Goal: Task Accomplishment & Management: Manage account settings

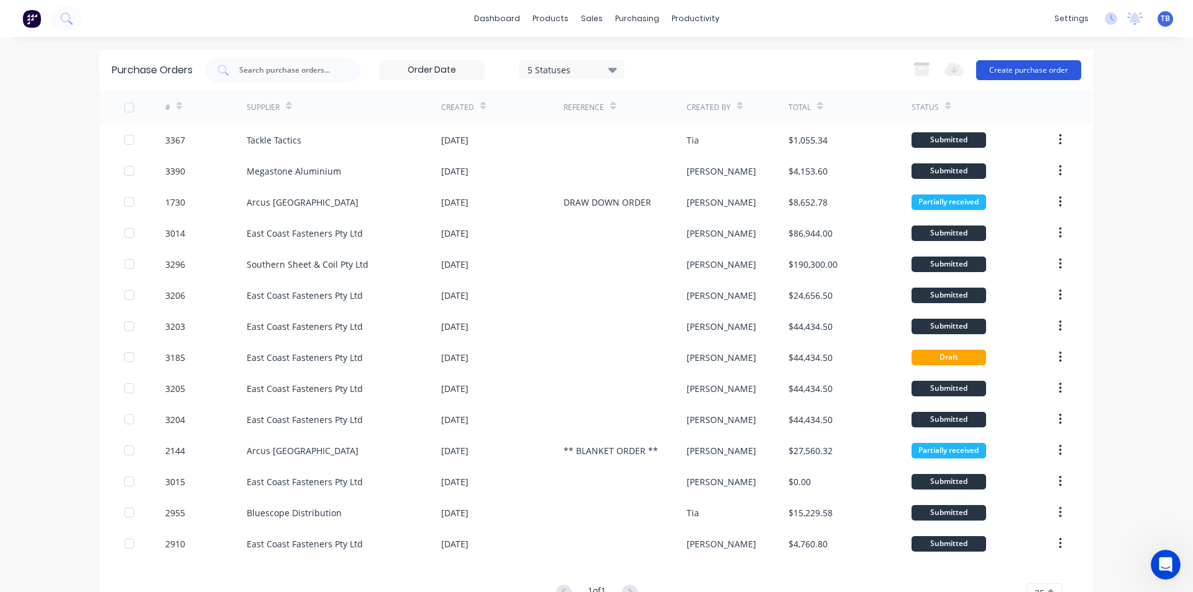
click at [1026, 75] on button "Create purchase order" at bounding box center [1028, 70] width 105 height 20
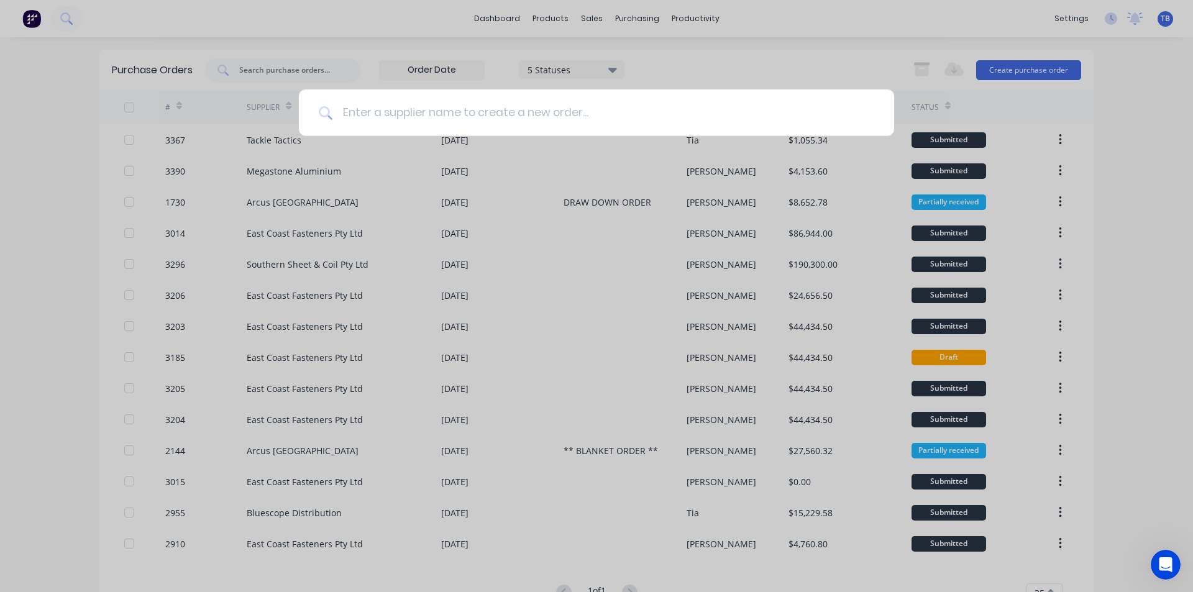
click at [725, 109] on input at bounding box center [603, 112] width 542 height 47
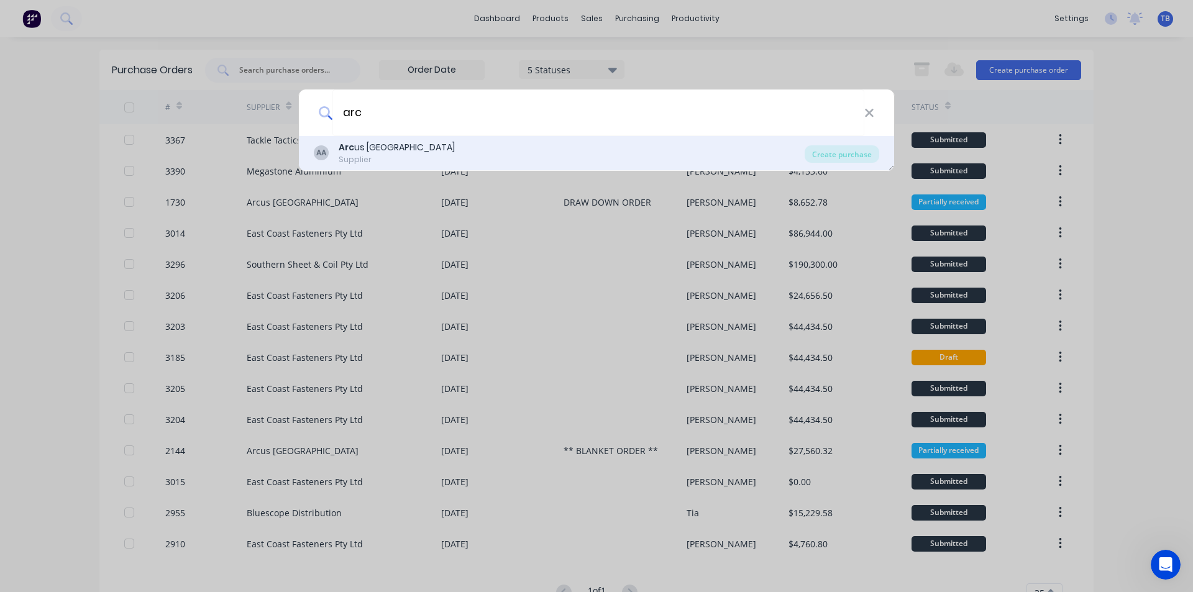
type input "arc"
click at [516, 160] on div "AA Arc us Australia Supplier" at bounding box center [559, 153] width 491 height 24
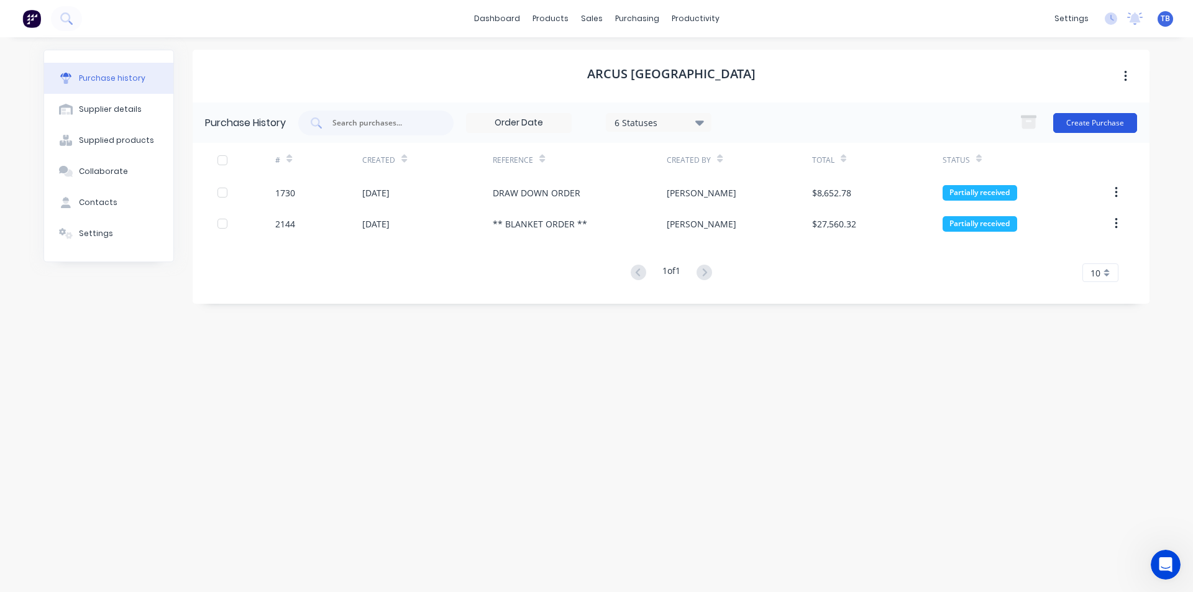
click at [1100, 128] on button "Create Purchase" at bounding box center [1095, 123] width 84 height 20
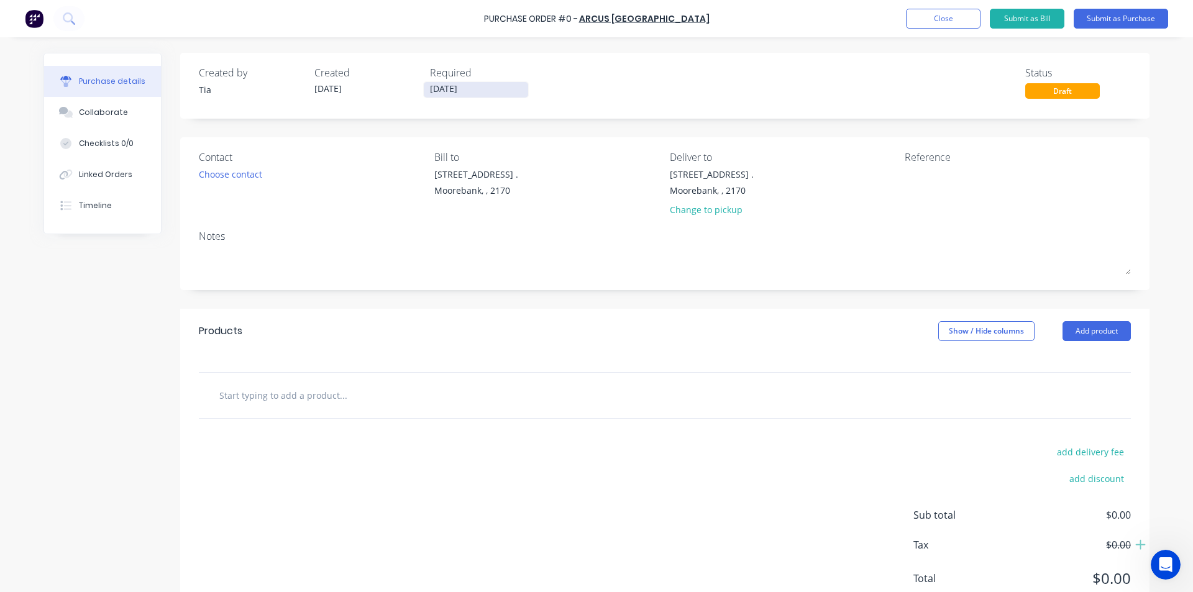
click at [488, 86] on input "[DATE]" at bounding box center [476, 90] width 104 height 16
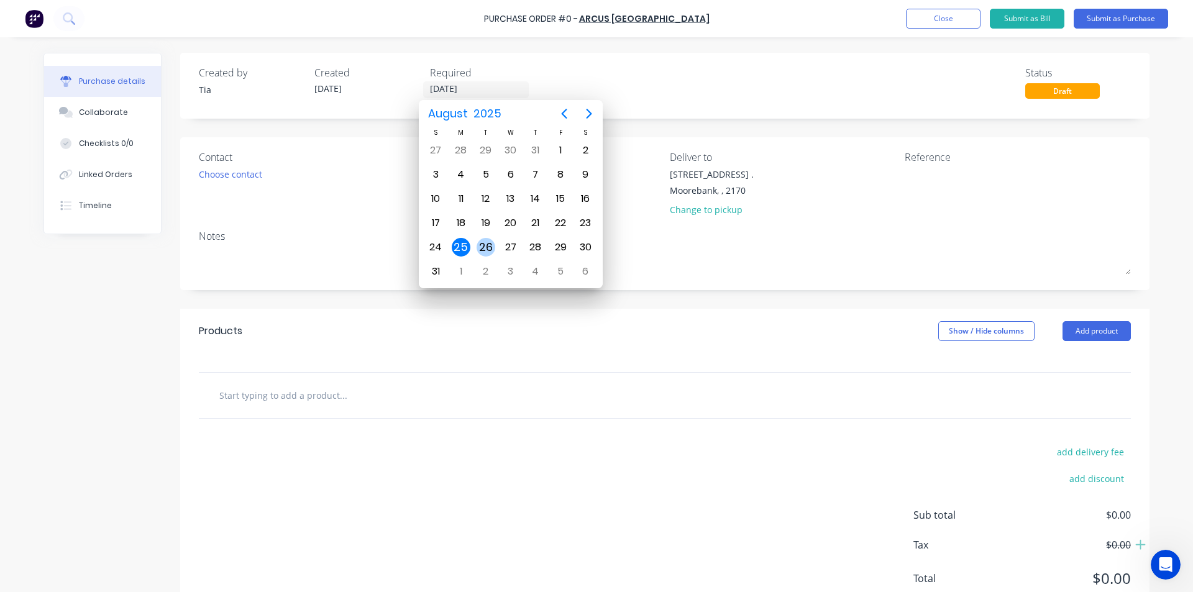
click at [476, 244] on div "26" at bounding box center [485, 247] width 25 height 24
type input "[DATE]"
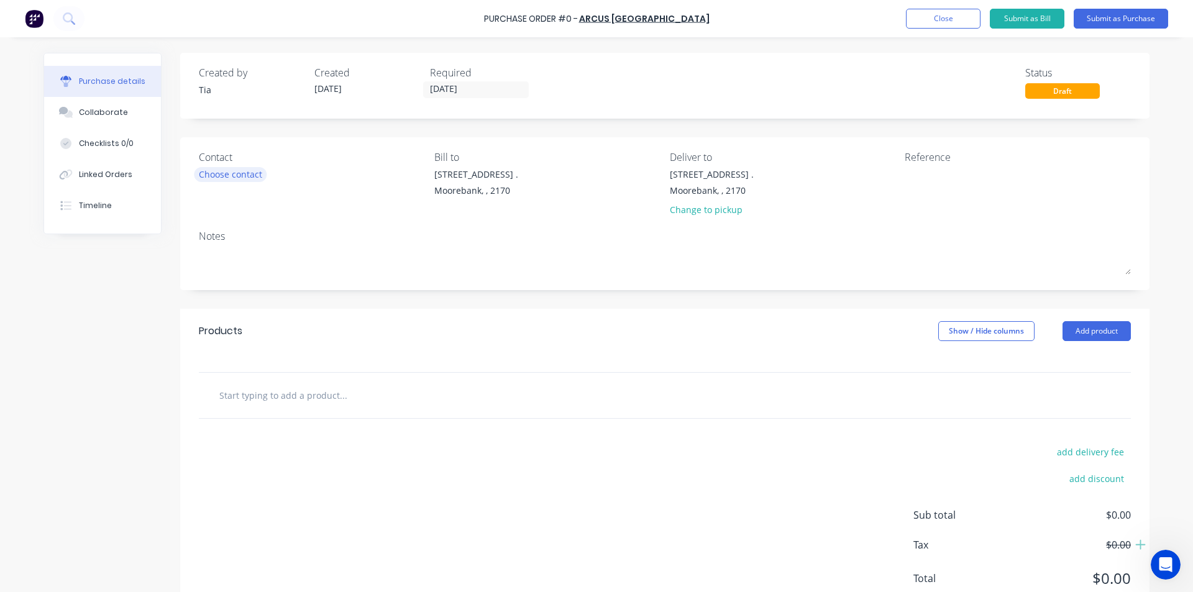
click at [222, 179] on div "Choose contact" at bounding box center [230, 174] width 63 height 13
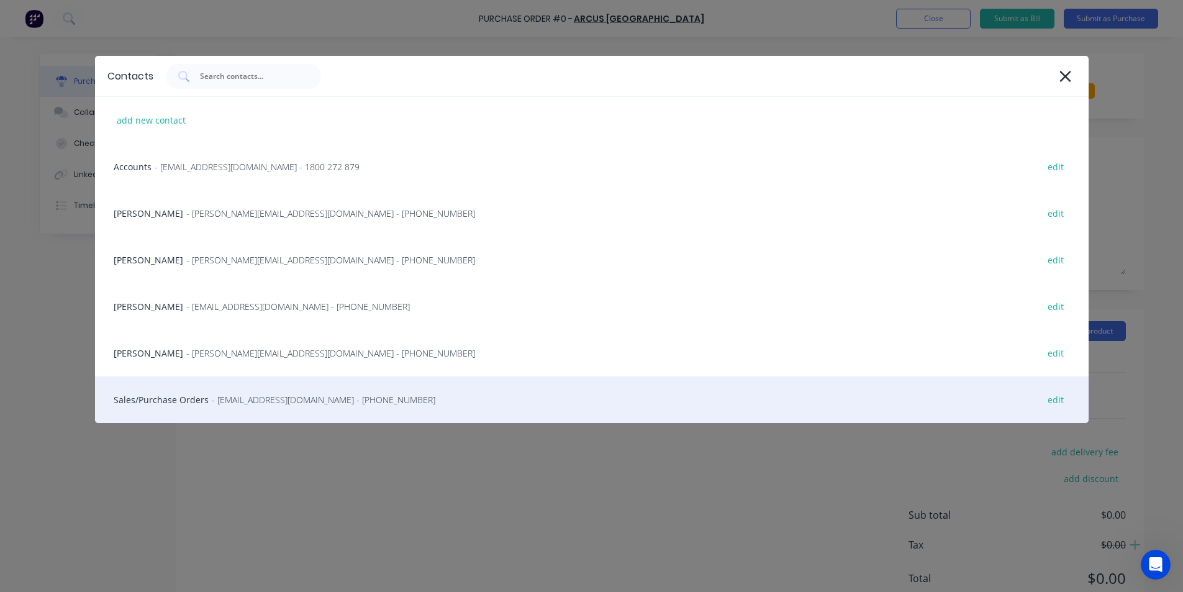
click at [311, 412] on div "Sales/Purchase Orders - [EMAIL_ADDRESS][DOMAIN_NAME] - [PHONE_NUMBER] edit" at bounding box center [592, 399] width 994 height 47
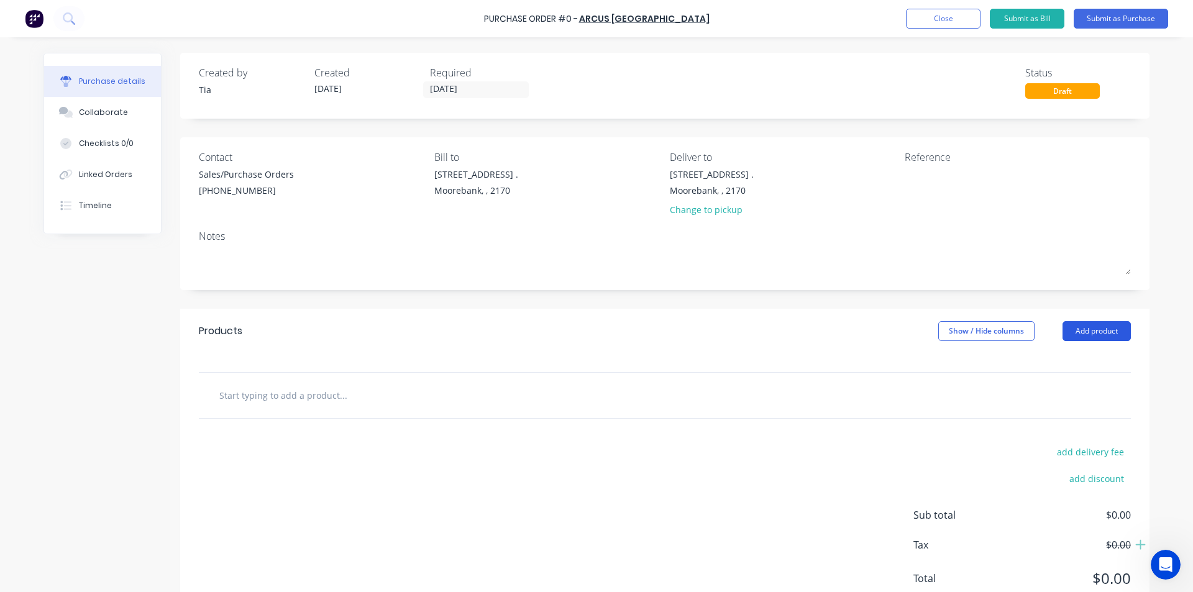
click at [1085, 327] on button "Add product" at bounding box center [1096, 331] width 68 height 20
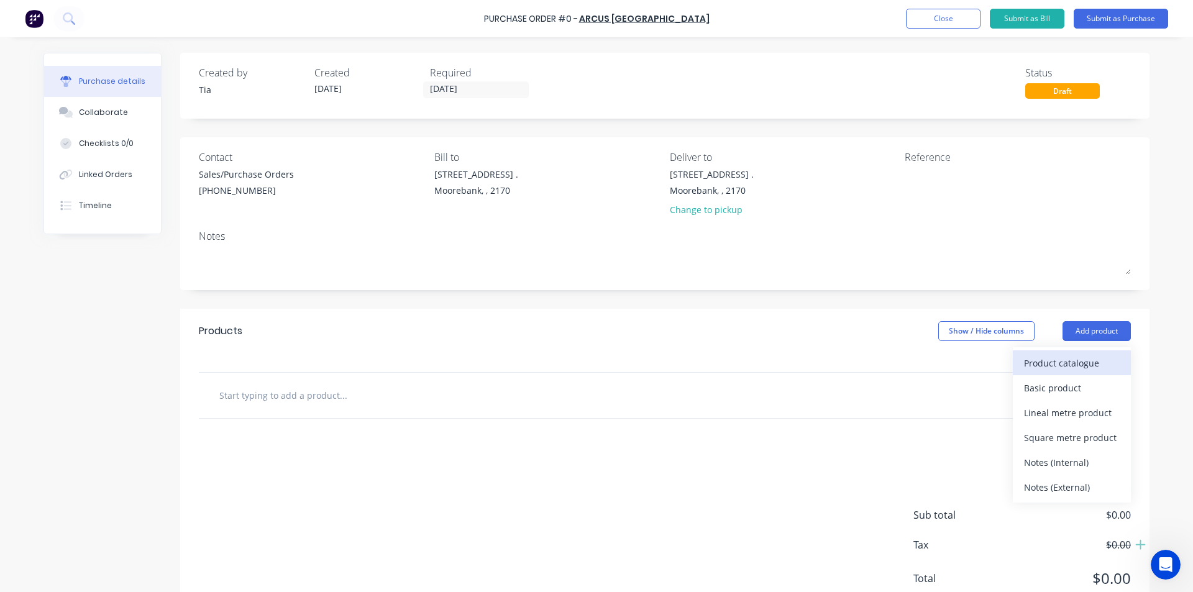
click at [1078, 368] on div "Product catalogue" at bounding box center [1072, 363] width 96 height 18
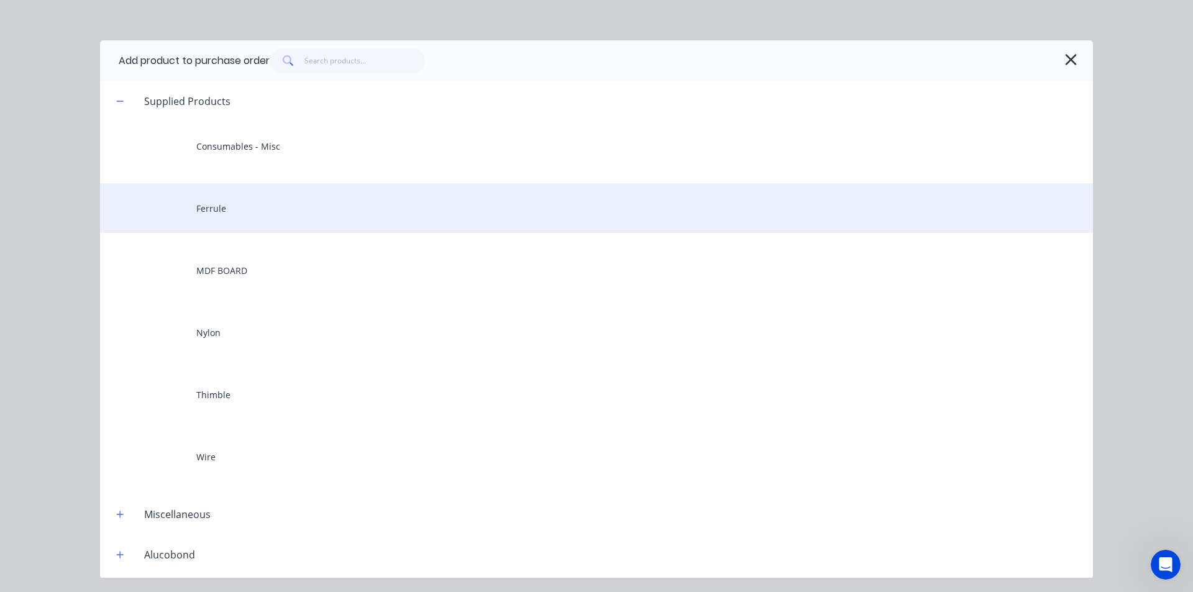
click at [269, 214] on div "Ferrule" at bounding box center [596, 208] width 993 height 50
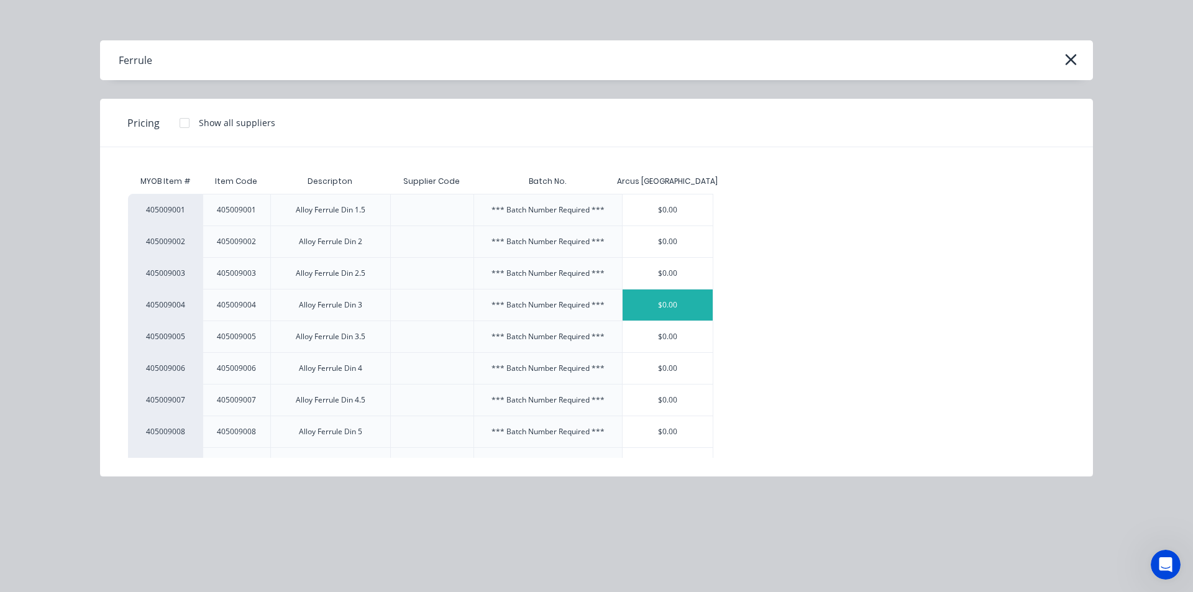
click at [686, 310] on div "$0.00" at bounding box center [667, 304] width 91 height 31
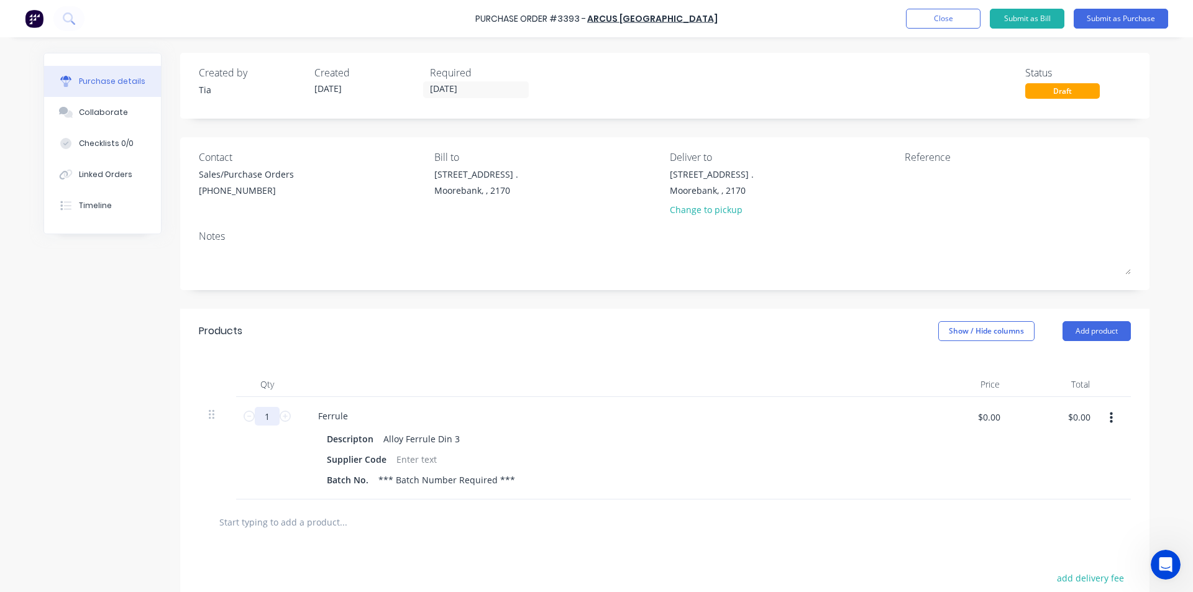
drag, startPoint x: 272, startPoint y: 420, endPoint x: 196, endPoint y: 425, distance: 76.6
click at [199, 425] on div "1 1 Ferrule Descripton Alloy Ferrule Din 3 Supplier Code Batch No. *** Batch Nu…" at bounding box center [665, 448] width 932 height 102
type input "500"
click at [629, 489] on div "Ferrule Descripton Alloy Ferrule Din 3 Supplier Code Batch No. *** Batch Number…" at bounding box center [608, 448] width 621 height 102
click at [1118, 329] on button "Add product" at bounding box center [1096, 331] width 68 height 20
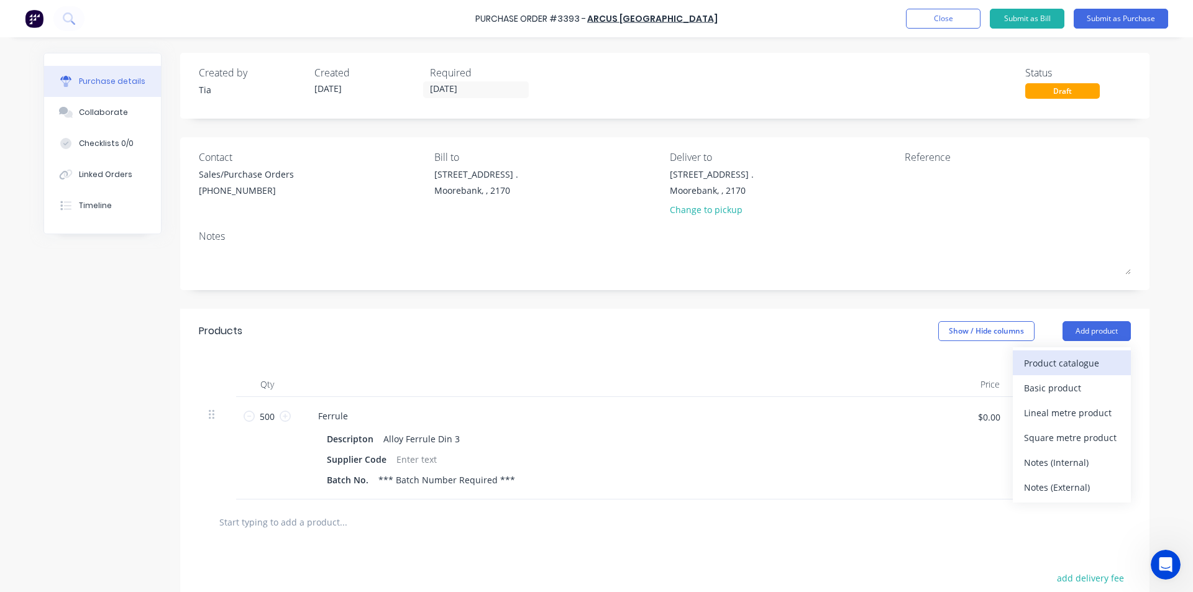
click at [1065, 367] on div "Product catalogue" at bounding box center [1072, 363] width 96 height 18
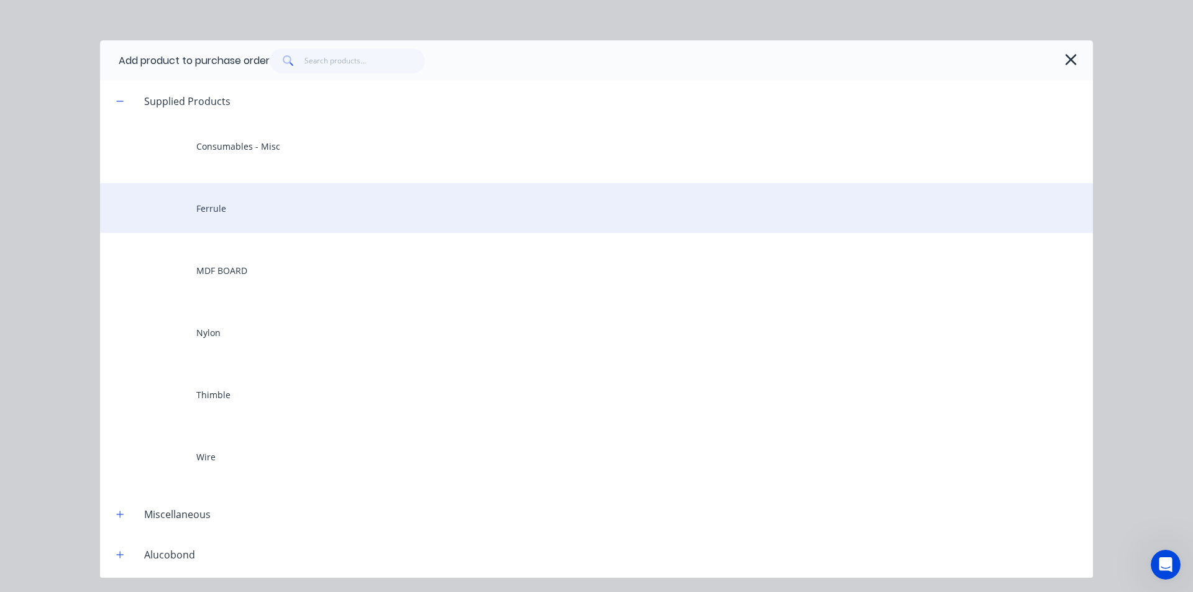
click at [247, 225] on div "Ferrule" at bounding box center [596, 208] width 993 height 50
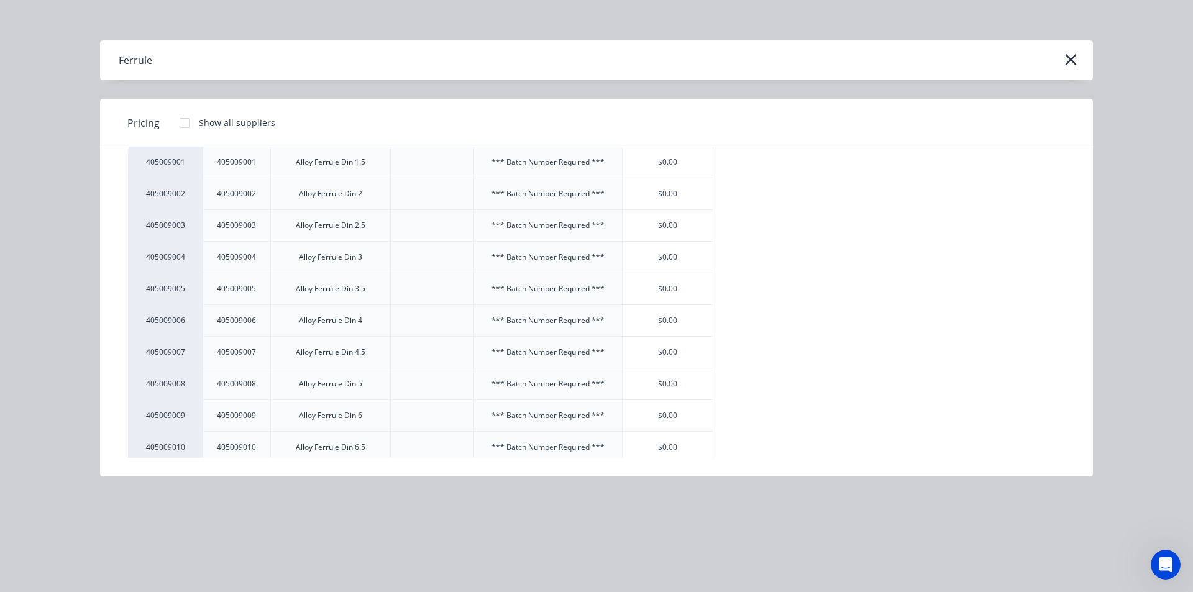
scroll to position [124, 0]
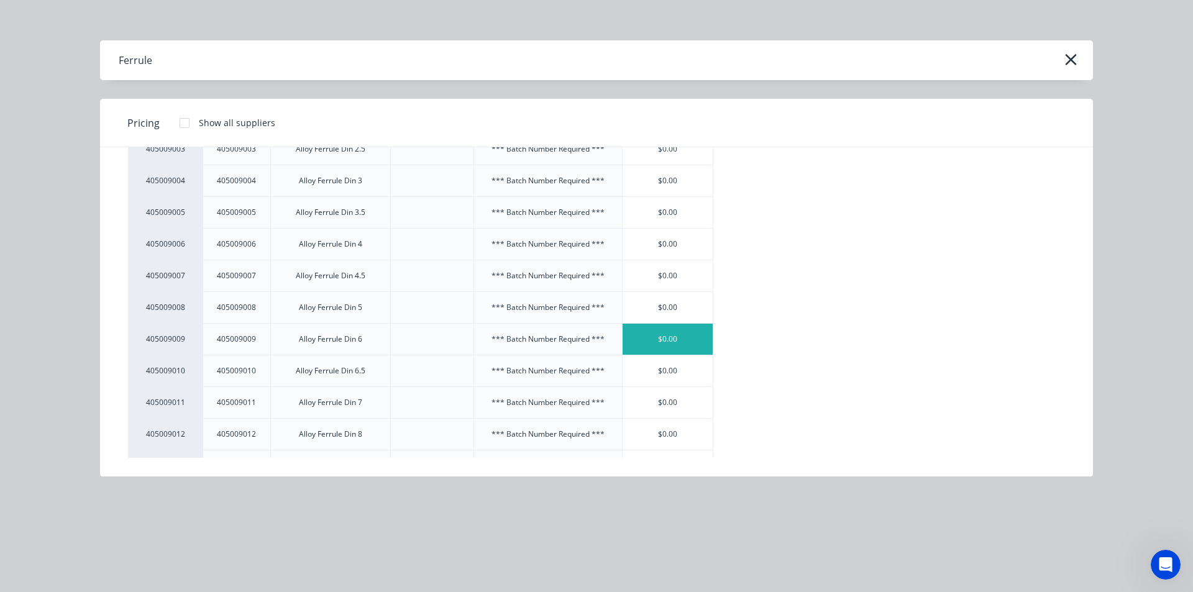
click at [684, 345] on div "$0.00" at bounding box center [667, 339] width 91 height 31
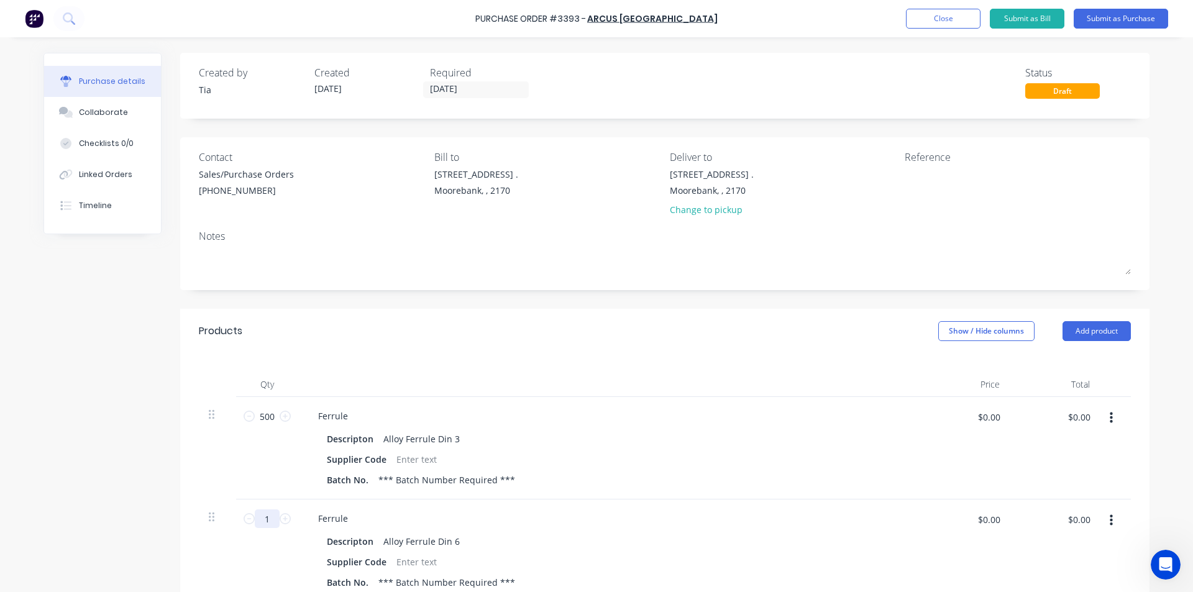
drag, startPoint x: 268, startPoint y: 524, endPoint x: 222, endPoint y: 522, distance: 46.0
click at [223, 523] on div "1 1 Ferrule Descripton Alloy Ferrule Din 6 Supplier Code Batch No. *** Batch Nu…" at bounding box center [665, 550] width 932 height 102
type input "500"
click at [665, 499] on div "Ferrule Descripton Alloy Ferrule Din 3 Supplier Code Batch No. *** Batch Number…" at bounding box center [608, 448] width 621 height 102
click at [1085, 326] on button "Add product" at bounding box center [1096, 331] width 68 height 20
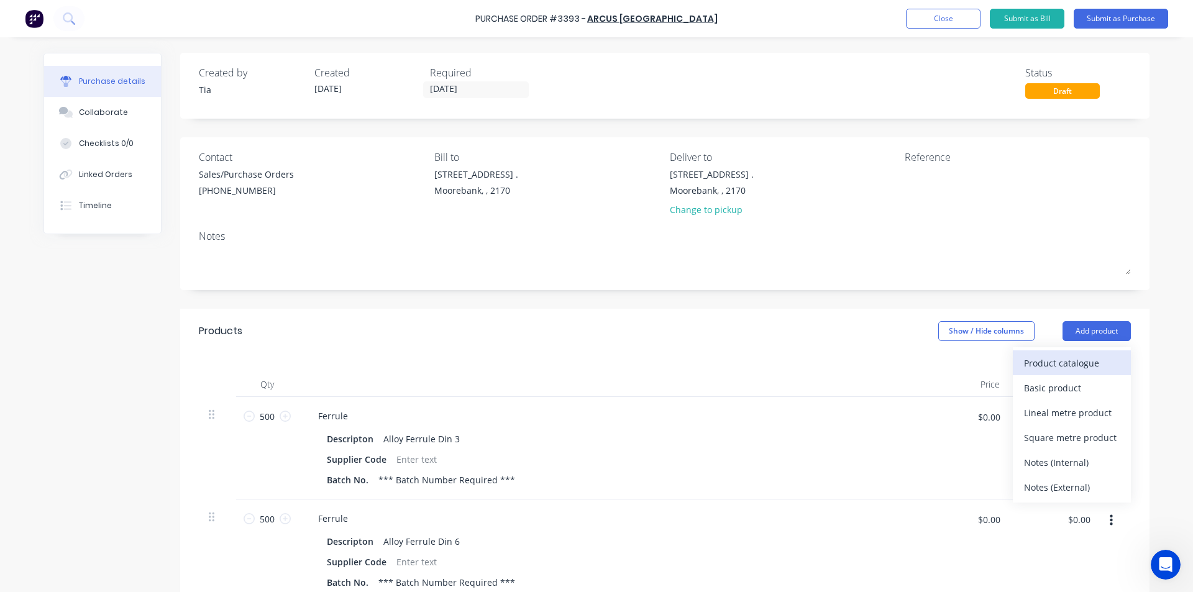
click at [1063, 365] on div "Product catalogue" at bounding box center [1072, 363] width 96 height 18
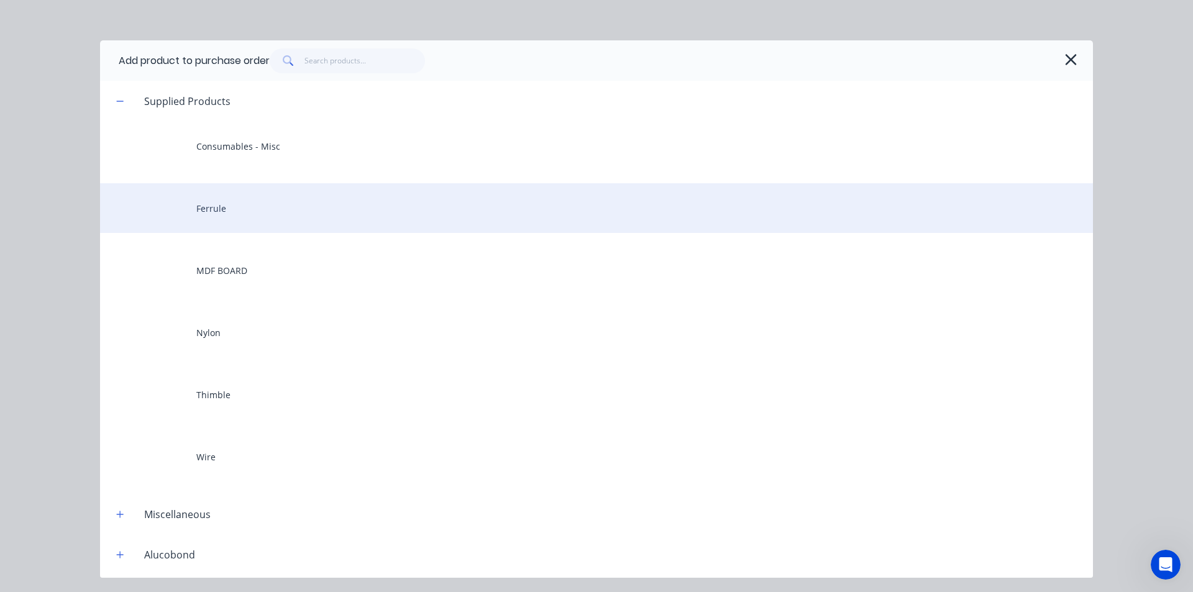
click at [206, 222] on div "Ferrule" at bounding box center [596, 208] width 993 height 50
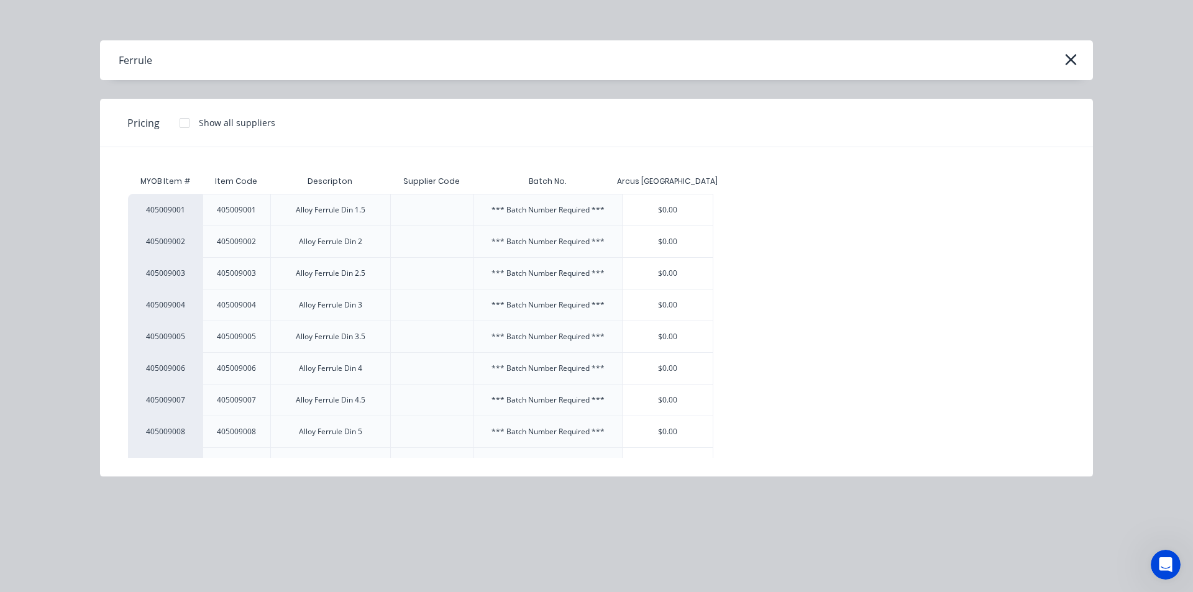
scroll to position [186, 0]
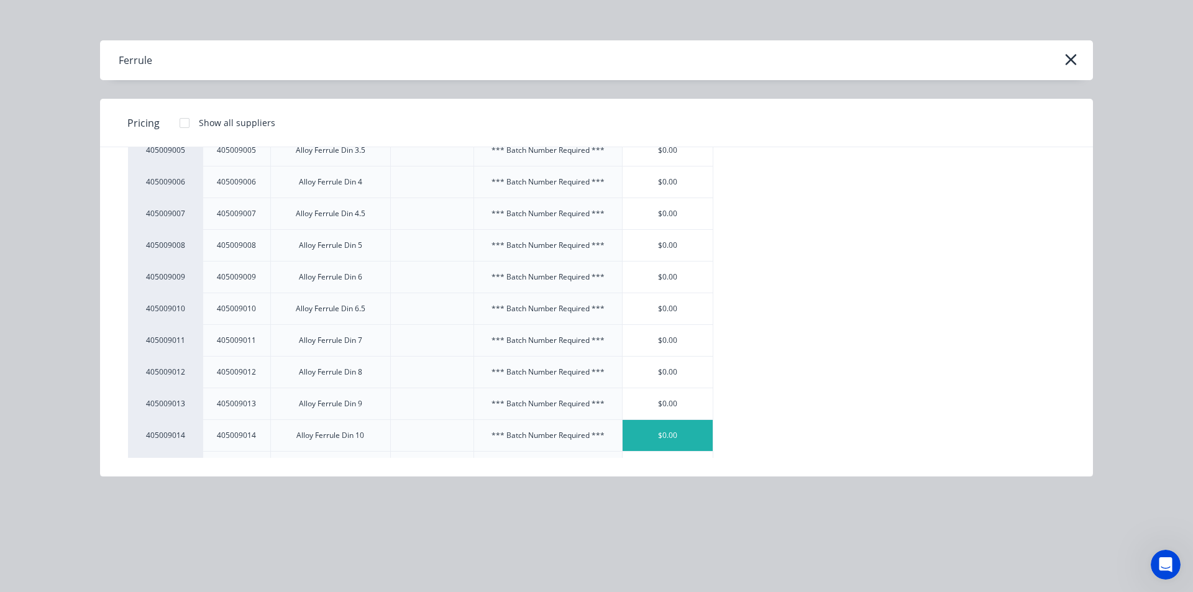
click at [676, 444] on div "$0.00" at bounding box center [667, 435] width 91 height 31
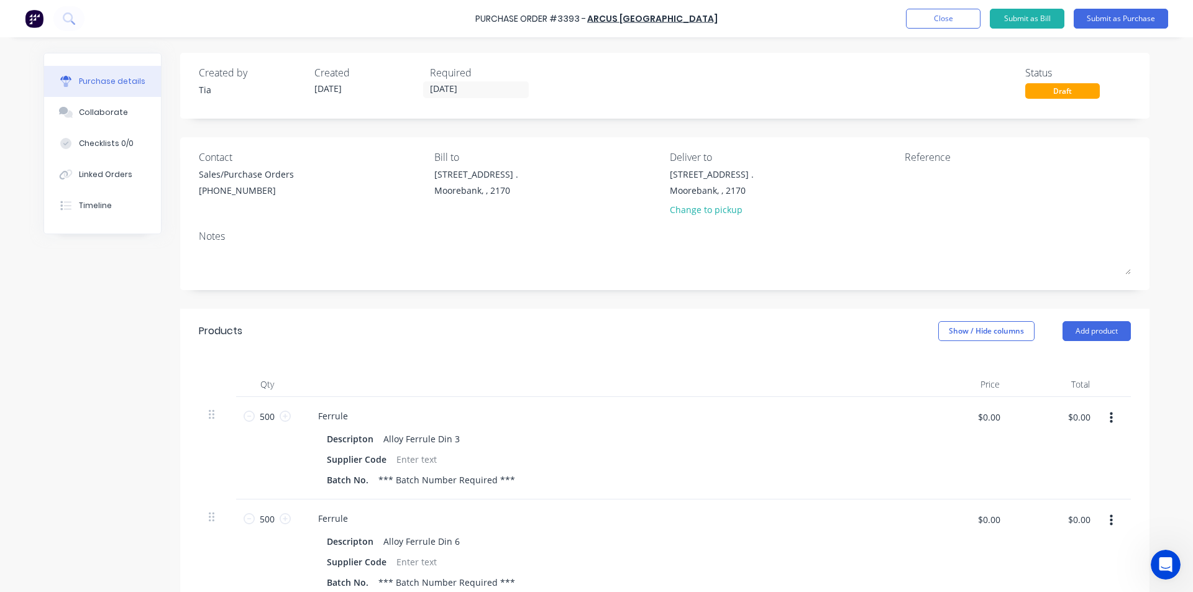
scroll to position [311, 0]
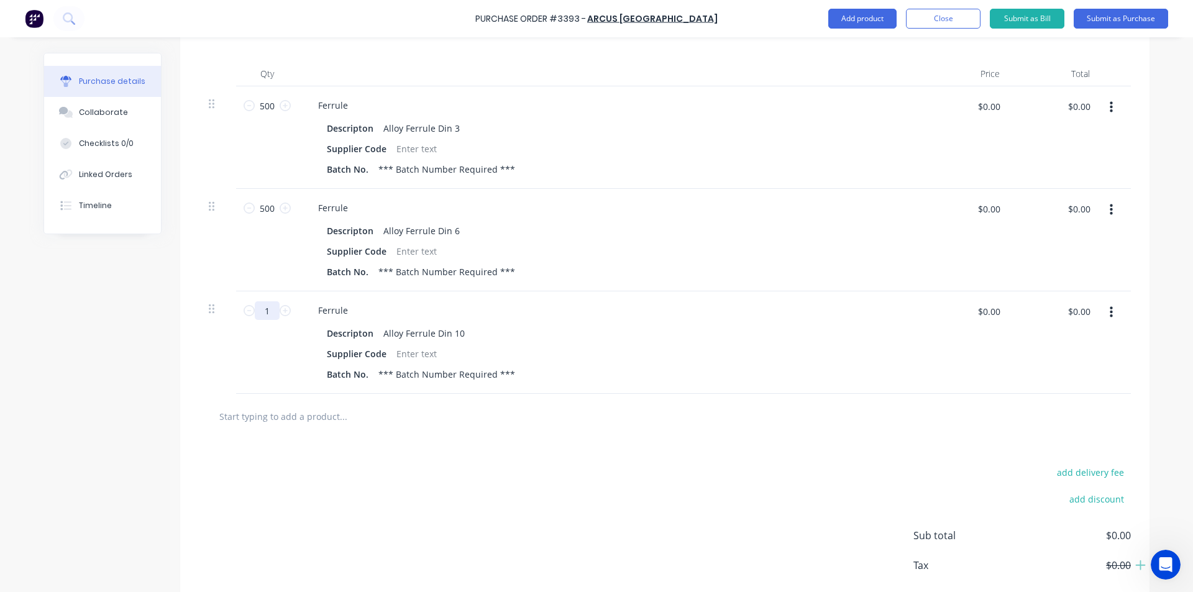
drag, startPoint x: 274, startPoint y: 312, endPoint x: 245, endPoint y: 316, distance: 29.5
click at [246, 316] on div "1 1" at bounding box center [267, 310] width 42 height 19
type input "200"
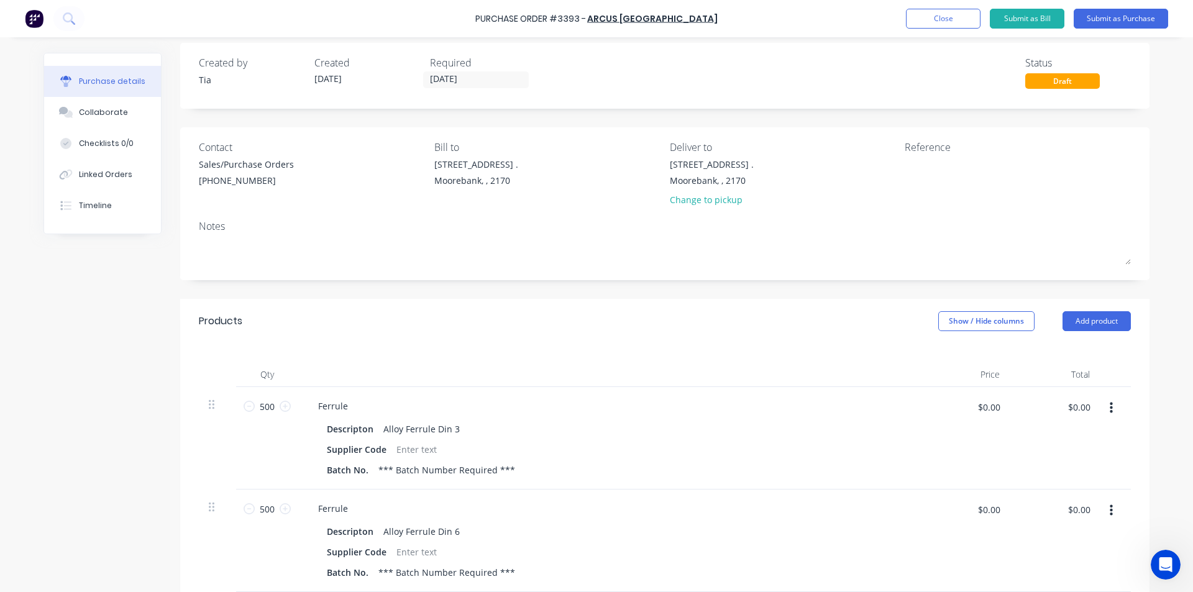
scroll to position [0, 0]
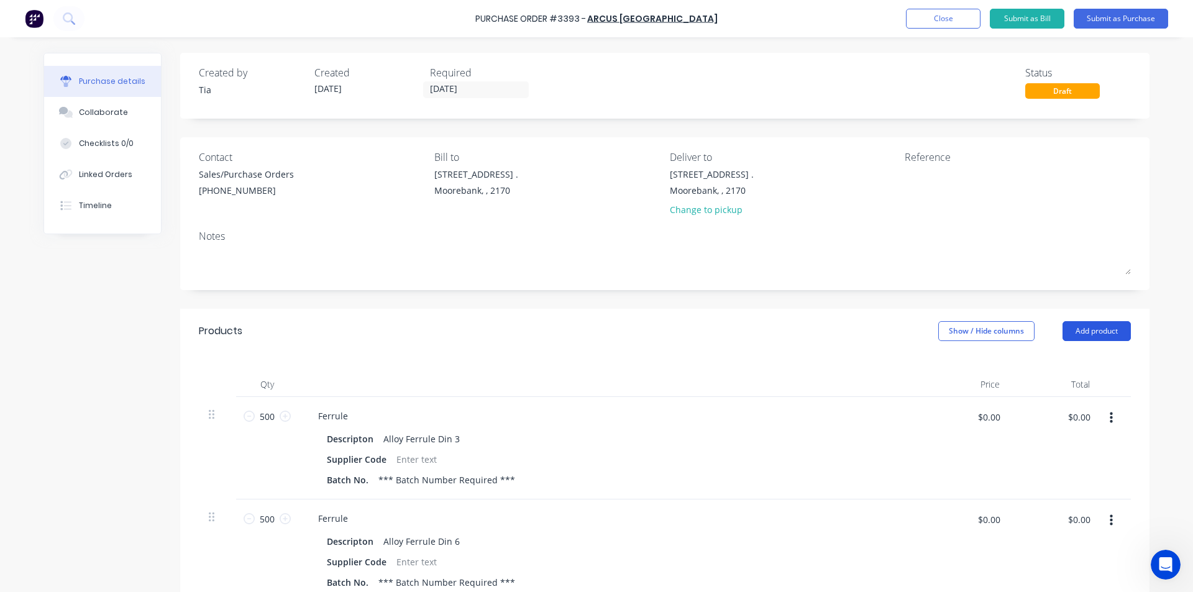
click at [1119, 331] on button "Add product" at bounding box center [1096, 331] width 68 height 20
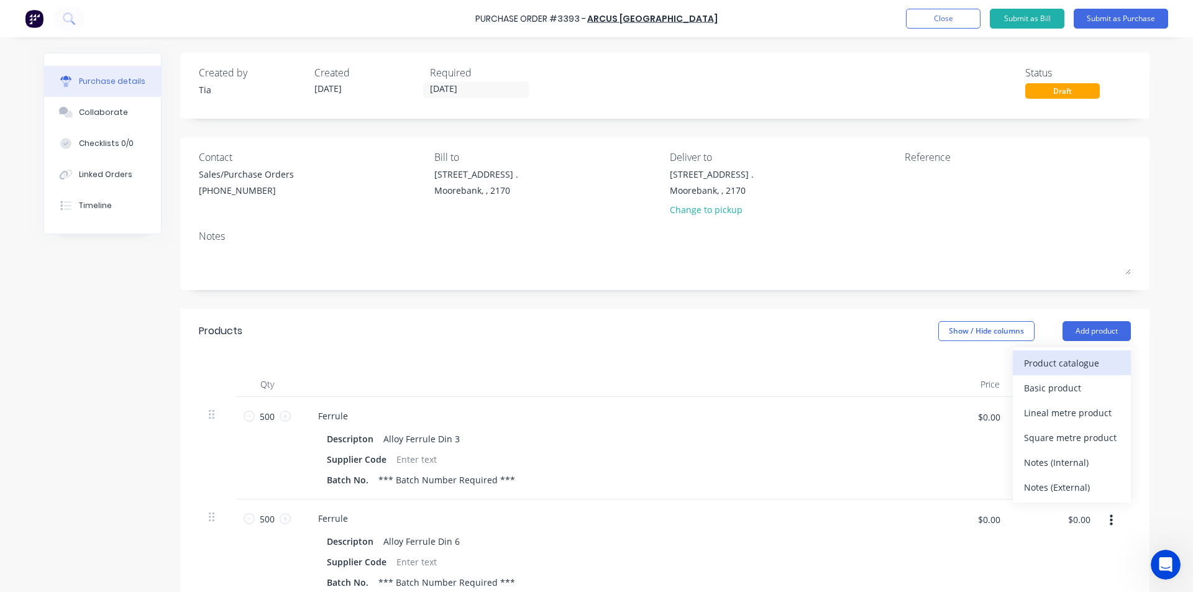
click at [1083, 361] on div "Product catalogue" at bounding box center [1072, 363] width 96 height 18
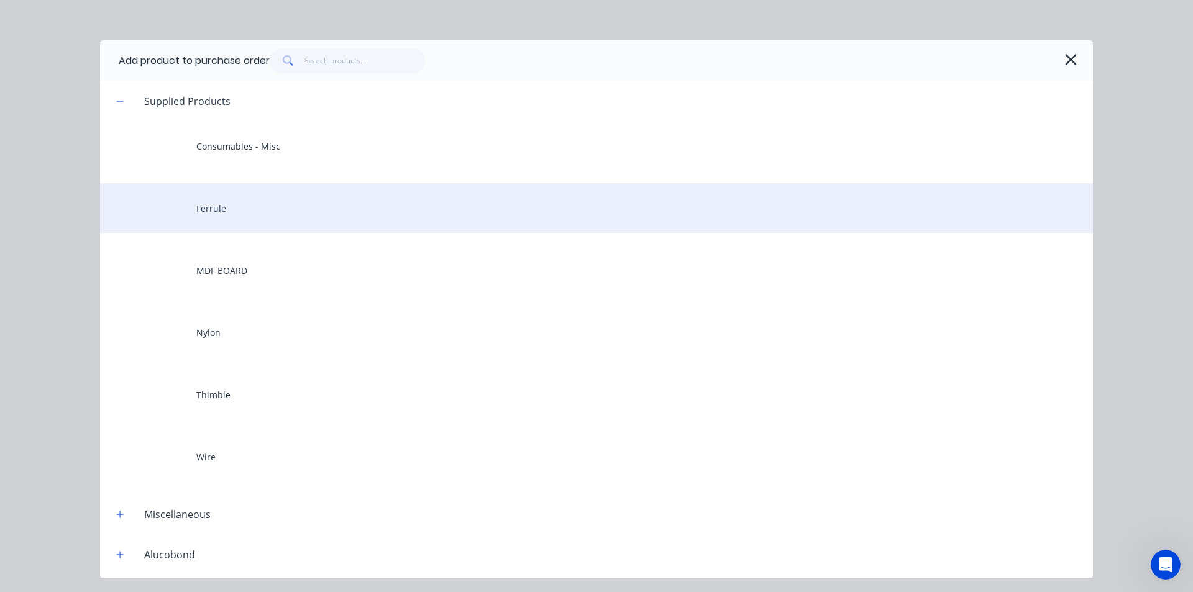
click at [396, 228] on div "Ferrule" at bounding box center [596, 208] width 993 height 50
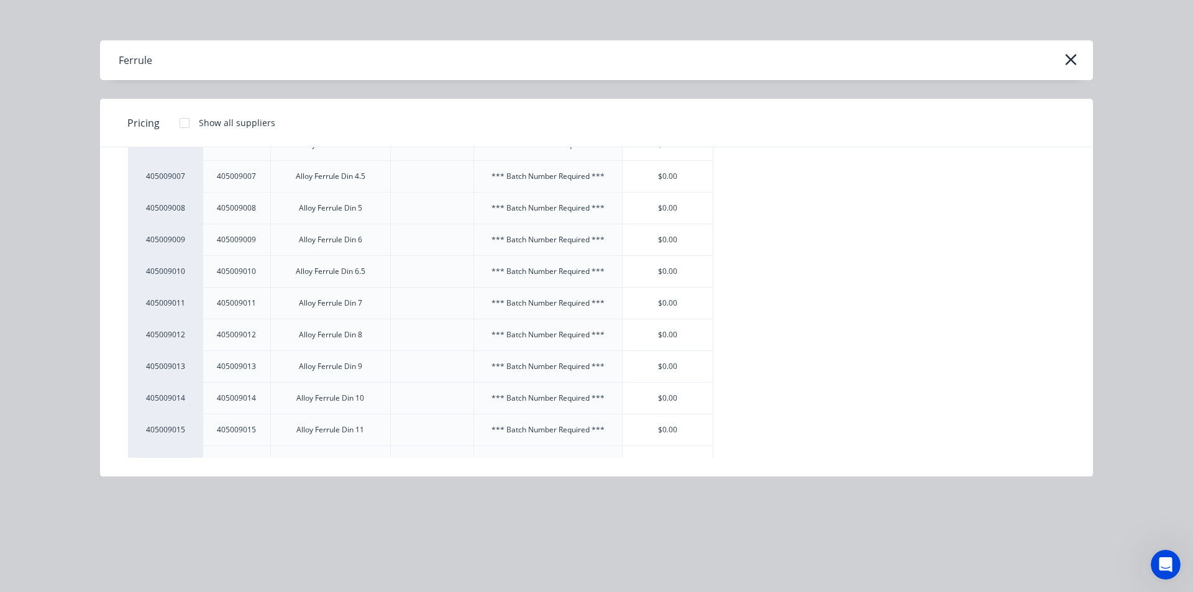
scroll to position [311, 0]
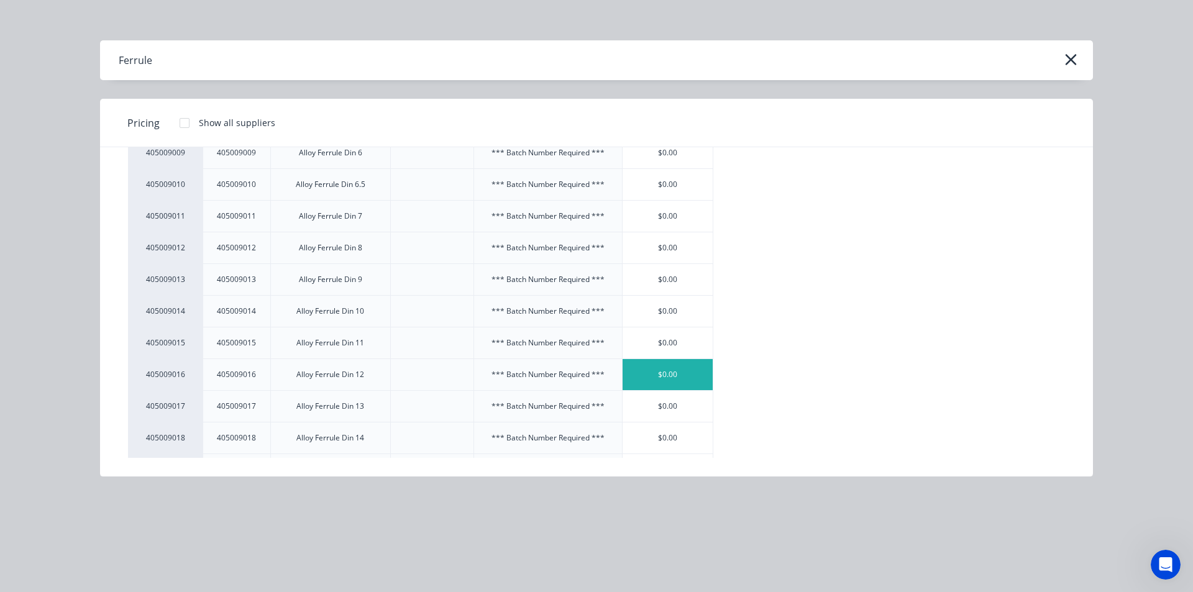
click at [675, 368] on div "$0.00" at bounding box center [667, 374] width 91 height 31
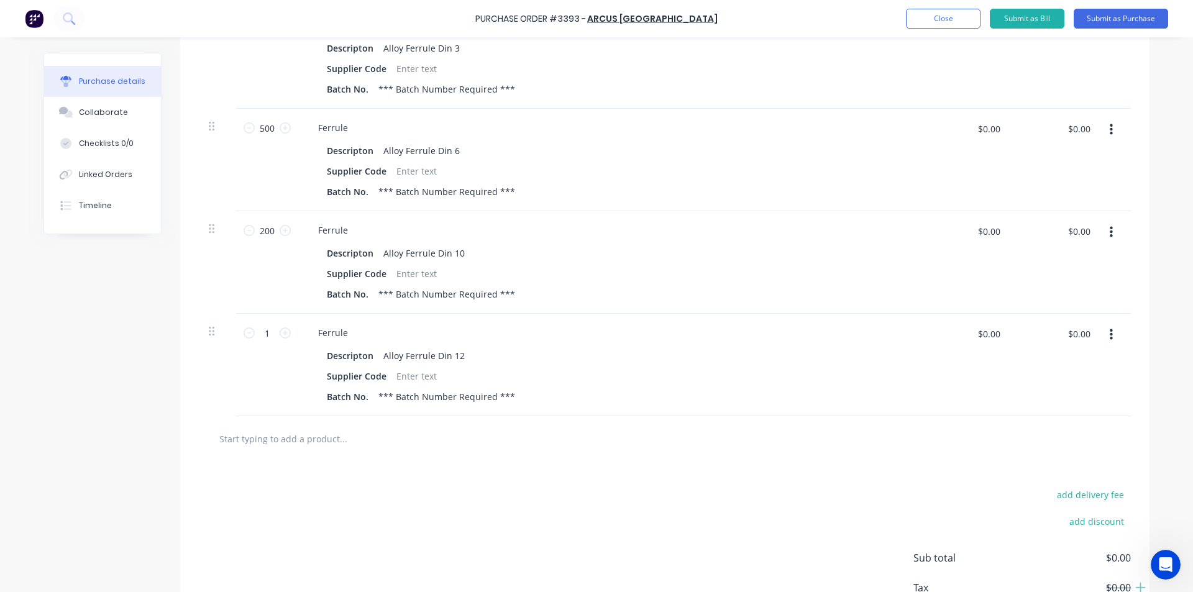
scroll to position [435, 0]
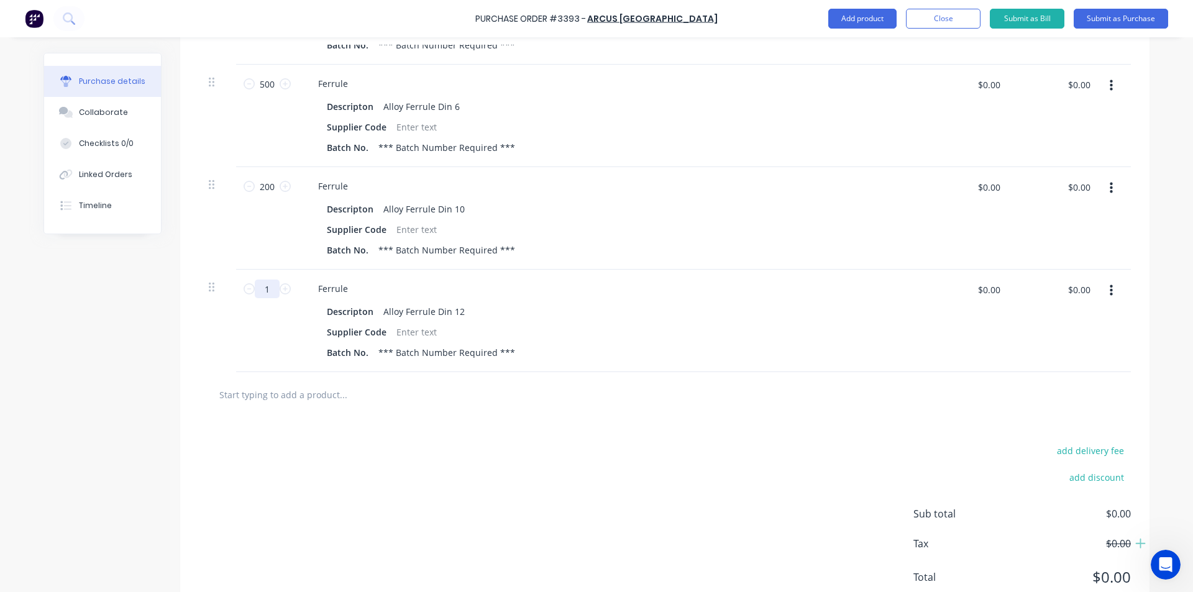
drag, startPoint x: 270, startPoint y: 287, endPoint x: 211, endPoint y: 304, distance: 61.5
click at [212, 304] on div "1 1 Ferrule Descripton Alloy Ferrule Din 12 Supplier Code Batch No. *** Batch N…" at bounding box center [665, 321] width 932 height 102
type input "300"
click at [653, 485] on div "add delivery fee add discount Sub total $0.00 Tax $0.00 Total $0.00" at bounding box center [664, 519] width 969 height 204
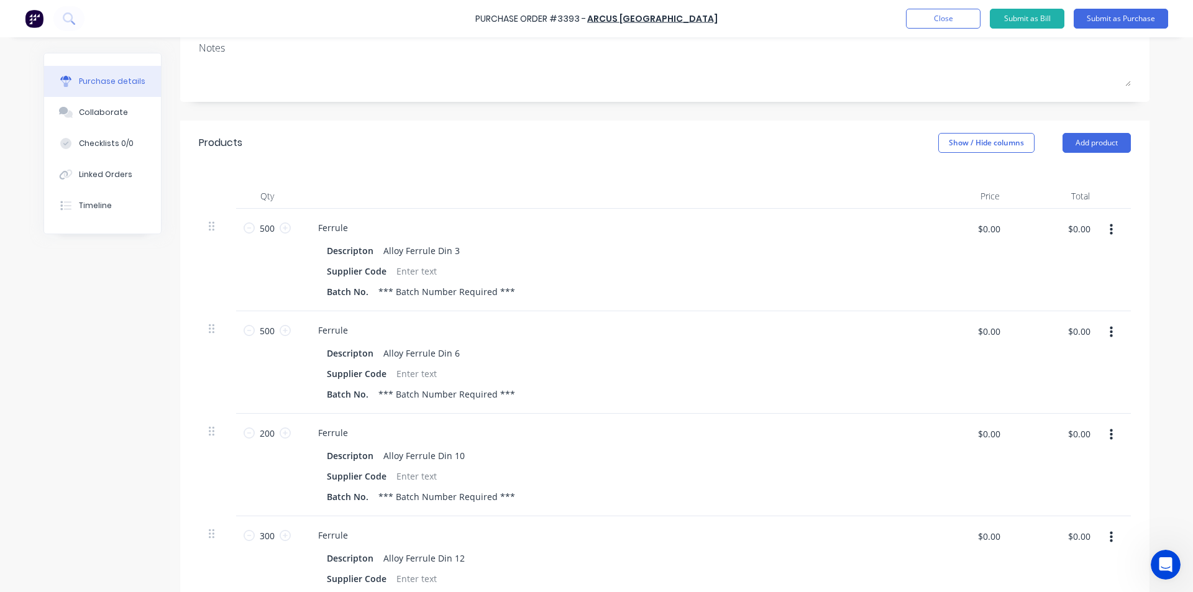
scroll to position [248, 0]
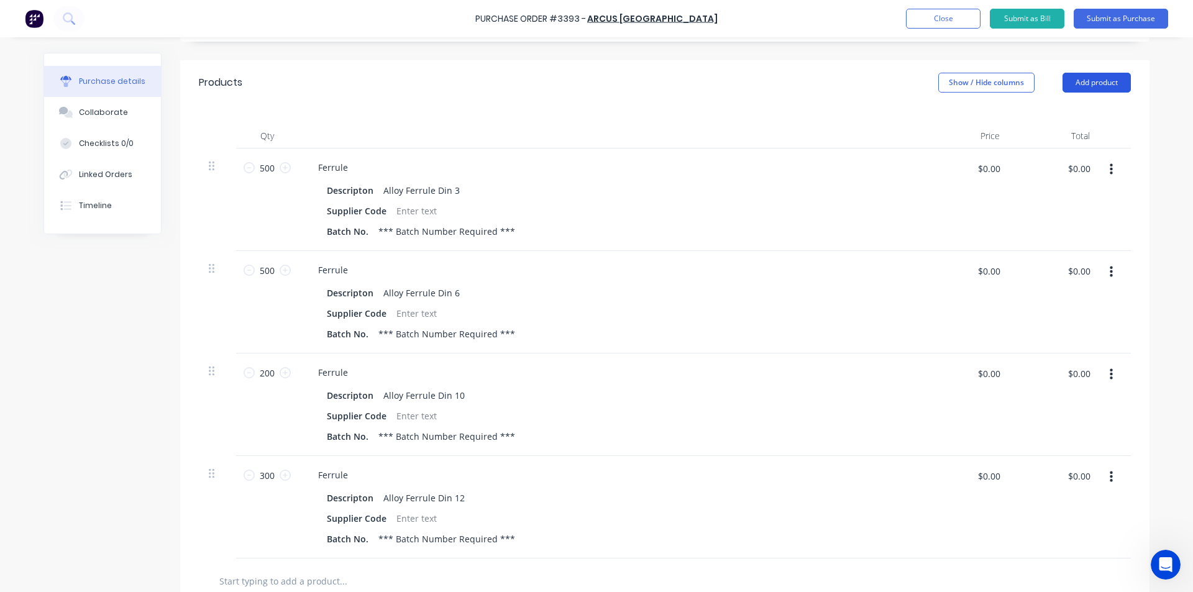
click at [1090, 78] on button "Add product" at bounding box center [1096, 83] width 68 height 20
click at [1087, 119] on div "Product catalogue" at bounding box center [1072, 115] width 96 height 18
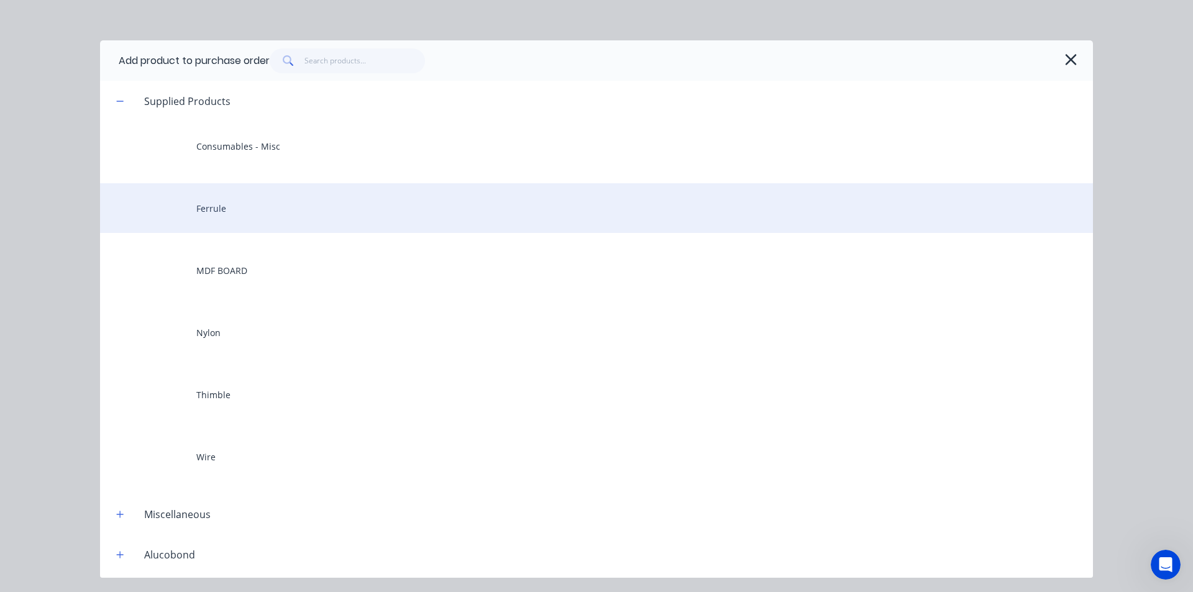
click at [488, 199] on div "Ferrule" at bounding box center [596, 208] width 993 height 50
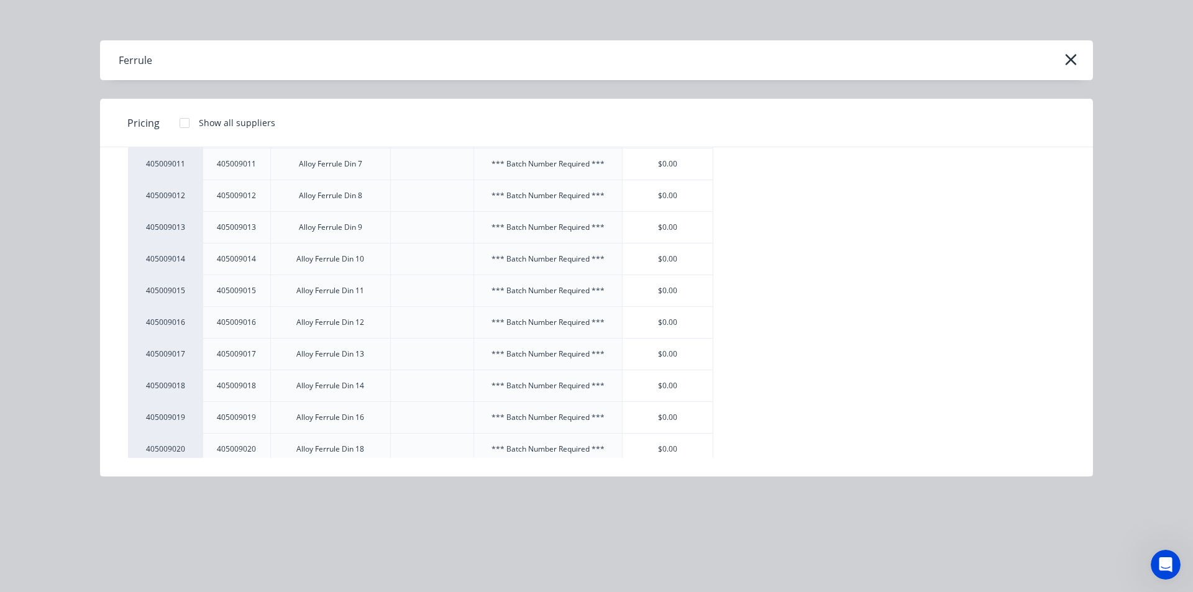
scroll to position [373, 0]
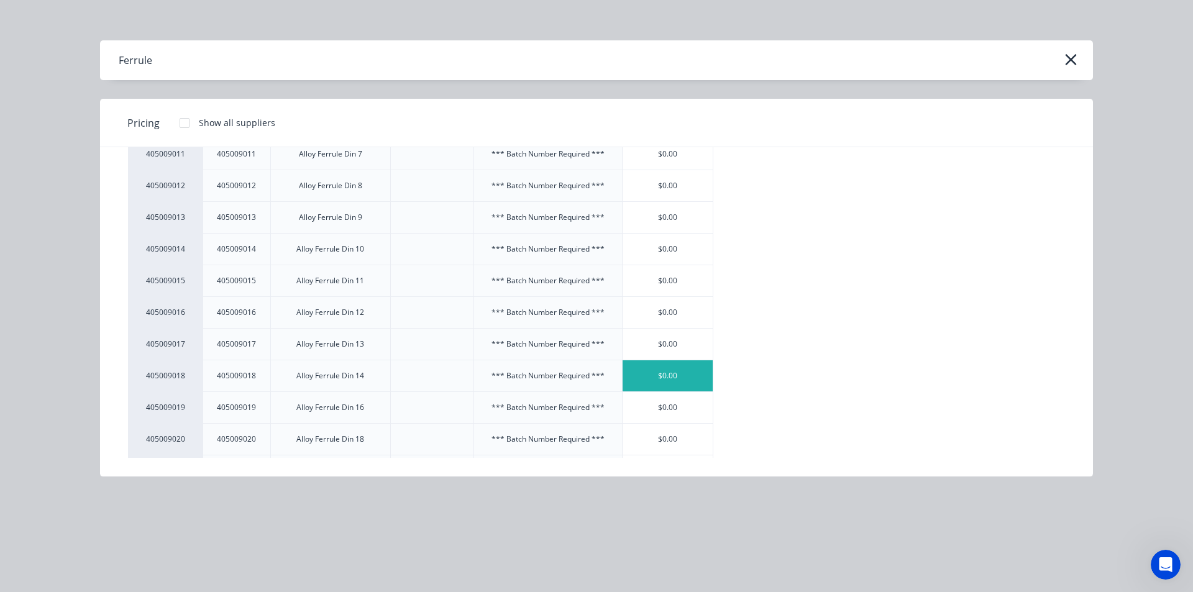
click at [696, 380] on div "$0.00" at bounding box center [667, 375] width 91 height 31
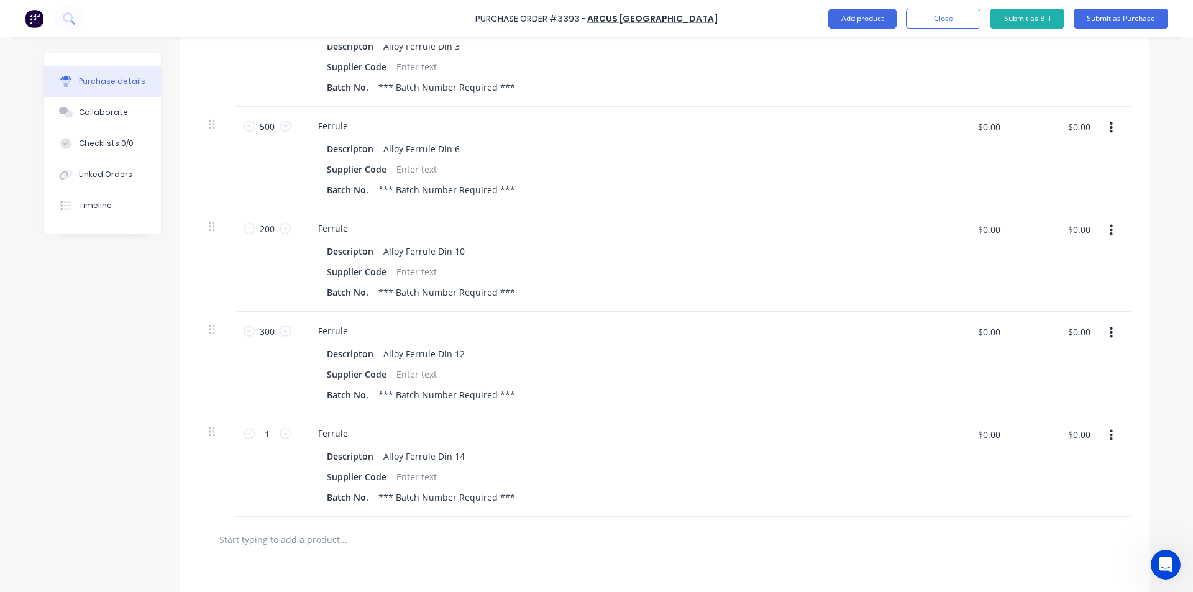
scroll to position [497, 0]
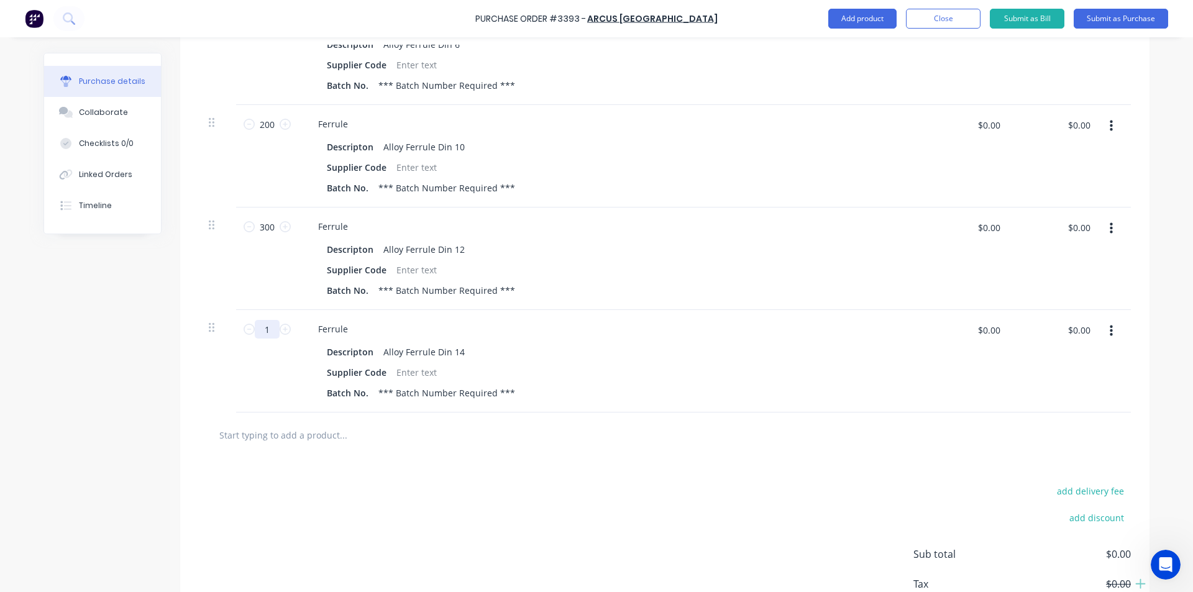
drag, startPoint x: 266, startPoint y: 327, endPoint x: 194, endPoint y: 339, distance: 72.9
click at [199, 339] on div "1 1 Ferrule Descripton Alloy Ferrule Din 14 Supplier Code Batch No. *** Batch N…" at bounding box center [665, 361] width 932 height 102
type input "100"
drag, startPoint x: 573, startPoint y: 470, endPoint x: 583, endPoint y: 477, distance: 12.9
click at [575, 470] on div "add delivery fee add discount Sub total $0.00 Tax $0.00 Total $0.00" at bounding box center [664, 560] width 969 height 204
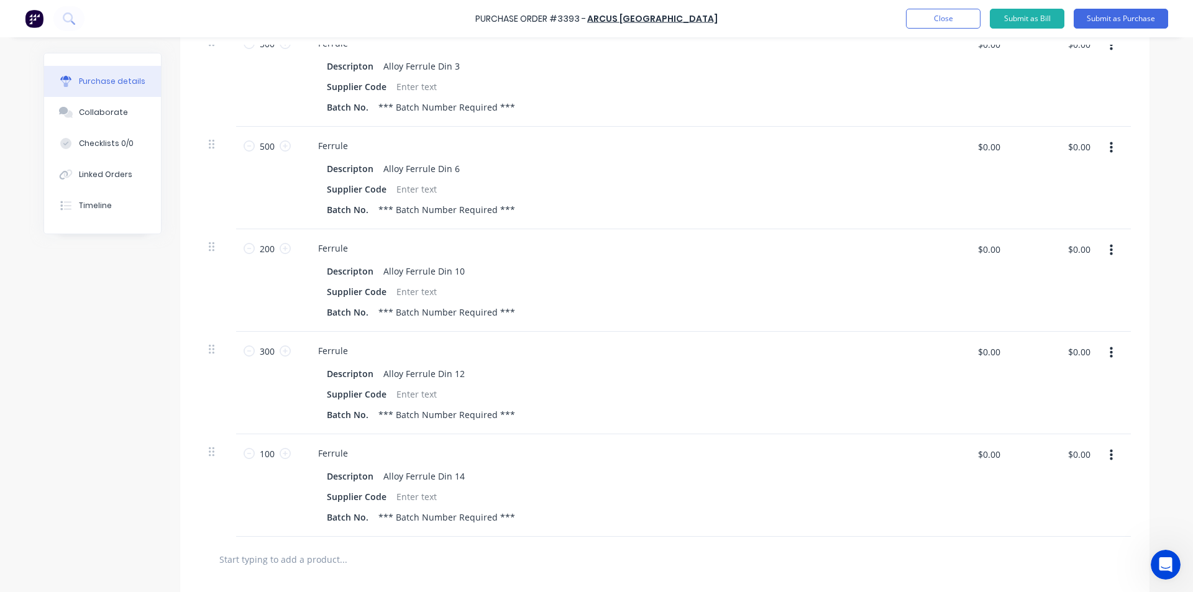
scroll to position [0, 0]
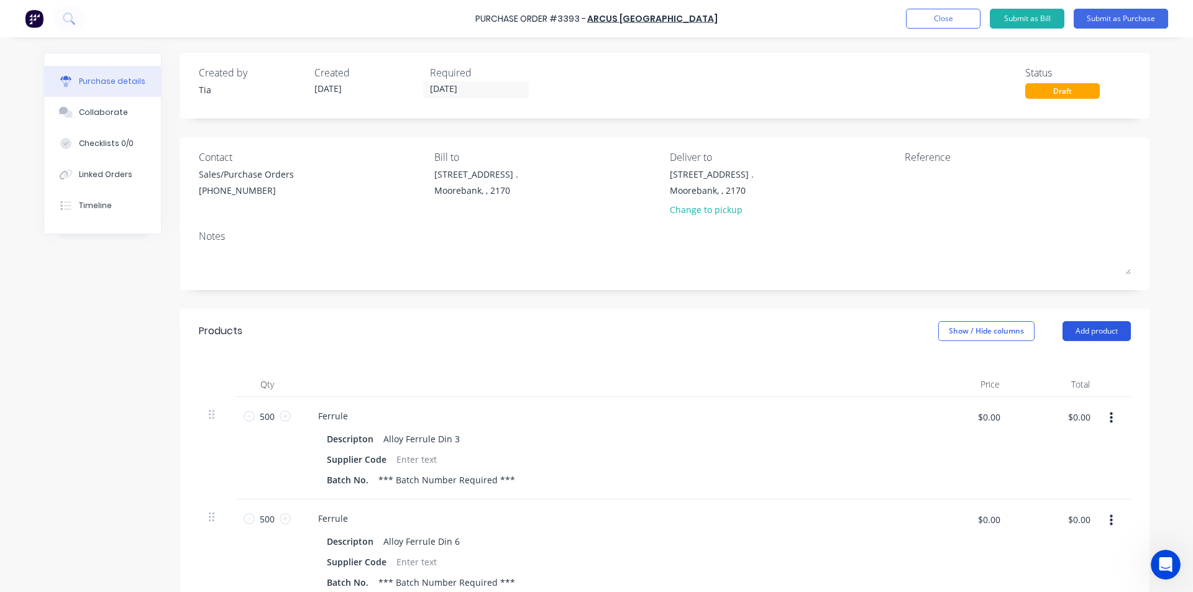
click at [1081, 333] on button "Add product" at bounding box center [1096, 331] width 68 height 20
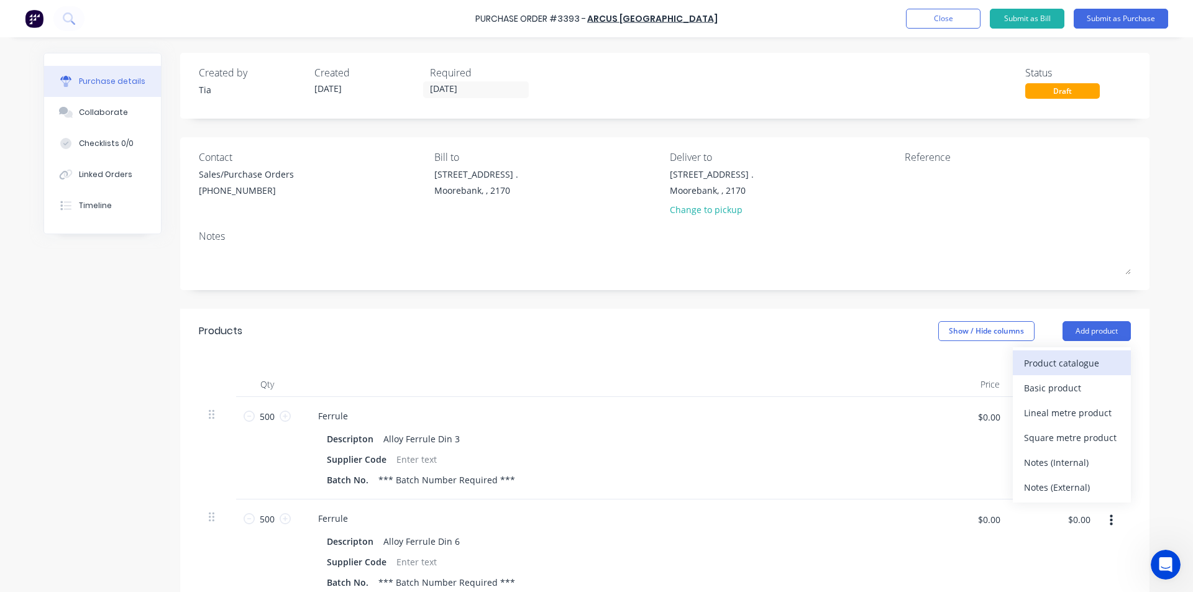
click at [1091, 363] on div "Product catalogue" at bounding box center [1072, 363] width 96 height 18
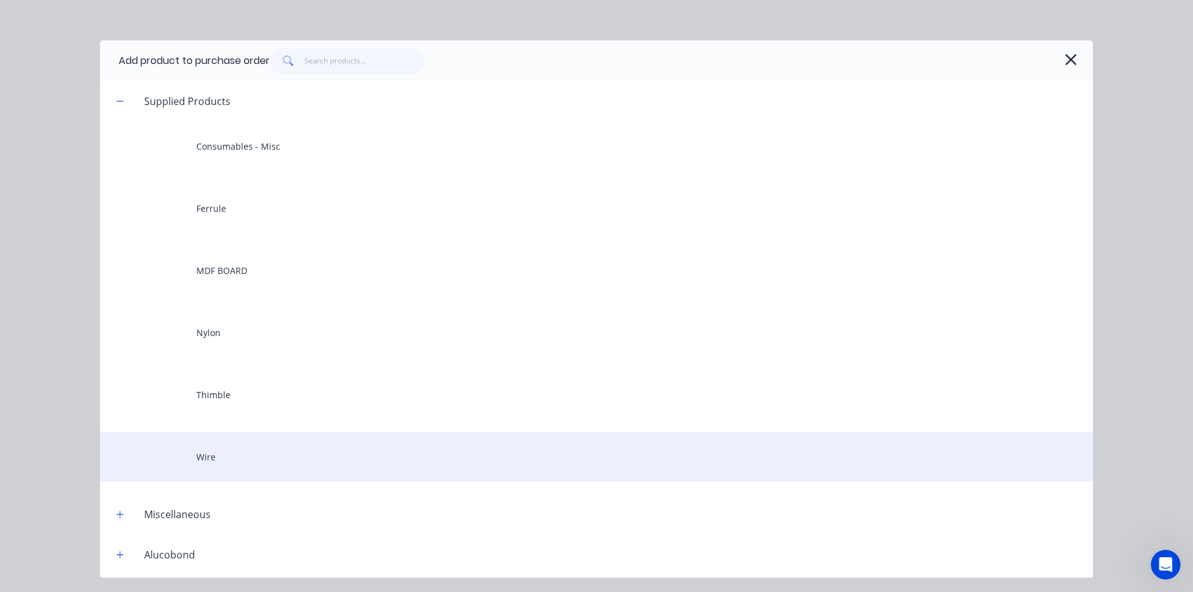
click at [247, 467] on div "Wire" at bounding box center [596, 457] width 993 height 50
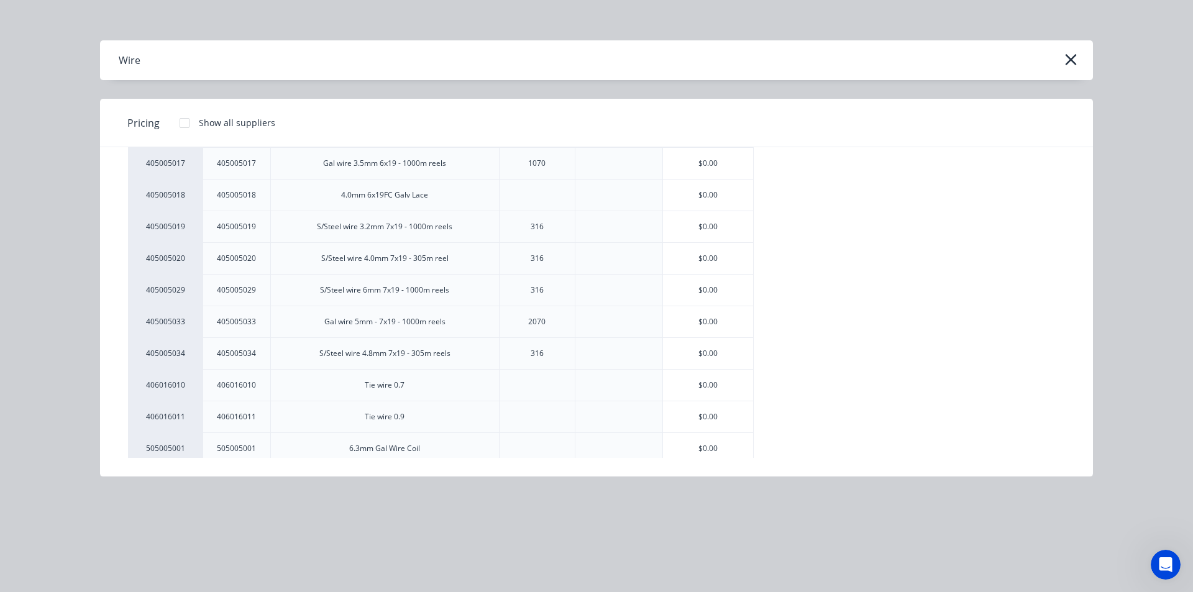
scroll to position [497, 0]
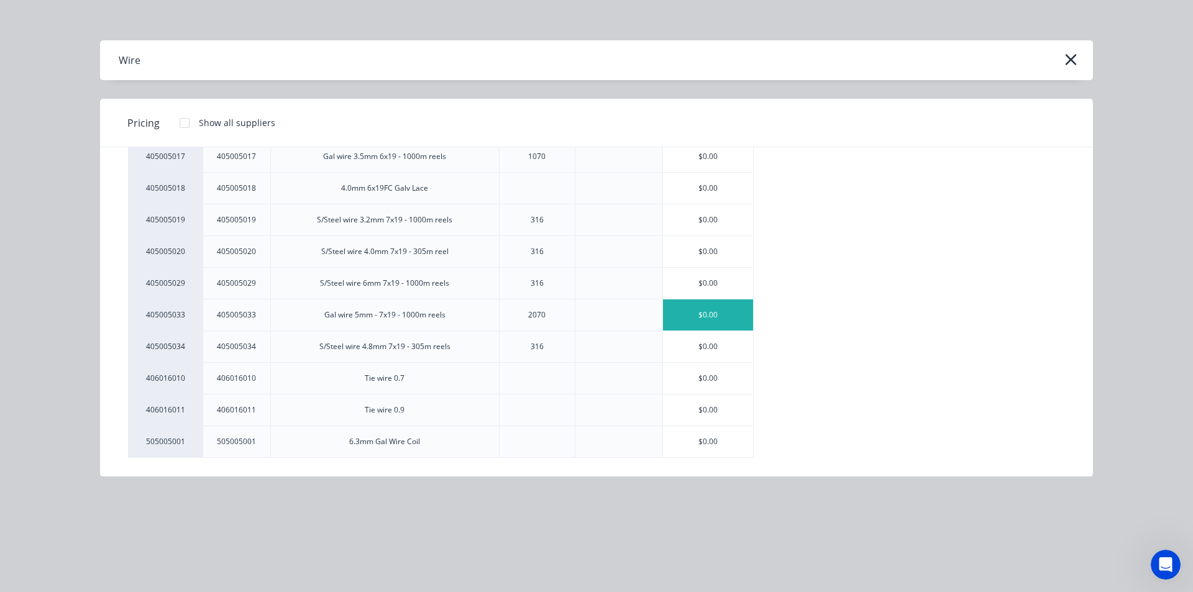
click at [727, 316] on div "$0.00" at bounding box center [708, 314] width 91 height 31
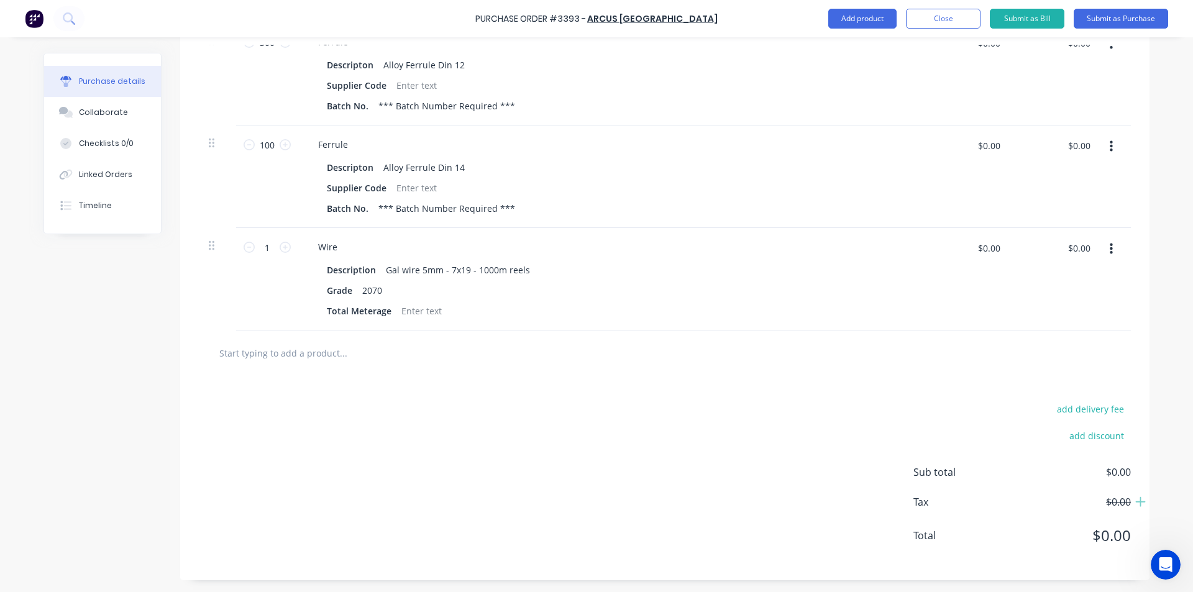
scroll to position [682, 0]
click at [422, 314] on div at bounding box center [421, 310] width 50 height 18
click at [422, 312] on div at bounding box center [421, 310] width 50 height 18
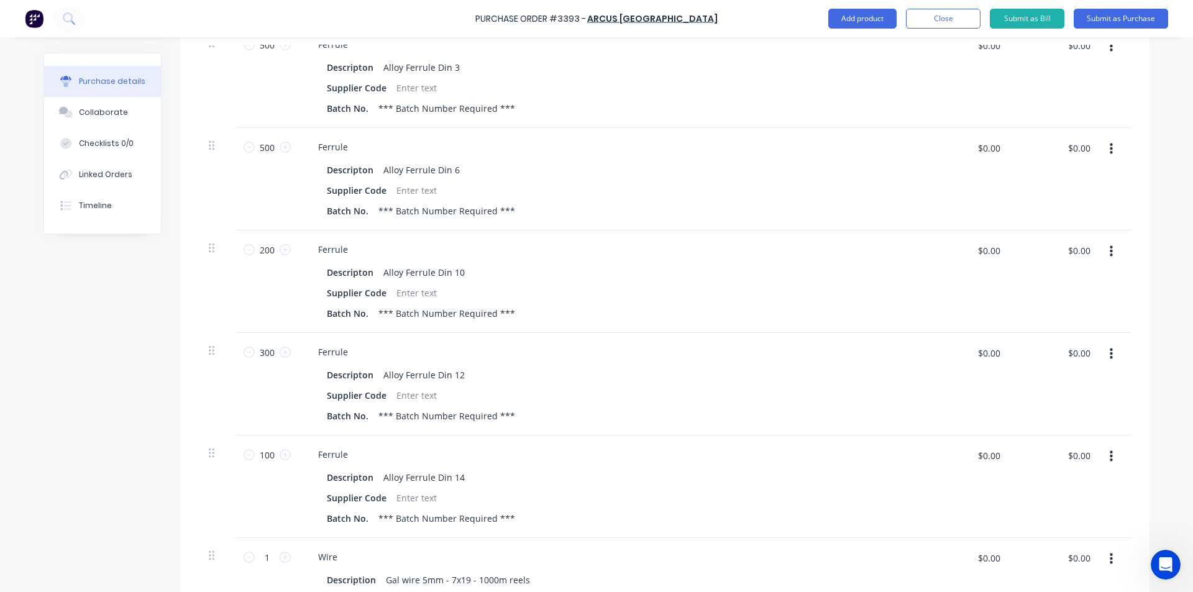
scroll to position [0, 0]
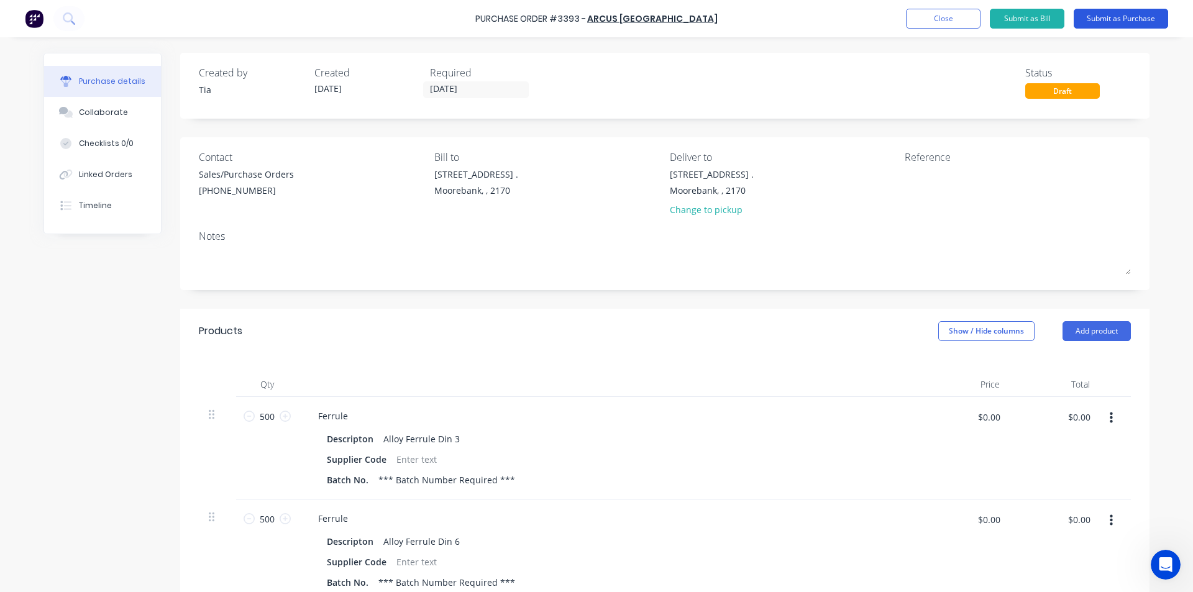
click at [1120, 25] on button "Submit as Purchase" at bounding box center [1120, 19] width 94 height 20
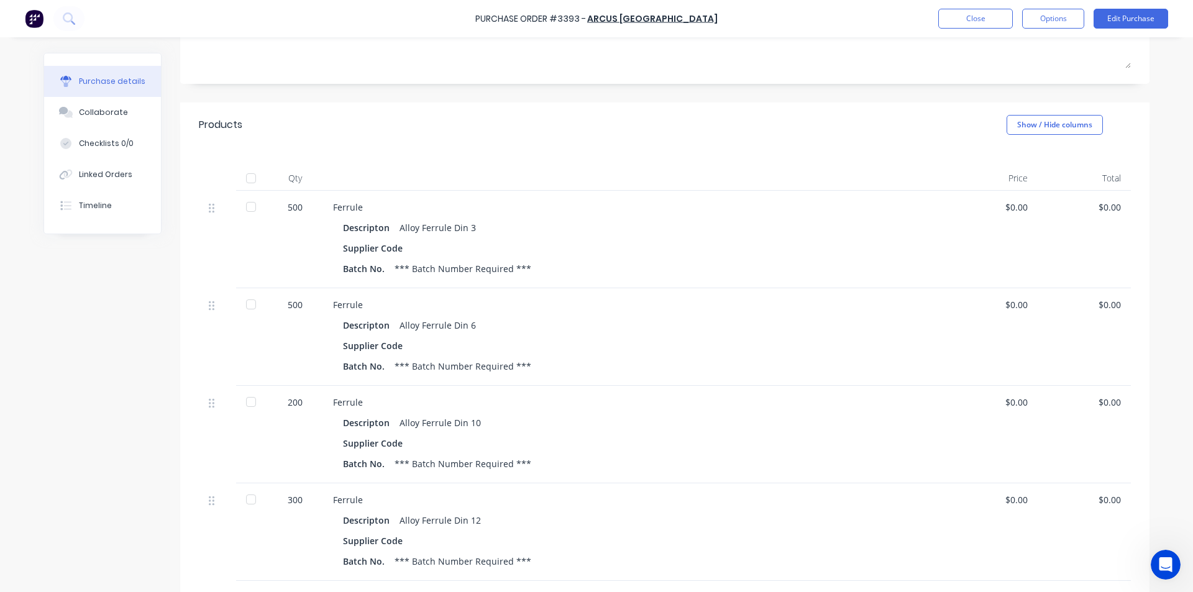
scroll to position [435, 0]
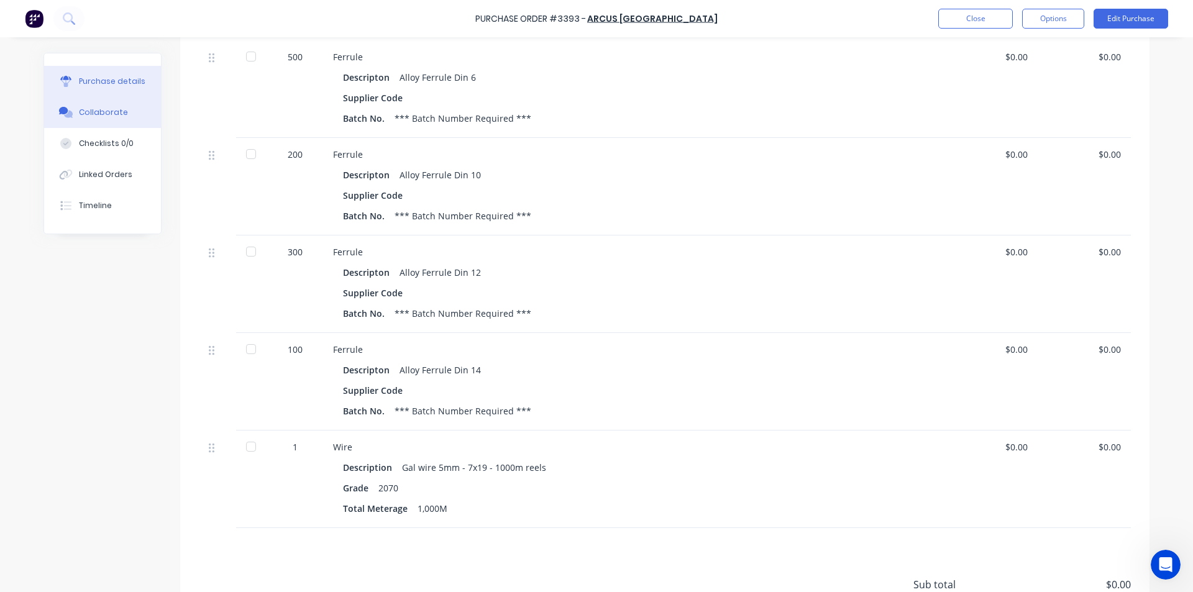
click at [106, 112] on div "Collaborate" at bounding box center [103, 112] width 49 height 11
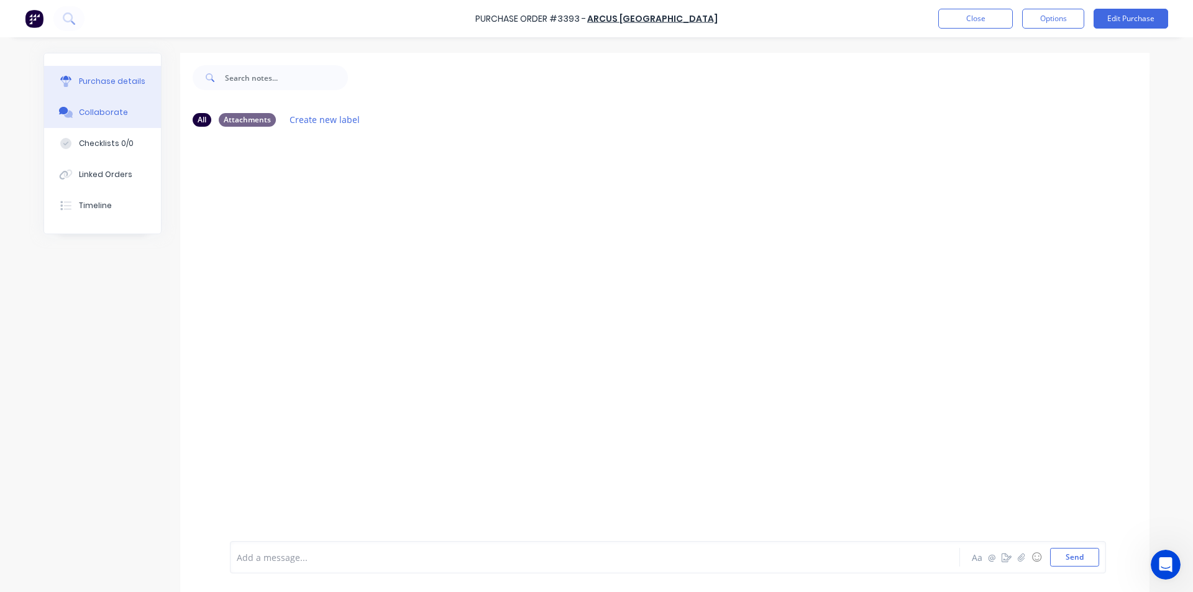
click at [120, 81] on div "Purchase details" at bounding box center [112, 81] width 66 height 11
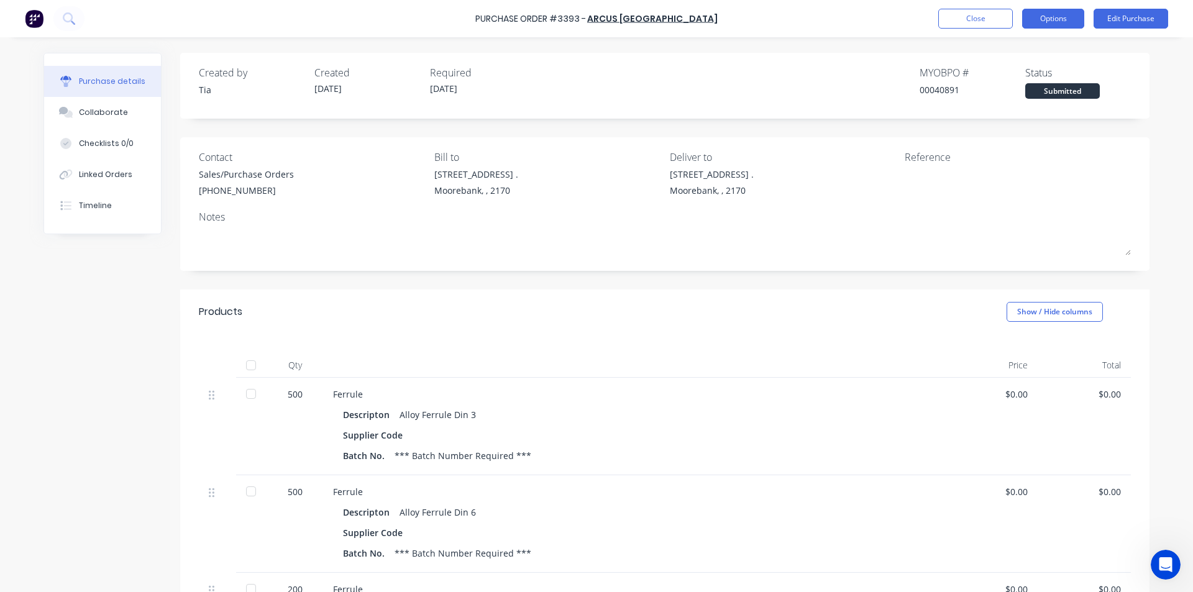
click at [1050, 14] on button "Options" at bounding box center [1053, 19] width 62 height 20
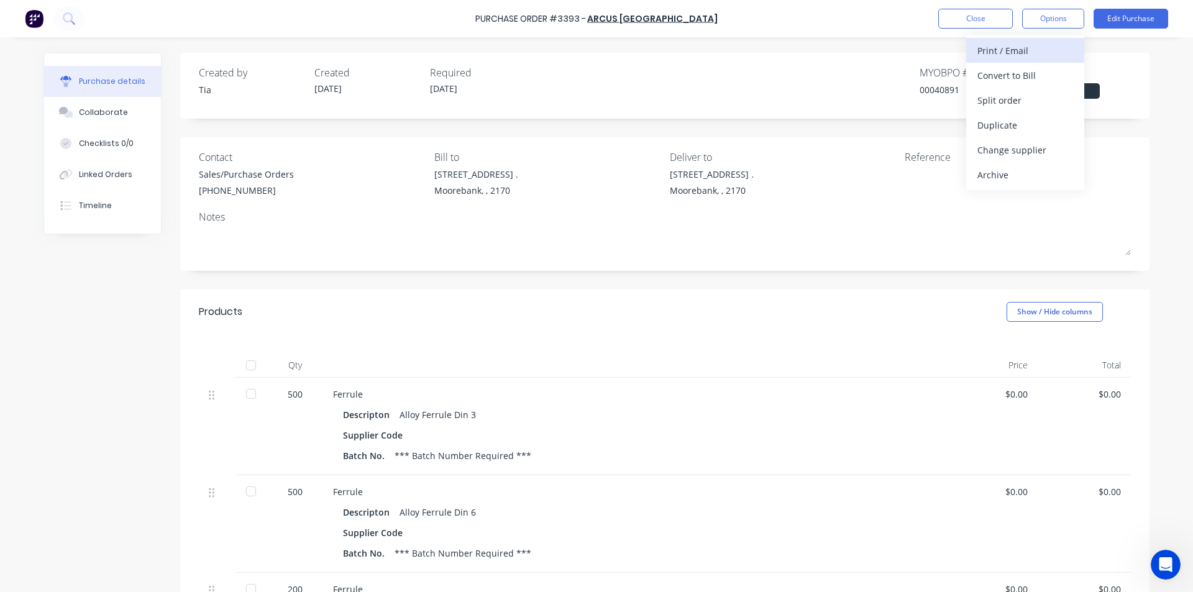
click at [1022, 54] on div "Print / Email" at bounding box center [1025, 51] width 96 height 18
click at [1029, 106] on div "Without pricing" at bounding box center [1025, 100] width 96 height 18
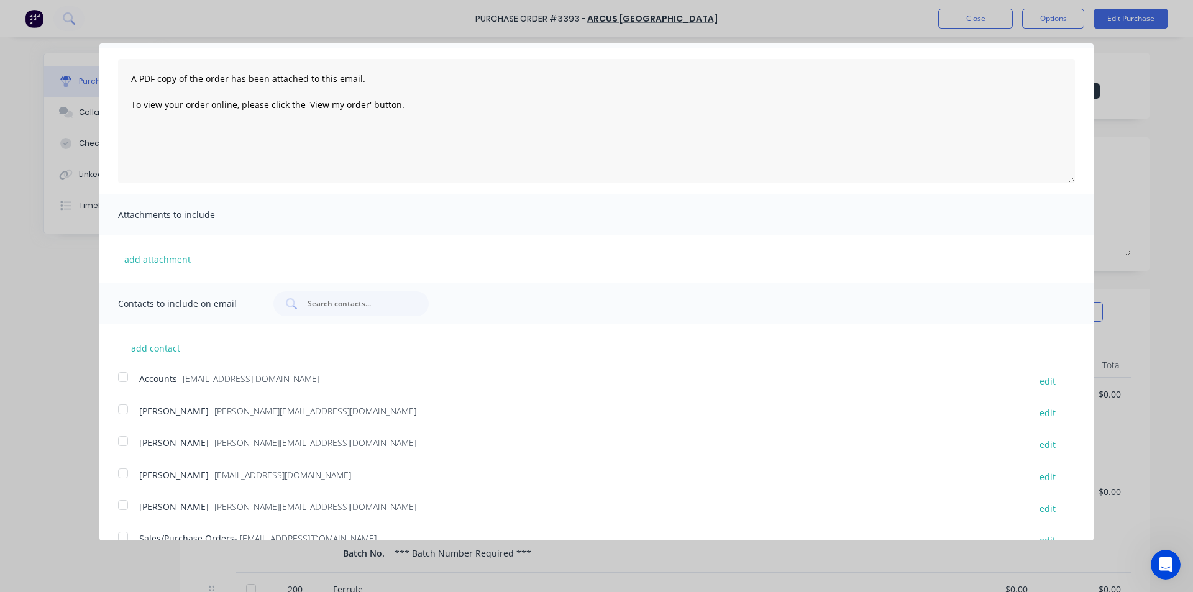
scroll to position [99, 0]
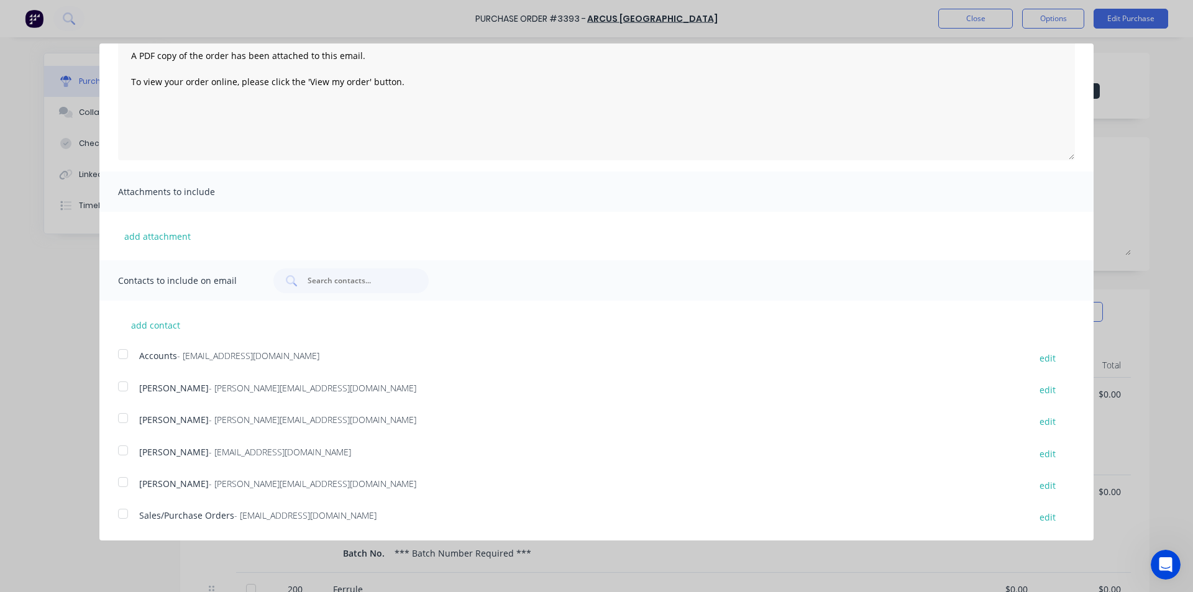
click at [123, 516] on div at bounding box center [123, 513] width 25 height 25
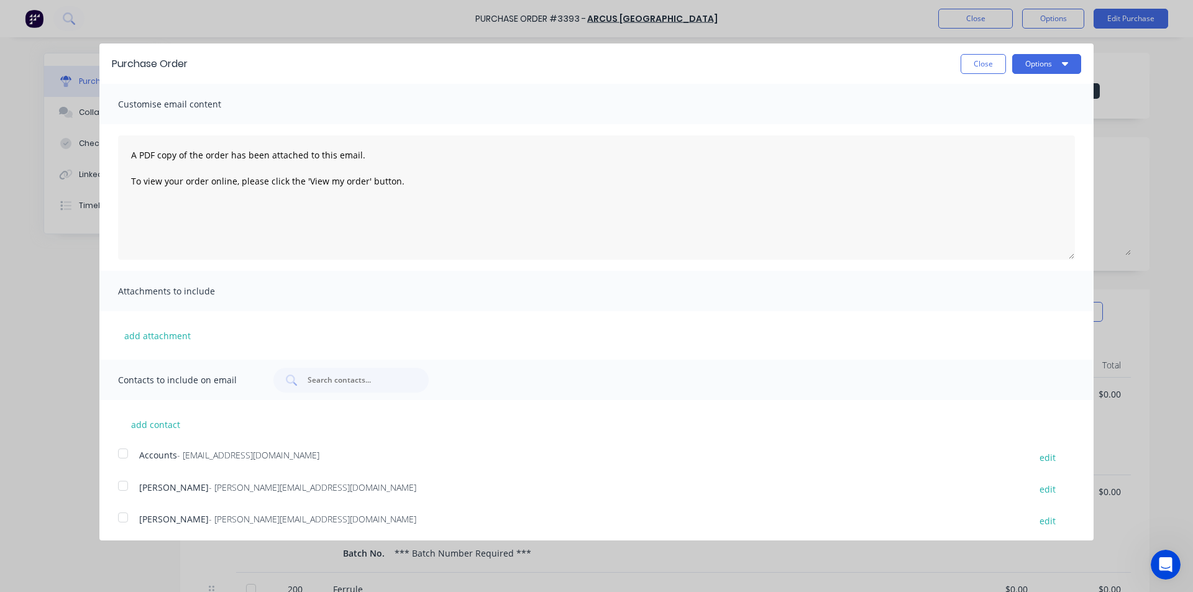
drag, startPoint x: 1050, startPoint y: 62, endPoint x: 1052, endPoint y: 75, distance: 12.6
click at [1050, 61] on button "Options" at bounding box center [1046, 64] width 69 height 20
click at [1049, 122] on div "Email" at bounding box center [1022, 120] width 96 height 18
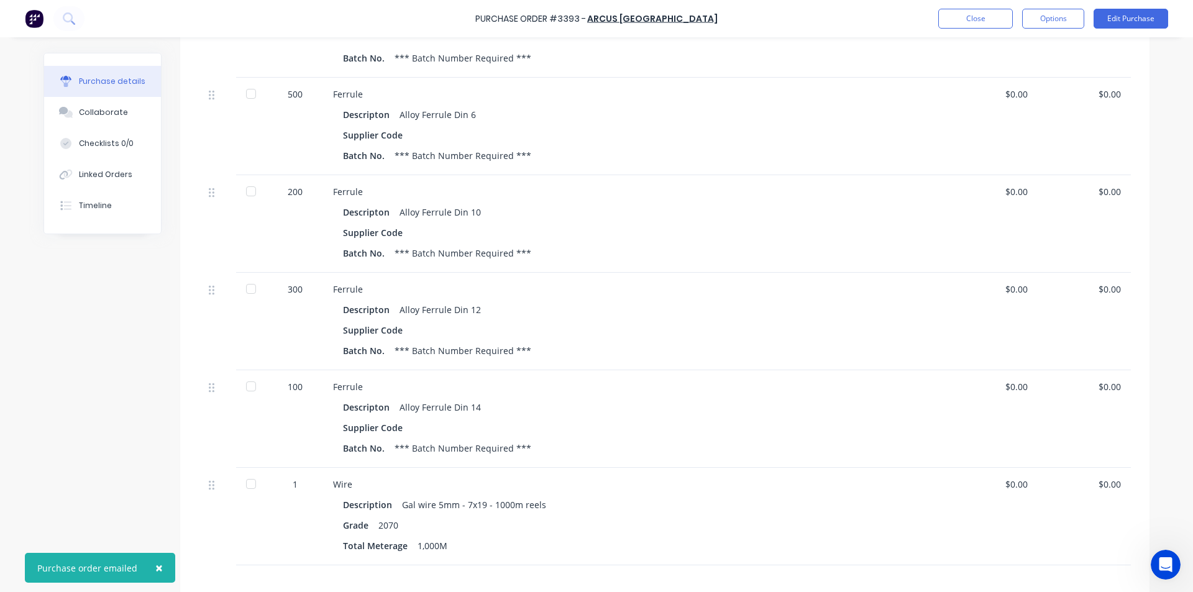
scroll to position [548, 0]
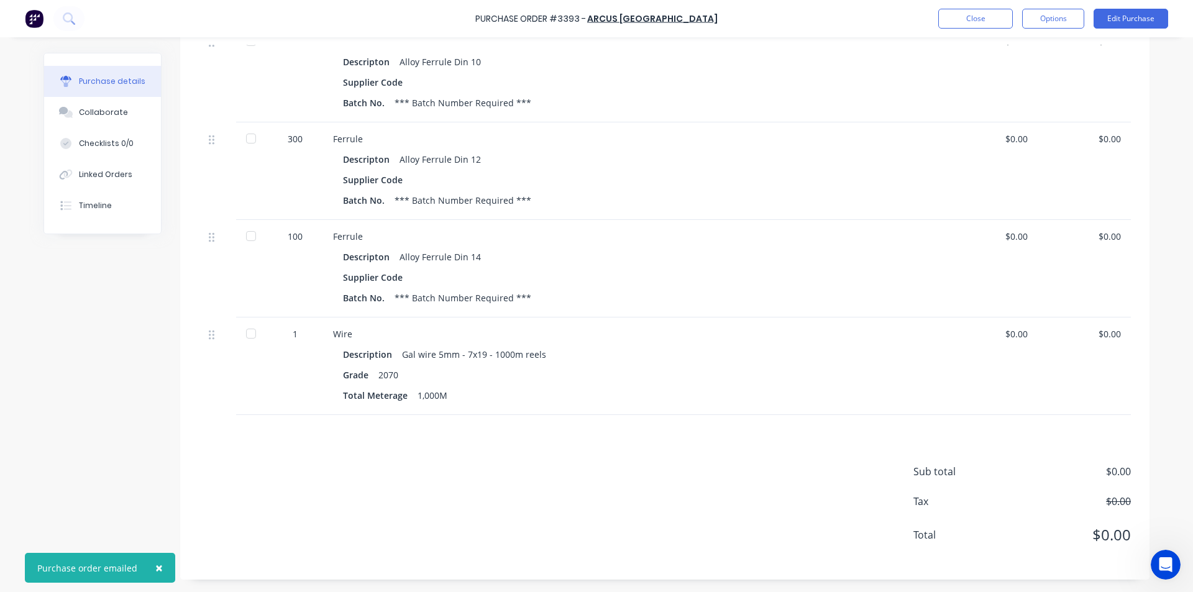
click at [155, 570] on span "×" at bounding box center [158, 567] width 7 height 17
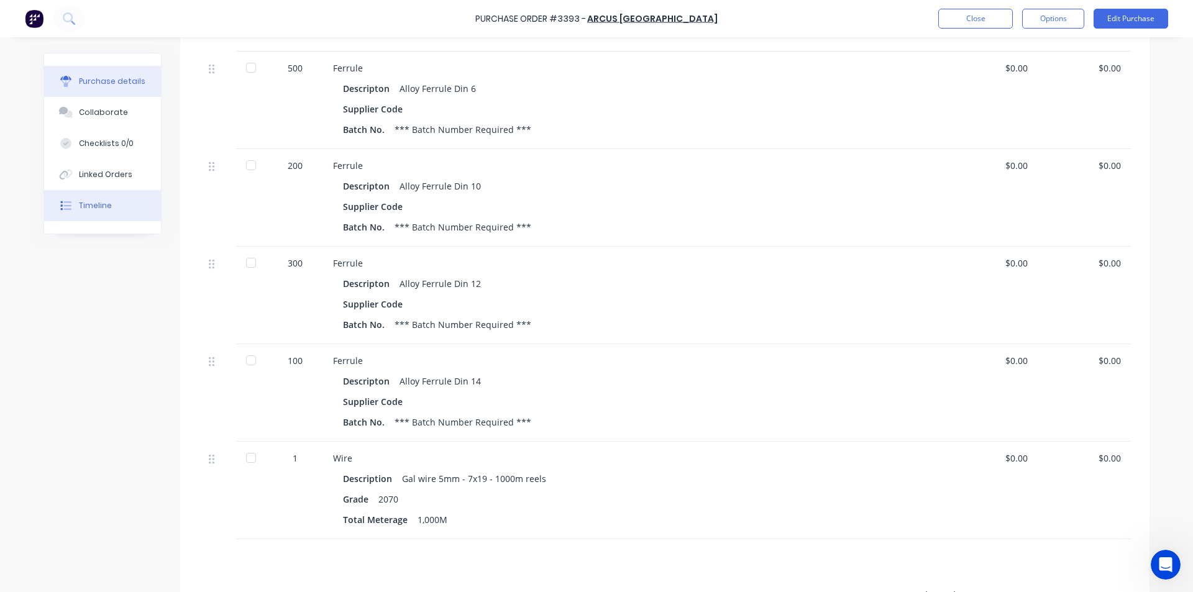
click at [112, 209] on button "Timeline" at bounding box center [102, 205] width 117 height 31
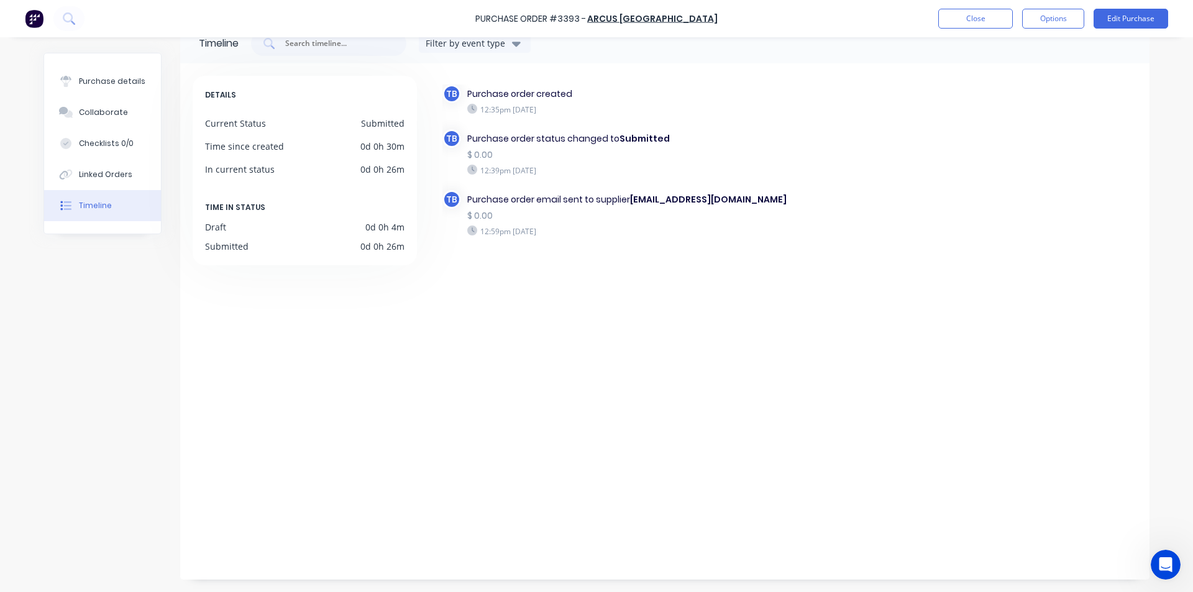
scroll to position [30, 0]
click at [963, 27] on button "Close" at bounding box center [975, 19] width 75 height 20
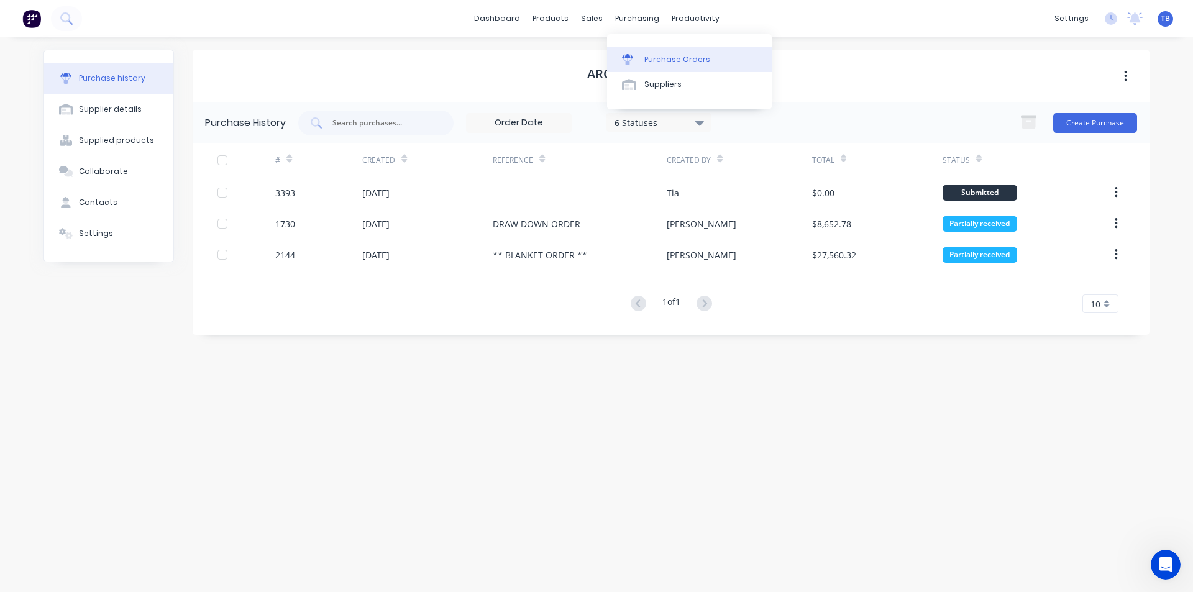
click at [630, 56] on icon at bounding box center [627, 56] width 11 height 4
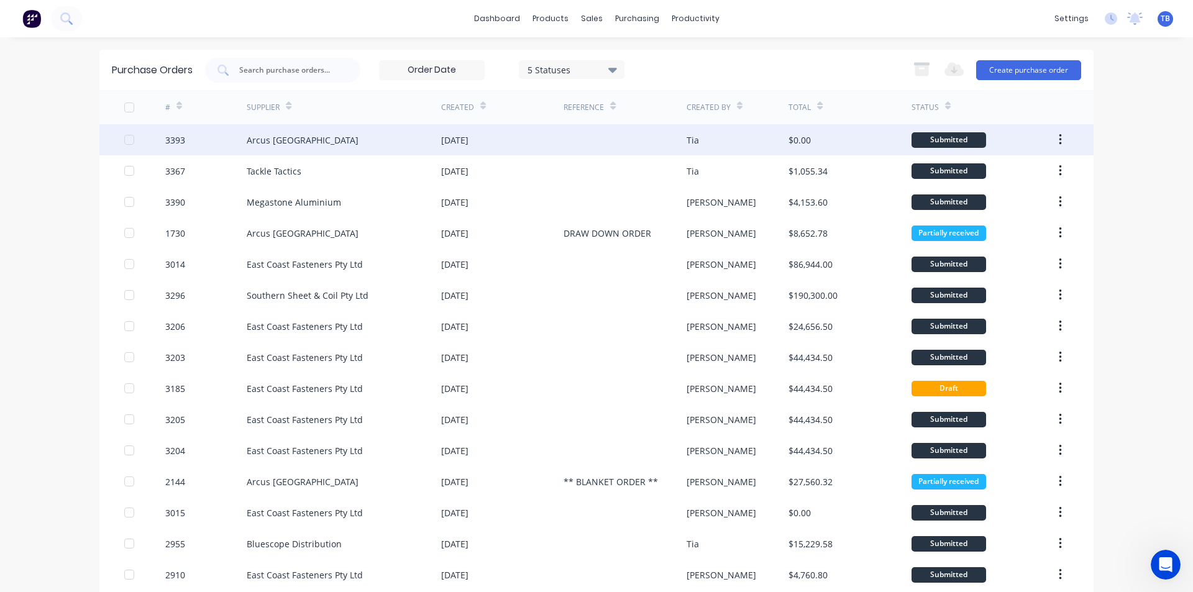
click at [262, 128] on div "Arcus [GEOGRAPHIC_DATA]" at bounding box center [344, 139] width 194 height 31
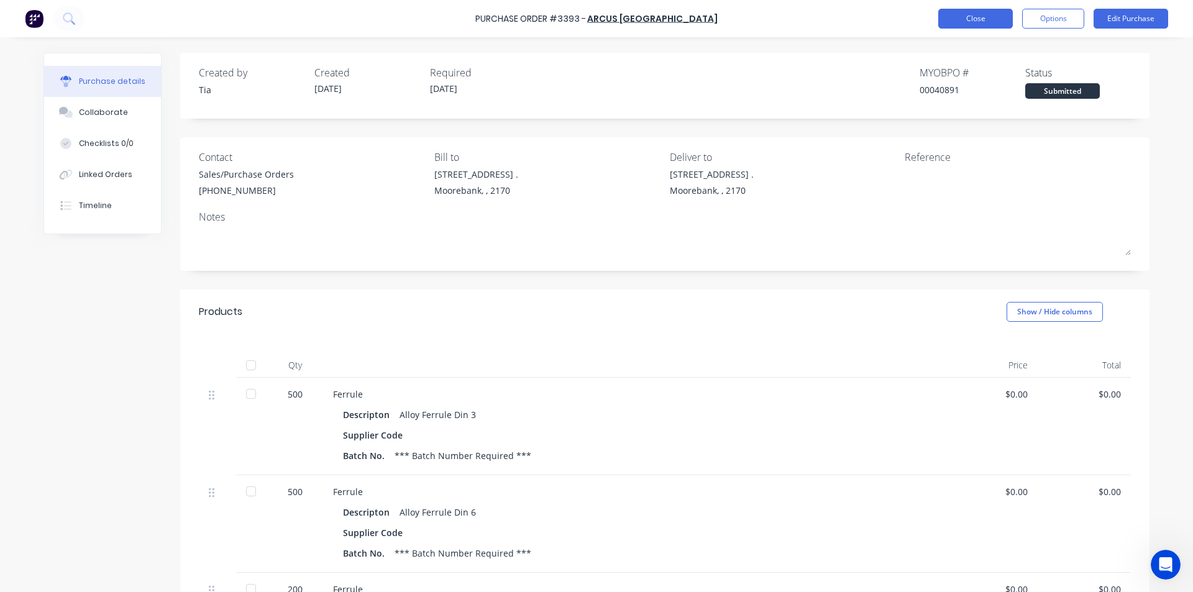
click at [1001, 17] on button "Close" at bounding box center [975, 19] width 75 height 20
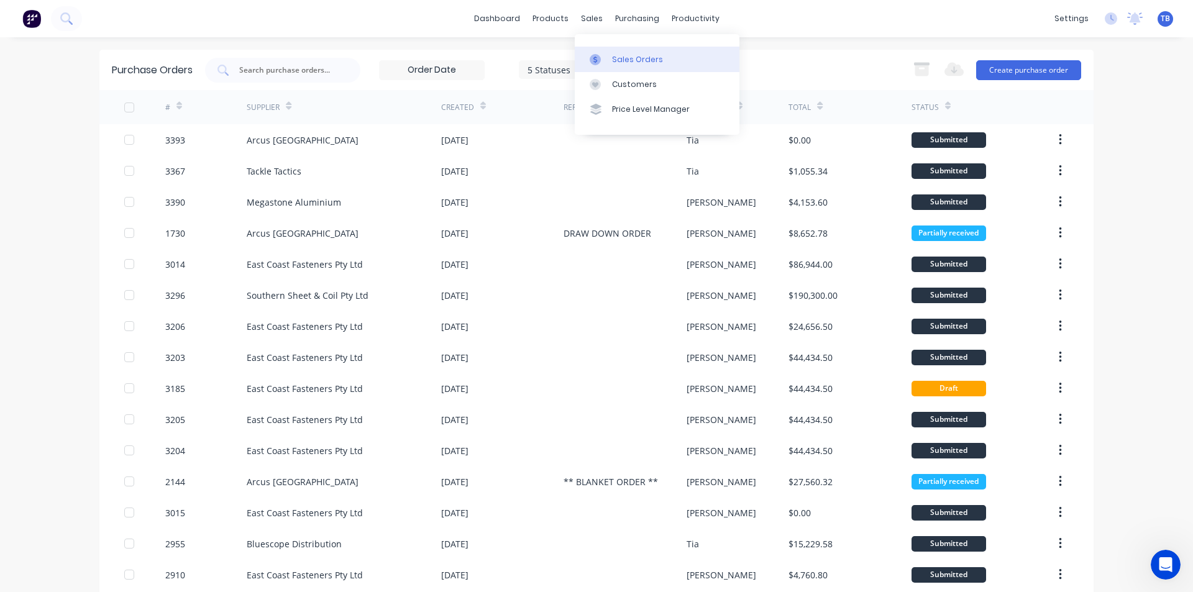
click at [614, 58] on div "Sales Orders" at bounding box center [637, 59] width 51 height 11
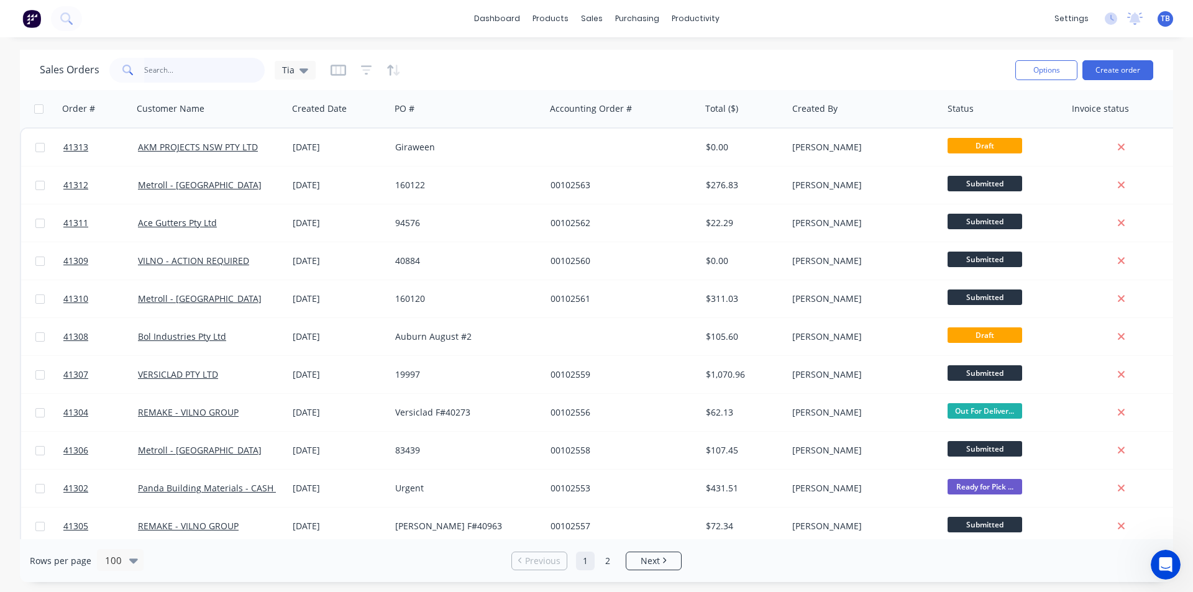
click at [197, 71] on input "text" at bounding box center [204, 70] width 121 height 25
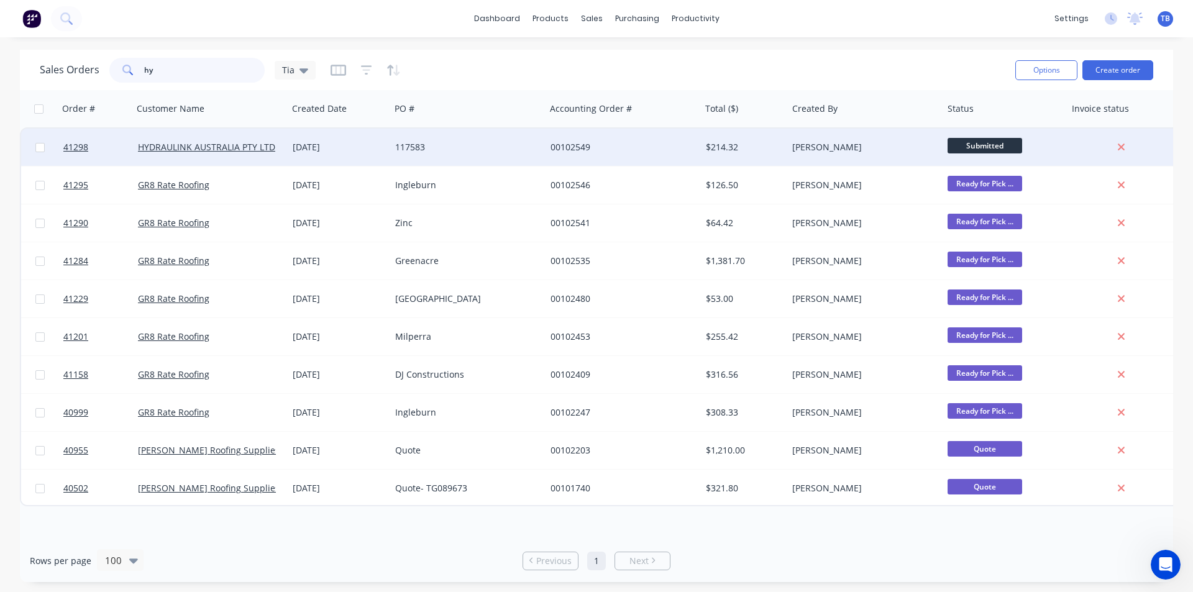
type input "hy"
click at [189, 140] on div "HYDRAULINK AUSTRALIA PTY LTD" at bounding box center [210, 147] width 155 height 37
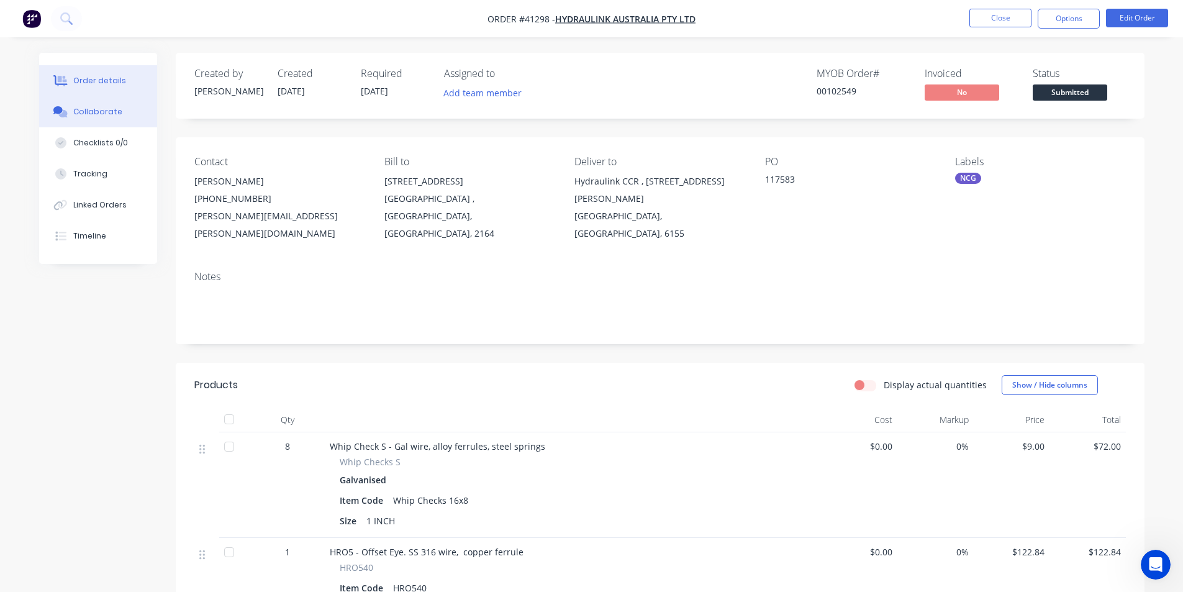
click at [110, 109] on div "Collaborate" at bounding box center [97, 111] width 49 height 11
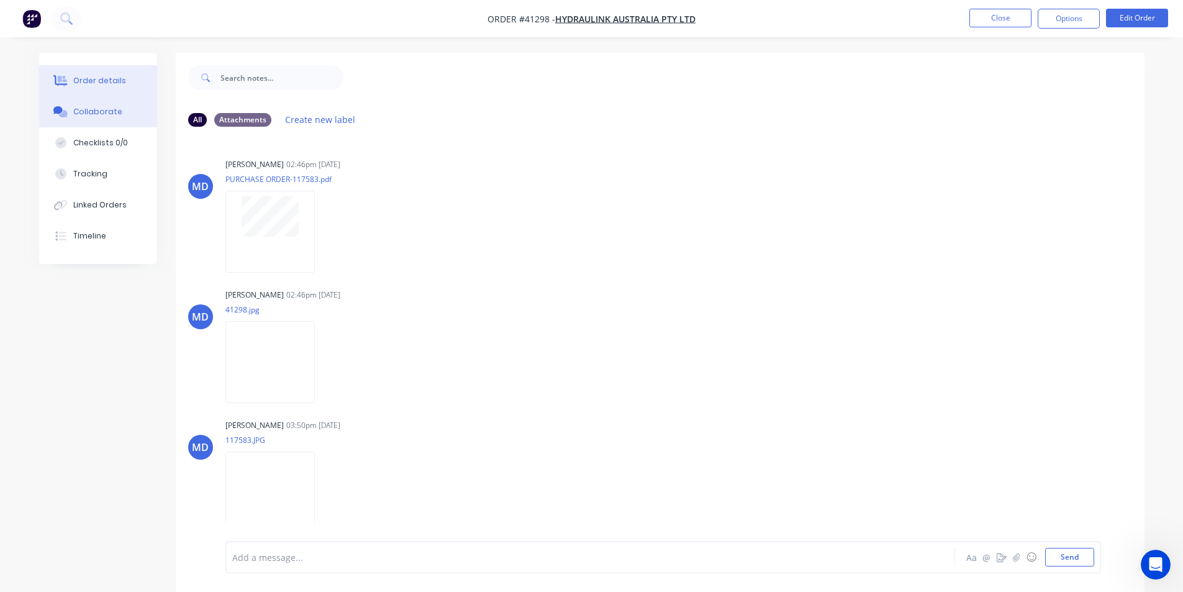
click at [112, 81] on div "Order details" at bounding box center [99, 80] width 53 height 11
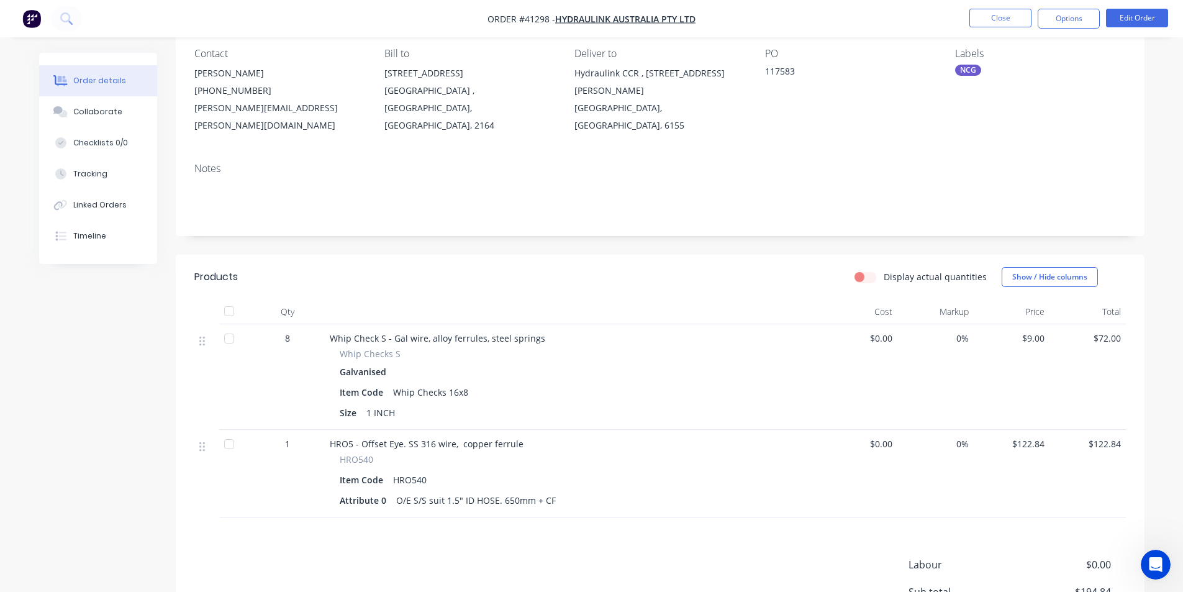
scroll to position [237, 0]
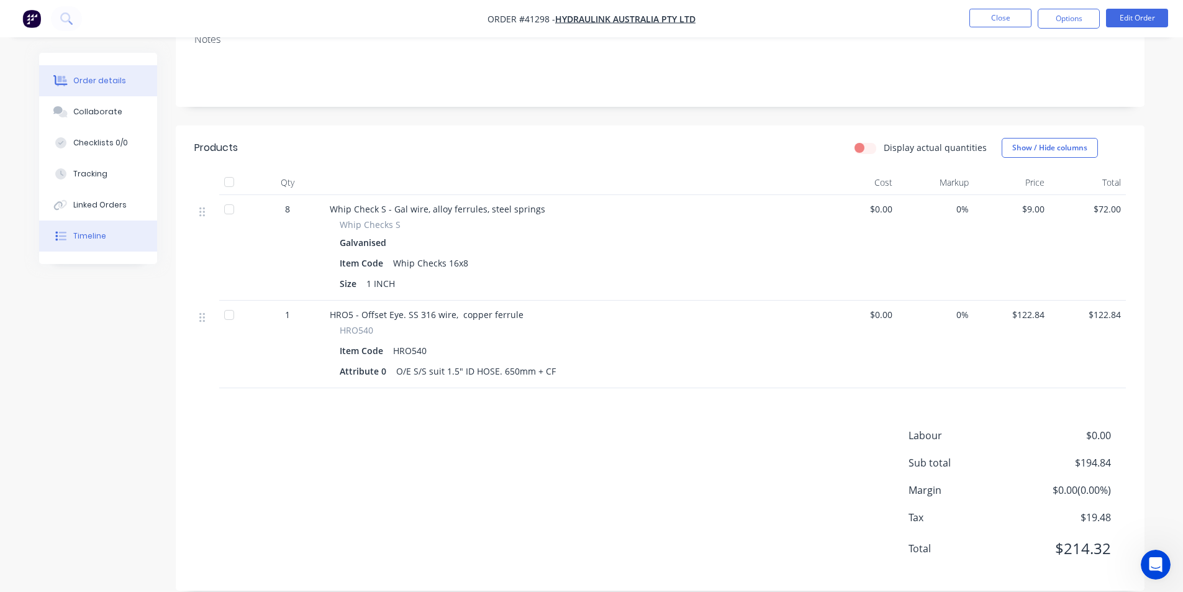
click at [82, 227] on button "Timeline" at bounding box center [98, 236] width 118 height 31
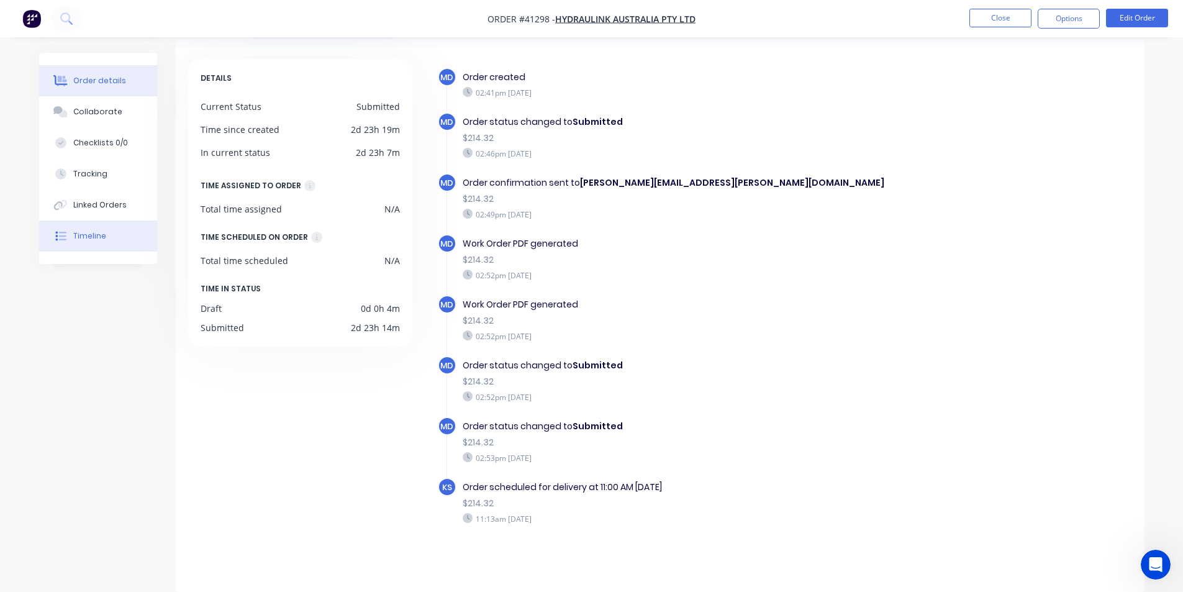
click at [81, 83] on div "Order details" at bounding box center [99, 80] width 53 height 11
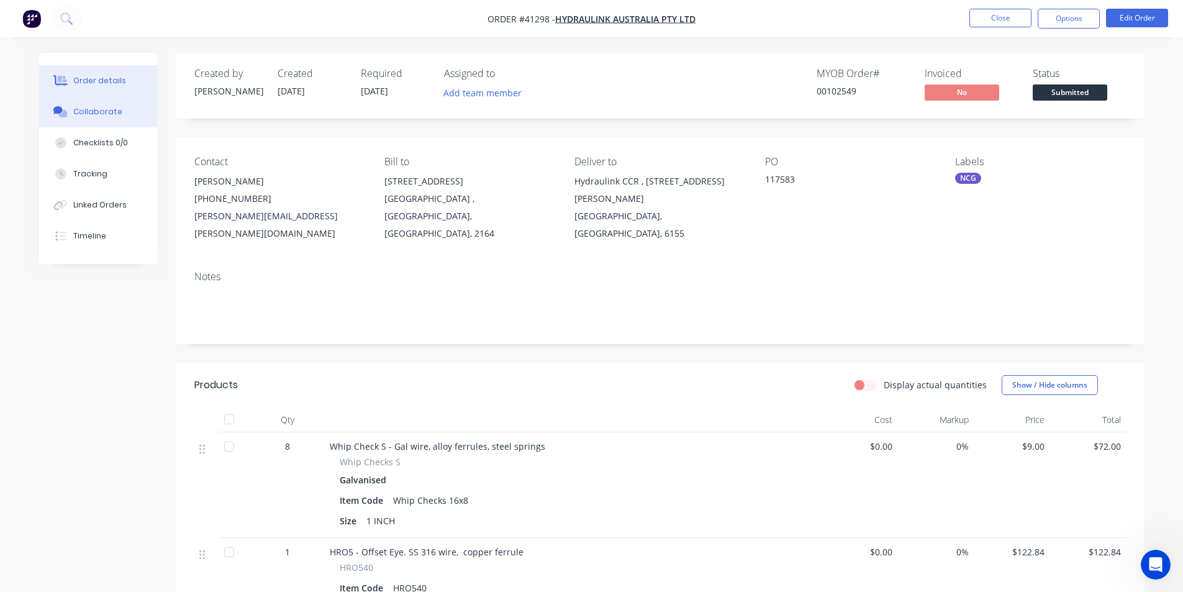
click at [112, 116] on div "Collaborate" at bounding box center [97, 111] width 49 height 11
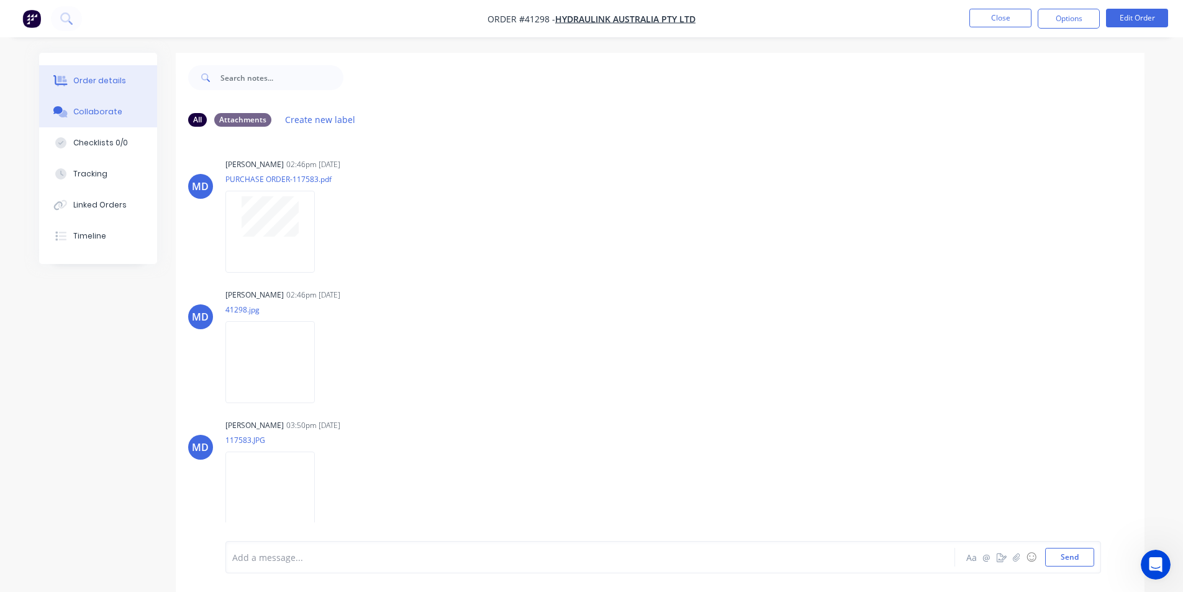
click at [110, 80] on div "Order details" at bounding box center [99, 80] width 53 height 11
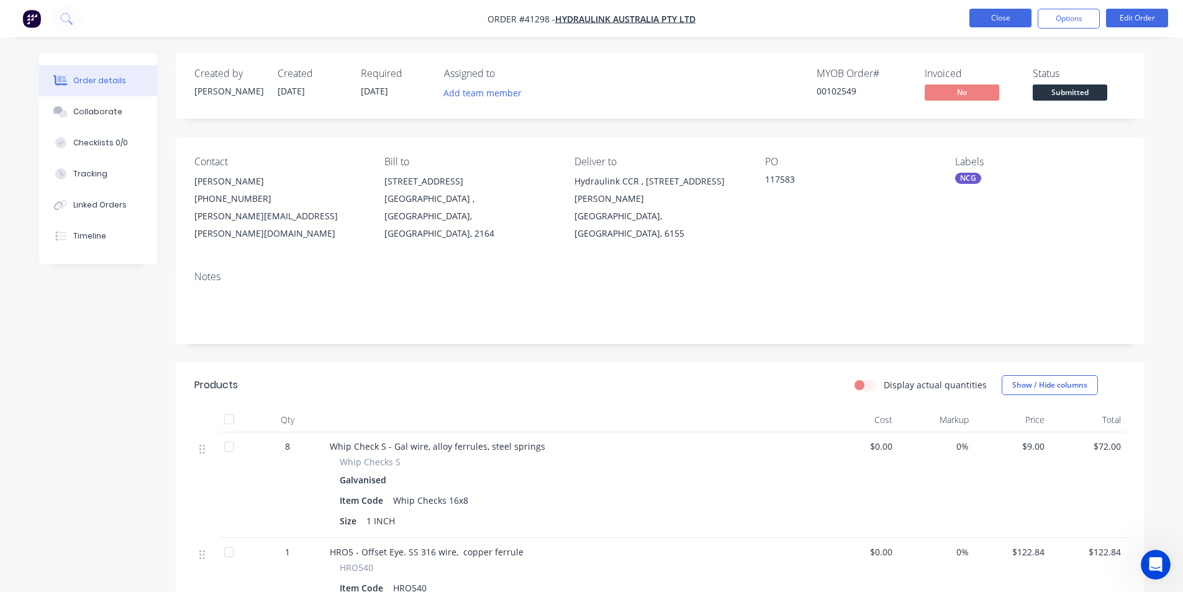
click at [1021, 18] on button "Close" at bounding box center [1001, 18] width 62 height 19
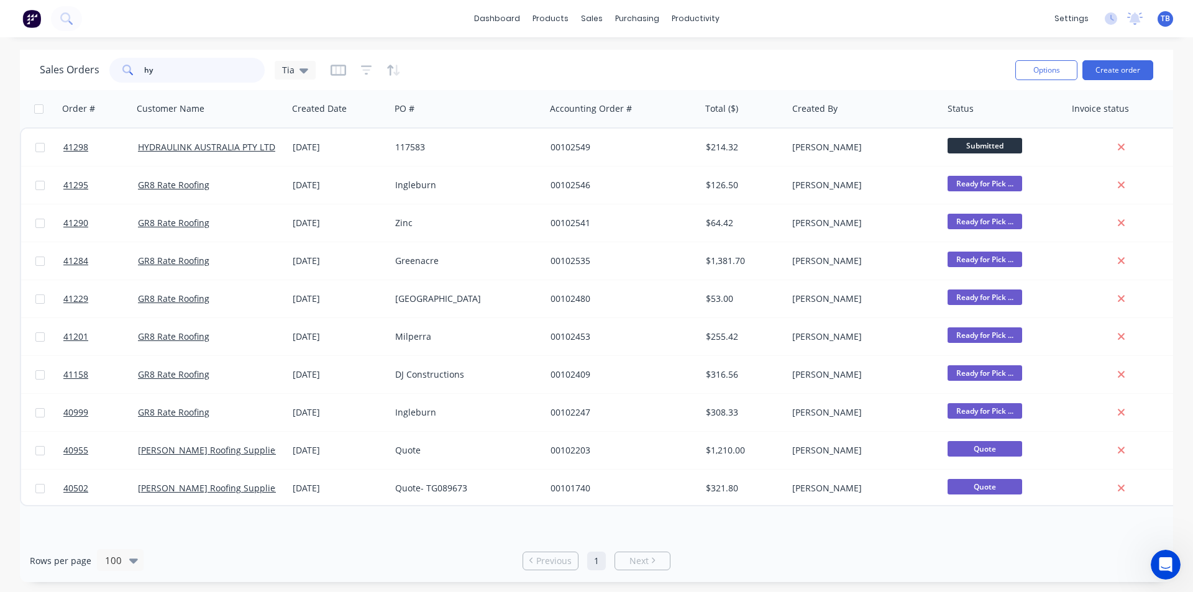
click at [17, 89] on div "Sales Orders hy Tia Options Create order Order # Customer Name Created Date PO …" at bounding box center [596, 316] width 1193 height 532
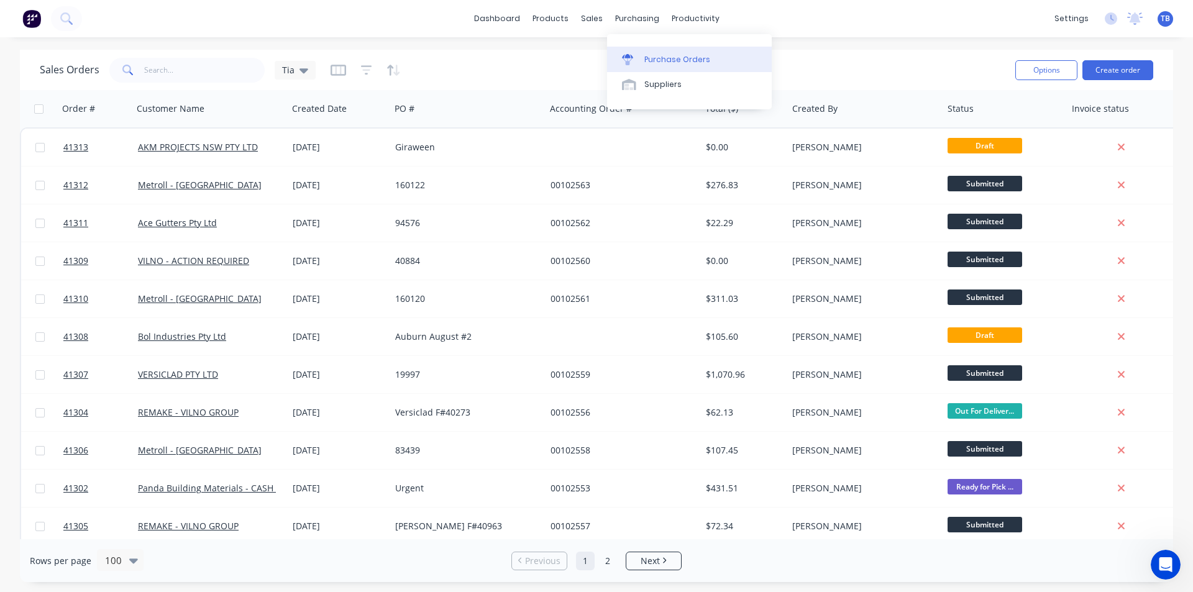
click at [639, 70] on link "Purchase Orders" at bounding box center [689, 59] width 165 height 25
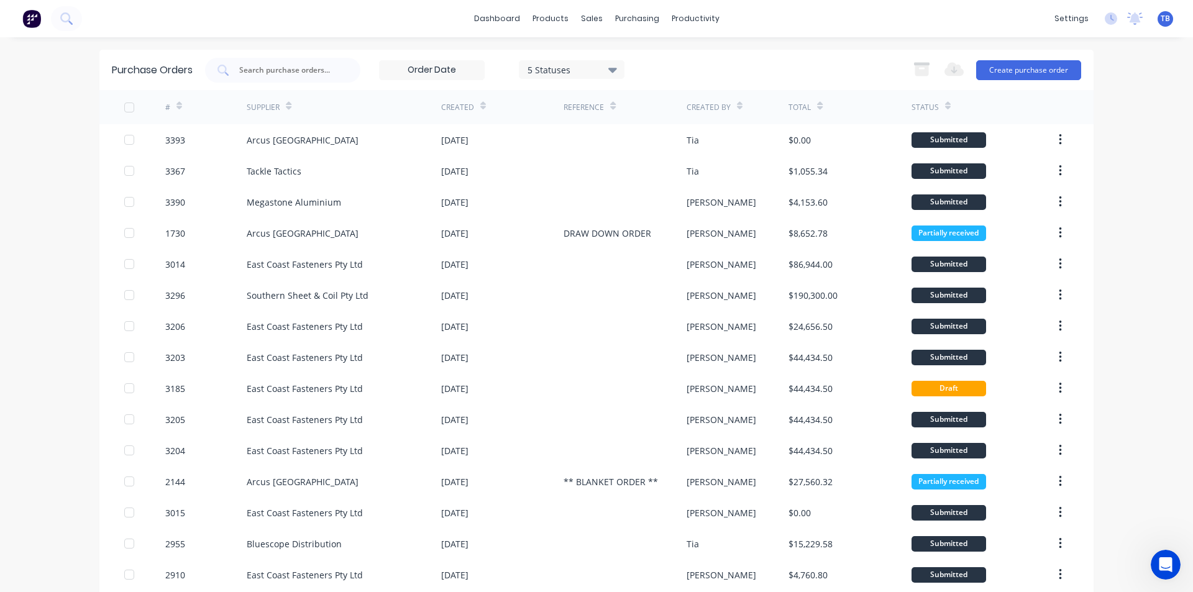
drag, startPoint x: 1136, startPoint y: 360, endPoint x: 1111, endPoint y: 399, distance: 46.0
click at [1136, 360] on div "dashboard products sales purchasing productivity dashboard products Product Cat…" at bounding box center [596, 296] width 1193 height 592
click at [651, 61] on div "Purchase Orders" at bounding box center [672, 59] width 66 height 11
click at [1027, 73] on button "Create purchase order" at bounding box center [1028, 70] width 105 height 20
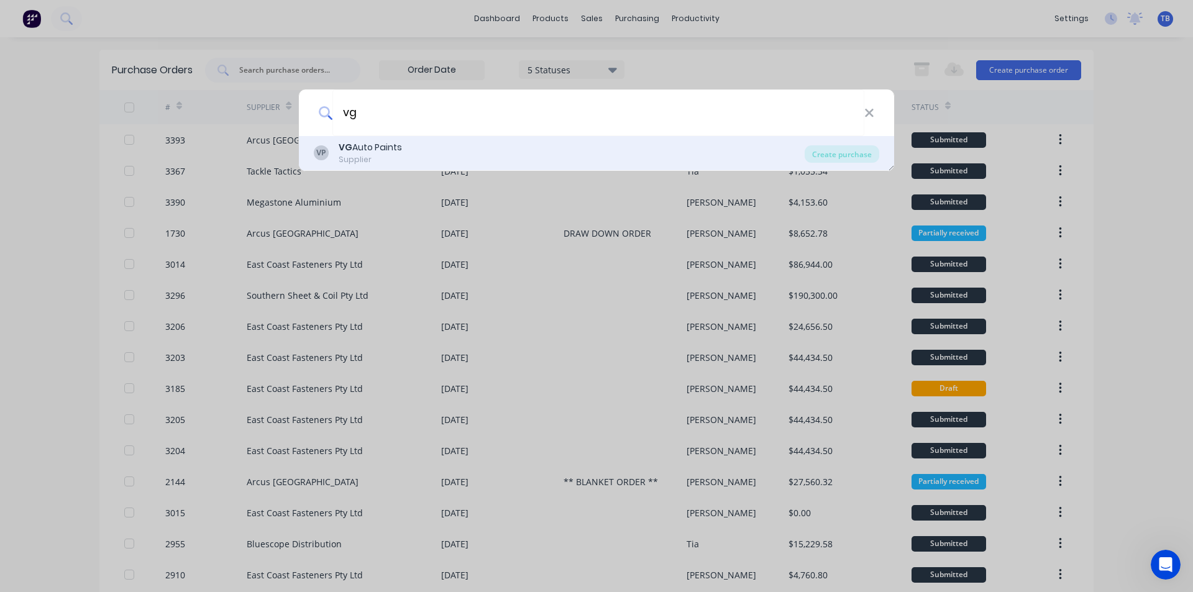
type input "vg"
click at [468, 155] on div "VP VG Auto Paints Supplier" at bounding box center [559, 153] width 491 height 24
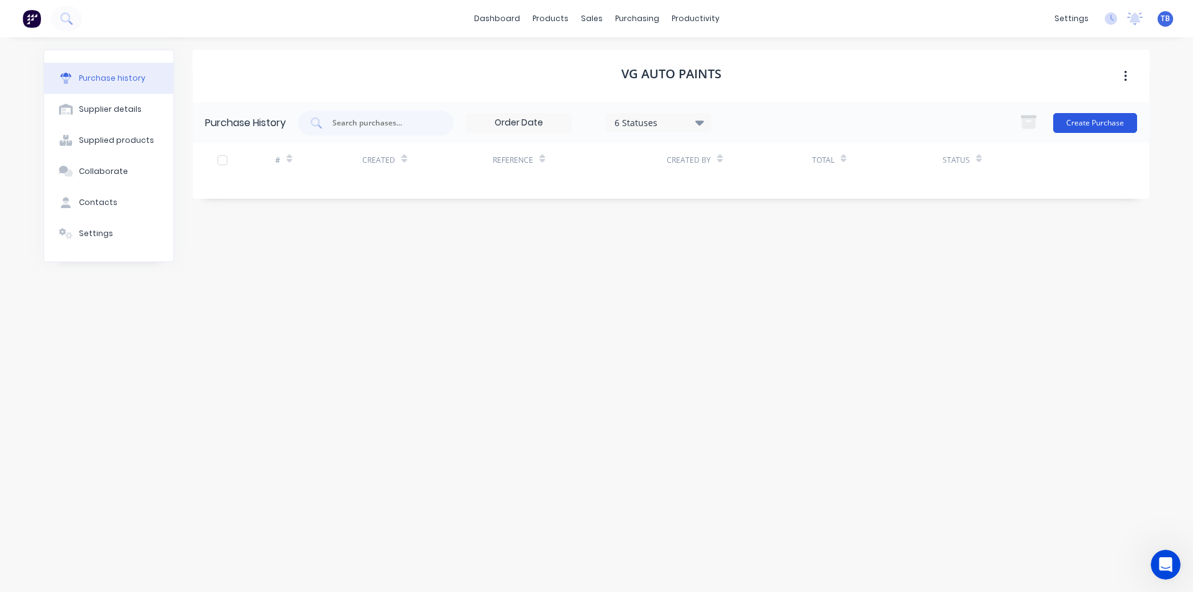
click at [1091, 125] on button "Create Purchase" at bounding box center [1095, 123] width 84 height 20
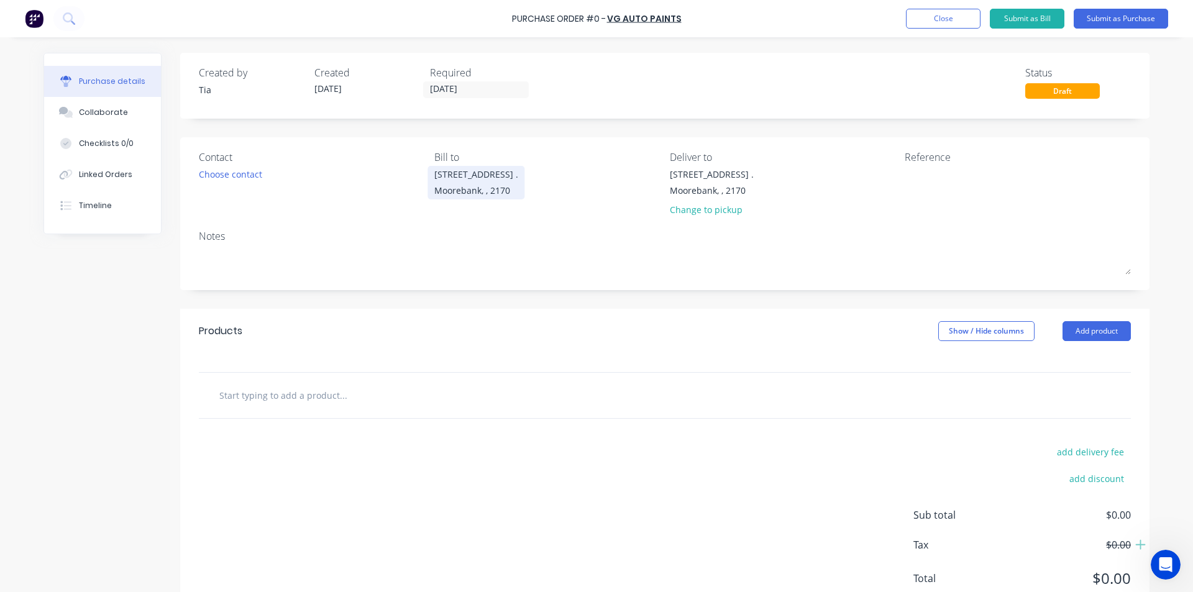
click at [497, 85] on input "[DATE]" at bounding box center [476, 90] width 104 height 16
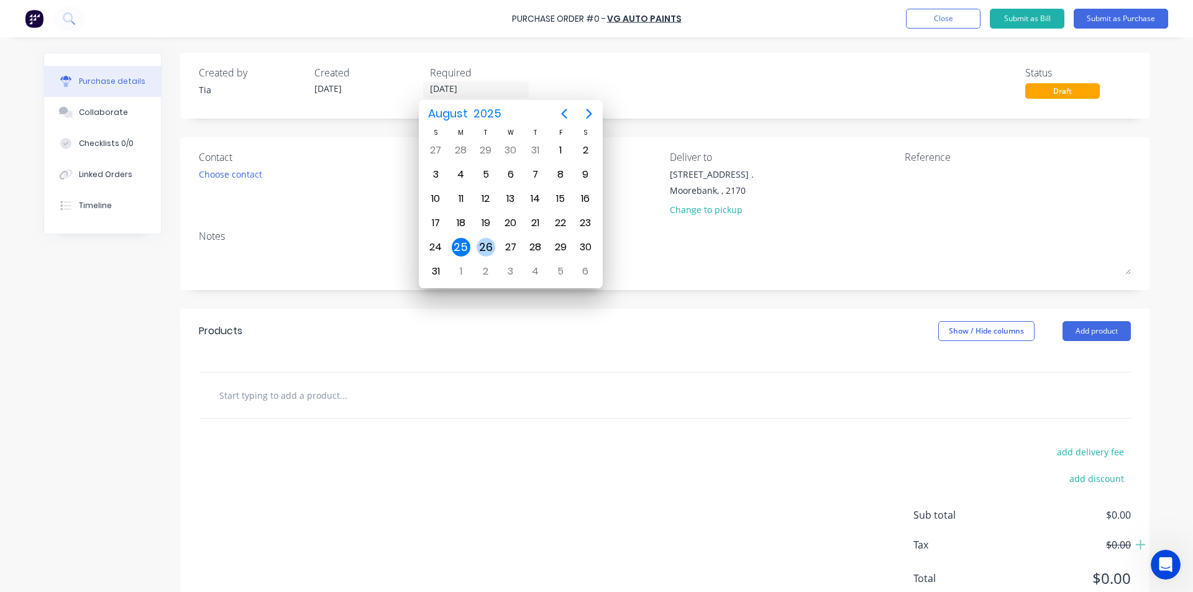
click at [485, 246] on div "26" at bounding box center [485, 247] width 19 height 19
type input "[DATE]"
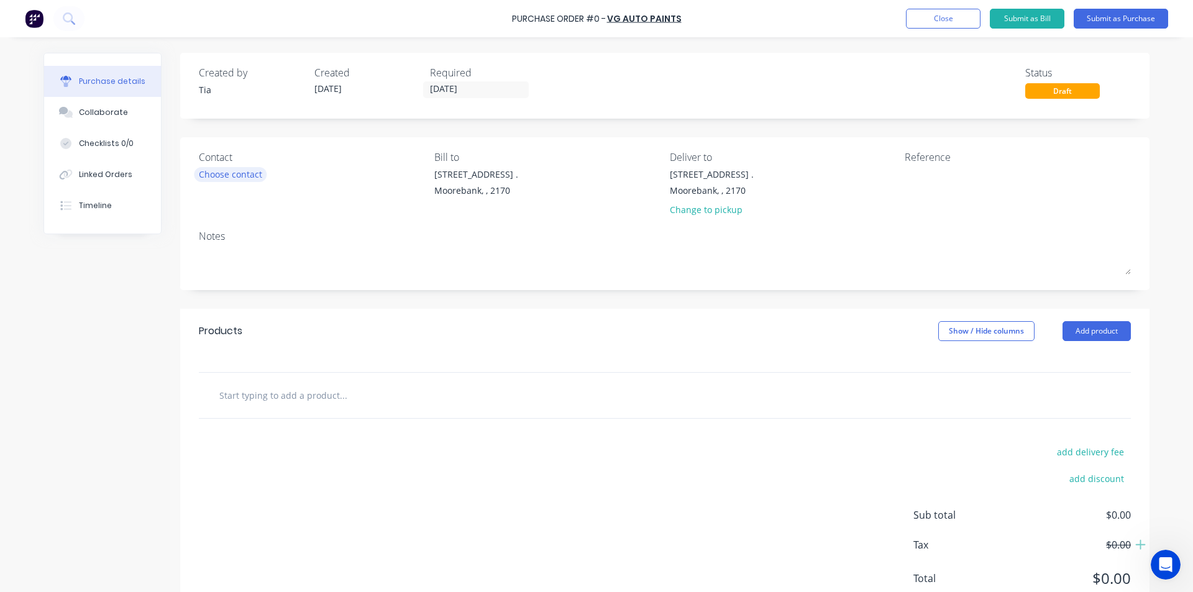
click at [212, 168] on div "Choose contact" at bounding box center [230, 174] width 63 height 13
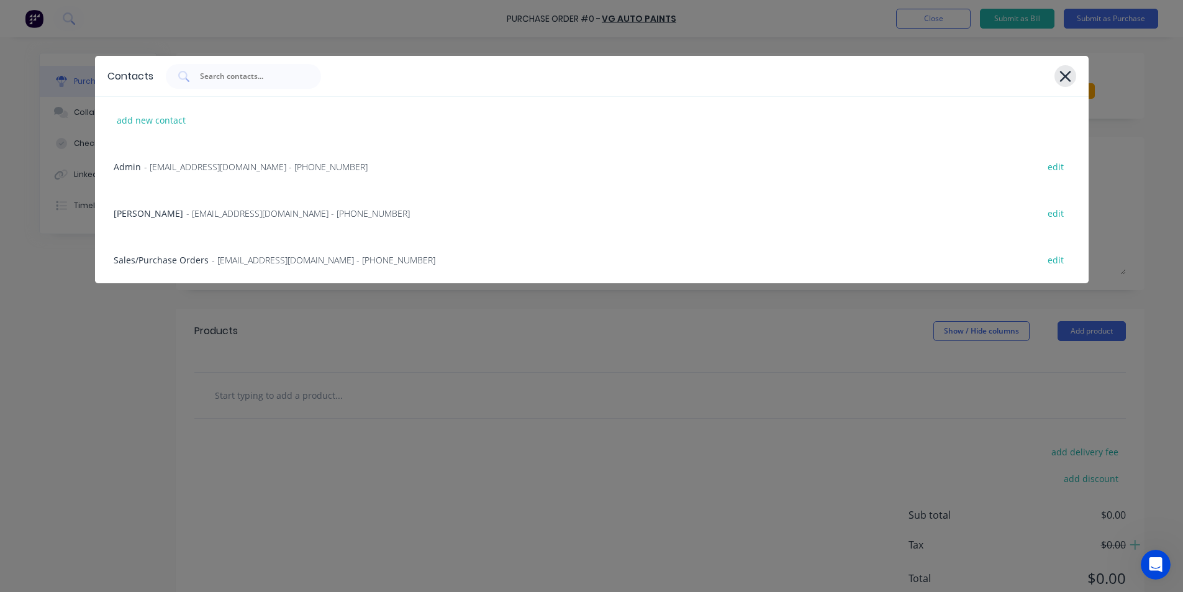
click at [1063, 78] on icon at bounding box center [1065, 76] width 11 height 11
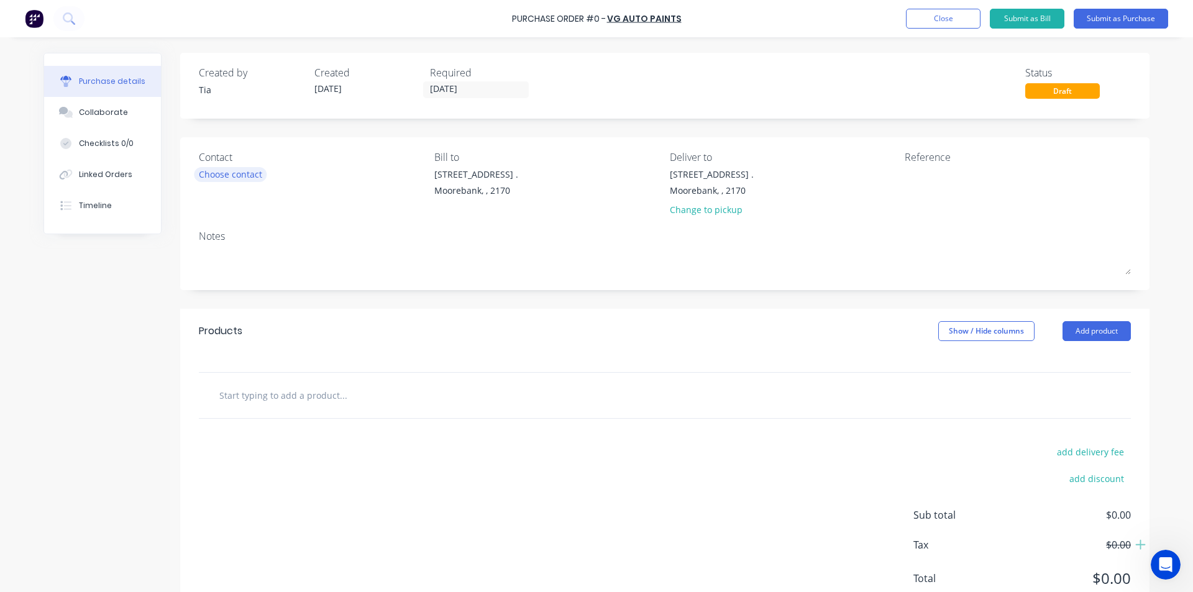
click at [230, 173] on div "Choose contact" at bounding box center [230, 174] width 63 height 13
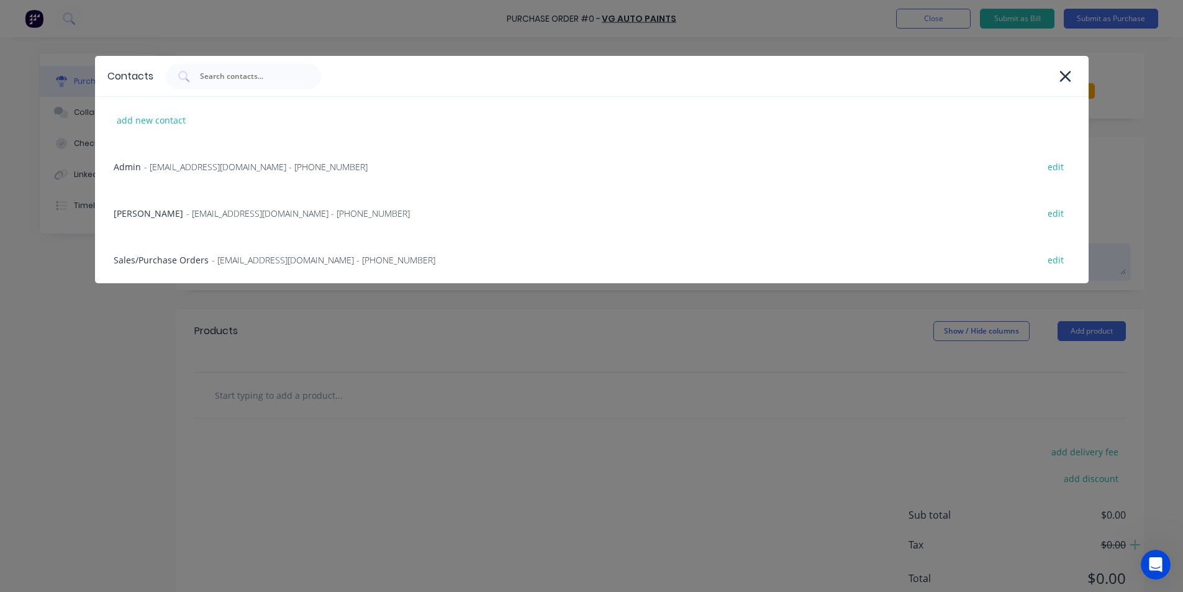
drag, startPoint x: 216, startPoint y: 258, endPoint x: 295, endPoint y: 265, distance: 79.8
click at [216, 257] on span "- [EMAIL_ADDRESS][DOMAIN_NAME] - [PHONE_NUMBER]" at bounding box center [324, 259] width 224 height 13
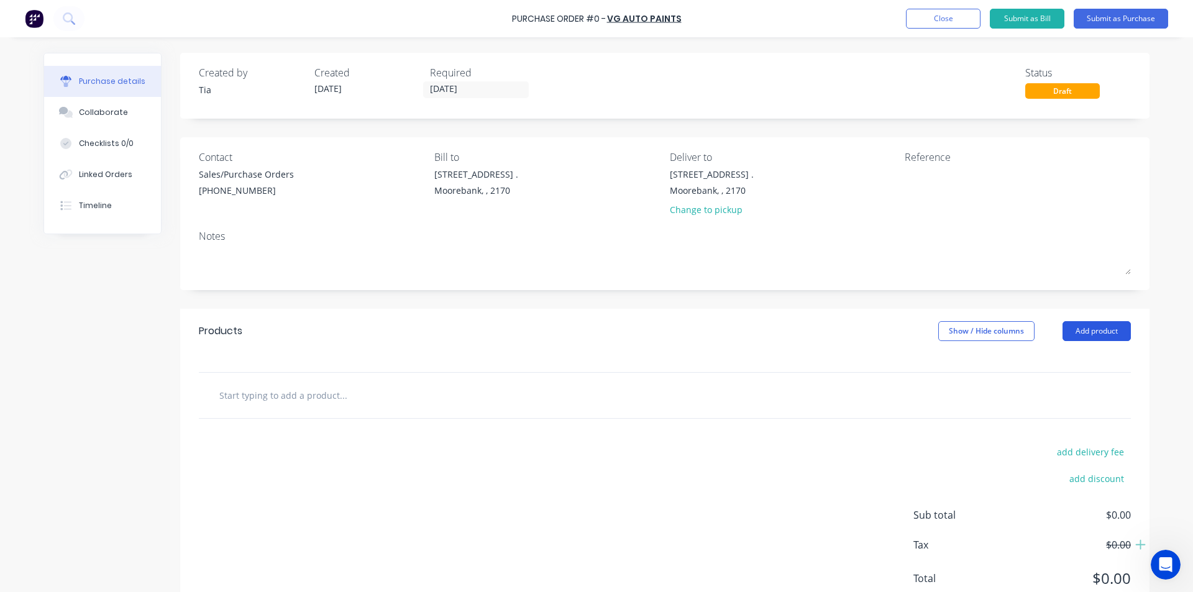
click at [1120, 337] on button "Add product" at bounding box center [1096, 331] width 68 height 20
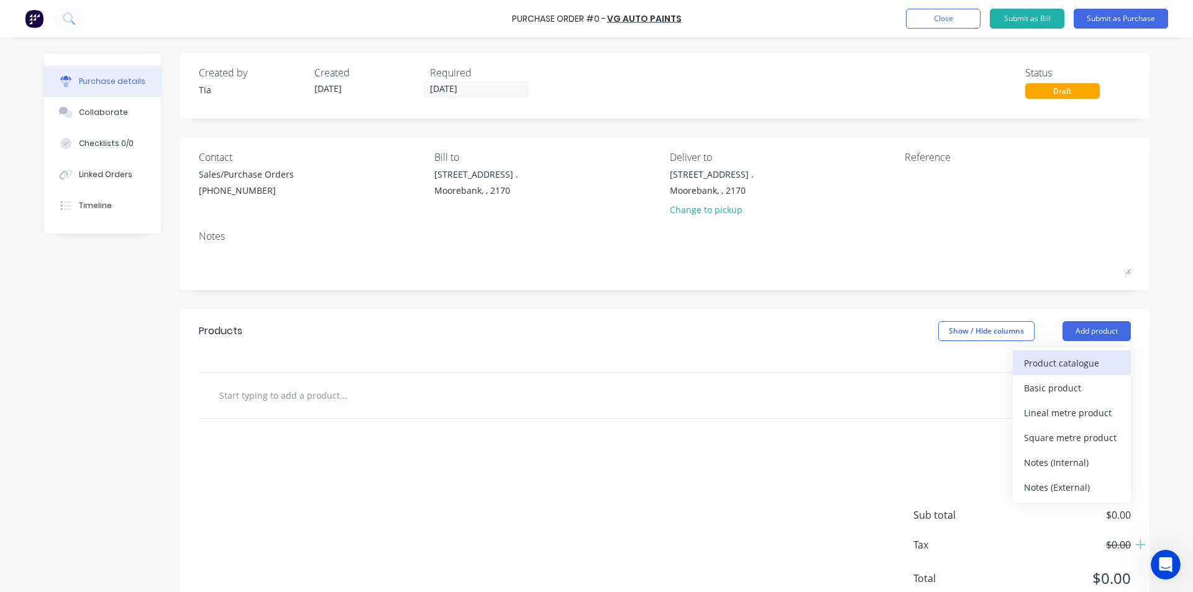
click at [1088, 362] on div "Product catalogue" at bounding box center [1072, 363] width 96 height 18
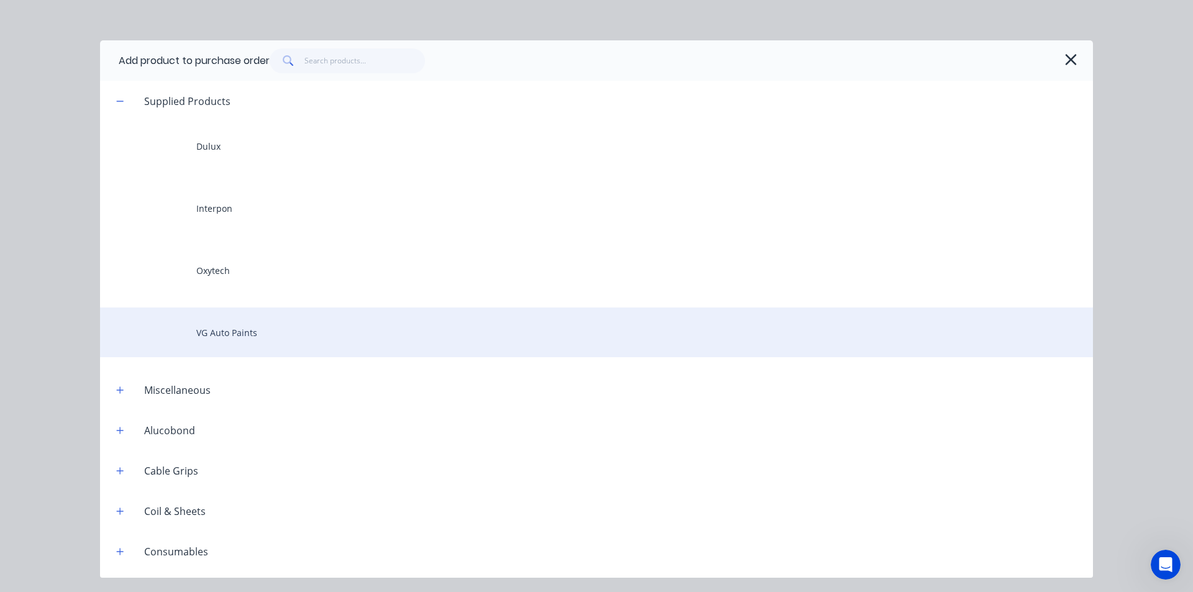
click at [271, 346] on div "VG Auto Paints" at bounding box center [596, 332] width 993 height 50
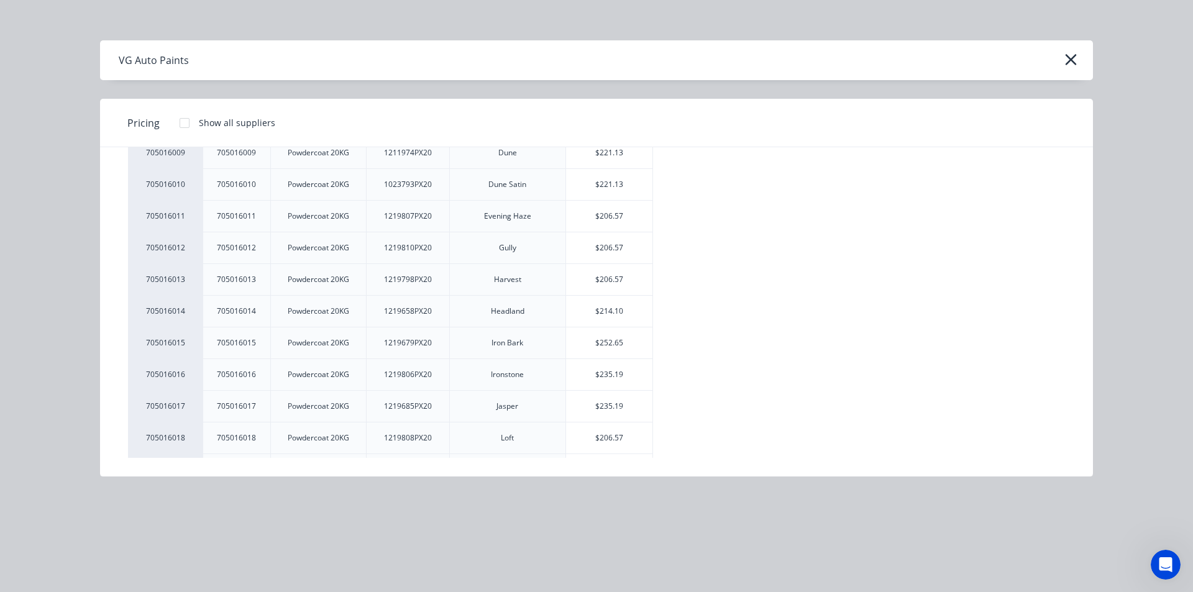
scroll to position [683, 0]
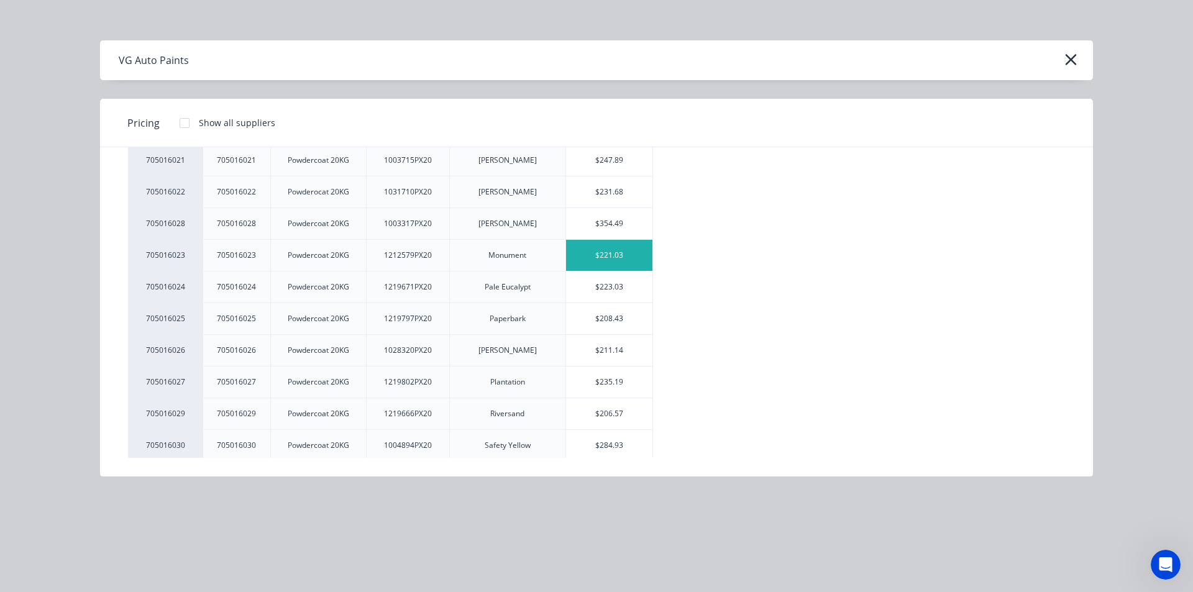
click at [633, 260] on div "$221.03" at bounding box center [609, 255] width 86 height 31
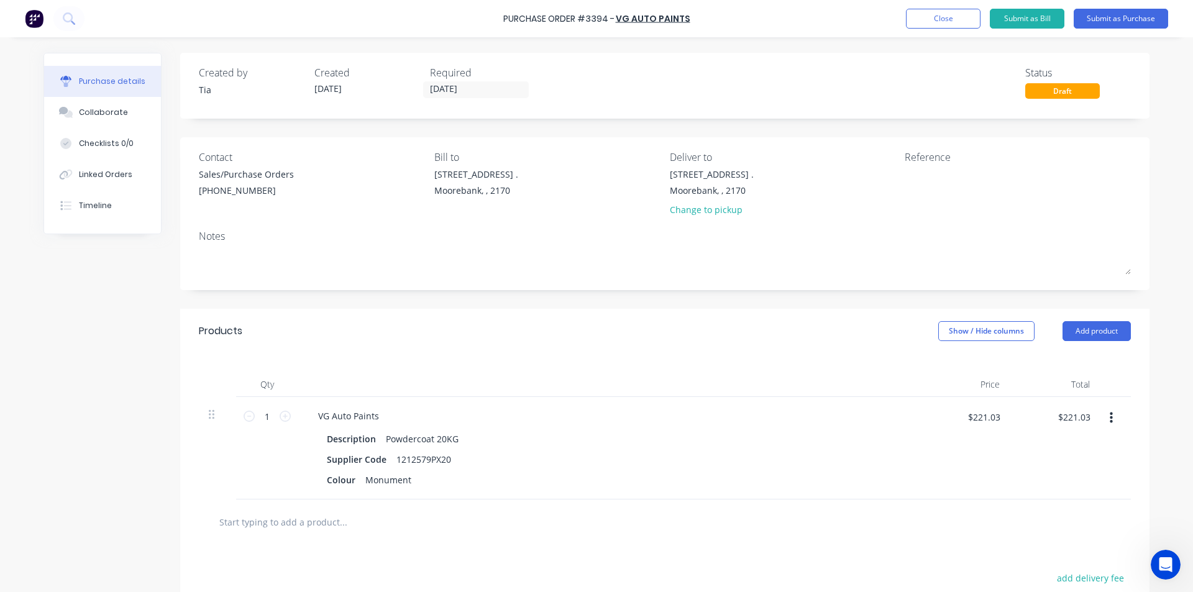
click at [1107, 338] on button "Add product" at bounding box center [1096, 331] width 68 height 20
click at [1092, 363] on div "Product catalogue" at bounding box center [1072, 363] width 96 height 18
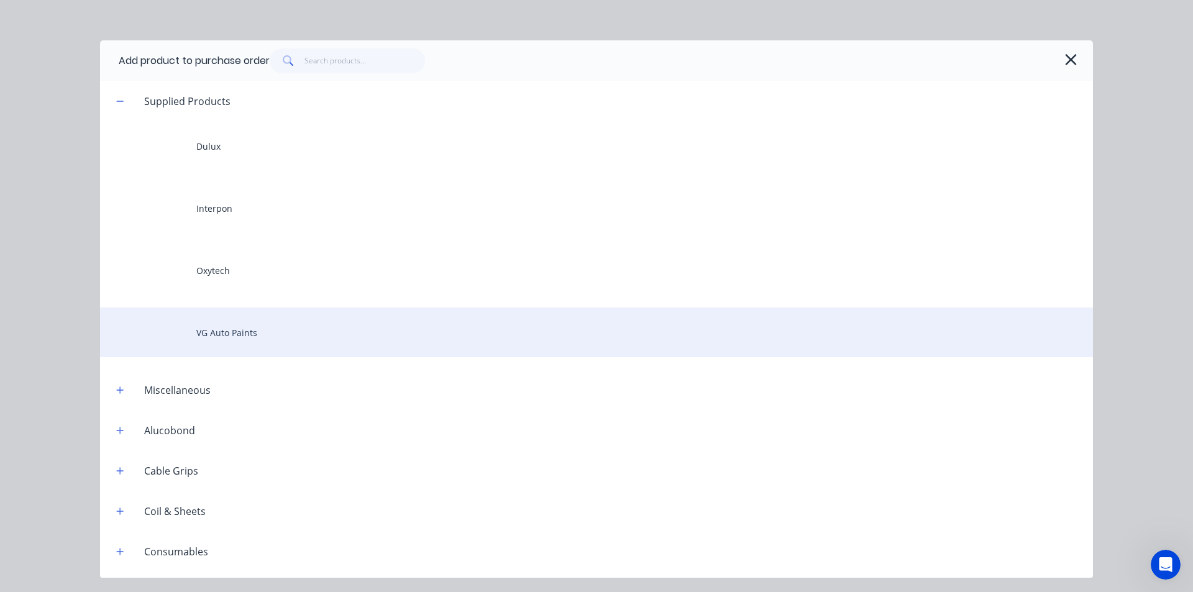
click at [288, 329] on div "VG Auto Paints" at bounding box center [596, 332] width 993 height 50
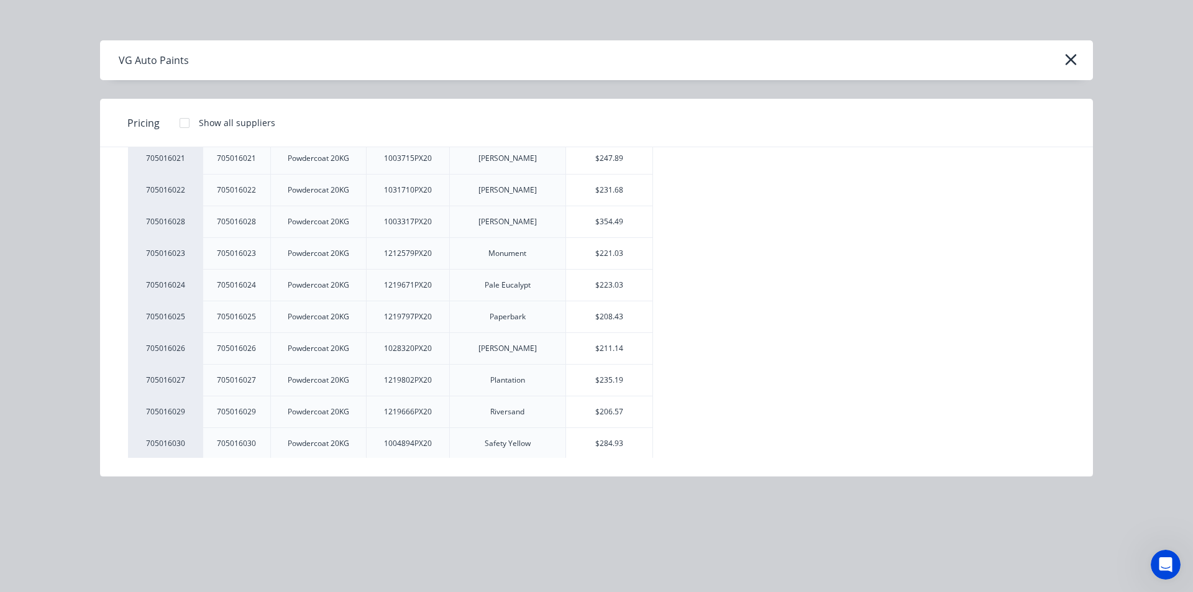
scroll to position [745, 0]
click at [627, 451] on div "$221.03" at bounding box center [609, 446] width 86 height 31
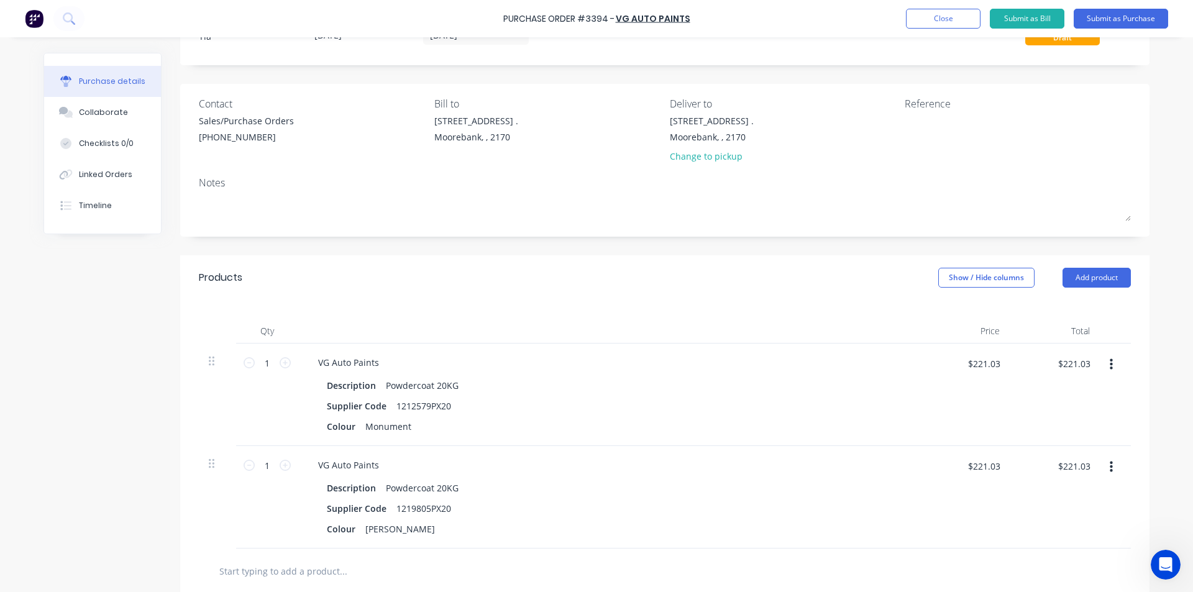
scroll to position [0, 0]
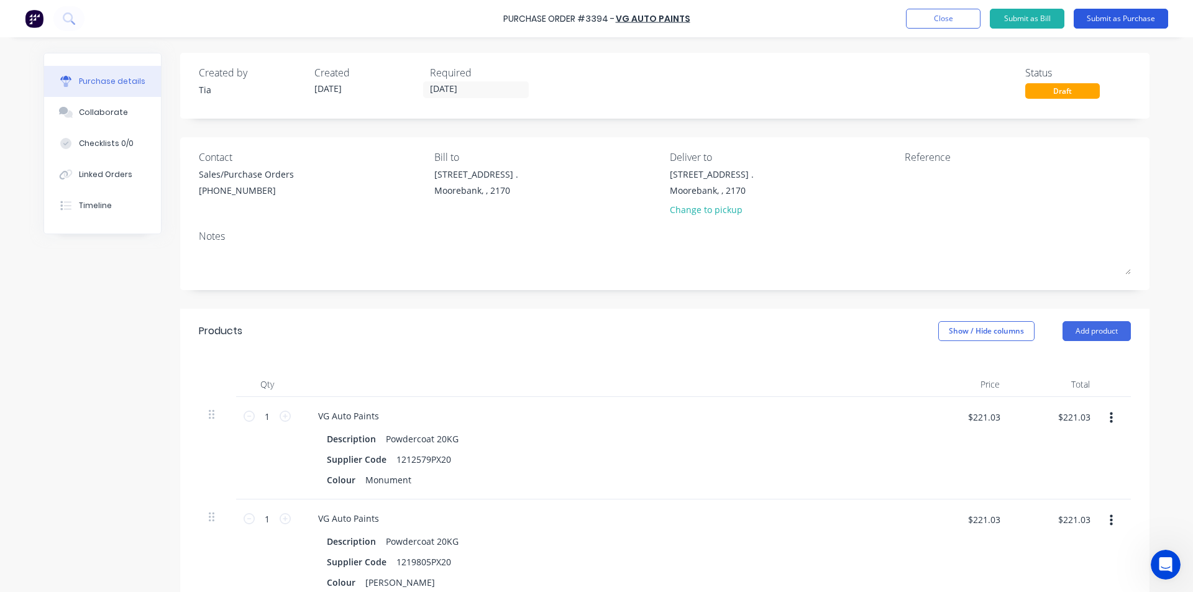
click at [1124, 18] on button "Submit as Purchase" at bounding box center [1120, 19] width 94 height 20
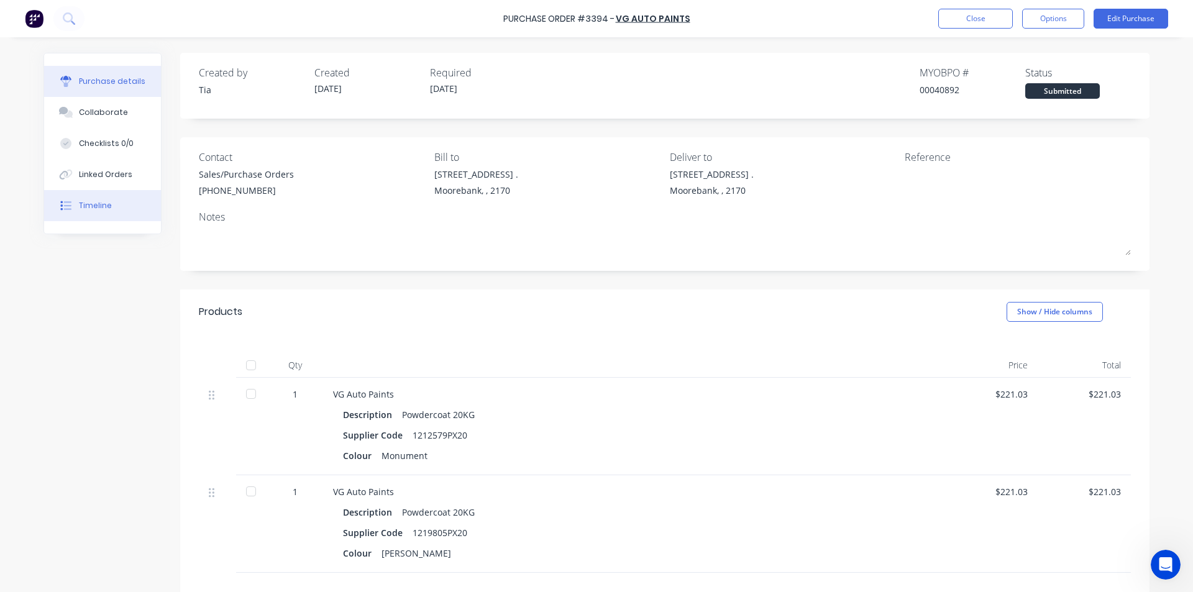
click at [105, 210] on button "Timeline" at bounding box center [102, 205] width 117 height 31
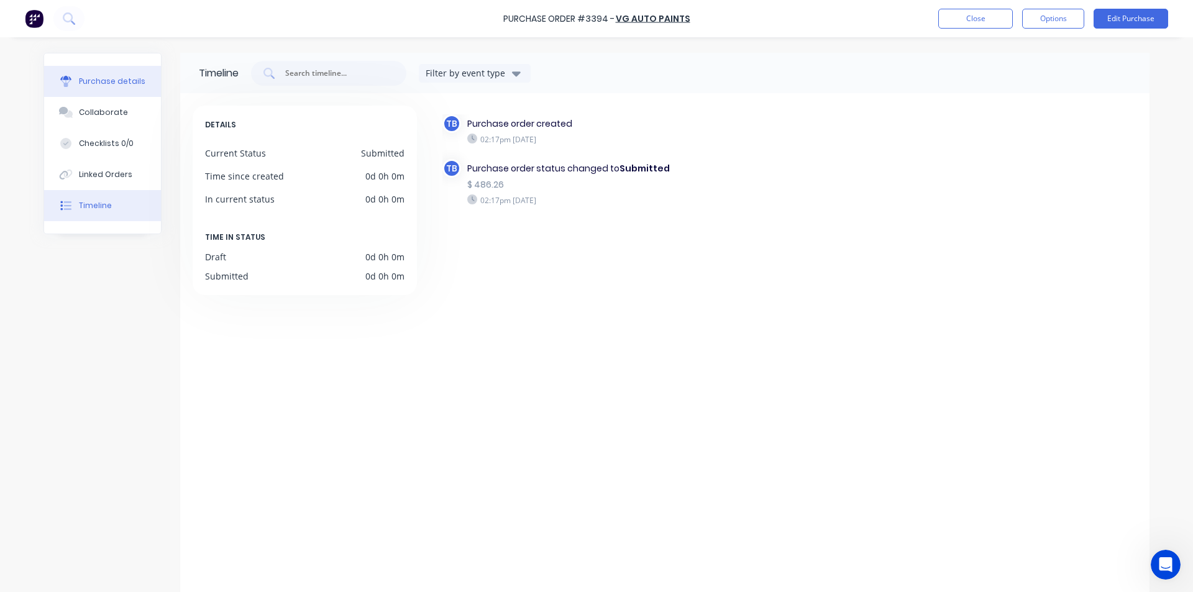
click at [93, 77] on div "Purchase details" at bounding box center [112, 81] width 66 height 11
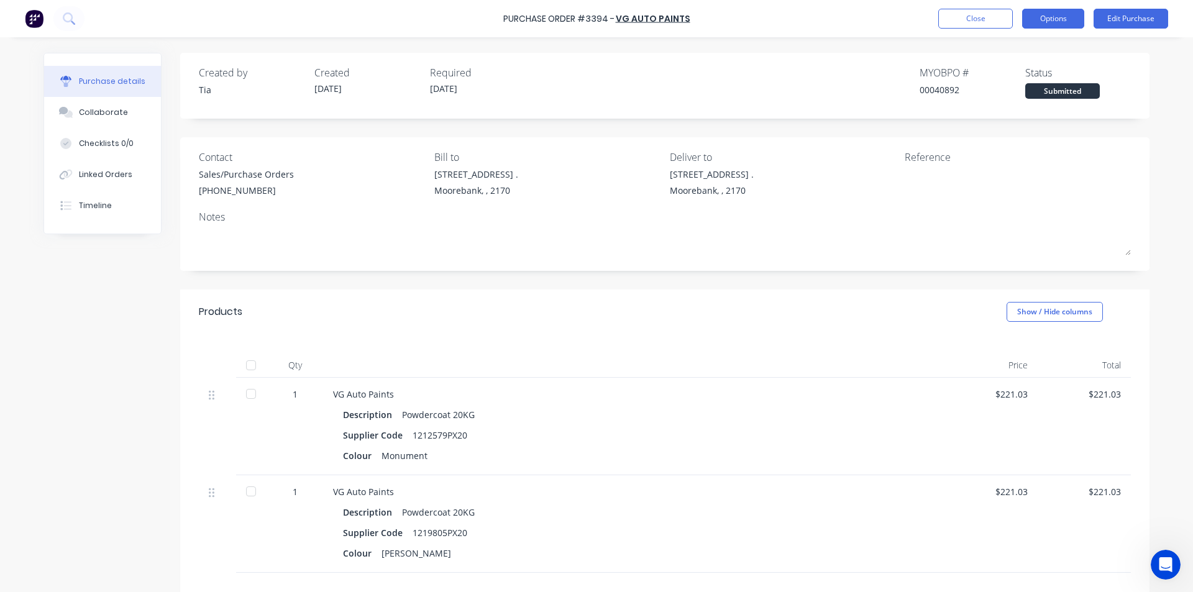
click at [1058, 20] on button "Options" at bounding box center [1053, 19] width 62 height 20
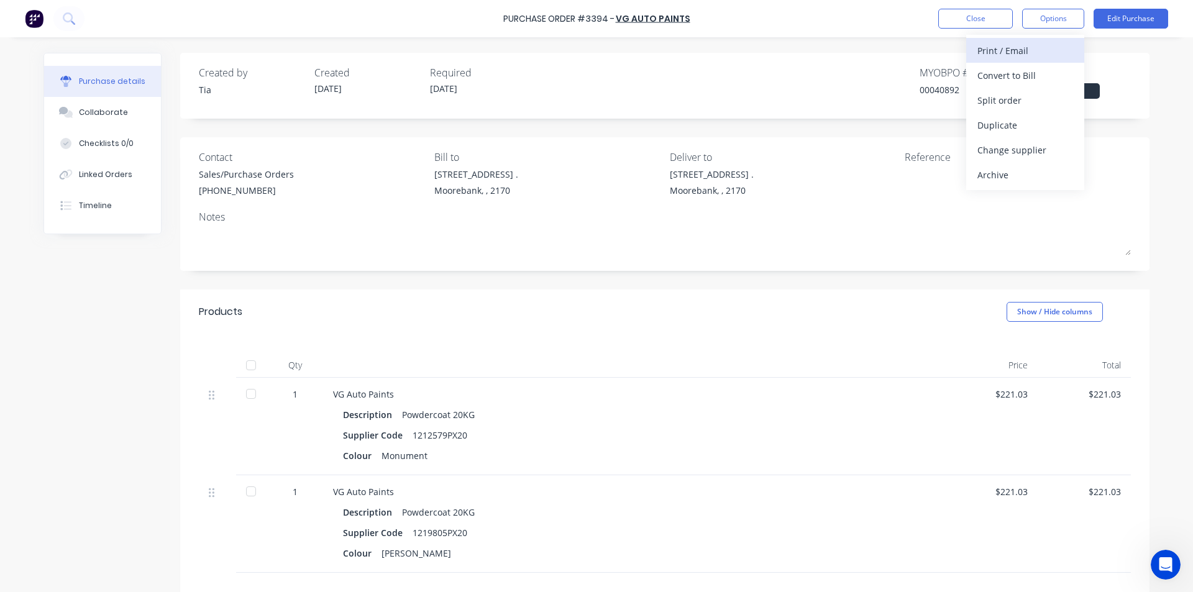
click at [1021, 53] on div "Print / Email" at bounding box center [1025, 51] width 96 height 18
click at [1019, 105] on div "Without pricing" at bounding box center [1025, 100] width 96 height 18
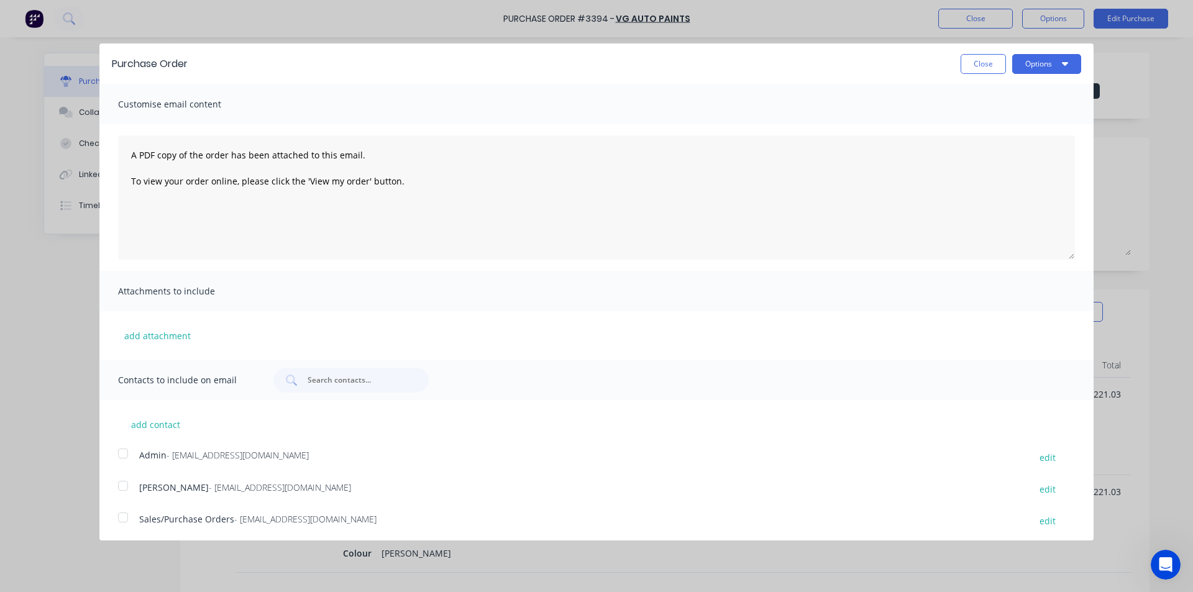
click at [126, 526] on div at bounding box center [123, 517] width 25 height 25
click at [973, 66] on button "Close" at bounding box center [982, 60] width 45 height 20
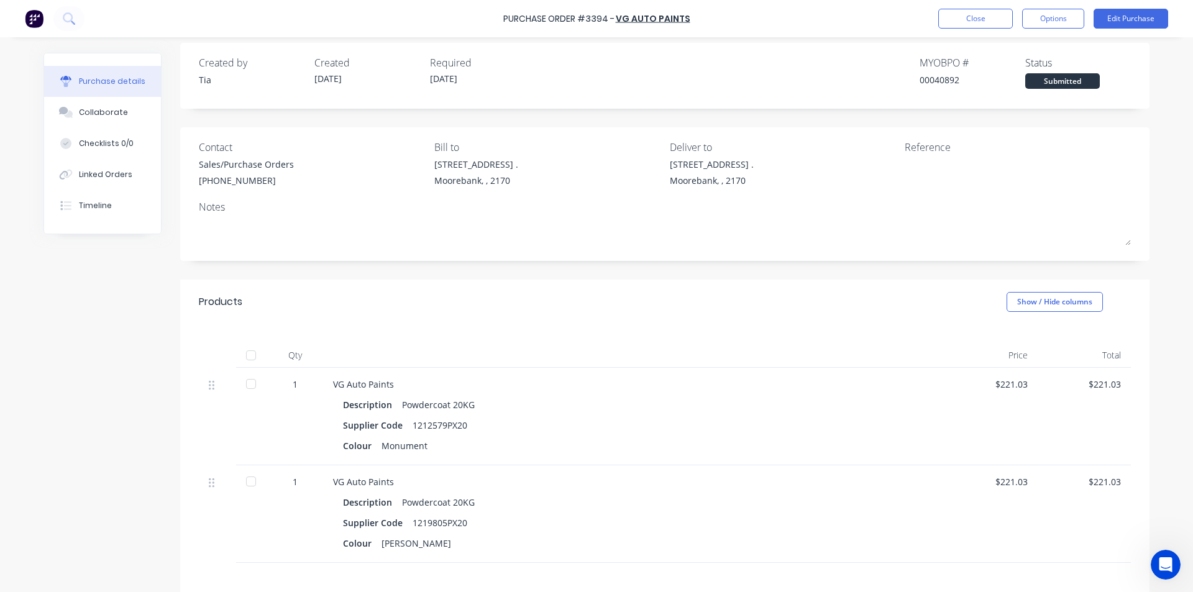
scroll to position [0, 0]
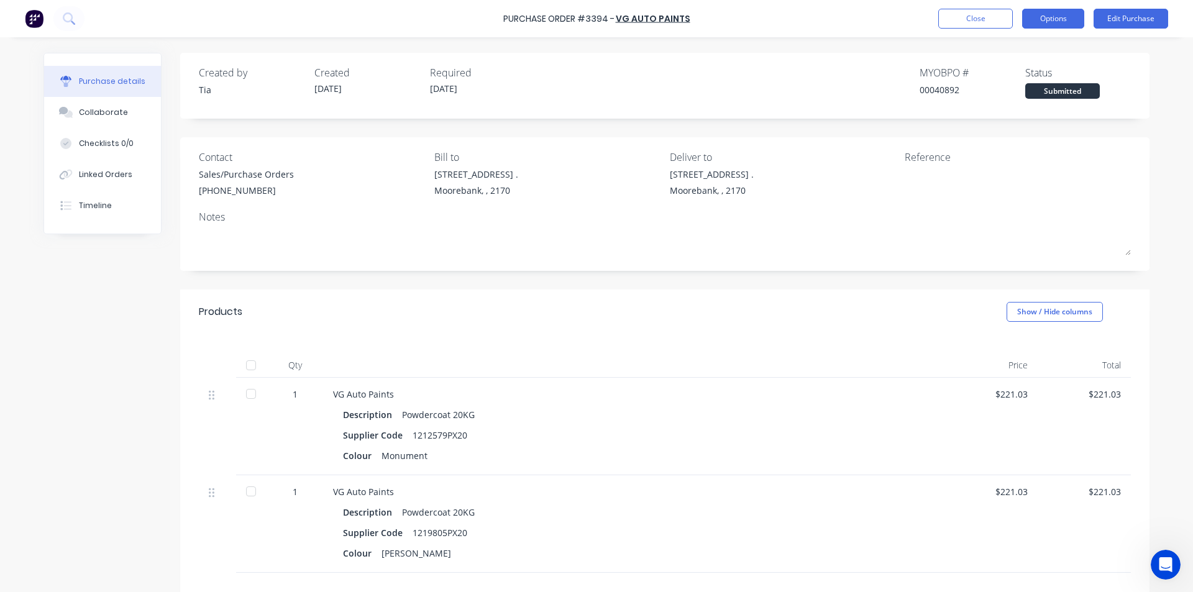
click at [1040, 17] on button "Options" at bounding box center [1053, 19] width 62 height 20
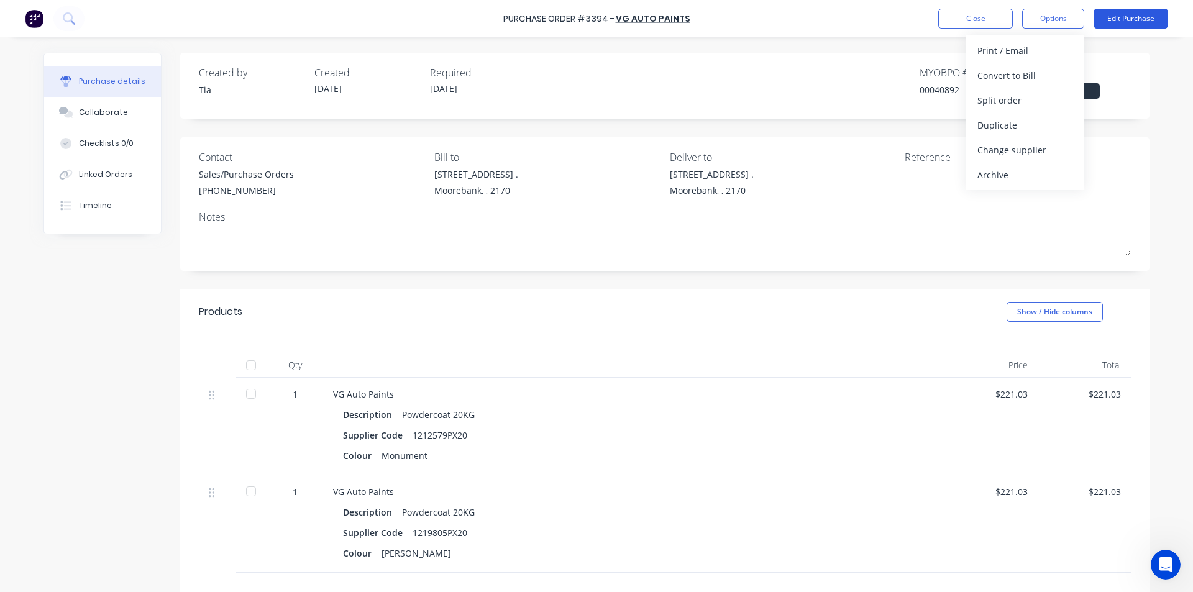
click at [1127, 9] on button "Edit Purchase" at bounding box center [1130, 19] width 75 height 20
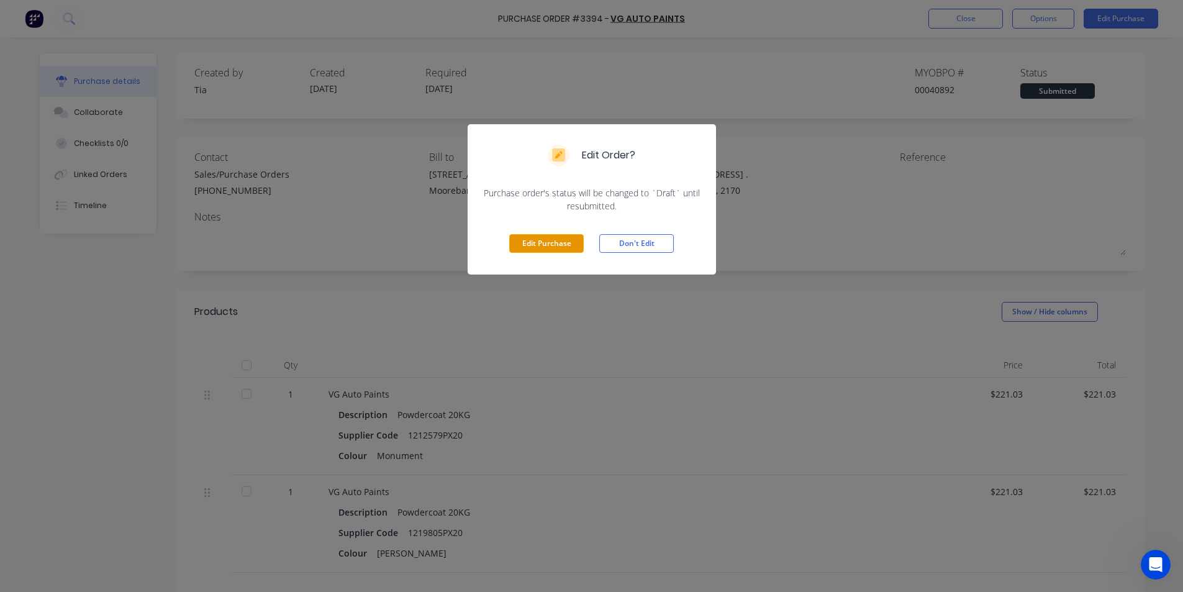
click at [573, 241] on button "Edit Purchase" at bounding box center [546, 243] width 75 height 19
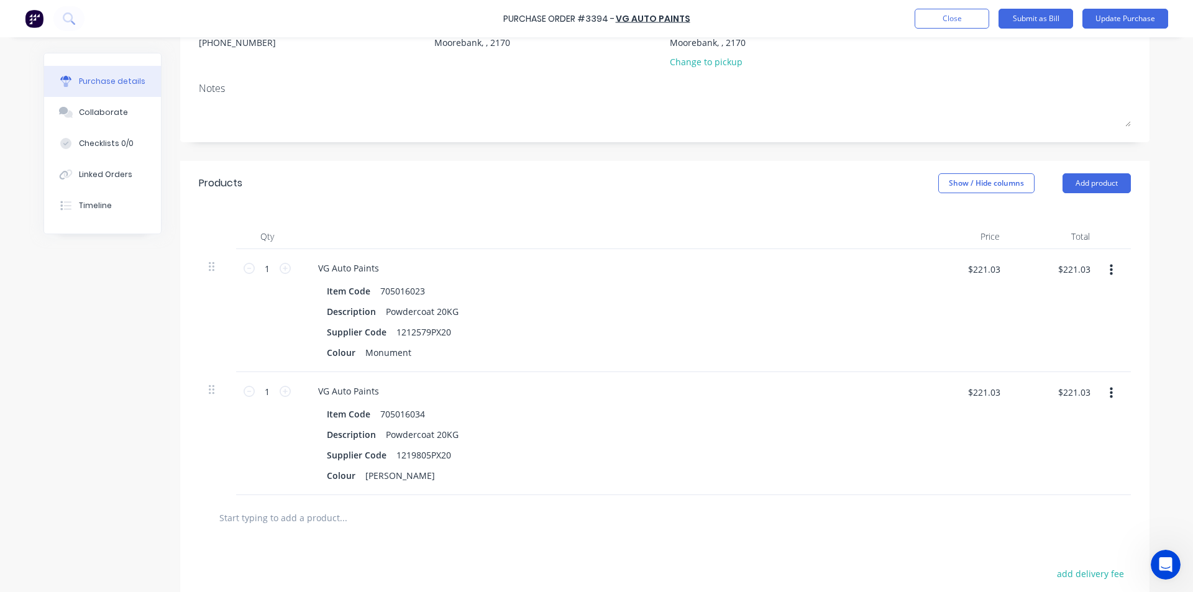
scroll to position [248, 0]
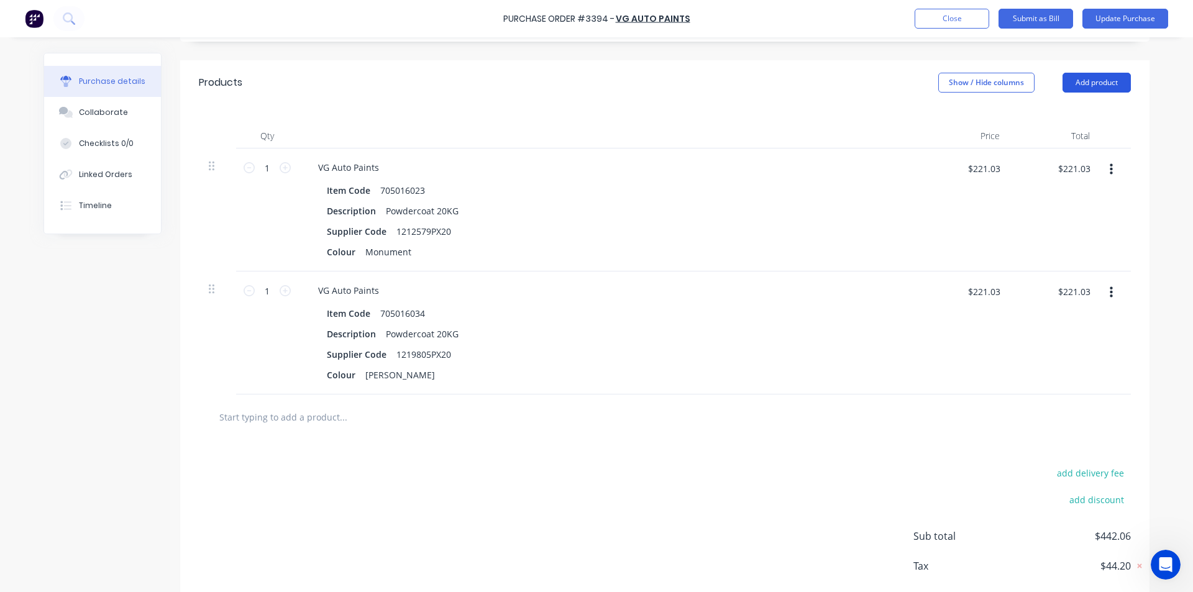
click at [1083, 76] on button "Add product" at bounding box center [1096, 83] width 68 height 20
click at [1066, 237] on div "Notes (External)" at bounding box center [1072, 239] width 96 height 18
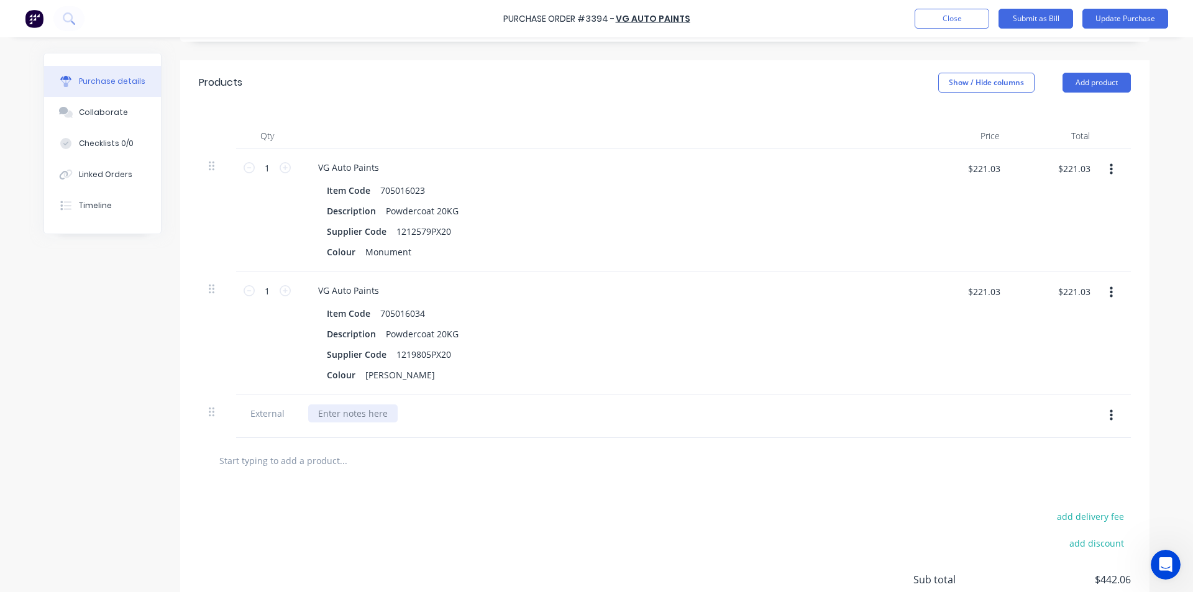
click at [334, 416] on div at bounding box center [352, 413] width 89 height 18
click at [1134, 20] on button "Update Purchase" at bounding box center [1125, 19] width 86 height 20
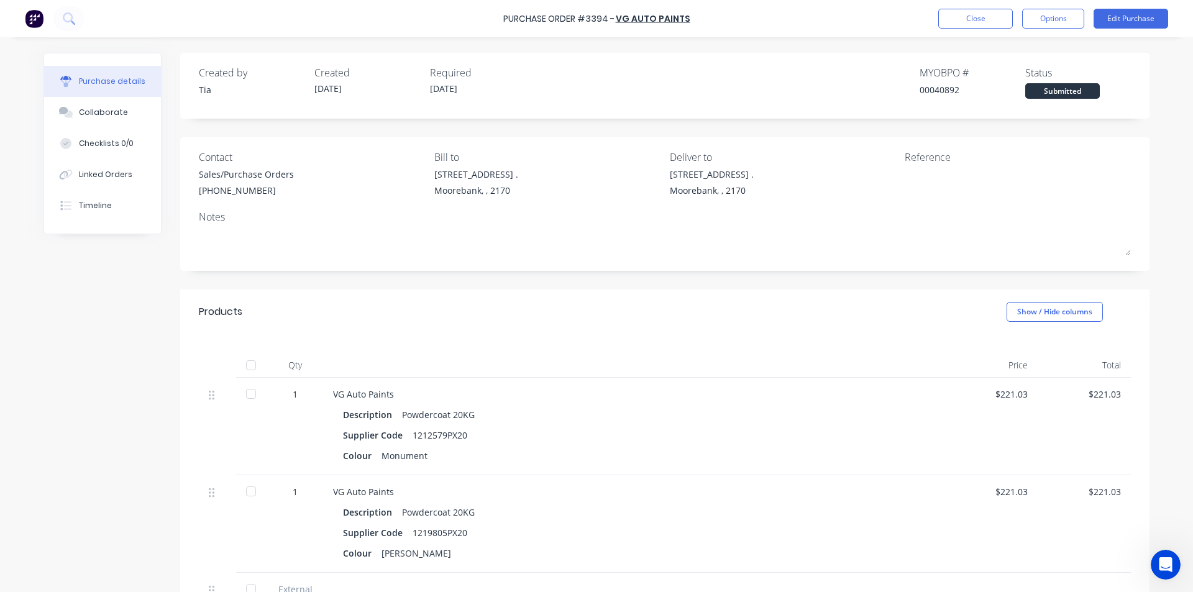
scroll to position [193, 0]
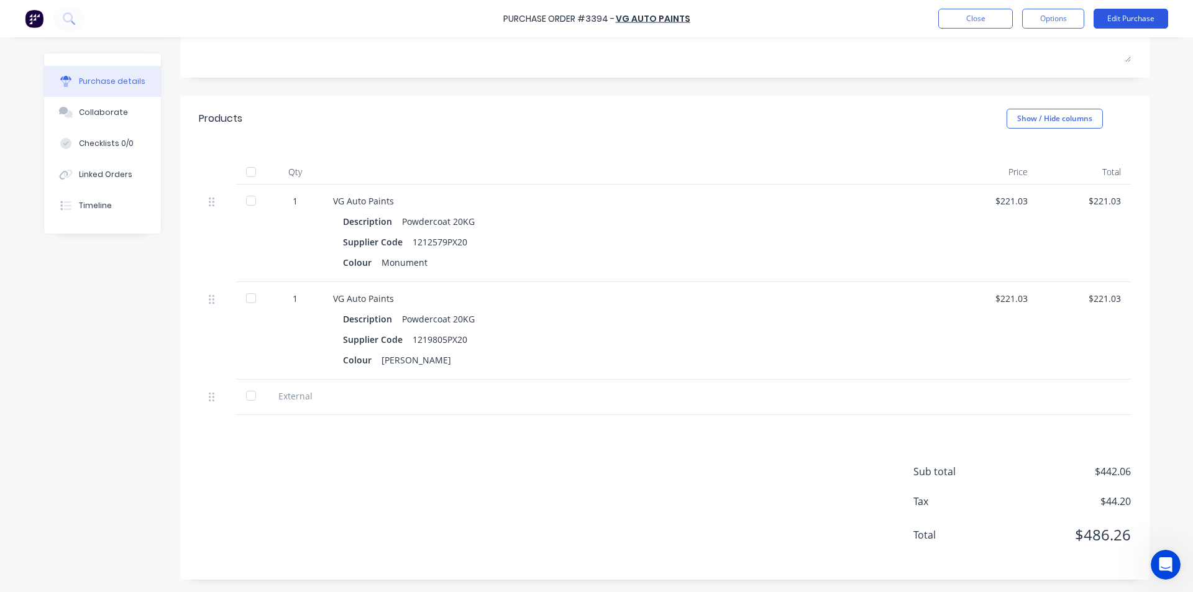
click at [1131, 18] on button "Edit Purchase" at bounding box center [1130, 19] width 75 height 20
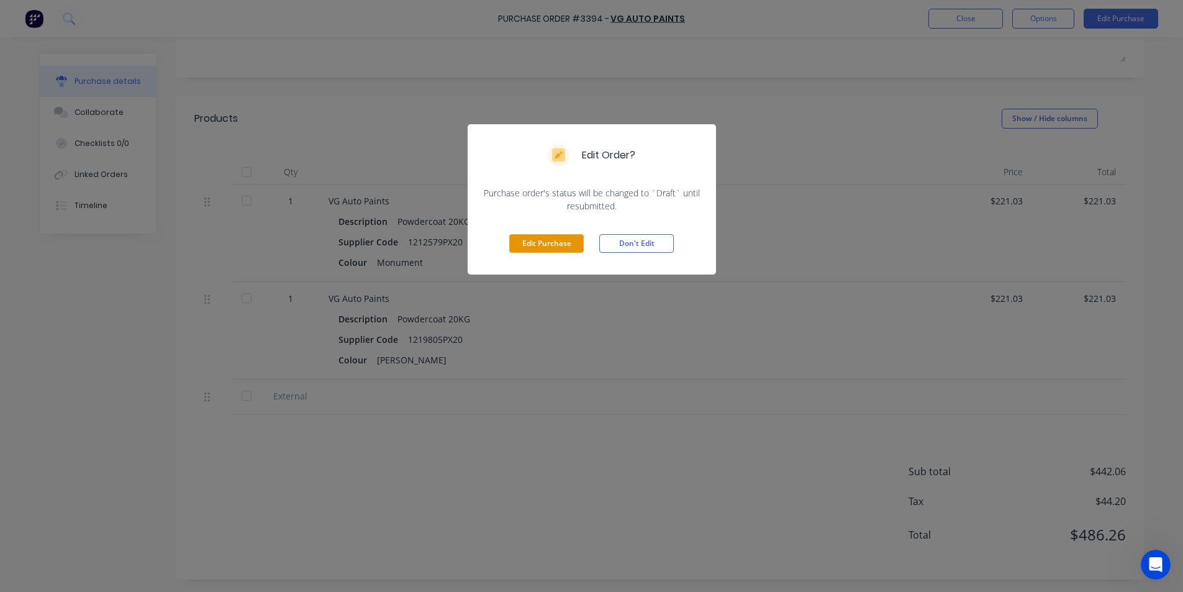
click at [526, 245] on button "Edit Purchase" at bounding box center [546, 243] width 75 height 19
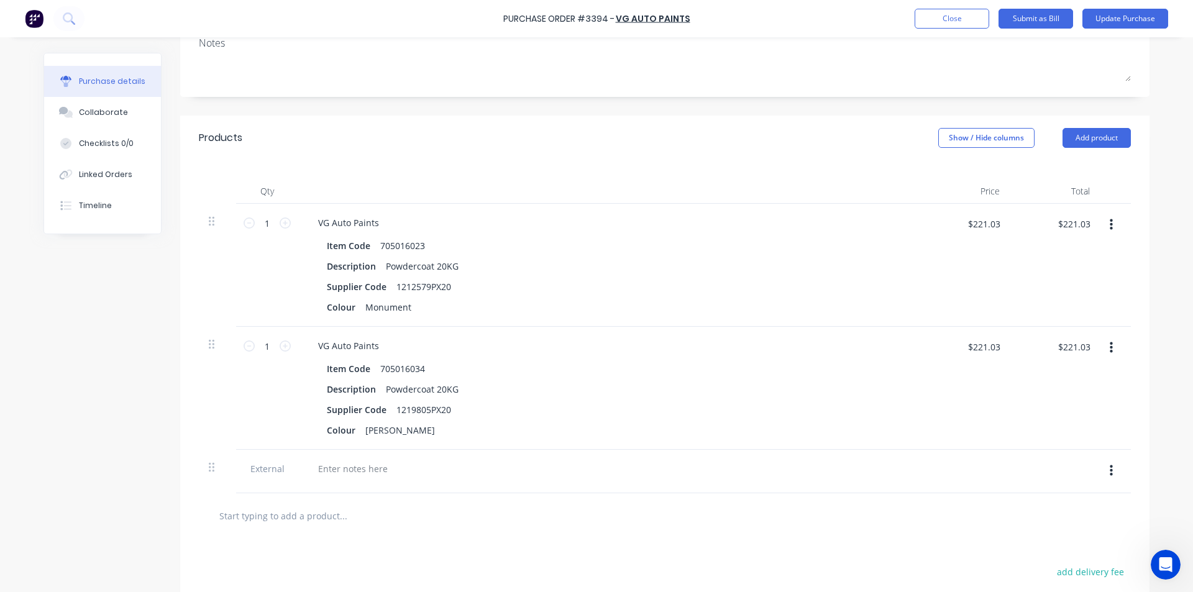
click at [1103, 471] on button "button" at bounding box center [1110, 471] width 29 height 22
click at [1067, 522] on button "Delete" at bounding box center [1073, 528] width 106 height 25
click at [1113, 18] on button "Update Purchase" at bounding box center [1125, 19] width 86 height 20
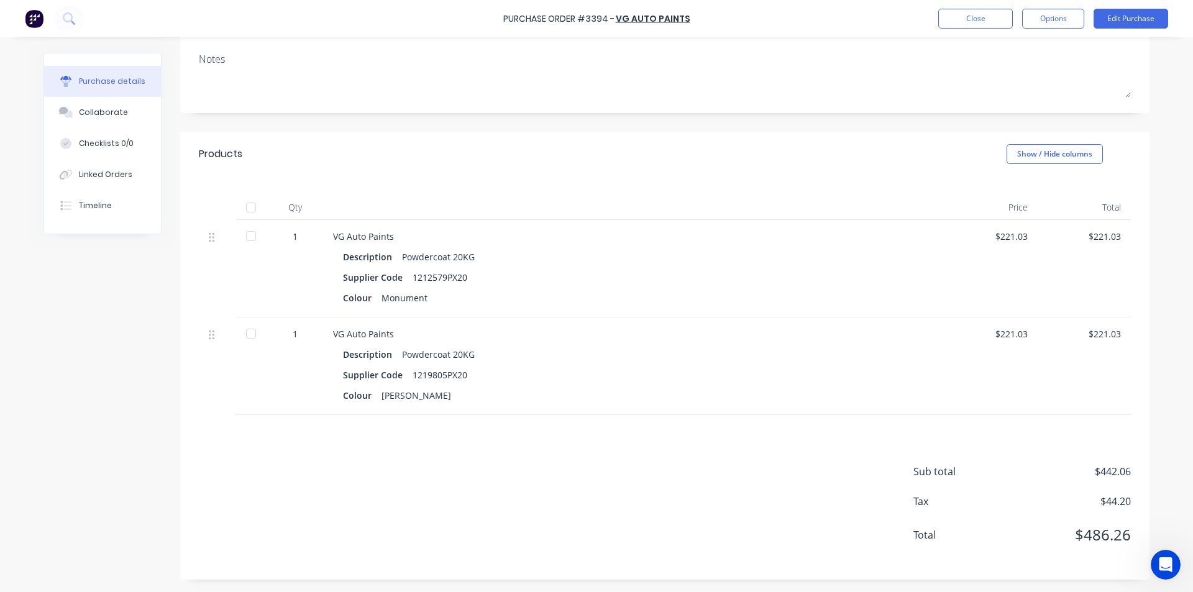
scroll to position [0, 0]
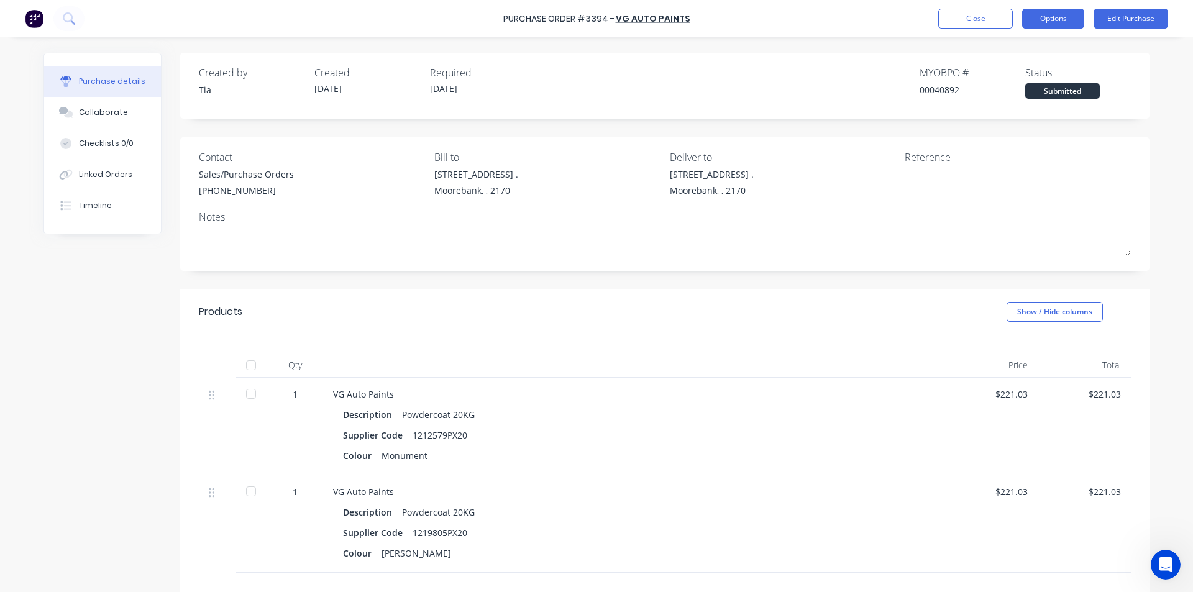
click at [1047, 28] on div "Purchase Order #3394 - VG Auto Paints Close Options Edit Purchase" at bounding box center [596, 18] width 1193 height 37
click at [106, 219] on button "Timeline" at bounding box center [102, 205] width 117 height 31
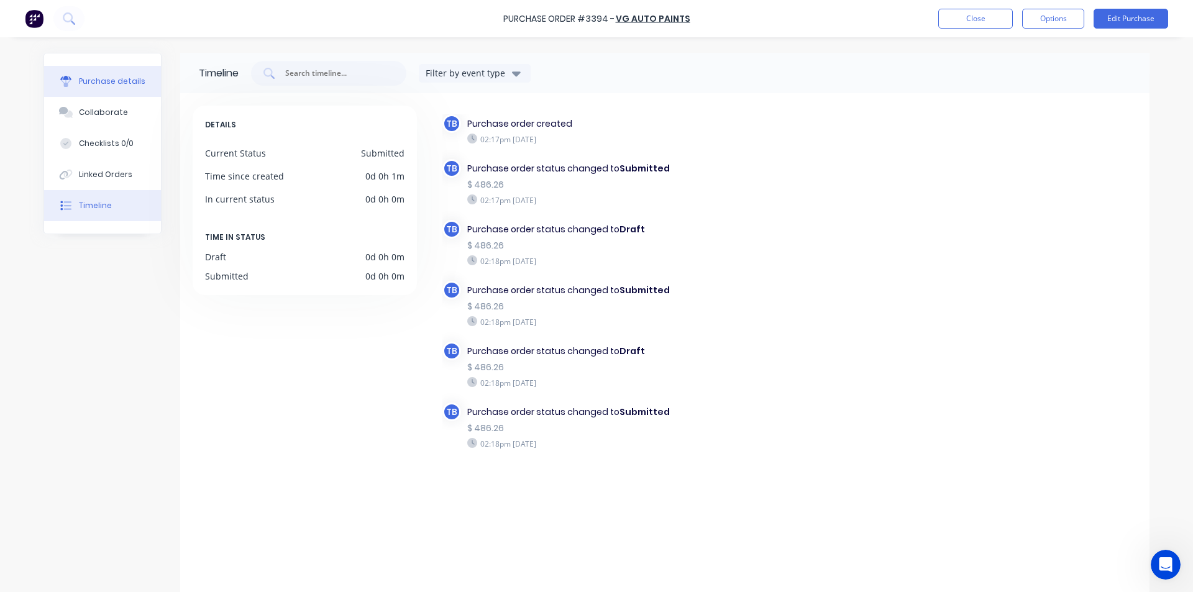
click at [115, 80] on div "Purchase details" at bounding box center [112, 81] width 66 height 11
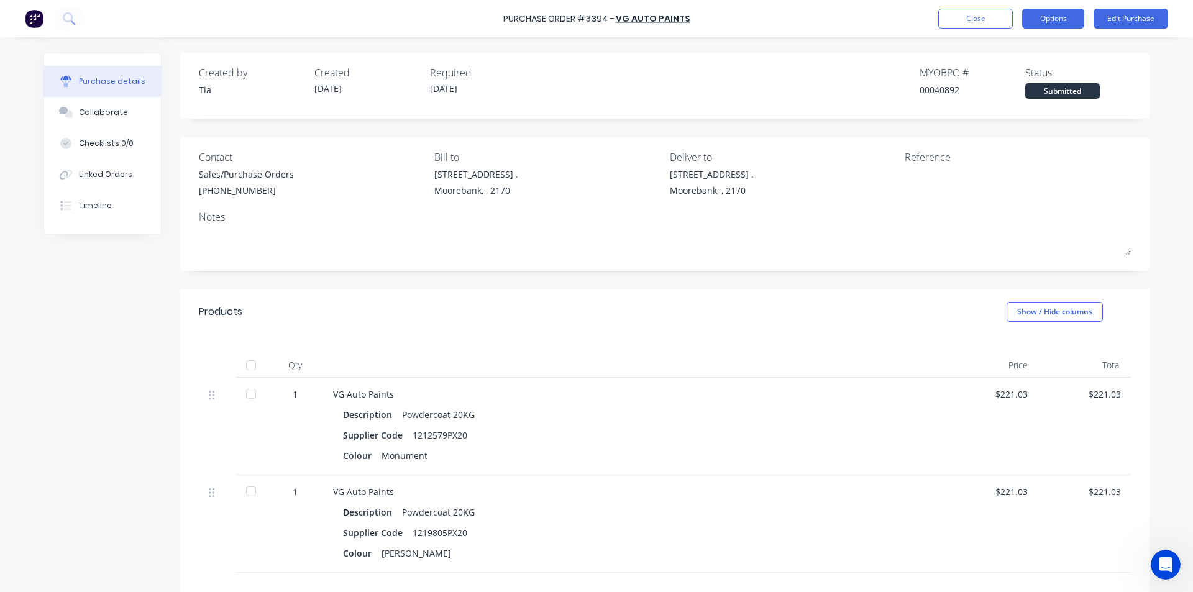
click at [1078, 19] on button "Options" at bounding box center [1053, 19] width 62 height 20
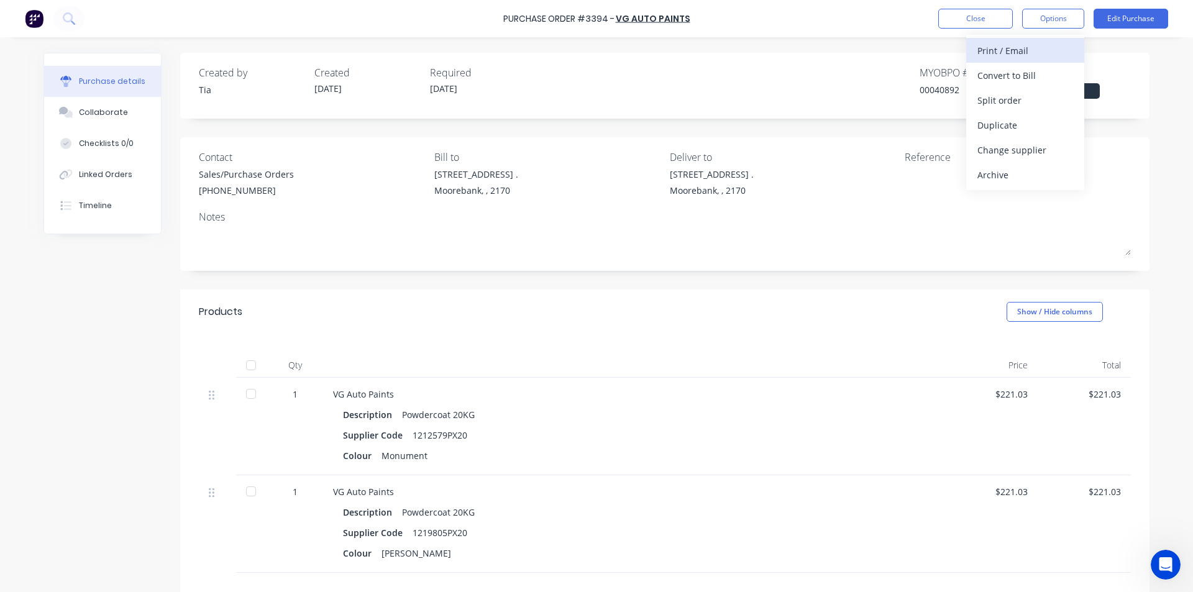
click at [1035, 53] on div "Print / Email" at bounding box center [1025, 51] width 96 height 18
click at [1040, 106] on div "Without pricing" at bounding box center [1025, 100] width 96 height 18
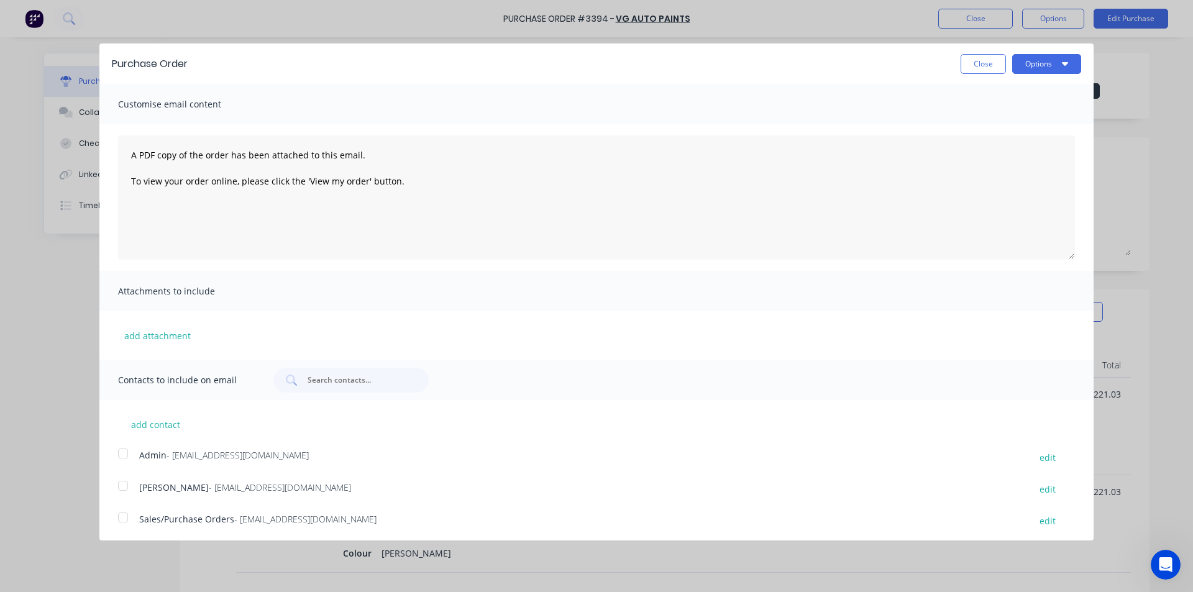
click at [127, 519] on div at bounding box center [123, 517] width 25 height 25
click at [1042, 71] on button "Options" at bounding box center [1046, 64] width 69 height 20
click at [1034, 124] on div "Email" at bounding box center [1022, 120] width 96 height 18
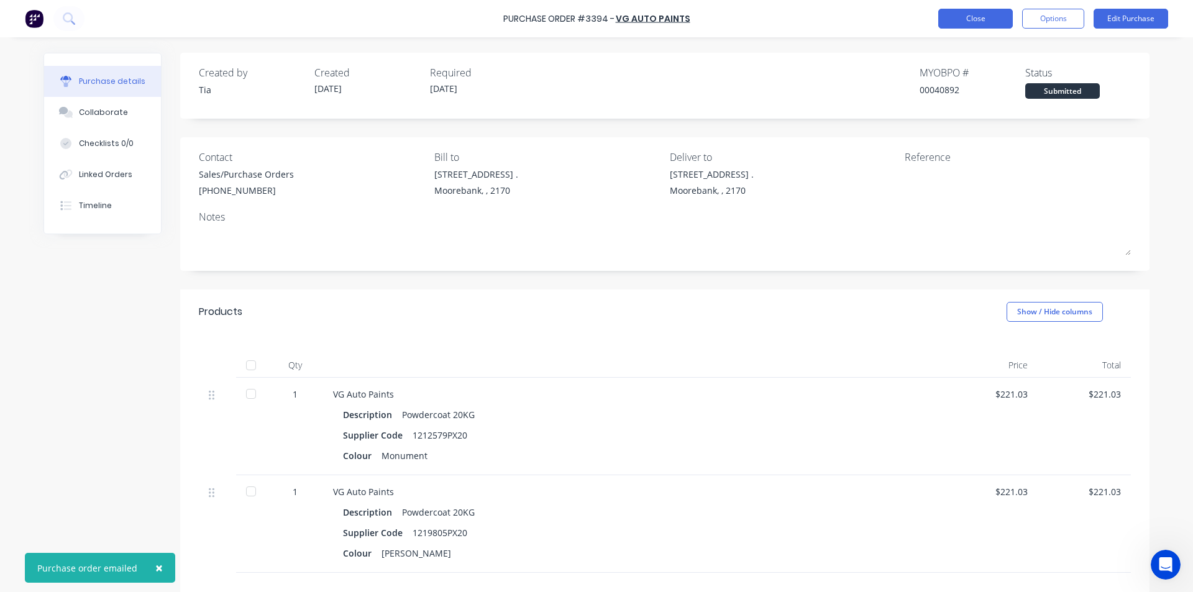
click at [961, 14] on button "Close" at bounding box center [975, 19] width 75 height 20
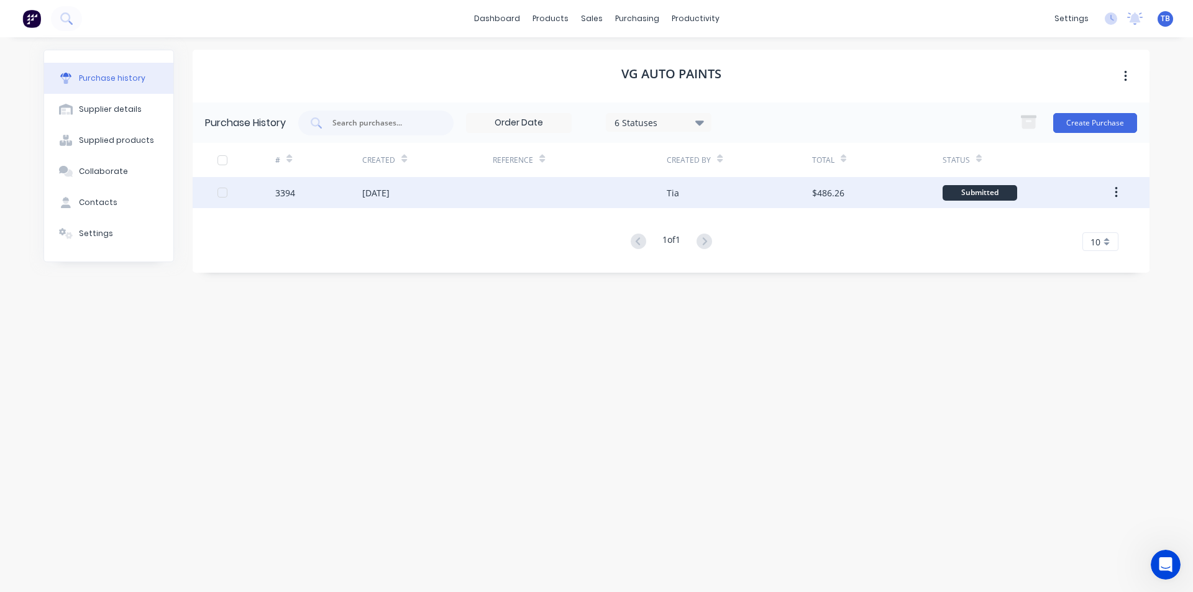
click at [363, 185] on div "[DATE]" at bounding box center [427, 192] width 130 height 31
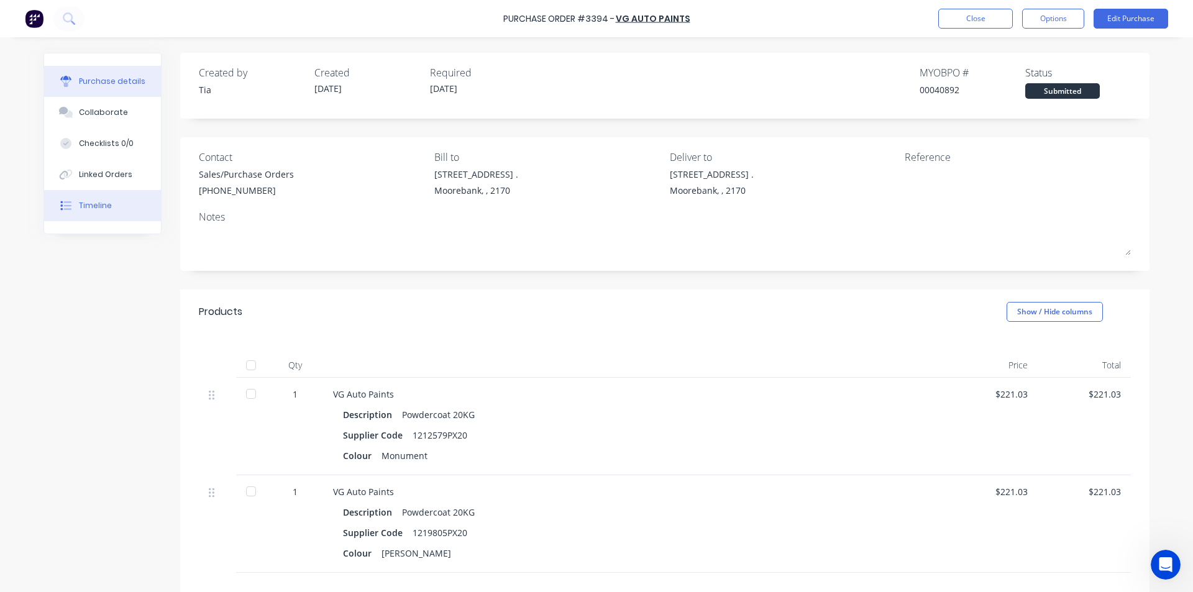
click at [122, 213] on button "Timeline" at bounding box center [102, 205] width 117 height 31
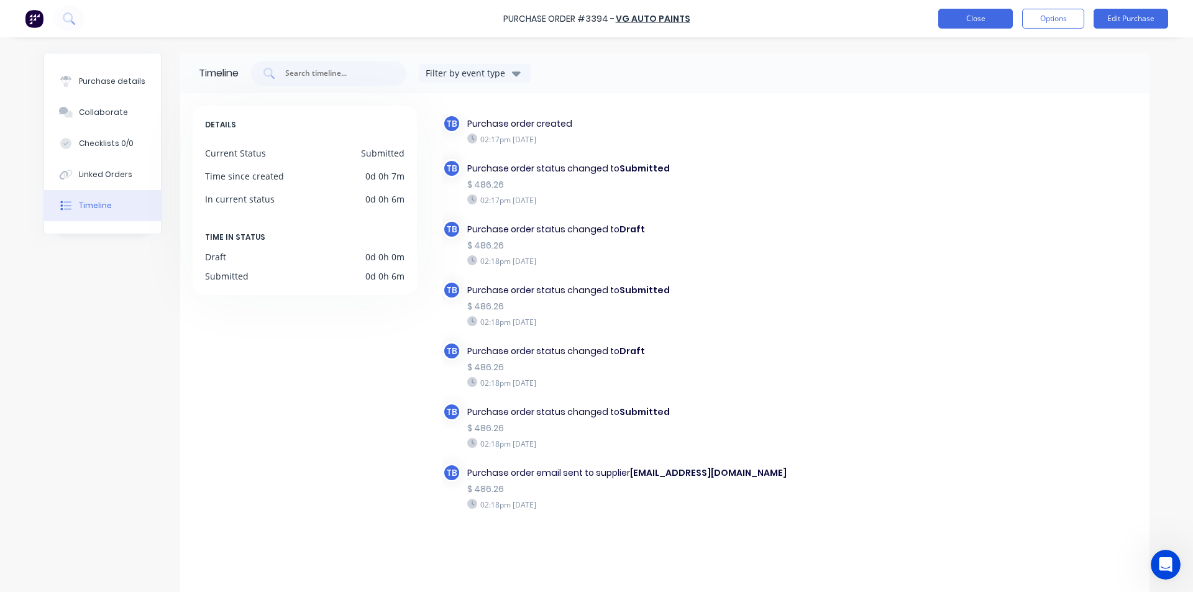
click at [981, 23] on button "Close" at bounding box center [975, 19] width 75 height 20
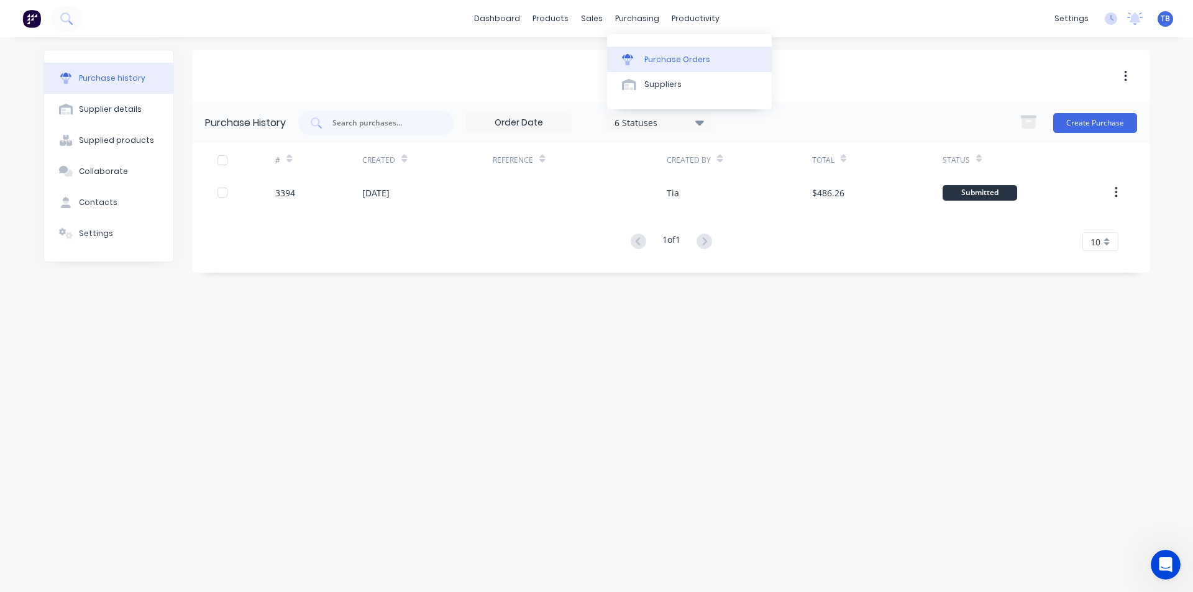
click at [660, 58] on div "Purchase Orders" at bounding box center [677, 59] width 66 height 11
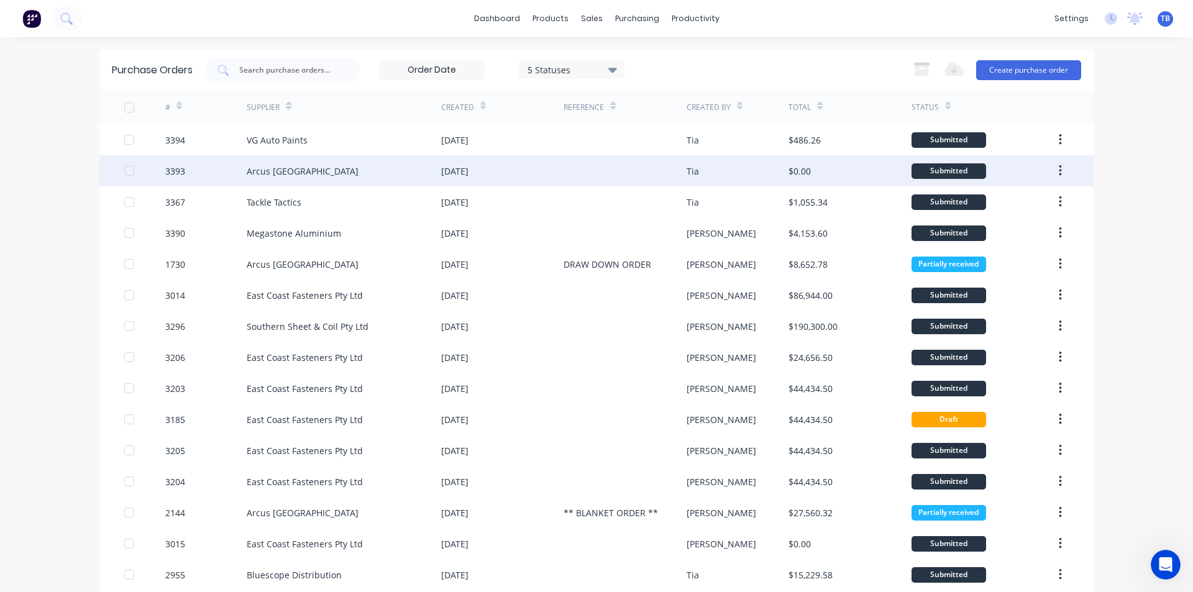
click at [334, 162] on div "Arcus [GEOGRAPHIC_DATA]" at bounding box center [344, 170] width 194 height 31
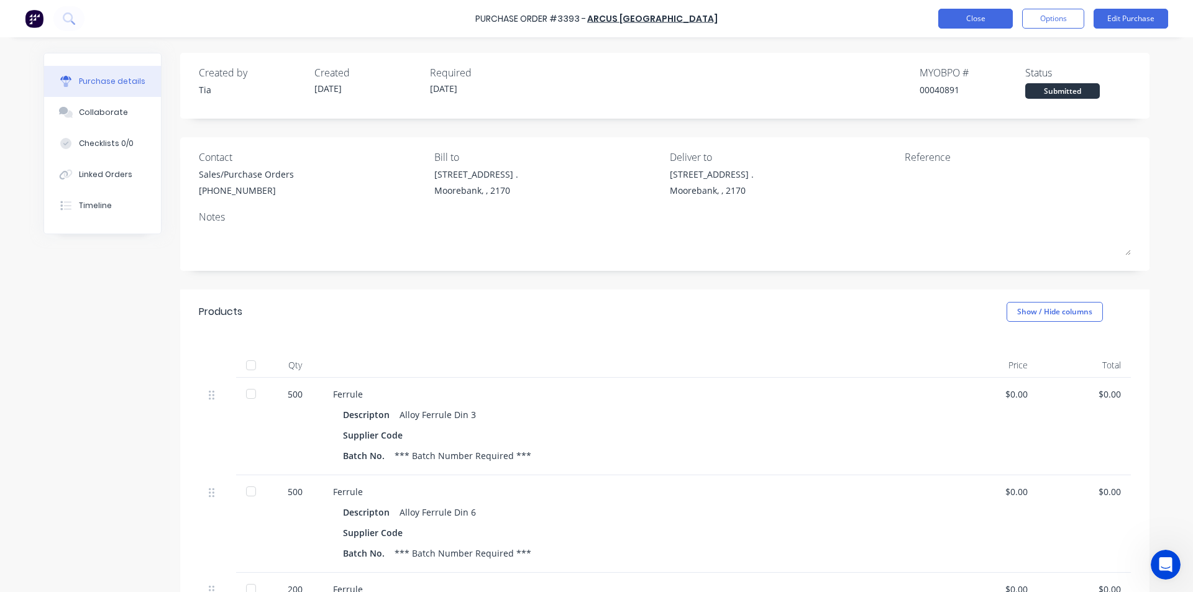
click at [940, 17] on button "Close" at bounding box center [975, 19] width 75 height 20
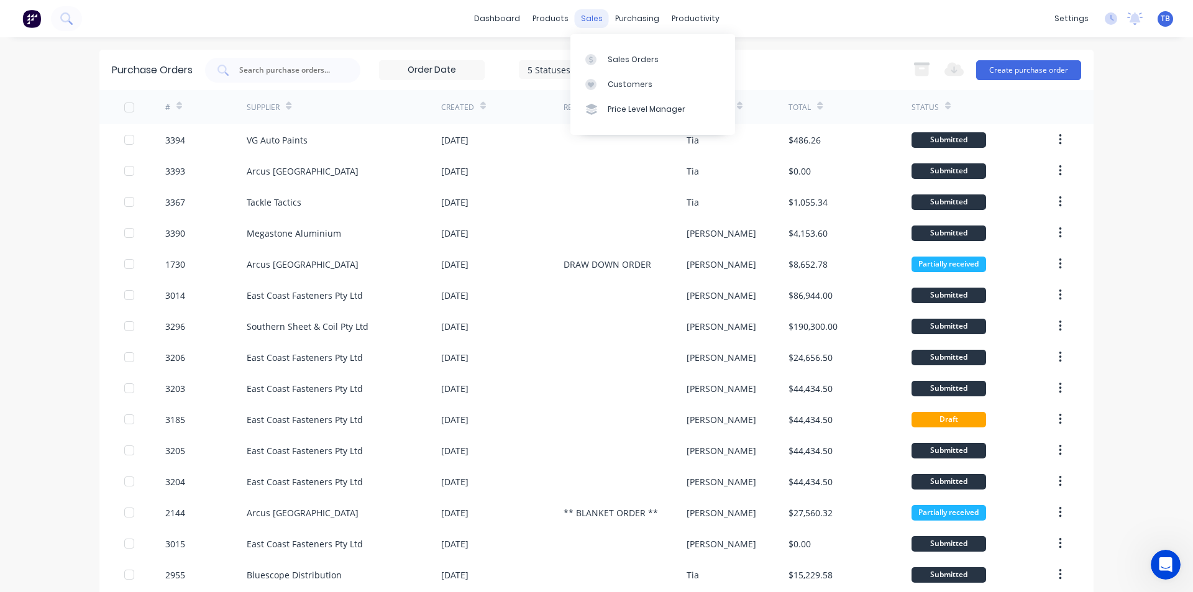
click at [590, 22] on div "sales" at bounding box center [592, 18] width 34 height 19
click at [597, 54] on div at bounding box center [594, 59] width 19 height 11
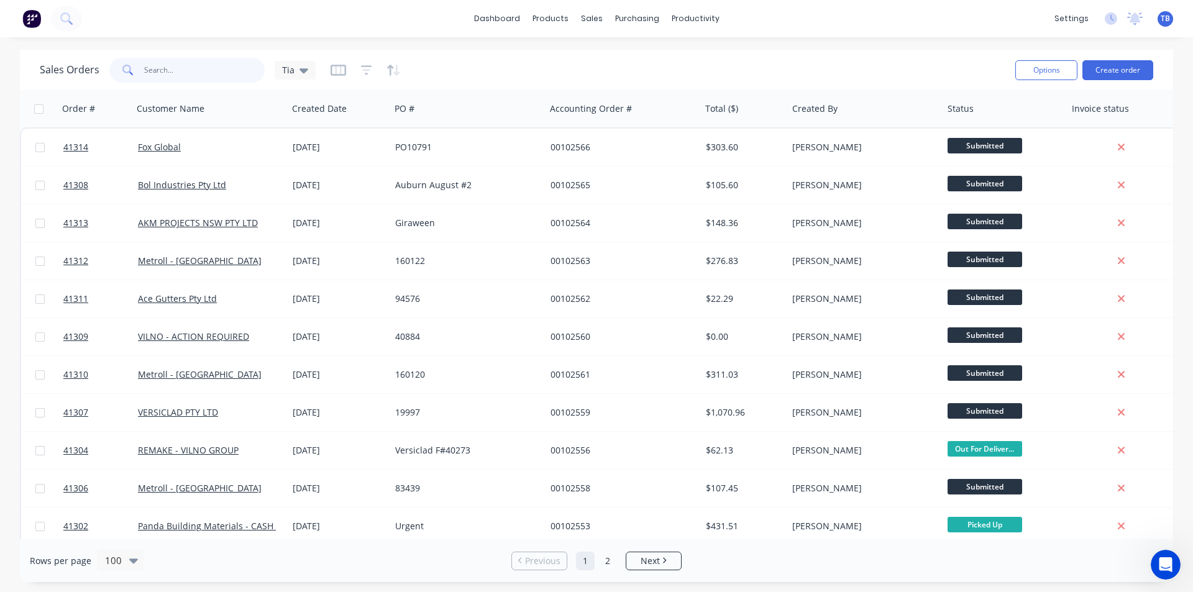
click at [169, 77] on input "text" at bounding box center [204, 70] width 121 height 25
type input "doorworks"
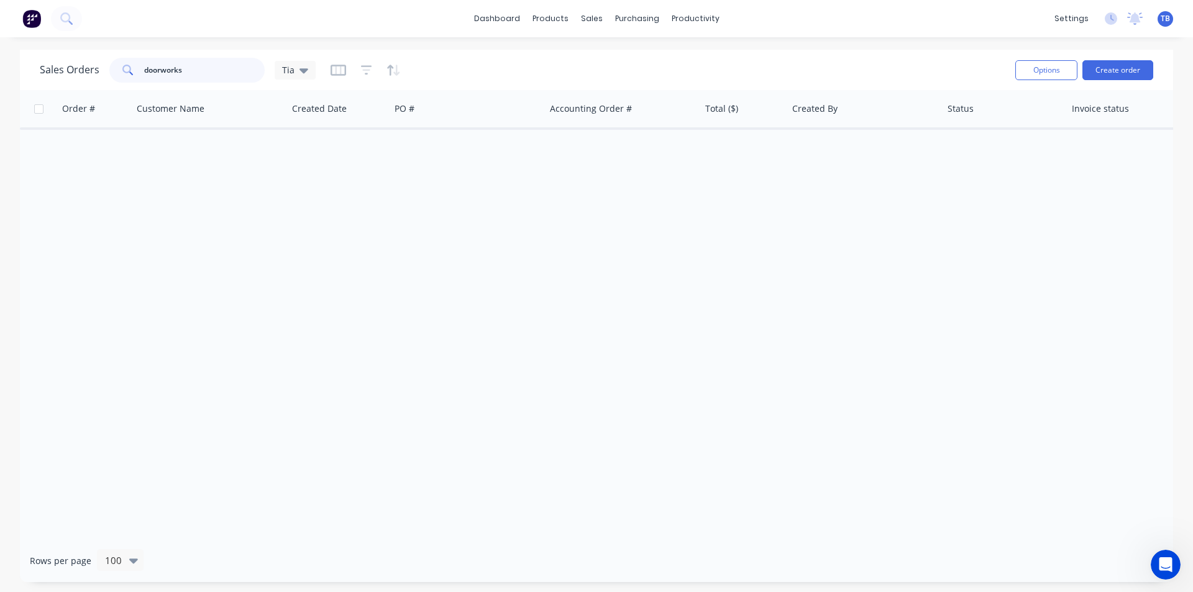
drag, startPoint x: 193, startPoint y: 71, endPoint x: 0, endPoint y: 79, distance: 192.7
click at [0, 76] on div "Sales Orders doorworks Tia Options Create order Order # Customer Name Created D…" at bounding box center [596, 316] width 1193 height 532
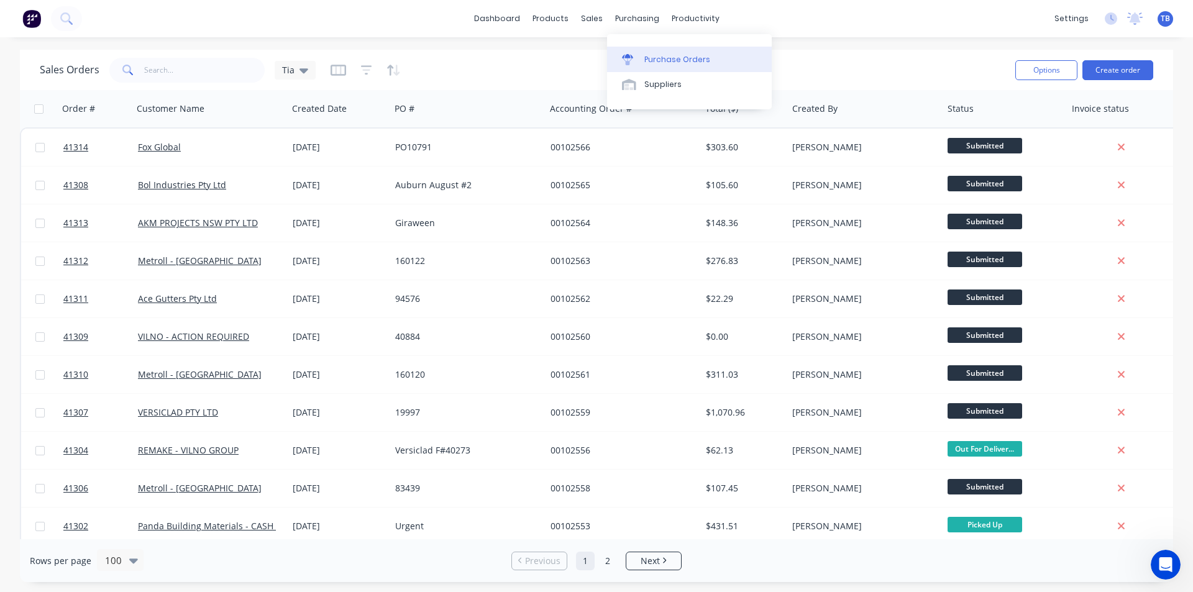
click at [647, 61] on div "Purchase Orders" at bounding box center [677, 59] width 66 height 11
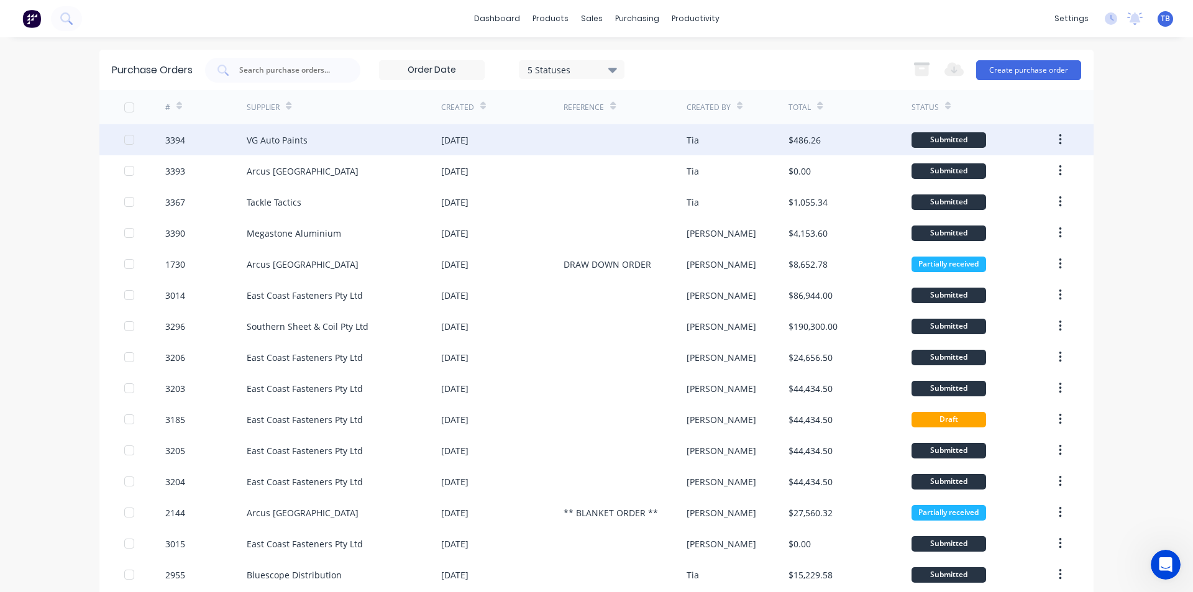
click at [273, 147] on div "VG Auto Paints" at bounding box center [344, 139] width 194 height 31
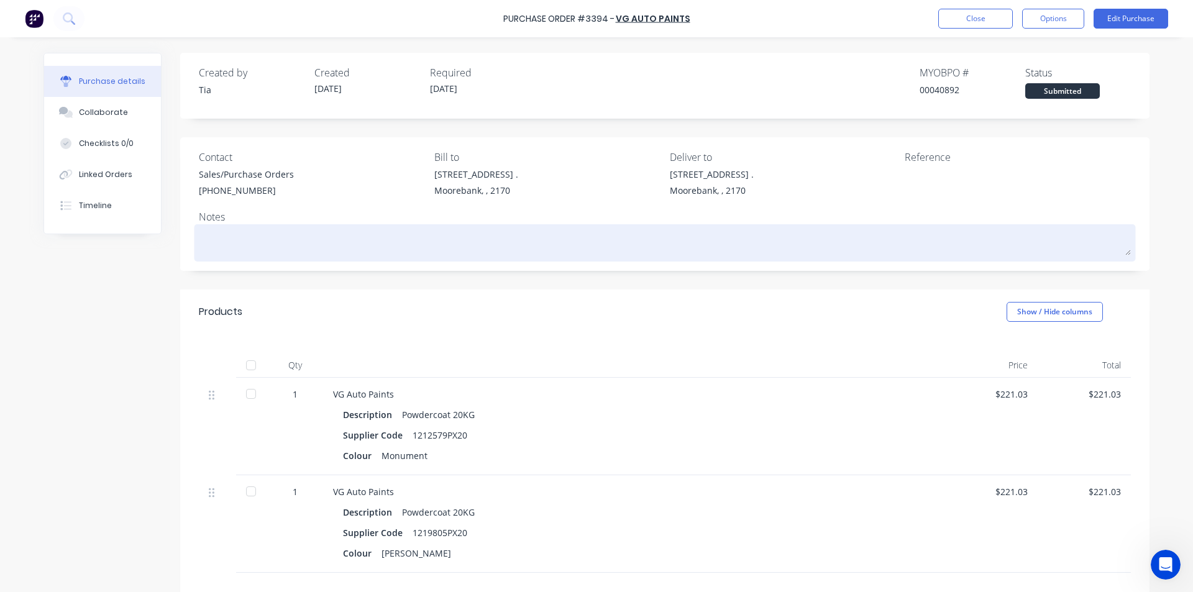
click at [259, 244] on textarea at bounding box center [665, 241] width 932 height 28
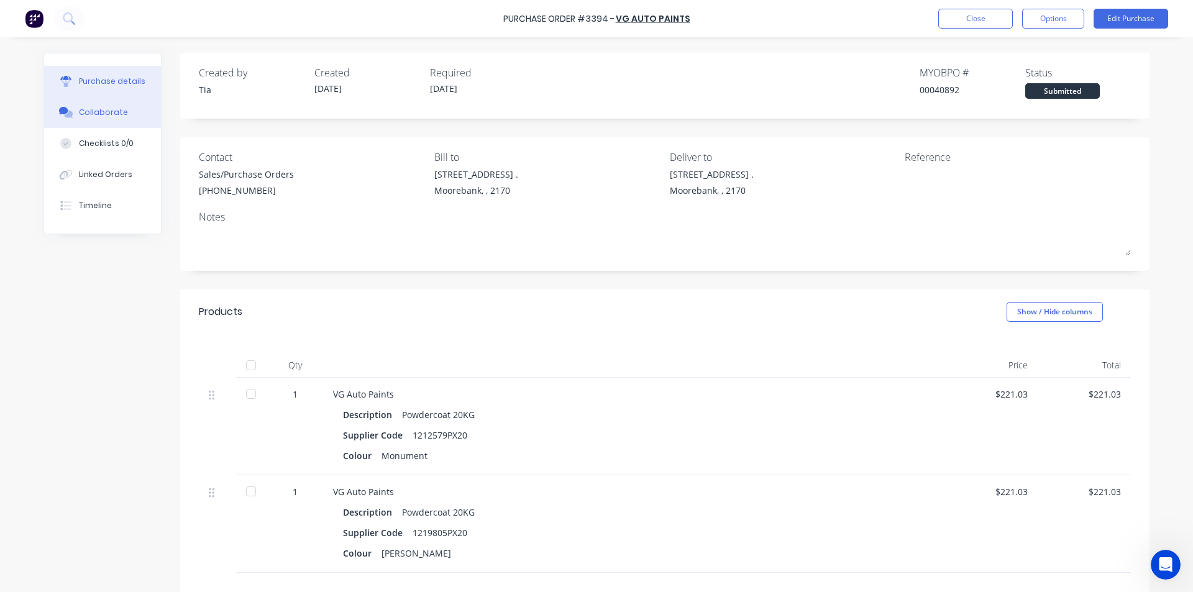
click at [107, 119] on button "Collaborate" at bounding box center [102, 112] width 117 height 31
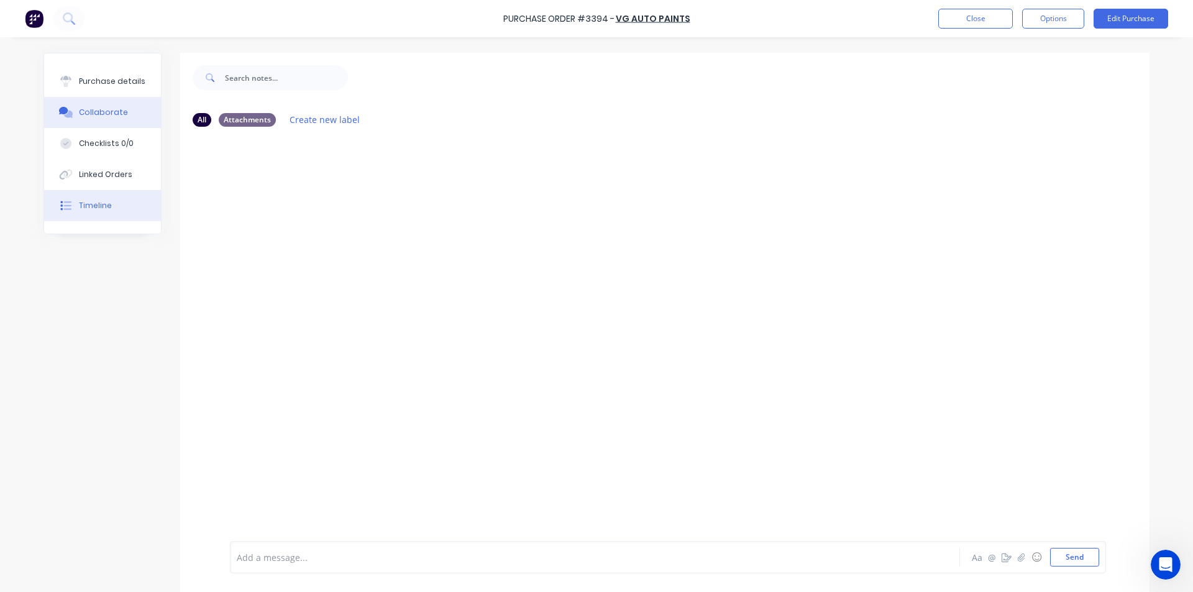
click at [103, 201] on div "Timeline" at bounding box center [95, 205] width 33 height 11
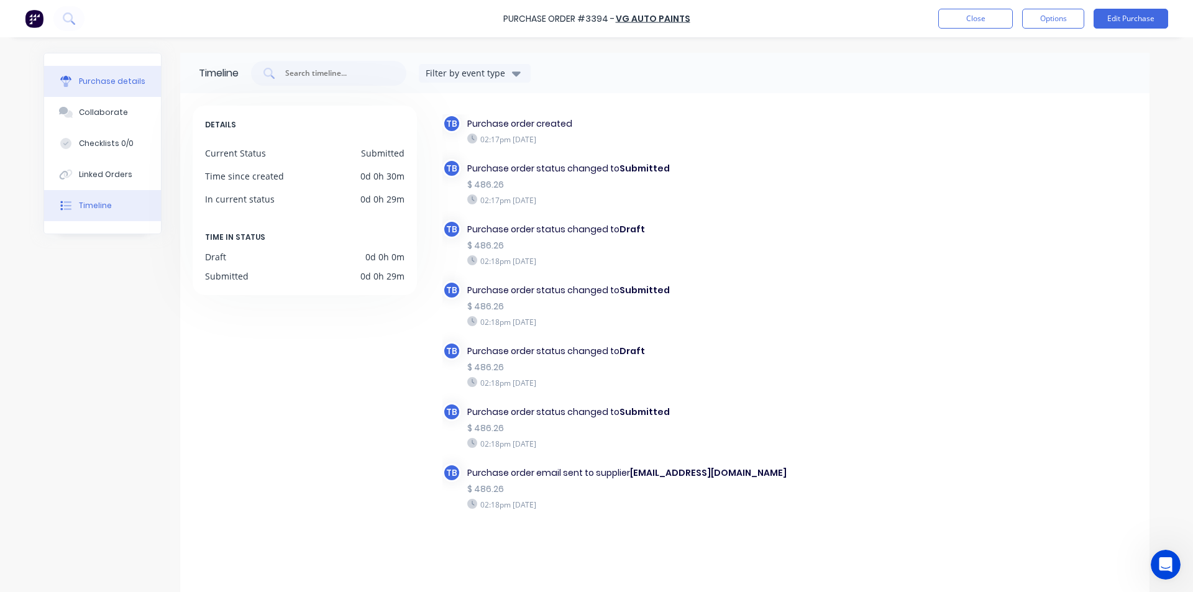
click at [130, 67] on button "Purchase details" at bounding box center [102, 81] width 117 height 31
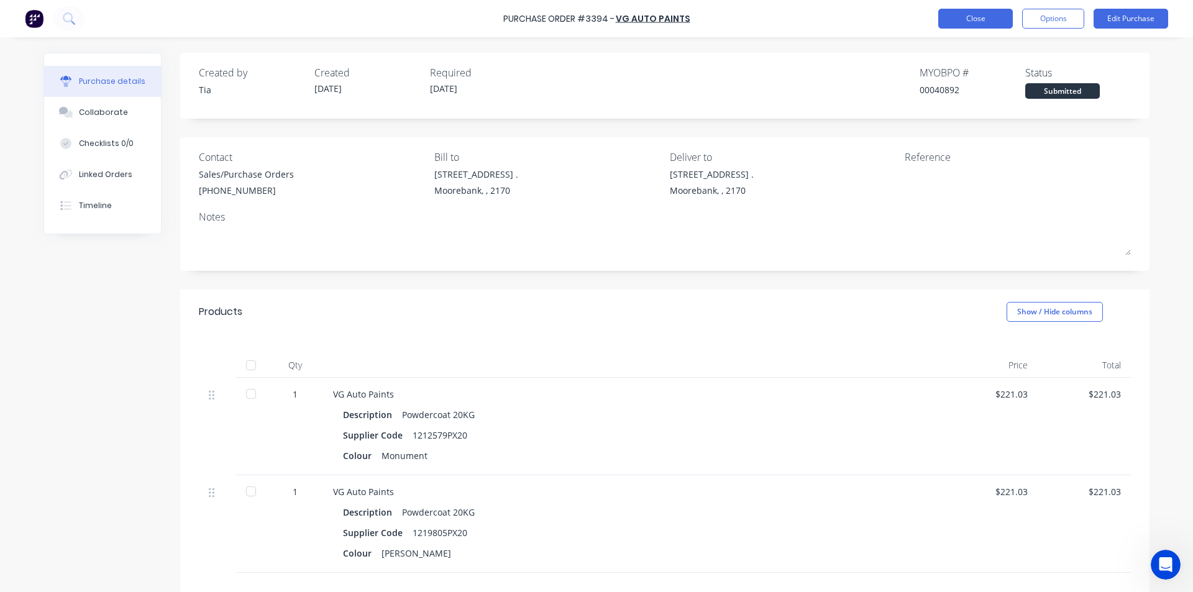
click at [998, 17] on button "Close" at bounding box center [975, 19] width 75 height 20
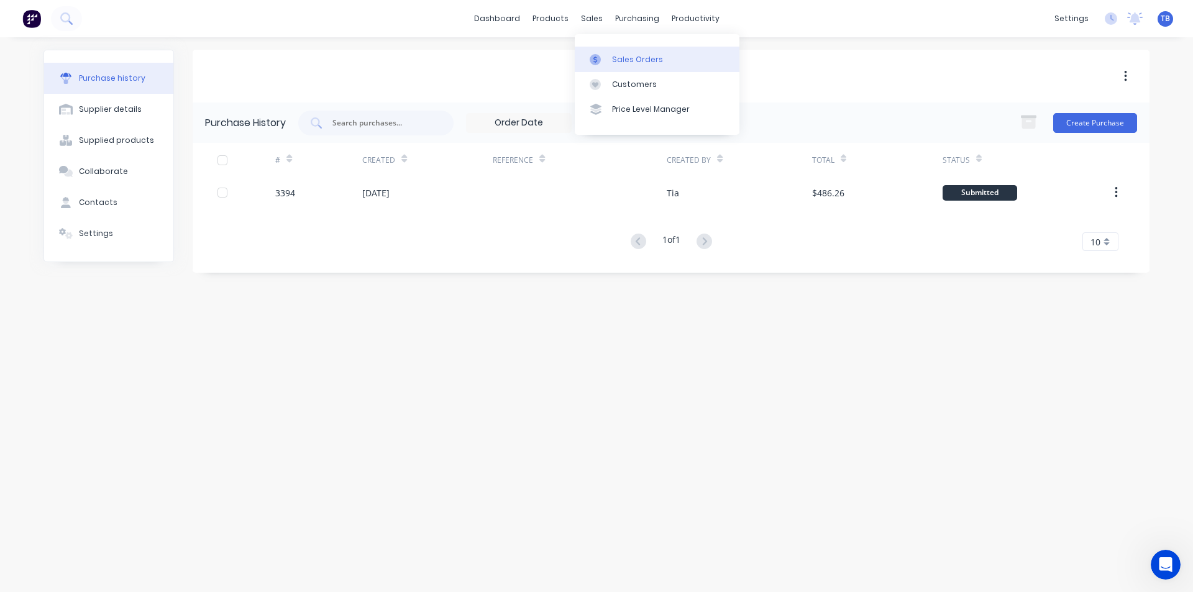
click at [616, 59] on div "Sales Orders" at bounding box center [637, 59] width 51 height 11
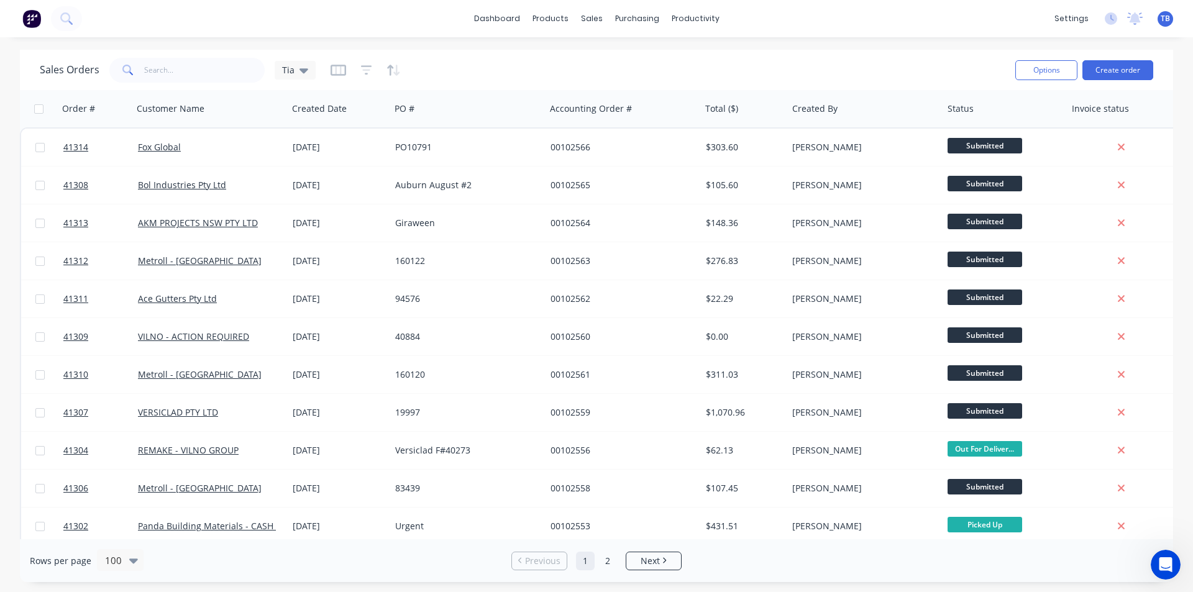
click at [875, 557] on div "Rows per page 100 Previous 1 2 Next" at bounding box center [596, 560] width 1153 height 43
click at [612, 51] on link "Sales Orders" at bounding box center [657, 59] width 165 height 25
click at [630, 50] on link "Purchase Orders" at bounding box center [689, 59] width 165 height 25
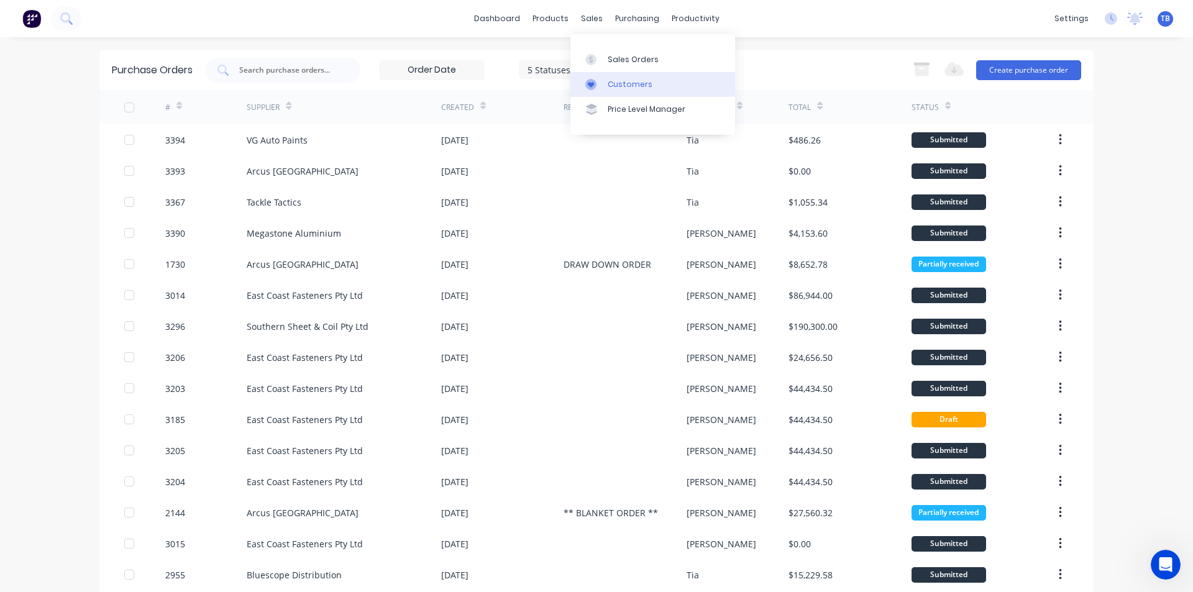
click at [609, 86] on div "Customers" at bounding box center [630, 84] width 45 height 11
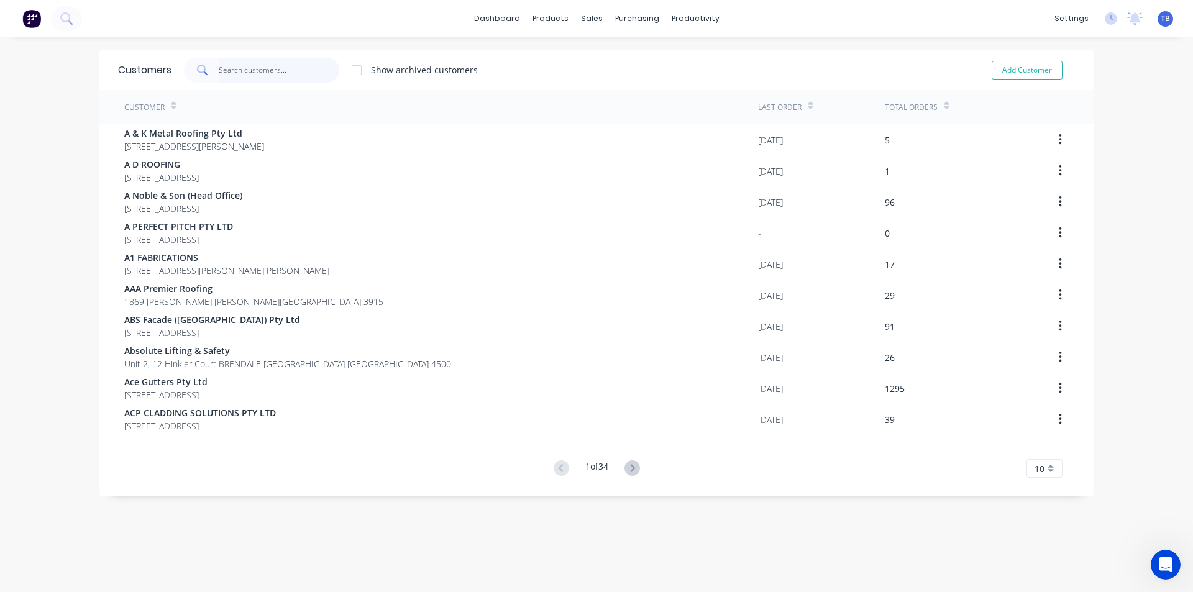
click at [237, 65] on input "text" at bounding box center [279, 70] width 121 height 25
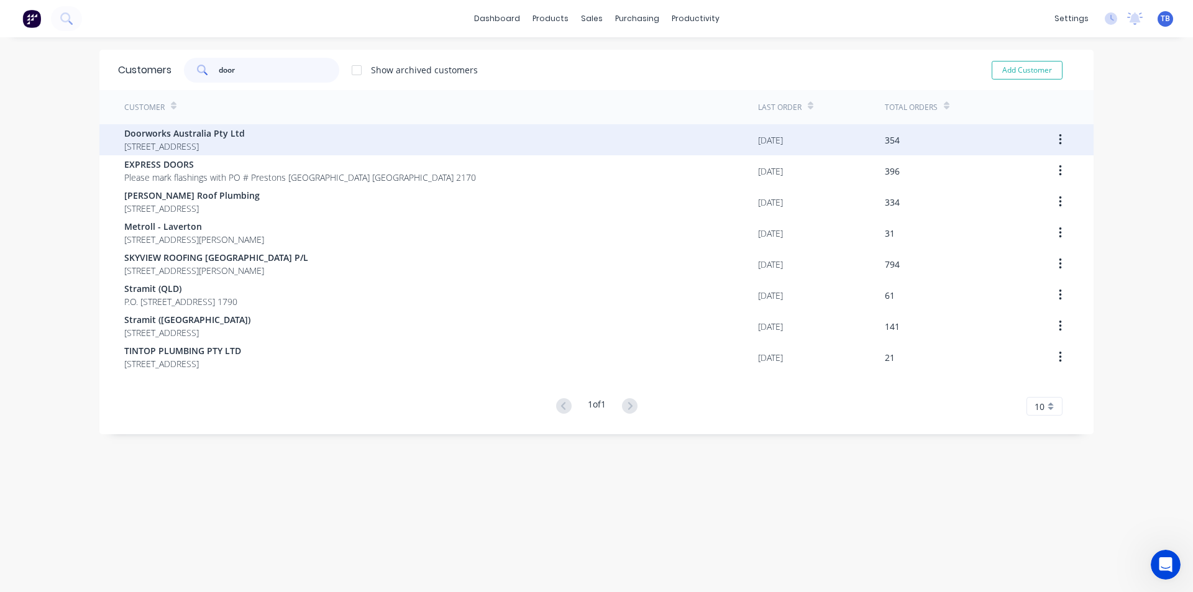
type input "door"
click at [216, 140] on span "[STREET_ADDRESS]" at bounding box center [184, 146] width 121 height 13
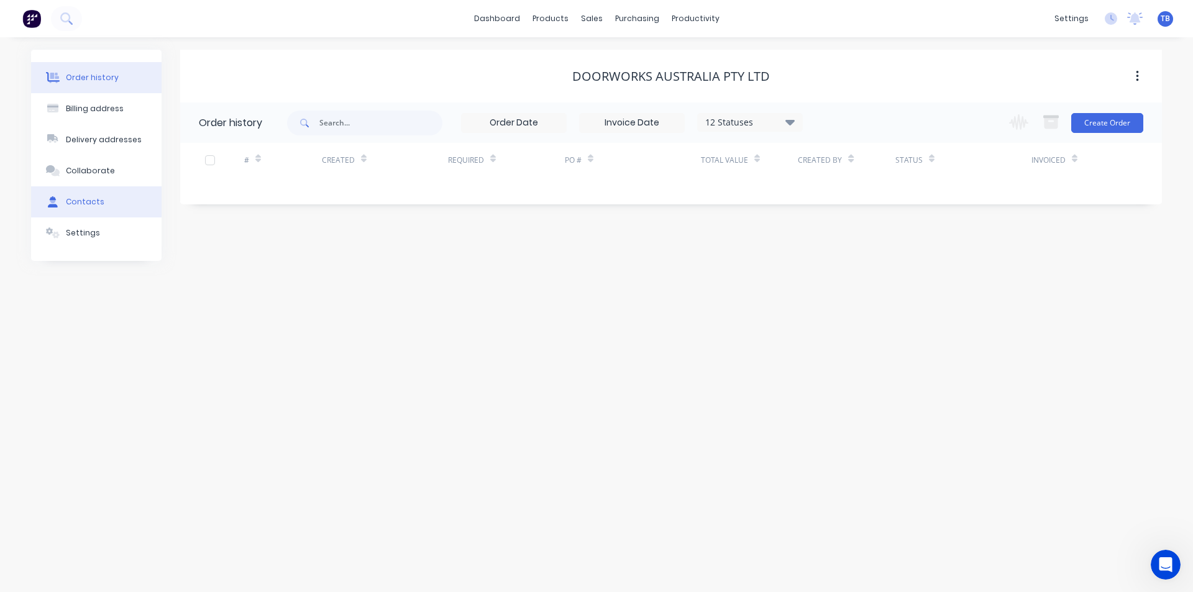
click at [89, 196] on div "Contacts" at bounding box center [85, 201] width 39 height 11
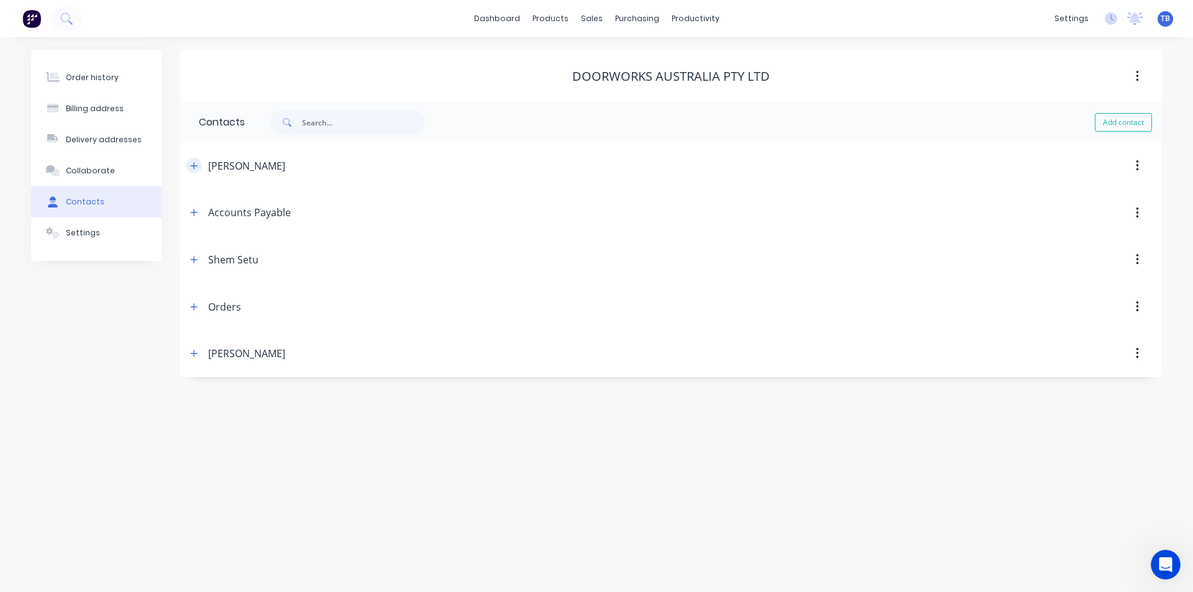
click at [193, 164] on icon "button" at bounding box center [193, 166] width 7 height 9
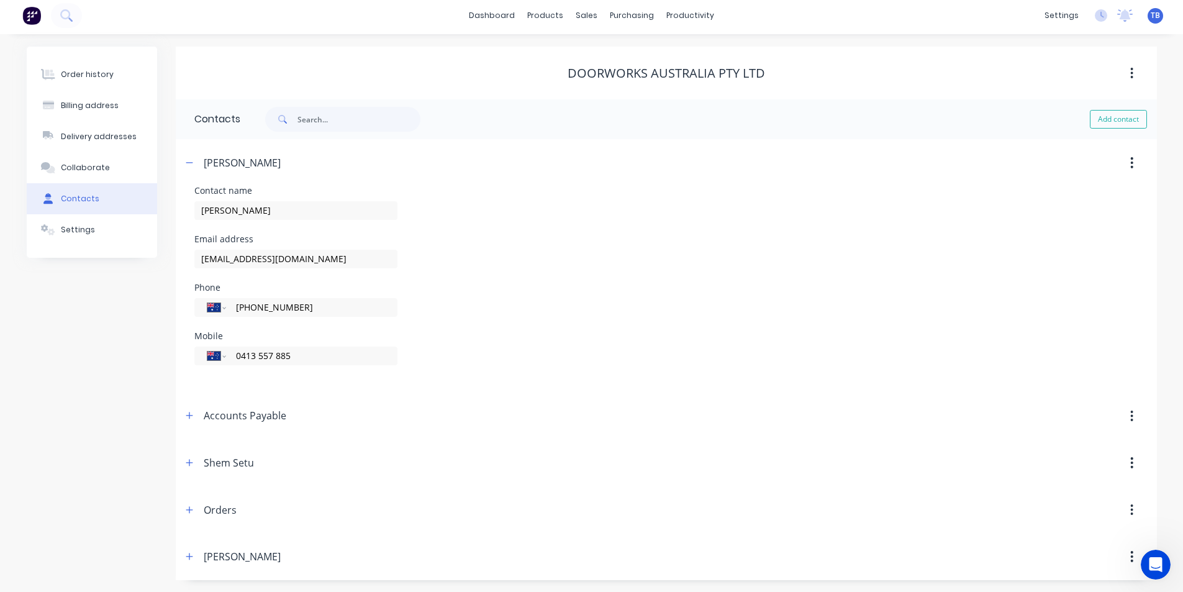
scroll to position [4, 0]
click at [186, 415] on icon "button" at bounding box center [189, 415] width 7 height 7
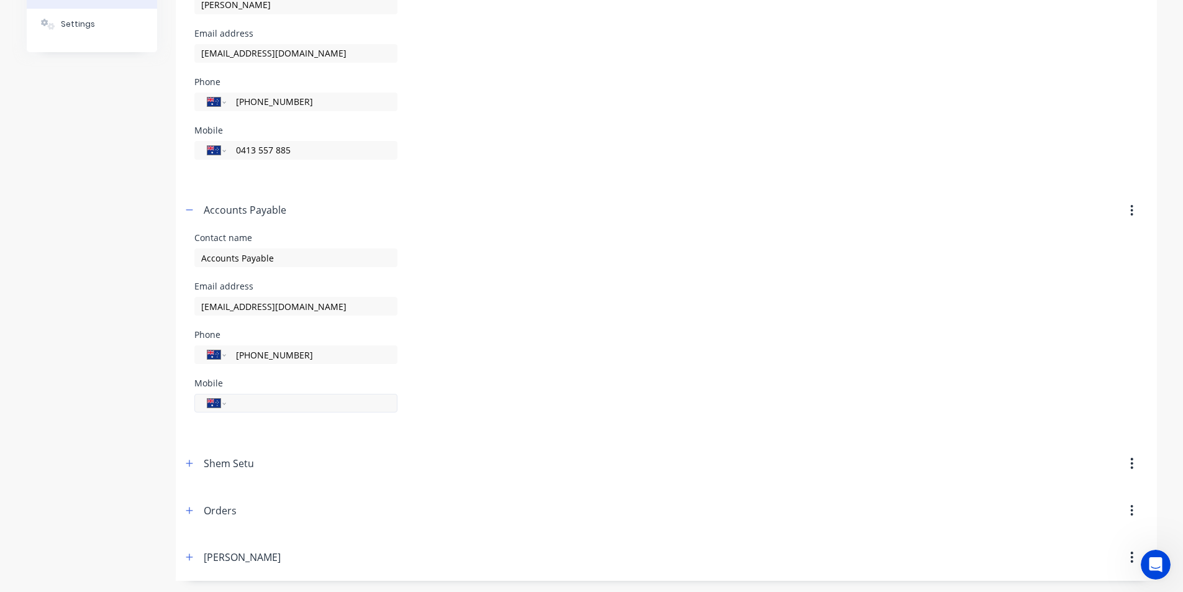
scroll to position [210, 0]
click at [187, 465] on icon "button" at bounding box center [189, 462] width 7 height 9
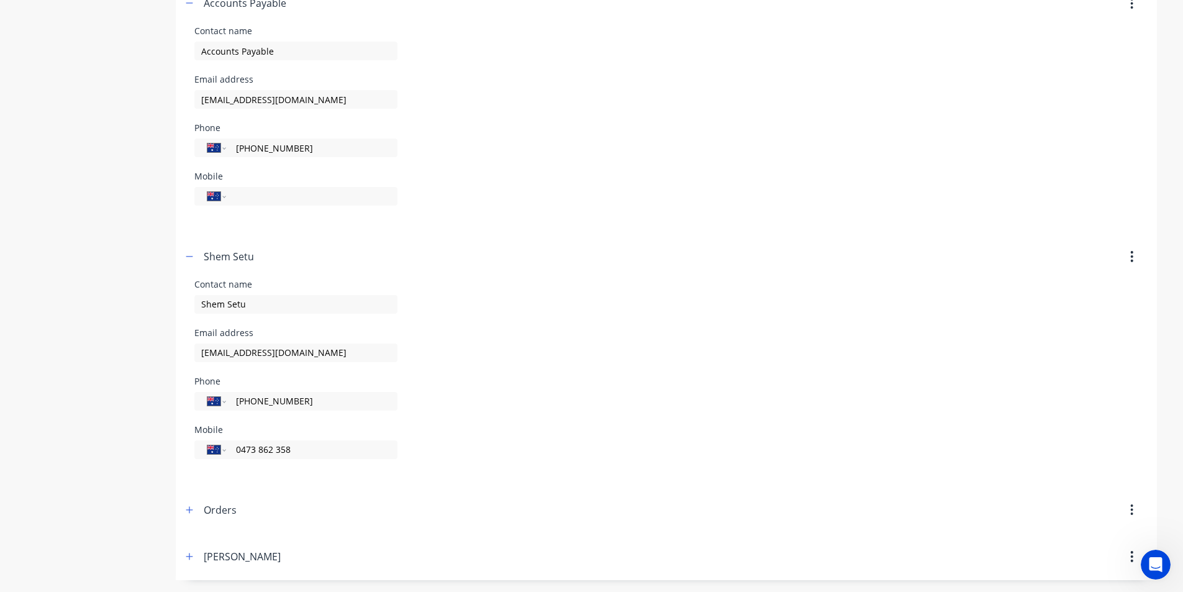
scroll to position [416, 0]
click at [191, 511] on icon "button" at bounding box center [189, 509] width 7 height 9
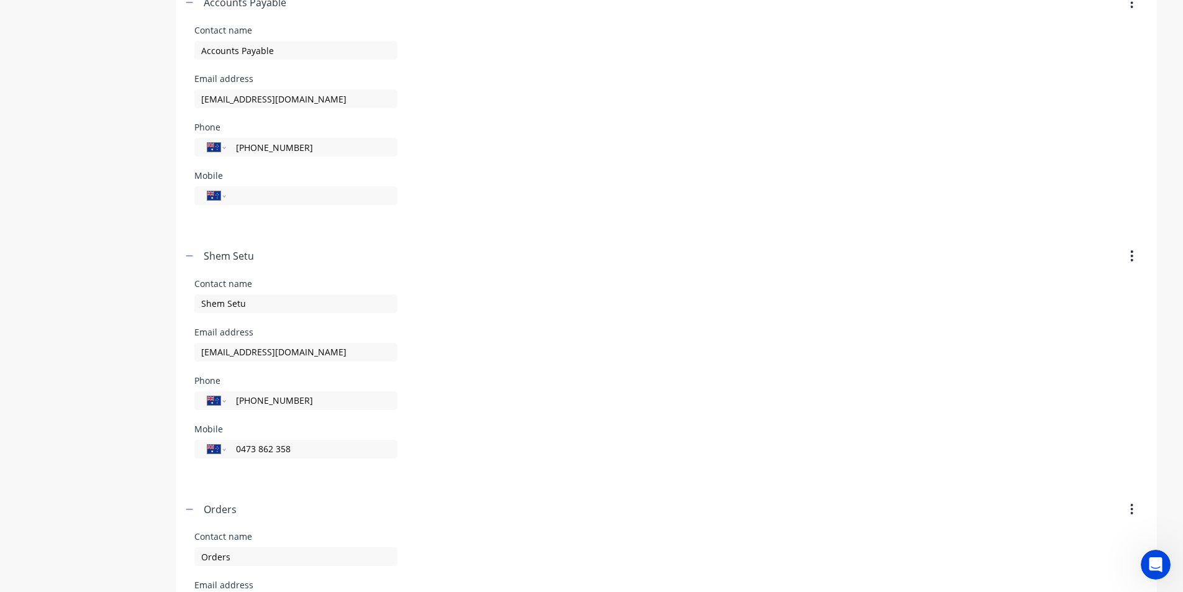
scroll to position [622, 0]
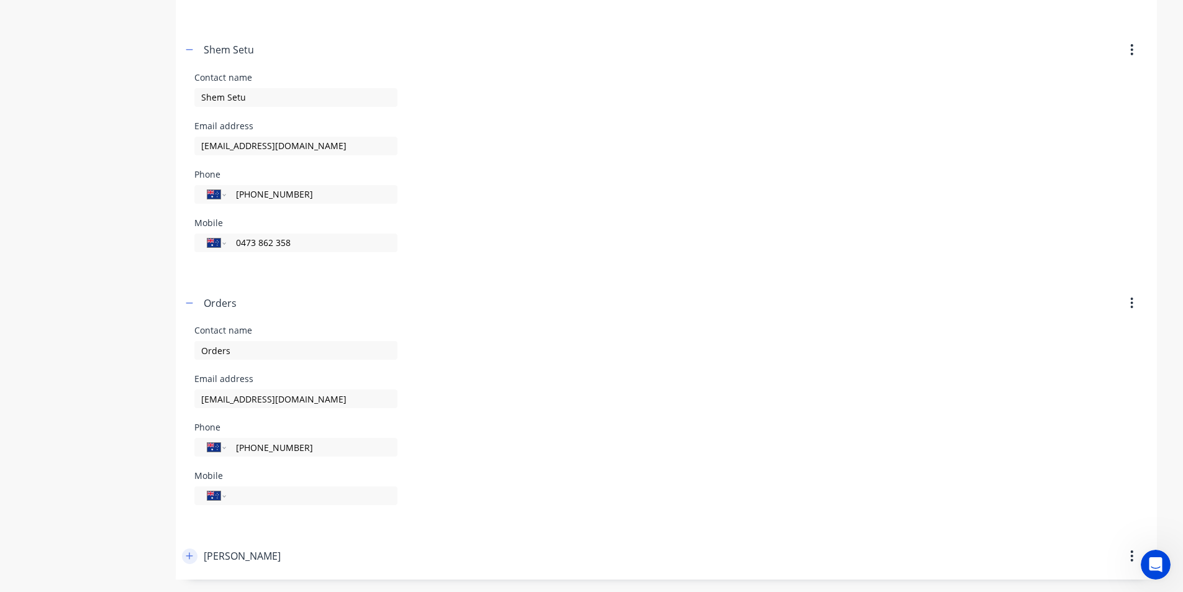
click at [190, 559] on icon "button" at bounding box center [189, 556] width 7 height 9
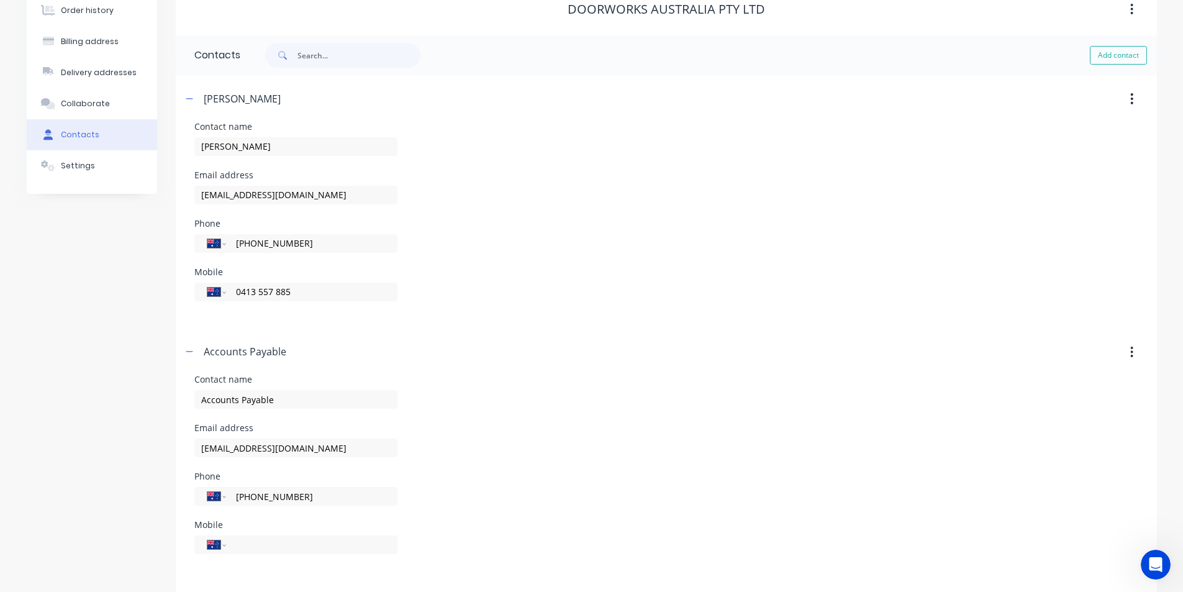
scroll to position [0, 0]
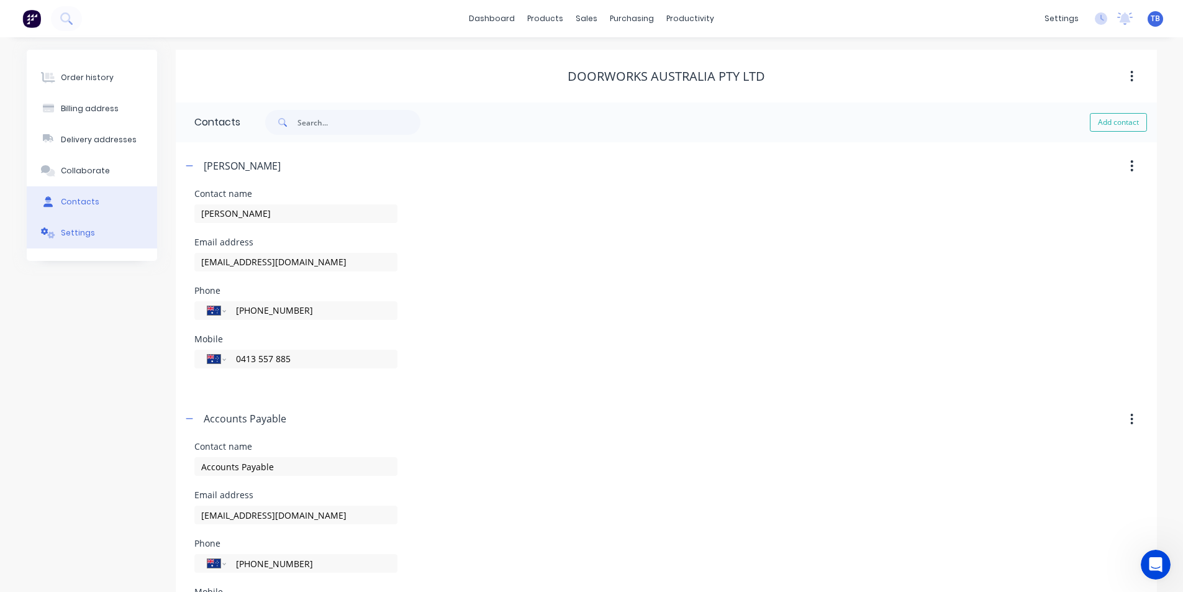
click at [114, 235] on button "Settings" at bounding box center [92, 232] width 130 height 31
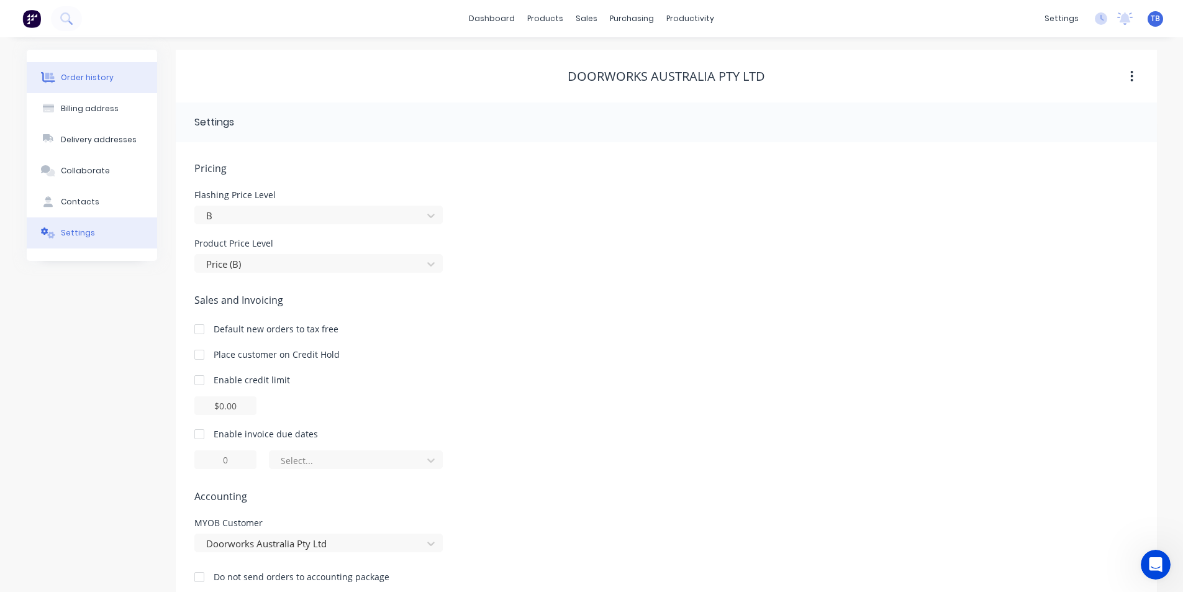
click at [102, 73] on div "Order history" at bounding box center [87, 77] width 53 height 11
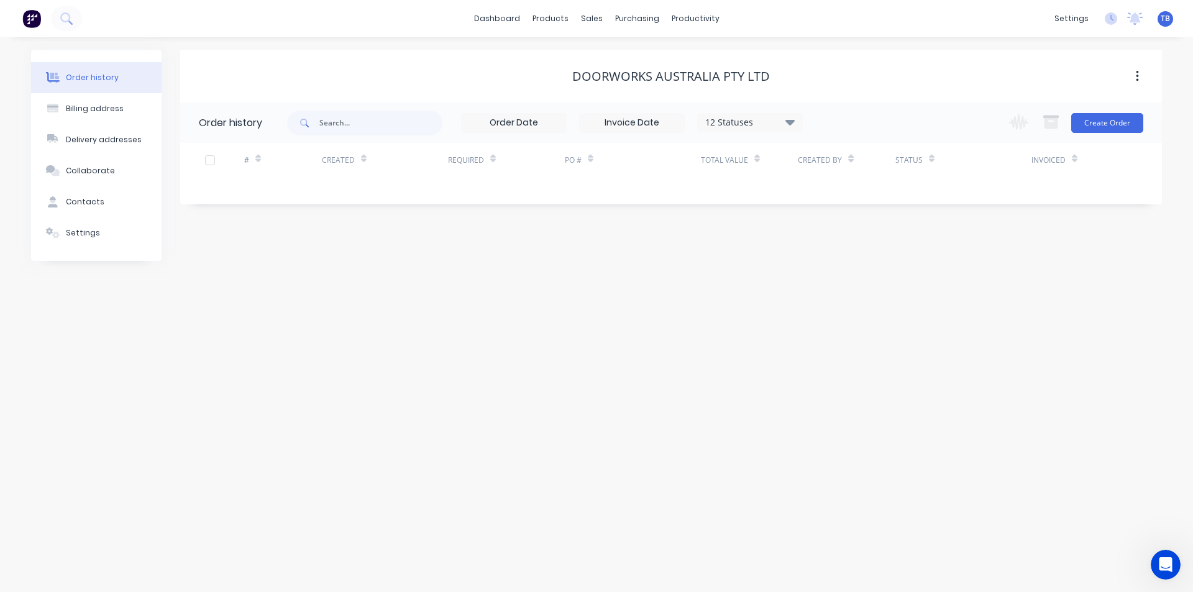
click at [786, 123] on icon at bounding box center [789, 121] width 9 height 15
click at [852, 290] on label at bounding box center [852, 290] width 0 height 0
click at [852, 294] on input "checkbox" at bounding box center [857, 296] width 10 height 12
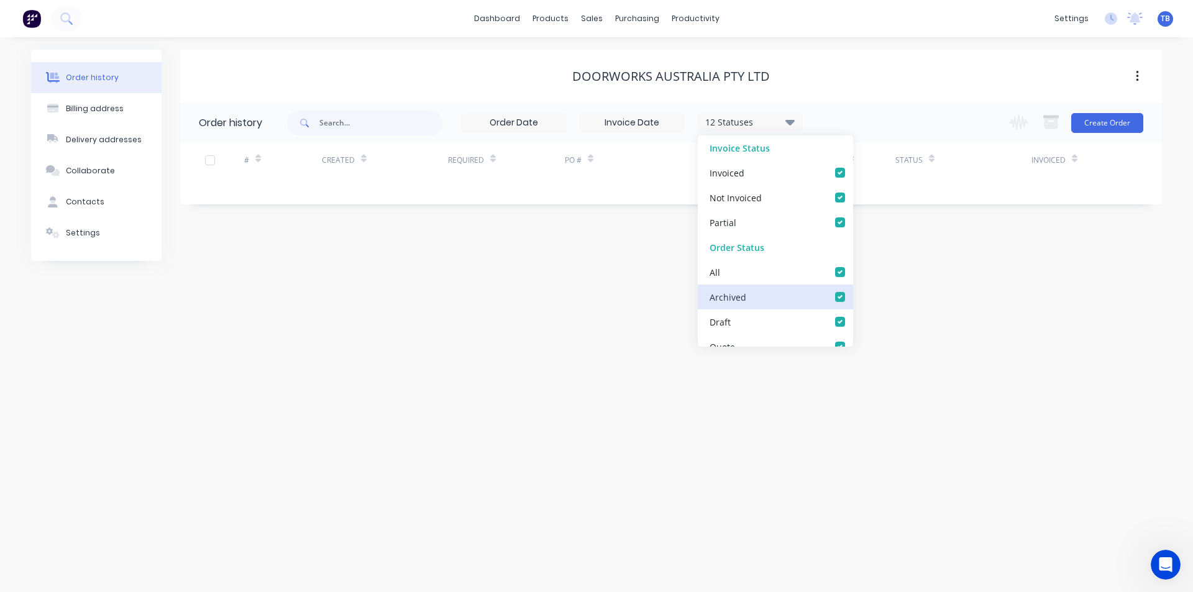
checkbox input "true"
click at [560, 348] on div "Order history Billing address Delivery addresses Collaborate Contacts Settings …" at bounding box center [596, 314] width 1193 height 555
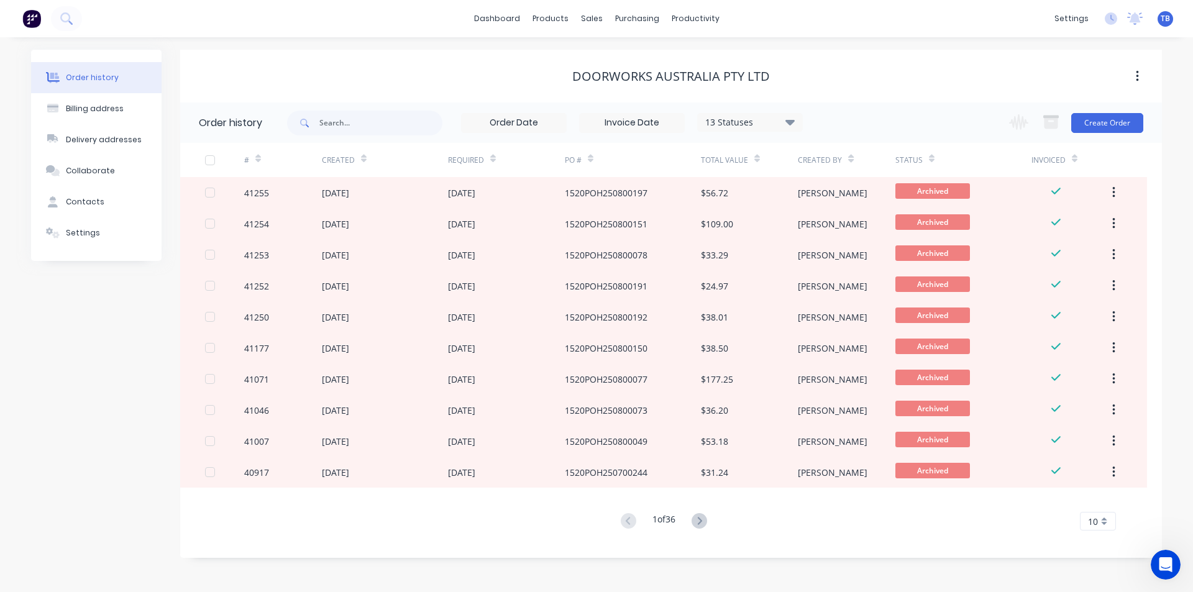
click at [1112, 517] on div "10" at bounding box center [1098, 521] width 36 height 19
click at [1102, 500] on div "35" at bounding box center [1097, 500] width 35 height 22
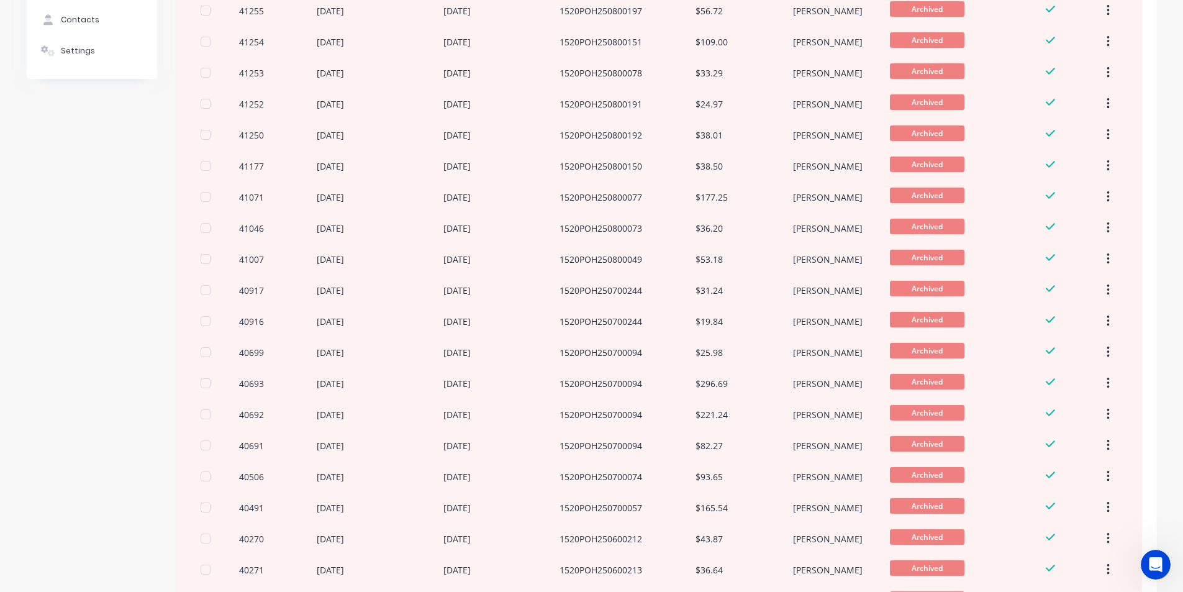
scroll to position [186, 0]
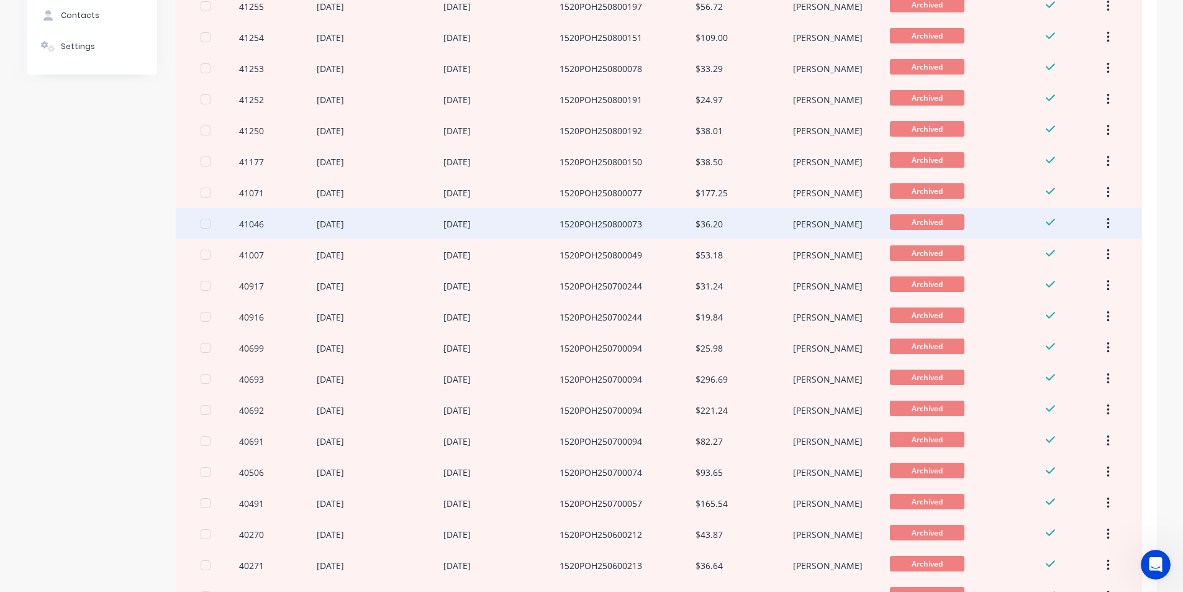
click at [531, 237] on div "[DATE]" at bounding box center [502, 223] width 117 height 31
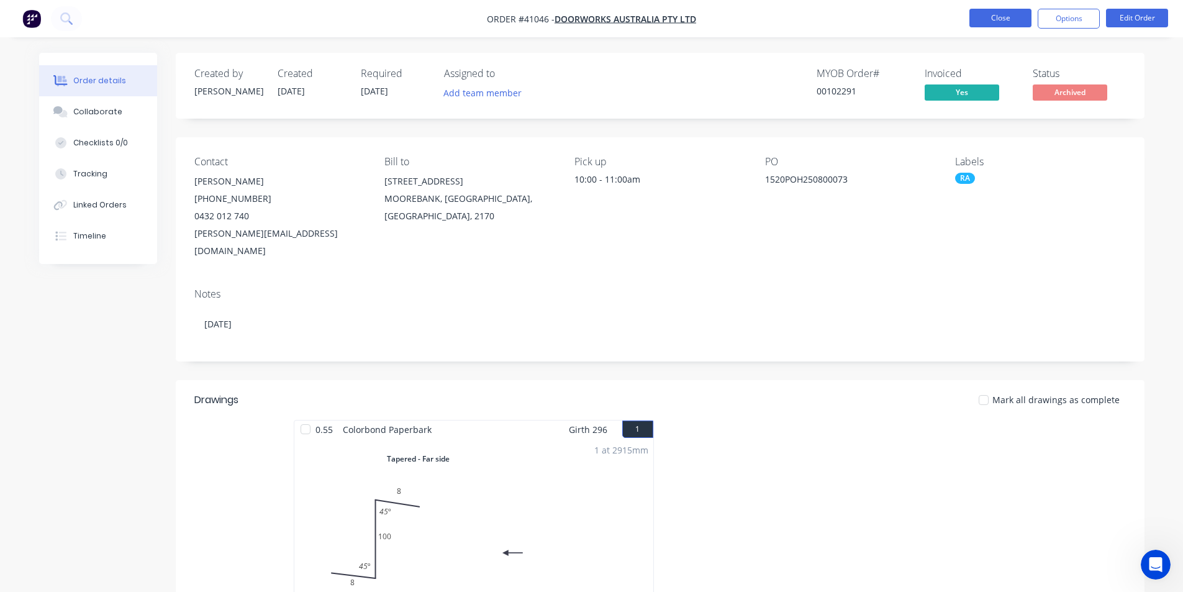
click at [1011, 22] on button "Close" at bounding box center [1001, 18] width 62 height 19
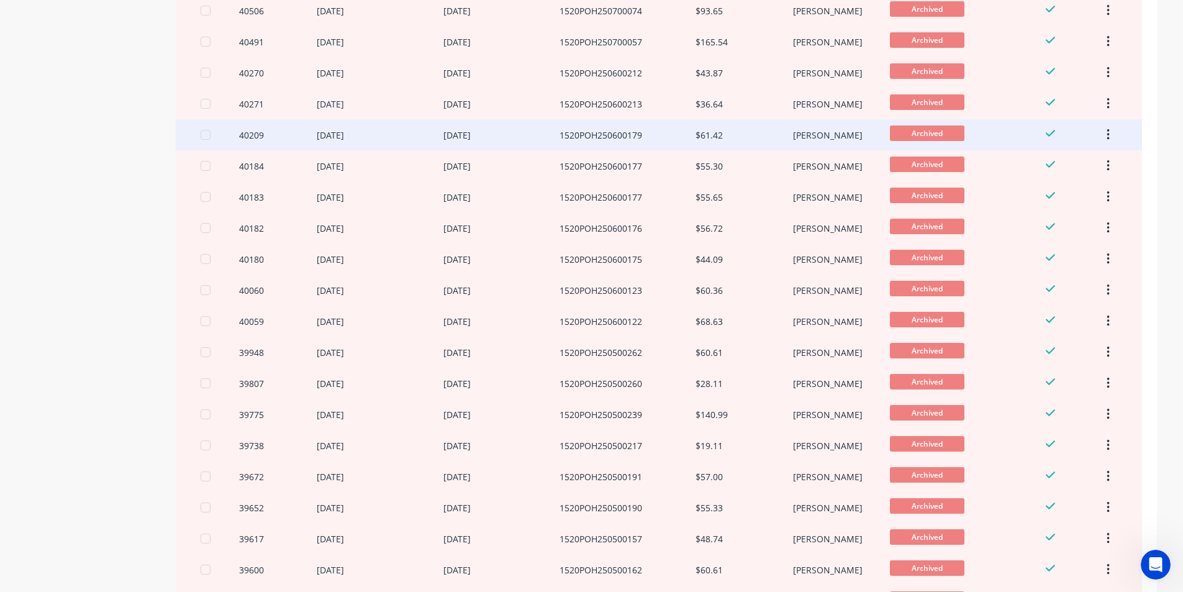
scroll to position [755, 0]
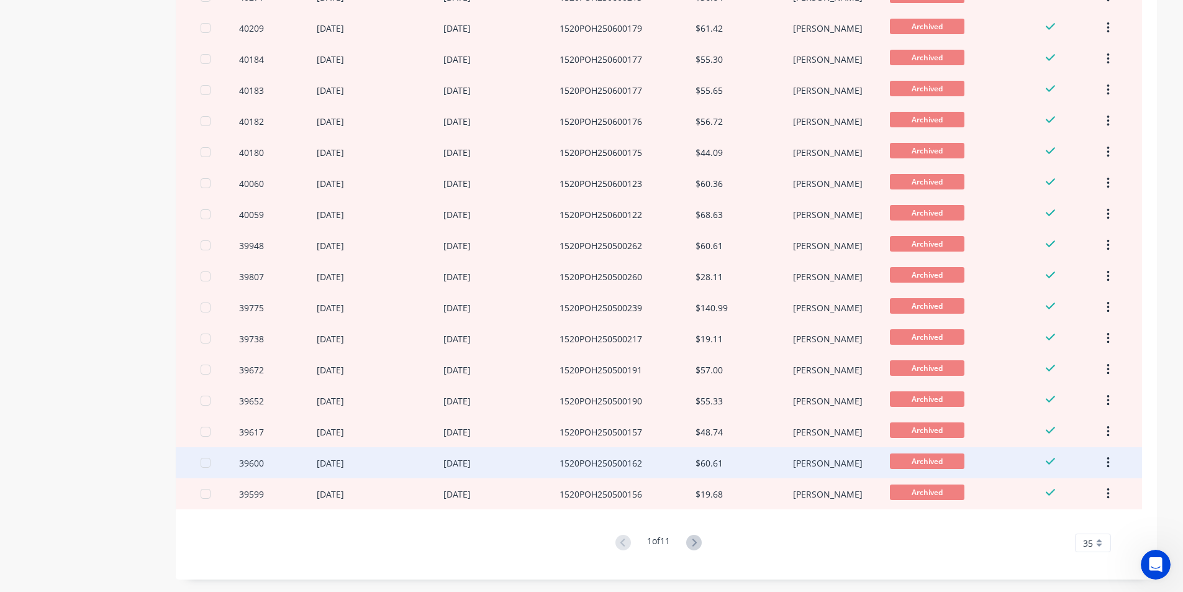
click at [514, 449] on div "[DATE]" at bounding box center [502, 462] width 117 height 31
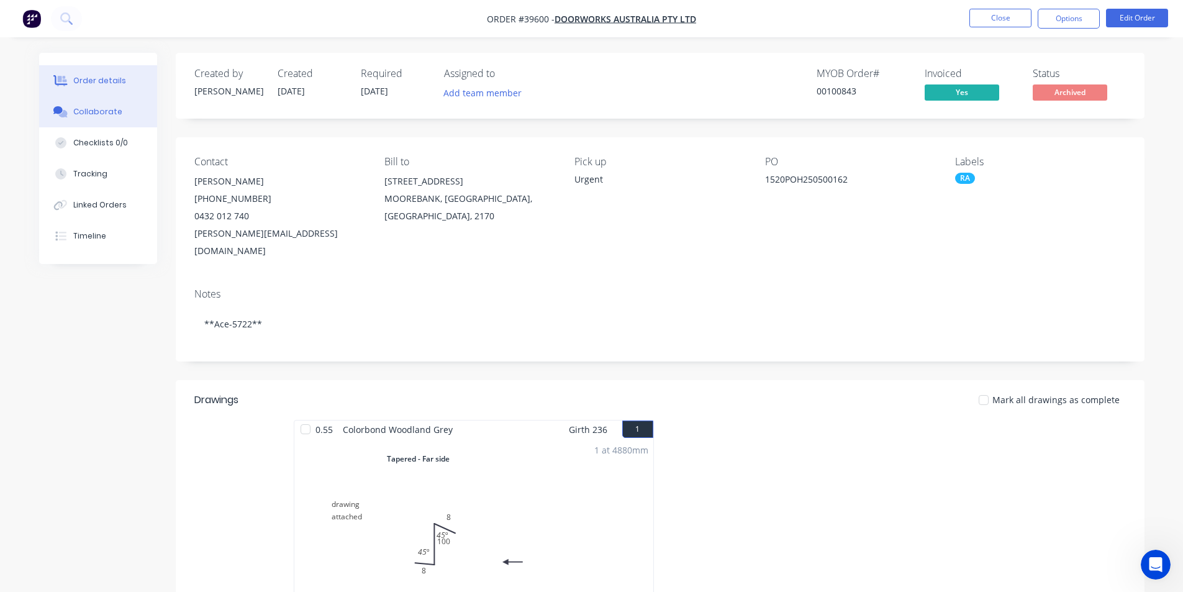
click at [114, 114] on div "Collaborate" at bounding box center [97, 111] width 49 height 11
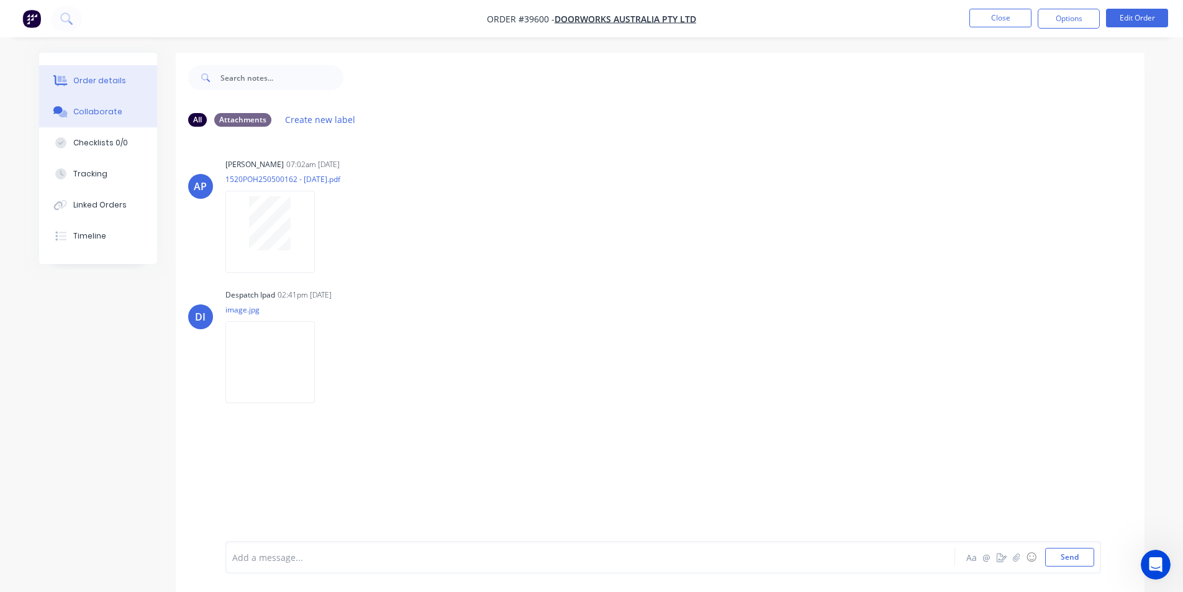
click at [119, 82] on div "Order details" at bounding box center [99, 80] width 53 height 11
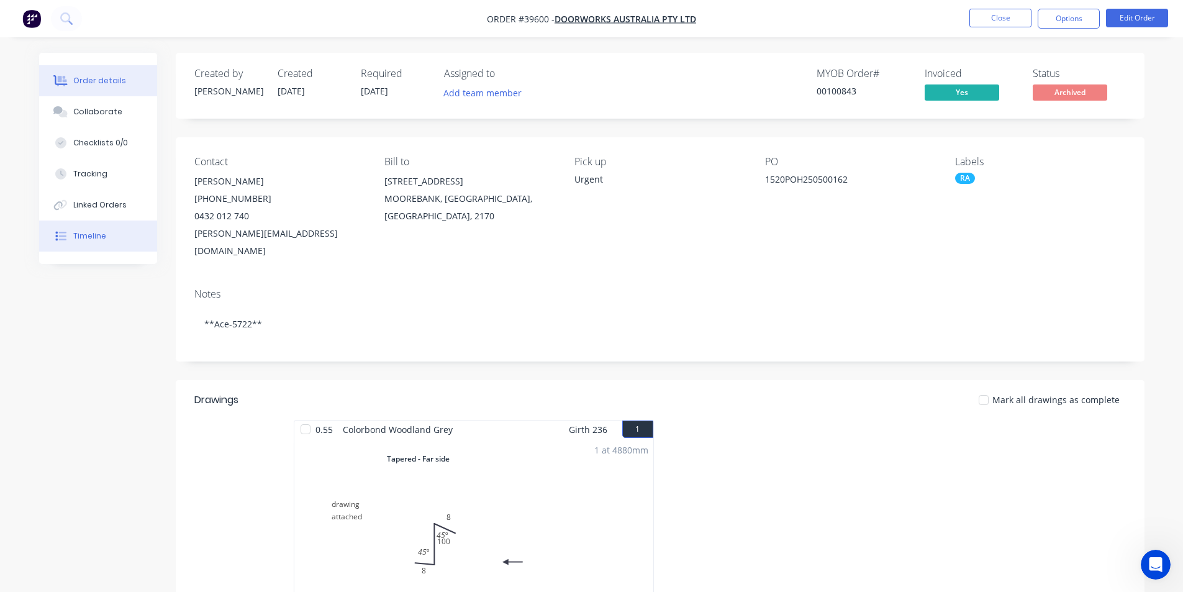
click at [116, 233] on button "Timeline" at bounding box center [98, 236] width 118 height 31
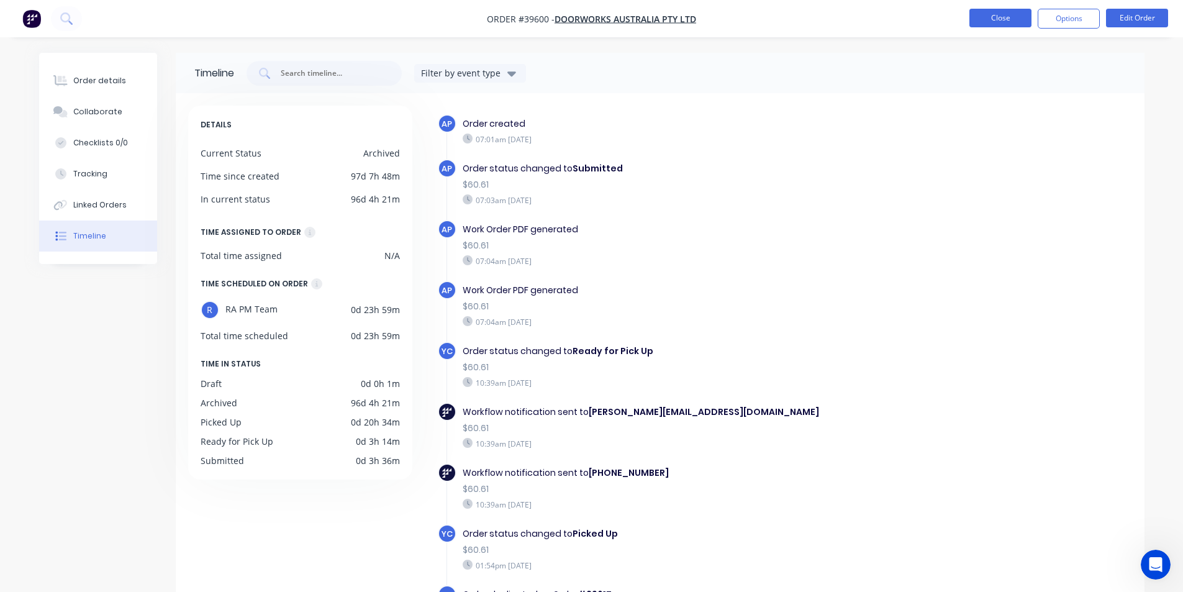
click at [1001, 17] on button "Close" at bounding box center [1001, 18] width 62 height 19
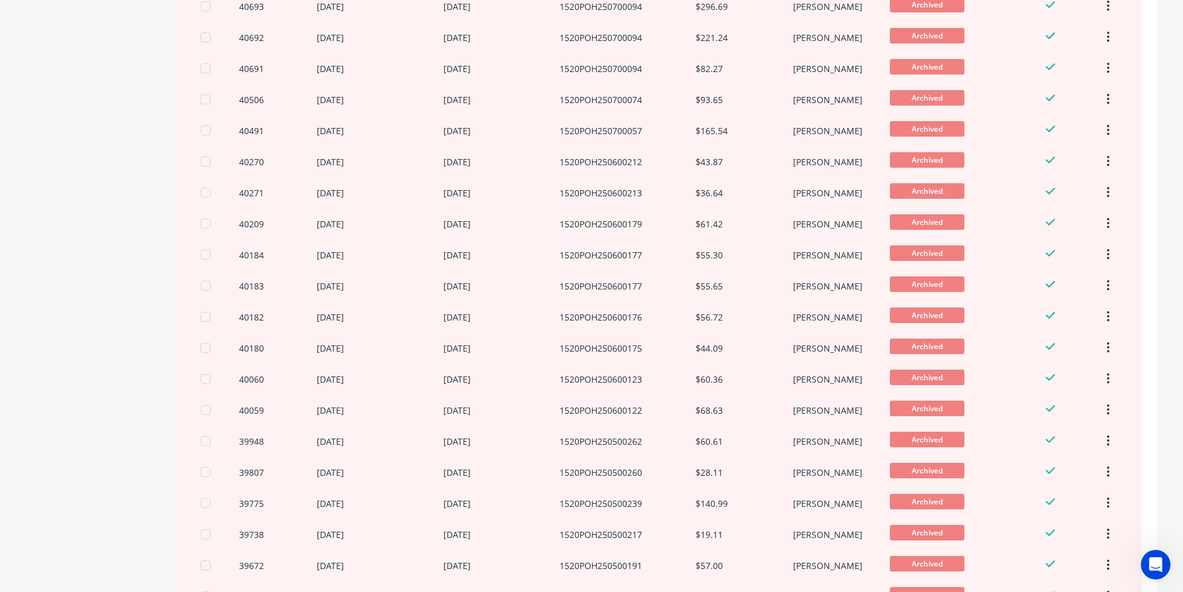
scroll to position [755, 0]
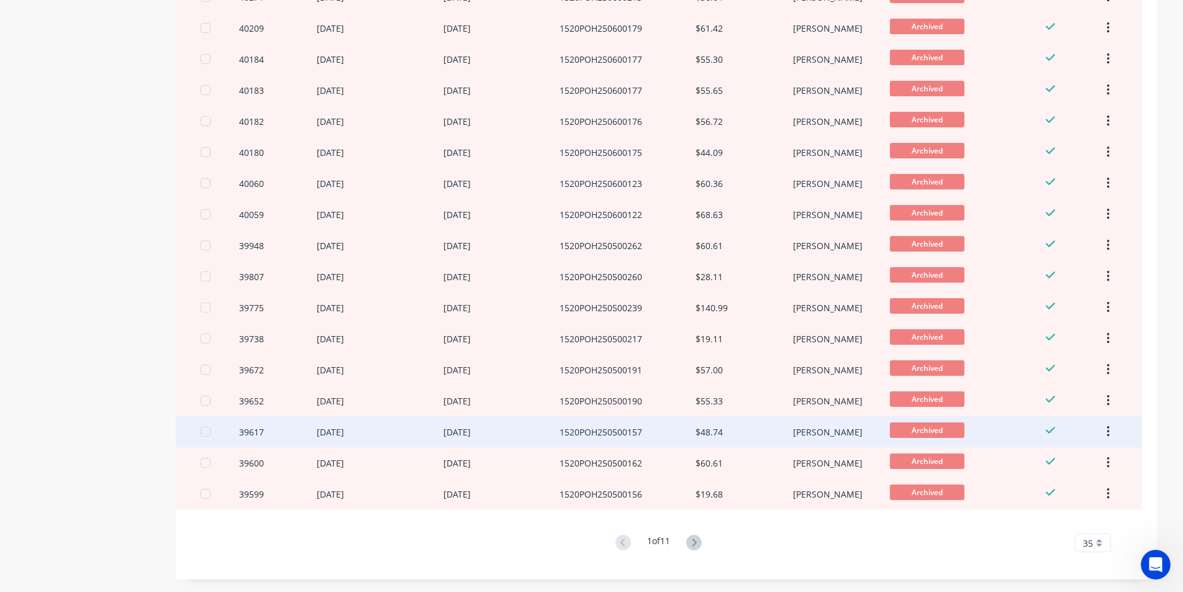
click at [723, 431] on div "$48.74" at bounding box center [744, 431] width 97 height 31
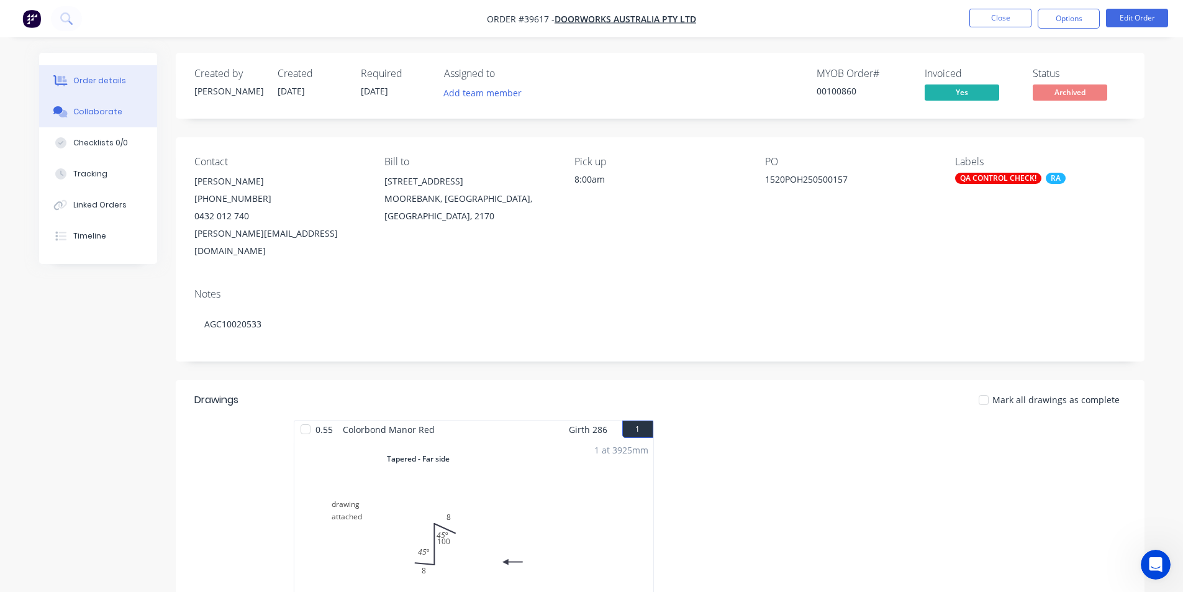
click at [104, 127] on button "Collaborate" at bounding box center [98, 111] width 118 height 31
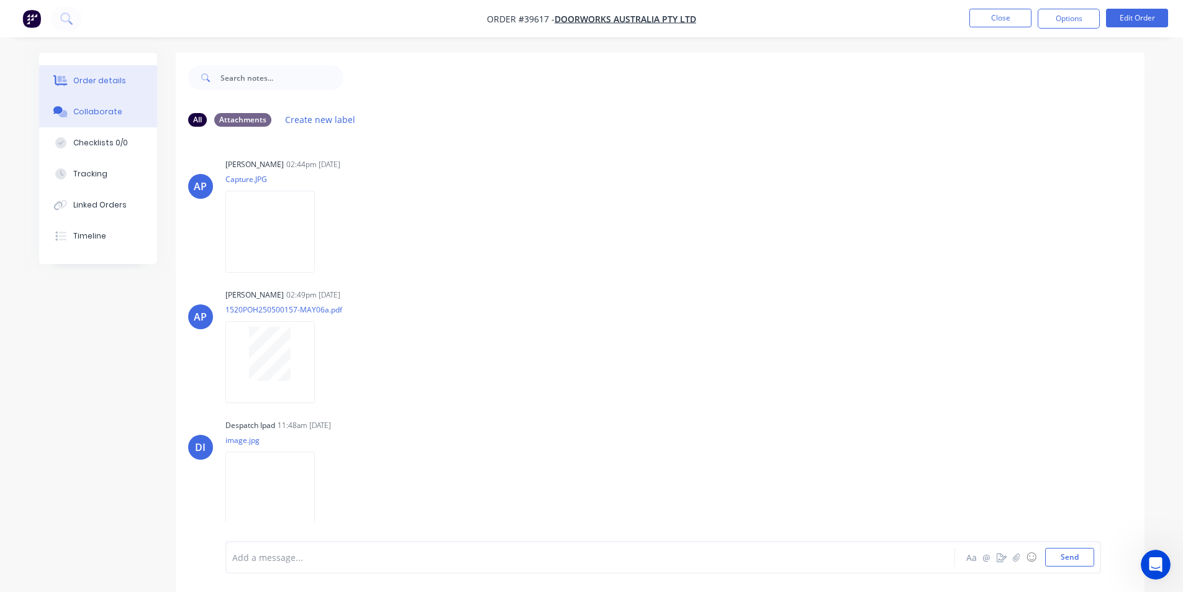
click at [82, 75] on button "Order details" at bounding box center [98, 80] width 118 height 31
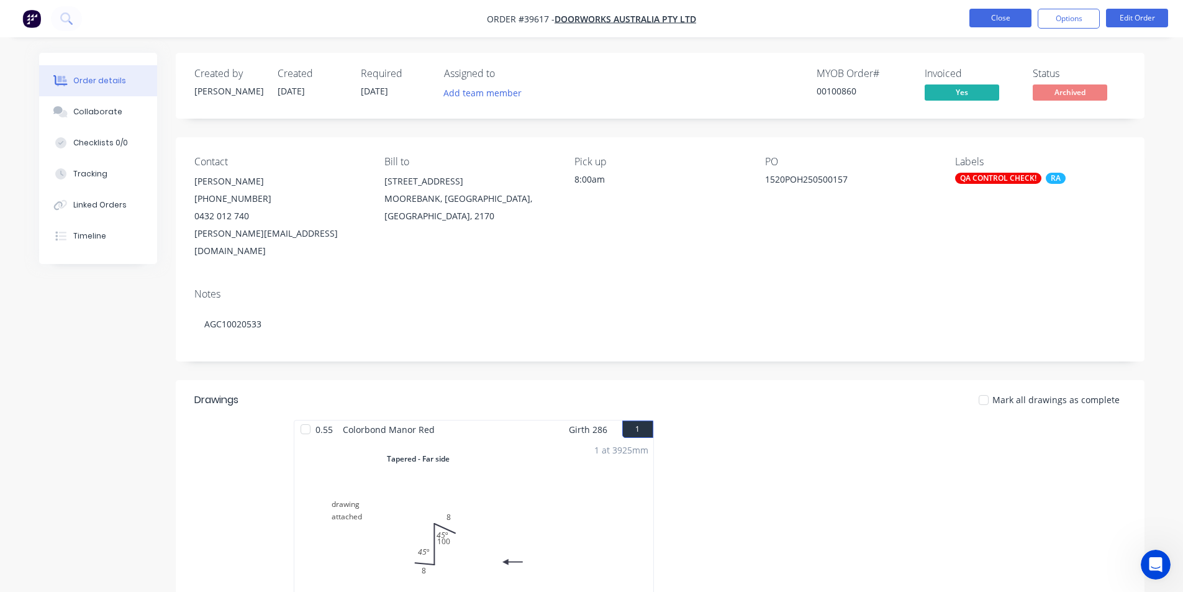
click at [975, 22] on button "Close" at bounding box center [1001, 18] width 62 height 19
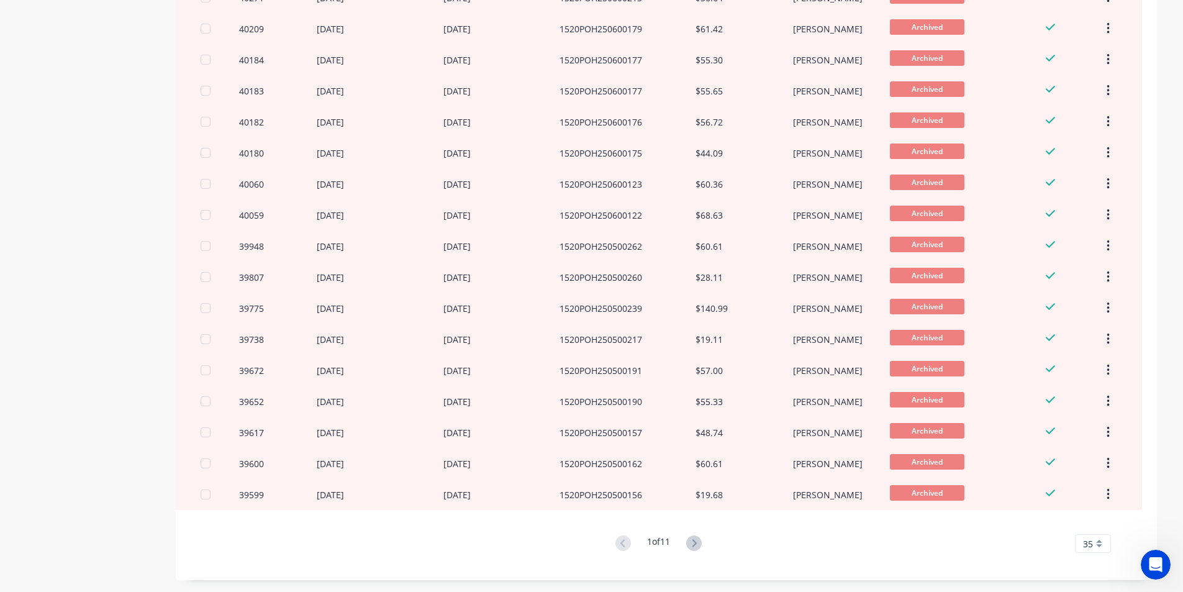
scroll to position [755, 0]
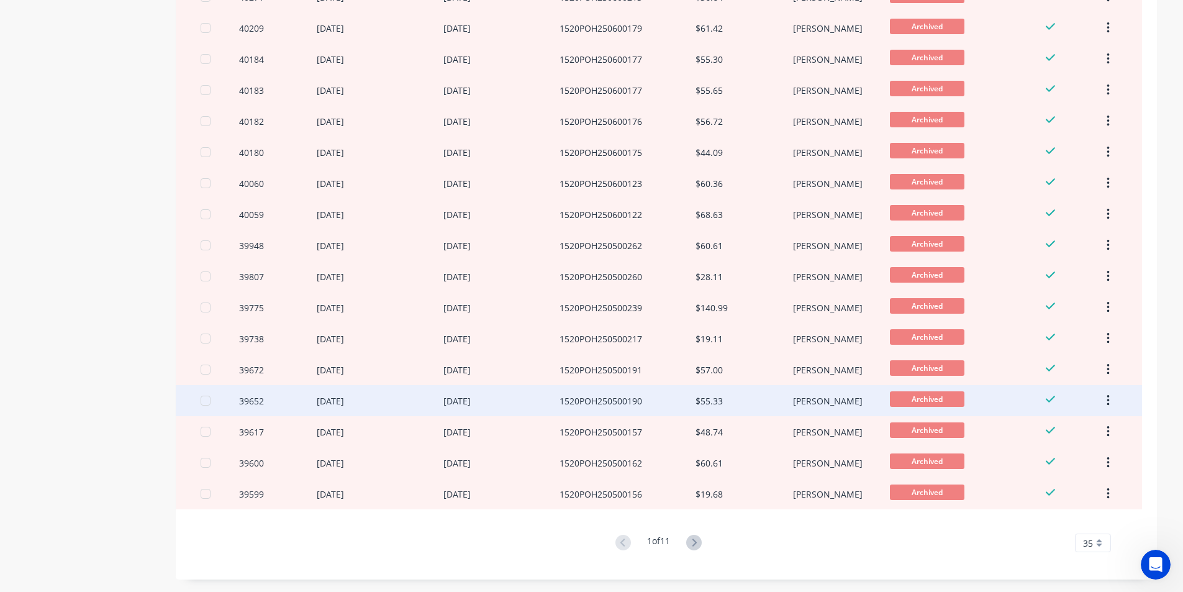
click at [675, 404] on div "1520POH250500190" at bounding box center [628, 400] width 136 height 31
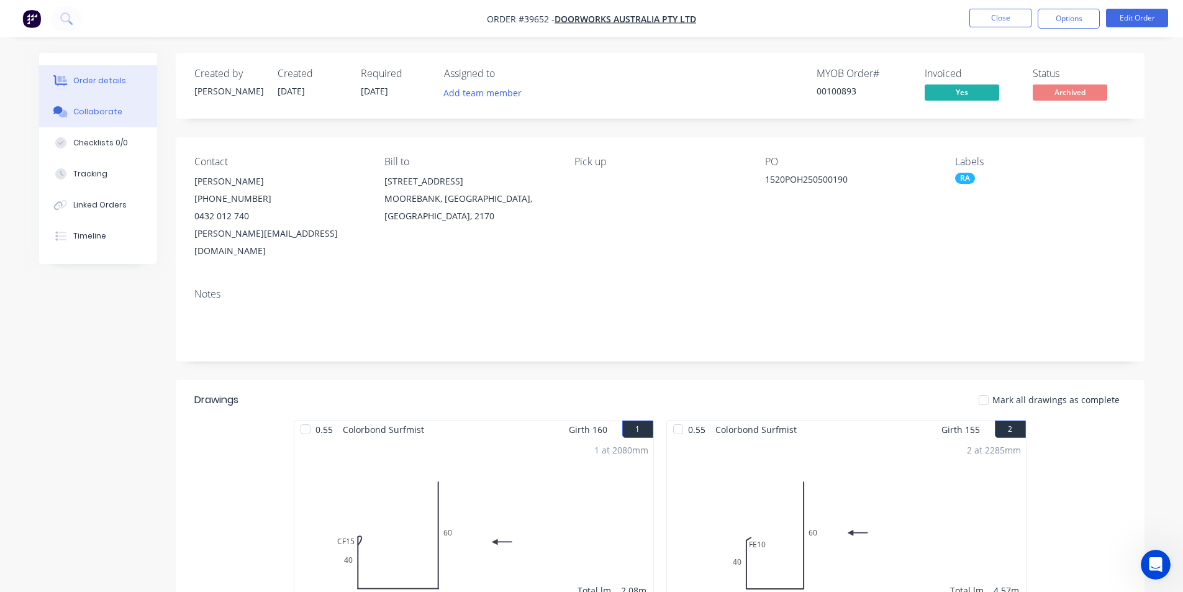
click at [74, 118] on button "Collaborate" at bounding box center [98, 111] width 118 height 31
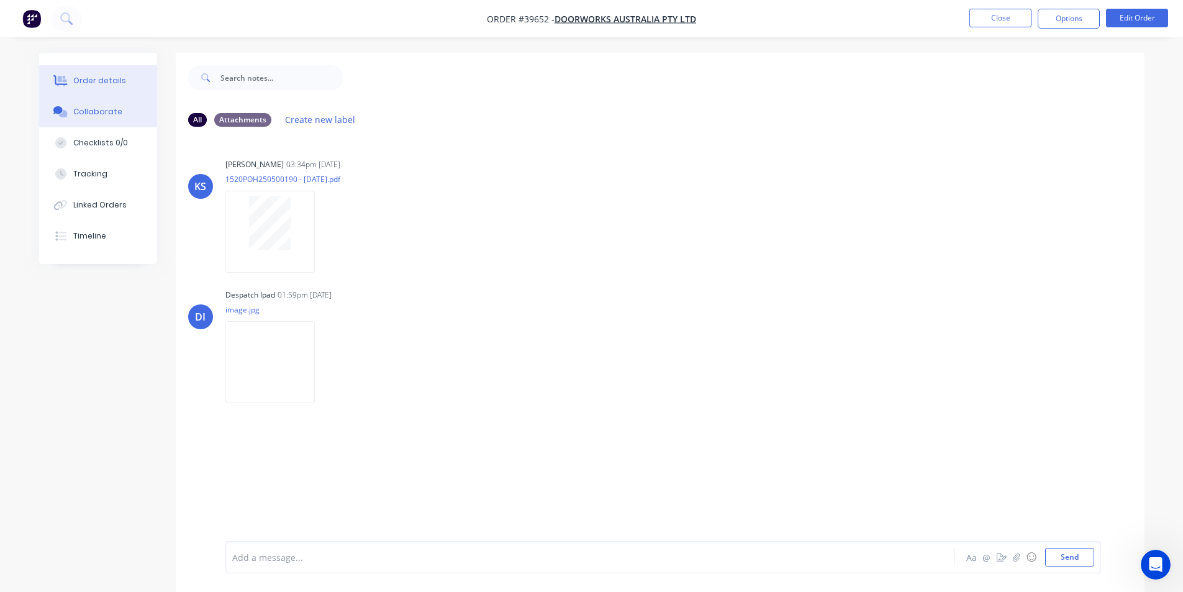
click at [107, 80] on div "Order details" at bounding box center [99, 80] width 53 height 11
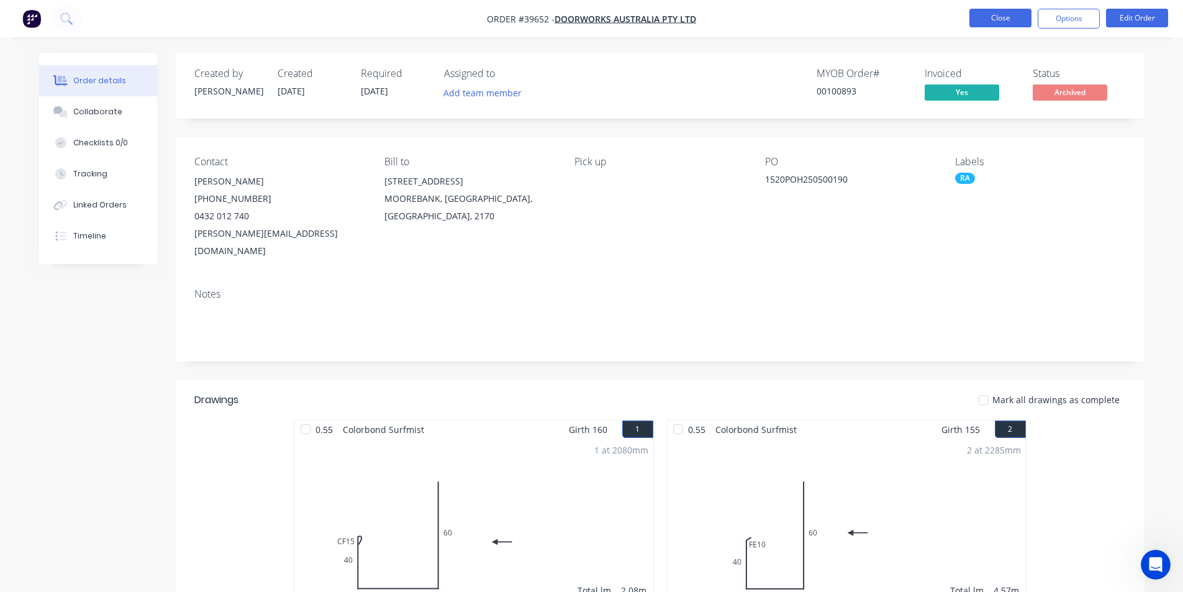
click at [1020, 22] on button "Close" at bounding box center [1001, 18] width 62 height 19
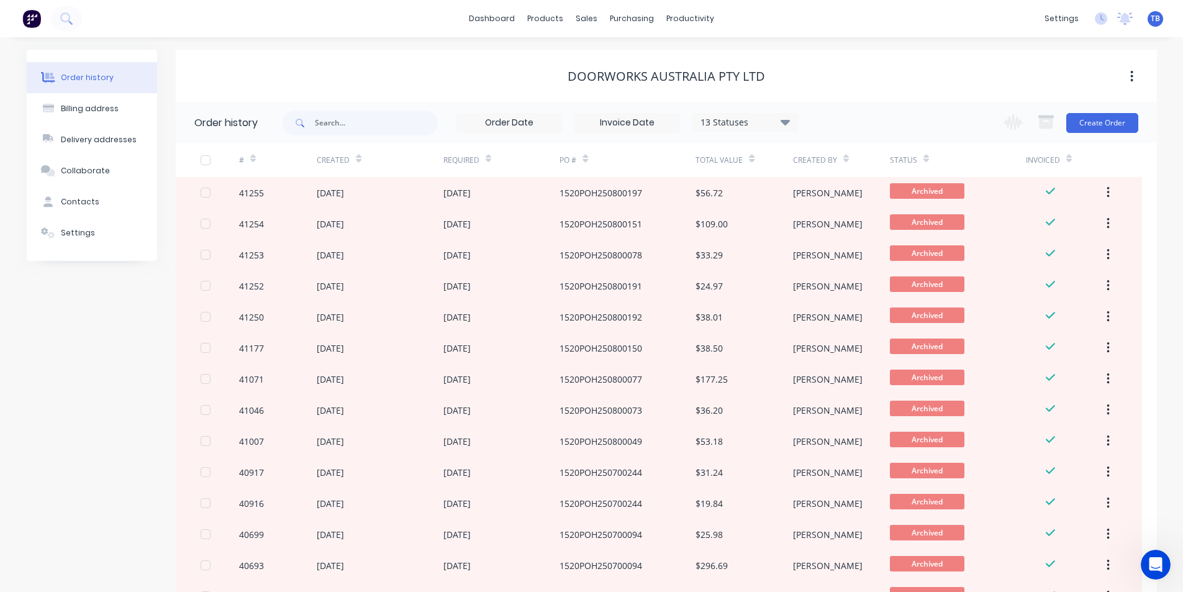
click at [794, 118] on div "13 Statuses" at bounding box center [745, 123] width 104 height 14
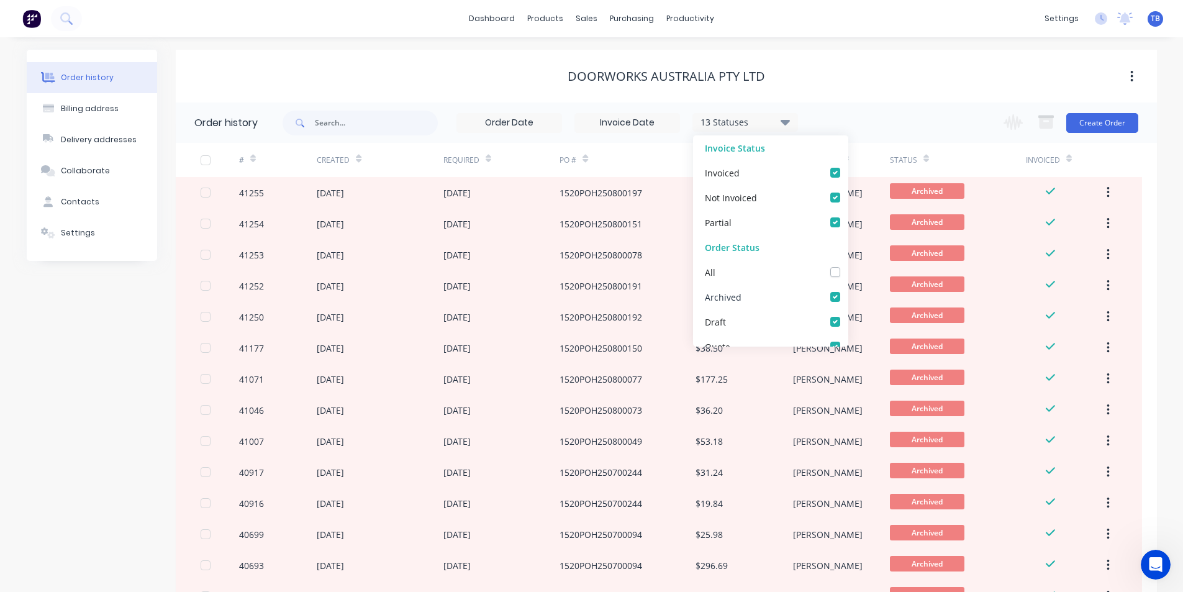
click at [848, 290] on label at bounding box center [848, 290] width 0 height 0
click at [848, 300] on input "checkbox" at bounding box center [853, 296] width 10 height 12
checkbox input "false"
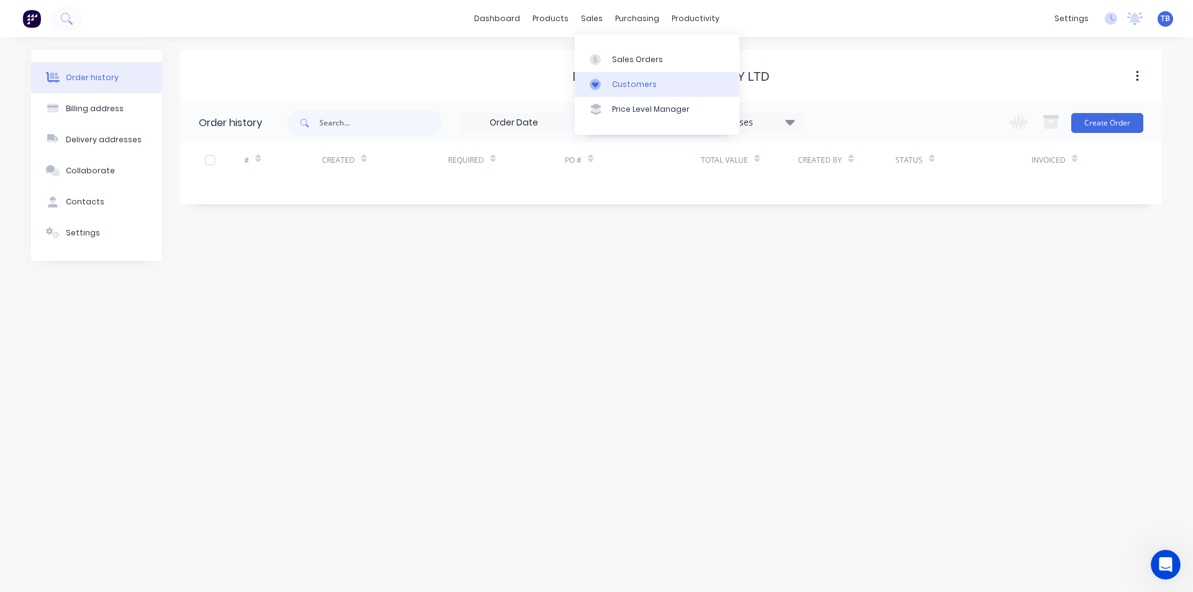
click at [617, 84] on div "Customers" at bounding box center [634, 84] width 45 height 11
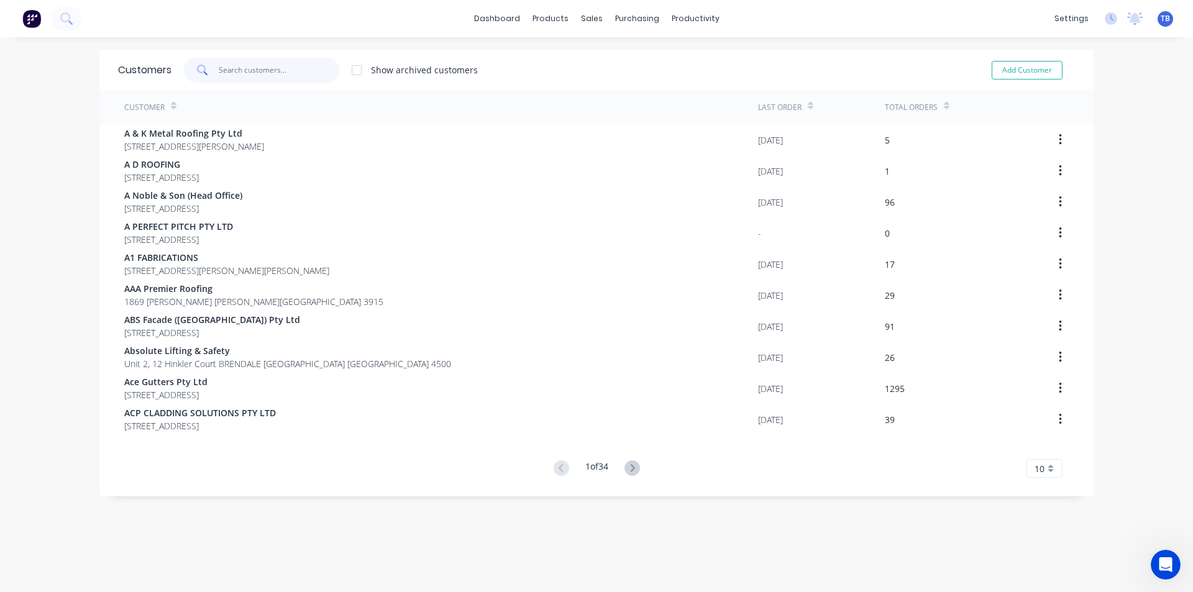
click at [243, 75] on input "text" at bounding box center [279, 70] width 121 height 25
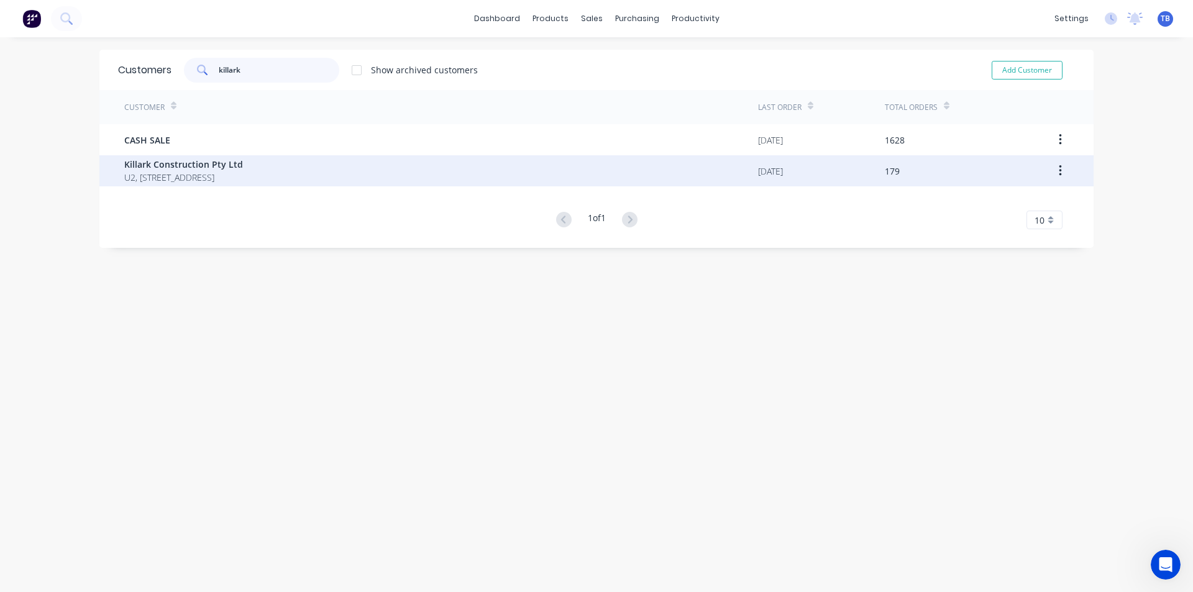
type input "killark"
click at [236, 183] on span "U2, [STREET_ADDRESS]" at bounding box center [183, 177] width 119 height 13
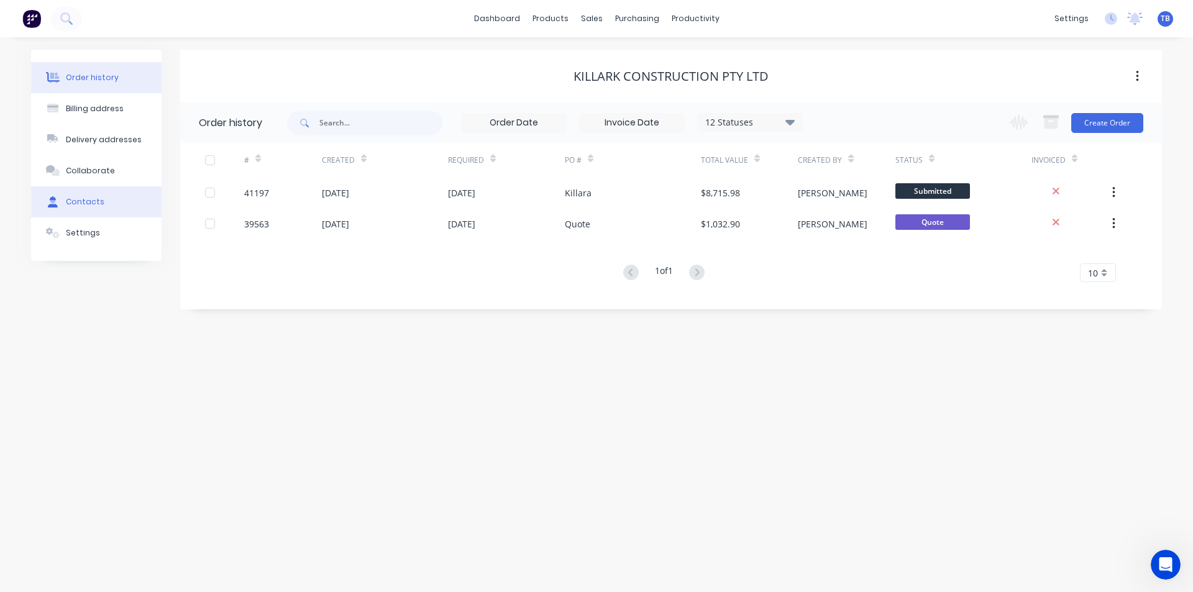
click at [117, 199] on button "Contacts" at bounding box center [96, 201] width 130 height 31
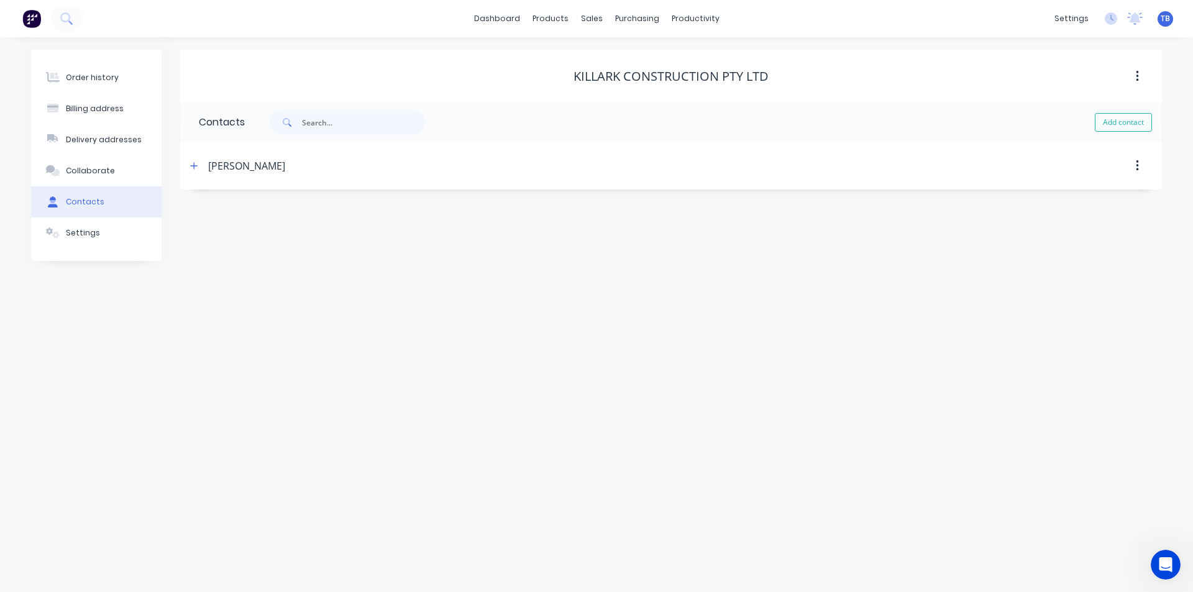
click at [209, 169] on div "[PERSON_NAME]" at bounding box center [246, 165] width 77 height 15
click at [94, 77] on div "Order history" at bounding box center [92, 77] width 53 height 11
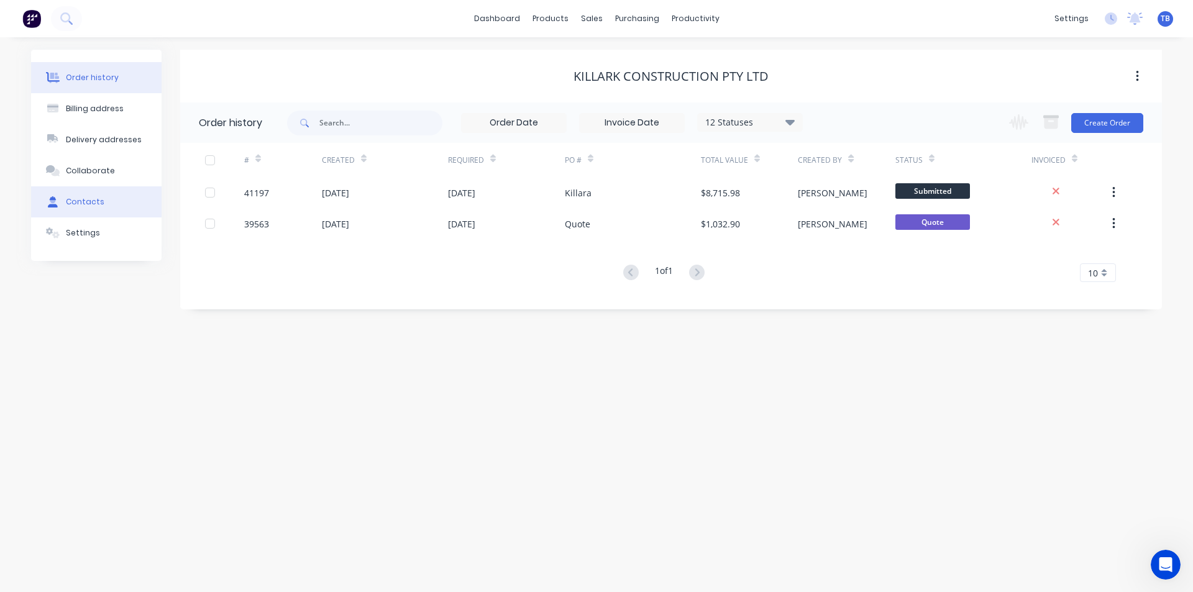
click at [124, 188] on button "Contacts" at bounding box center [96, 201] width 130 height 31
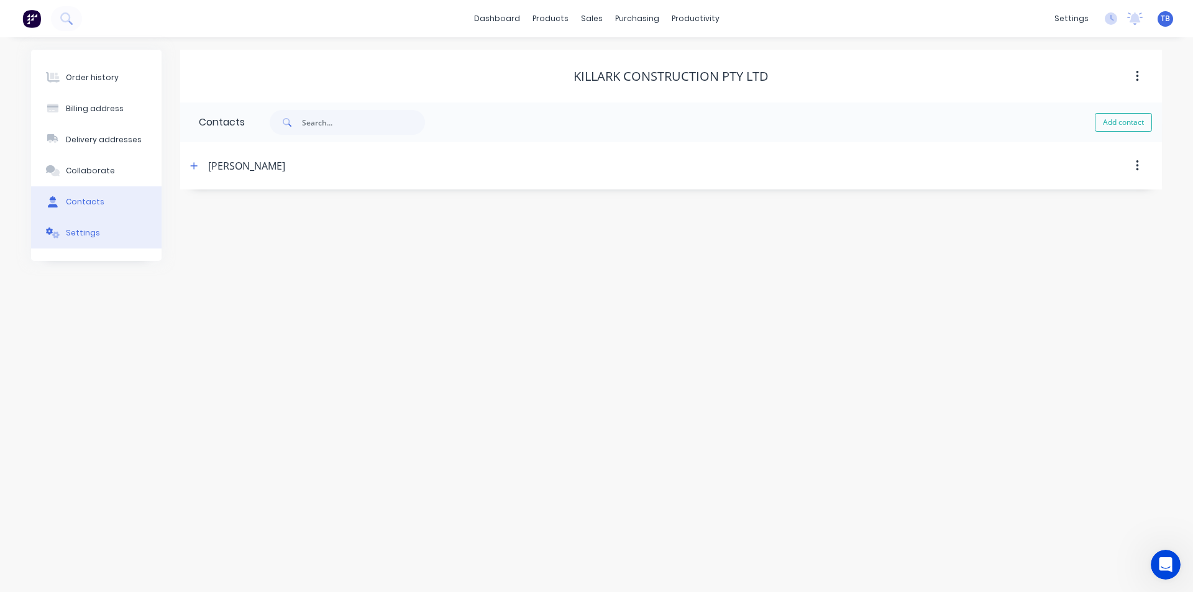
click at [109, 224] on button "Settings" at bounding box center [96, 232] width 130 height 31
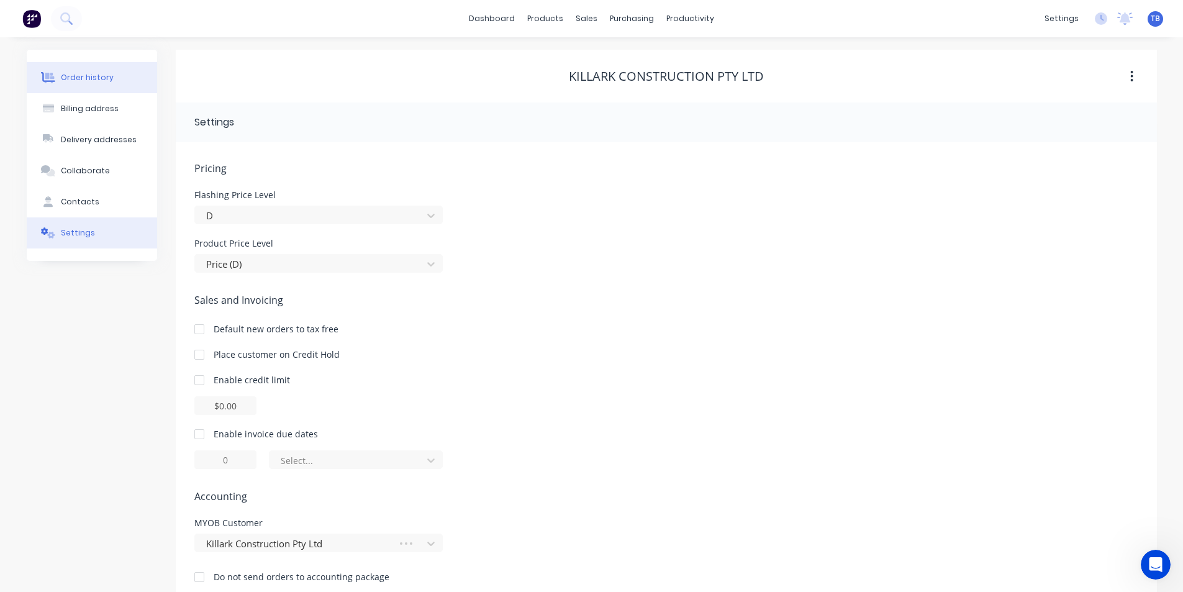
click at [125, 75] on button "Order history" at bounding box center [92, 77] width 130 height 31
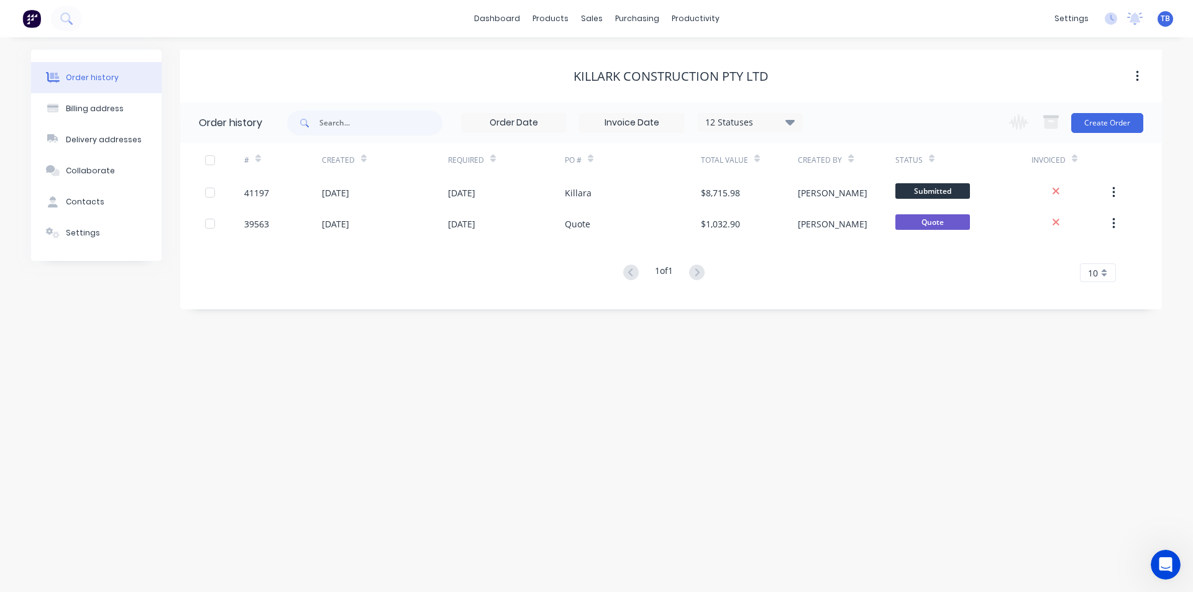
click at [789, 117] on icon at bounding box center [789, 121] width 9 height 15
click at [841, 294] on div "Archived" at bounding box center [775, 297] width 155 height 25
click at [852, 290] on label at bounding box center [852, 290] width 0 height 0
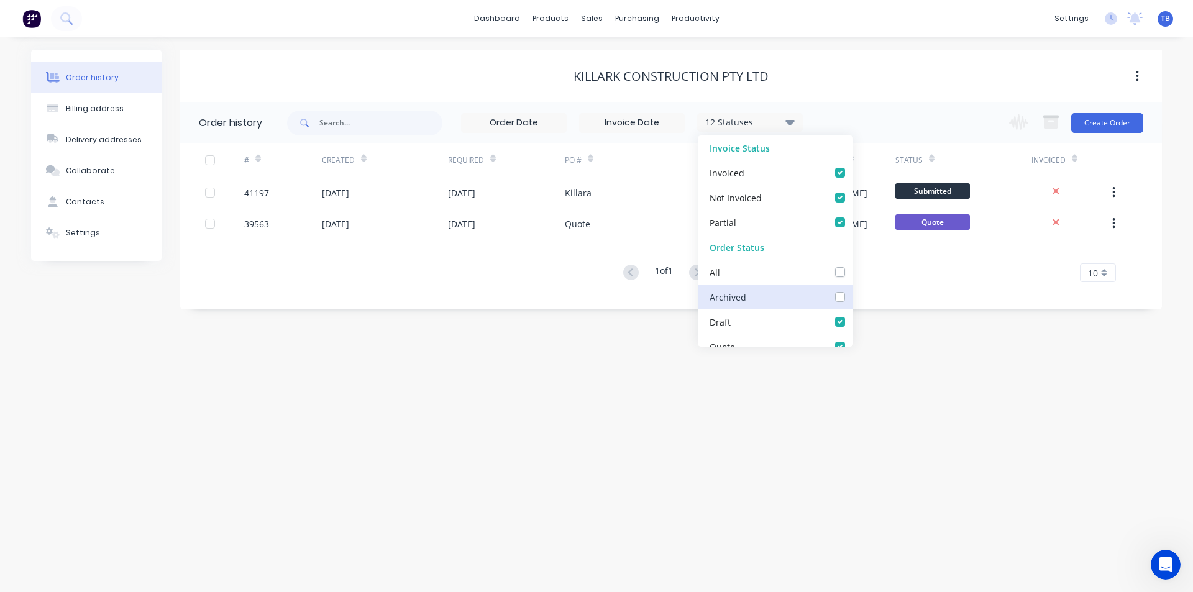
click at [852, 296] on input "checkbox" at bounding box center [857, 296] width 10 height 12
checkbox input "true"
click at [567, 320] on div "Order history Billing address Delivery addresses Collaborate Contacts Settings …" at bounding box center [596, 314] width 1193 height 555
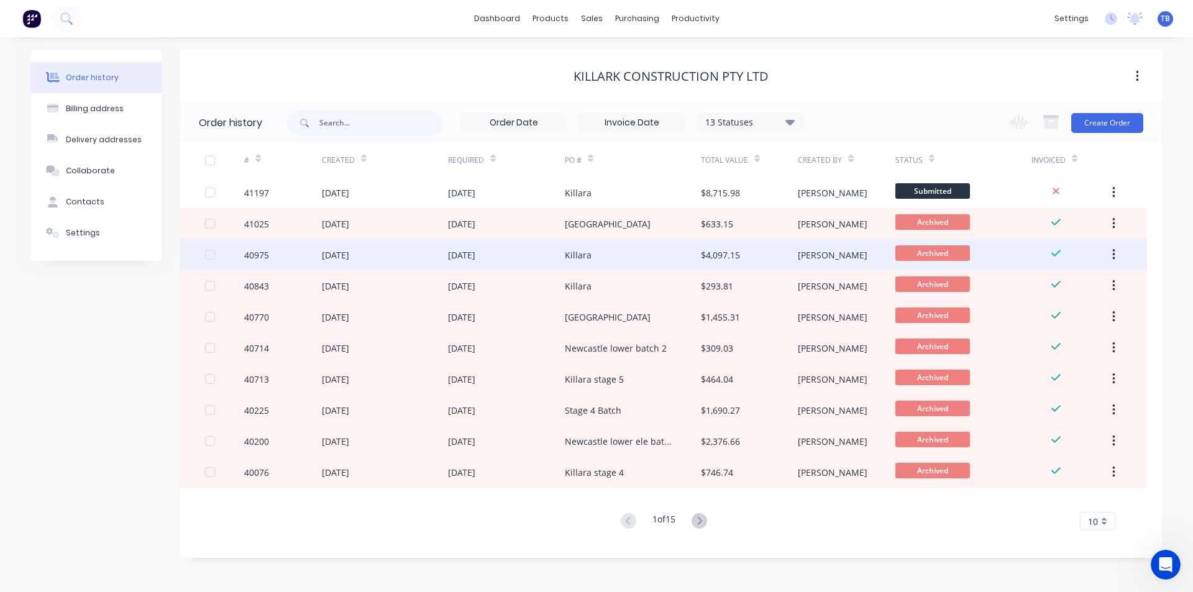
click at [614, 265] on div "Killara" at bounding box center [633, 254] width 136 height 31
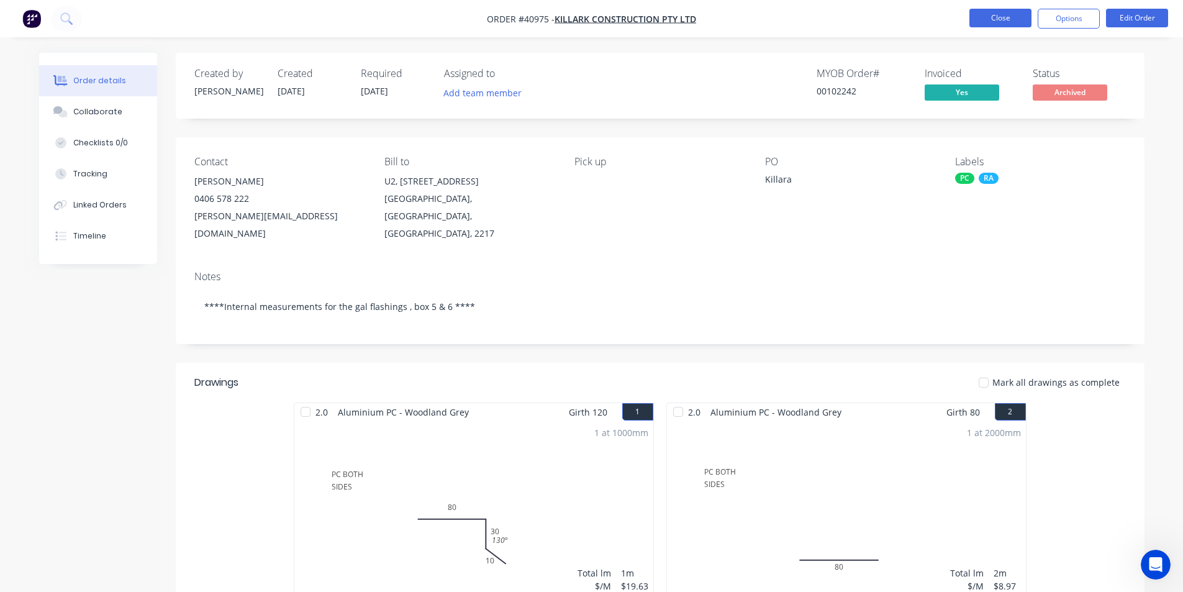
click at [1000, 22] on button "Close" at bounding box center [1001, 18] width 62 height 19
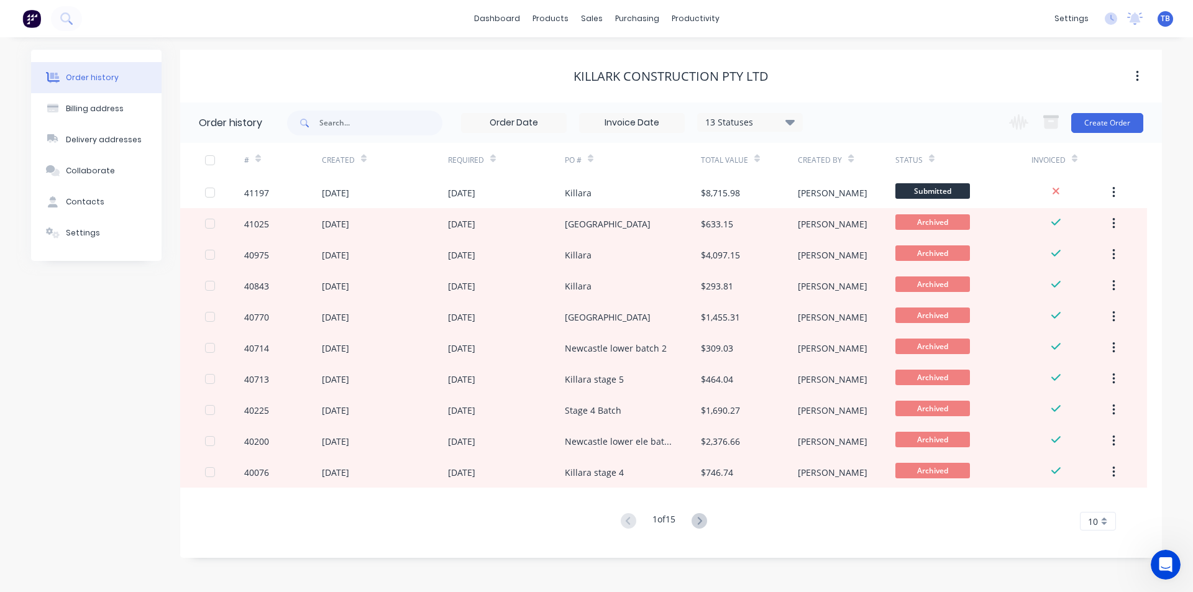
click at [1106, 517] on div "10" at bounding box center [1098, 521] width 36 height 19
click at [1101, 496] on div "35" at bounding box center [1097, 500] width 35 height 22
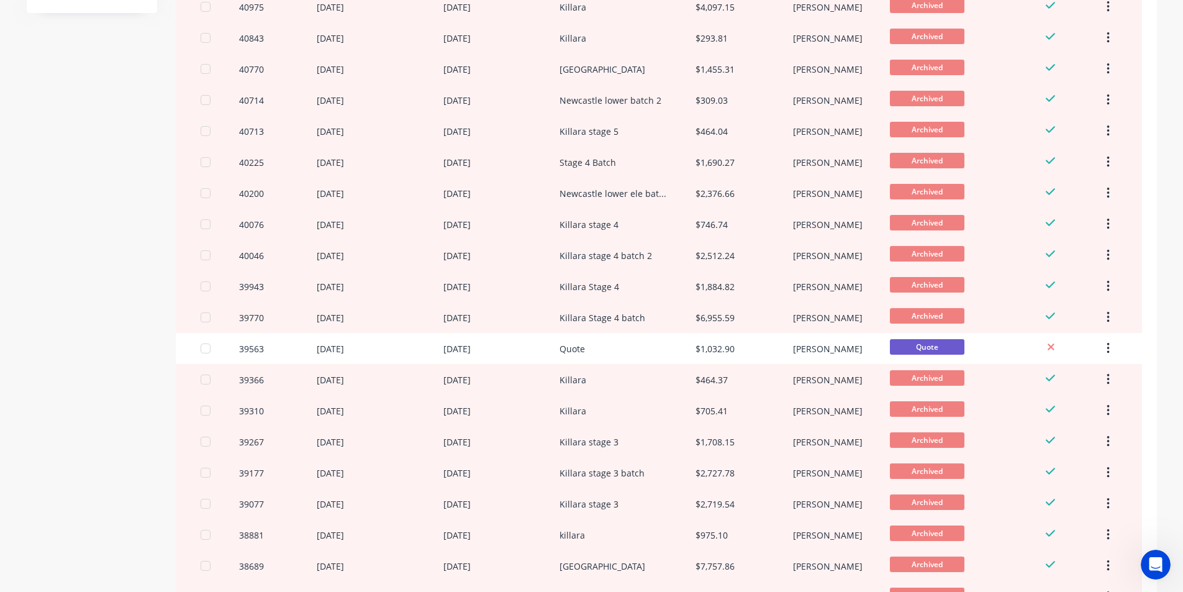
scroll to position [435, 0]
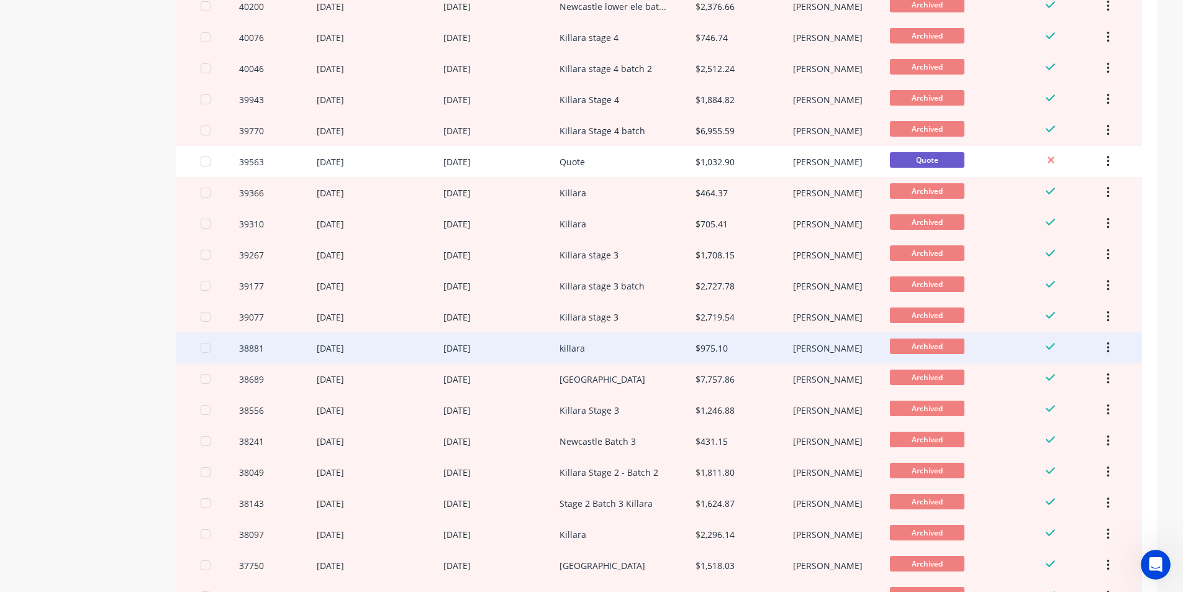
click at [588, 348] on div "killara" at bounding box center [628, 347] width 136 height 31
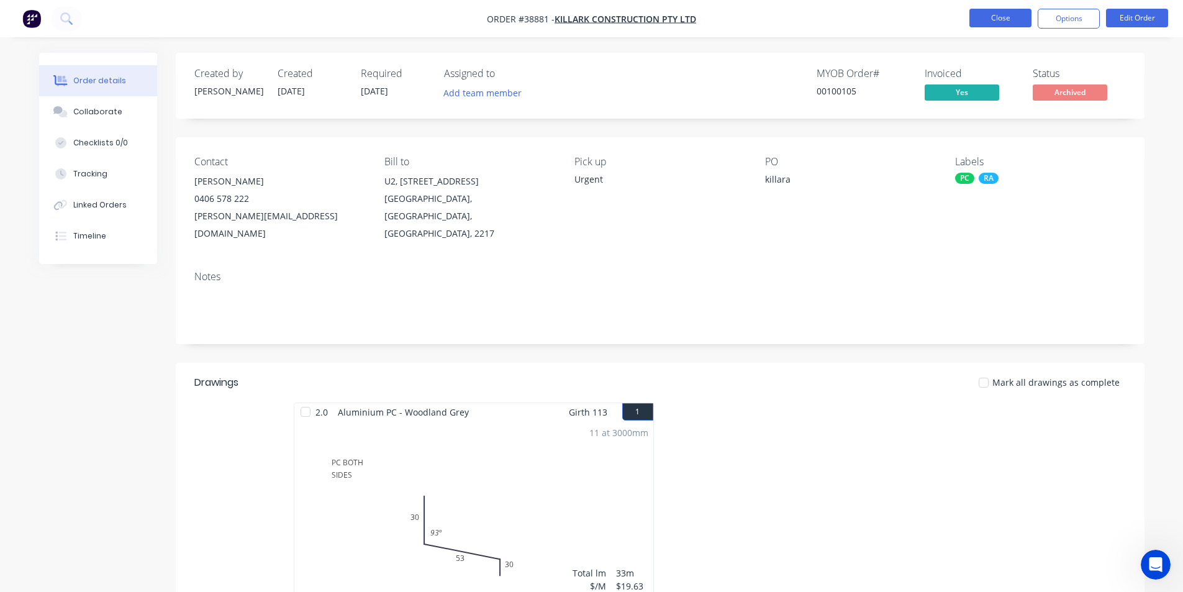
click at [1019, 21] on button "Close" at bounding box center [1001, 18] width 62 height 19
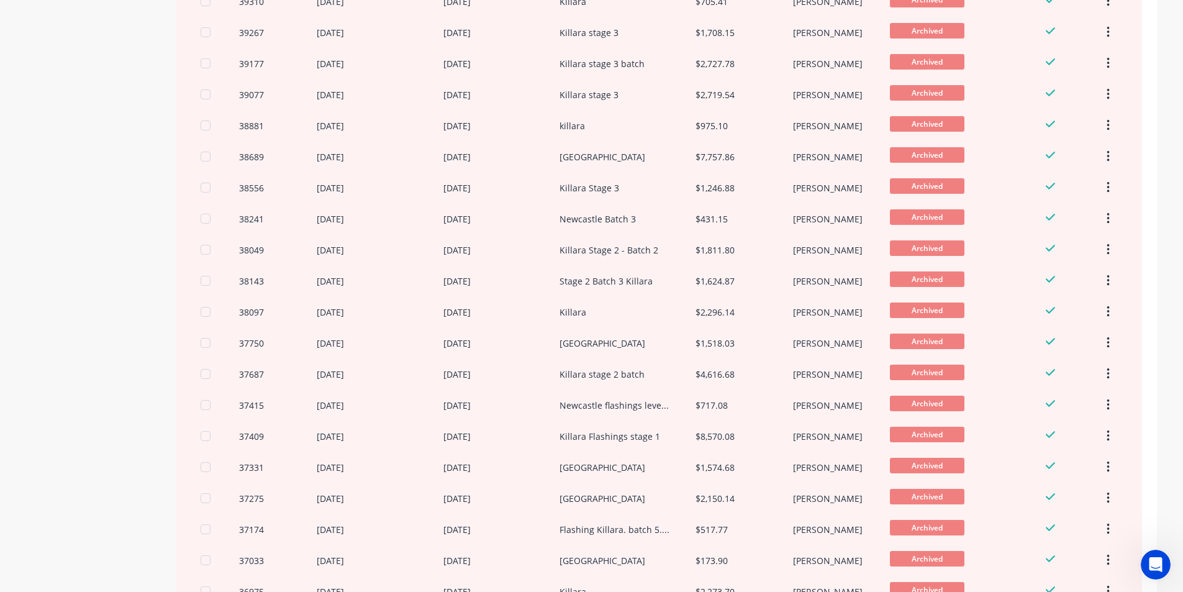
scroll to position [755, 0]
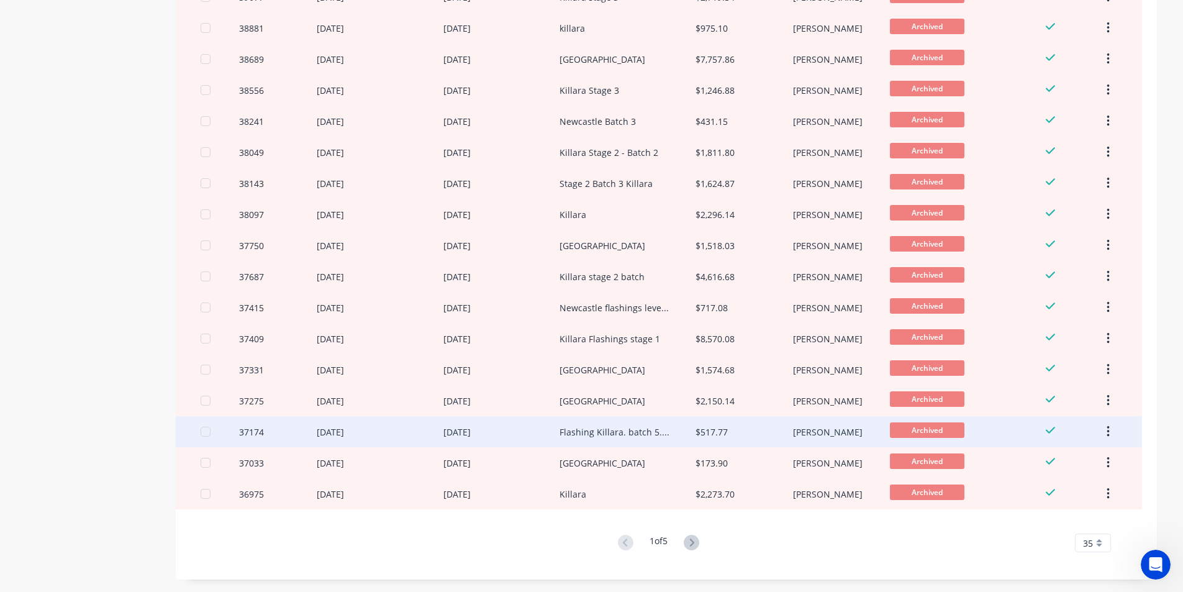
click at [609, 433] on div "Flashing Killara. batch 5.pdf" at bounding box center [615, 432] width 111 height 13
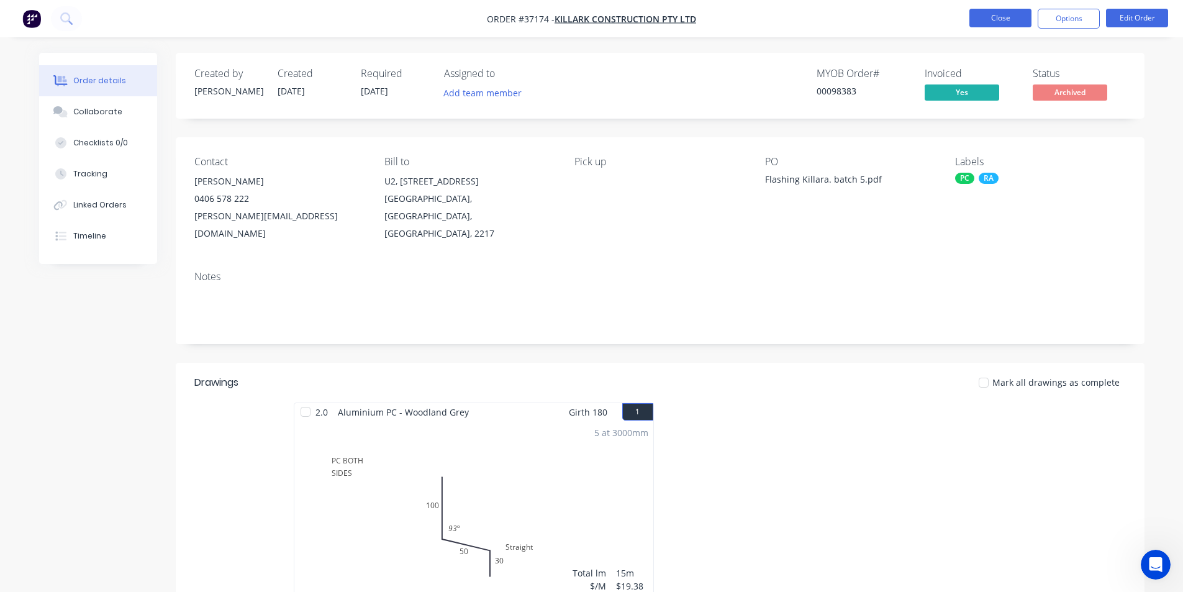
click at [997, 22] on button "Close" at bounding box center [1001, 18] width 62 height 19
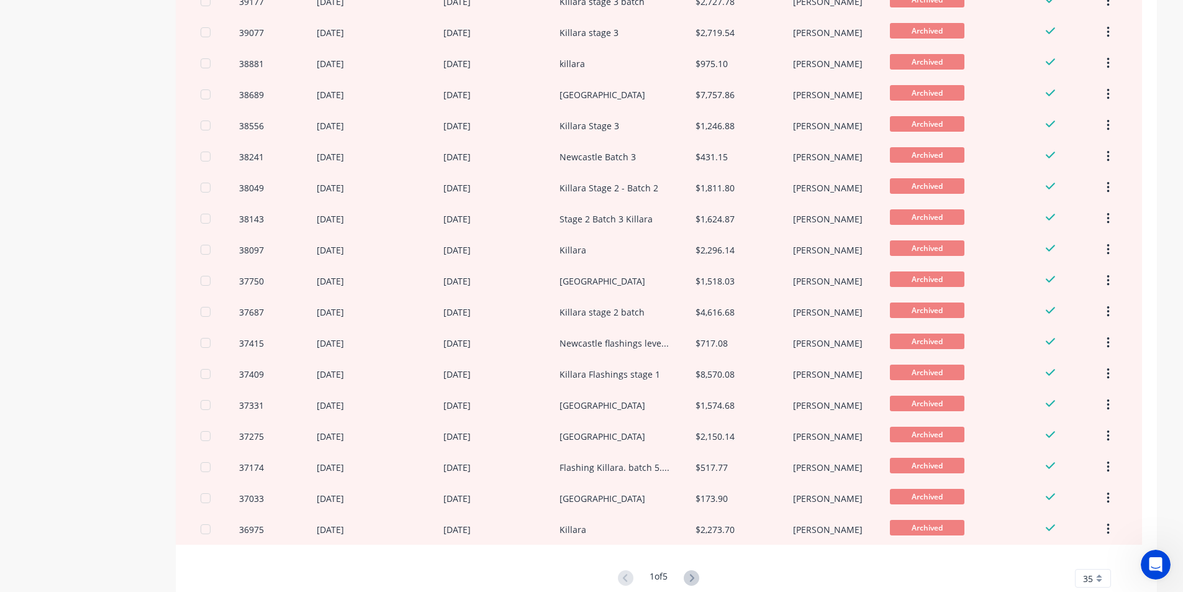
scroll to position [755, 0]
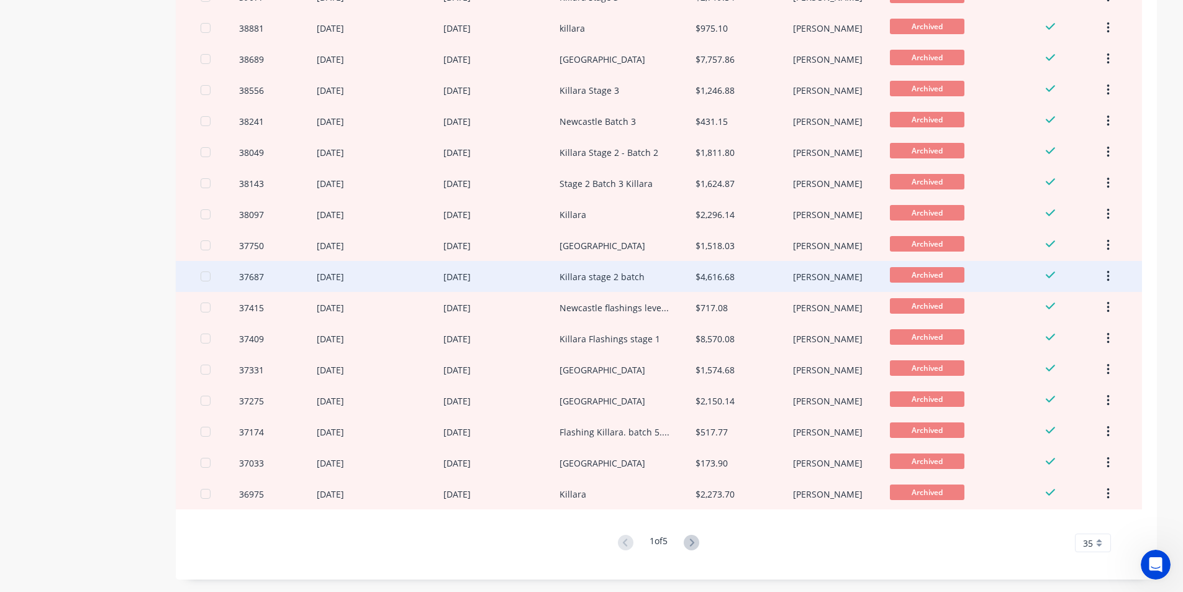
click at [602, 278] on div "Killara stage 2 batch" at bounding box center [602, 276] width 85 height 13
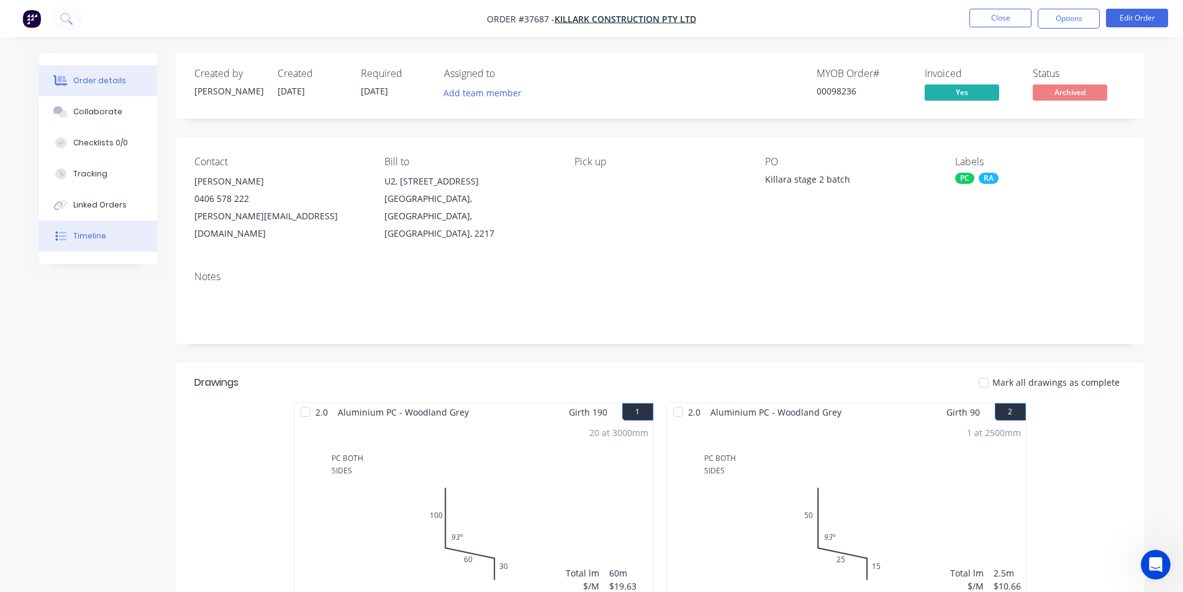
click at [130, 225] on button "Timeline" at bounding box center [98, 236] width 118 height 31
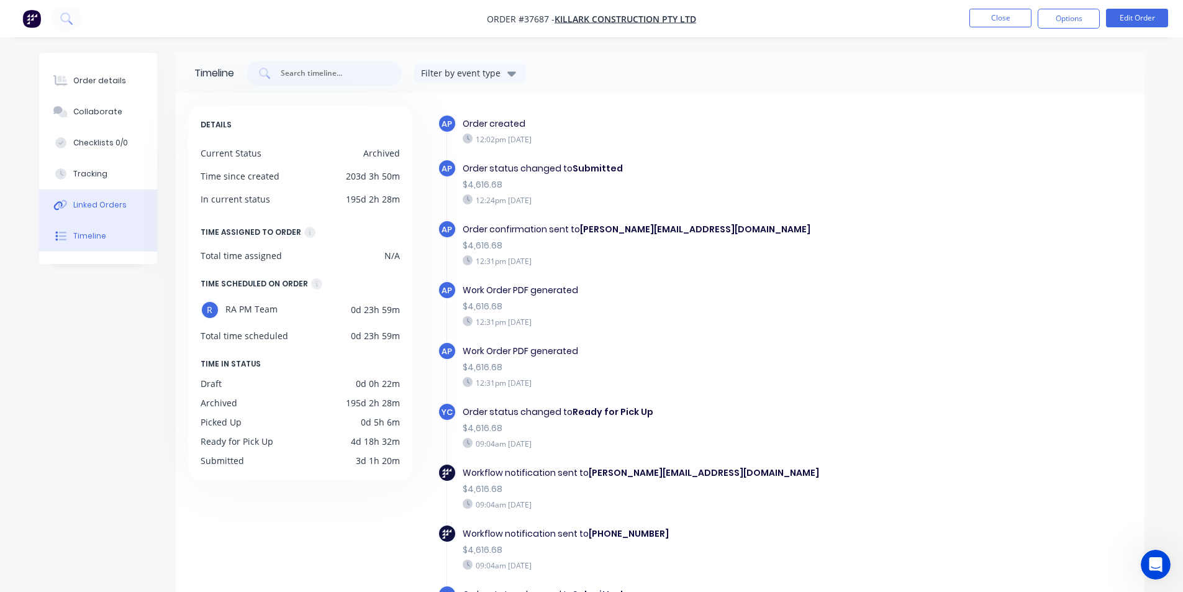
click at [118, 209] on div "Linked Orders" at bounding box center [99, 204] width 53 height 11
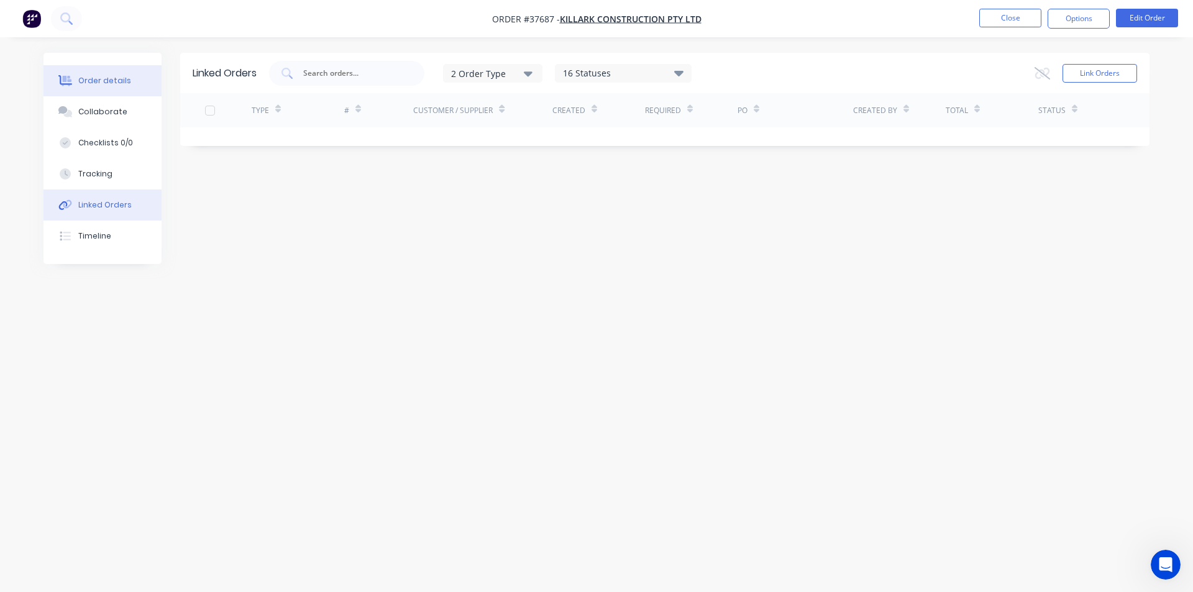
click at [108, 83] on div "Order details" at bounding box center [104, 80] width 53 height 11
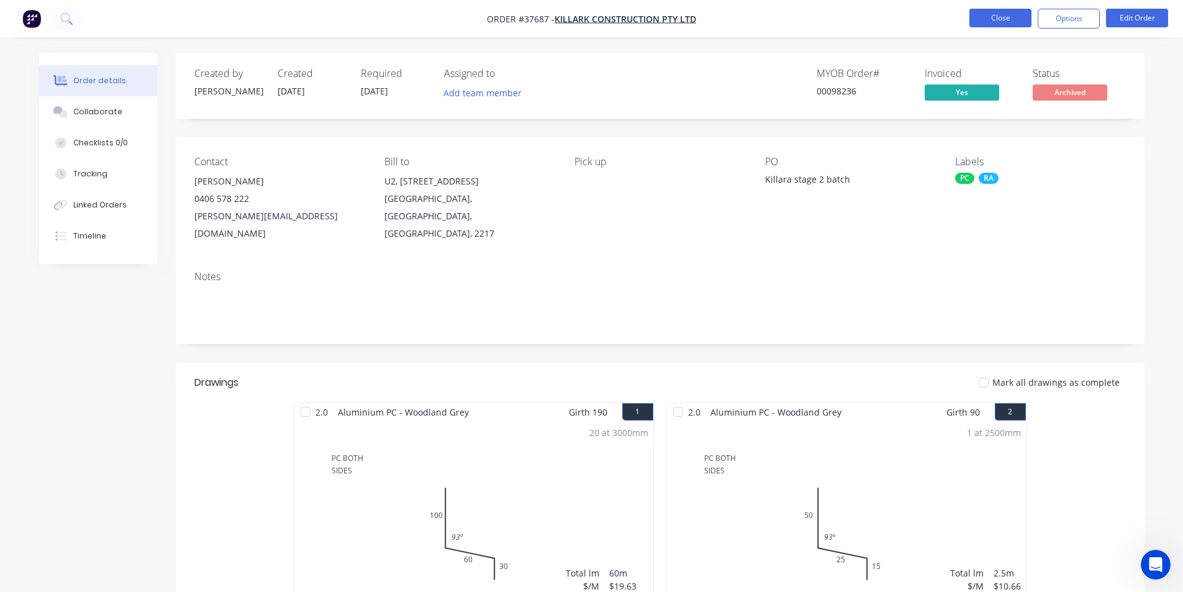
click at [990, 22] on button "Close" at bounding box center [1001, 18] width 62 height 19
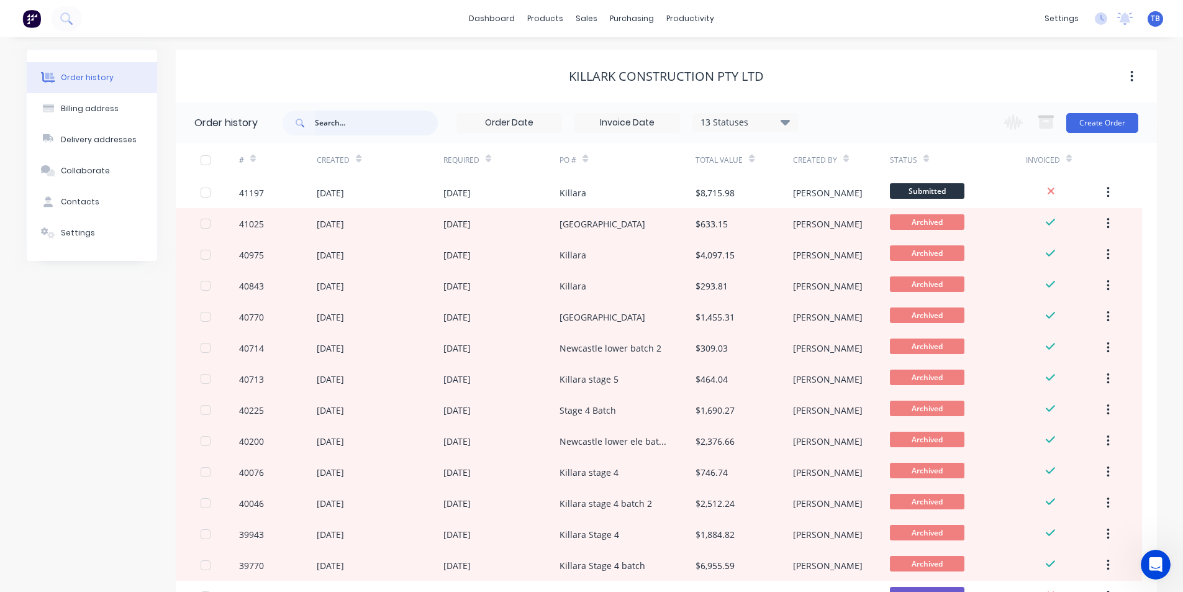
click at [378, 116] on input "text" at bounding box center [376, 123] width 123 height 25
type input "[PERSON_NAME]"
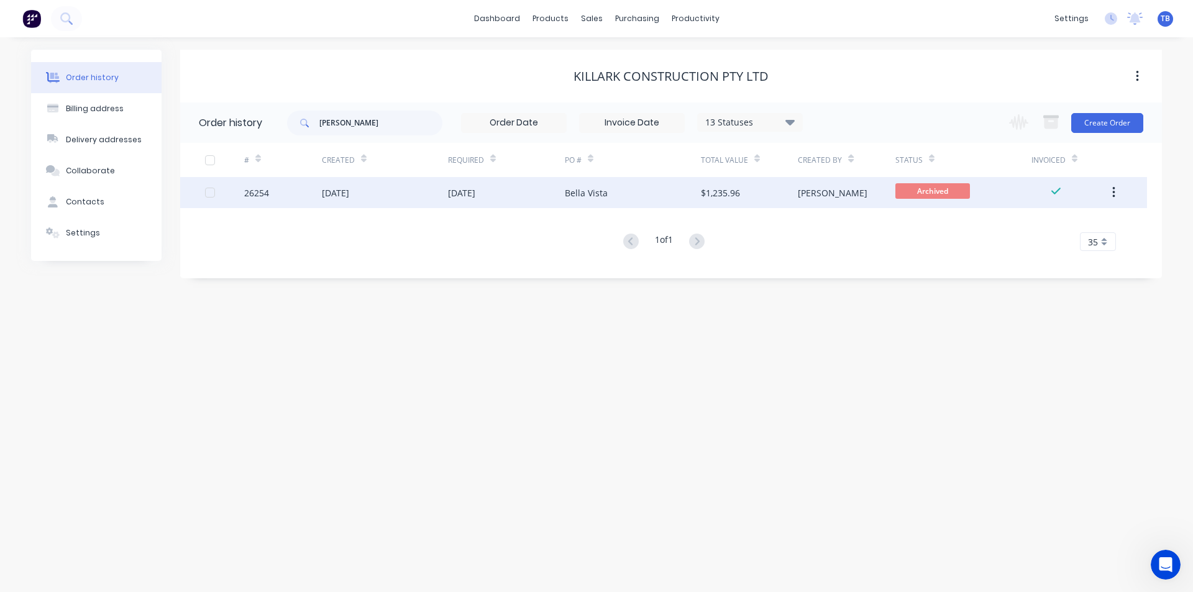
click at [398, 196] on div "[DATE]" at bounding box center [385, 192] width 126 height 31
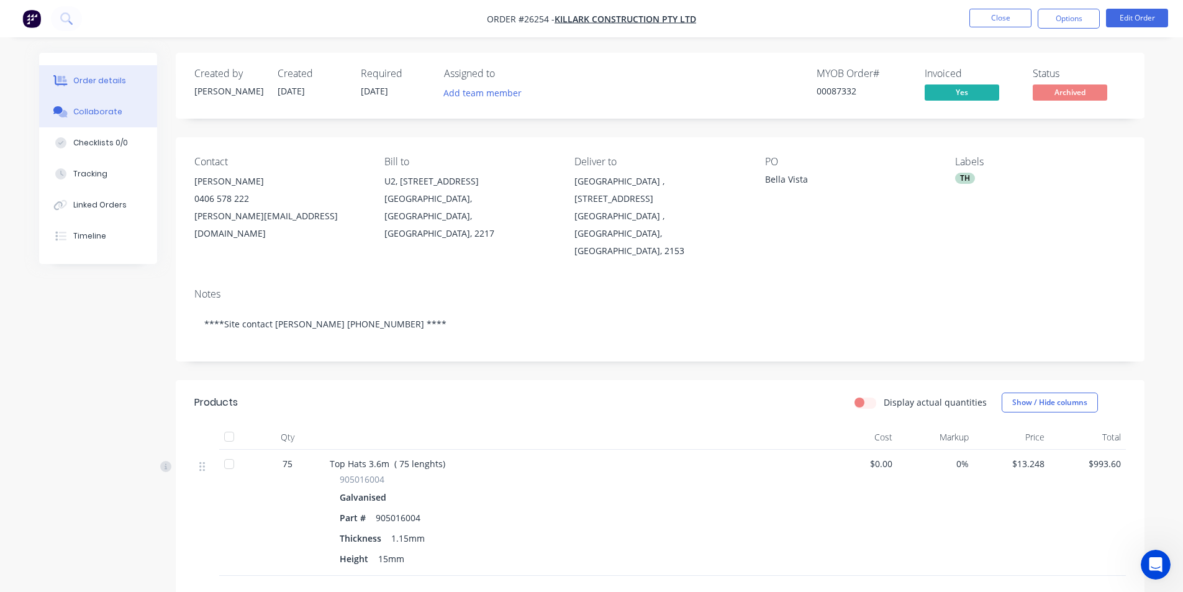
click at [108, 97] on button "Collaborate" at bounding box center [98, 111] width 118 height 31
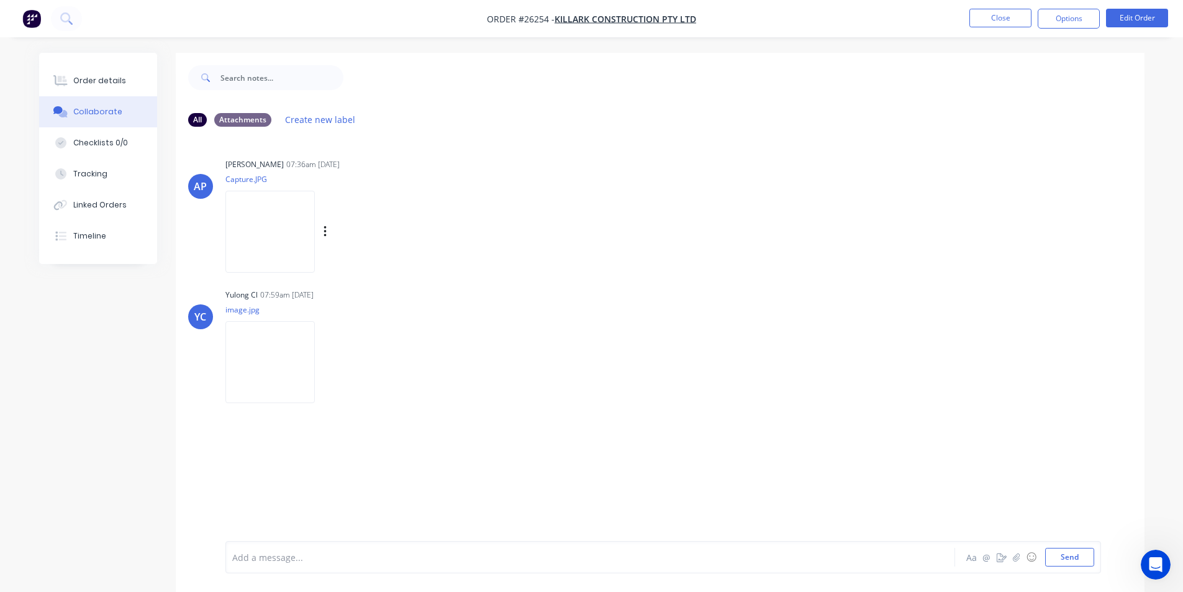
click at [299, 230] on img at bounding box center [269, 231] width 89 height 81
click at [275, 360] on img at bounding box center [269, 361] width 89 height 81
click at [103, 77] on div "Order details" at bounding box center [99, 80] width 53 height 11
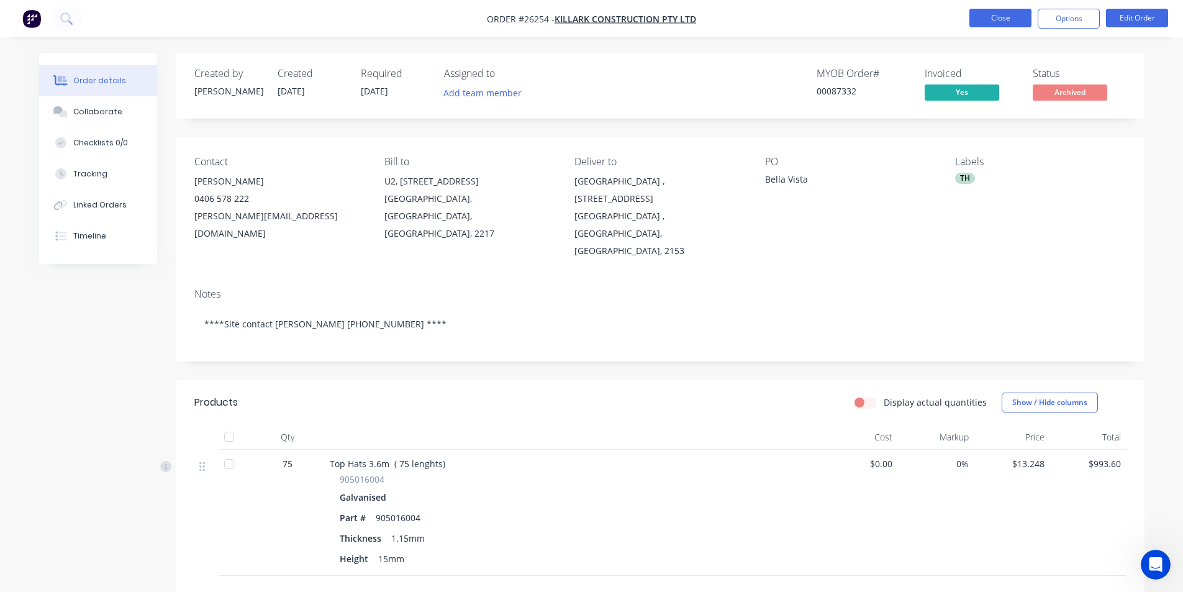
click at [1012, 17] on button "Close" at bounding box center [1001, 18] width 62 height 19
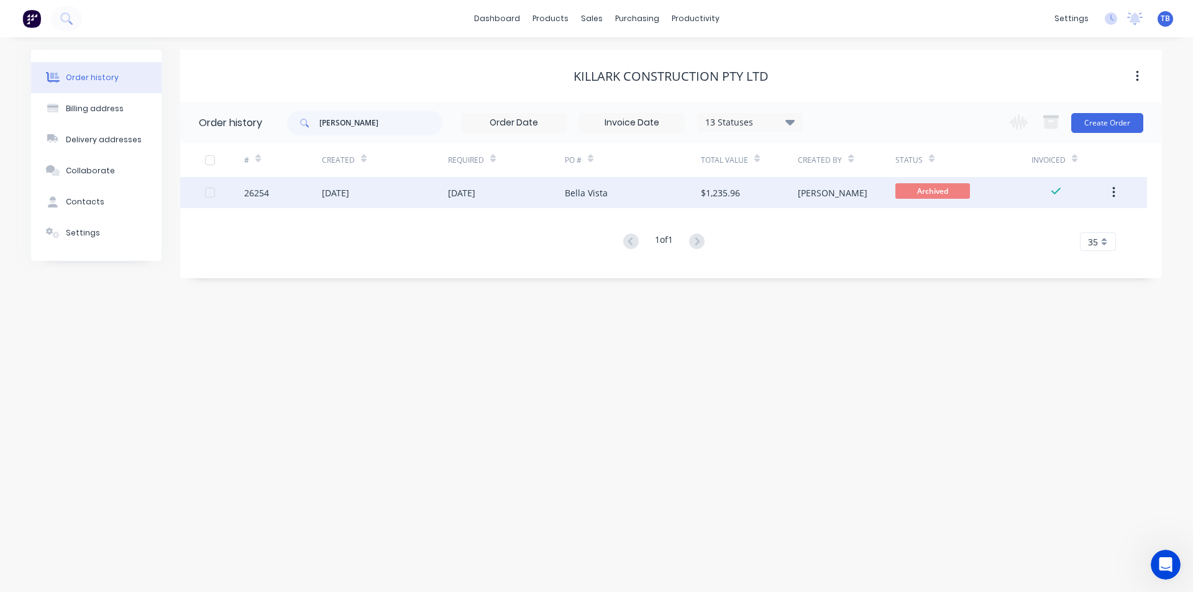
click at [333, 196] on div "[DATE]" at bounding box center [335, 192] width 27 height 13
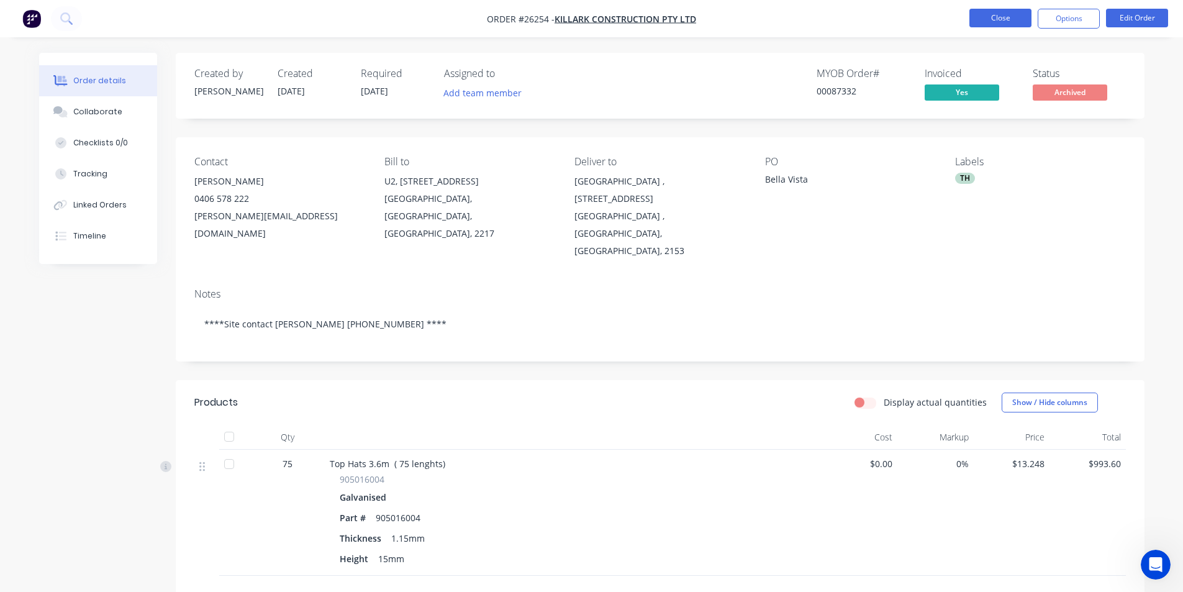
click at [1004, 19] on button "Close" at bounding box center [1001, 18] width 62 height 19
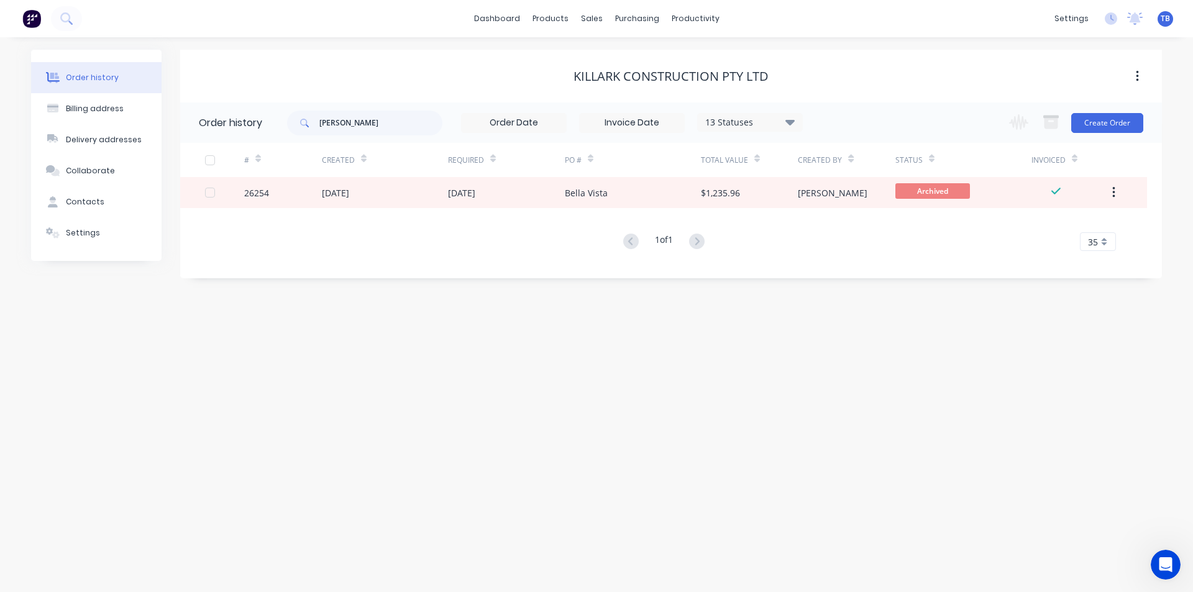
click at [801, 124] on div "13 Statuses" at bounding box center [750, 123] width 104 height 14
click at [852, 290] on label at bounding box center [852, 290] width 0 height 0
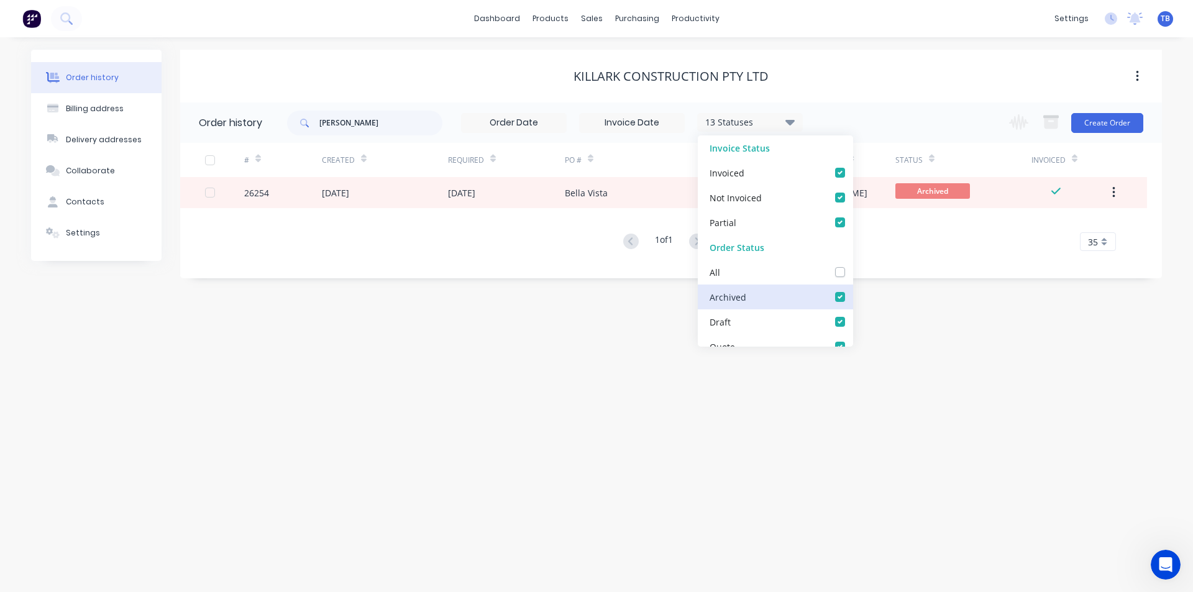
click at [852, 300] on input "checkbox" at bounding box center [857, 296] width 10 height 12
checkbox input "false"
click at [676, 501] on div "Order history Billing address Delivery addresses Collaborate Contacts Settings …" at bounding box center [596, 314] width 1193 height 555
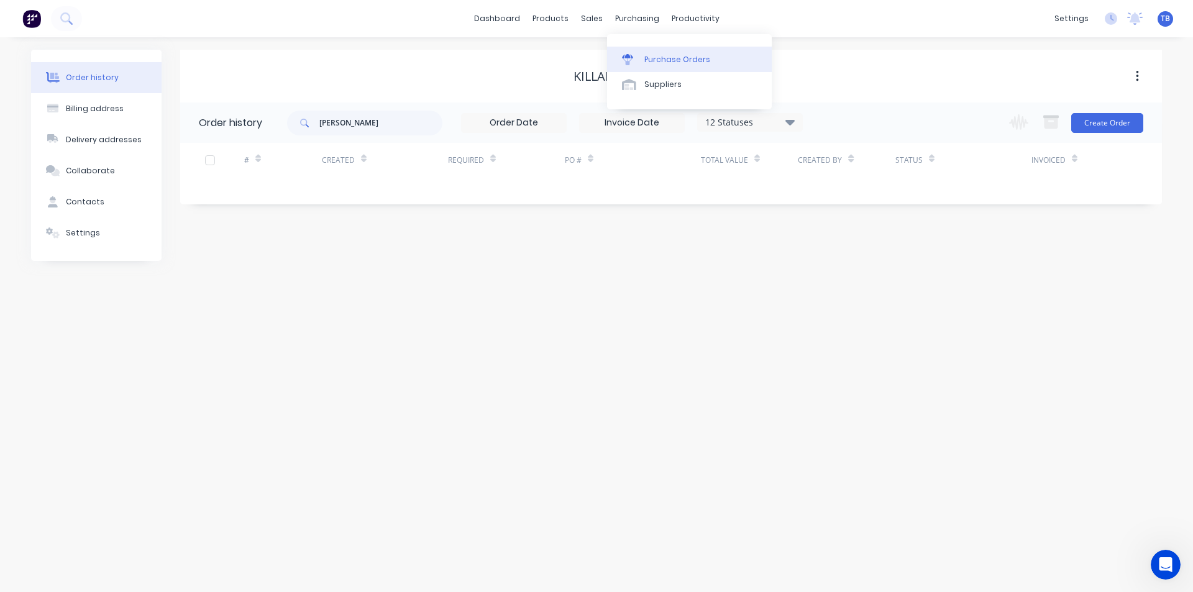
click at [647, 54] on div "Purchase Orders" at bounding box center [677, 59] width 66 height 11
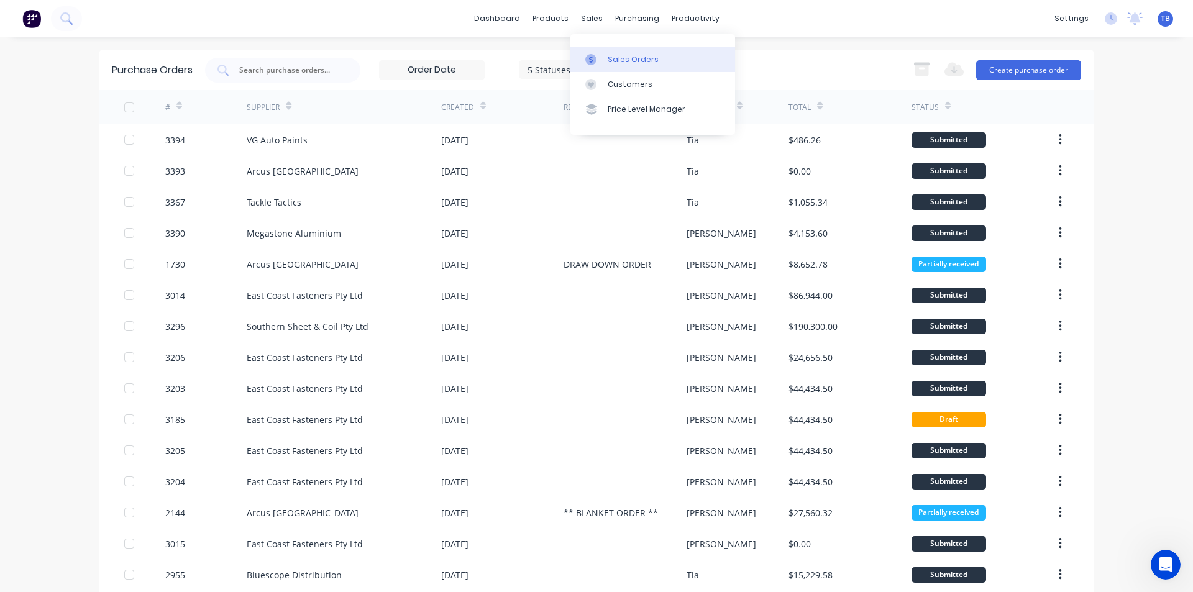
click at [612, 57] on div "Sales Orders" at bounding box center [633, 59] width 51 height 11
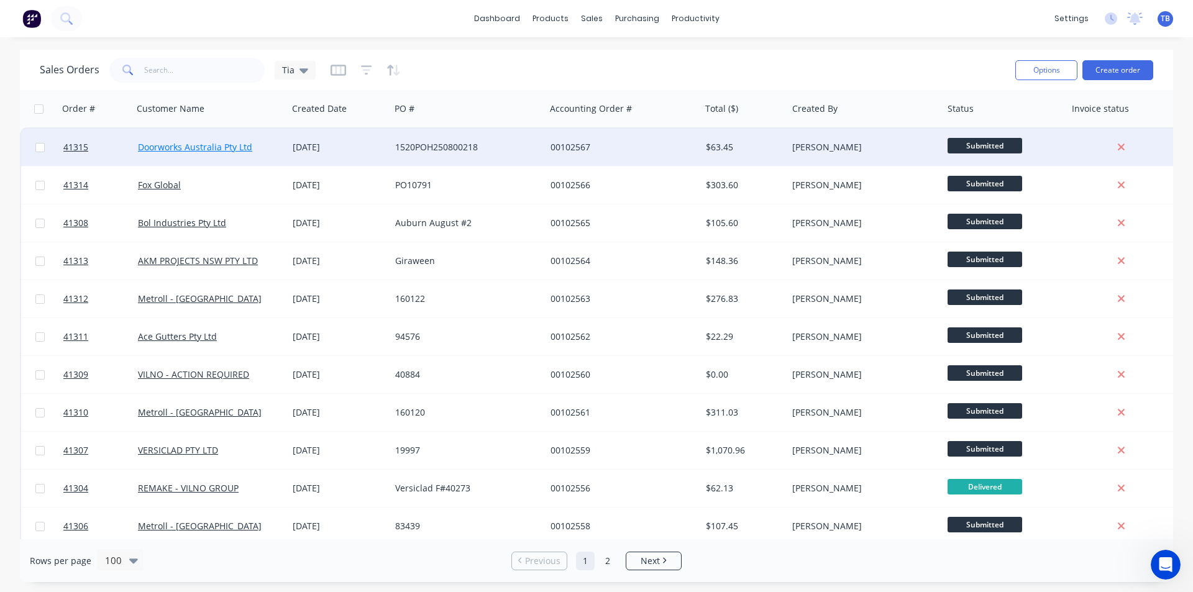
click at [238, 142] on link "Doorworks Australia Pty Ltd" at bounding box center [195, 147] width 114 height 12
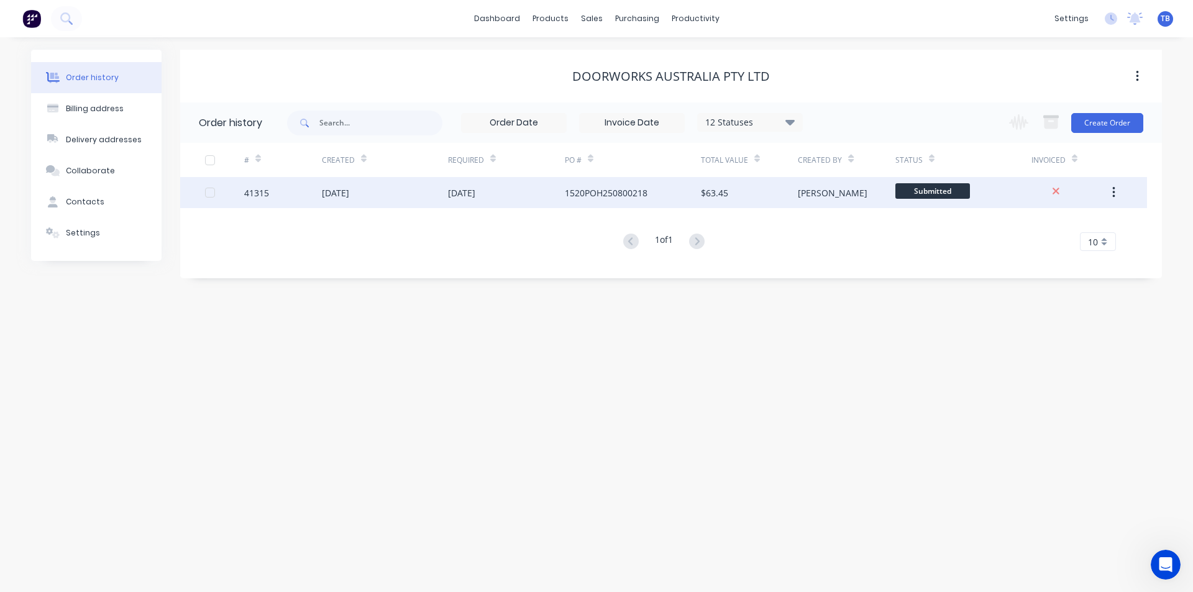
click at [266, 189] on div "41315" at bounding box center [256, 192] width 25 height 13
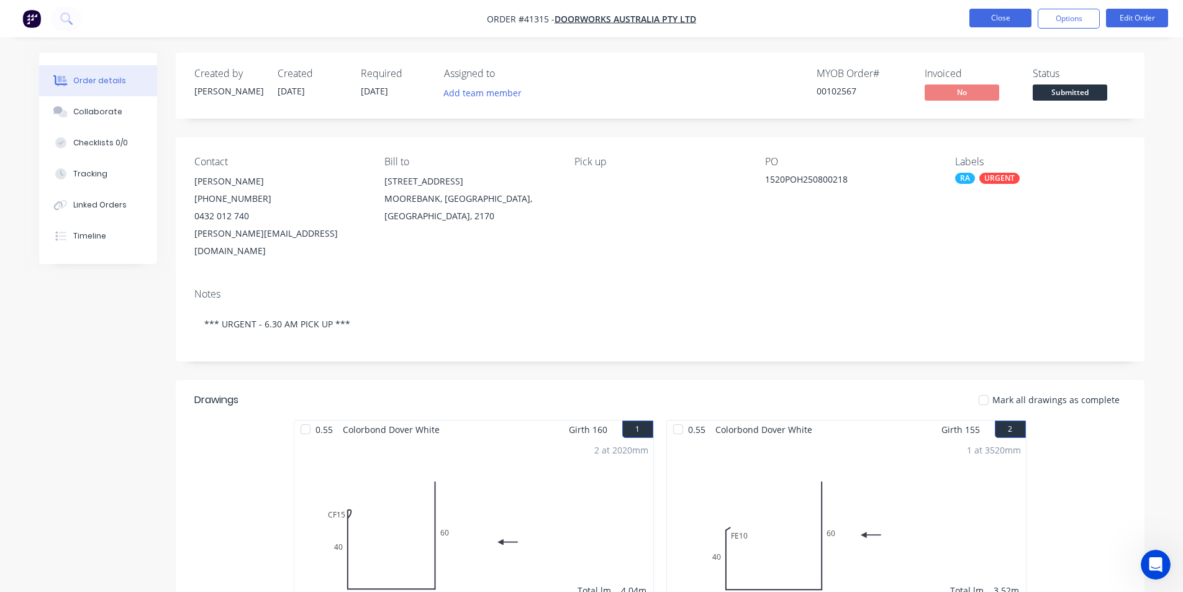
click at [991, 22] on button "Close" at bounding box center [1001, 18] width 62 height 19
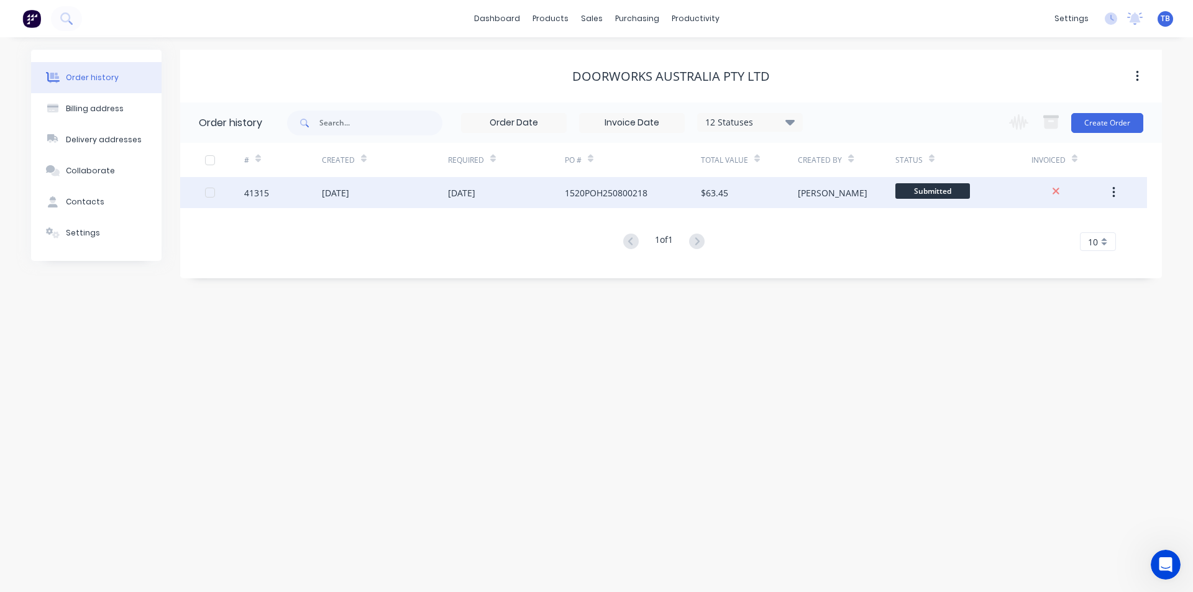
click at [239, 193] on div at bounding box center [224, 192] width 39 height 31
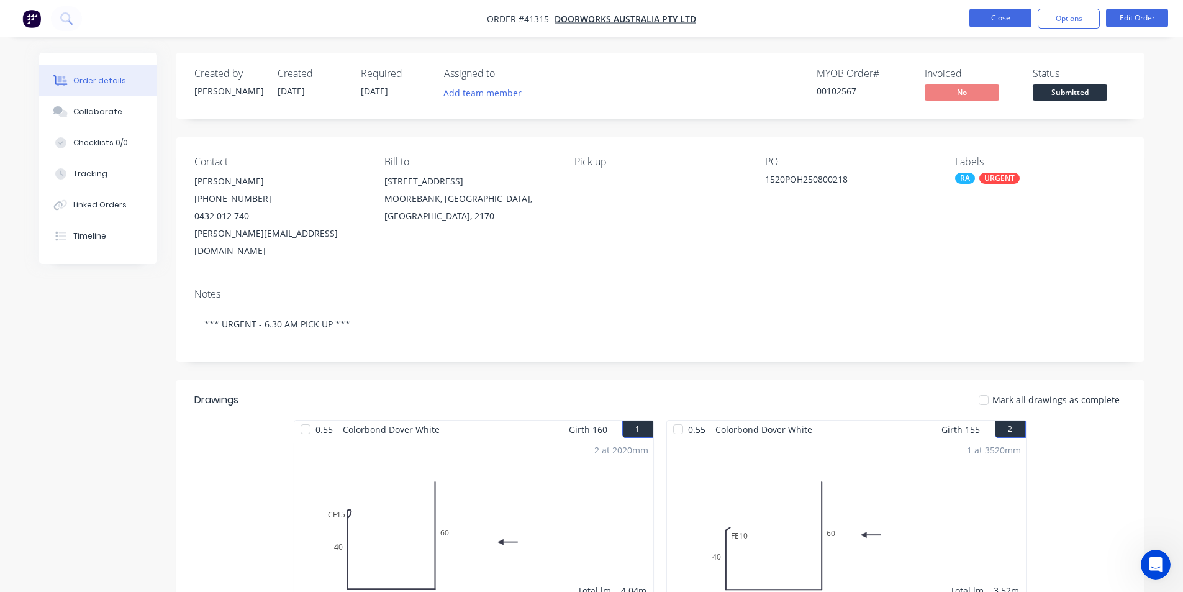
click at [995, 12] on button "Close" at bounding box center [1001, 18] width 62 height 19
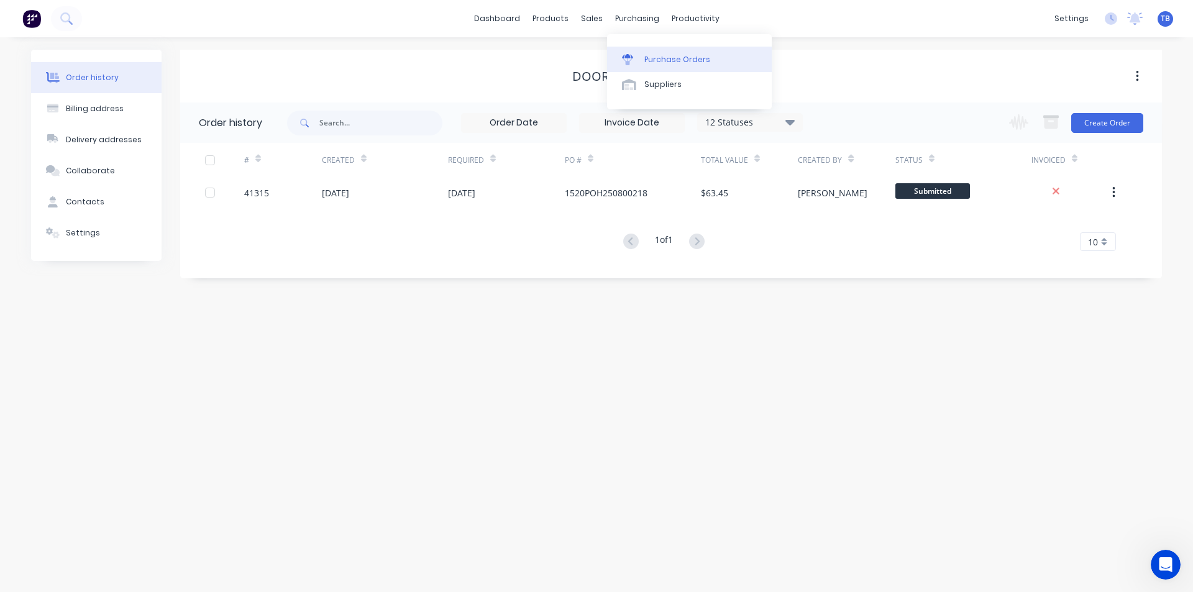
click at [669, 63] on div "Purchase Orders" at bounding box center [677, 59] width 66 height 11
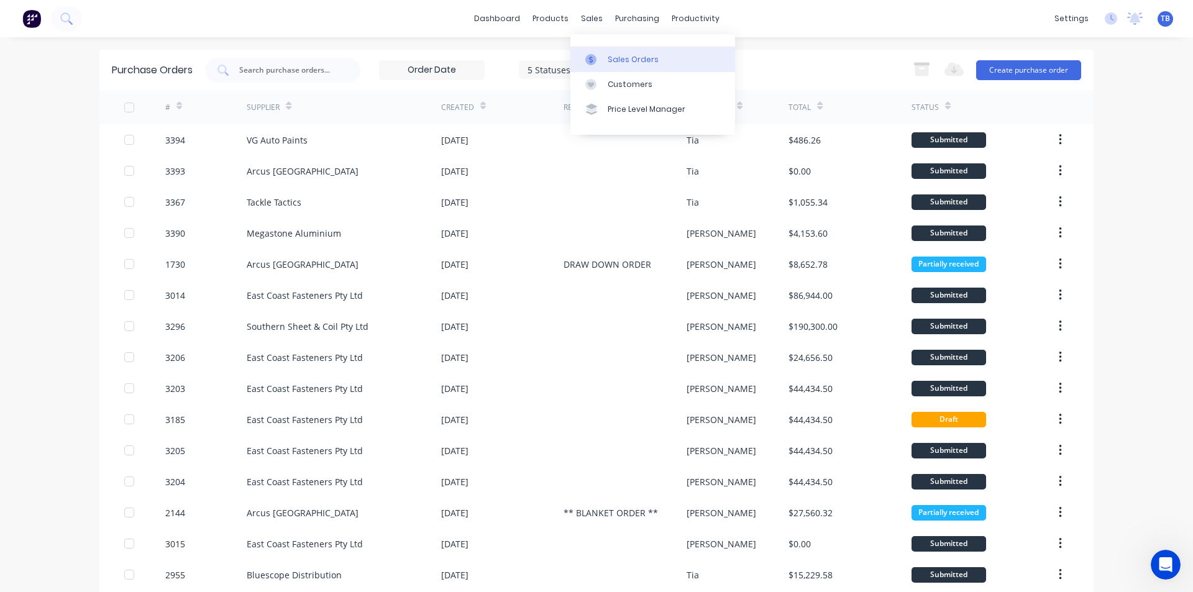
click at [606, 52] on link "Sales Orders" at bounding box center [652, 59] width 165 height 25
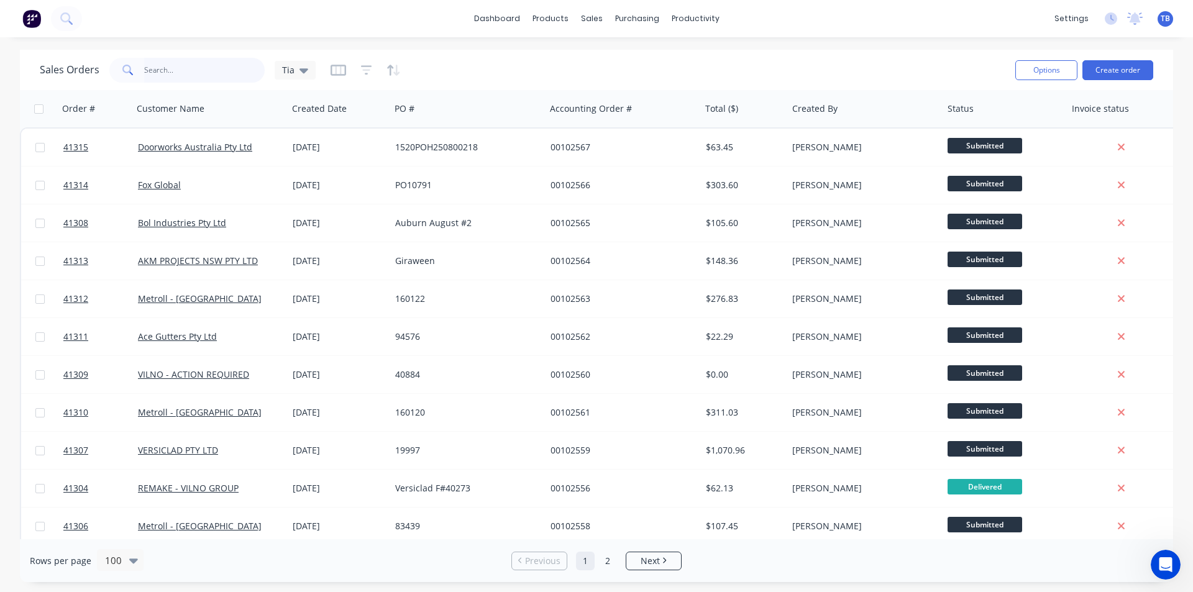
click at [184, 73] on input "text" at bounding box center [204, 70] width 121 height 25
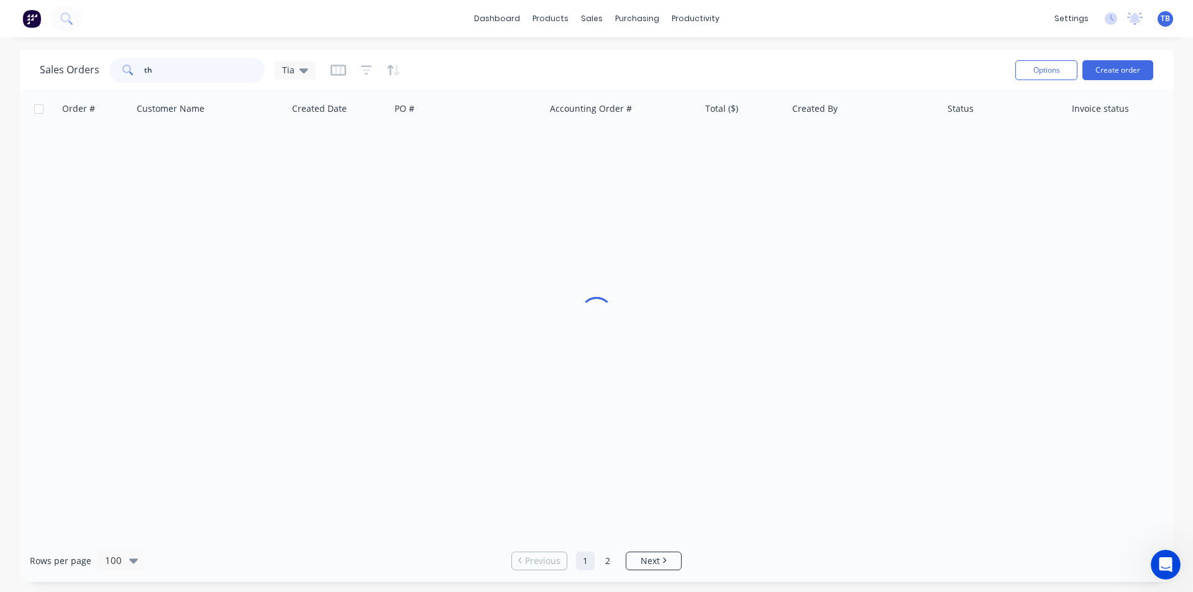
type input "t"
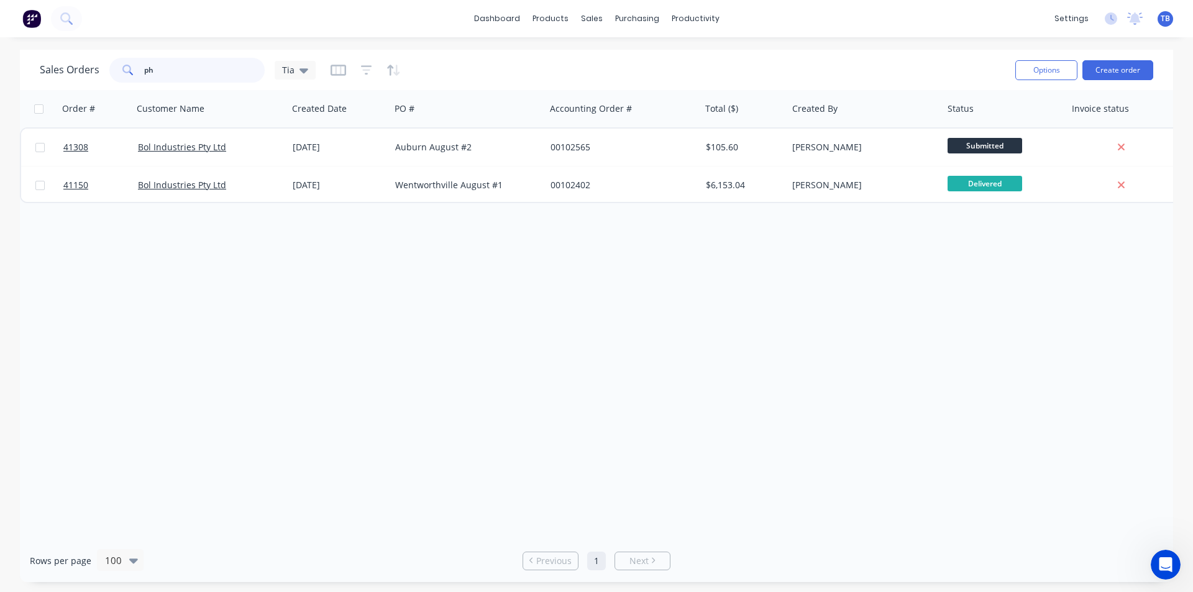
type input "p"
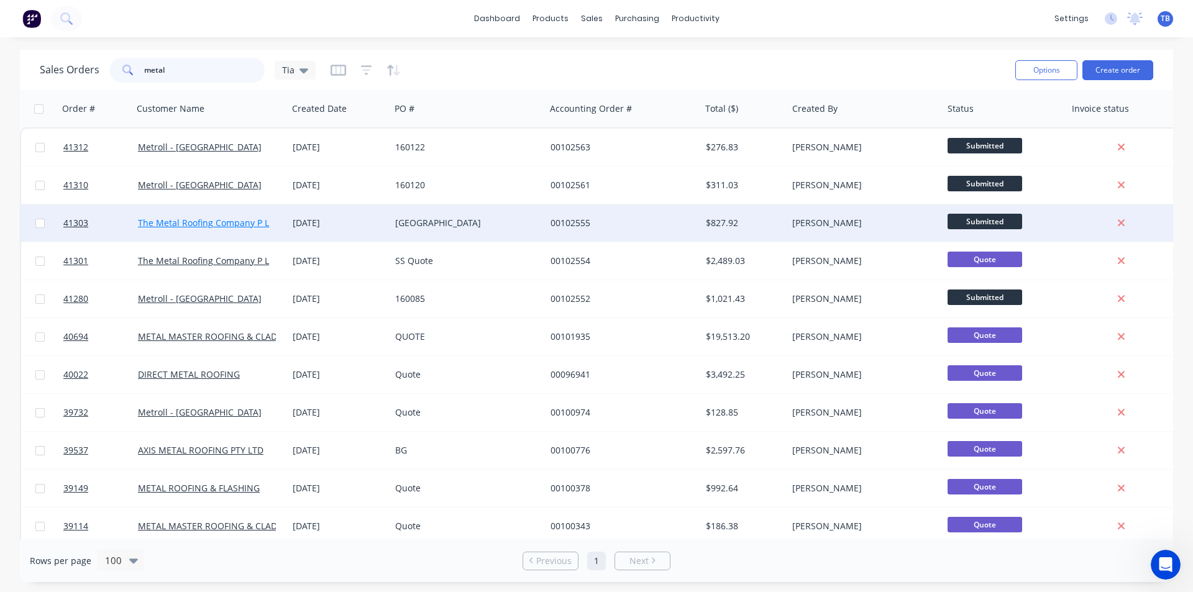
type input "metal"
click at [230, 221] on link "The Metal Roofing Company P L" at bounding box center [203, 223] width 131 height 12
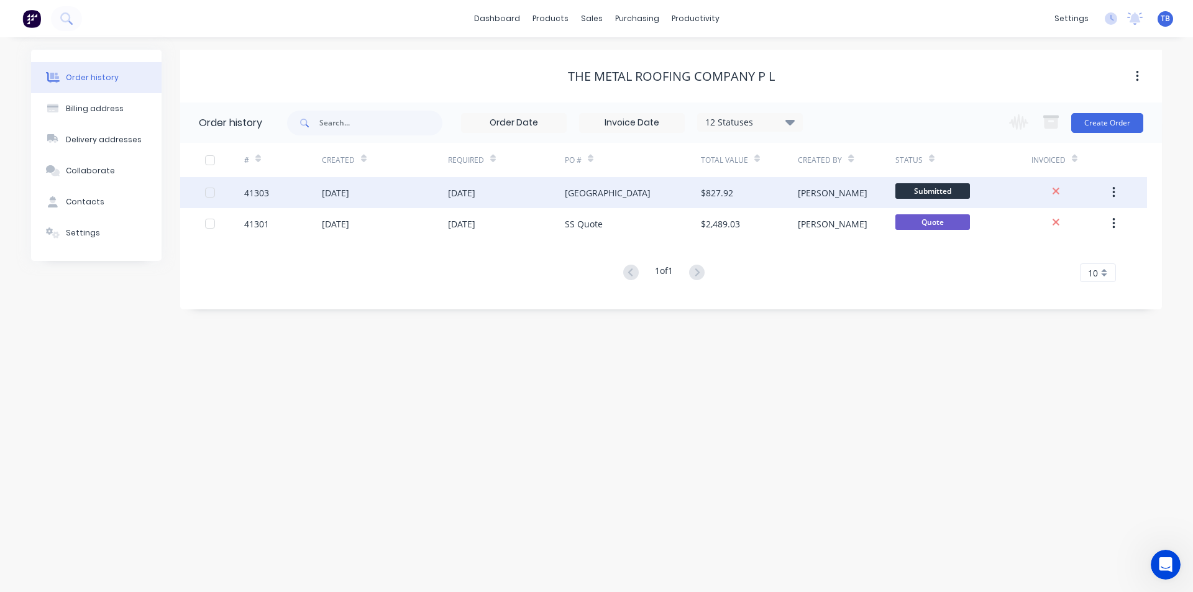
click at [245, 193] on div "41303" at bounding box center [256, 192] width 25 height 13
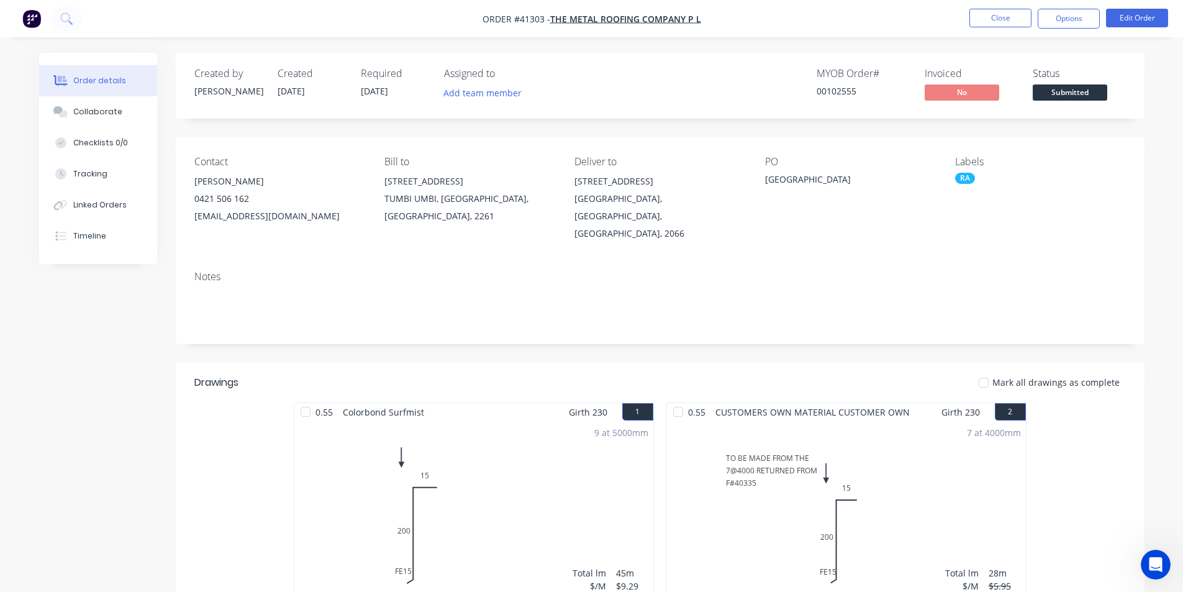
click at [128, 406] on div "Created by [PERSON_NAME] Created [DATE] Required [DATE] Assigned to Add team me…" at bounding box center [592, 462] width 1106 height 819
click at [988, 22] on button "Close" at bounding box center [1001, 18] width 62 height 19
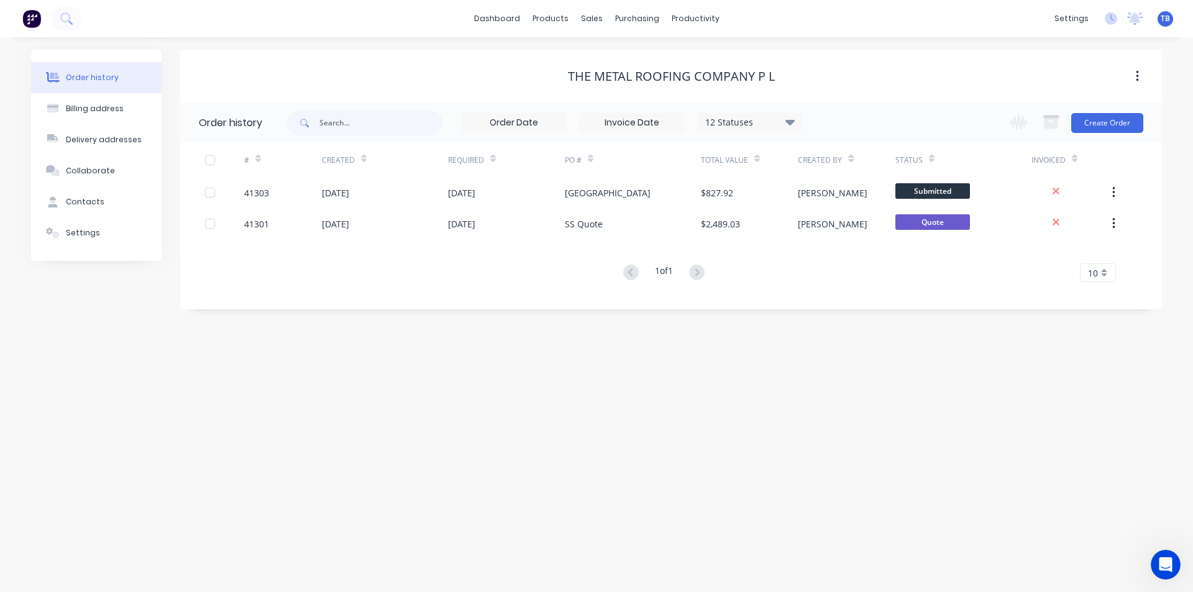
drag, startPoint x: 792, startPoint y: 125, endPoint x: 789, endPoint y: 134, distance: 8.7
click at [792, 125] on icon at bounding box center [789, 121] width 9 height 15
click at [852, 290] on label at bounding box center [852, 290] width 0 height 0
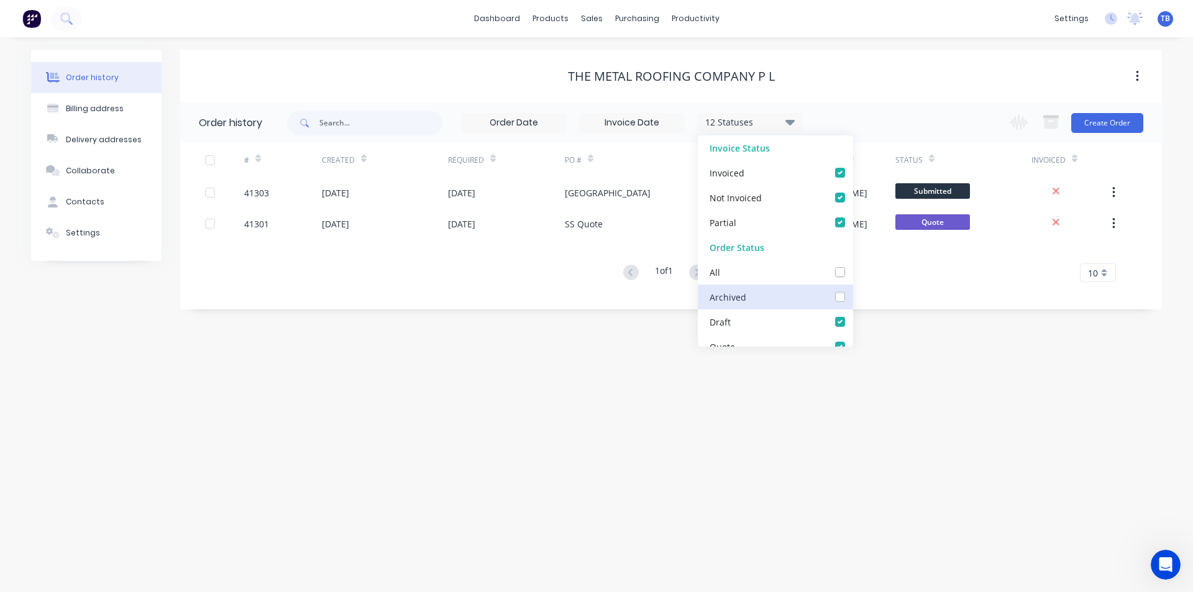
click at [852, 299] on input "checkbox" at bounding box center [857, 296] width 10 height 12
checkbox input "true"
click at [1066, 403] on div "Order history Billing address Delivery addresses Collaborate Contacts Settings …" at bounding box center [596, 314] width 1193 height 555
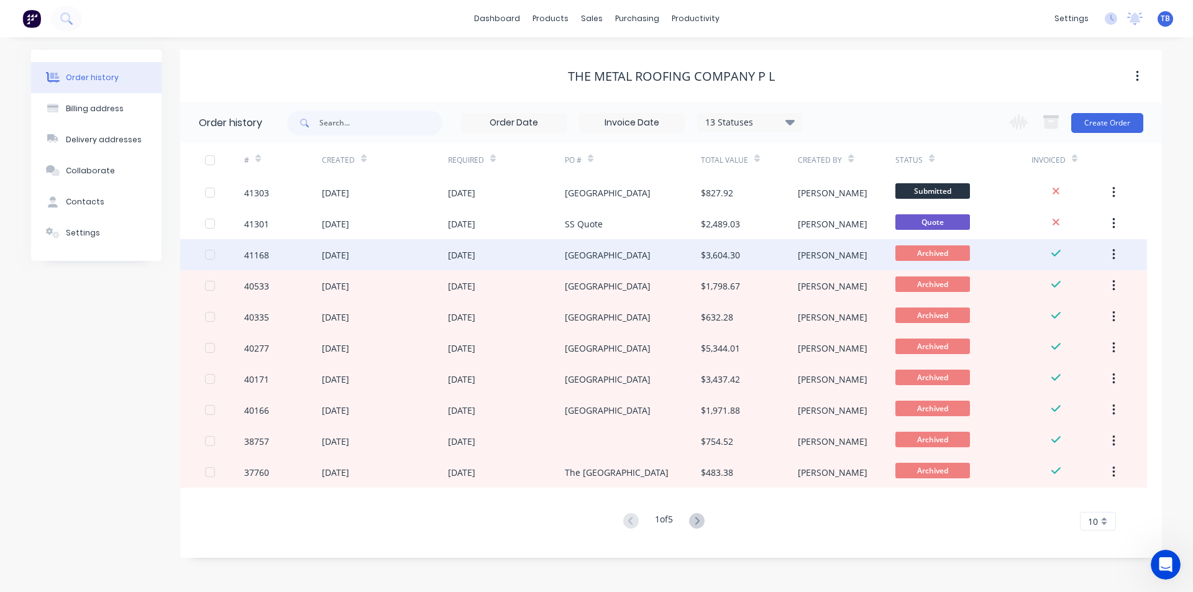
click at [349, 256] on div "[DATE]" at bounding box center [335, 254] width 27 height 13
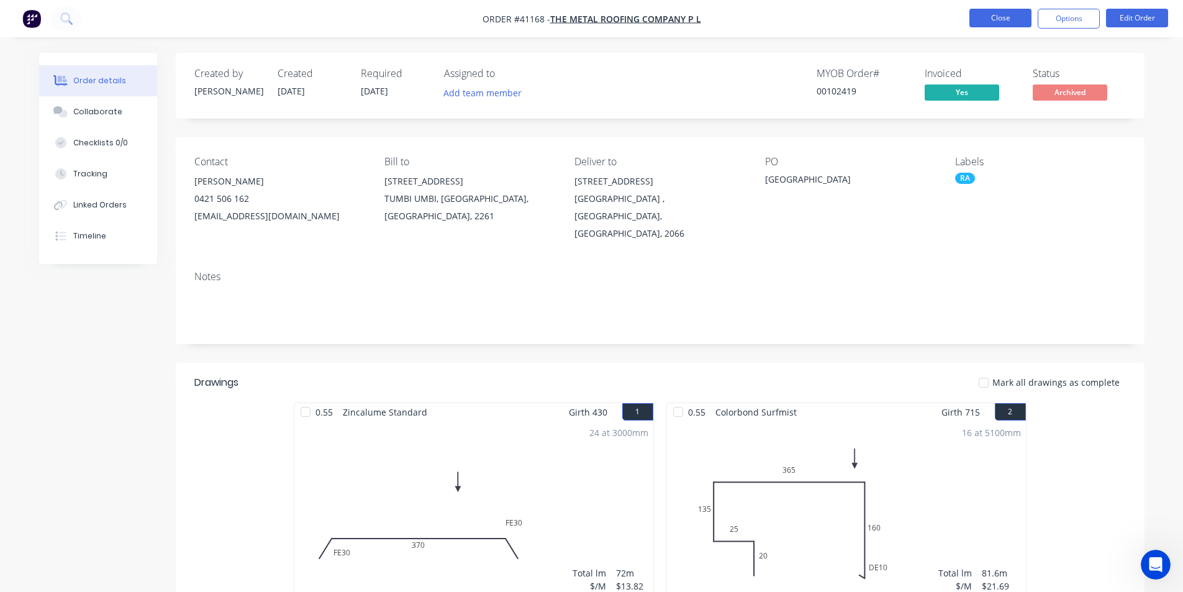
click at [1014, 15] on button "Close" at bounding box center [1001, 18] width 62 height 19
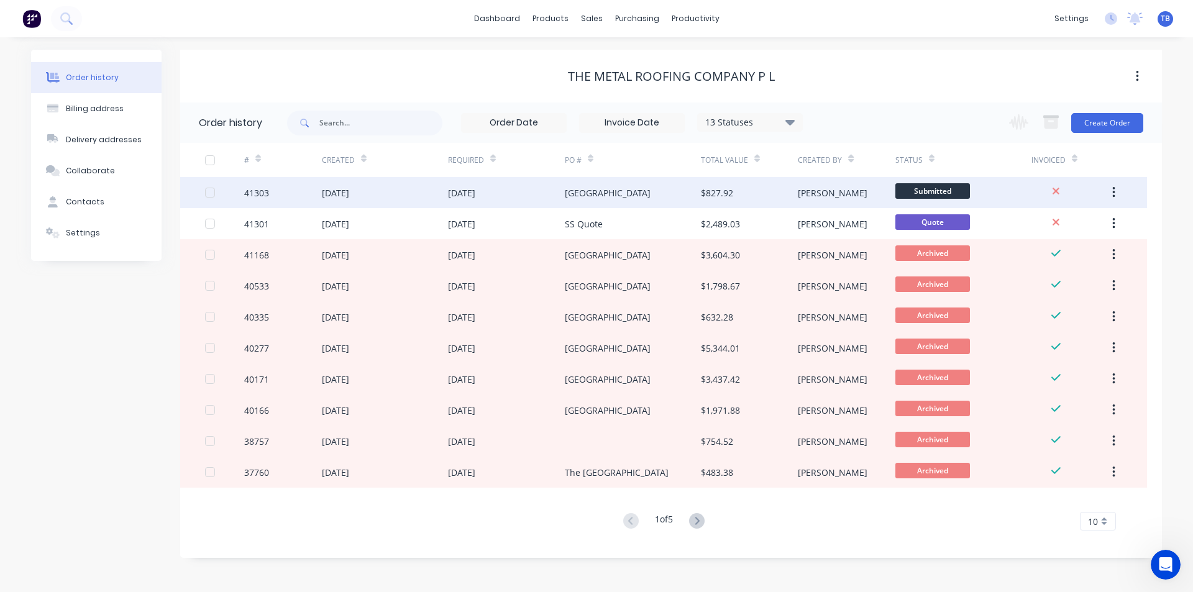
click at [263, 192] on div "41303" at bounding box center [256, 192] width 25 height 13
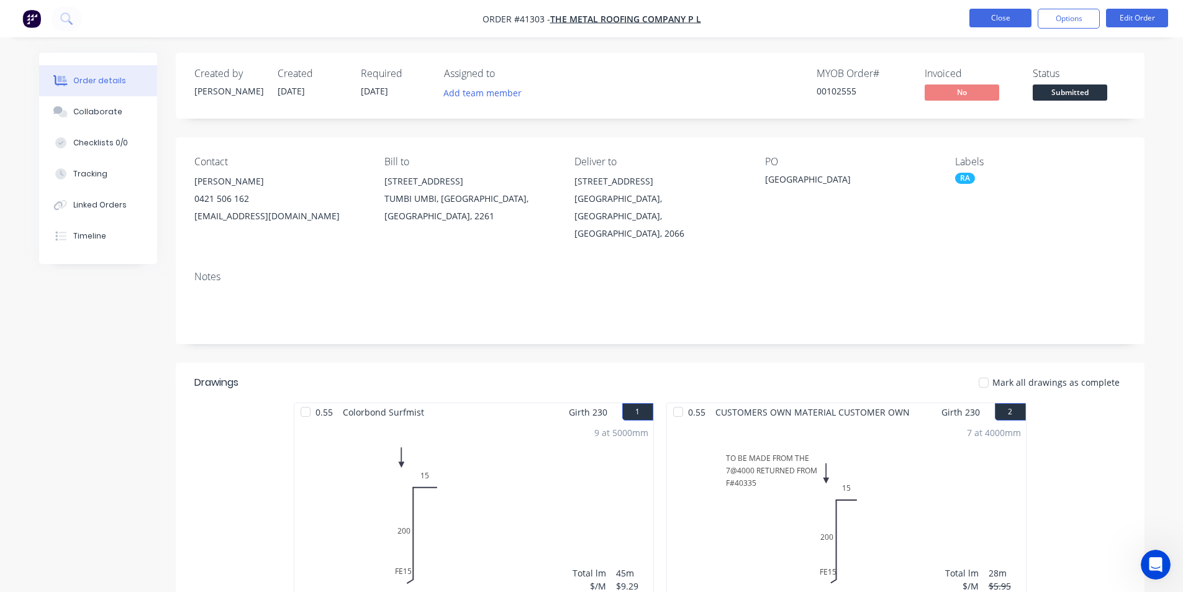
click at [1002, 18] on button "Close" at bounding box center [1001, 18] width 62 height 19
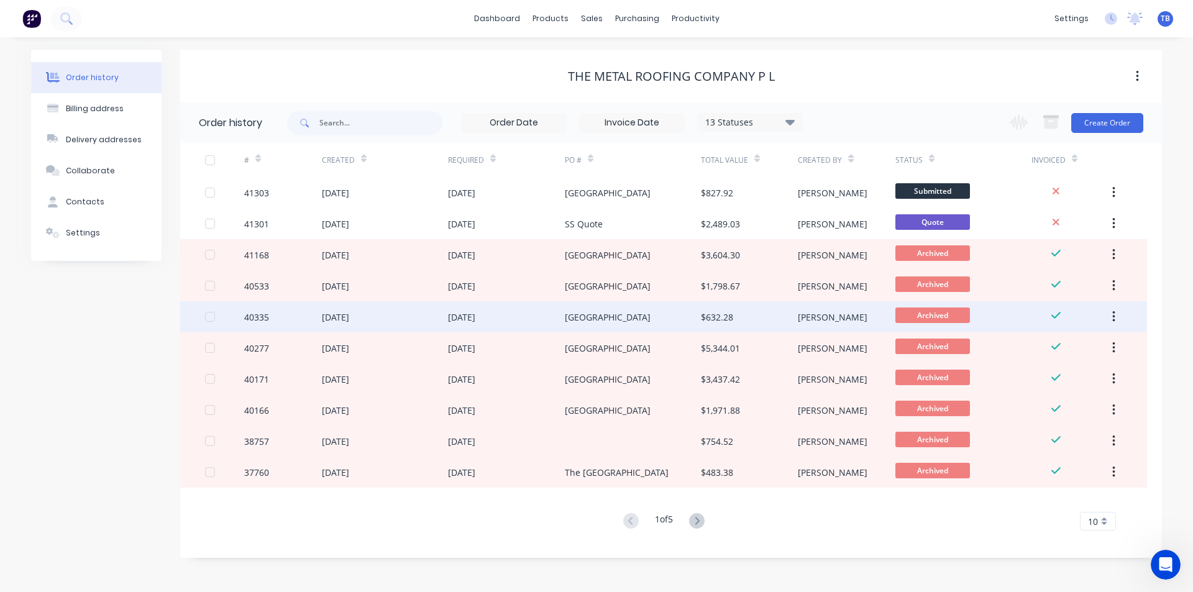
click at [345, 317] on div "[DATE]" at bounding box center [335, 317] width 27 height 13
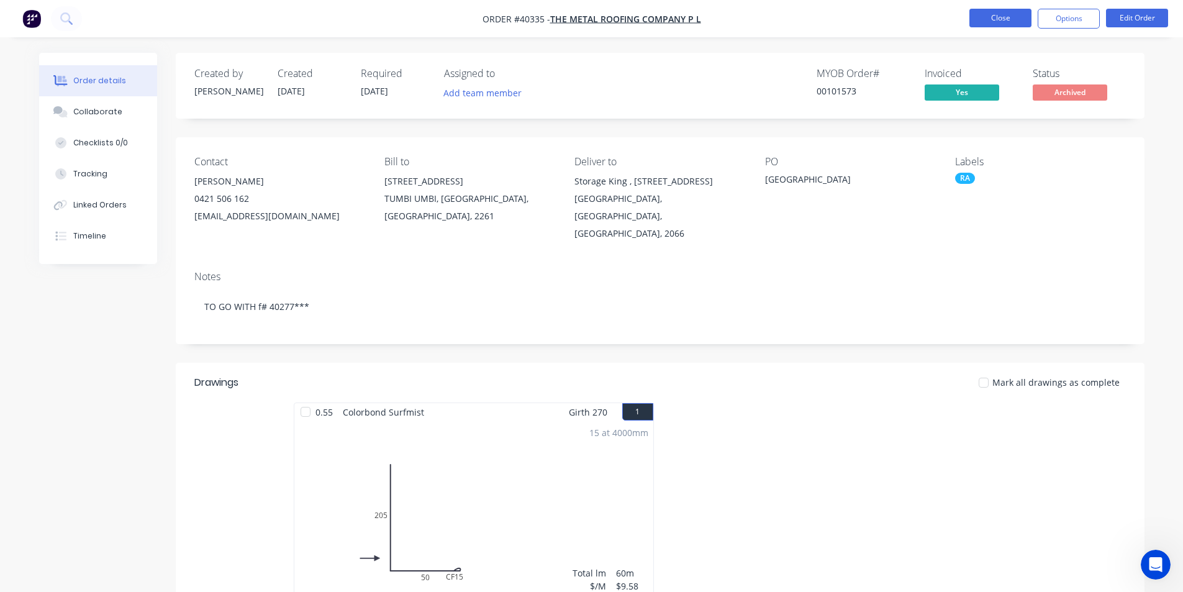
click at [997, 17] on button "Close" at bounding box center [1001, 18] width 62 height 19
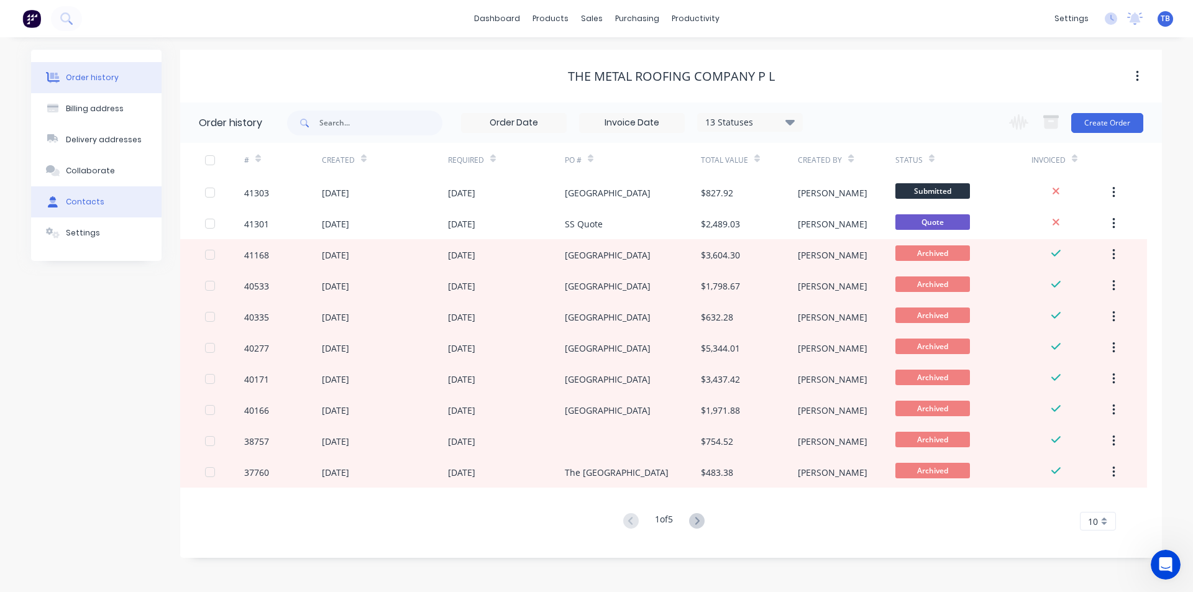
click at [86, 207] on button "Contacts" at bounding box center [96, 201] width 130 height 31
select select "AU"
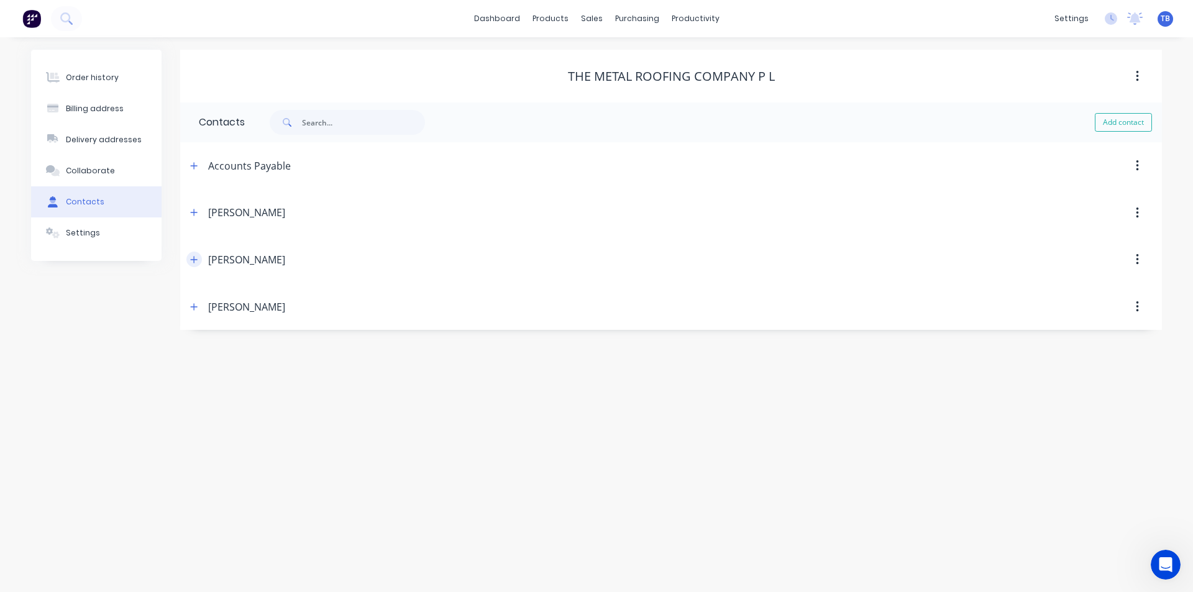
click at [190, 263] on icon "button" at bounding box center [193, 259] width 7 height 9
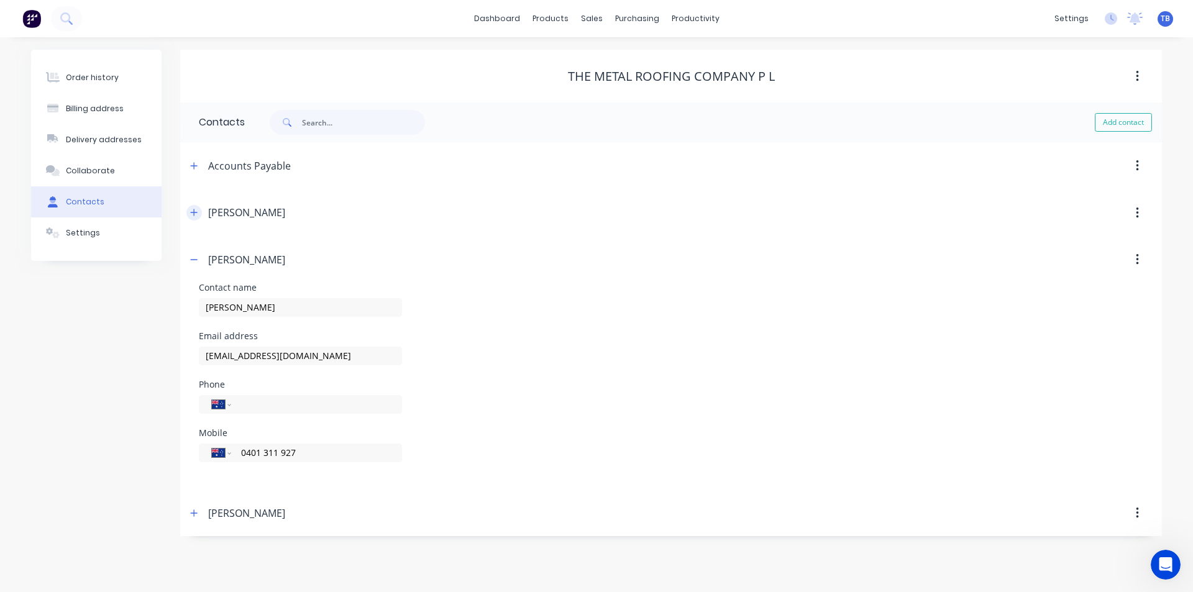
click at [191, 219] on button "button" at bounding box center [194, 213] width 16 height 16
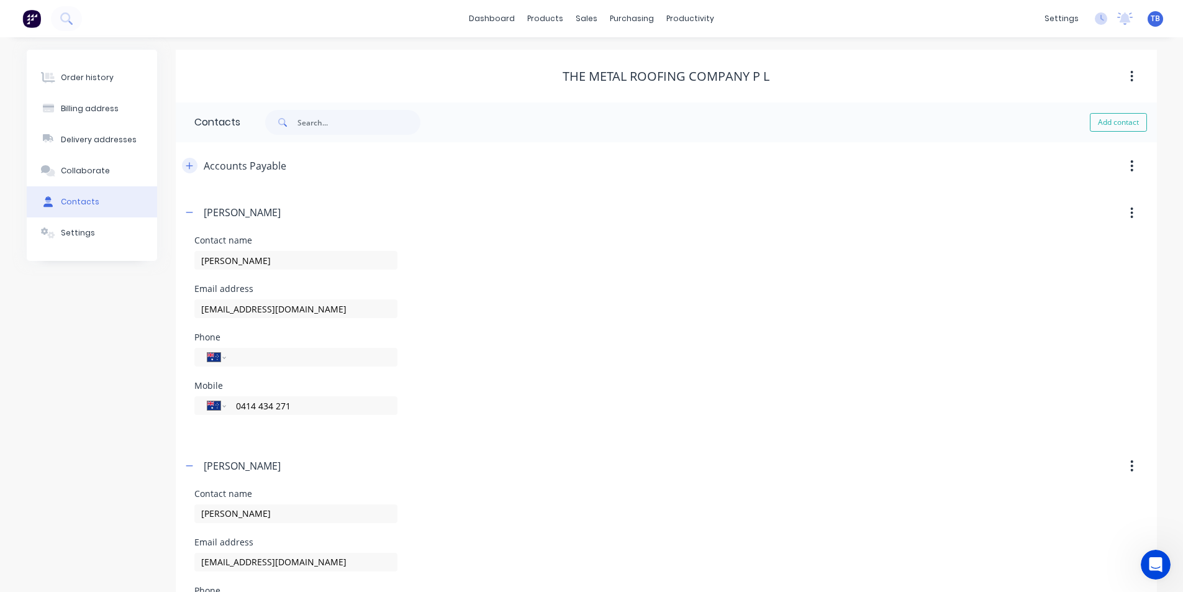
click at [194, 166] on button "button" at bounding box center [190, 166] width 16 height 16
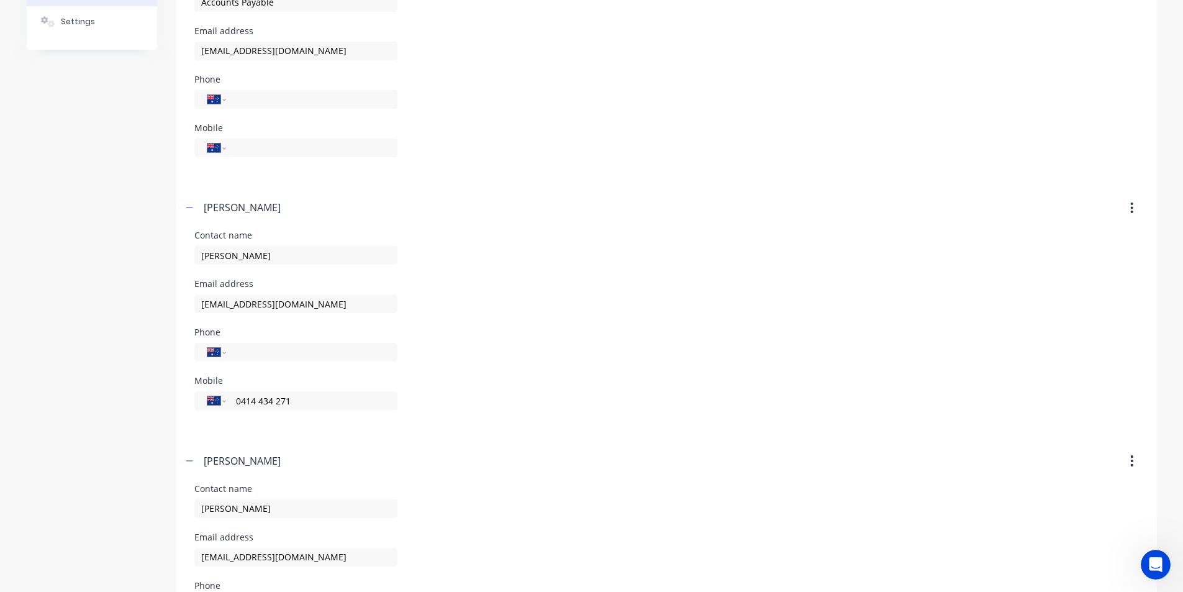
scroll to position [369, 0]
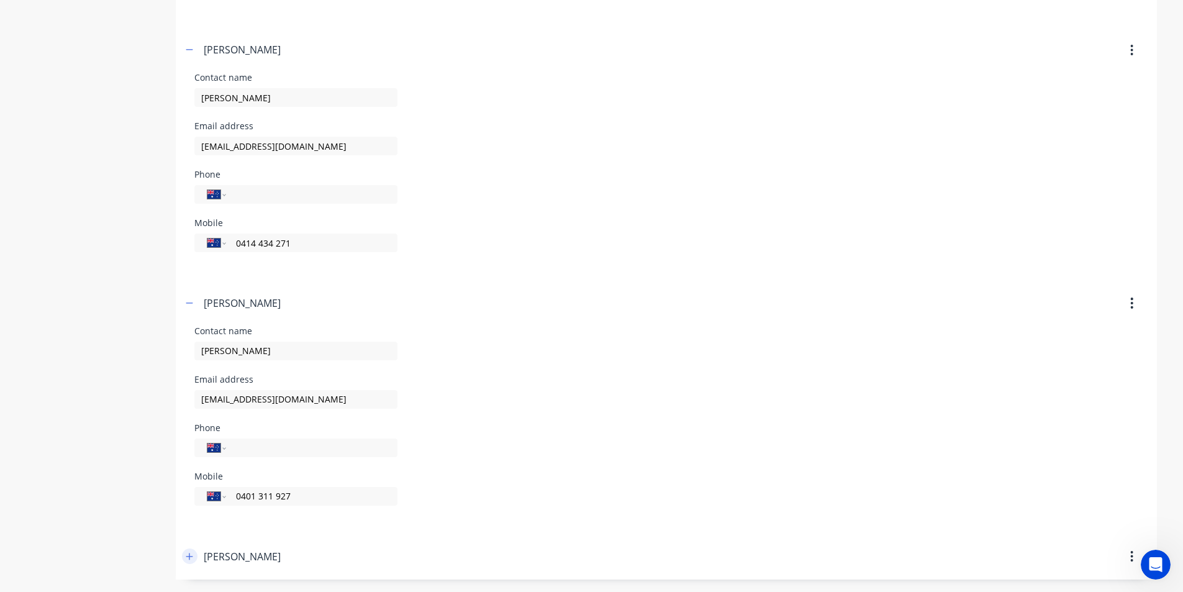
click at [194, 555] on button "button" at bounding box center [190, 557] width 16 height 16
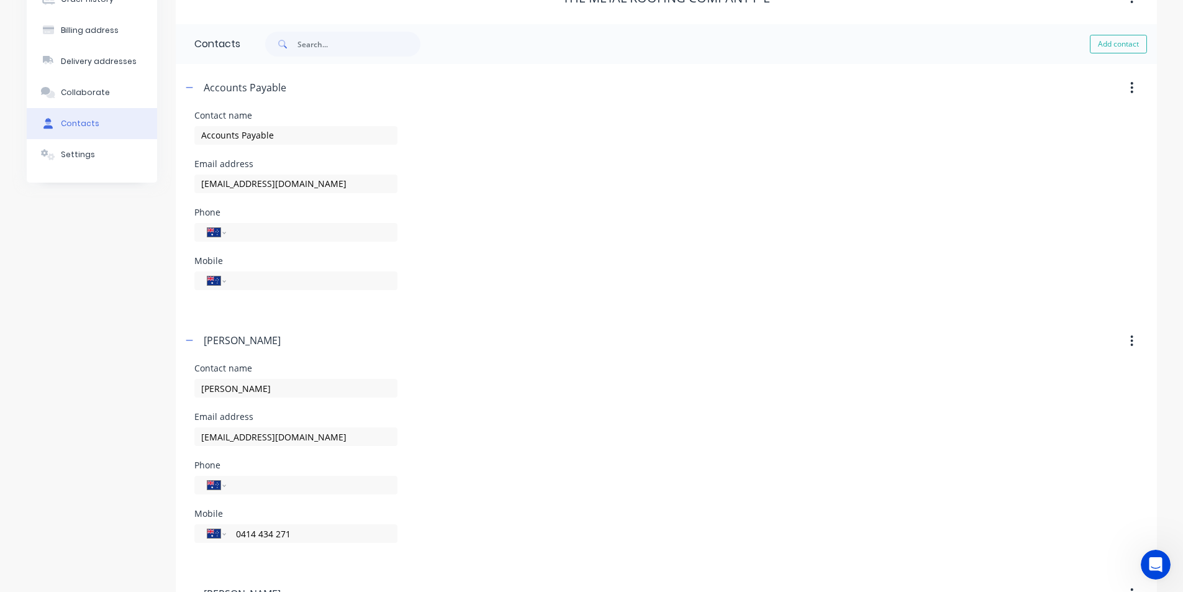
scroll to position [0, 0]
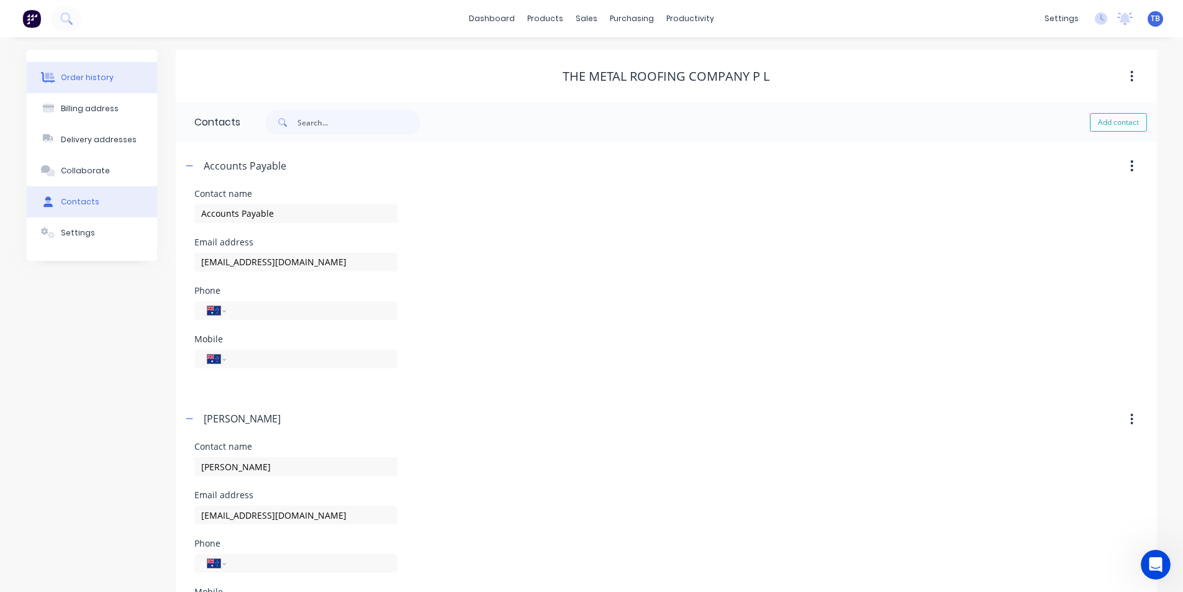
click at [87, 77] on div "Order history" at bounding box center [87, 77] width 53 height 11
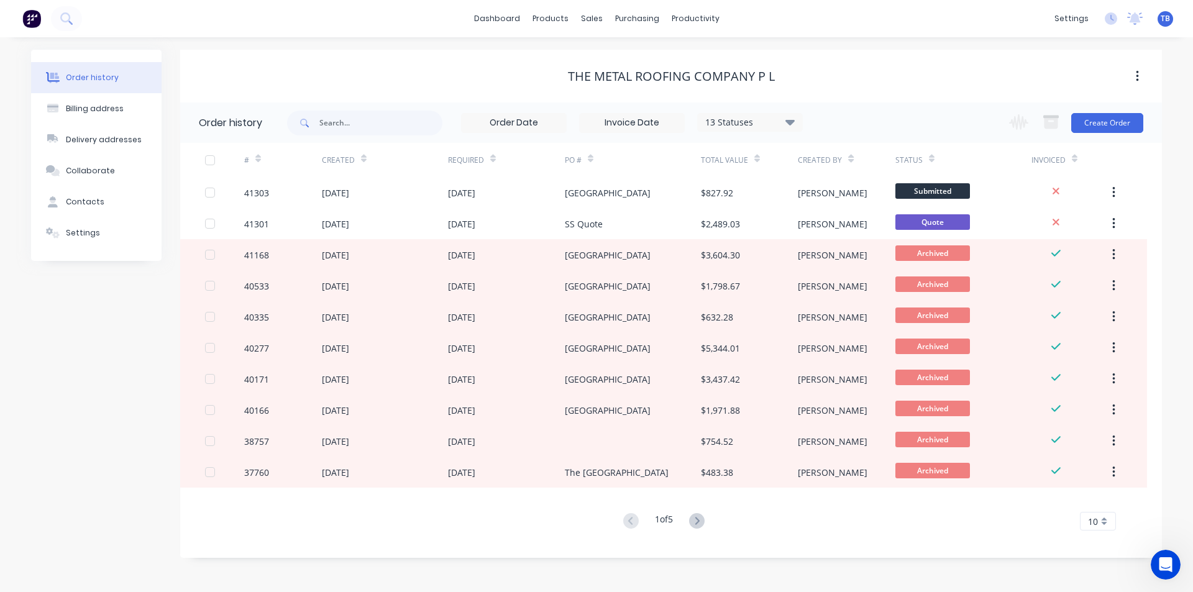
click at [1088, 513] on div "10" at bounding box center [1098, 521] width 36 height 19
click at [1094, 493] on div "35" at bounding box center [1097, 500] width 35 height 22
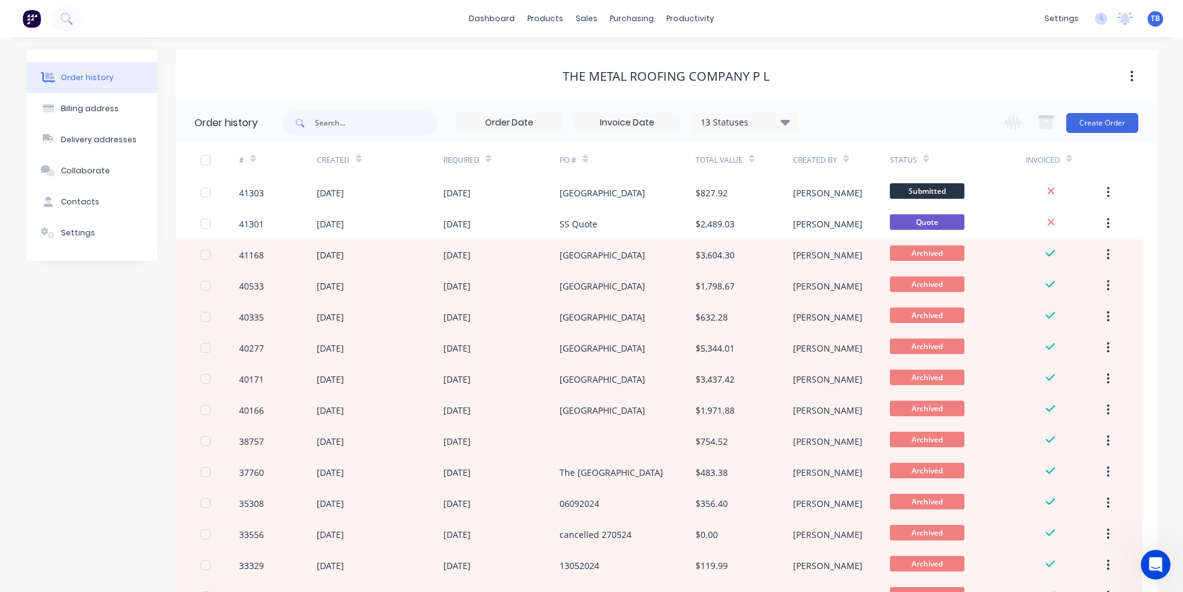
click at [791, 123] on div "13 Statuses" at bounding box center [745, 123] width 104 height 14
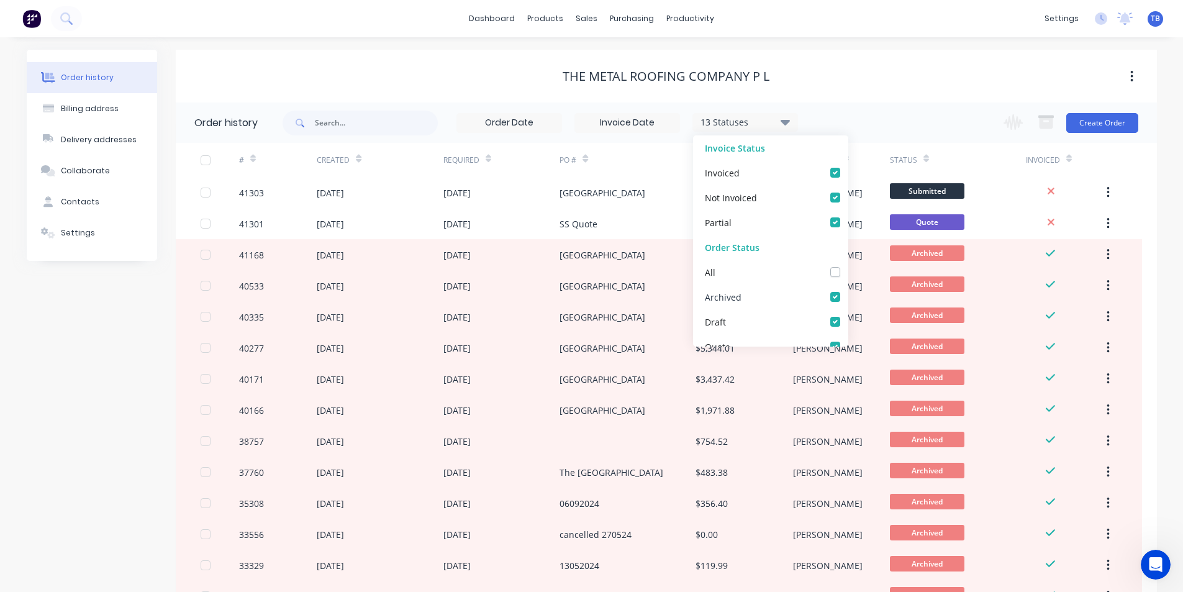
click at [848, 290] on label at bounding box center [848, 290] width 0 height 0
click at [848, 301] on input "checkbox" at bounding box center [853, 296] width 10 height 12
click at [848, 290] on label at bounding box center [848, 290] width 0 height 0
click at [848, 301] on input "checkbox" at bounding box center [853, 296] width 10 height 12
checkbox input "true"
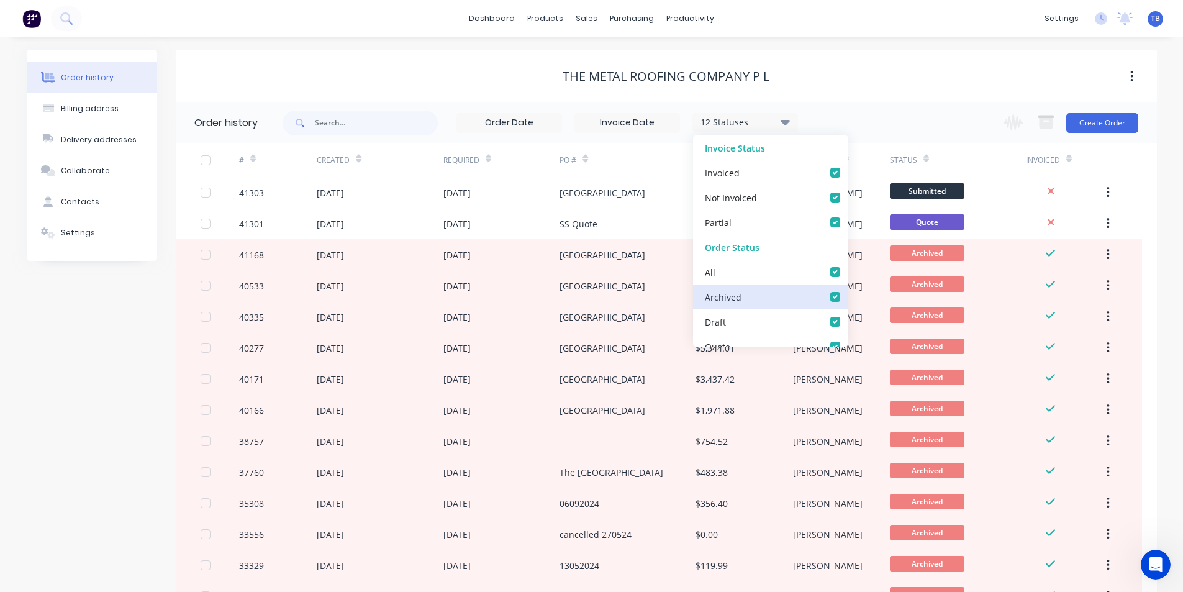
checkbox input "true"
click at [916, 75] on div "The Metal Roofing Company P L" at bounding box center [666, 76] width 981 height 15
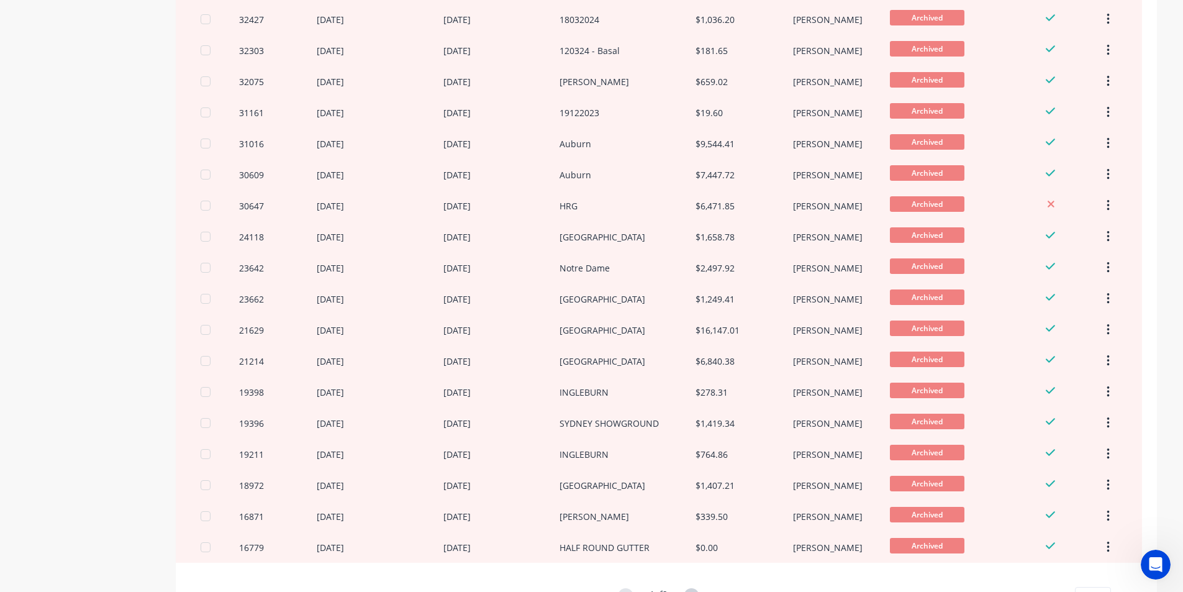
scroll to position [745, 0]
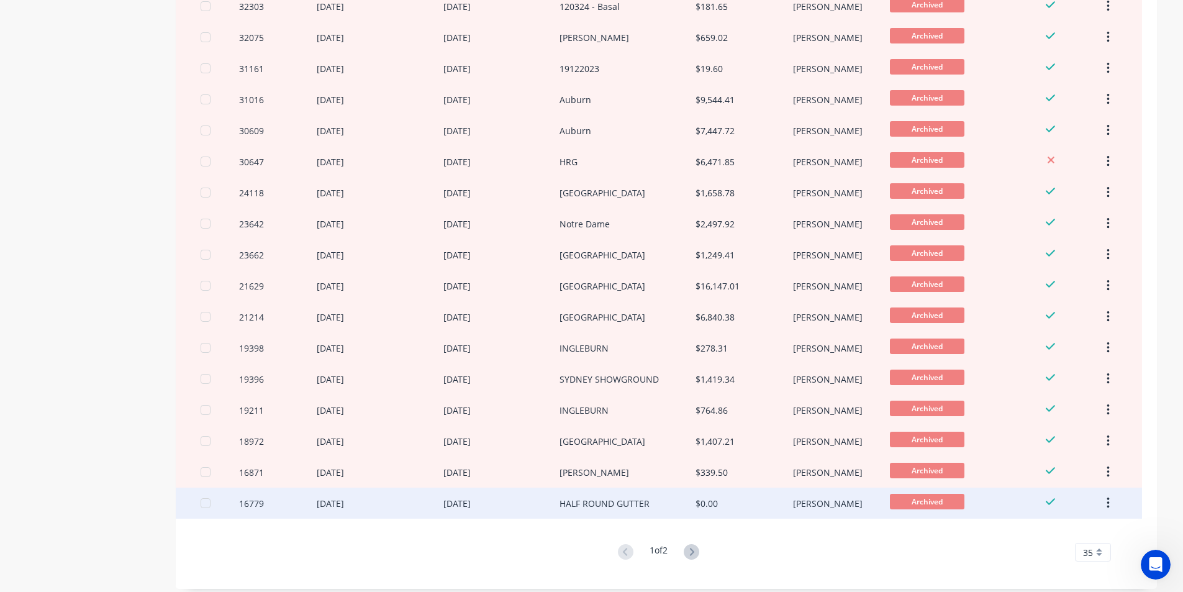
click at [344, 497] on div "[DATE]" at bounding box center [330, 503] width 27 height 13
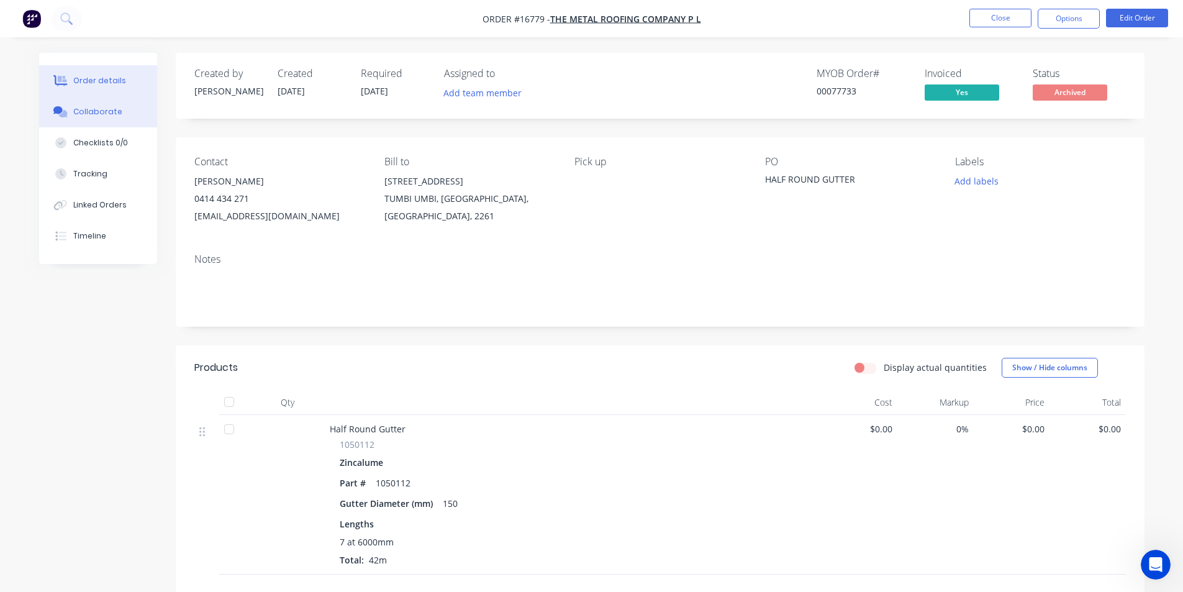
click at [81, 124] on button "Collaborate" at bounding box center [98, 111] width 118 height 31
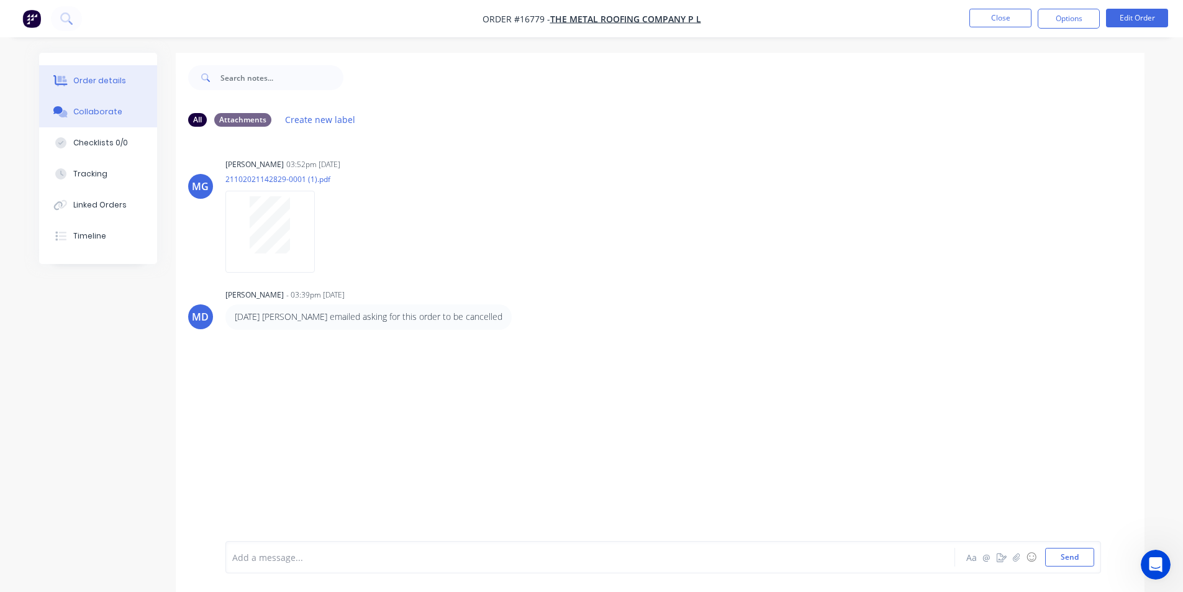
click at [102, 79] on div "Order details" at bounding box center [99, 80] width 53 height 11
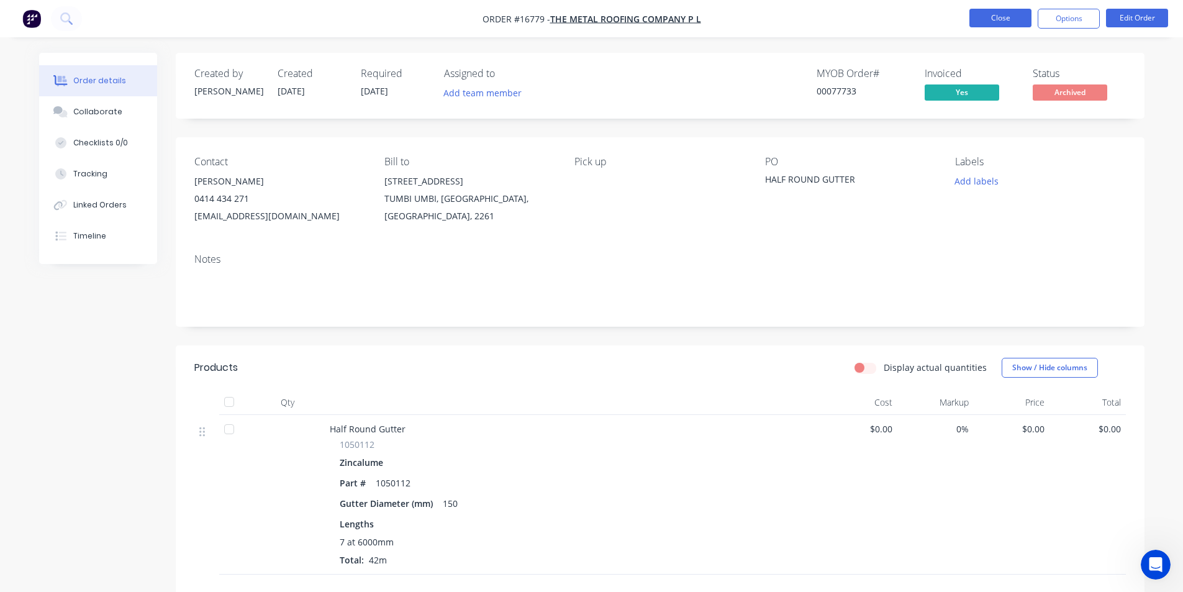
click at [1020, 16] on button "Close" at bounding box center [1001, 18] width 62 height 19
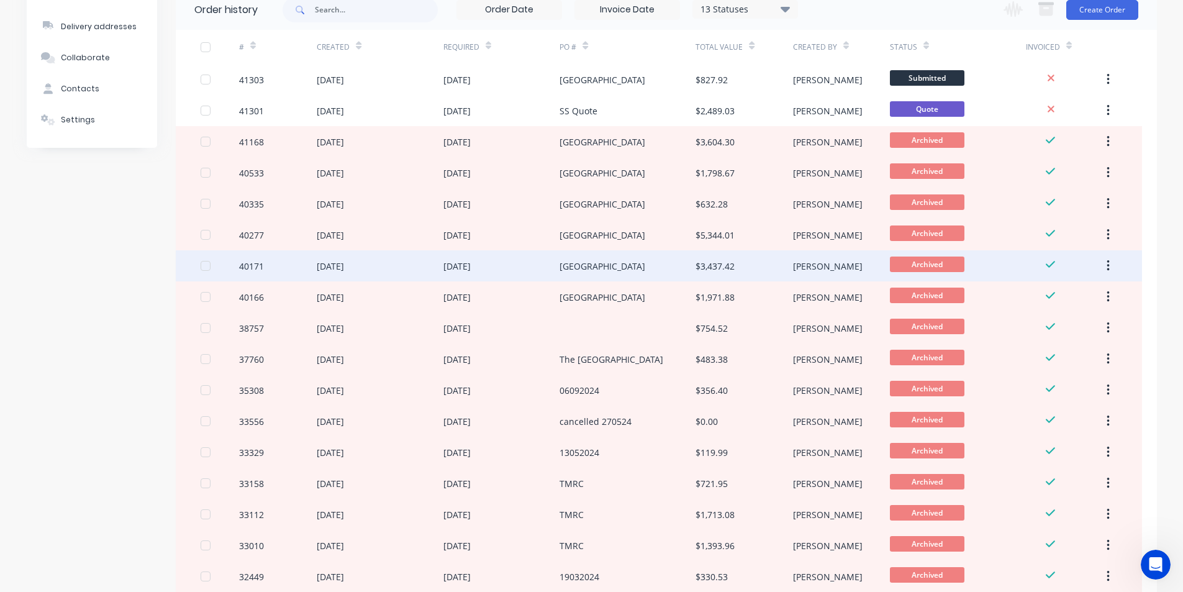
scroll to position [124, 0]
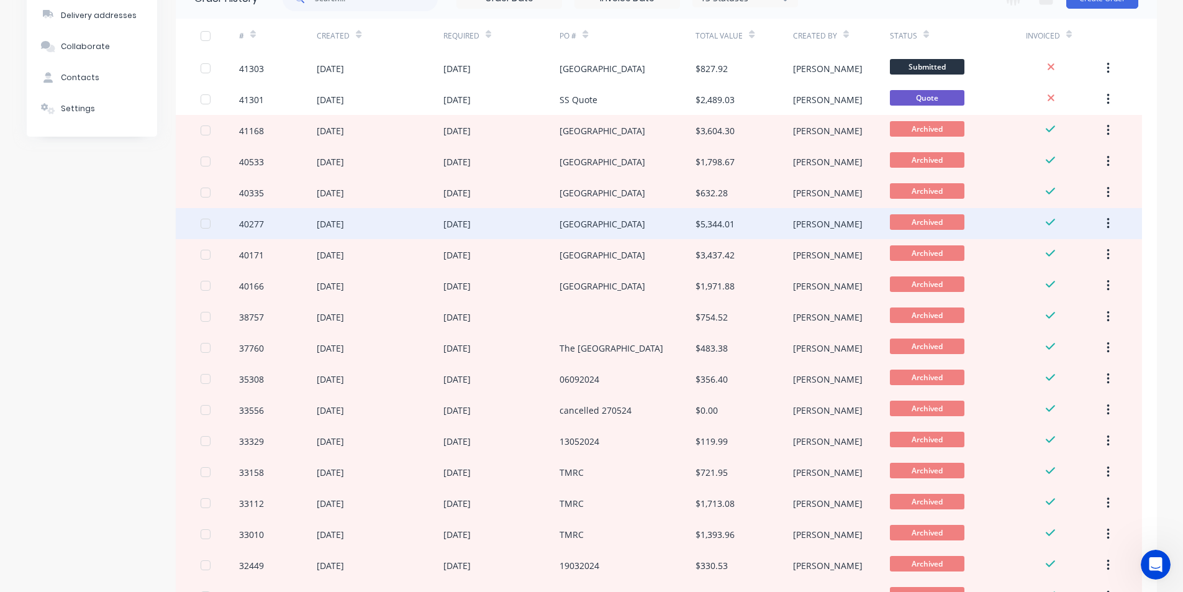
click at [644, 222] on div "[GEOGRAPHIC_DATA]" at bounding box center [628, 223] width 136 height 31
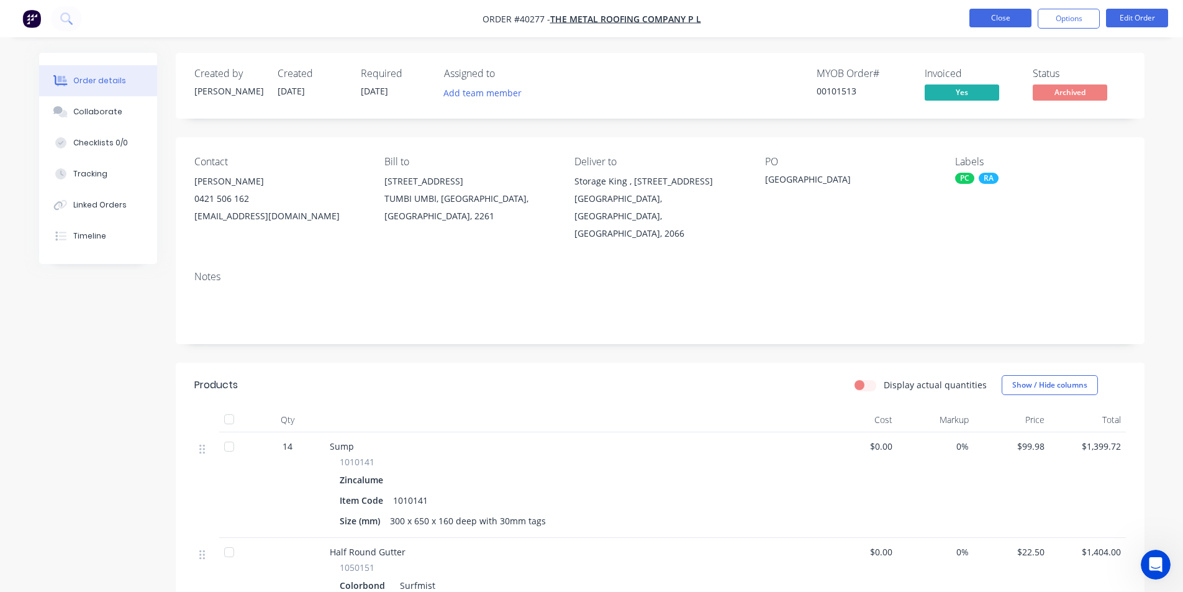
click at [1008, 22] on button "Close" at bounding box center [1001, 18] width 62 height 19
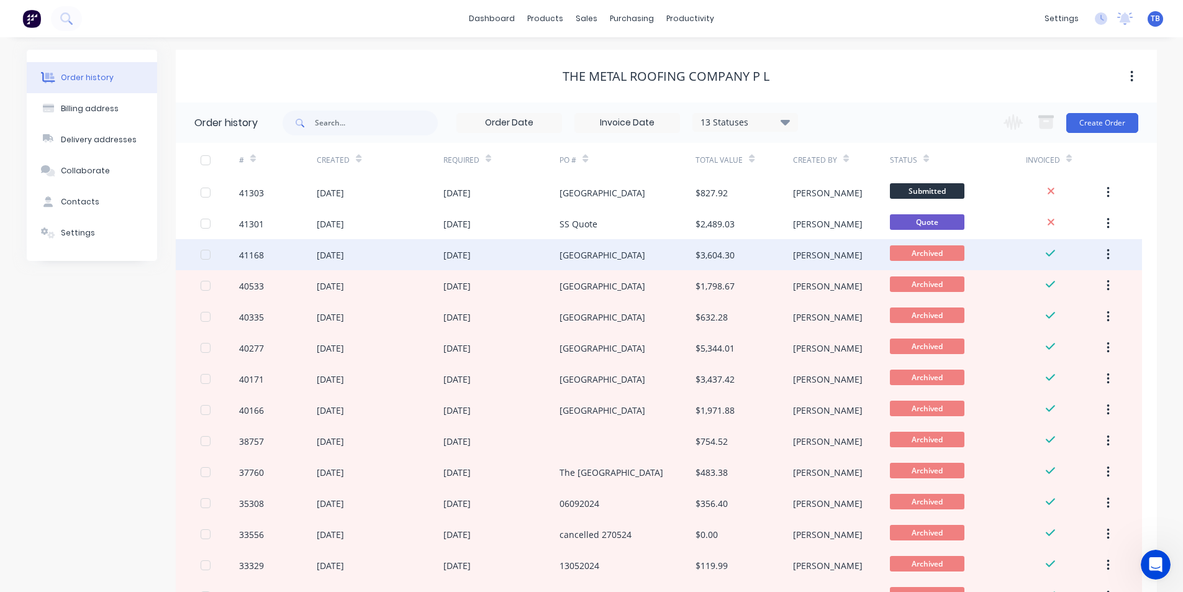
click at [731, 266] on div "$3,604.30" at bounding box center [744, 254] width 97 height 31
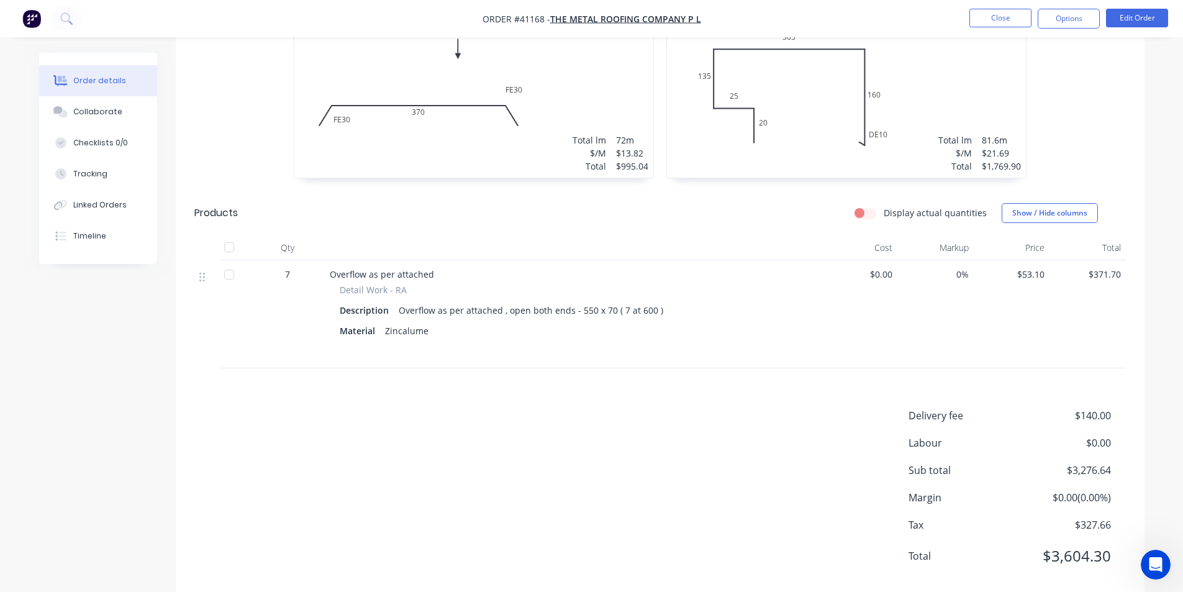
scroll to position [435, 0]
click at [974, 16] on button "Close" at bounding box center [1001, 18] width 62 height 19
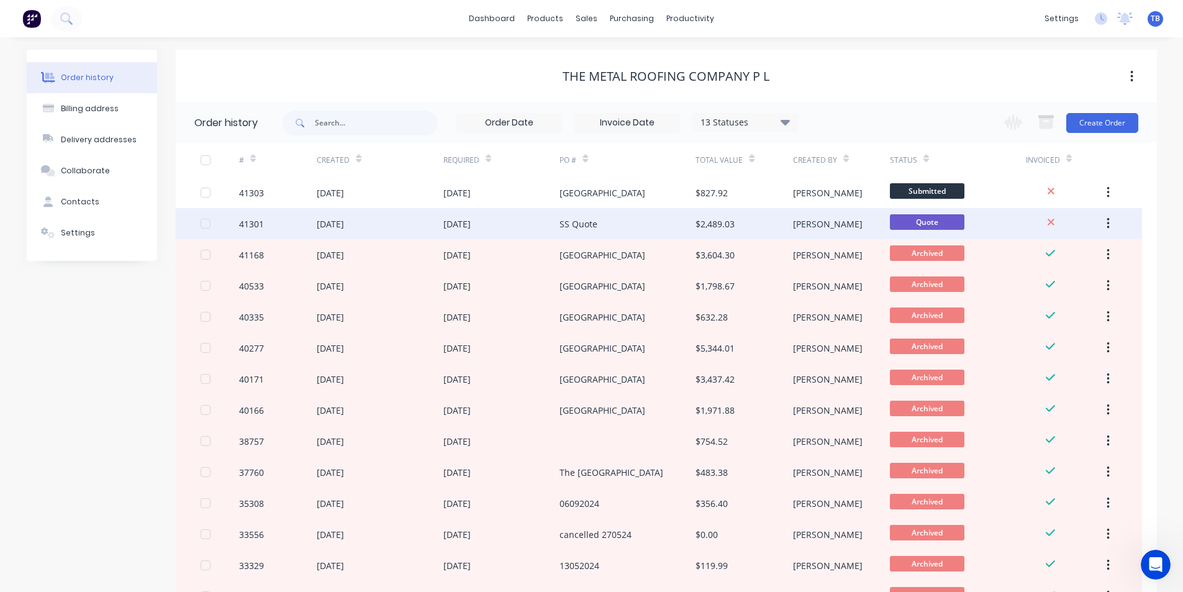
click at [532, 232] on div "[DATE]" at bounding box center [502, 223] width 117 height 31
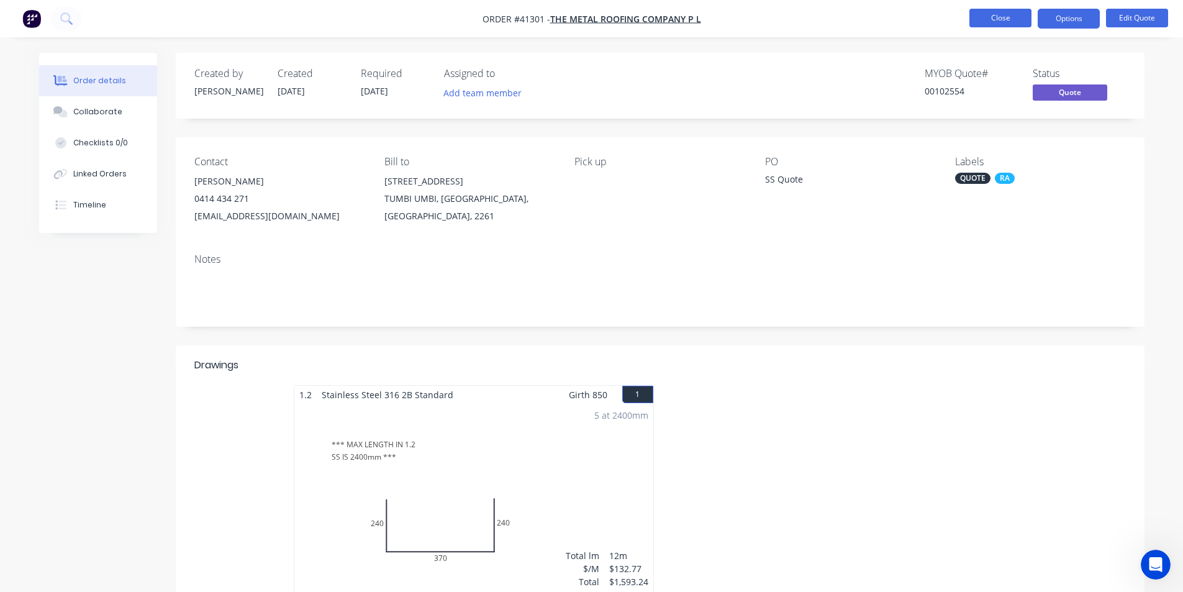
click at [999, 19] on button "Close" at bounding box center [1001, 18] width 62 height 19
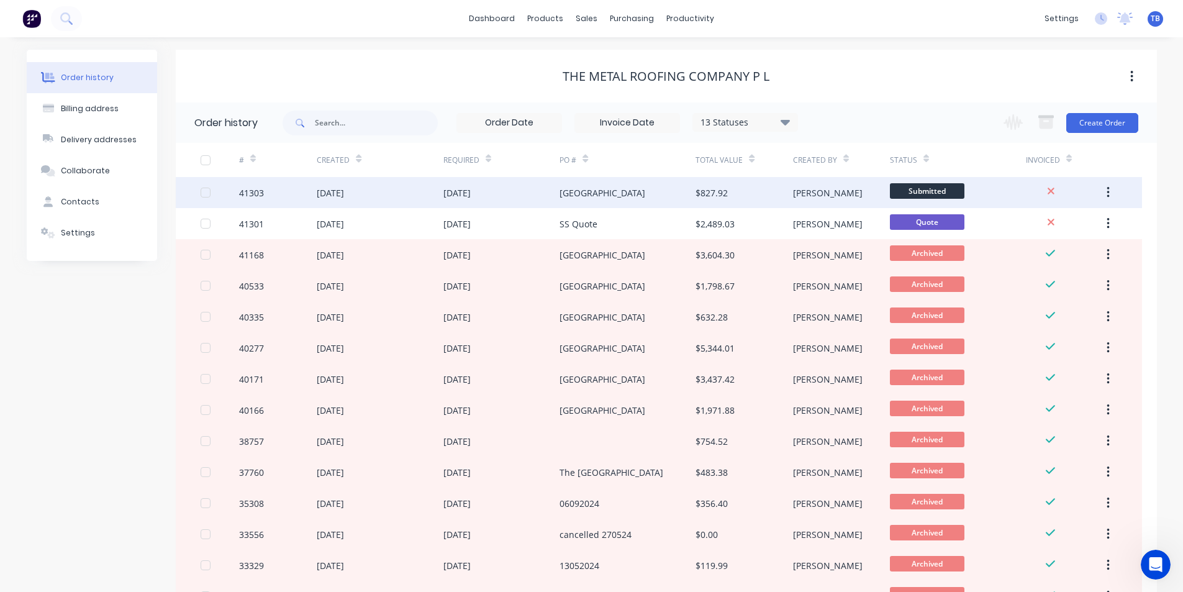
click at [537, 199] on div "[DATE]" at bounding box center [502, 192] width 117 height 31
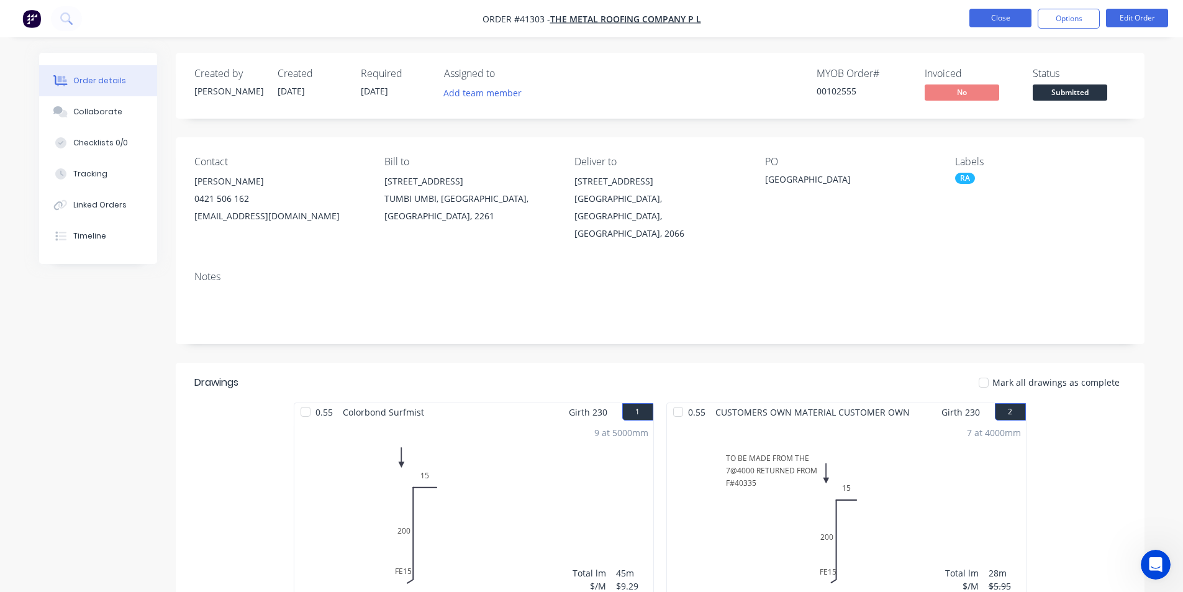
click at [977, 20] on button "Close" at bounding box center [1001, 18] width 62 height 19
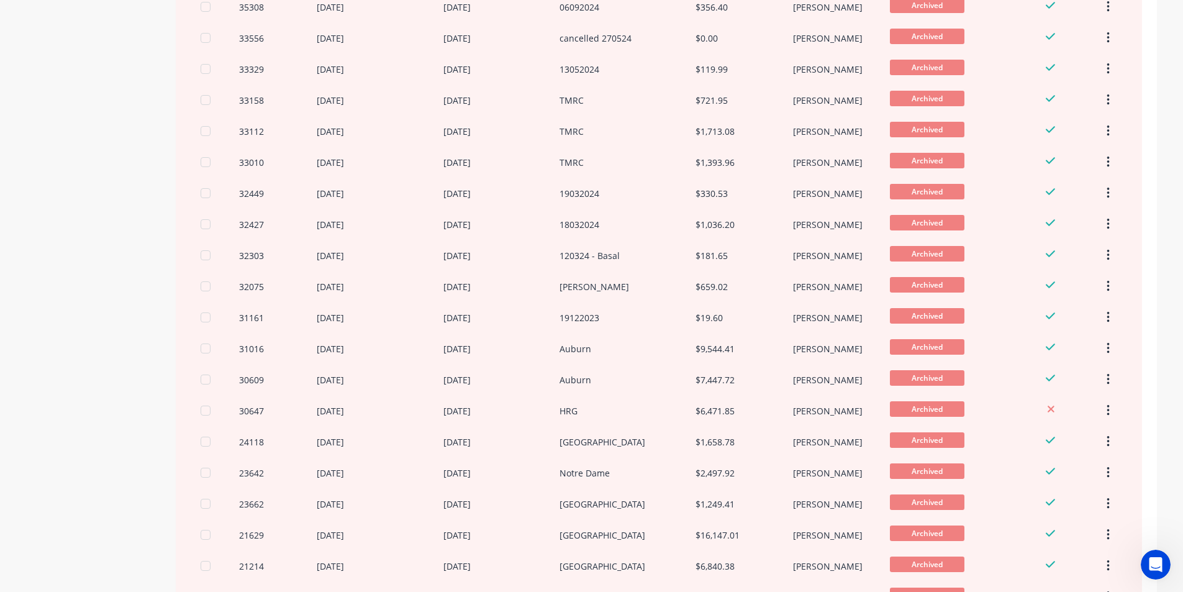
scroll to position [497, 0]
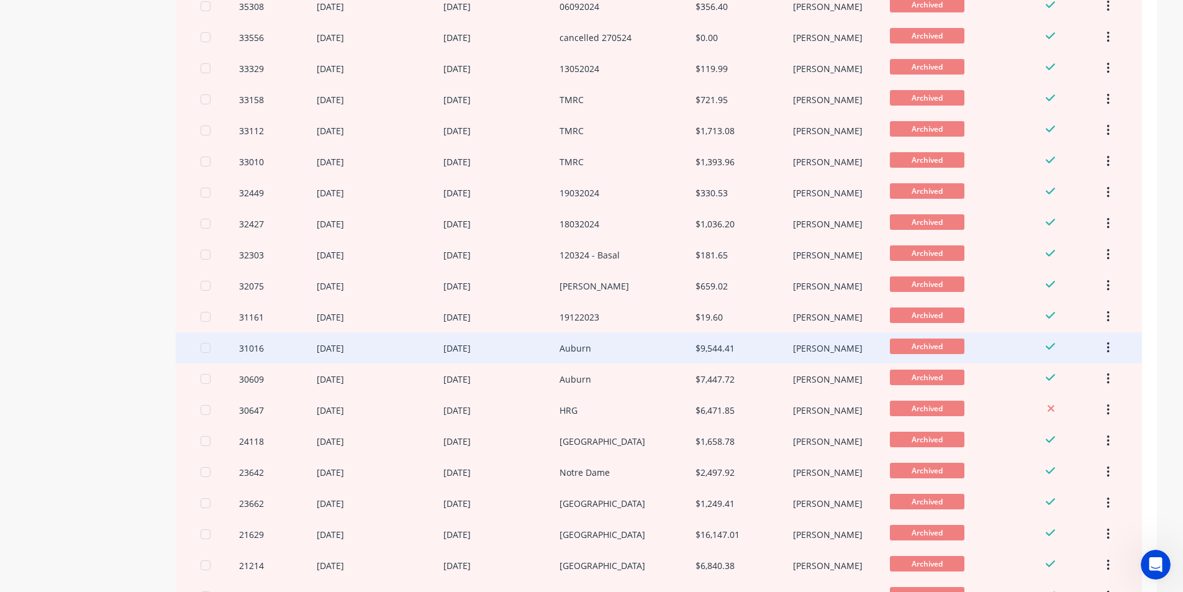
click at [631, 342] on div "Auburn" at bounding box center [628, 347] width 136 height 31
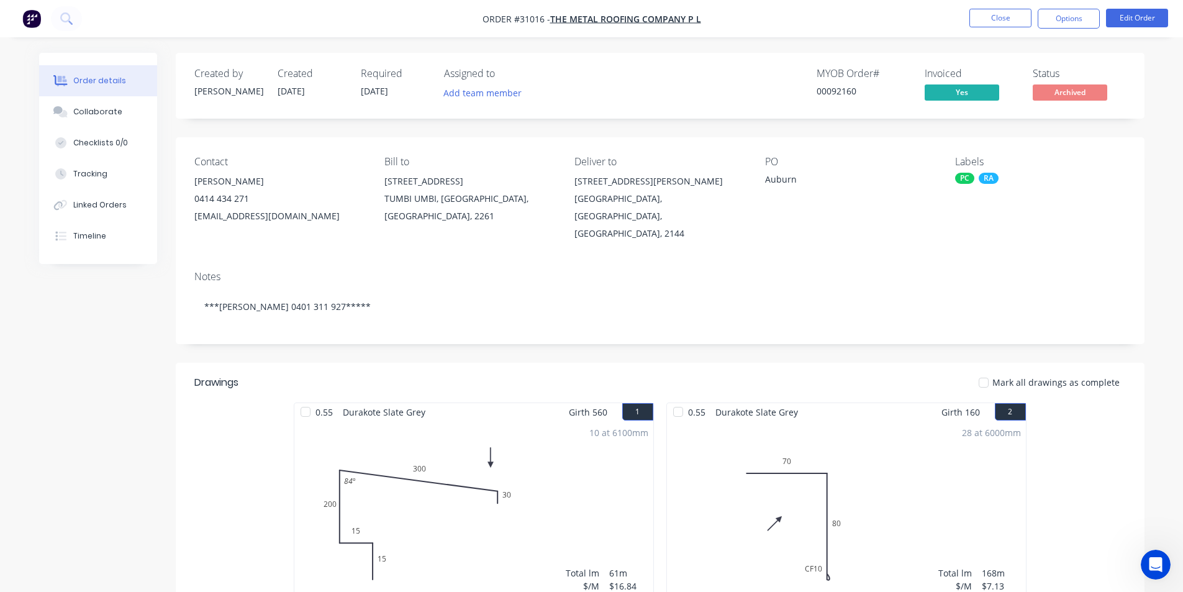
click at [1011, 32] on nav "Order #31016 - The Metal Roofing Company P L Close Options Edit Order" at bounding box center [591, 18] width 1183 height 37
click at [1008, 25] on button "Close" at bounding box center [1001, 18] width 62 height 19
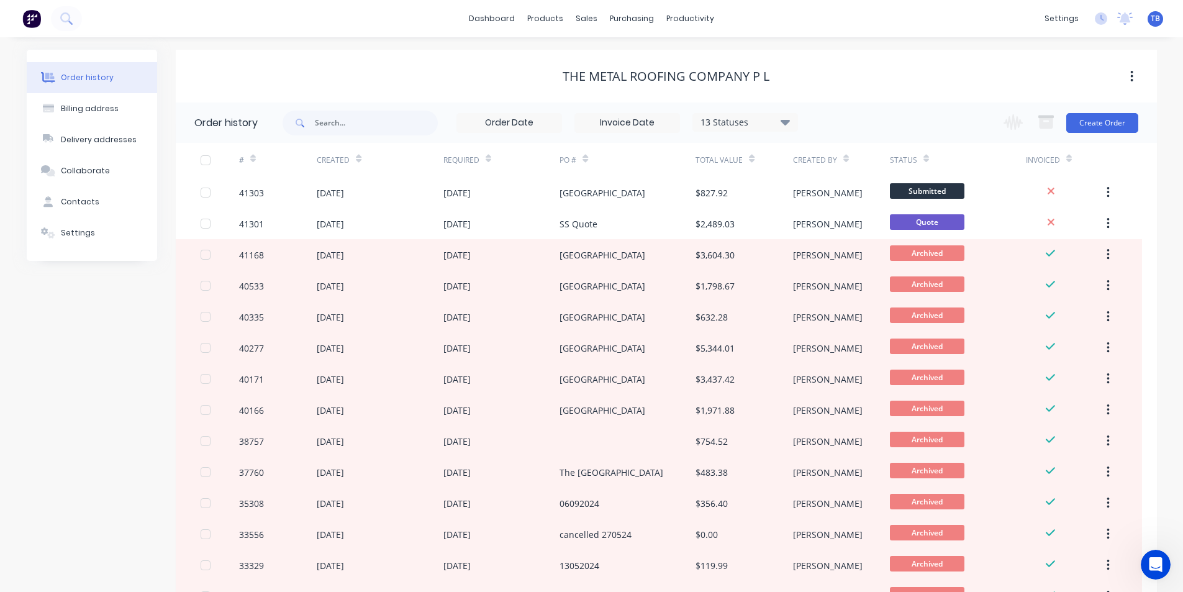
click at [786, 120] on icon at bounding box center [784, 122] width 9 height 6
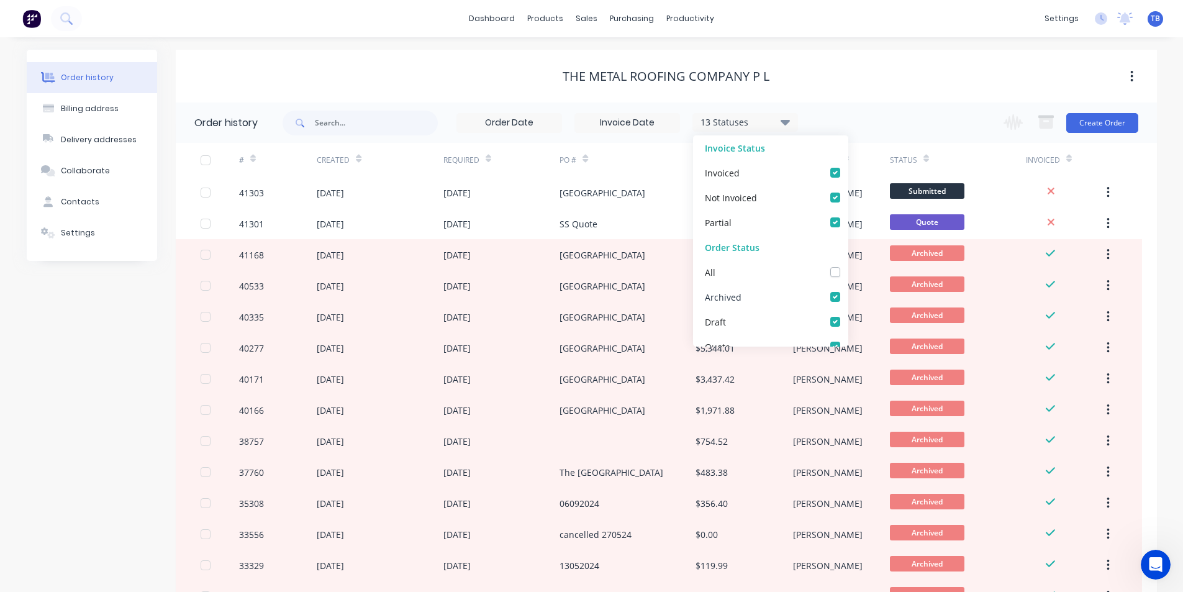
click at [848, 290] on label at bounding box center [848, 290] width 0 height 0
click at [848, 296] on input "checkbox" at bounding box center [853, 296] width 10 height 12
checkbox input "false"
click at [918, 78] on div "The Metal Roofing Company P L" at bounding box center [666, 76] width 981 height 15
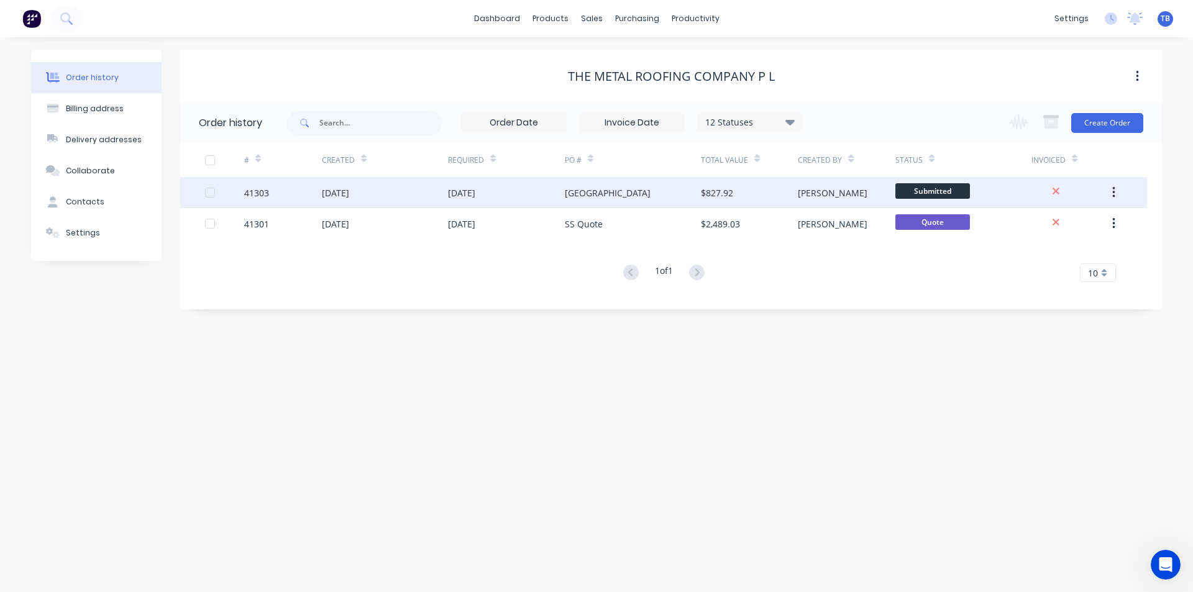
click at [475, 188] on div "[DATE]" at bounding box center [461, 192] width 27 height 13
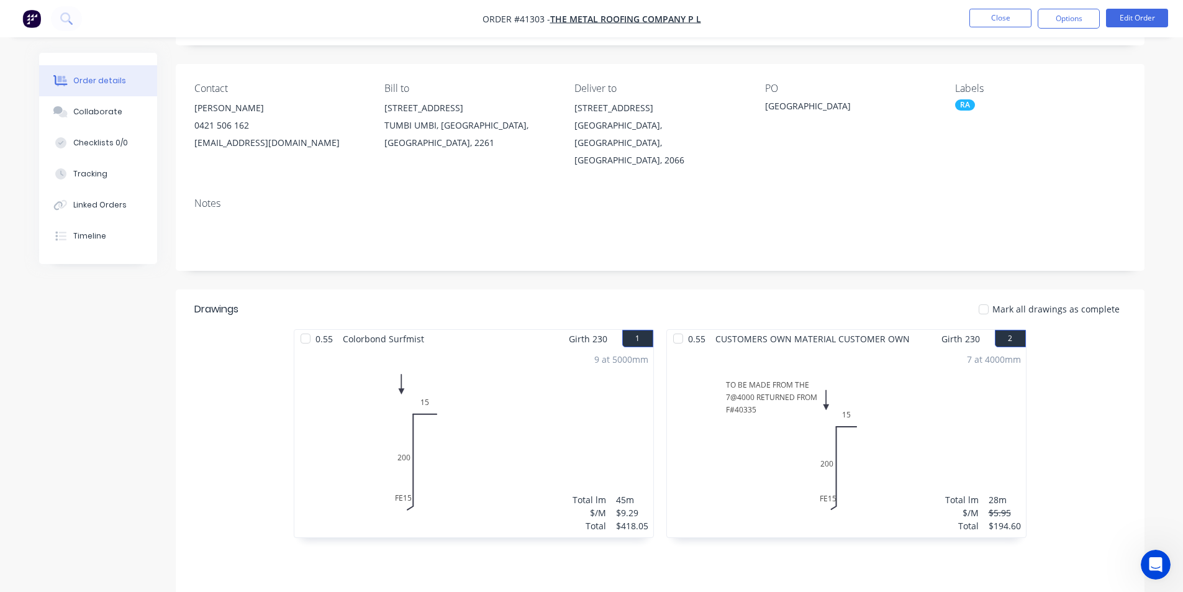
scroll to position [186, 0]
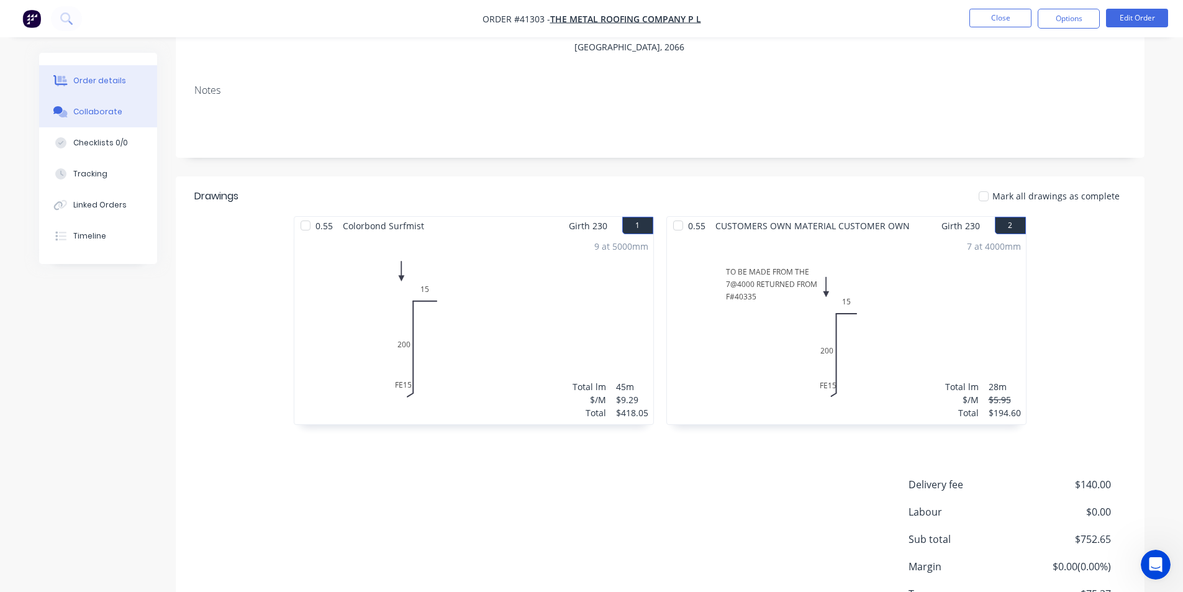
click at [98, 111] on div "Collaborate" at bounding box center [97, 111] width 49 height 11
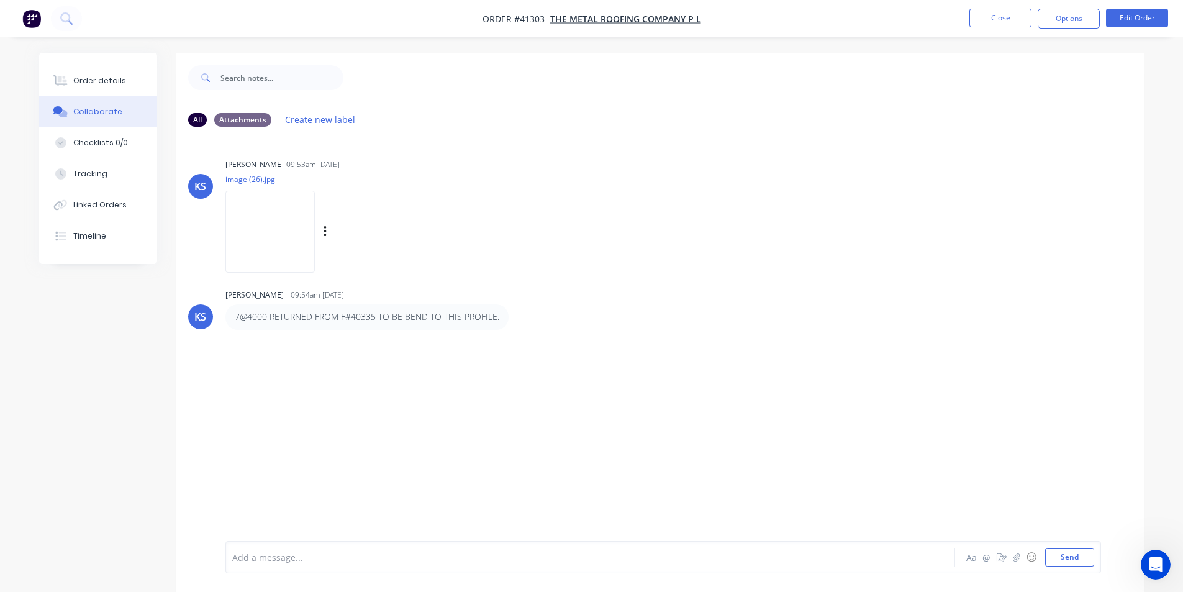
click at [257, 208] on img at bounding box center [269, 231] width 89 height 81
click at [102, 86] on div "Order details" at bounding box center [99, 80] width 53 height 11
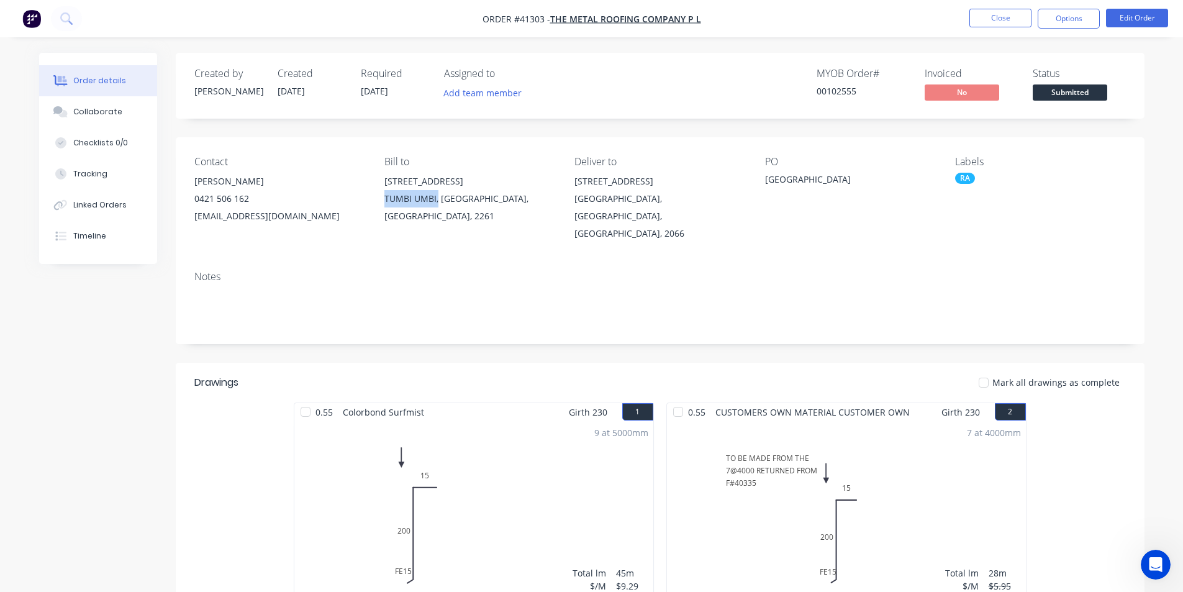
drag, startPoint x: 378, startPoint y: 198, endPoint x: 437, endPoint y: 199, distance: 59.0
click at [437, 199] on div "Contact [PERSON_NAME] [PHONE_NUMBER] [EMAIL_ADDRESS][DOMAIN_NAME] Bill to [STRE…" at bounding box center [660, 199] width 969 height 124
copy div "TUMBI UMBI,"
click at [1008, 16] on button "Close" at bounding box center [1001, 18] width 62 height 19
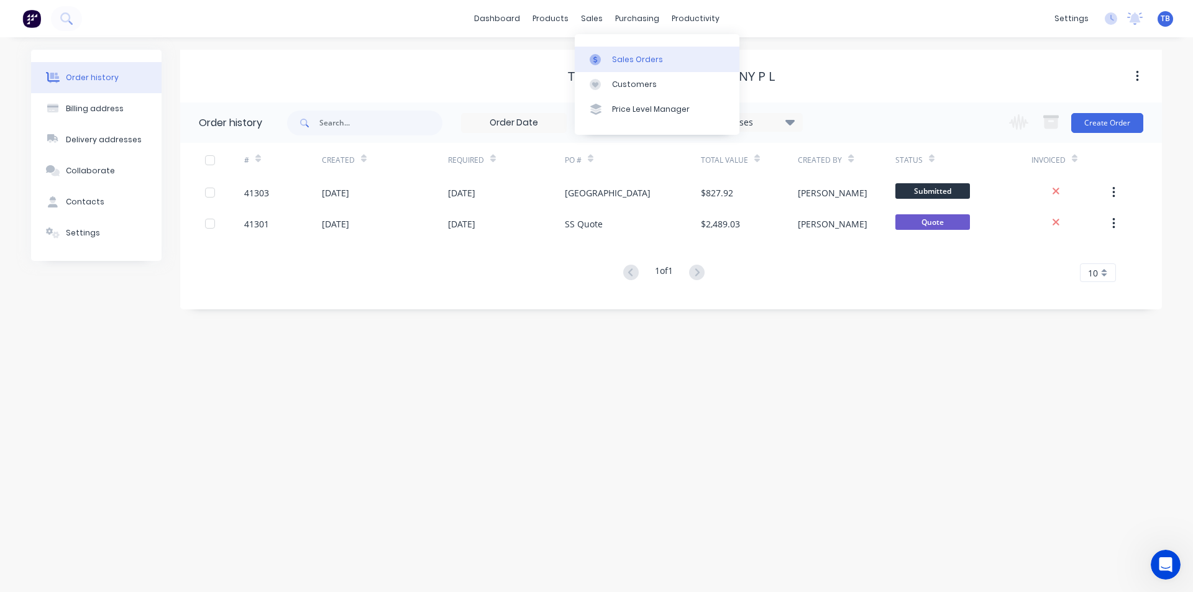
click at [621, 58] on div "Sales Orders" at bounding box center [637, 59] width 51 height 11
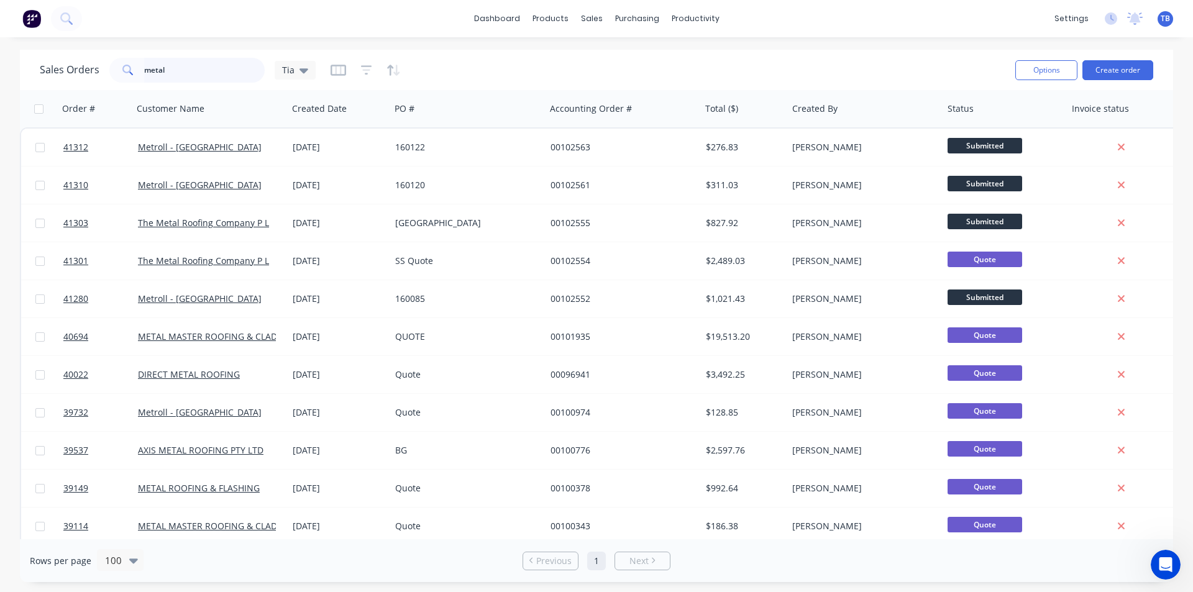
drag, startPoint x: 195, startPoint y: 68, endPoint x: 34, endPoint y: 53, distance: 162.1
click at [34, 54] on div "Sales Orders metal Tia Options Create order" at bounding box center [596, 70] width 1153 height 40
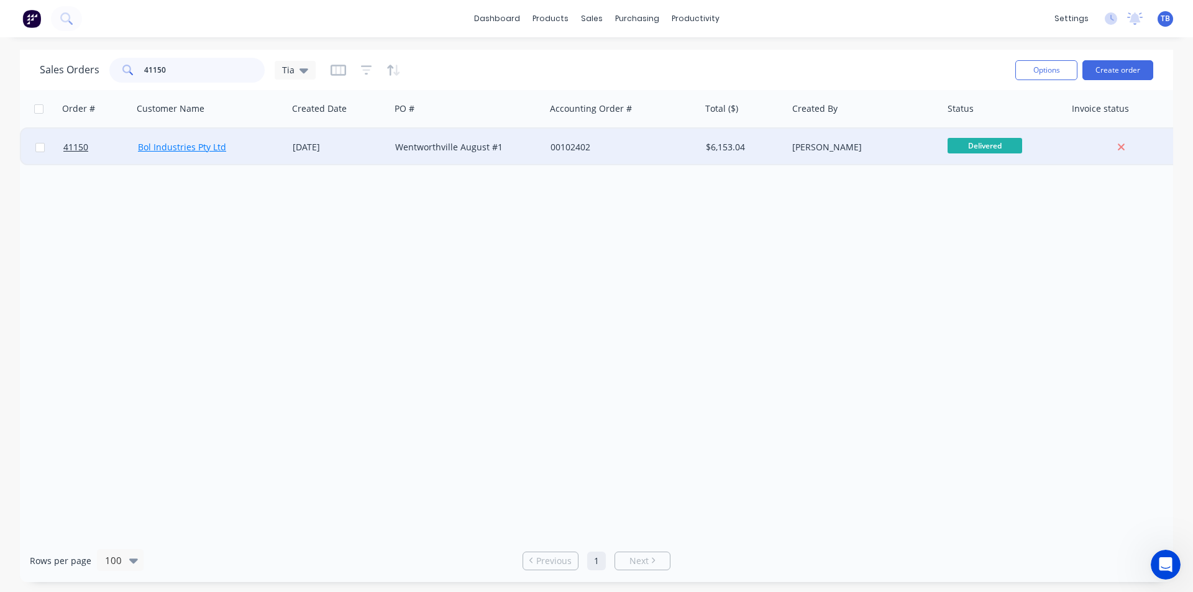
type input "41150"
click at [176, 150] on link "Bol Industries Pty Ltd" at bounding box center [182, 147] width 88 height 12
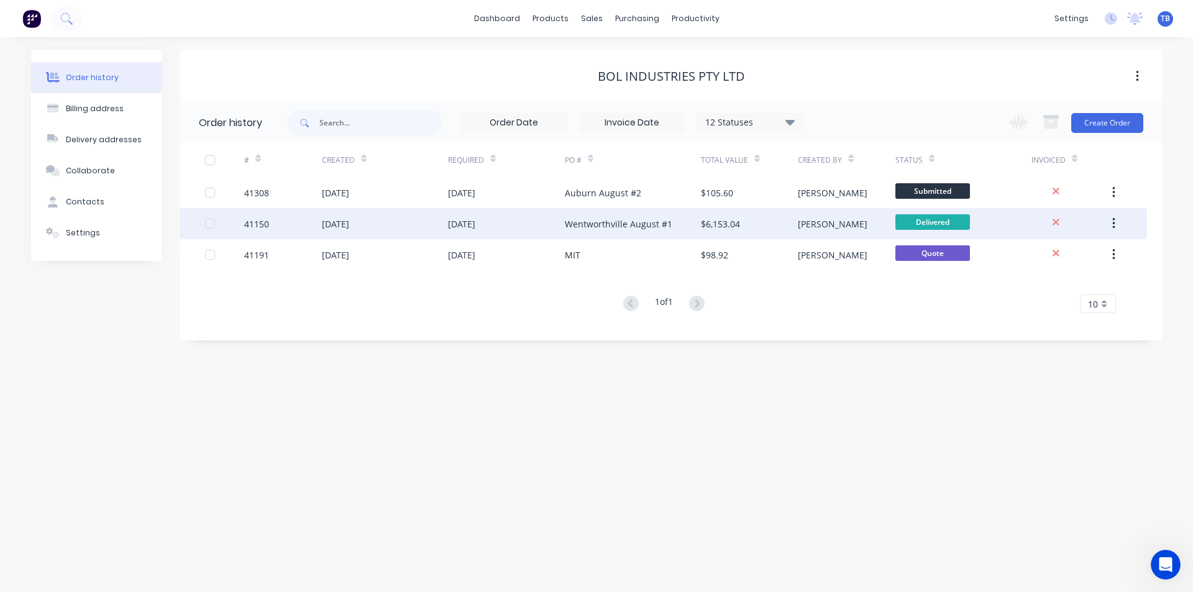
click at [267, 222] on div "41150" at bounding box center [256, 223] width 25 height 13
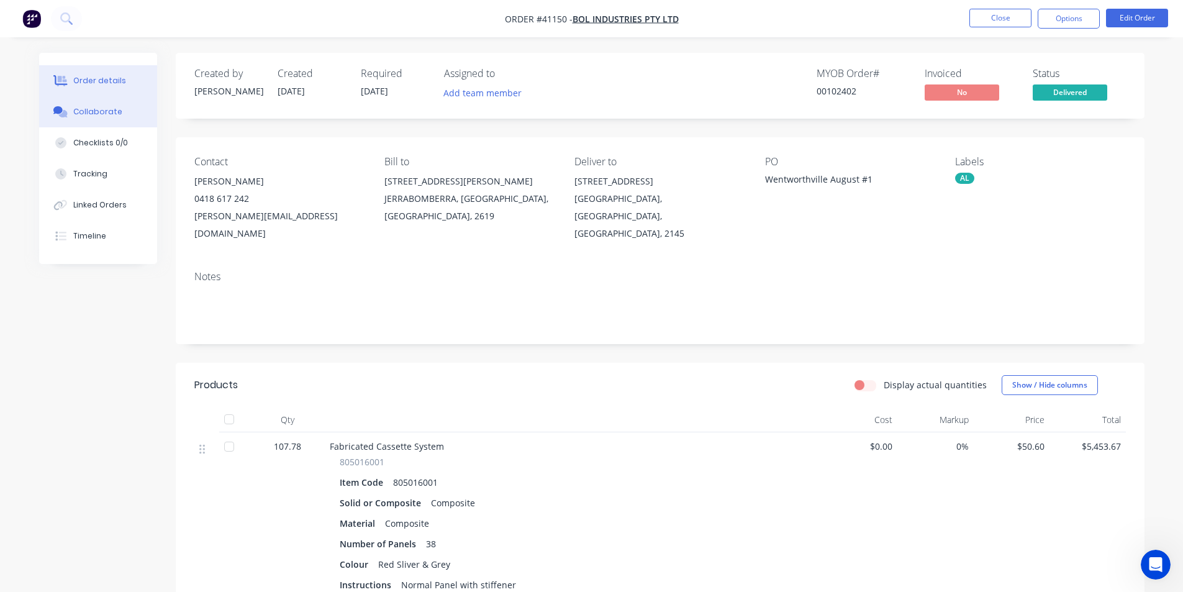
click at [83, 112] on div "Collaborate" at bounding box center [97, 111] width 49 height 11
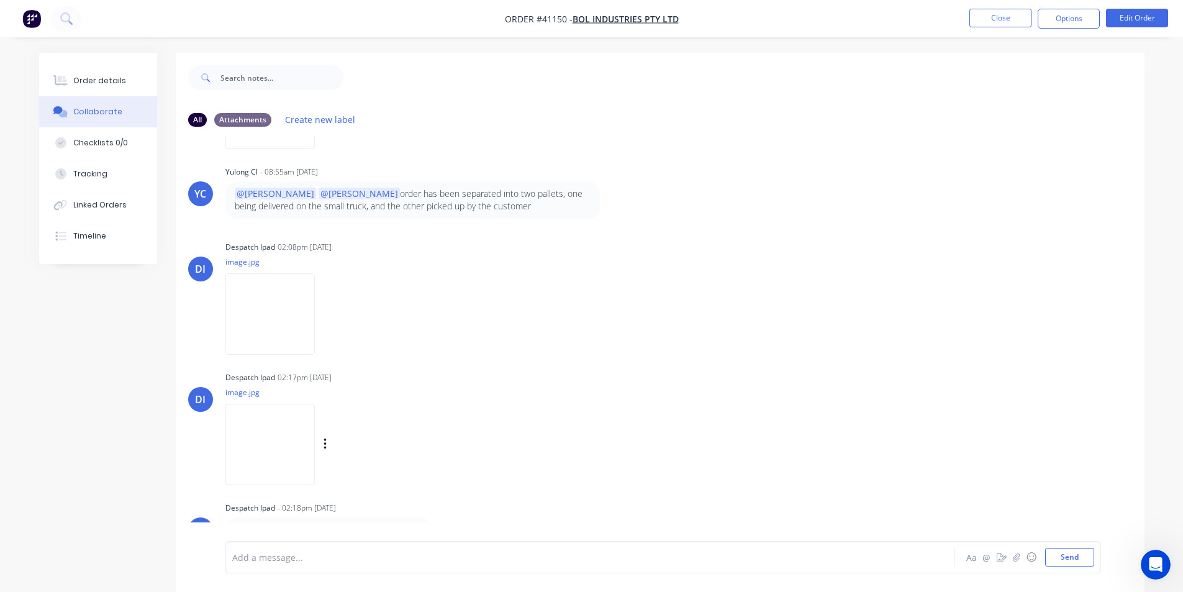
scroll to position [640, 0]
click at [1020, 513] on div "DI Despatch Ipad - 02:18pm [DATE] Second pallet collected by Bol Industries at …" at bounding box center [660, 519] width 969 height 43
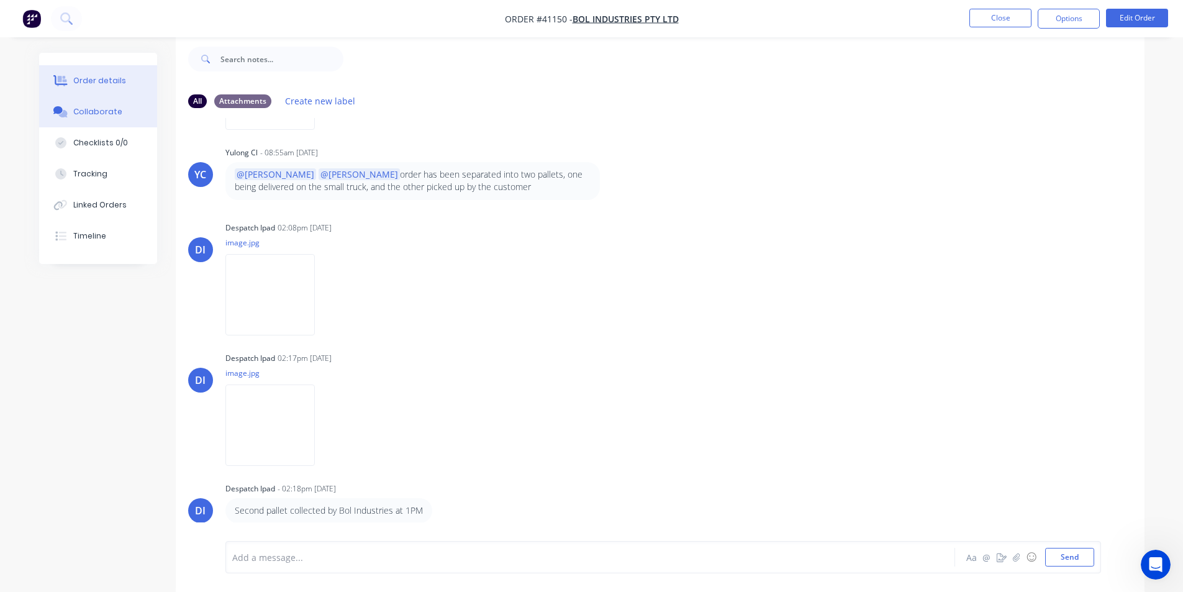
click at [74, 82] on div "Order details" at bounding box center [99, 80] width 53 height 11
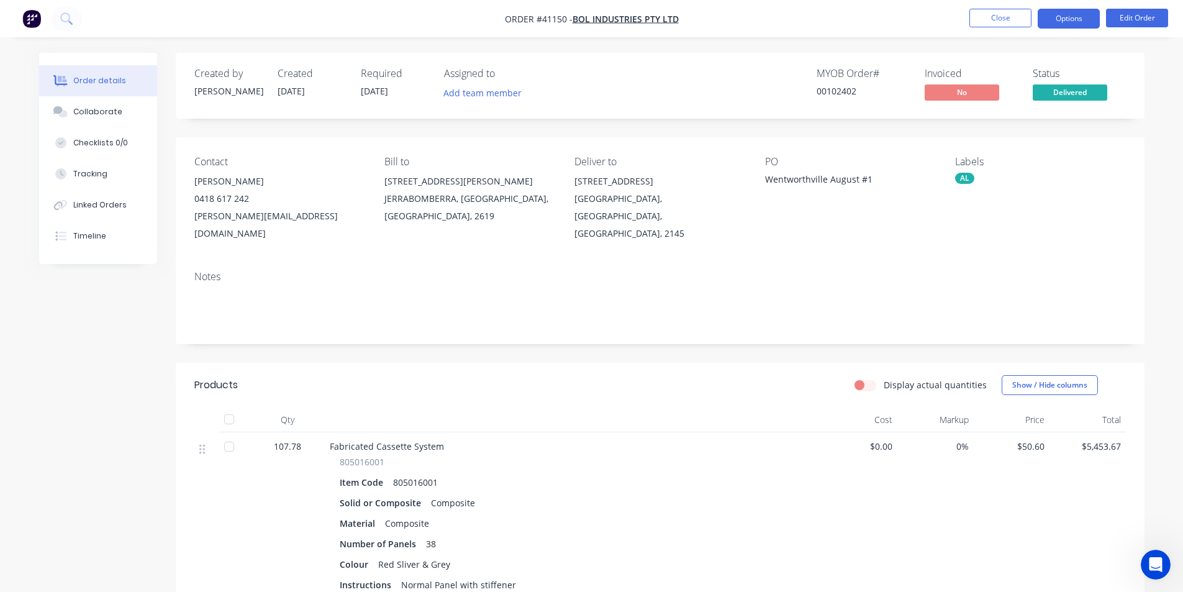
click at [1062, 17] on button "Options" at bounding box center [1069, 19] width 62 height 20
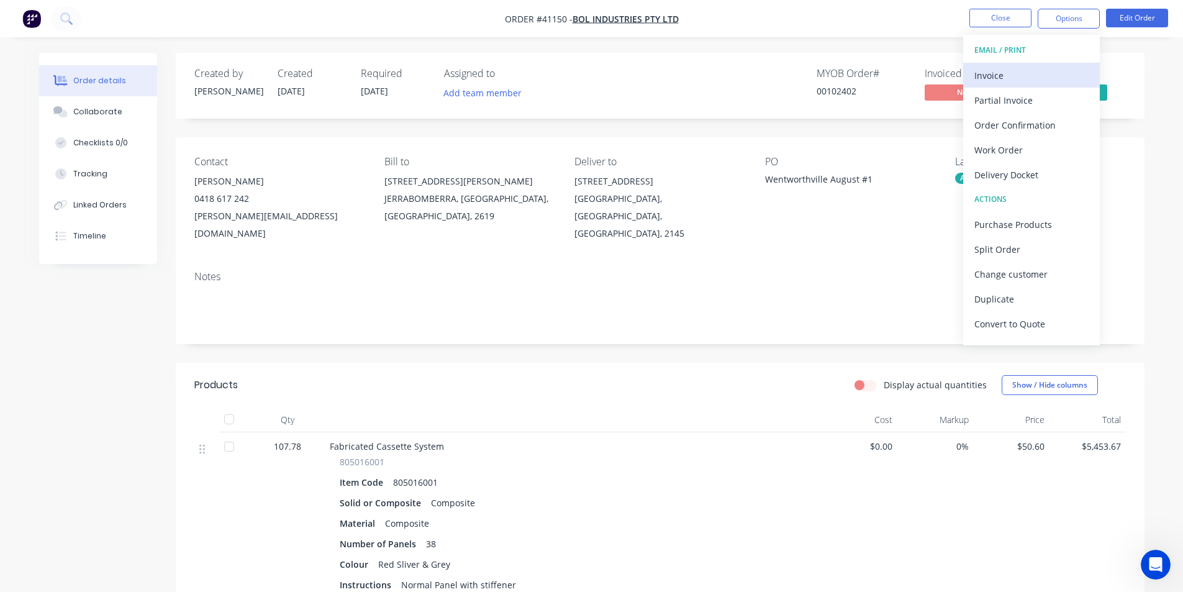
click at [1040, 74] on div "Invoice" at bounding box center [1032, 75] width 114 height 18
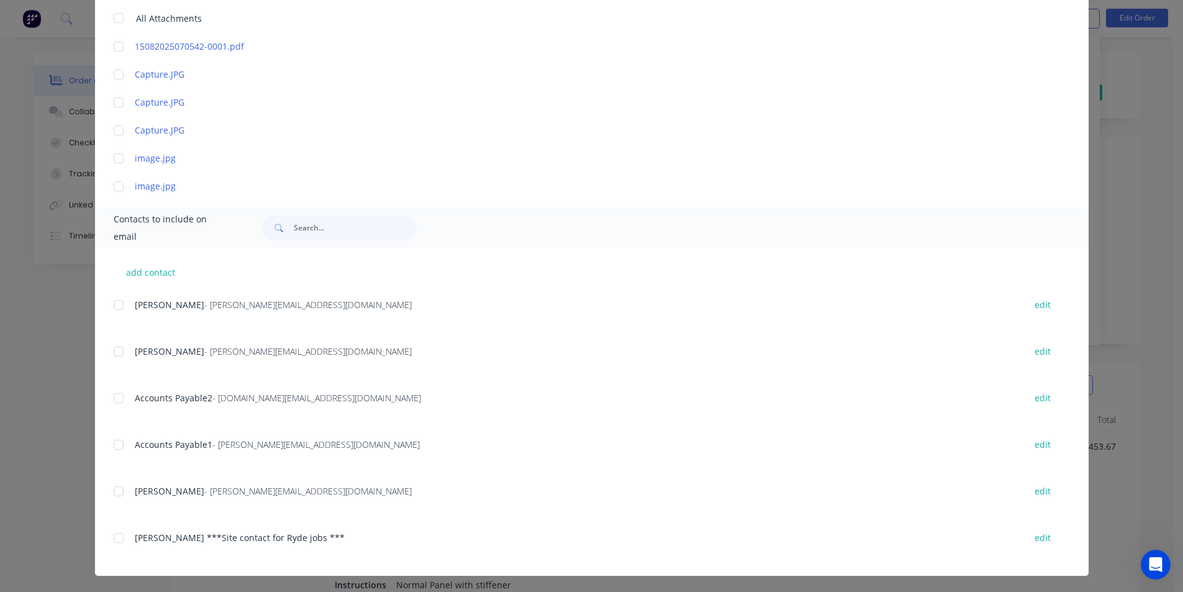
scroll to position [357, 0]
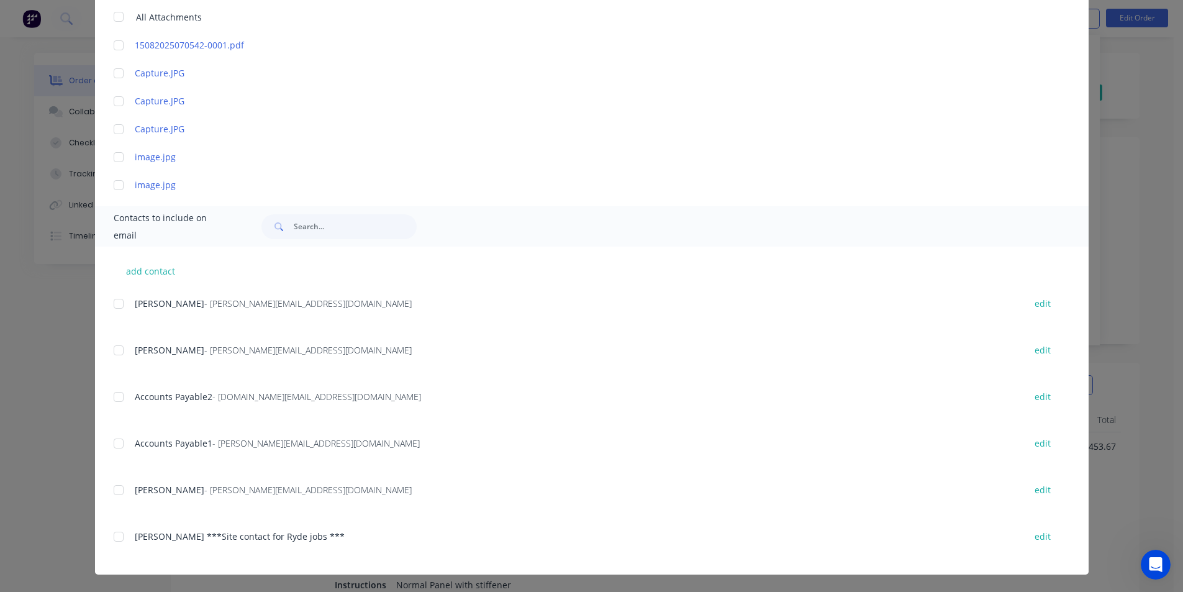
click at [116, 447] on div at bounding box center [118, 443] width 25 height 25
click at [115, 394] on div at bounding box center [118, 397] width 25 height 25
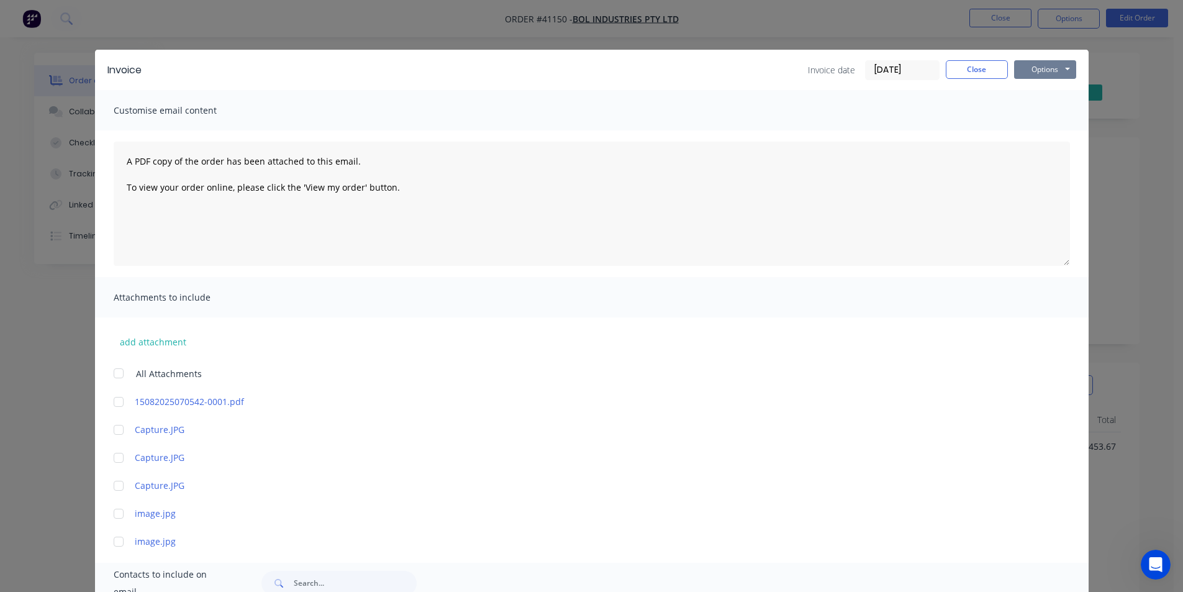
click at [1052, 75] on button "Options" at bounding box center [1045, 69] width 62 height 19
click at [1052, 128] on button "Email" at bounding box center [1054, 132] width 80 height 20
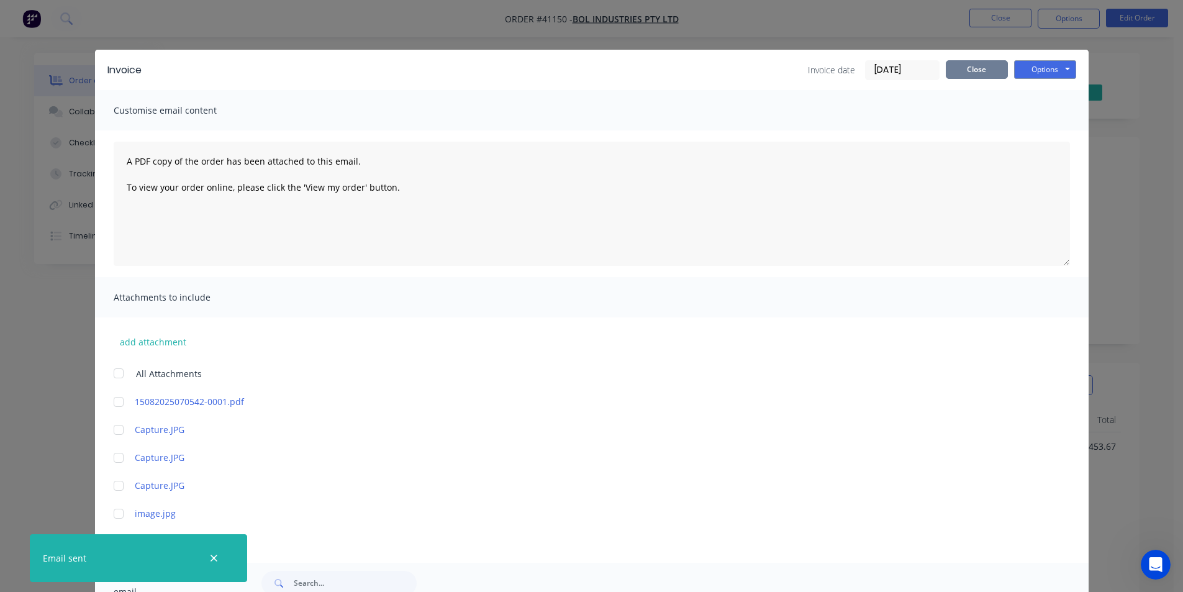
click at [980, 73] on button "Close" at bounding box center [977, 69] width 62 height 19
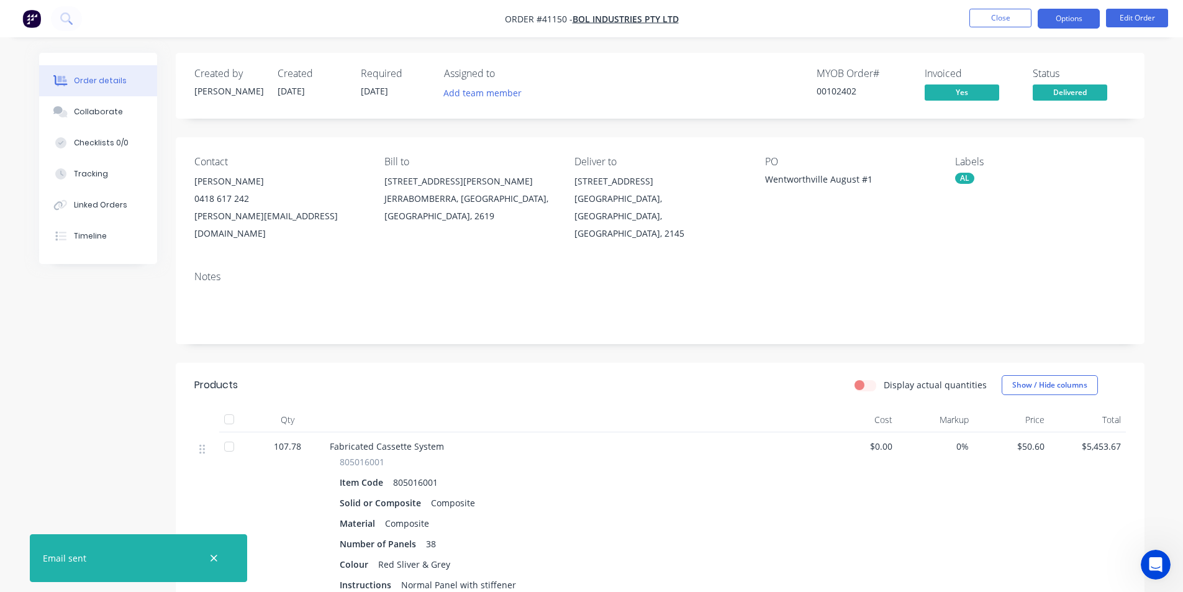
click at [1079, 9] on button "Options" at bounding box center [1069, 19] width 62 height 20
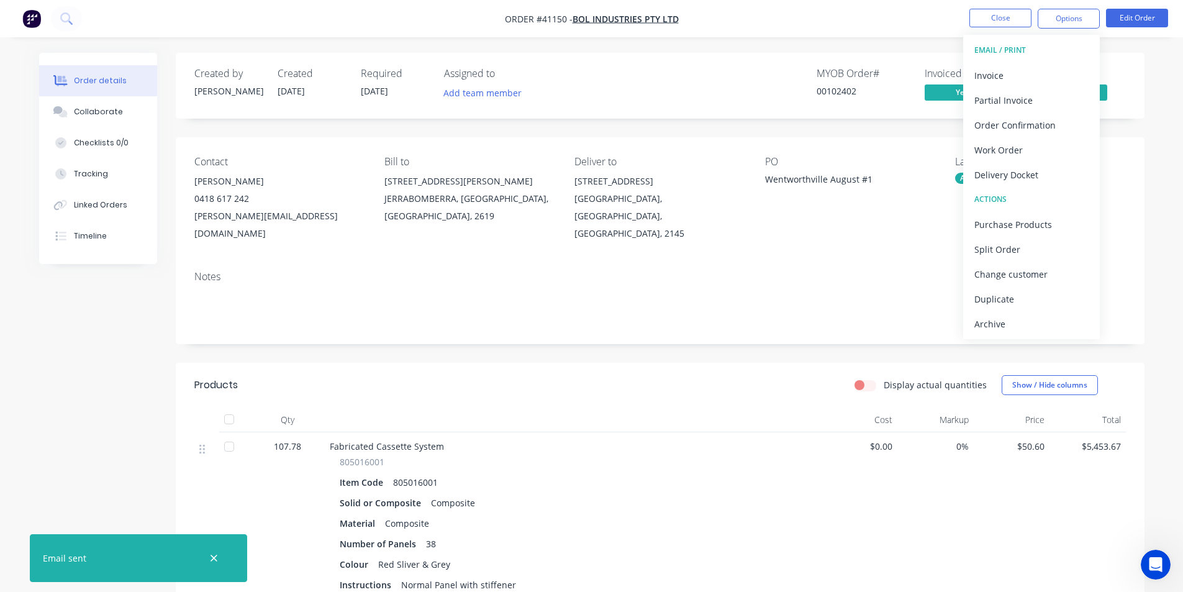
click at [1019, 330] on div "Archive" at bounding box center [1032, 324] width 114 height 18
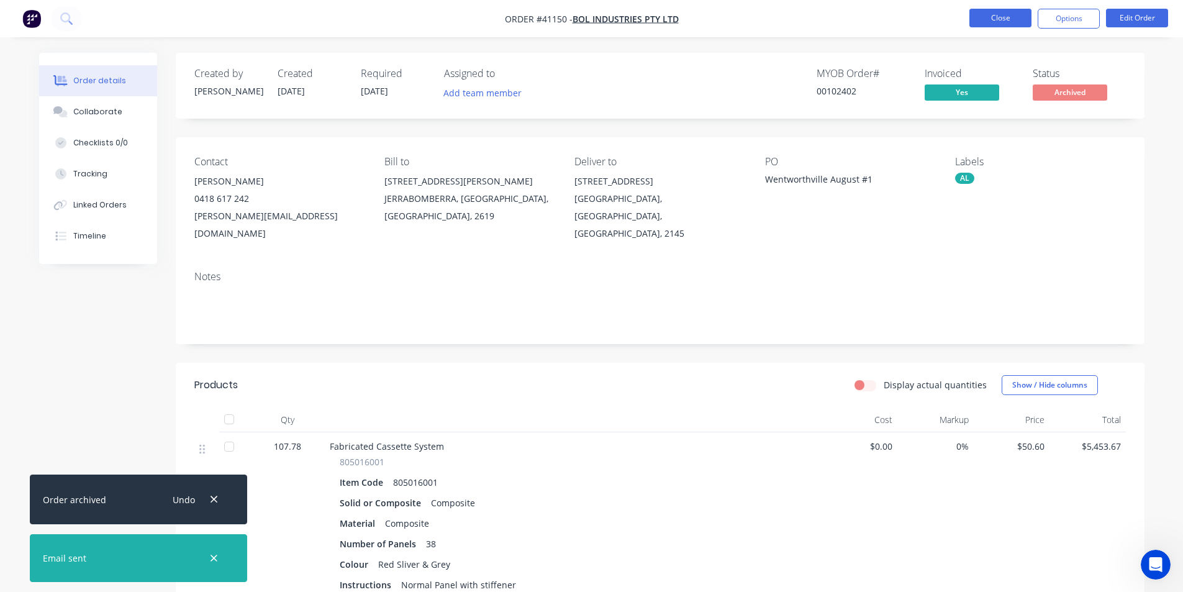
click at [999, 24] on button "Close" at bounding box center [1001, 18] width 62 height 19
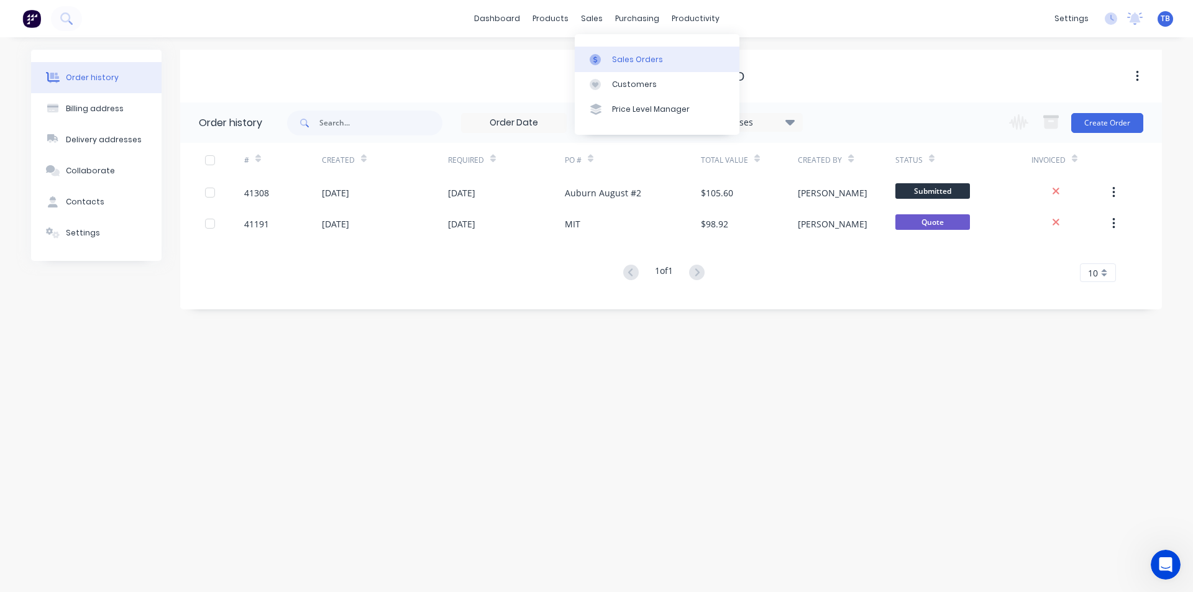
click at [615, 57] on div "Sales Orders" at bounding box center [637, 59] width 51 height 11
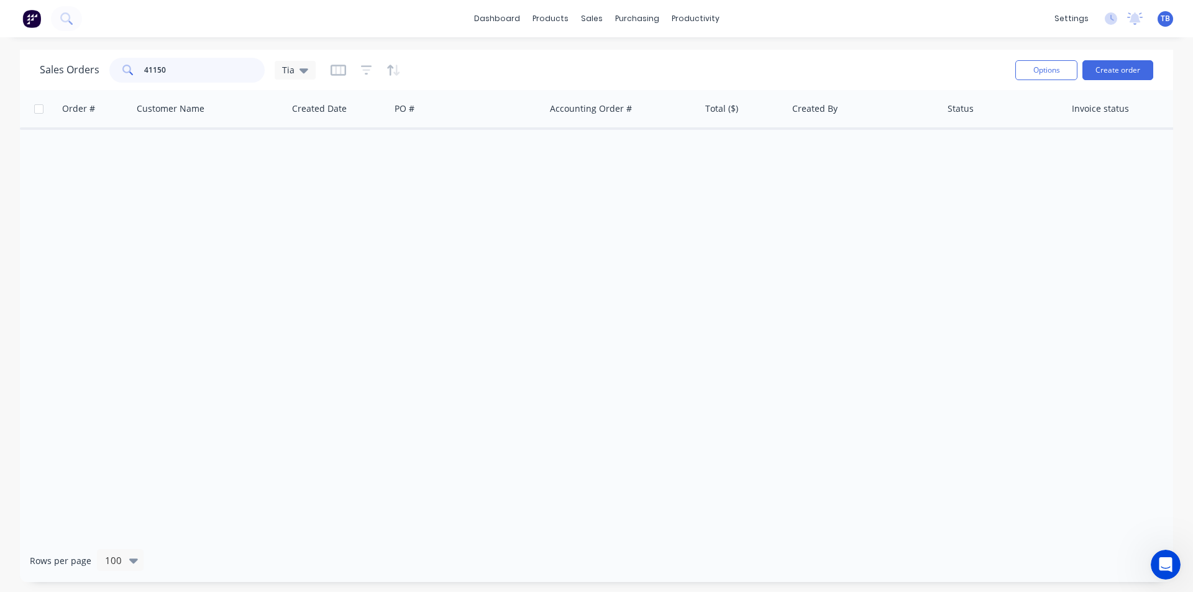
click at [200, 71] on input "41150" at bounding box center [204, 70] width 121 height 25
click at [301, 66] on icon at bounding box center [303, 70] width 9 height 14
click at [327, 235] on div "Archived jobs edit" at bounding box center [361, 225] width 166 height 25
click at [331, 225] on button "Archived jobs" at bounding box center [349, 226] width 142 height 14
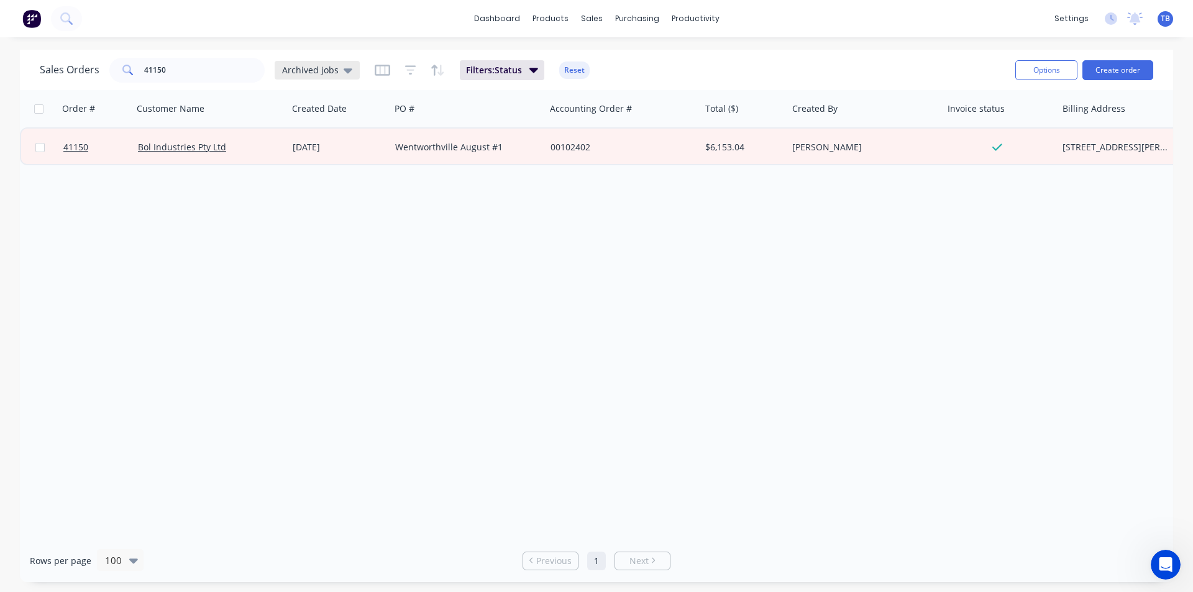
click at [344, 71] on icon at bounding box center [348, 70] width 9 height 5
click at [347, 199] on button "Tia (Default)" at bounding box center [349, 201] width 142 height 14
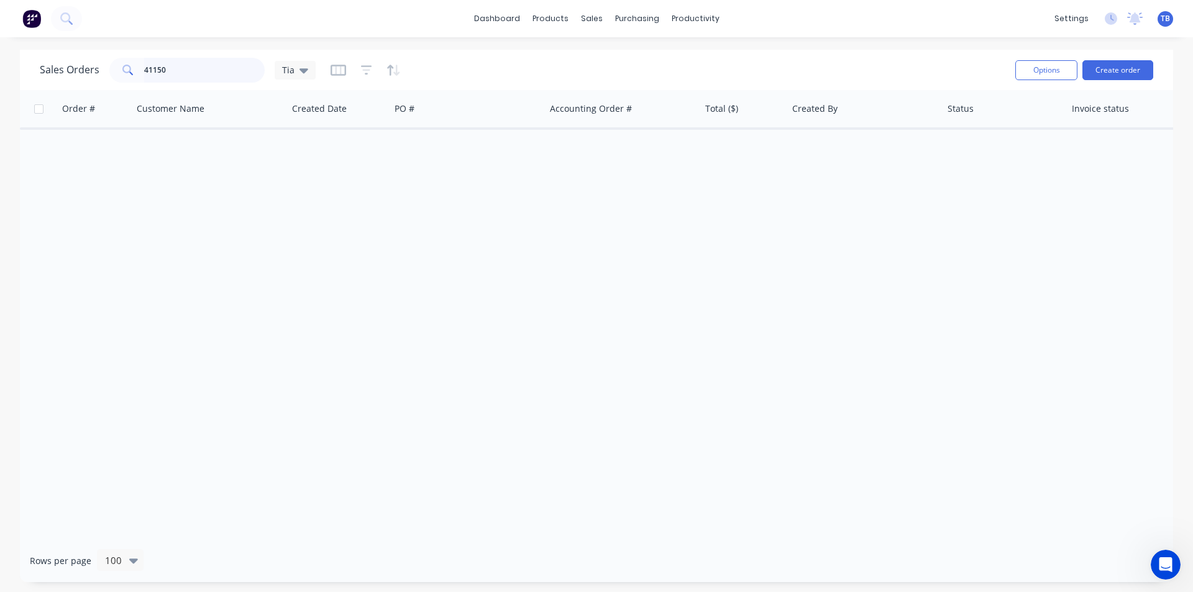
drag, startPoint x: 217, startPoint y: 73, endPoint x: 22, endPoint y: 68, distance: 195.7
click at [22, 68] on div "Sales Orders 41150 Tia Options Create order" at bounding box center [596, 70] width 1153 height 40
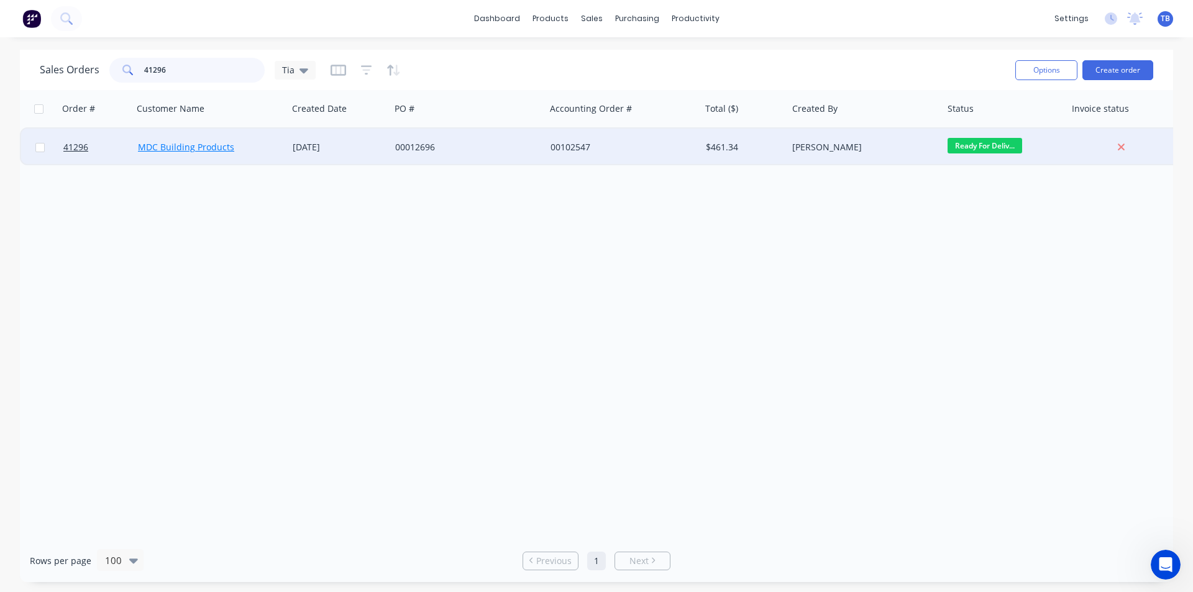
type input "41296"
click at [180, 149] on link "MDC Building Products" at bounding box center [186, 147] width 96 height 12
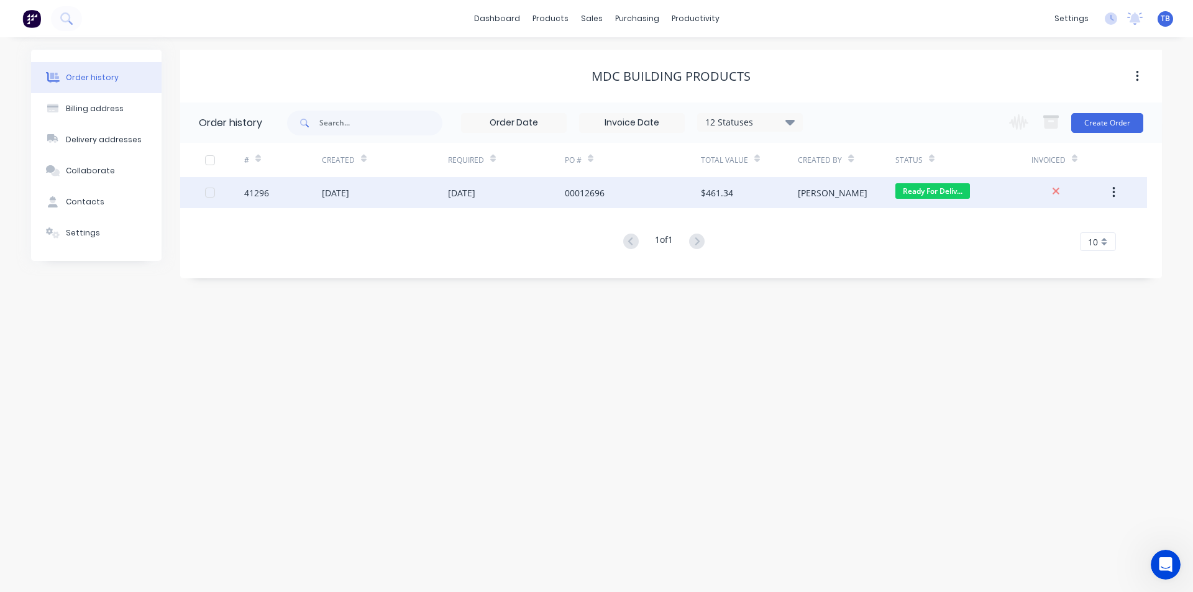
click at [261, 196] on div "41296" at bounding box center [256, 192] width 25 height 13
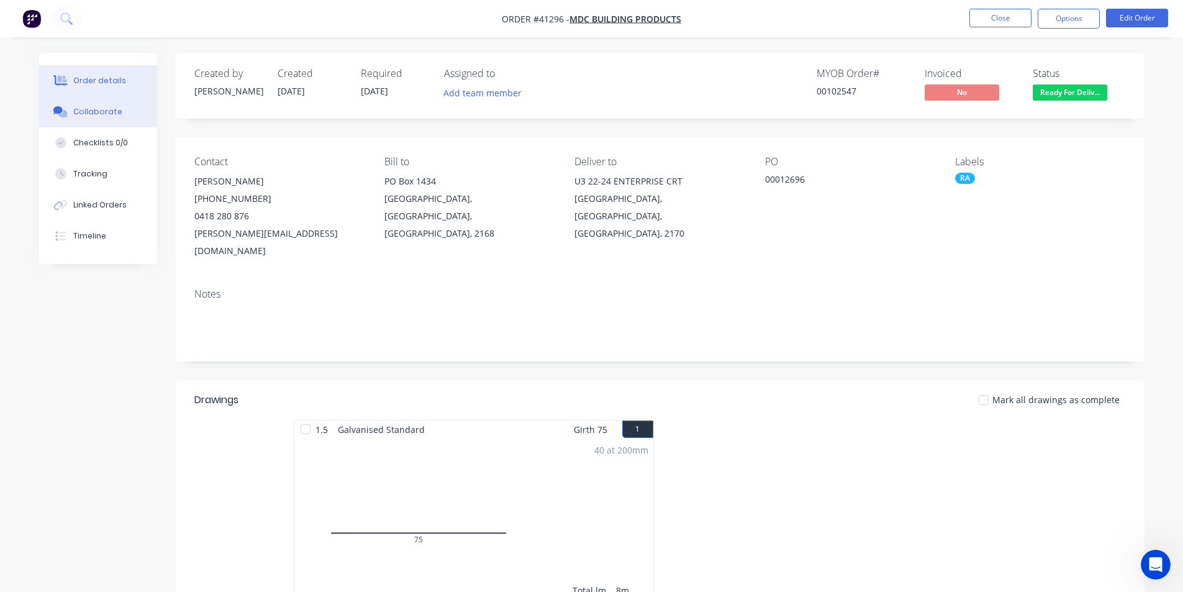
click at [125, 118] on button "Collaborate" at bounding box center [98, 111] width 118 height 31
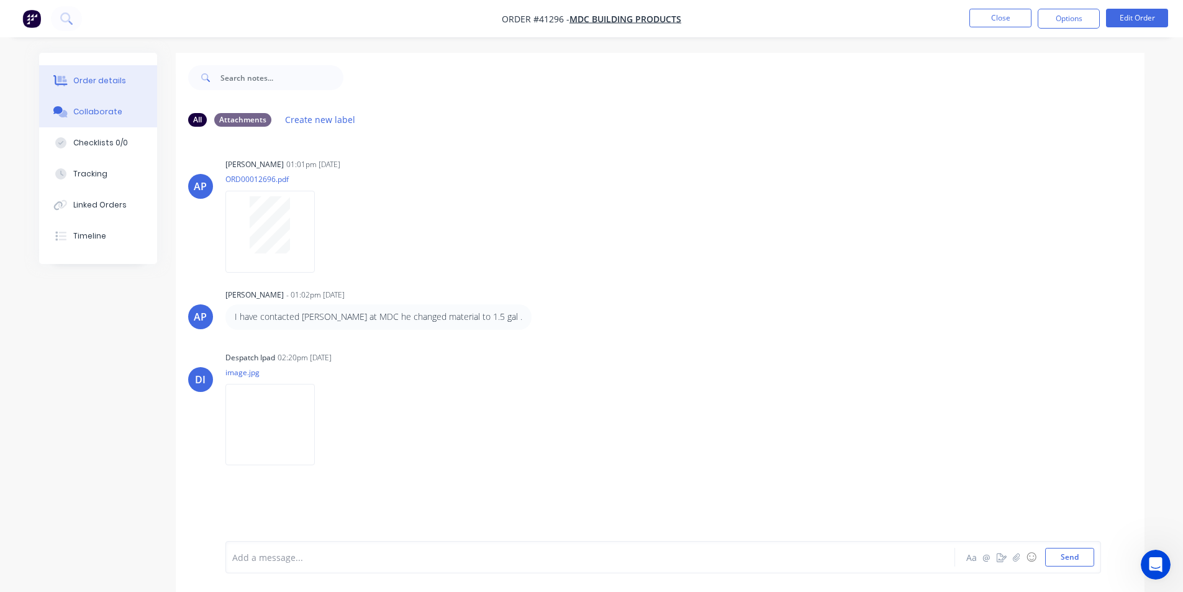
click at [86, 76] on div "Order details" at bounding box center [99, 80] width 53 height 11
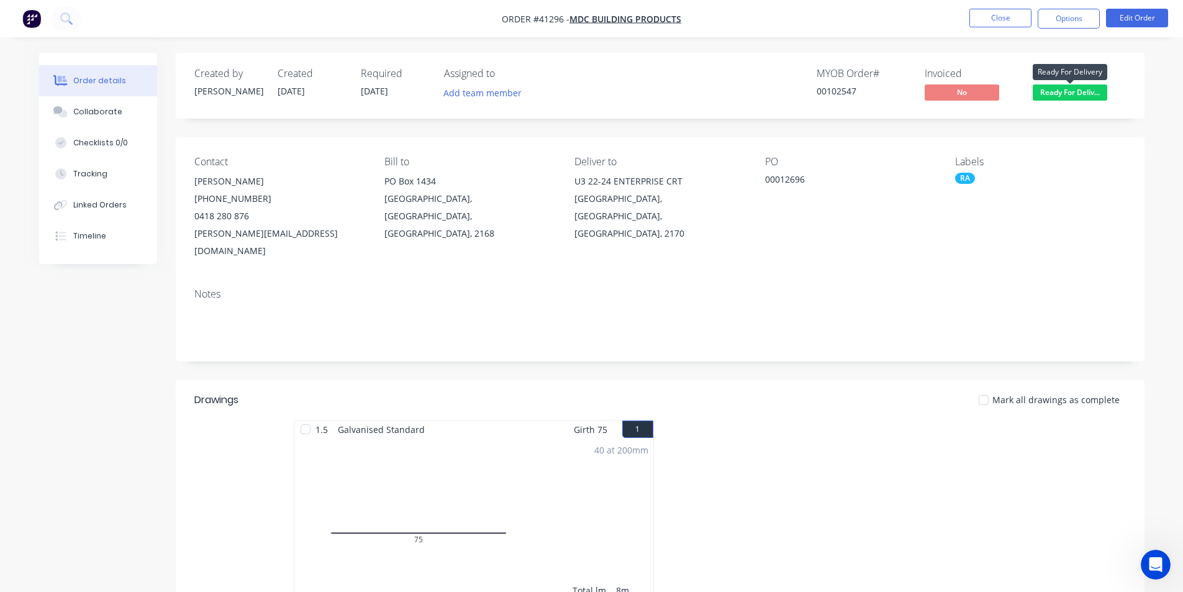
click at [1057, 88] on span "Ready For Deliv..." at bounding box center [1070, 92] width 75 height 16
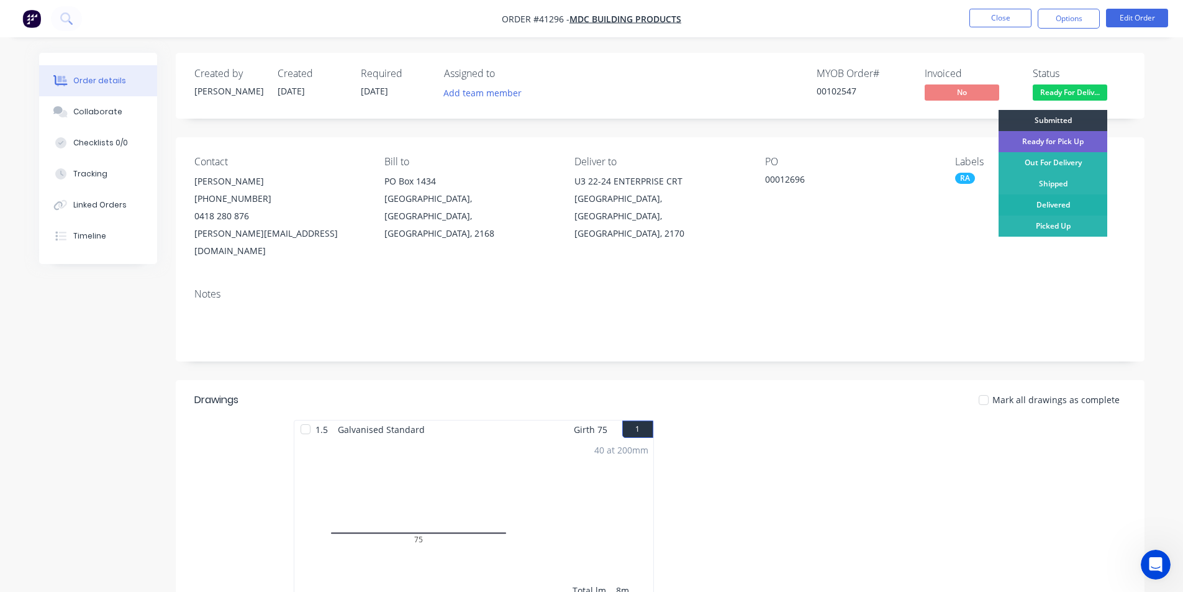
click at [1050, 206] on div "Delivered" at bounding box center [1053, 204] width 109 height 21
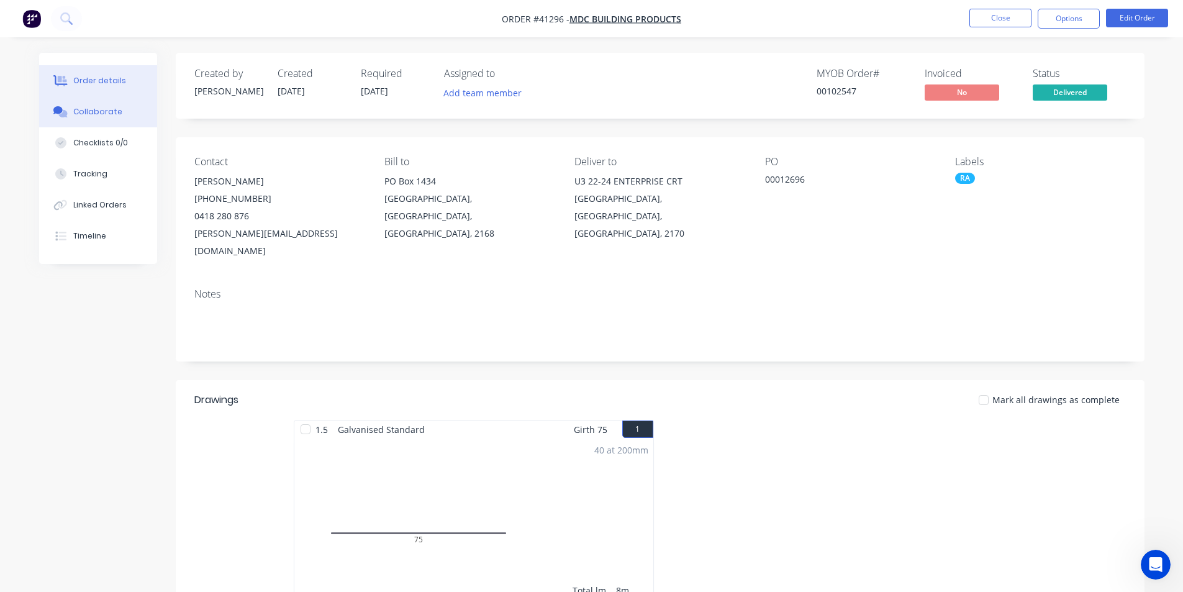
click at [116, 124] on button "Collaborate" at bounding box center [98, 111] width 118 height 31
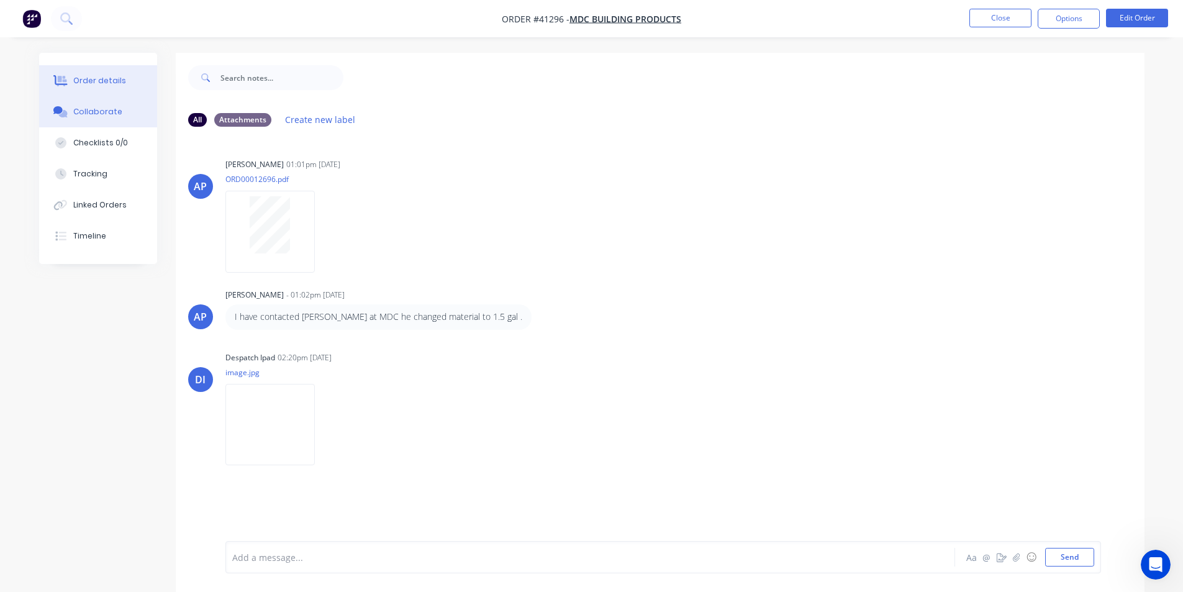
click at [127, 83] on button "Order details" at bounding box center [98, 80] width 118 height 31
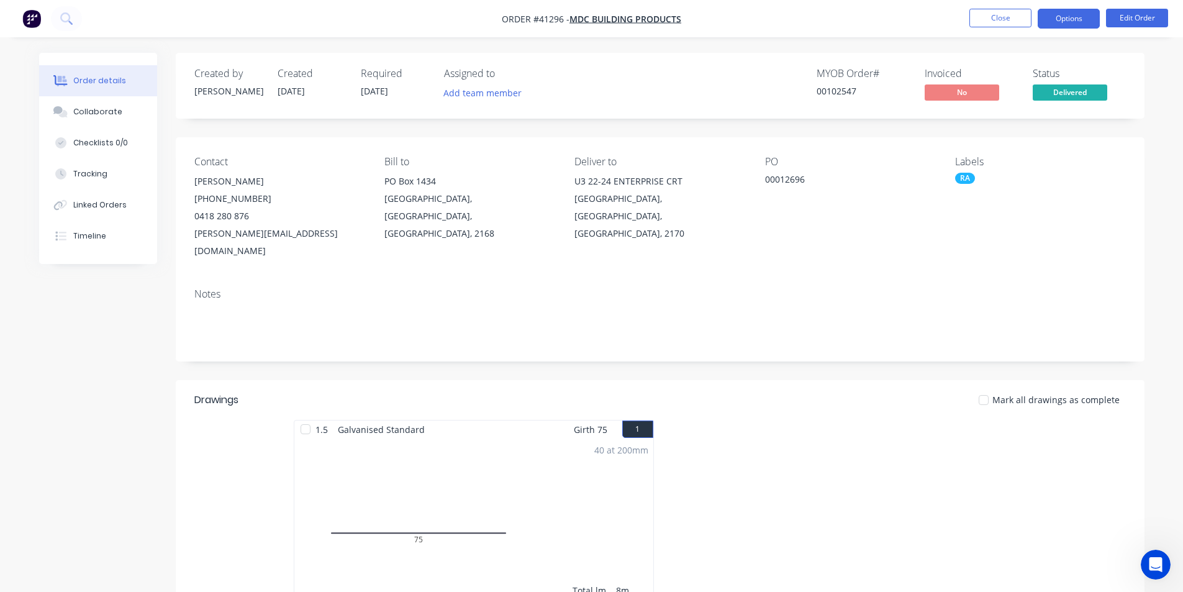
click at [1072, 16] on button "Options" at bounding box center [1069, 19] width 62 height 20
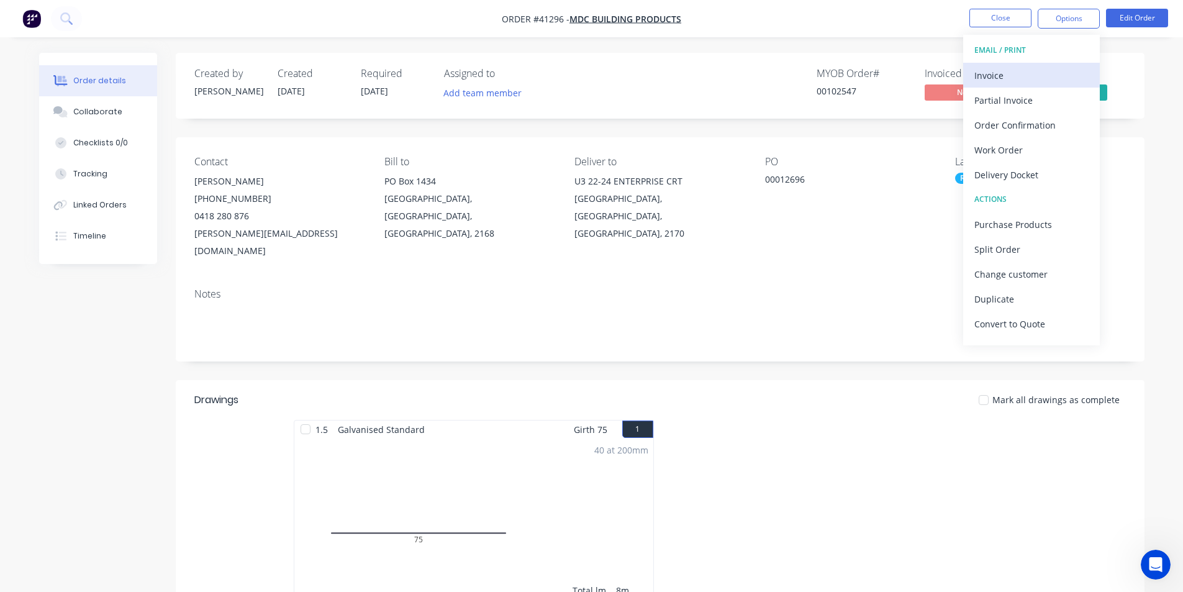
click at [1039, 75] on div "Invoice" at bounding box center [1032, 75] width 114 height 18
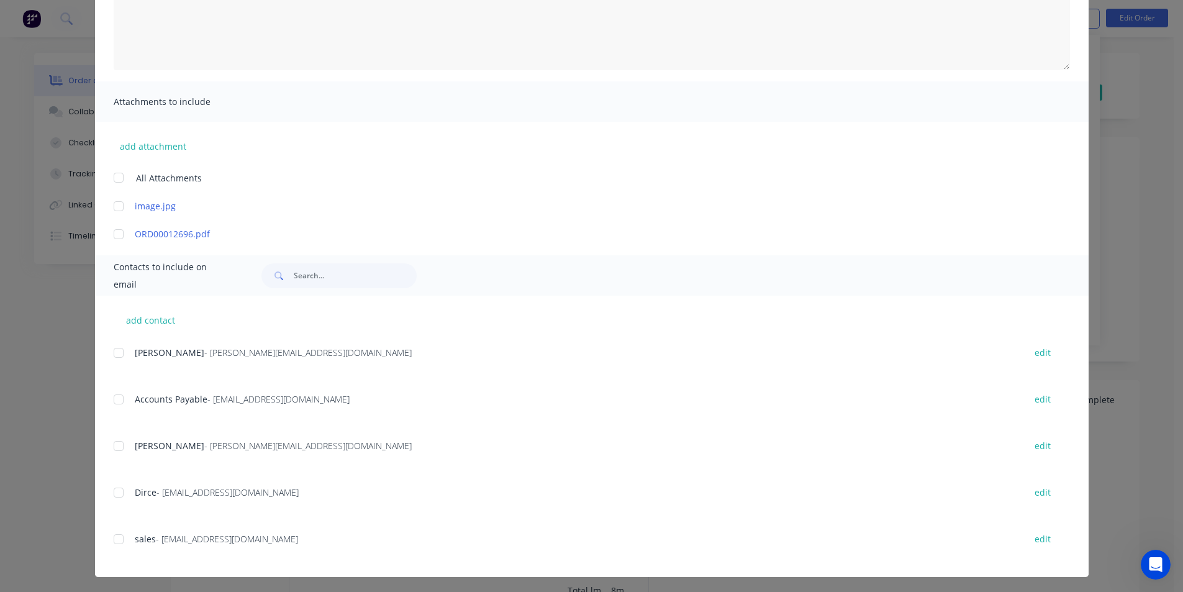
scroll to position [198, 0]
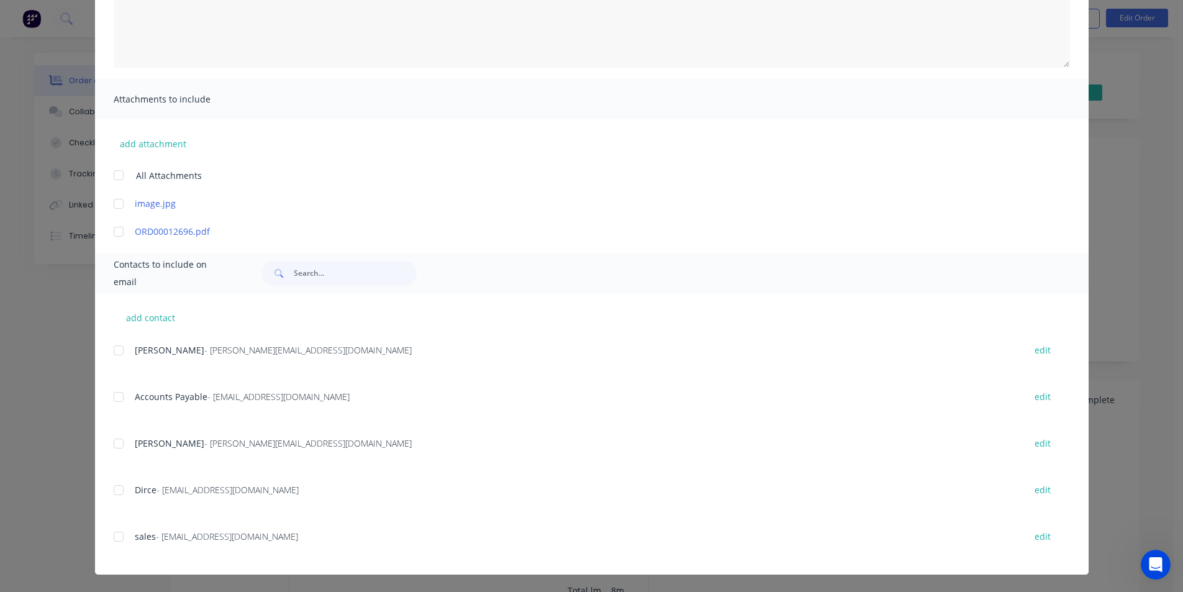
click at [114, 396] on div at bounding box center [118, 397] width 25 height 25
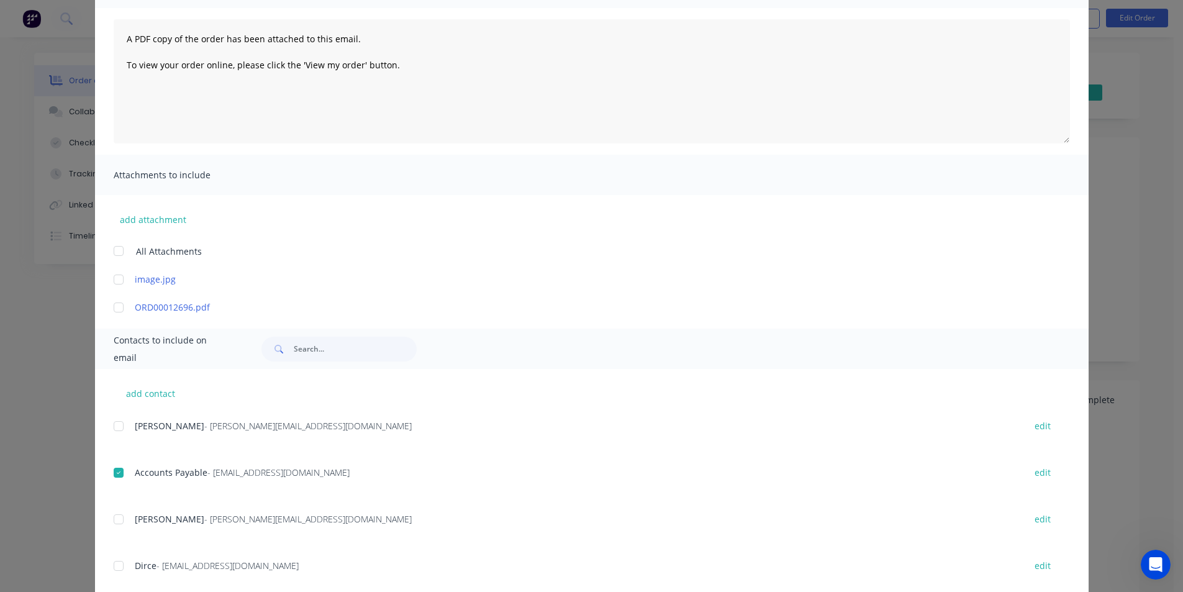
scroll to position [0, 0]
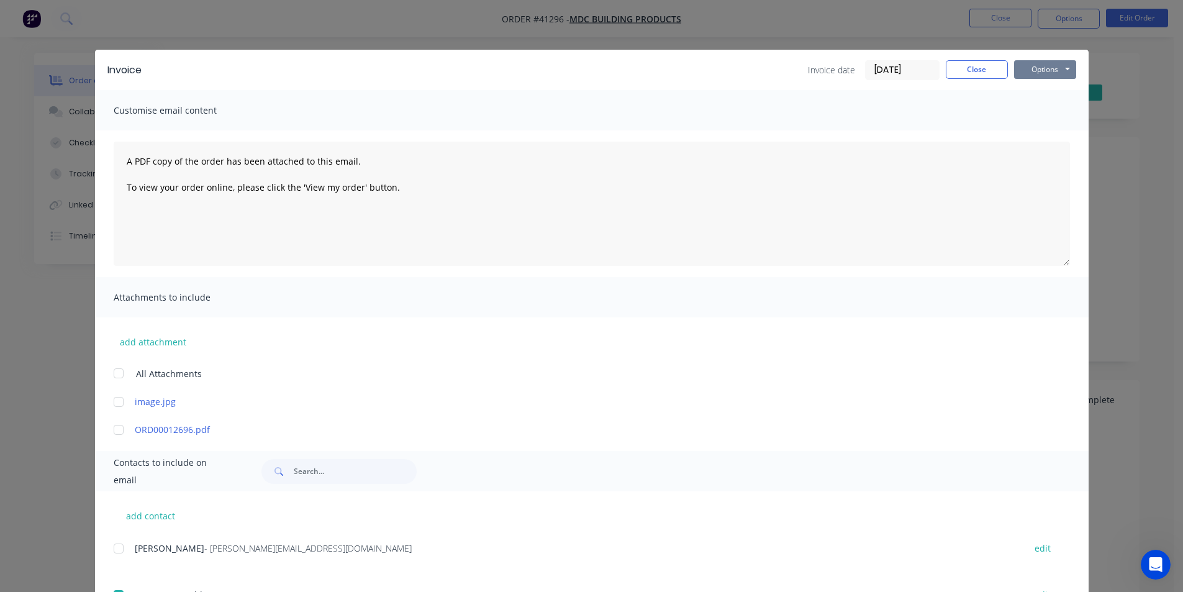
click at [1036, 66] on button "Options" at bounding box center [1045, 69] width 62 height 19
click at [1032, 129] on button "Email" at bounding box center [1054, 132] width 80 height 20
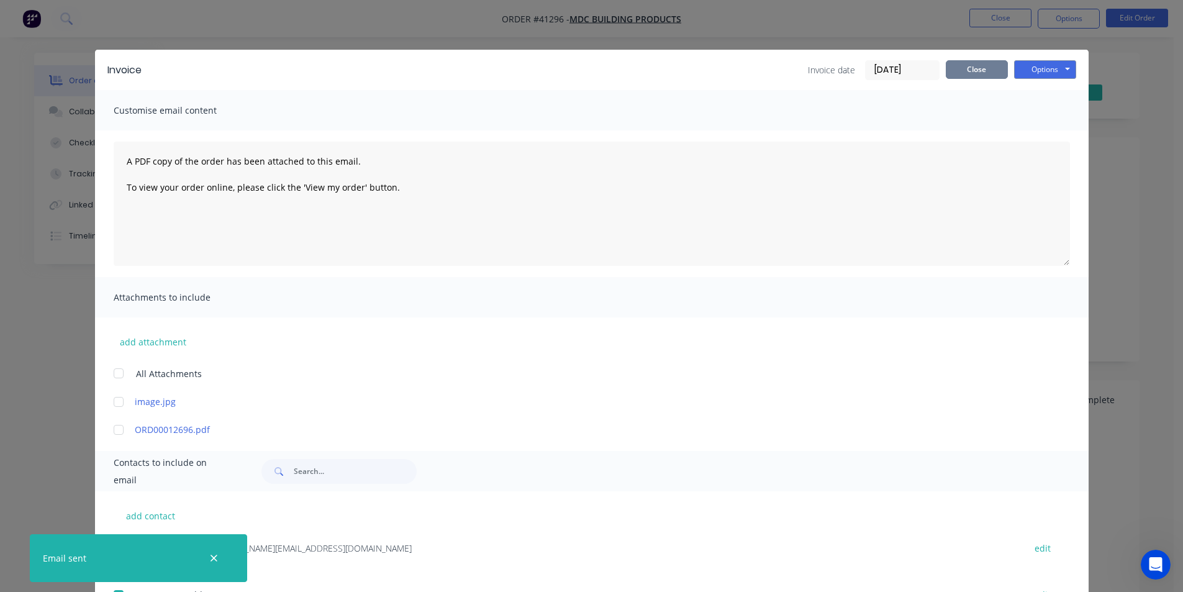
click at [986, 70] on button "Close" at bounding box center [977, 69] width 62 height 19
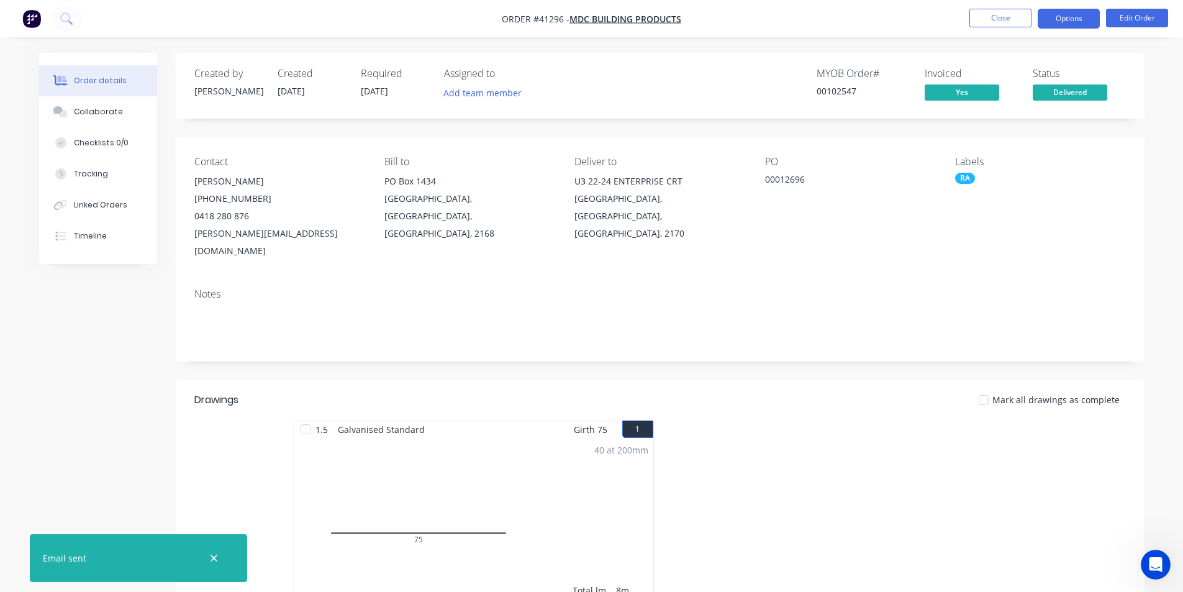
click at [1074, 26] on button "Options" at bounding box center [1069, 19] width 62 height 20
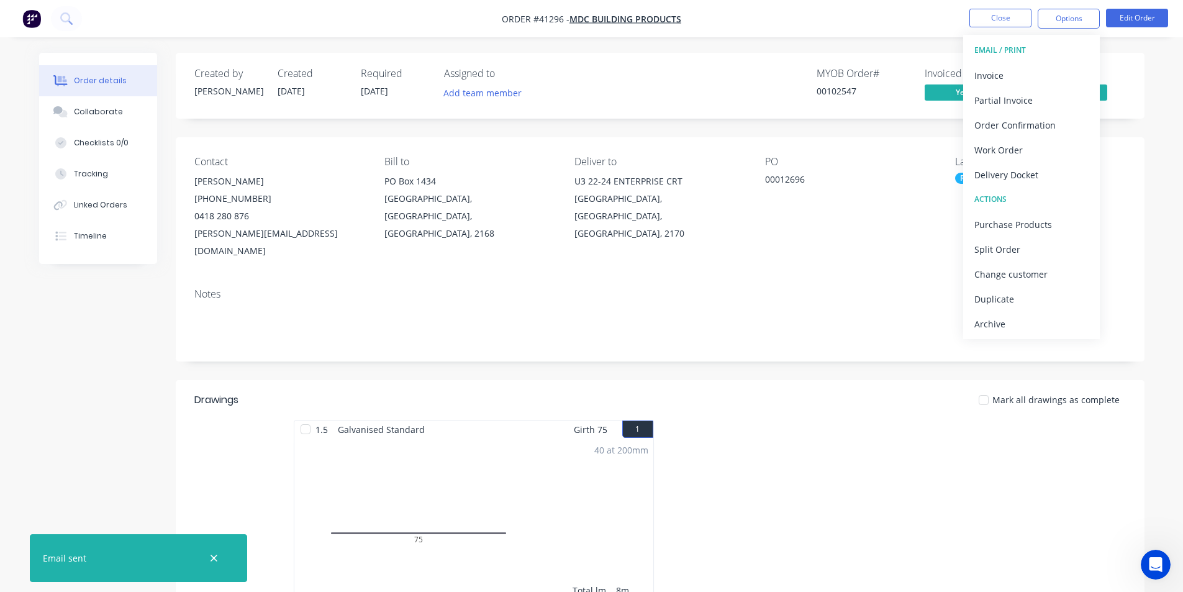
drag, startPoint x: 1002, startPoint y: 330, endPoint x: 1009, endPoint y: 347, distance: 18.9
click at [1002, 329] on div "Archive" at bounding box center [1032, 324] width 114 height 18
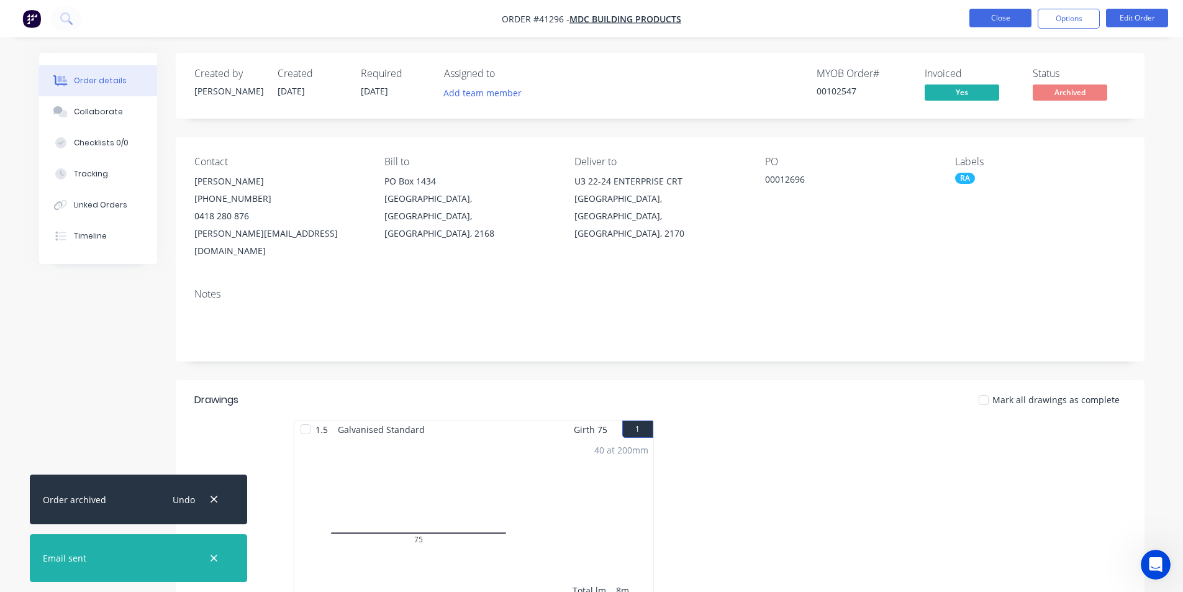
click at [990, 22] on button "Close" at bounding box center [1001, 18] width 62 height 19
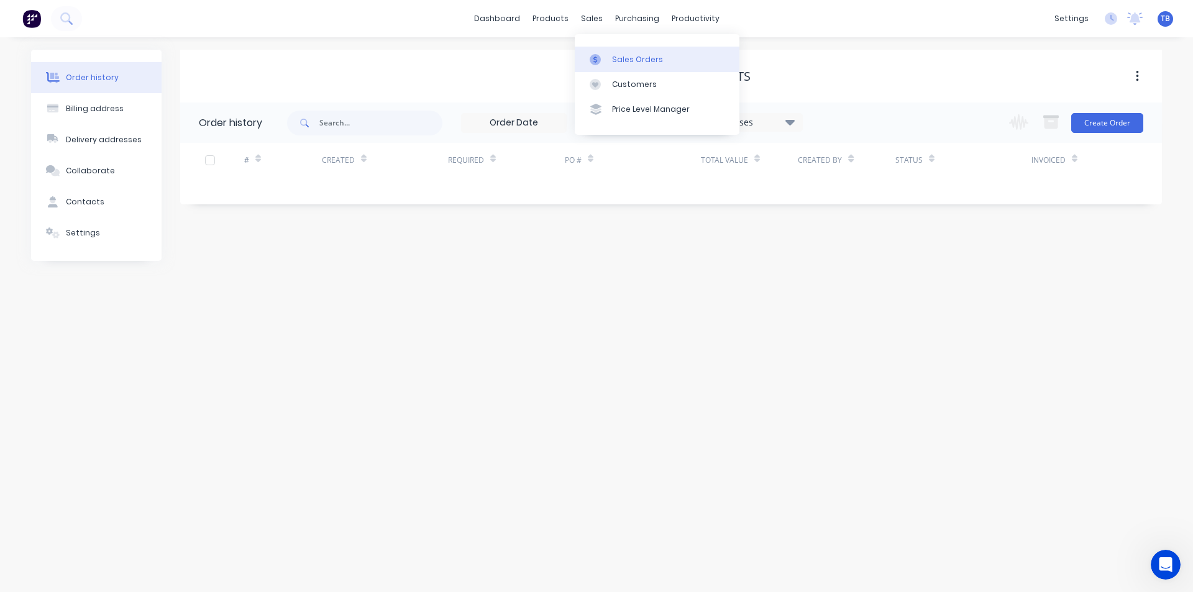
click at [608, 57] on link "Sales Orders" at bounding box center [657, 59] width 165 height 25
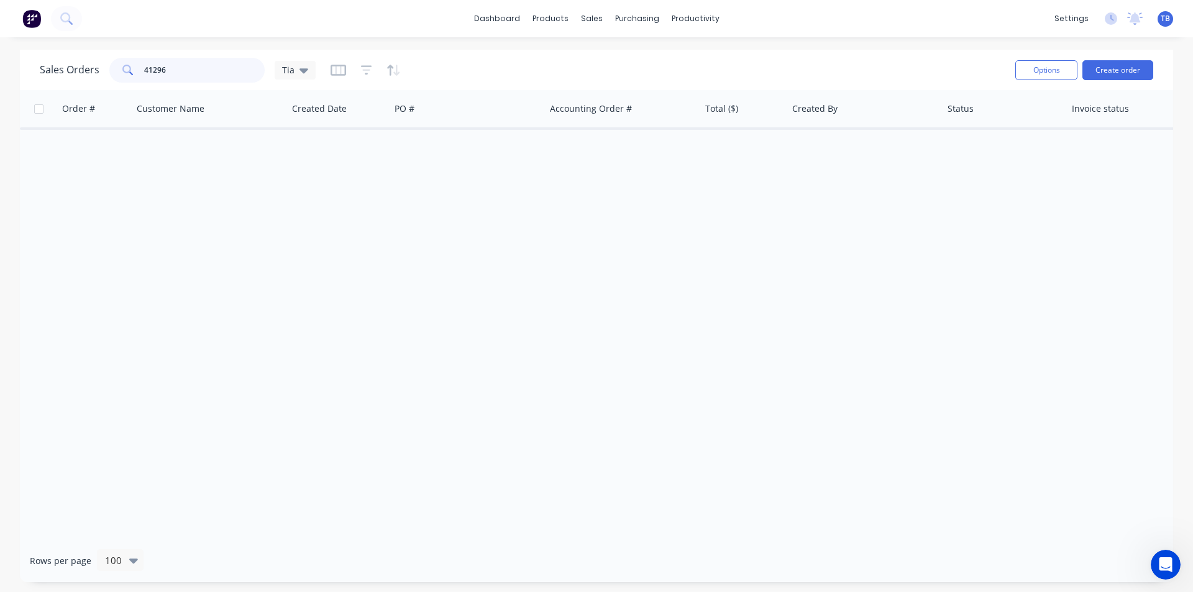
drag, startPoint x: 218, startPoint y: 66, endPoint x: 19, endPoint y: 56, distance: 199.7
click at [19, 56] on div "Sales Orders 41296 Tia Options Create order Order # Customer Name Created Date …" at bounding box center [596, 316] width 1193 height 532
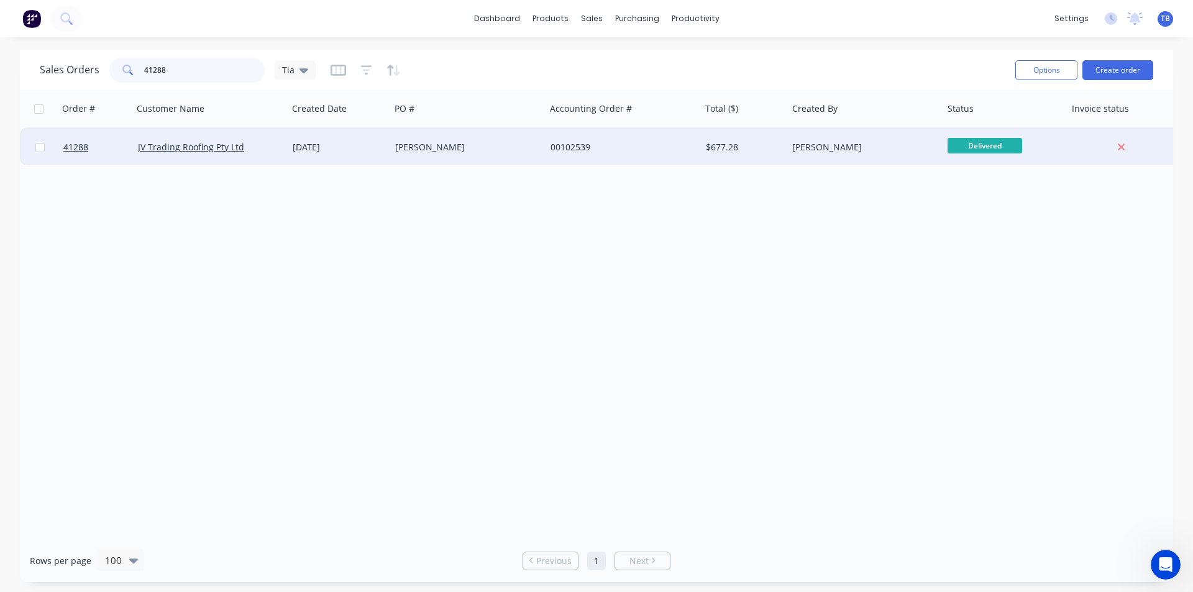
type input "41288"
click at [153, 153] on div "JV Trading Roofing Pty Ltd" at bounding box center [210, 147] width 155 height 37
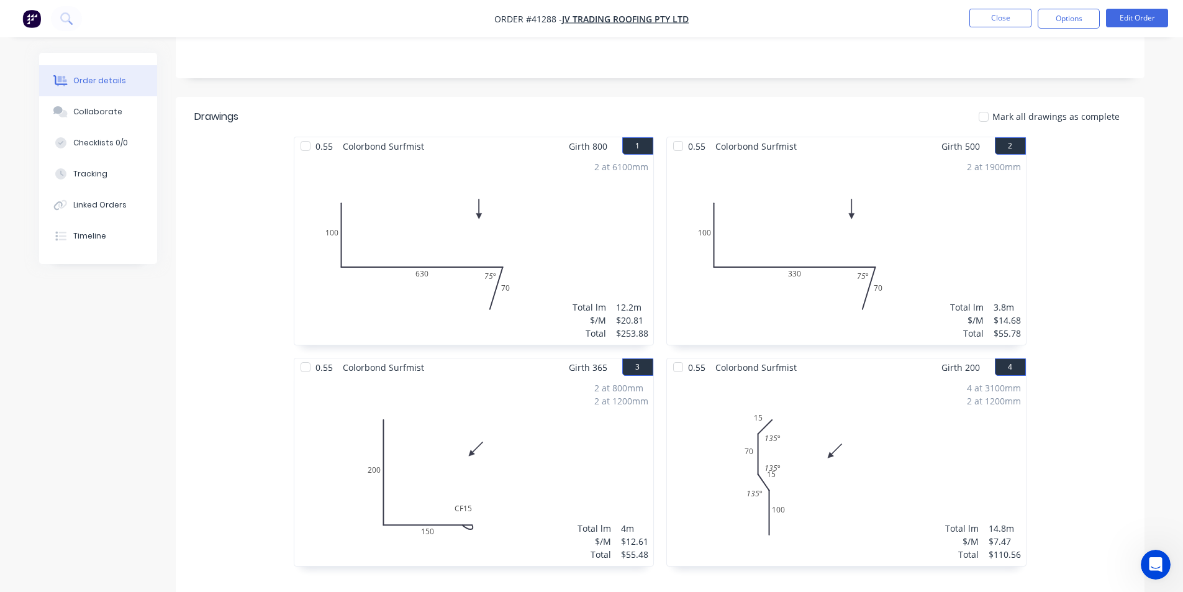
scroll to position [484, 0]
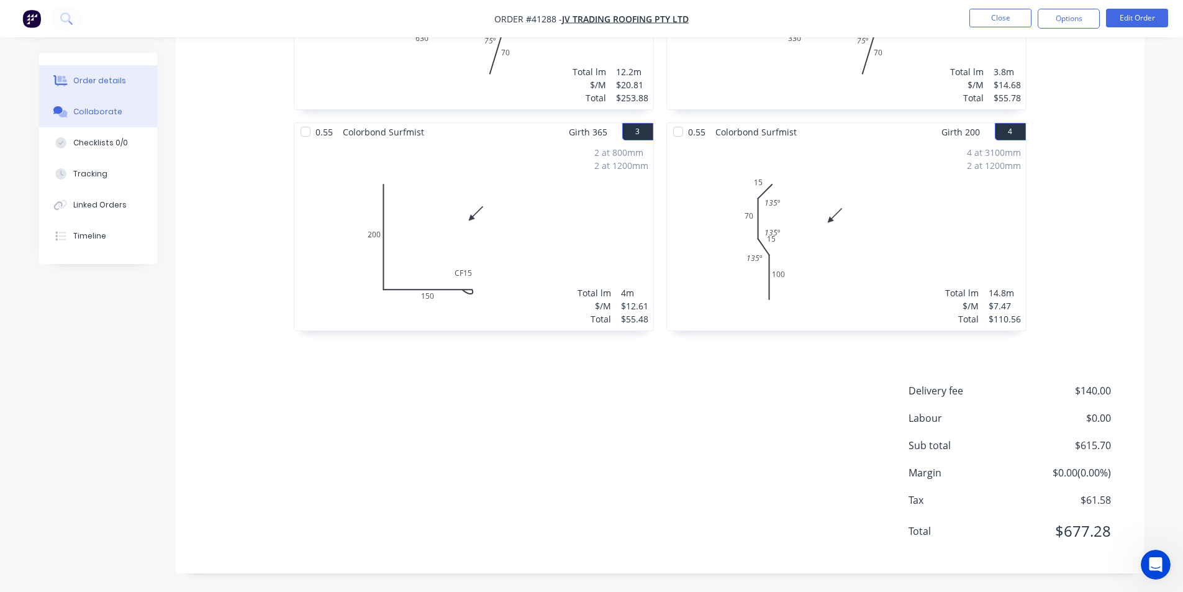
click at [117, 107] on div "Collaborate" at bounding box center [97, 111] width 49 height 11
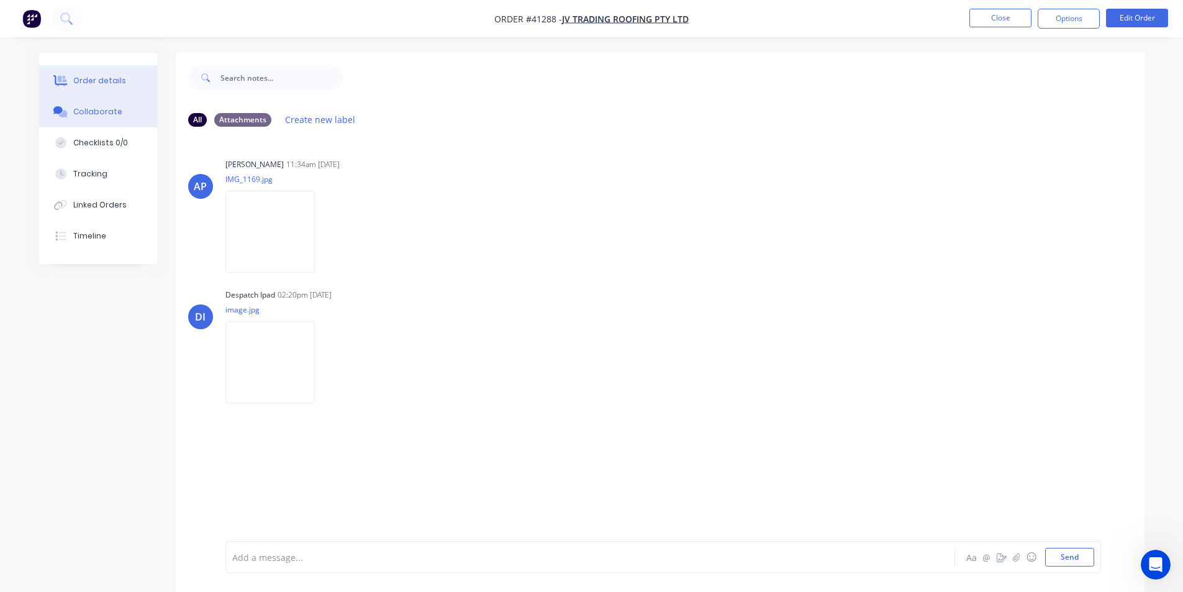
click at [124, 76] on button "Order details" at bounding box center [98, 80] width 118 height 31
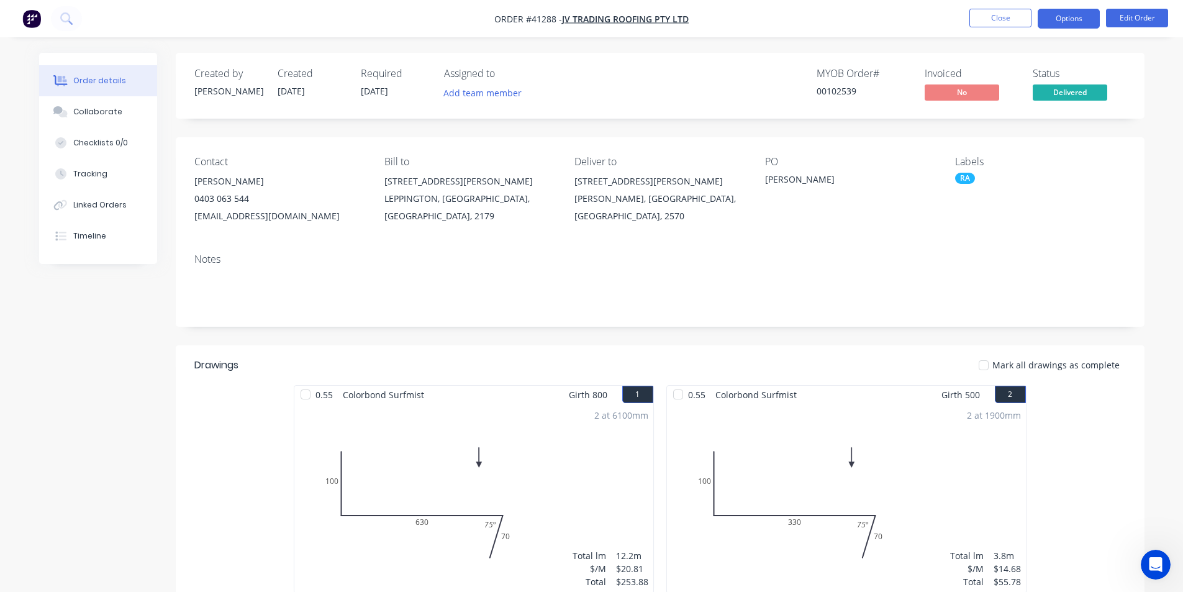
click at [1071, 14] on button "Options" at bounding box center [1069, 19] width 62 height 20
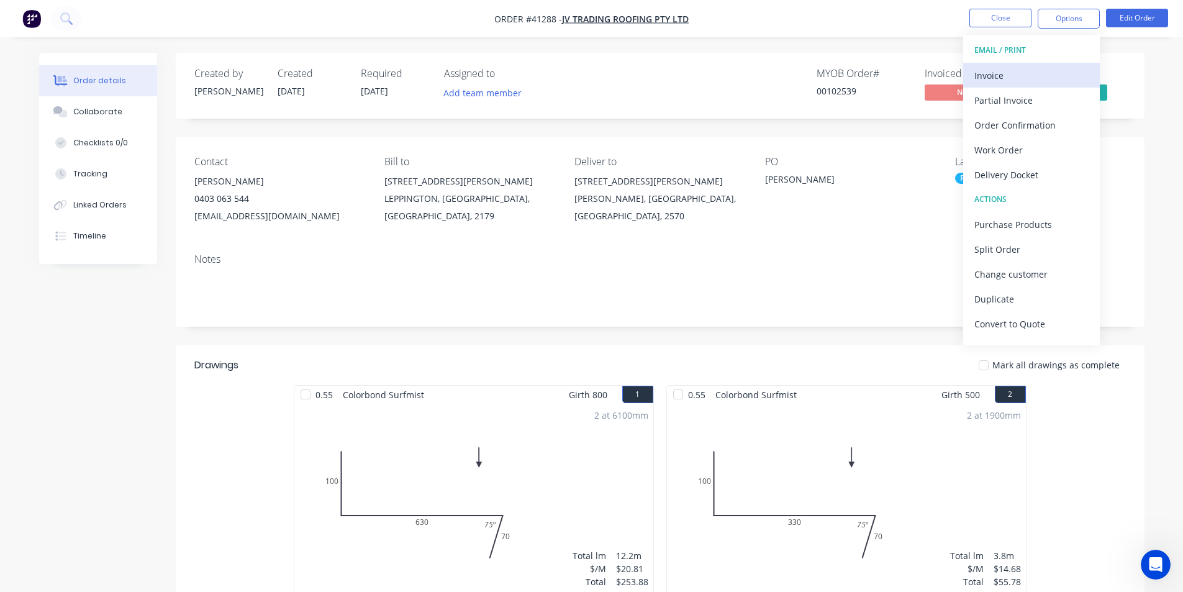
click at [1010, 64] on button "Invoice" at bounding box center [1031, 75] width 137 height 25
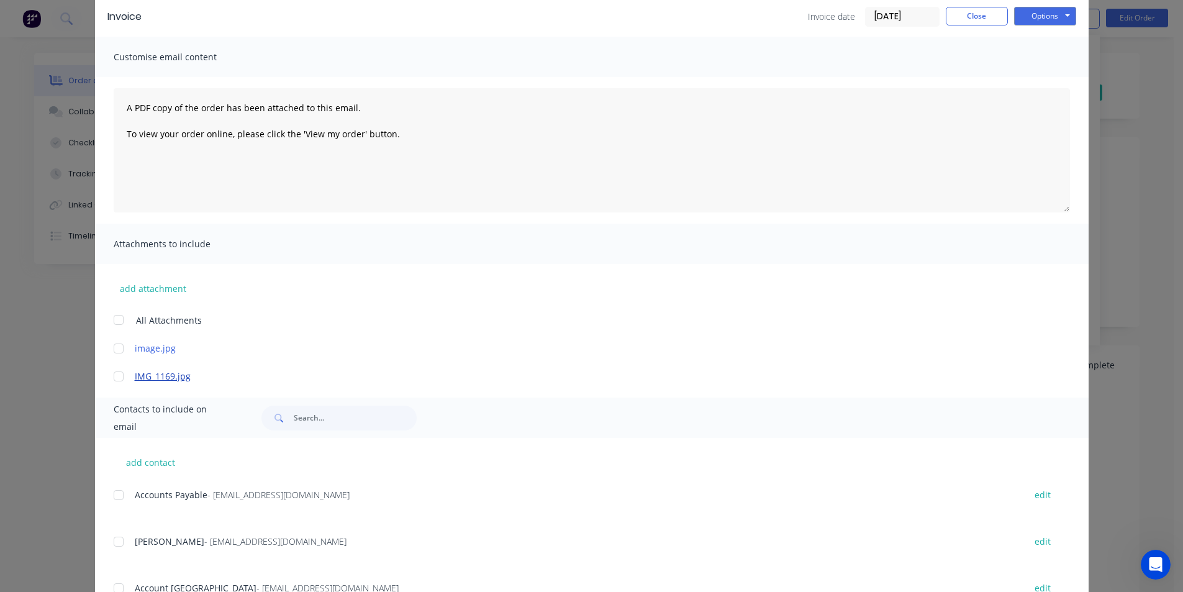
scroll to position [105, 0]
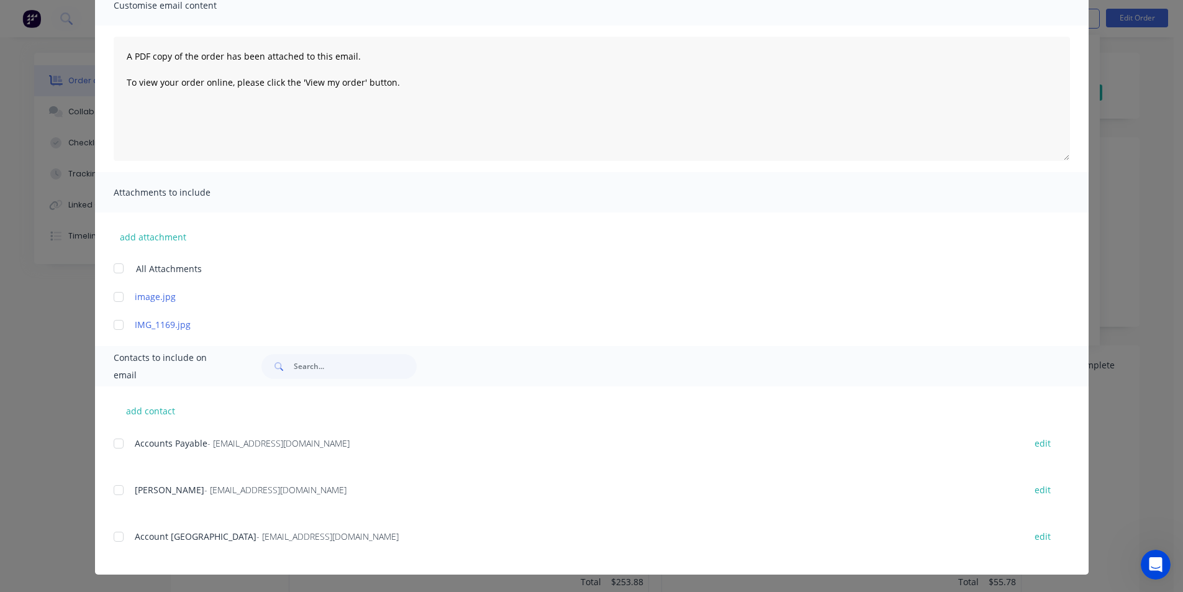
click at [119, 445] on div at bounding box center [118, 443] width 25 height 25
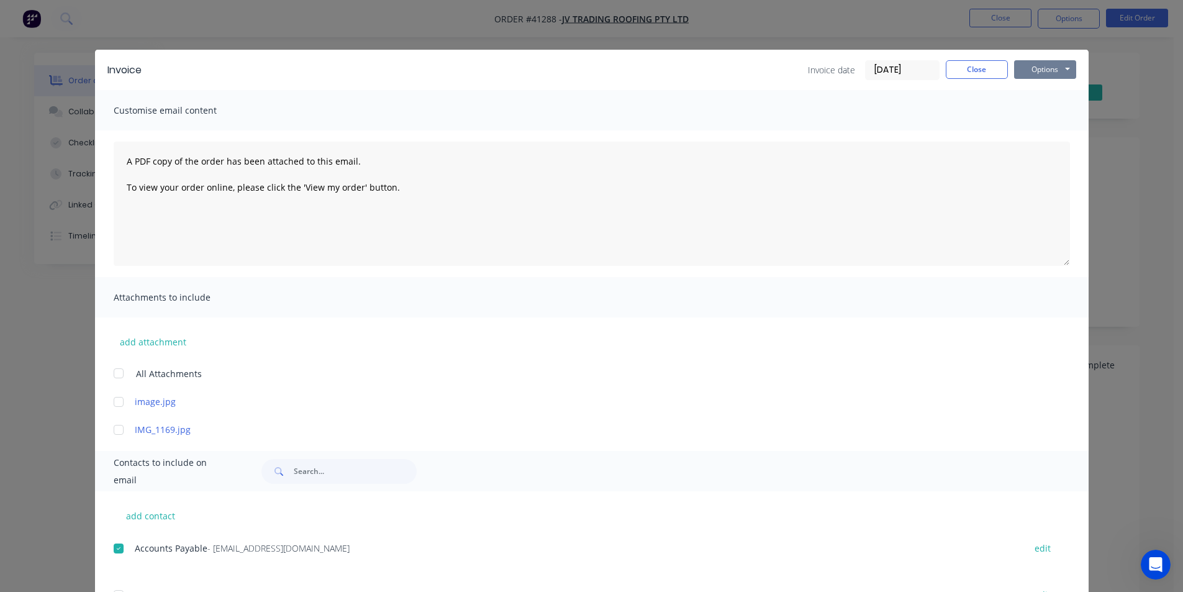
click at [1031, 63] on button "Options" at bounding box center [1045, 69] width 62 height 19
click at [1018, 132] on button "Email" at bounding box center [1054, 132] width 80 height 20
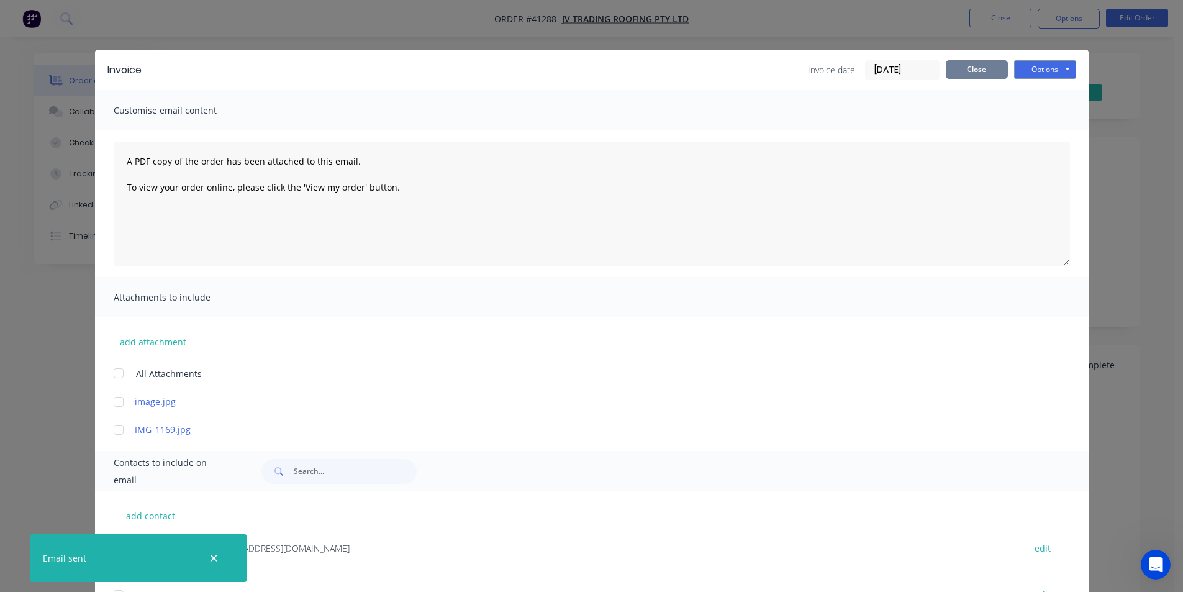
click at [969, 73] on button "Close" at bounding box center [977, 69] width 62 height 19
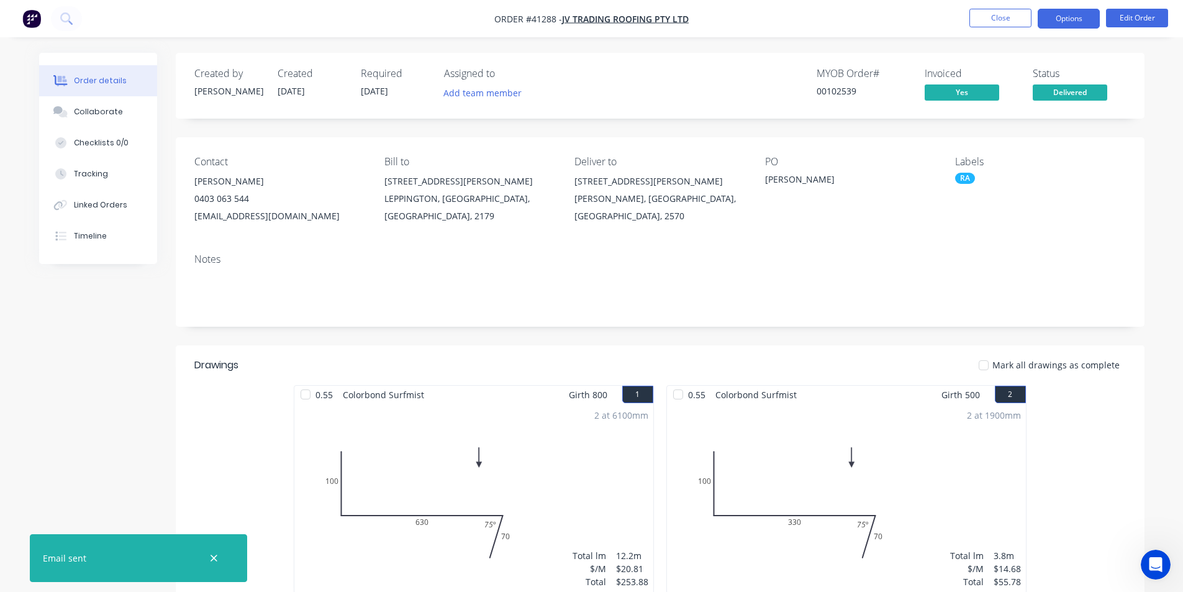
click at [1068, 22] on button "Options" at bounding box center [1069, 19] width 62 height 20
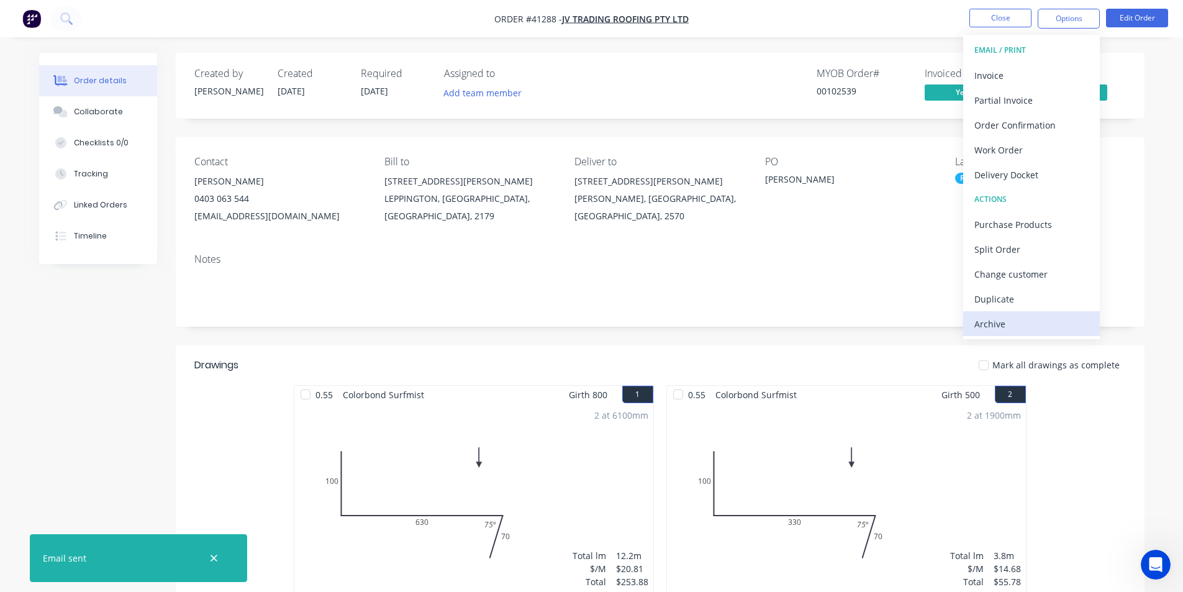
click at [1020, 332] on div "Archive" at bounding box center [1032, 324] width 114 height 18
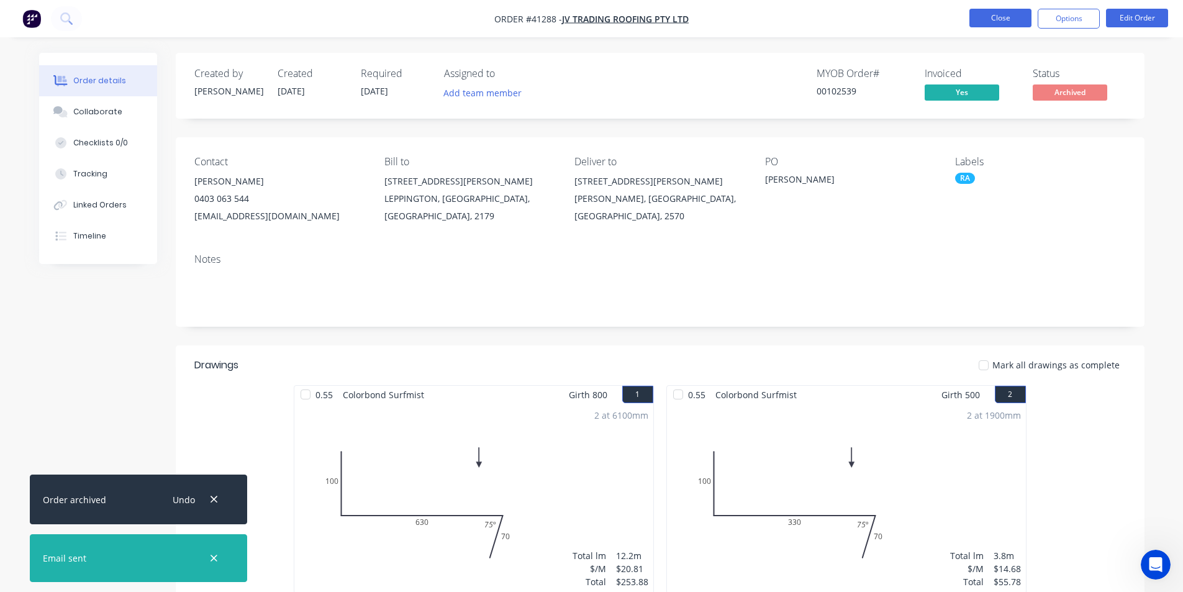
click at [1015, 12] on button "Close" at bounding box center [1001, 18] width 62 height 19
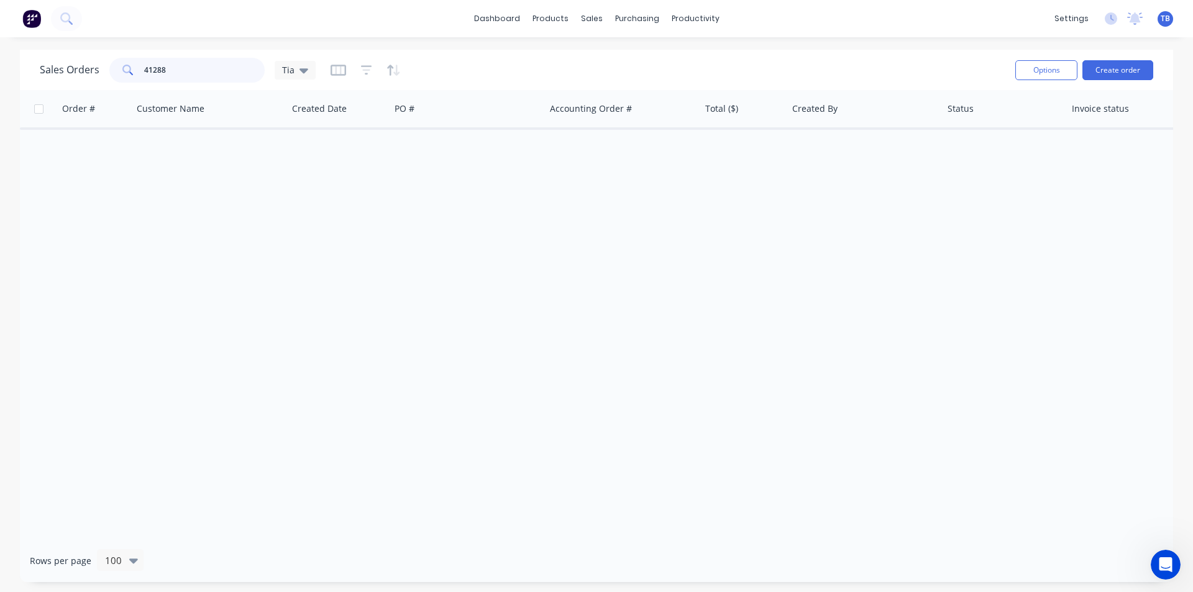
drag, startPoint x: 196, startPoint y: 64, endPoint x: 30, endPoint y: 82, distance: 166.8
click at [35, 69] on div "Sales Orders 41288 Tia Options Create order" at bounding box center [596, 70] width 1153 height 40
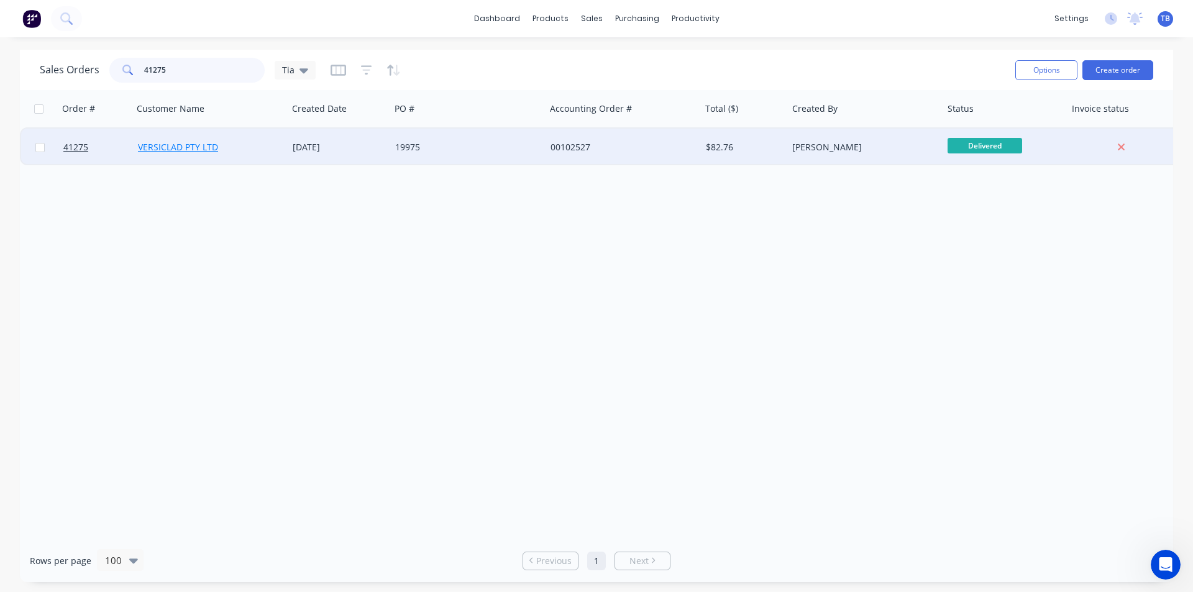
type input "41275"
click at [199, 142] on link "VERSICLAD PTY LTD" at bounding box center [178, 147] width 80 height 12
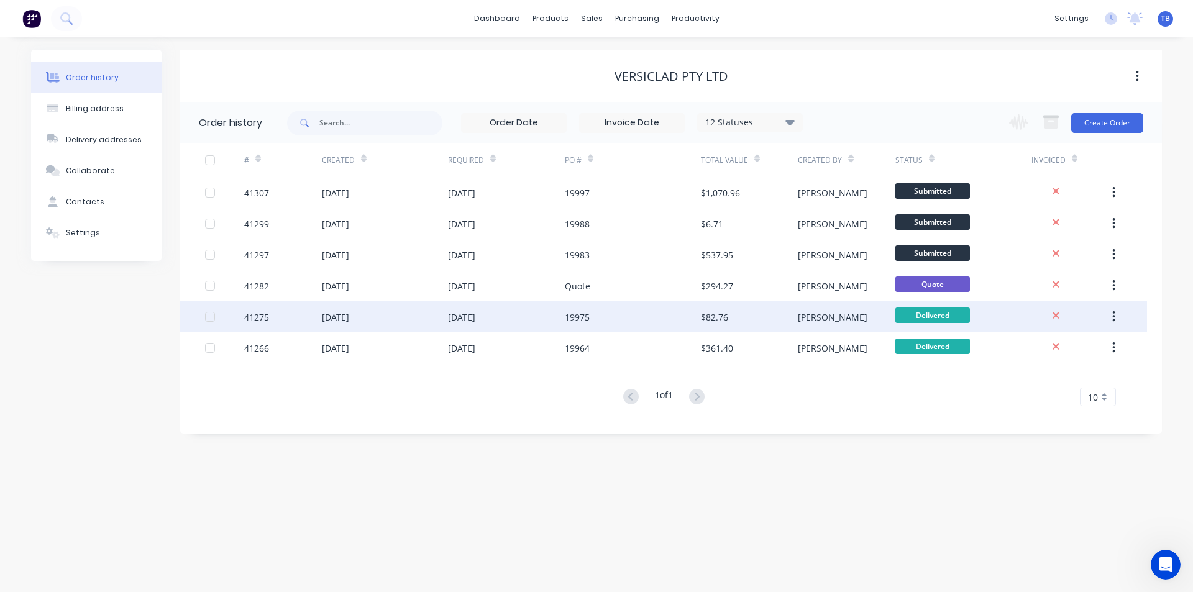
click at [257, 321] on div "41275" at bounding box center [256, 317] width 25 height 13
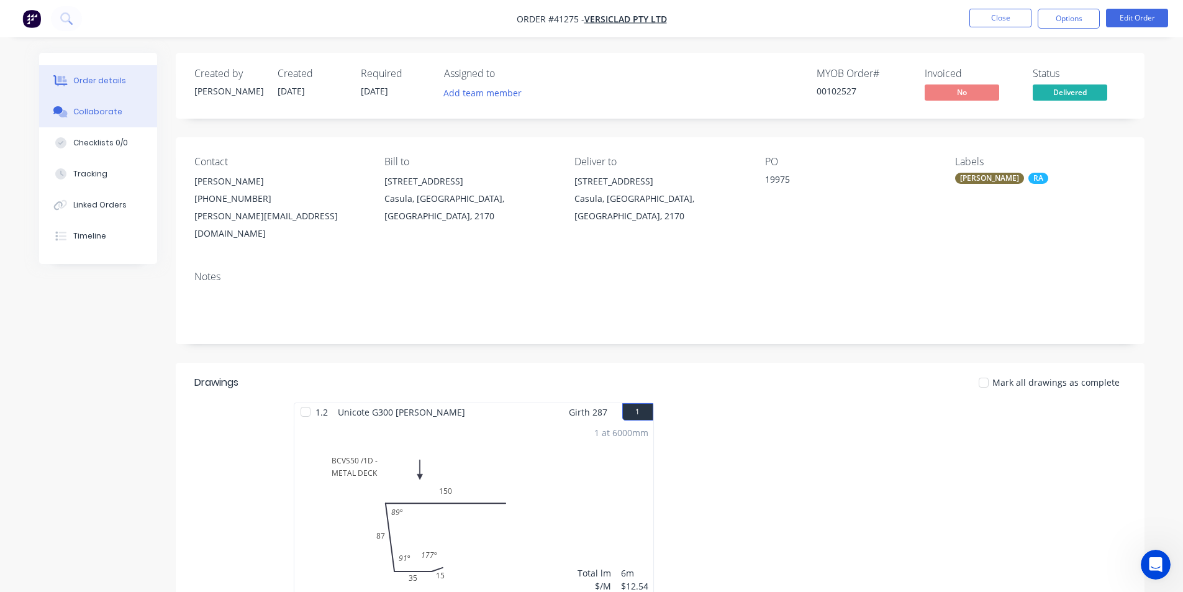
click at [98, 121] on button "Collaborate" at bounding box center [98, 111] width 118 height 31
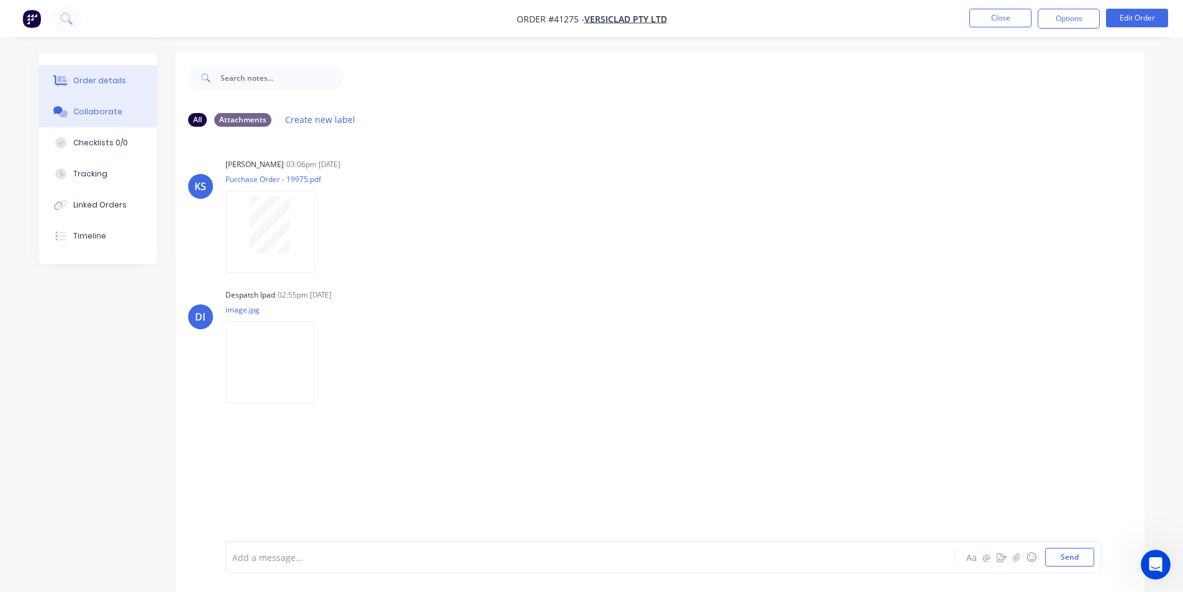
click at [113, 85] on div "Order details" at bounding box center [99, 80] width 53 height 11
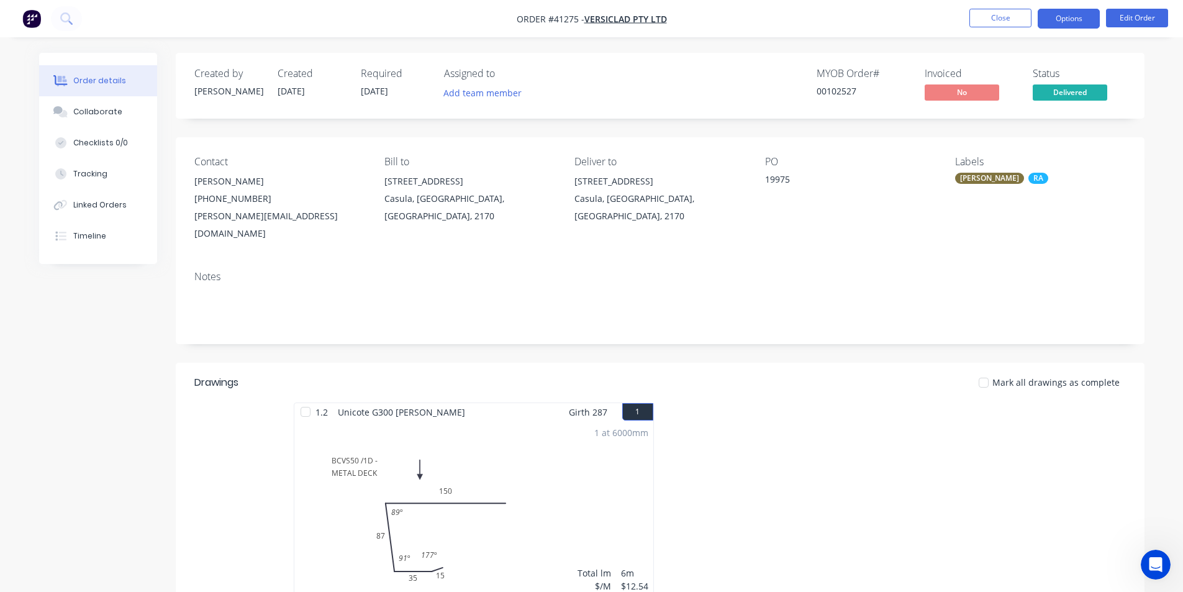
click at [1075, 15] on button "Options" at bounding box center [1069, 19] width 62 height 20
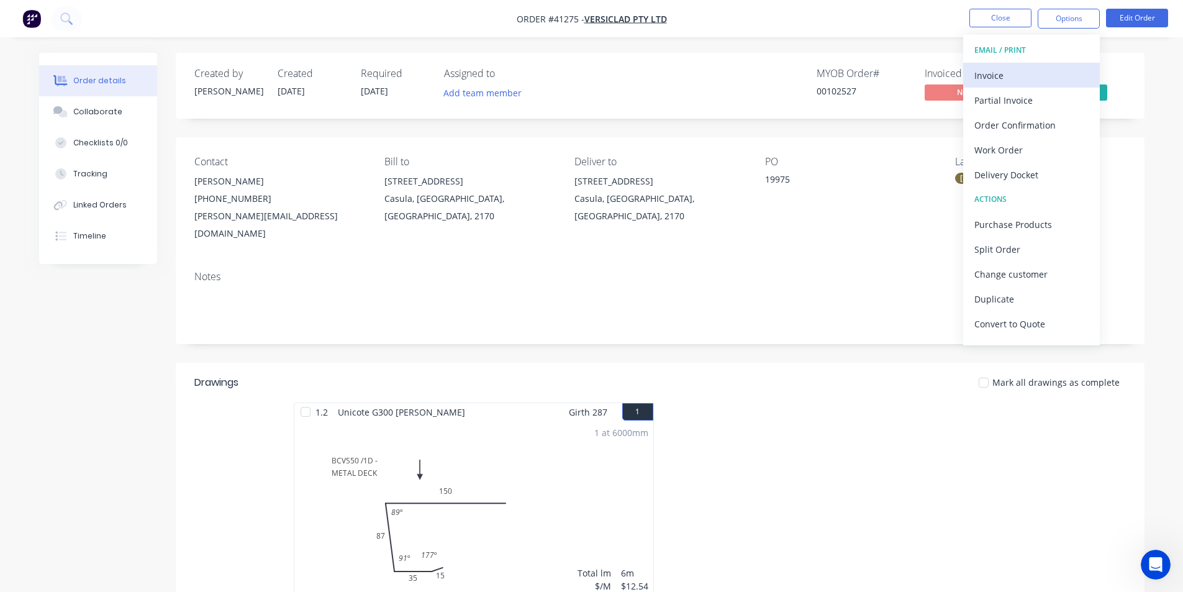
click at [987, 70] on div "Invoice" at bounding box center [1032, 75] width 114 height 18
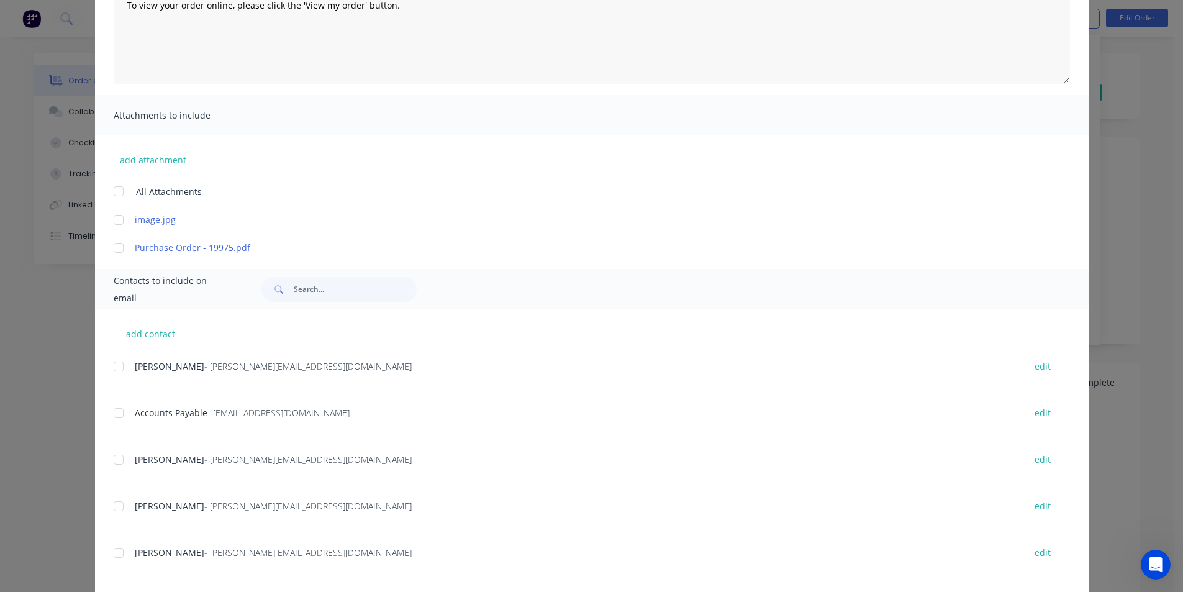
scroll to position [186, 0]
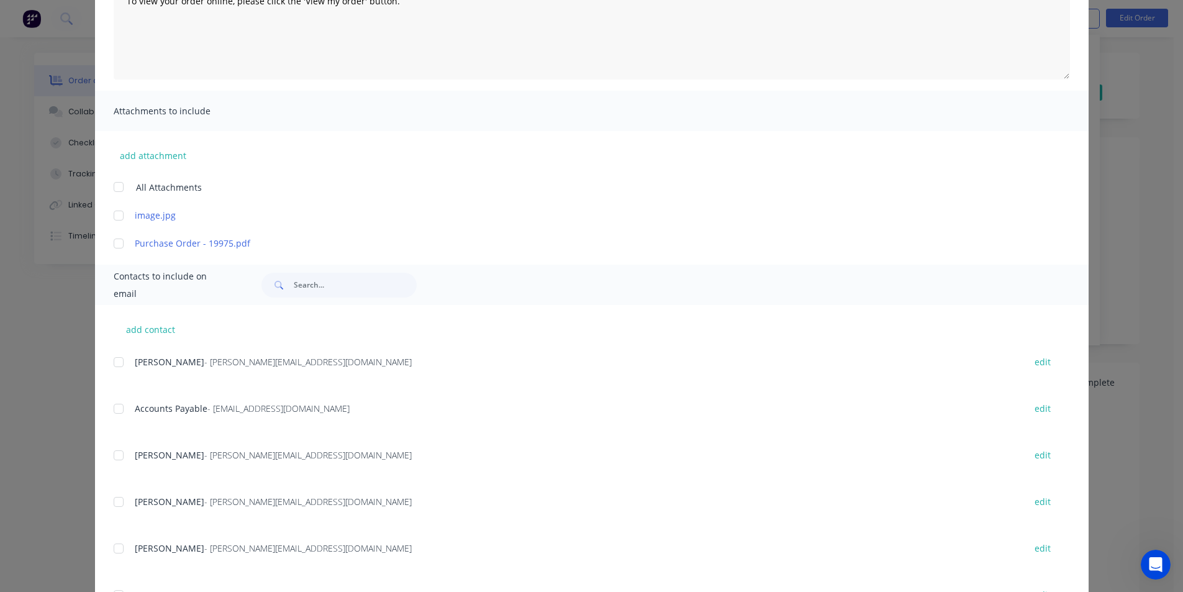
click at [116, 405] on div at bounding box center [118, 408] width 25 height 25
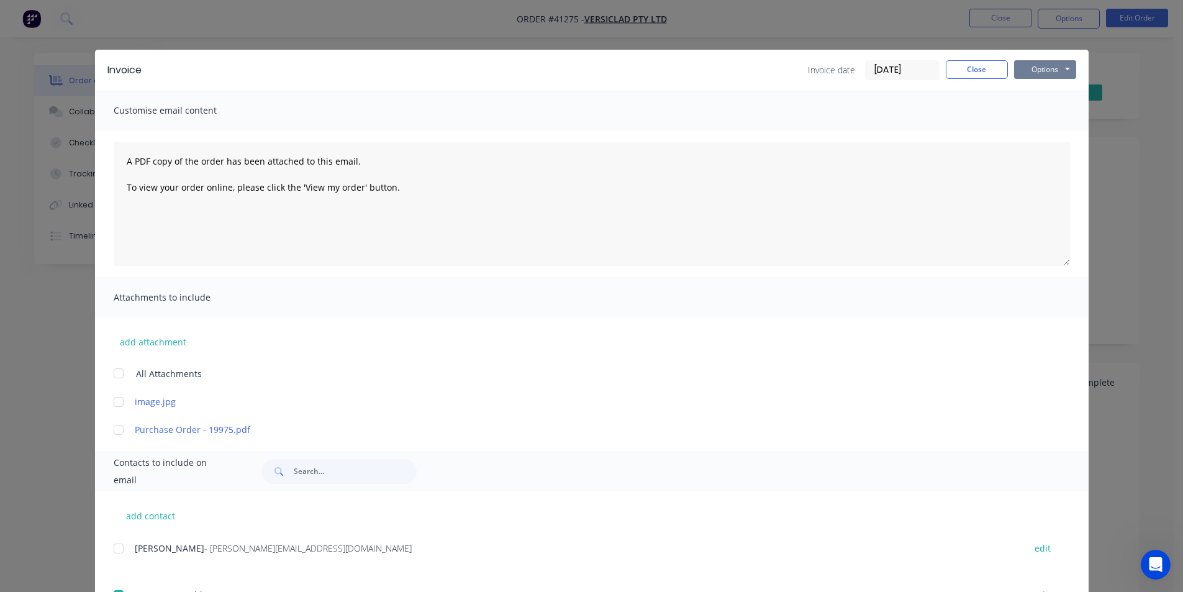
click at [1039, 75] on button "Options" at bounding box center [1045, 69] width 62 height 19
click at [1044, 127] on button "Email" at bounding box center [1054, 132] width 80 height 20
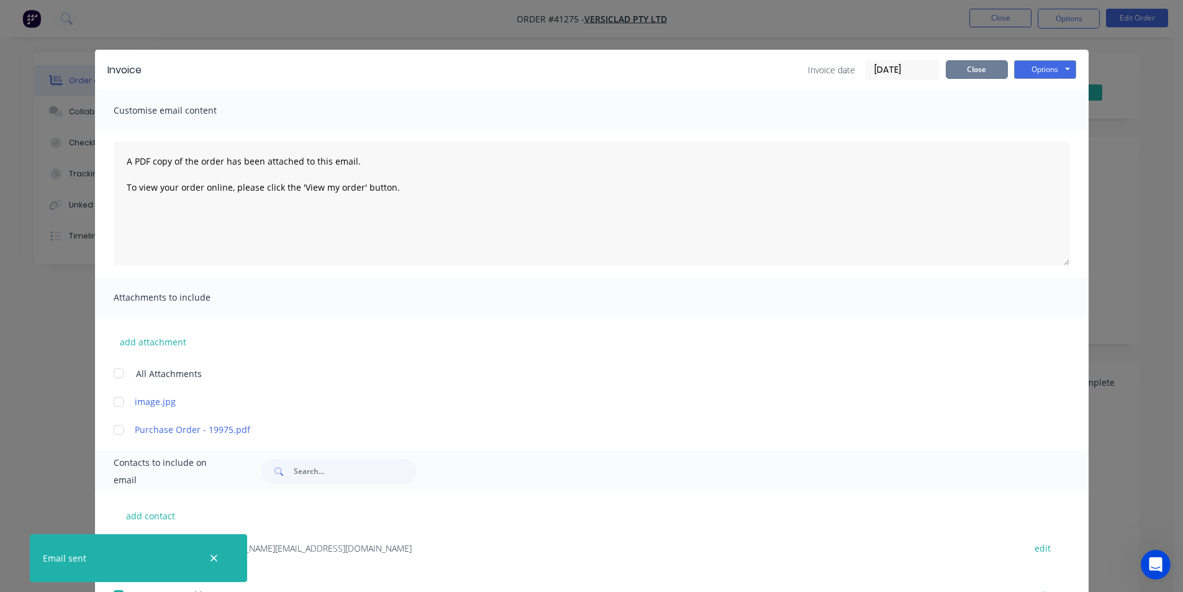
click at [995, 66] on button "Close" at bounding box center [977, 69] width 62 height 19
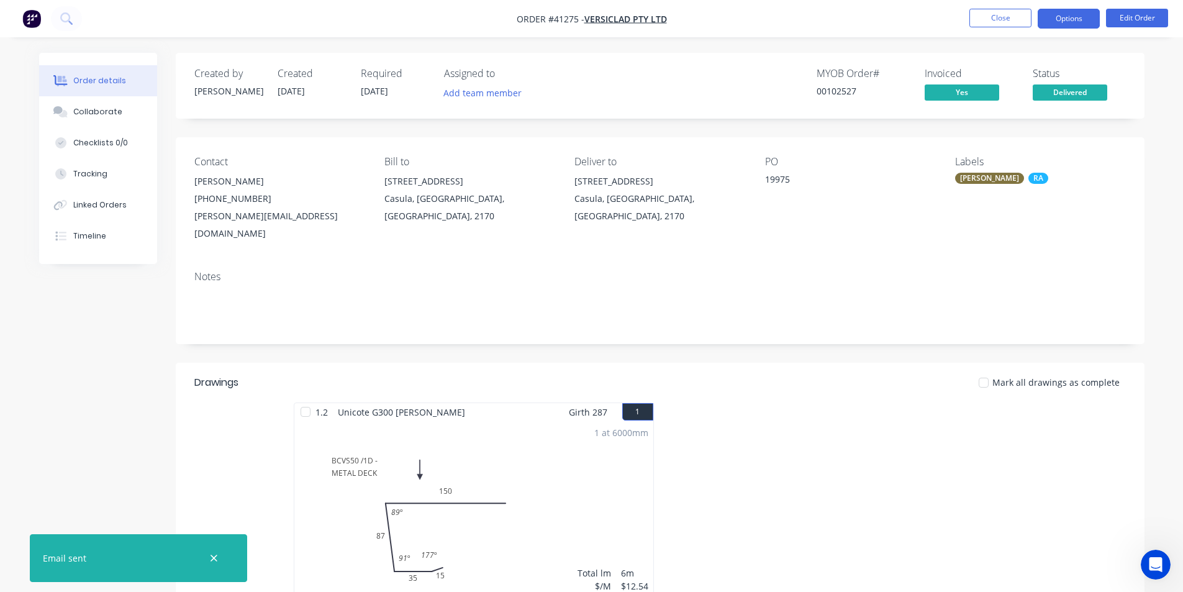
click at [1081, 19] on button "Options" at bounding box center [1069, 19] width 62 height 20
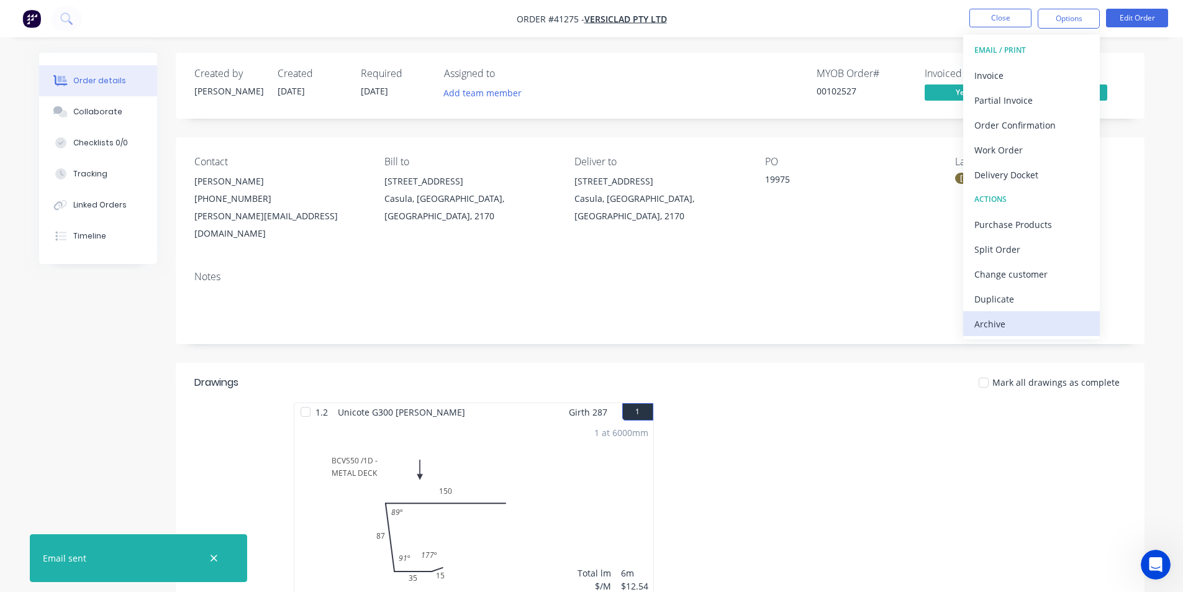
click at [1058, 322] on div "Archive" at bounding box center [1032, 324] width 114 height 18
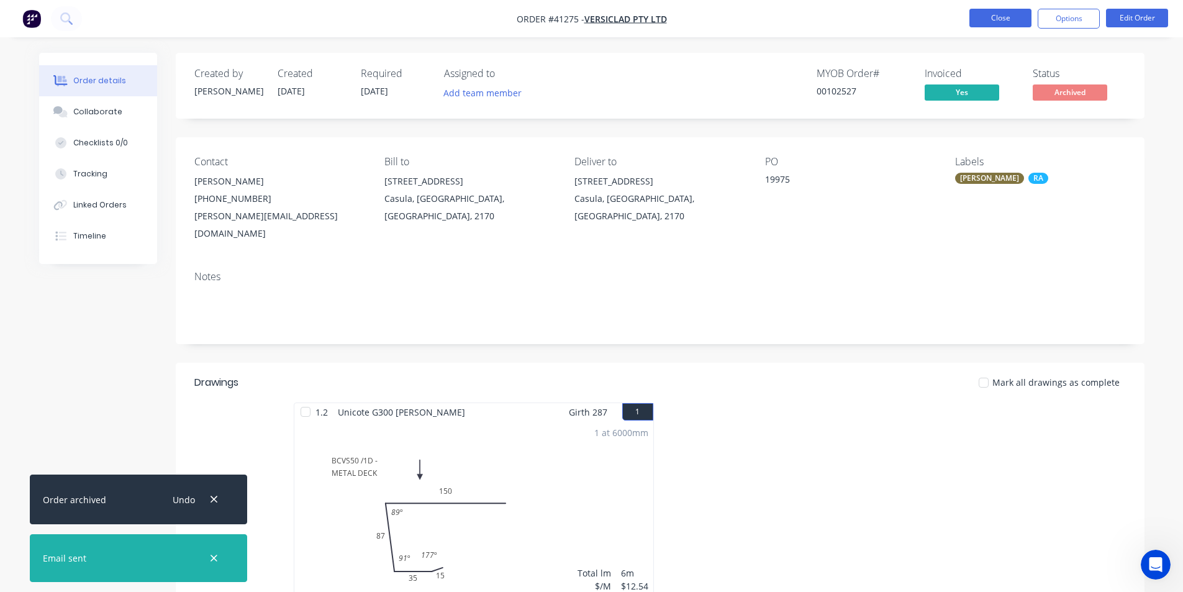
click at [997, 14] on button "Close" at bounding box center [1001, 18] width 62 height 19
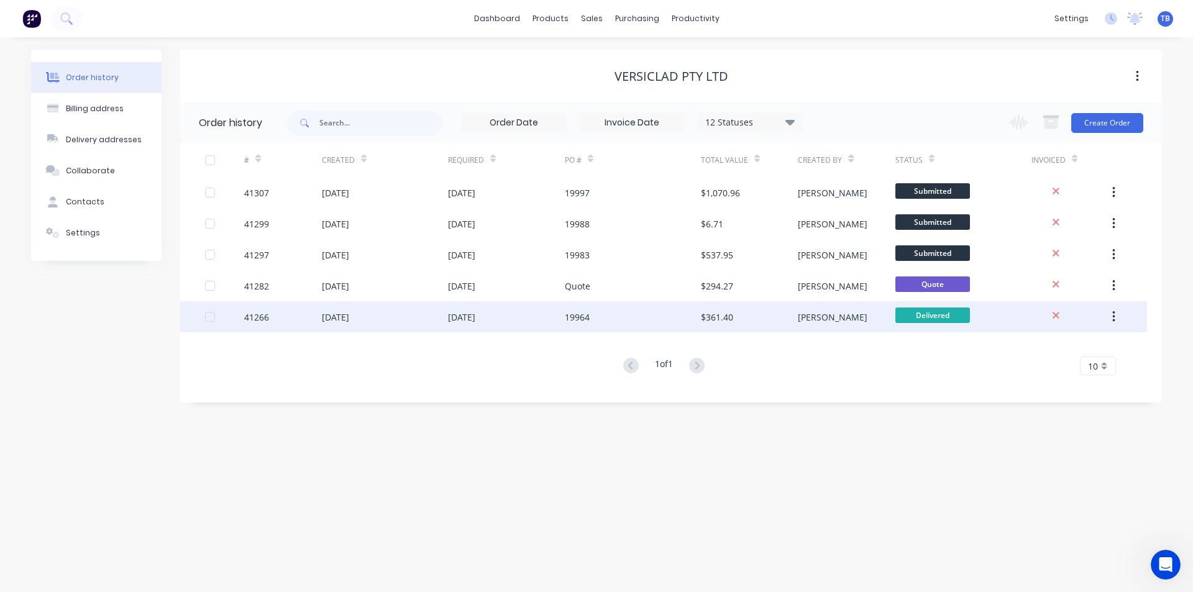
click at [271, 319] on div "41266" at bounding box center [283, 316] width 78 height 31
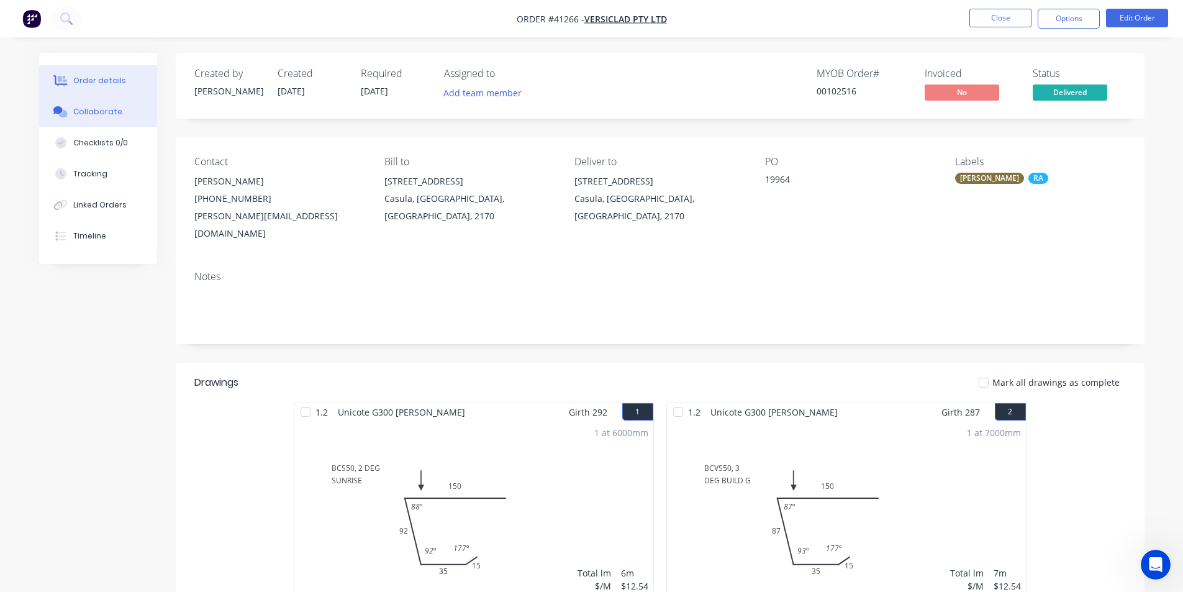
click at [119, 114] on button "Collaborate" at bounding box center [98, 111] width 118 height 31
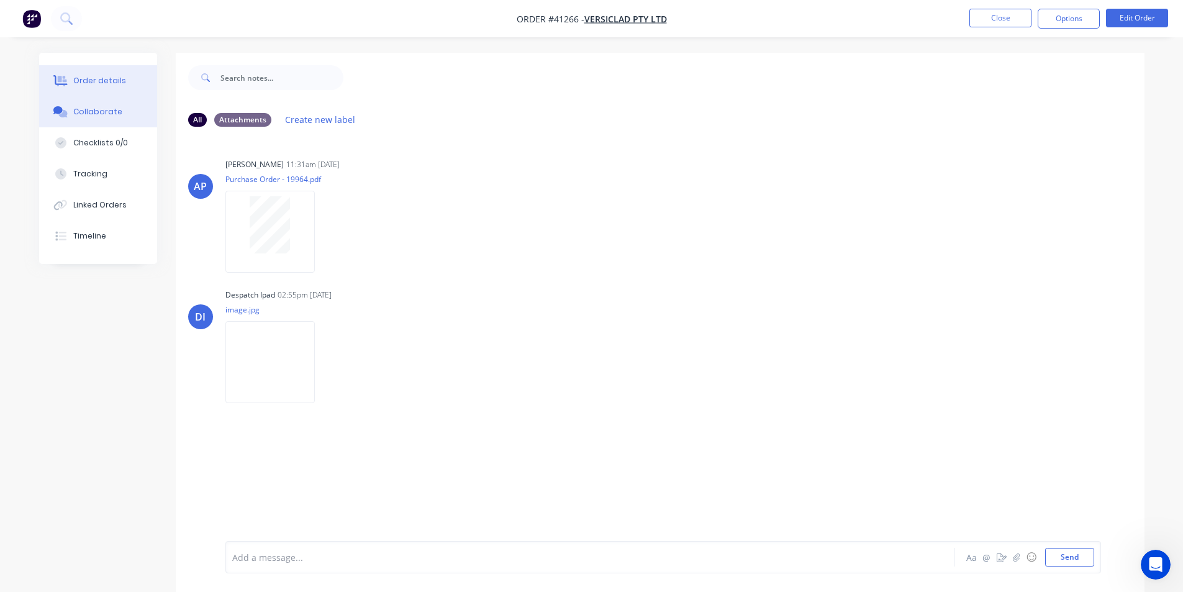
click at [122, 86] on button "Order details" at bounding box center [98, 80] width 118 height 31
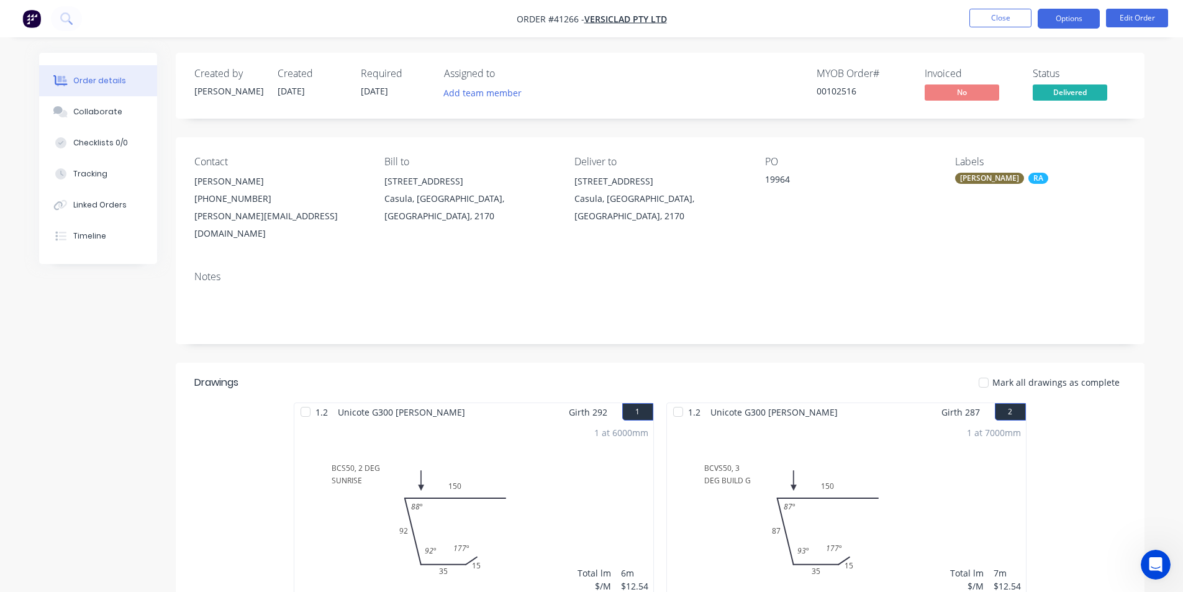
click at [1083, 14] on button "Options" at bounding box center [1069, 19] width 62 height 20
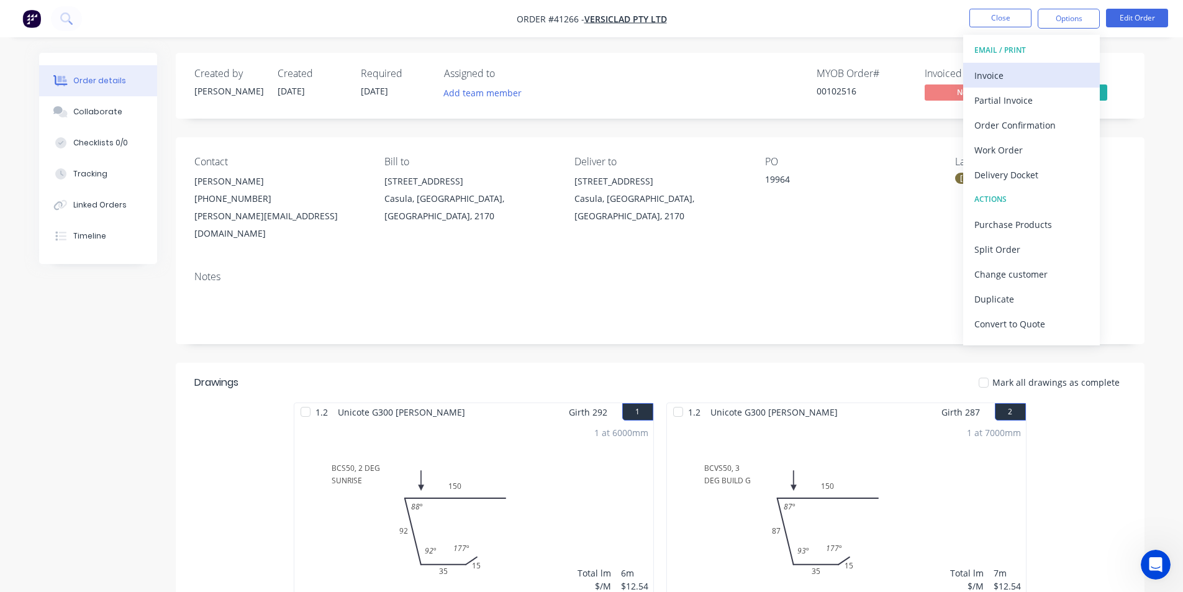
click at [1008, 71] on div "Invoice" at bounding box center [1032, 75] width 114 height 18
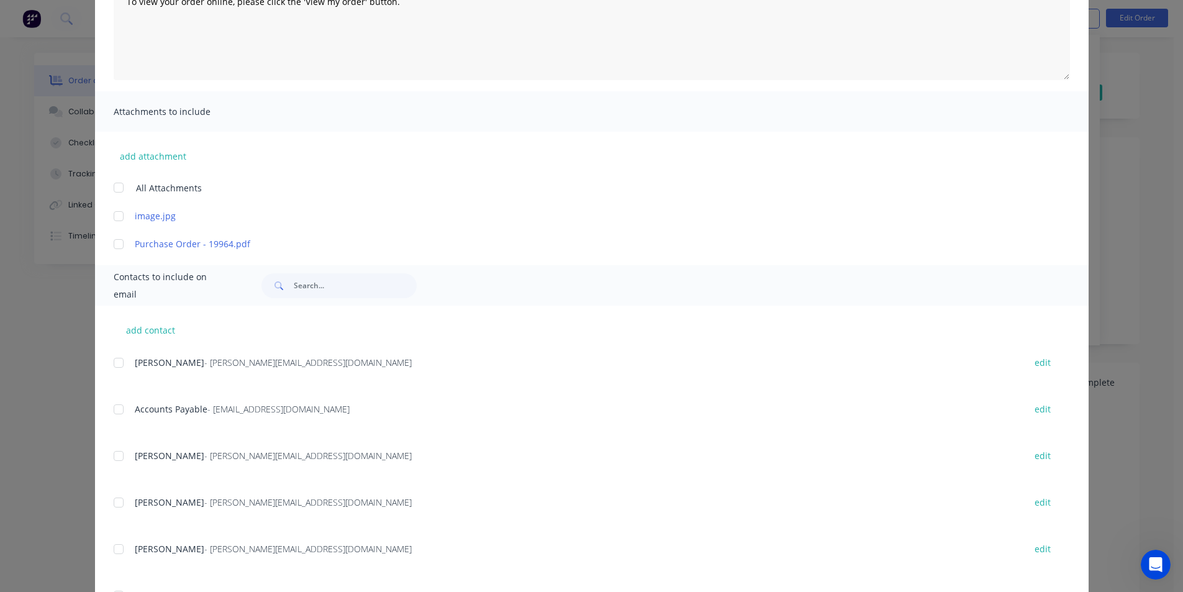
scroll to position [186, 0]
click at [119, 412] on div at bounding box center [118, 408] width 25 height 25
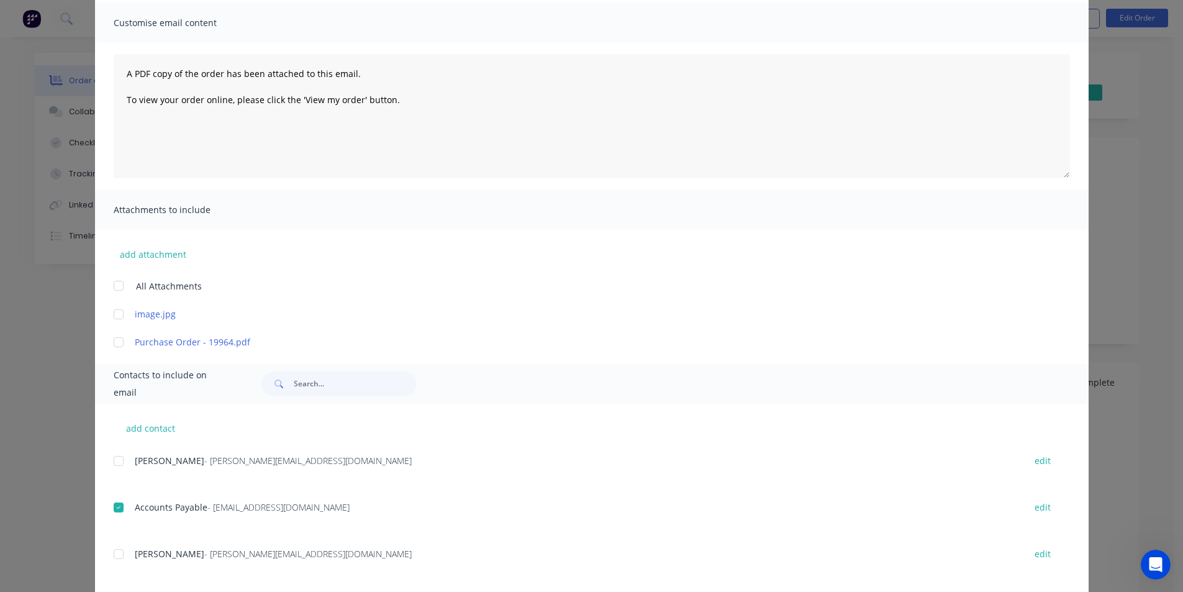
scroll to position [0, 0]
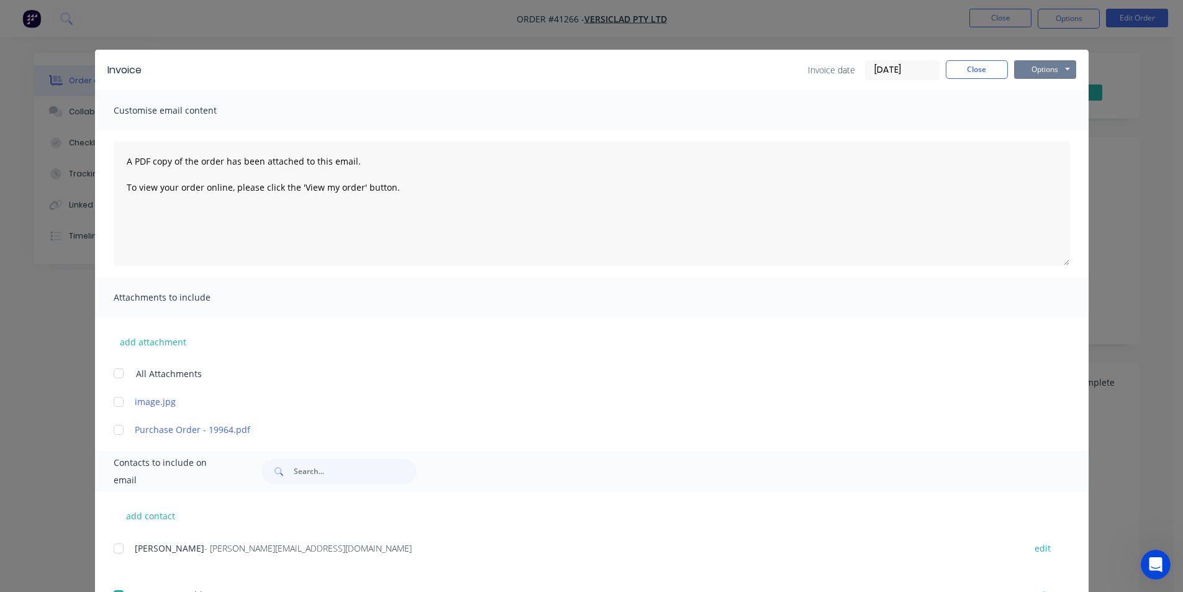
click at [1055, 65] on button "Options" at bounding box center [1045, 69] width 62 height 19
click at [1051, 132] on button "Email" at bounding box center [1054, 132] width 80 height 20
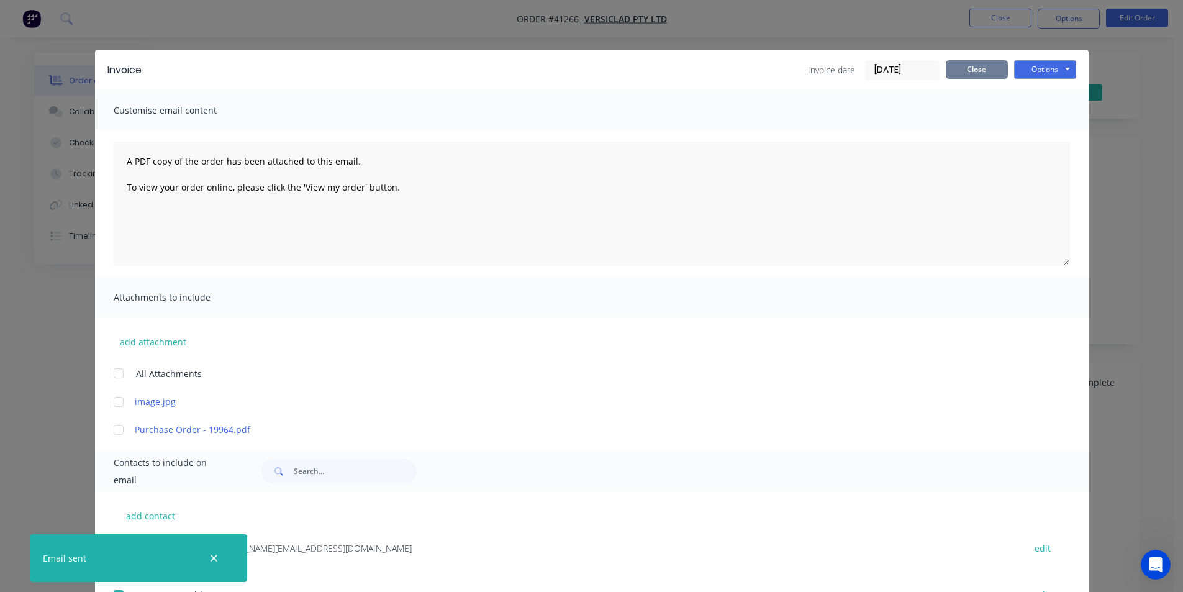
click at [972, 66] on button "Close" at bounding box center [977, 69] width 62 height 19
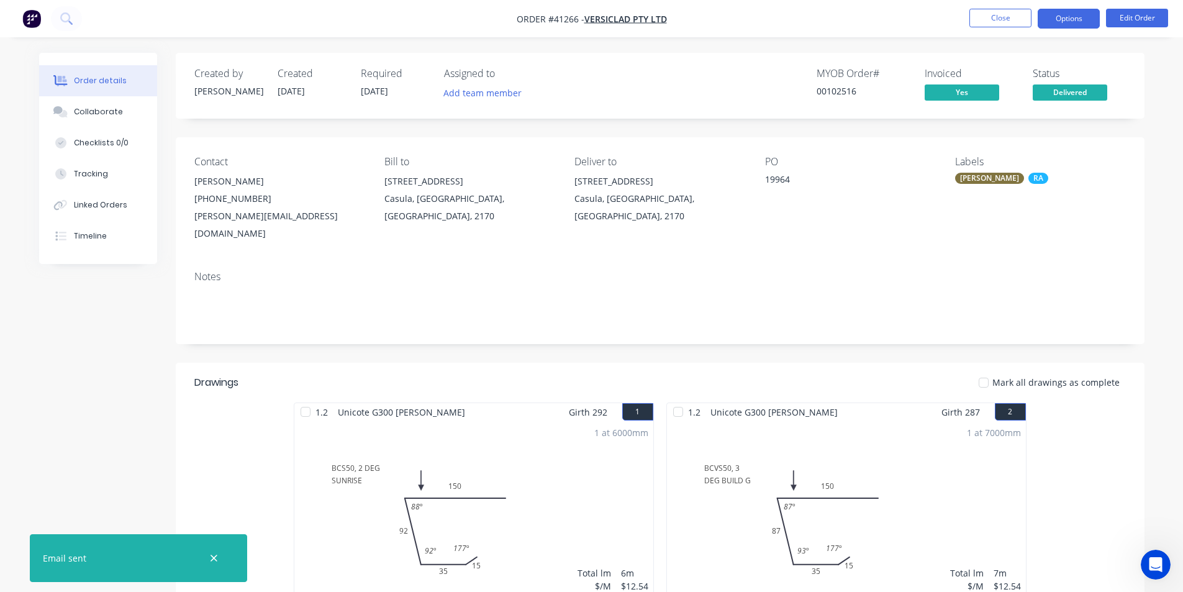
click at [1067, 8] on nav "Order #41266 - VERSICLAD PTY LTD Close Options Edit Order" at bounding box center [591, 18] width 1183 height 37
click at [1080, 17] on button "Options" at bounding box center [1069, 19] width 62 height 20
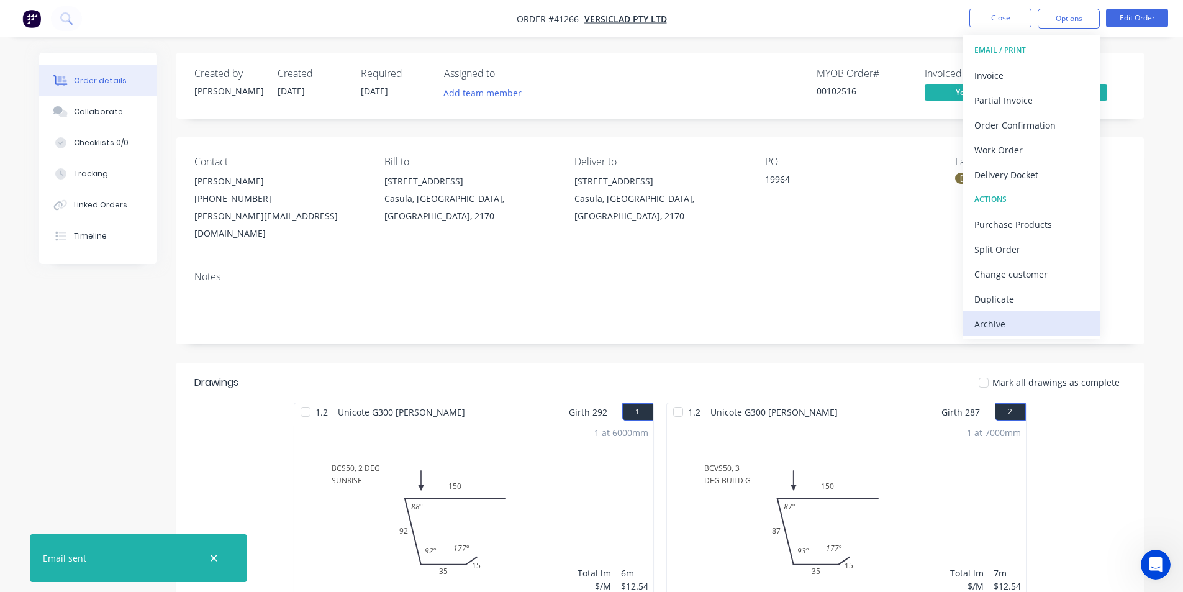
click at [1059, 332] on div "Archive" at bounding box center [1032, 324] width 114 height 18
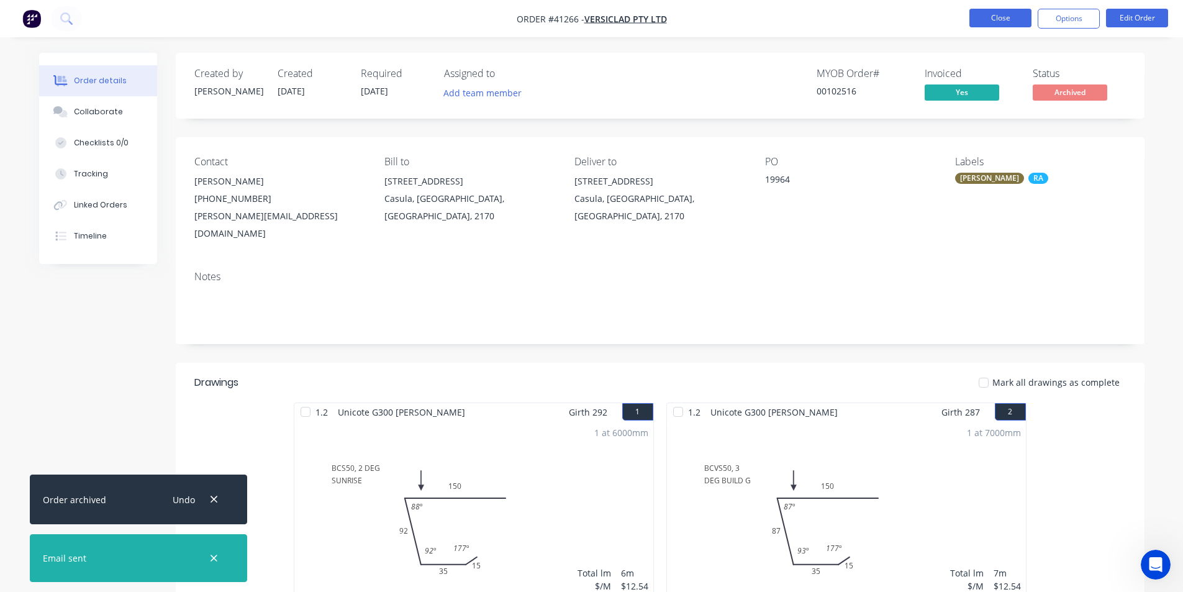
click at [1016, 18] on button "Close" at bounding box center [1001, 18] width 62 height 19
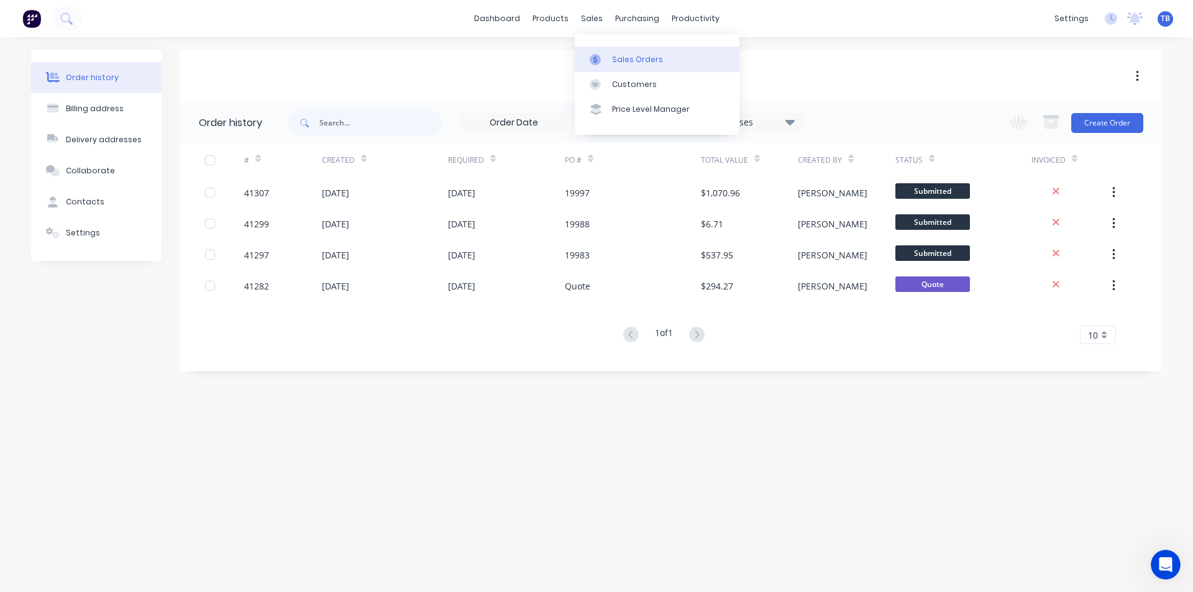
click at [611, 65] on link "Sales Orders" at bounding box center [657, 59] width 165 height 25
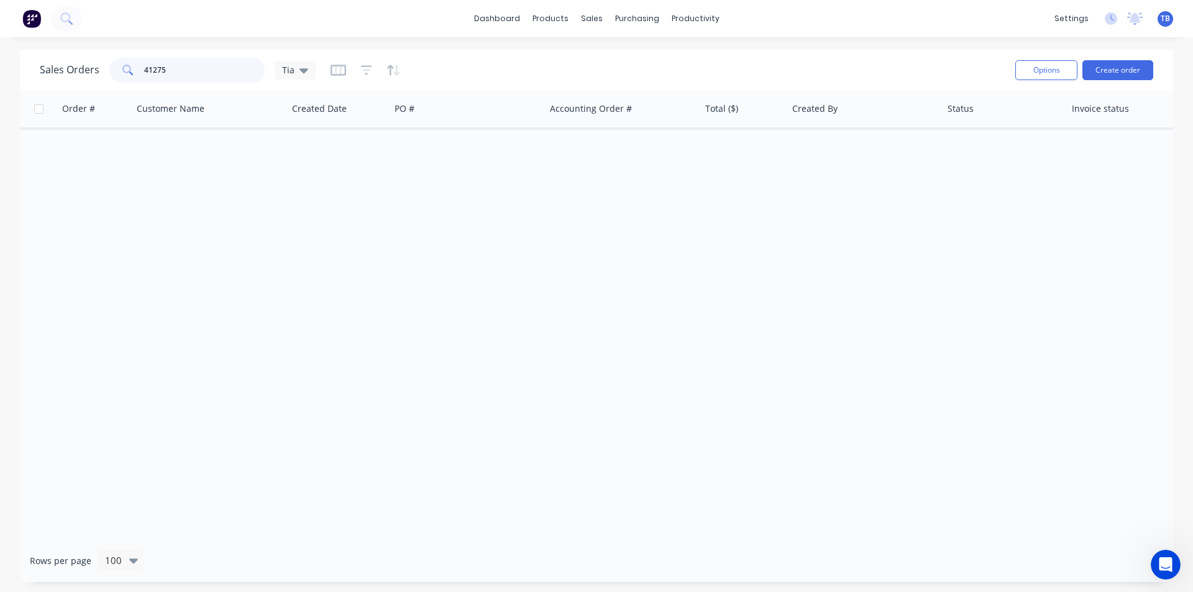
drag, startPoint x: 199, startPoint y: 67, endPoint x: 122, endPoint y: 68, distance: 77.0
click at [122, 68] on div "41275" at bounding box center [186, 70] width 155 height 25
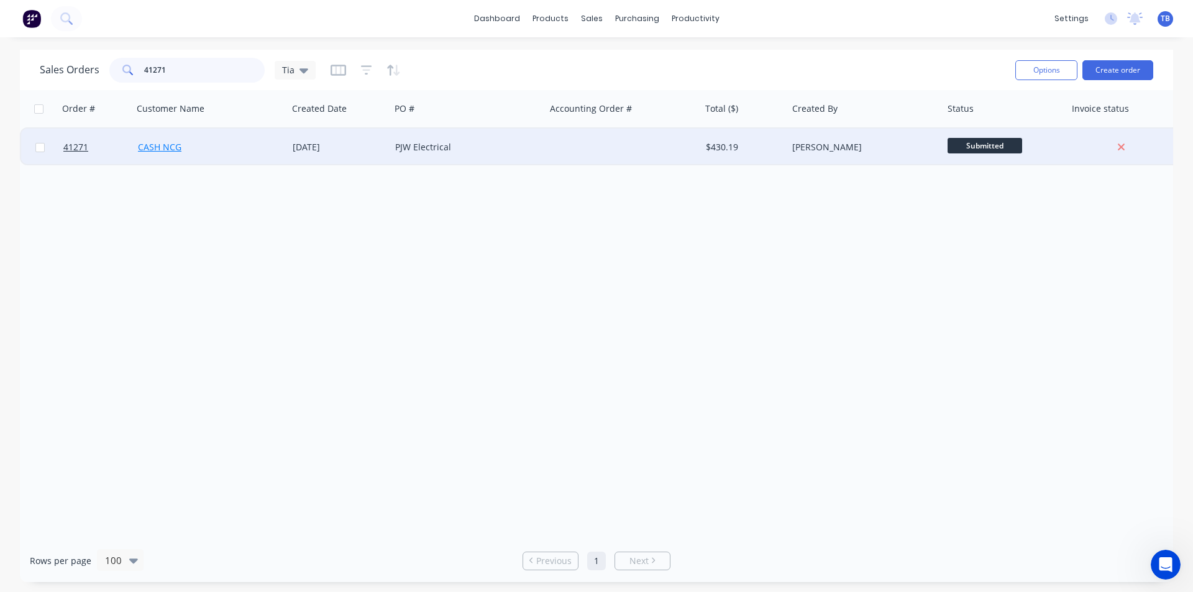
type input "41271"
click at [161, 147] on link "CASH NCG" at bounding box center [159, 147] width 43 height 12
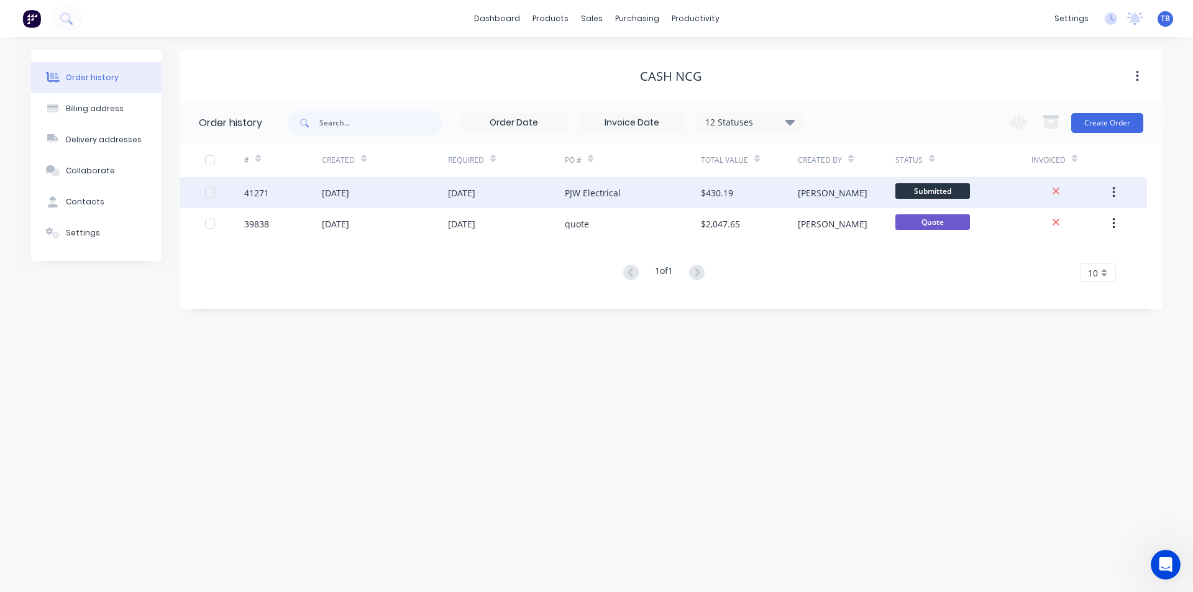
click at [325, 189] on div "[DATE]" at bounding box center [335, 192] width 27 height 13
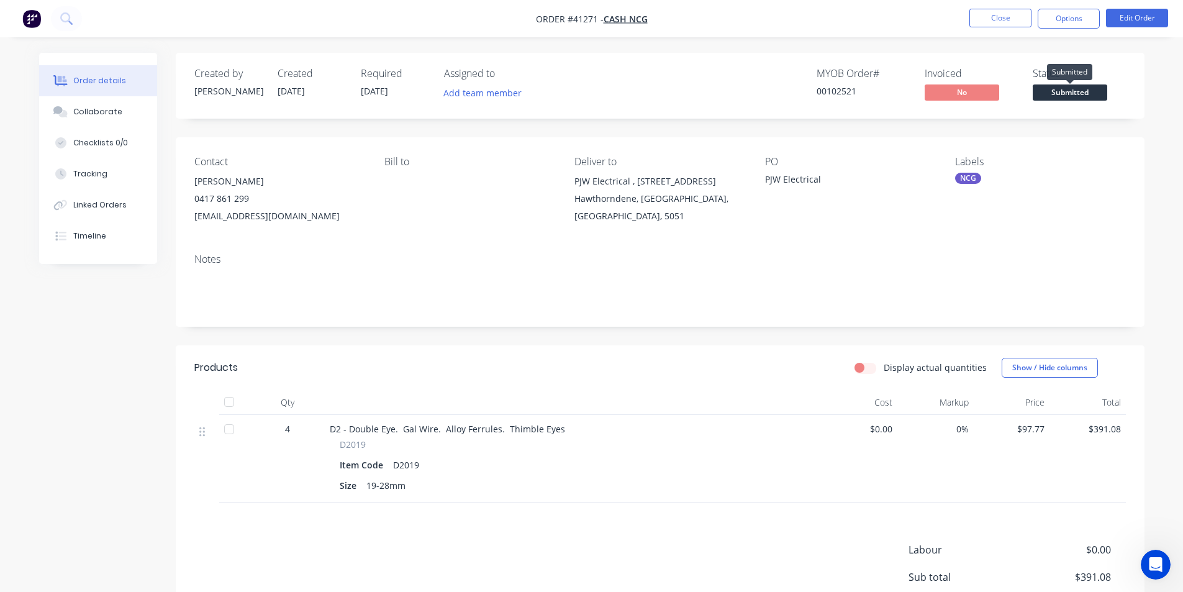
click at [1044, 96] on span "Submitted" at bounding box center [1070, 92] width 75 height 16
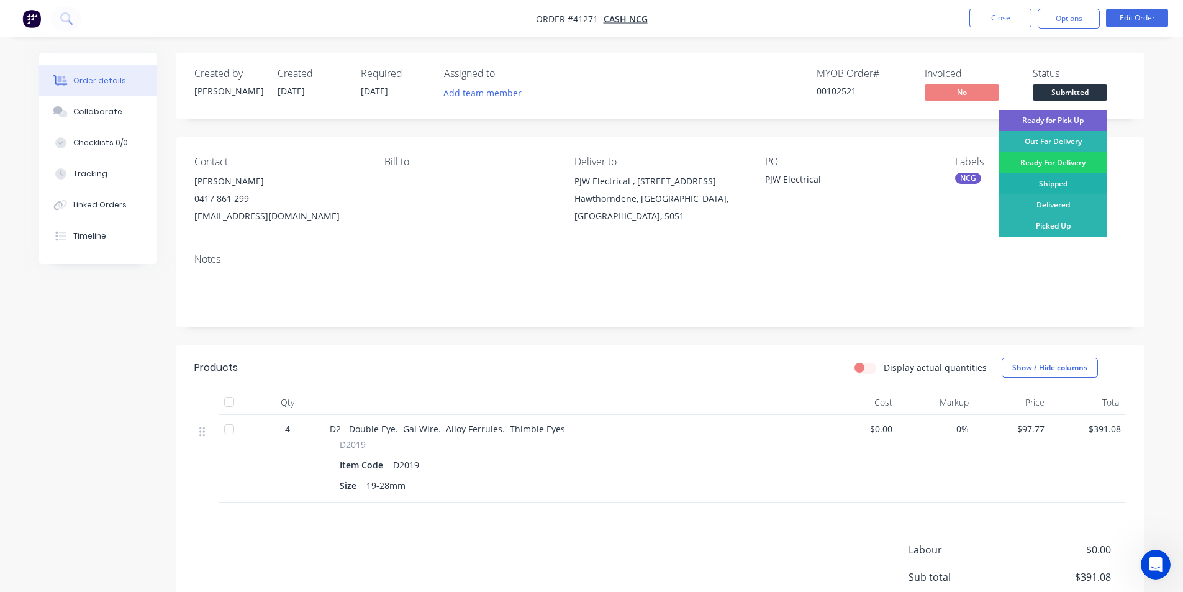
click at [1068, 186] on div "Shipped" at bounding box center [1053, 183] width 109 height 21
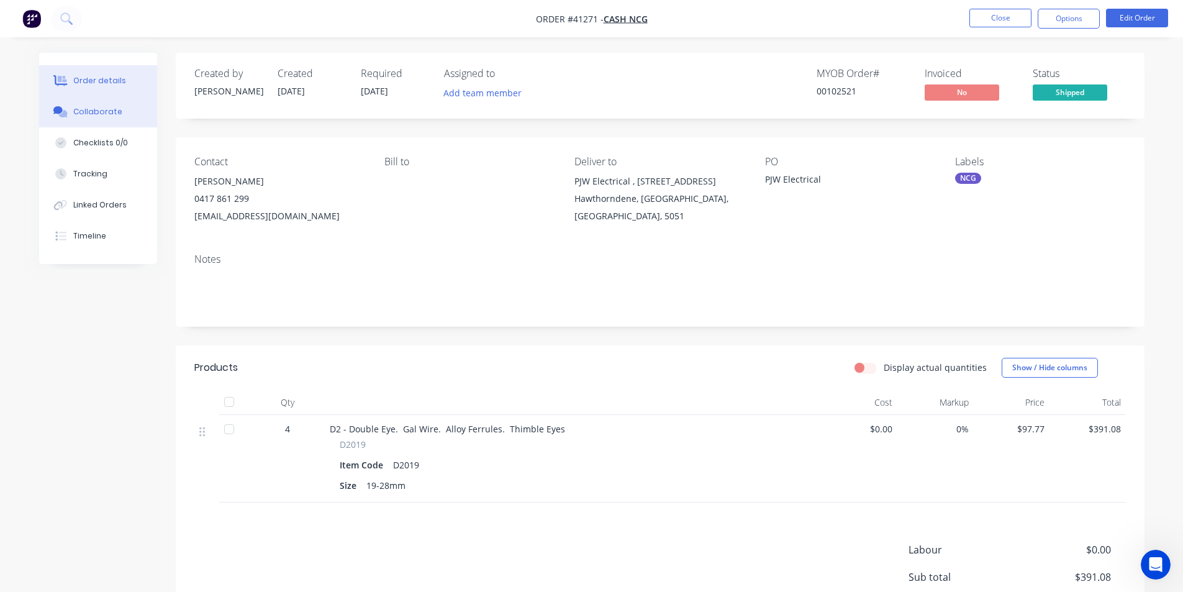
click at [96, 112] on div "Collaborate" at bounding box center [97, 111] width 49 height 11
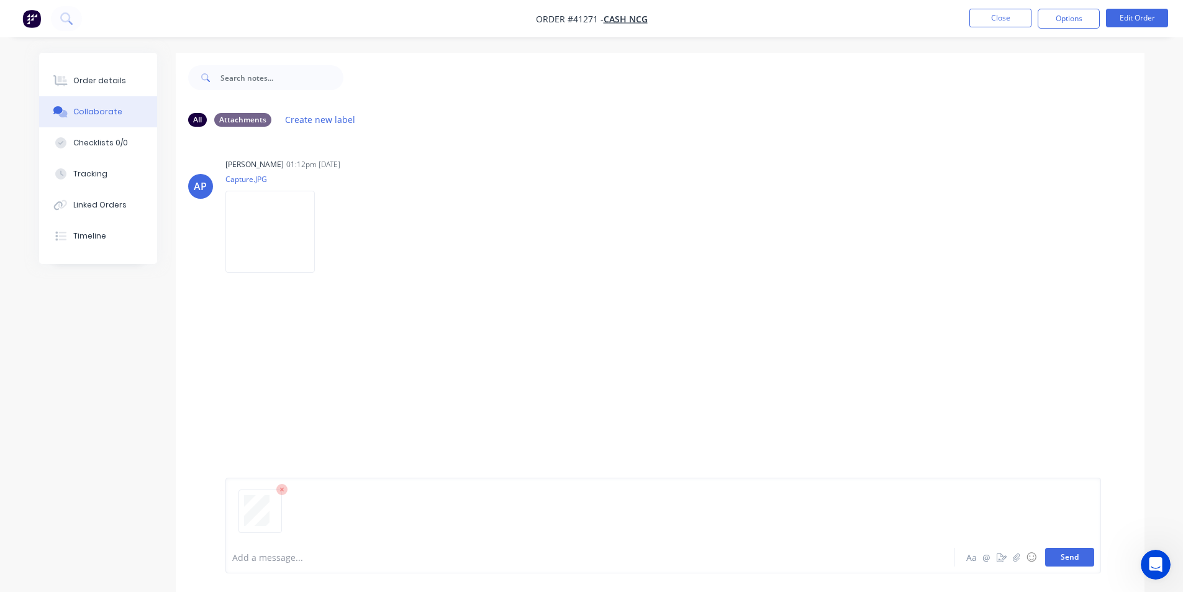
click at [1068, 562] on button "Send" at bounding box center [1069, 557] width 49 height 19
click at [450, 549] on div "Add a message..." at bounding box center [555, 557] width 647 height 19
click at [1058, 553] on button "Send" at bounding box center [1069, 557] width 49 height 19
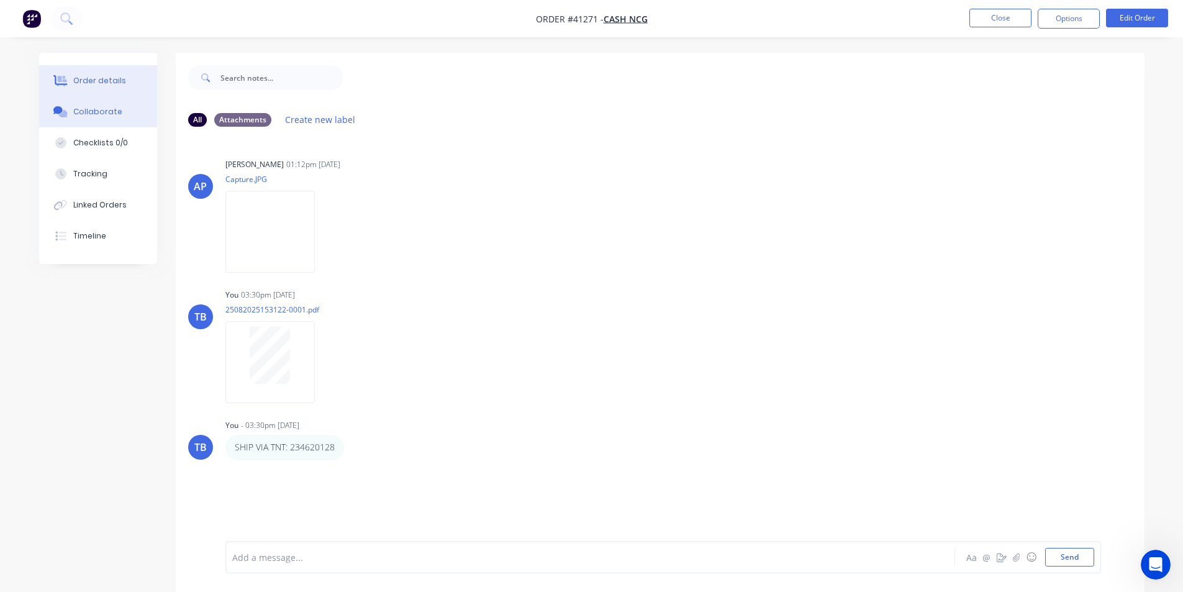
click at [107, 83] on div "Order details" at bounding box center [99, 80] width 53 height 11
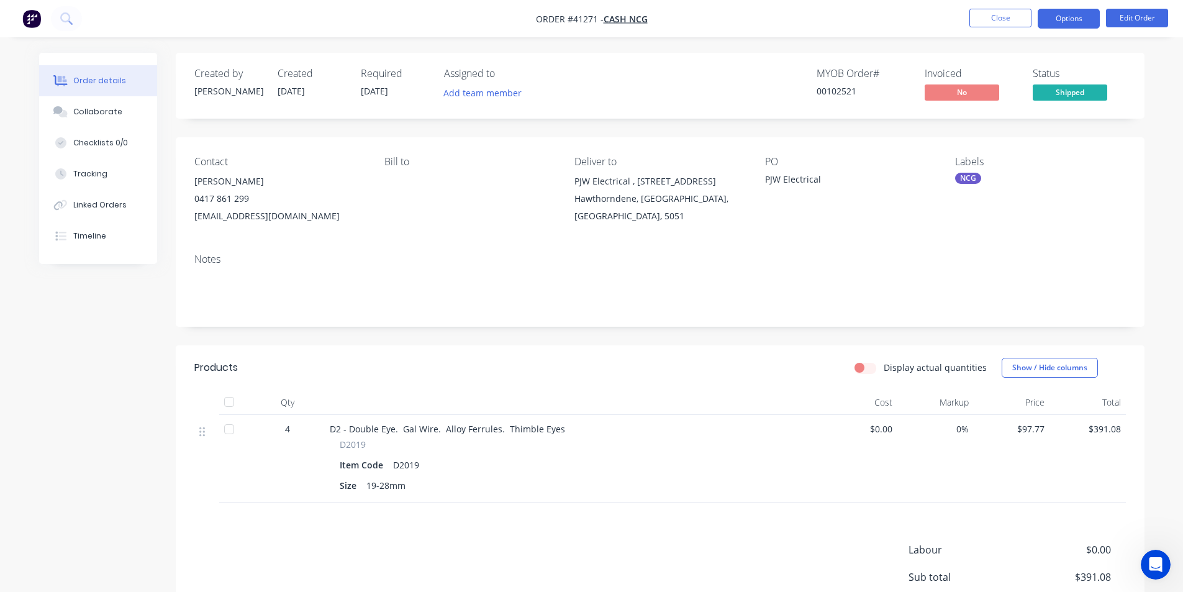
click at [1078, 25] on button "Options" at bounding box center [1069, 19] width 62 height 20
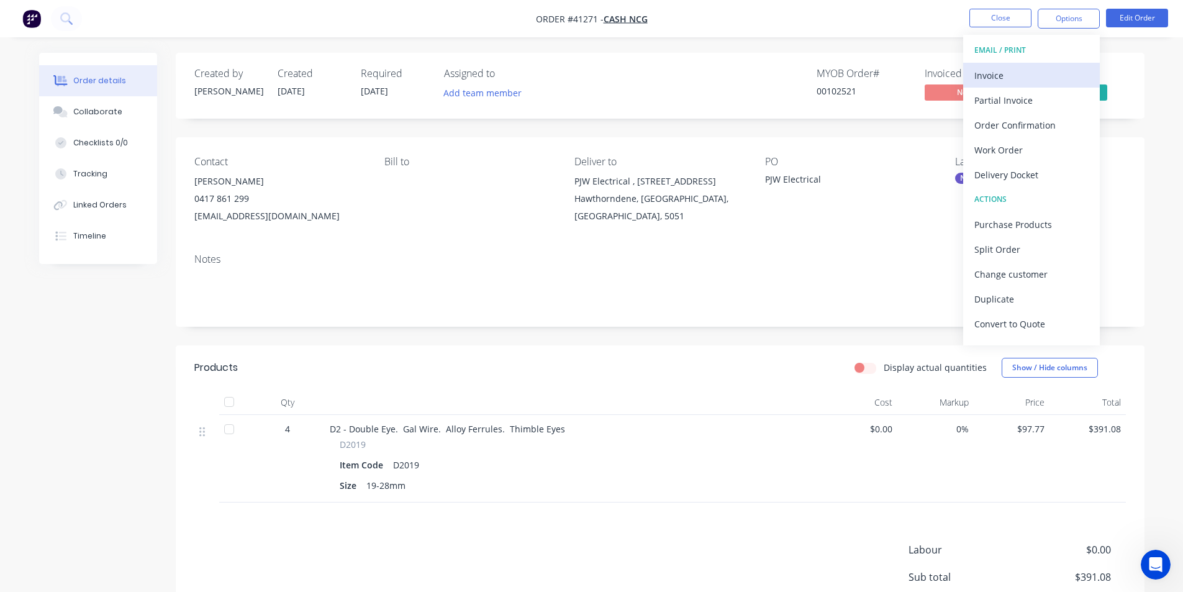
click at [1045, 70] on div "Invoice" at bounding box center [1032, 75] width 114 height 18
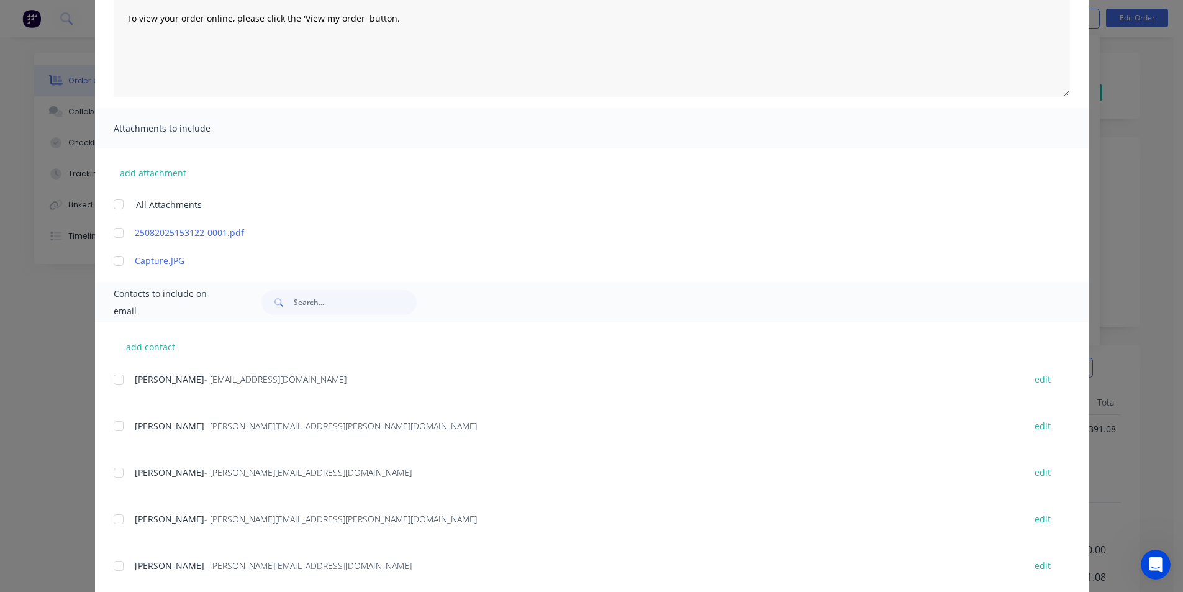
scroll to position [186, 0]
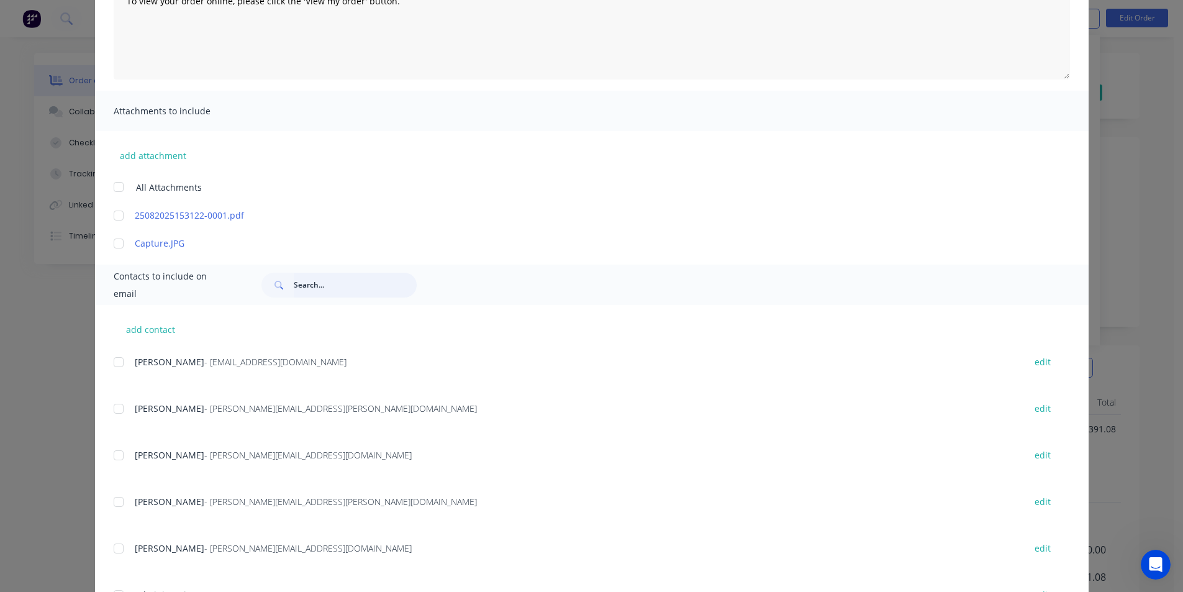
click at [319, 286] on input "text" at bounding box center [355, 285] width 123 height 25
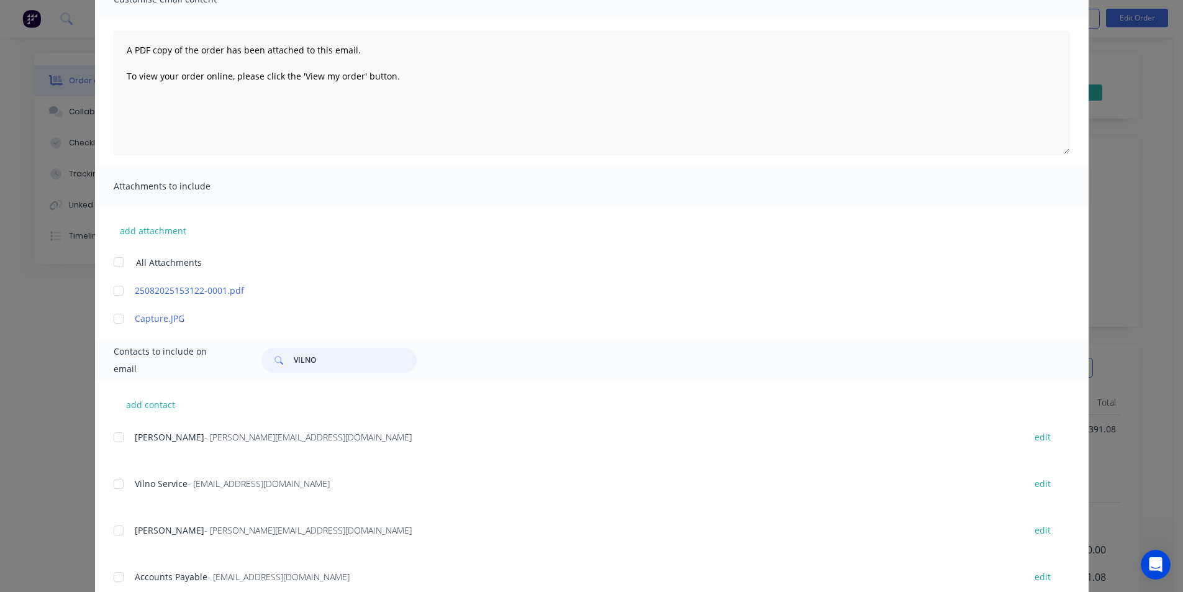
scroll to position [124, 0]
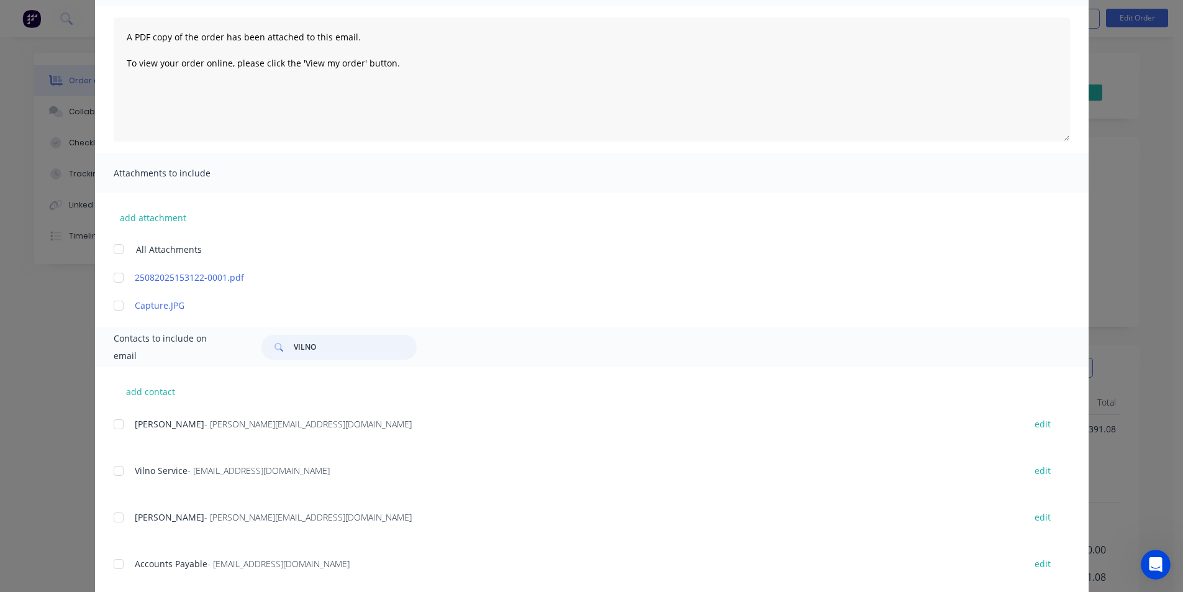
click at [114, 564] on div at bounding box center [118, 564] width 25 height 25
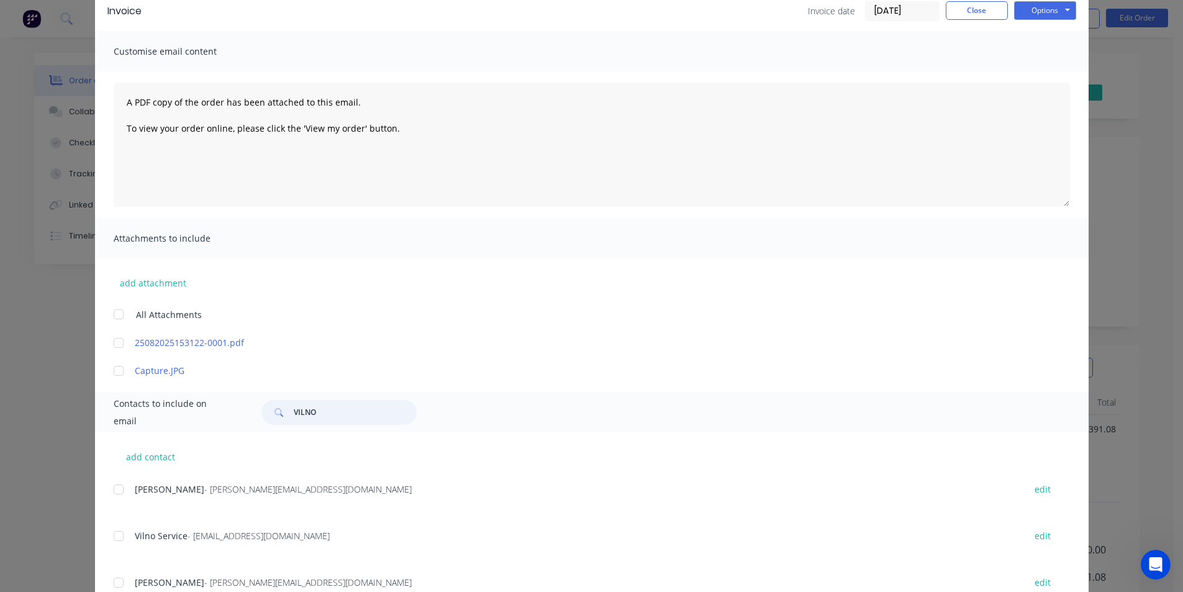
scroll to position [0, 0]
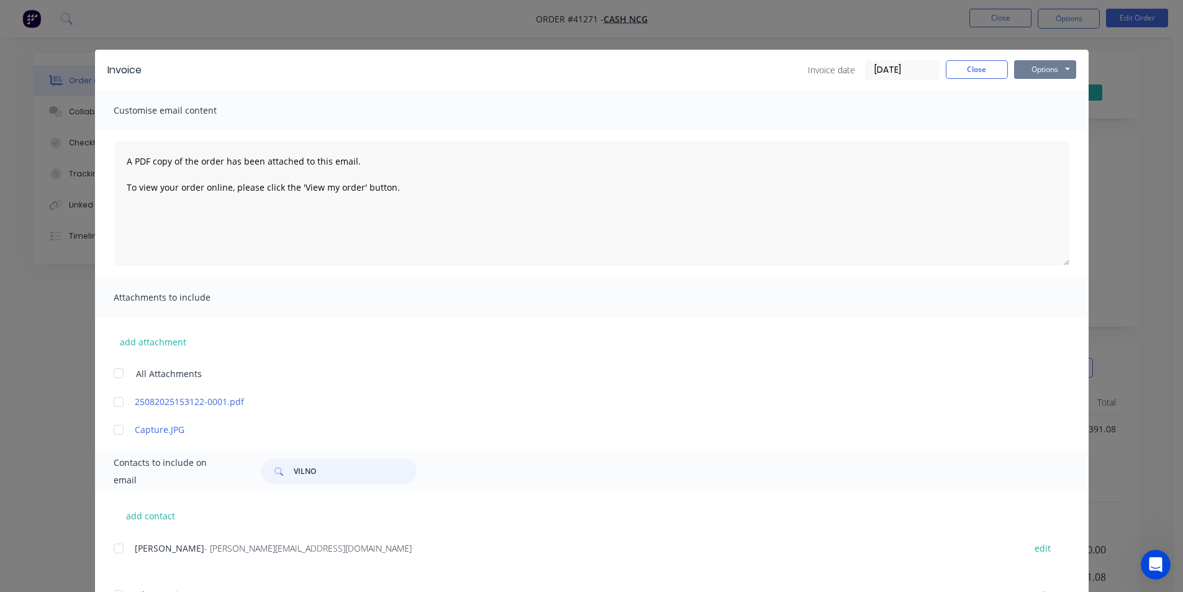
type input "VILNO"
click at [1062, 74] on button "Options" at bounding box center [1045, 69] width 62 height 19
click at [1050, 140] on button "Email" at bounding box center [1054, 132] width 80 height 20
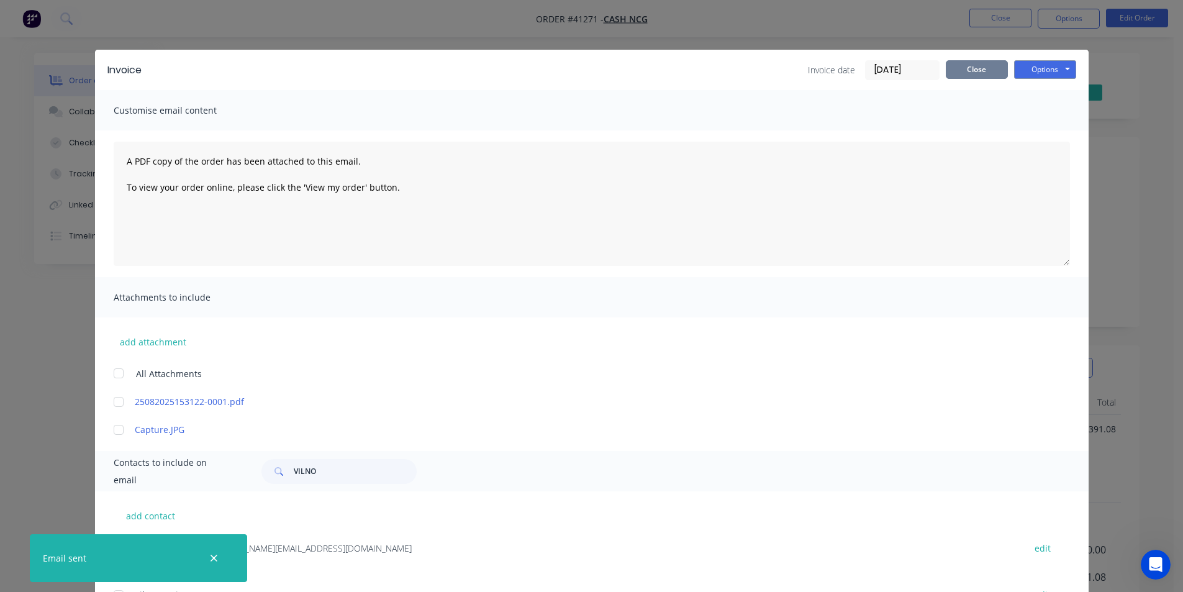
click at [993, 66] on button "Close" at bounding box center [977, 69] width 62 height 19
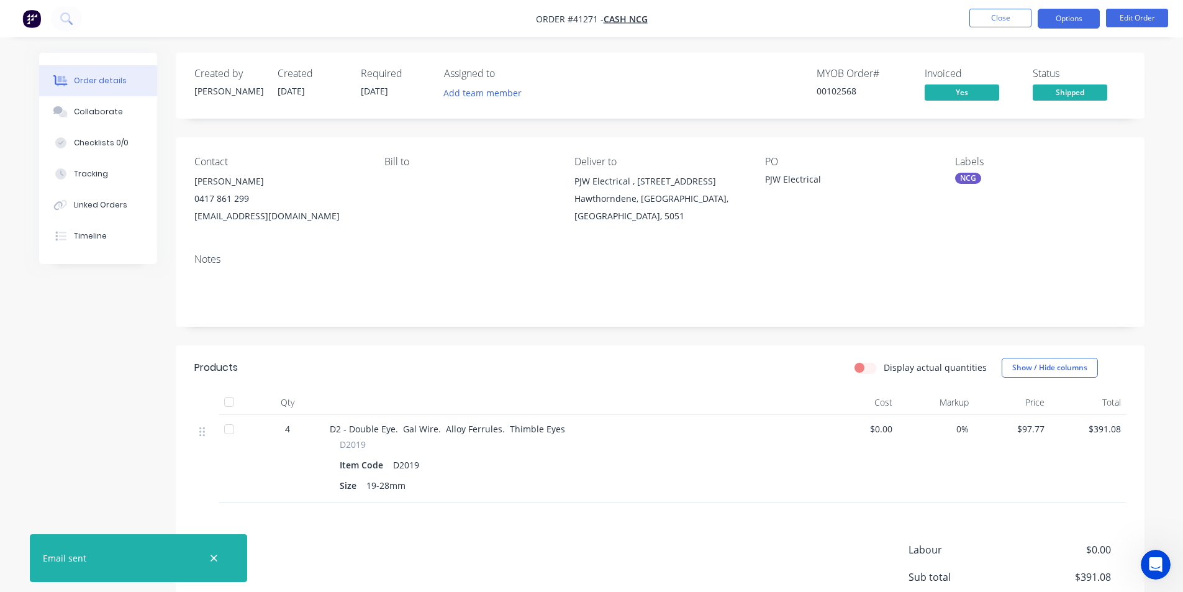
click at [1054, 26] on button "Options" at bounding box center [1069, 19] width 62 height 20
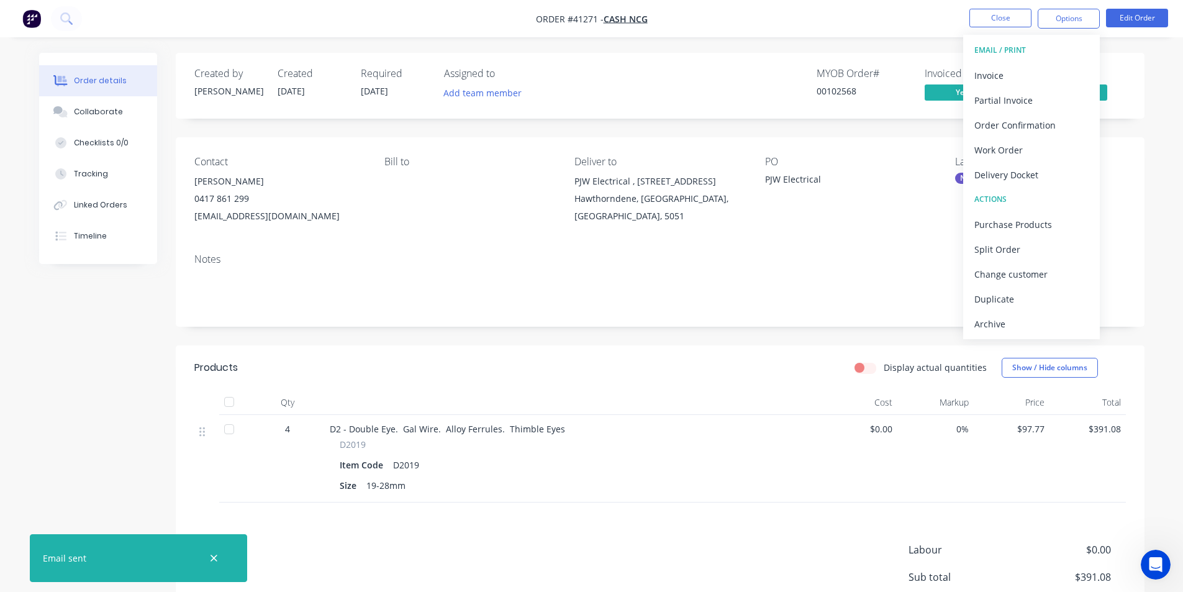
click at [1040, 333] on button "Archive" at bounding box center [1031, 323] width 137 height 25
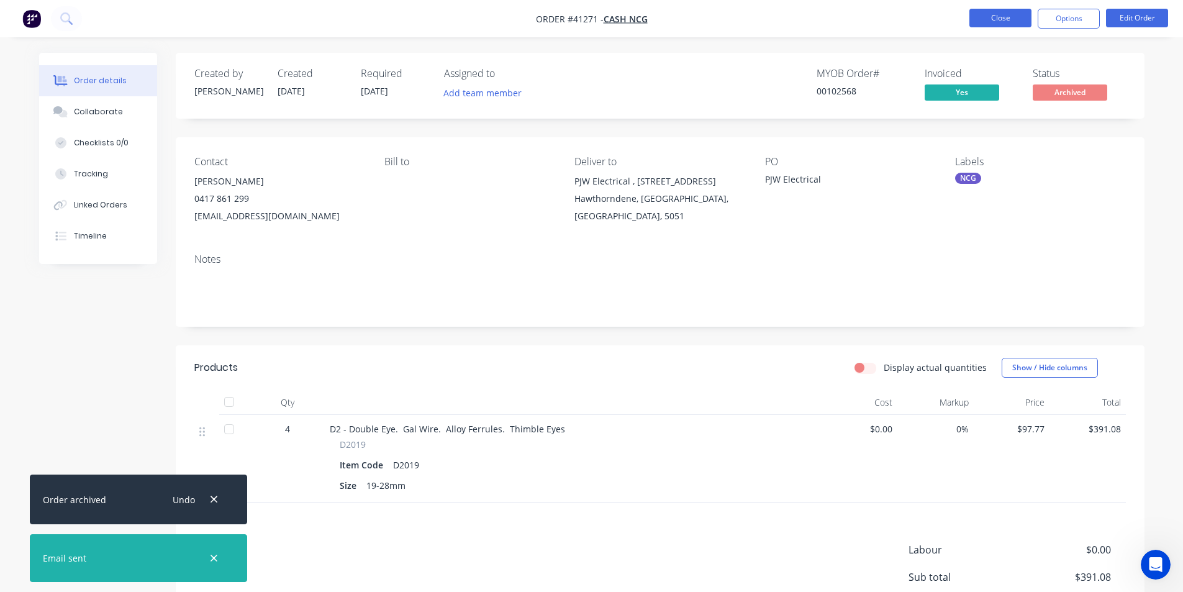
click at [995, 13] on button "Close" at bounding box center [1001, 18] width 62 height 19
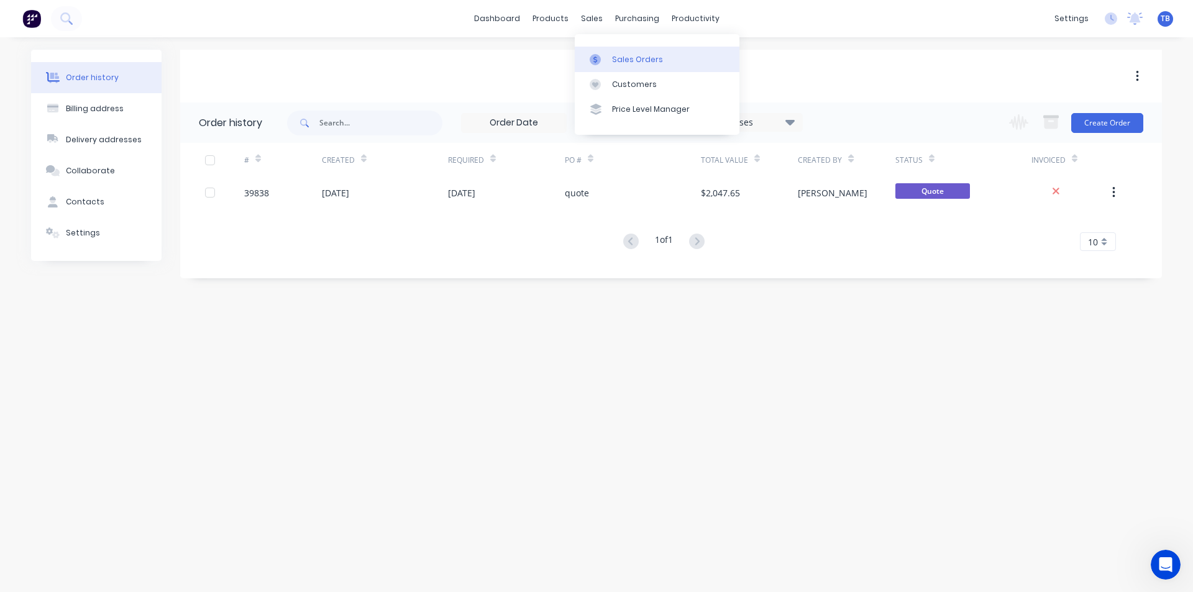
click at [605, 55] on div at bounding box center [599, 59] width 19 height 11
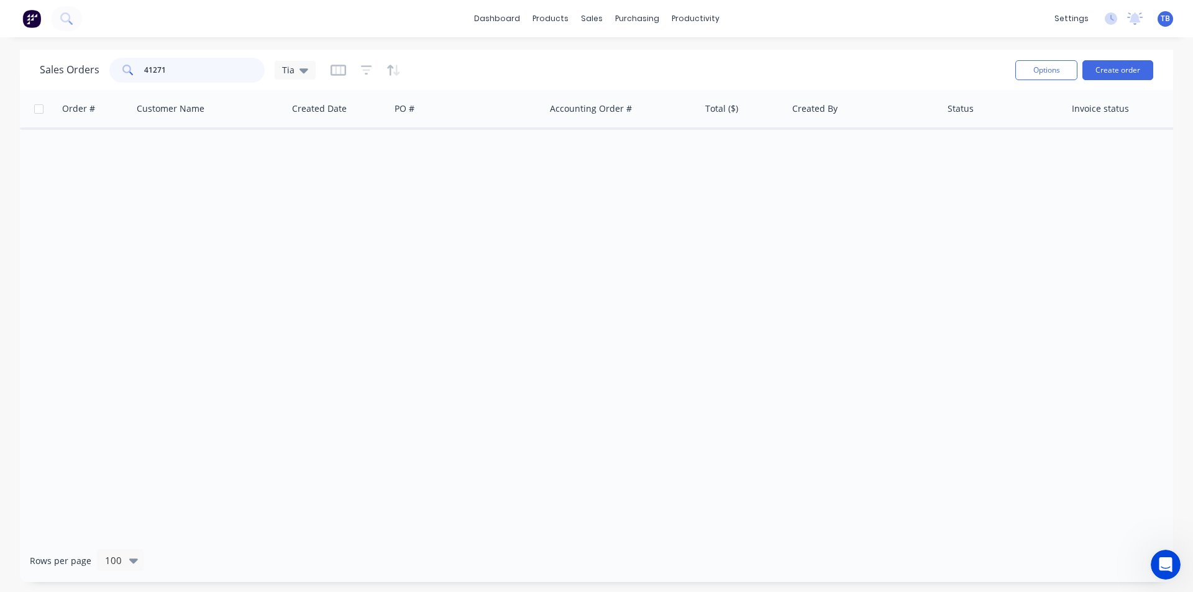
drag, startPoint x: 183, startPoint y: 66, endPoint x: 22, endPoint y: 73, distance: 161.7
click at [22, 73] on div "Sales Orders 41271 Tia Options Create order" at bounding box center [596, 70] width 1153 height 40
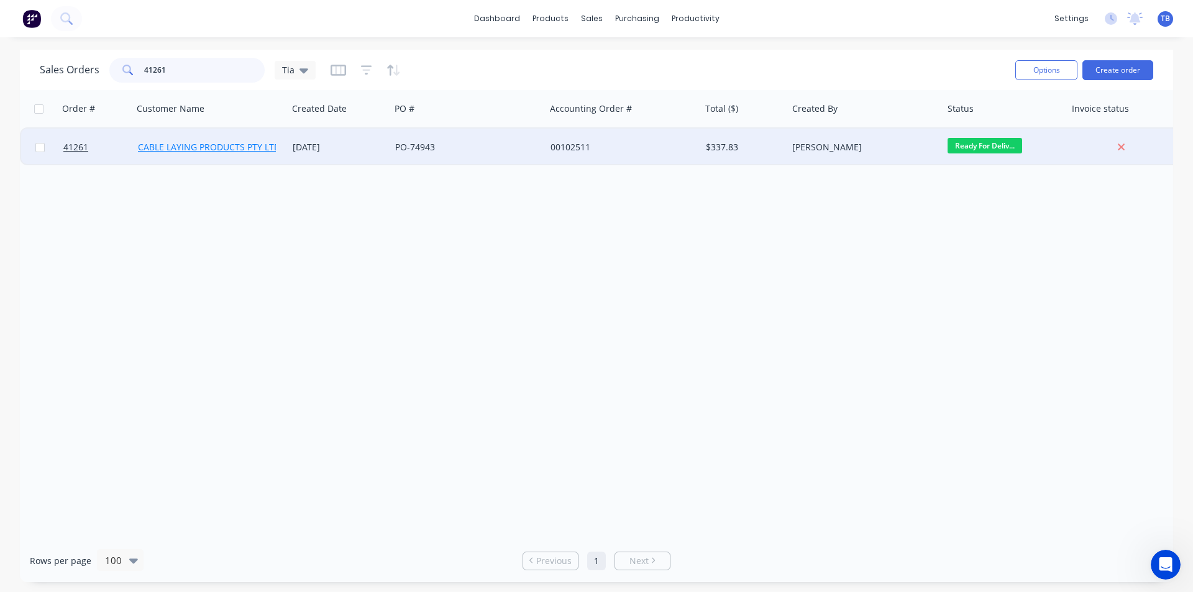
type input "41261"
click at [178, 148] on link "CABLE LAYING PRODUCTS PTY LTD" at bounding box center [209, 147] width 142 height 12
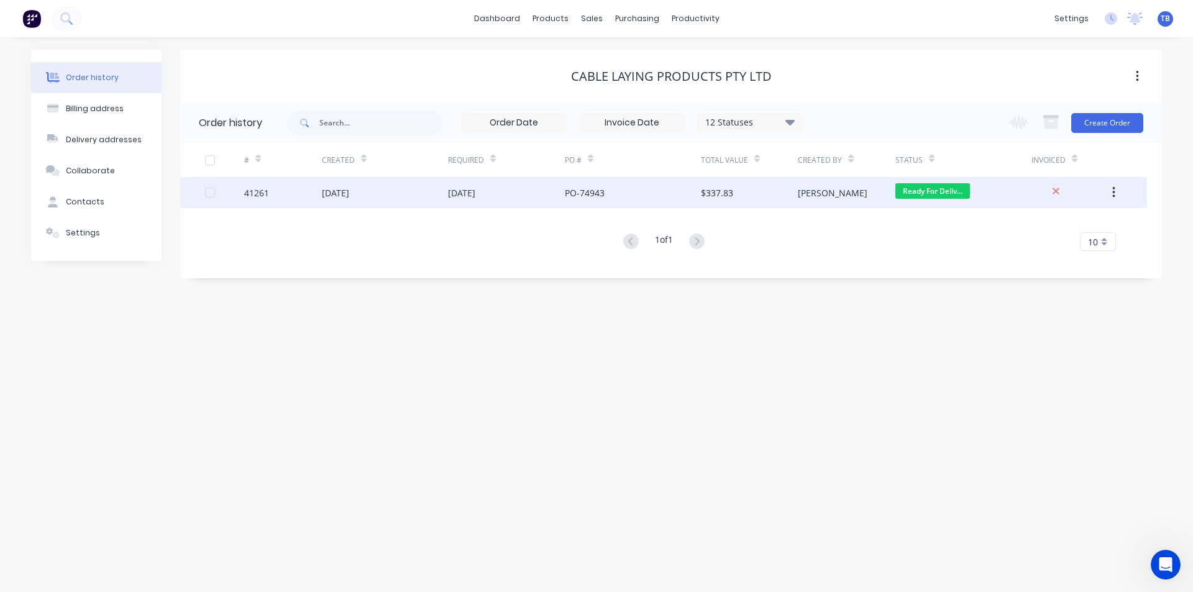
click at [268, 189] on div "41261" at bounding box center [256, 192] width 25 height 13
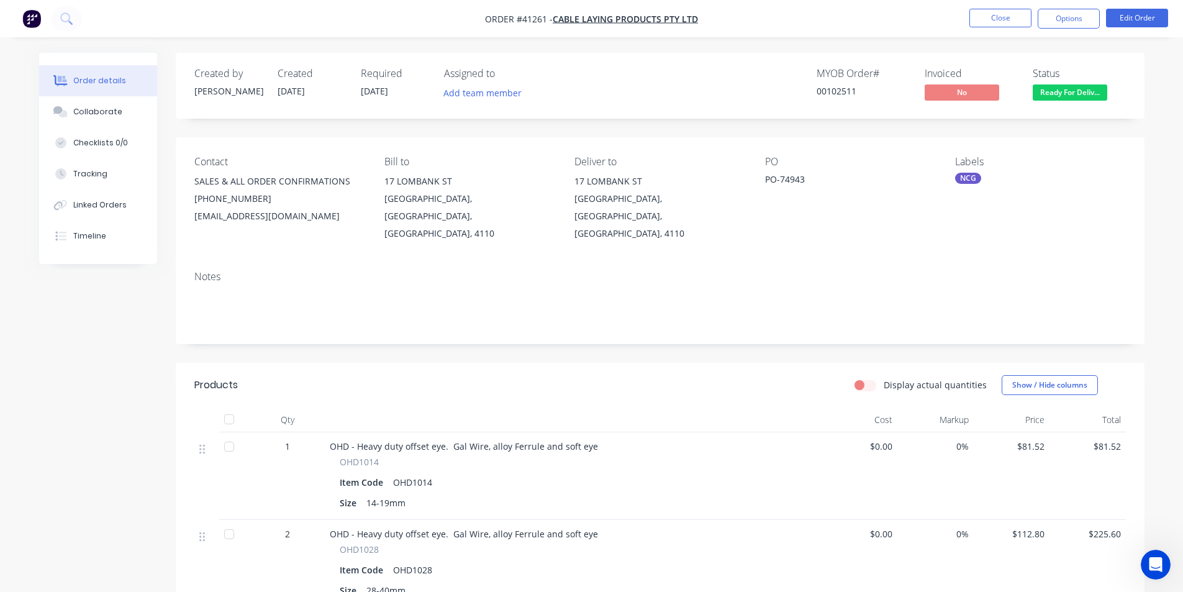
click at [1071, 86] on span "Ready For Deliv..." at bounding box center [1070, 92] width 75 height 16
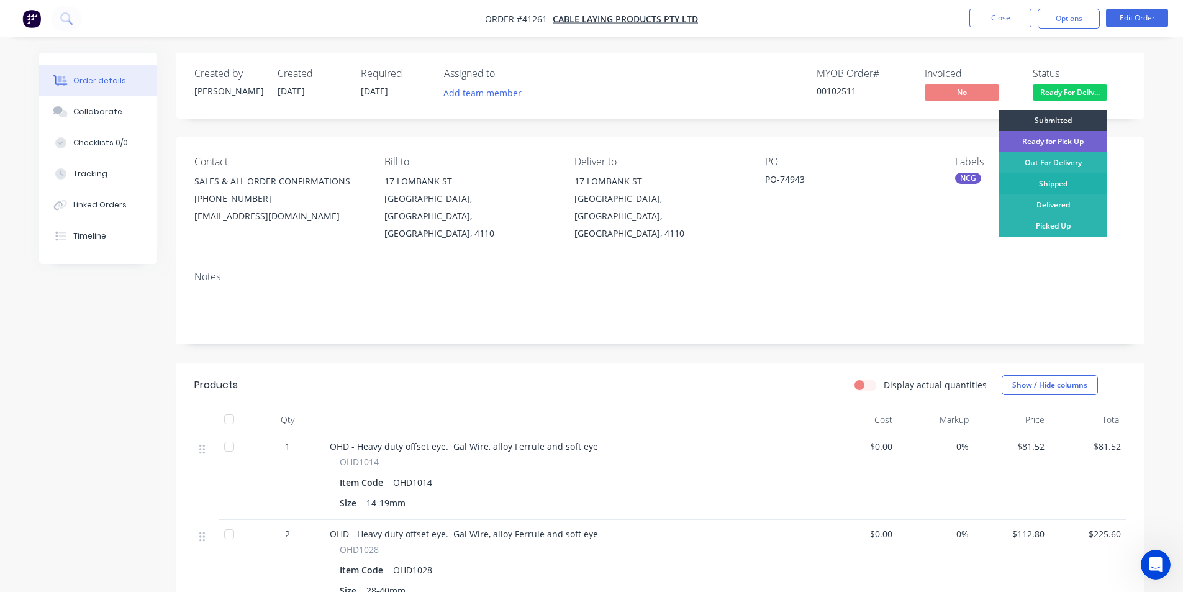
click at [1069, 184] on div "Shipped" at bounding box center [1053, 183] width 109 height 21
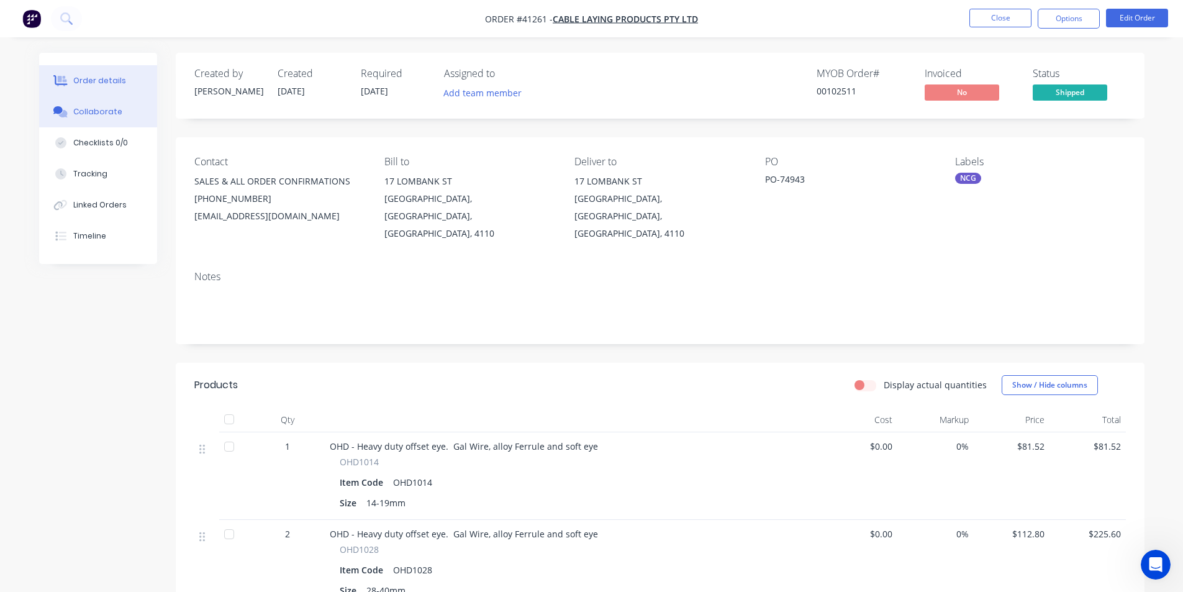
click at [108, 104] on button "Collaborate" at bounding box center [98, 111] width 118 height 31
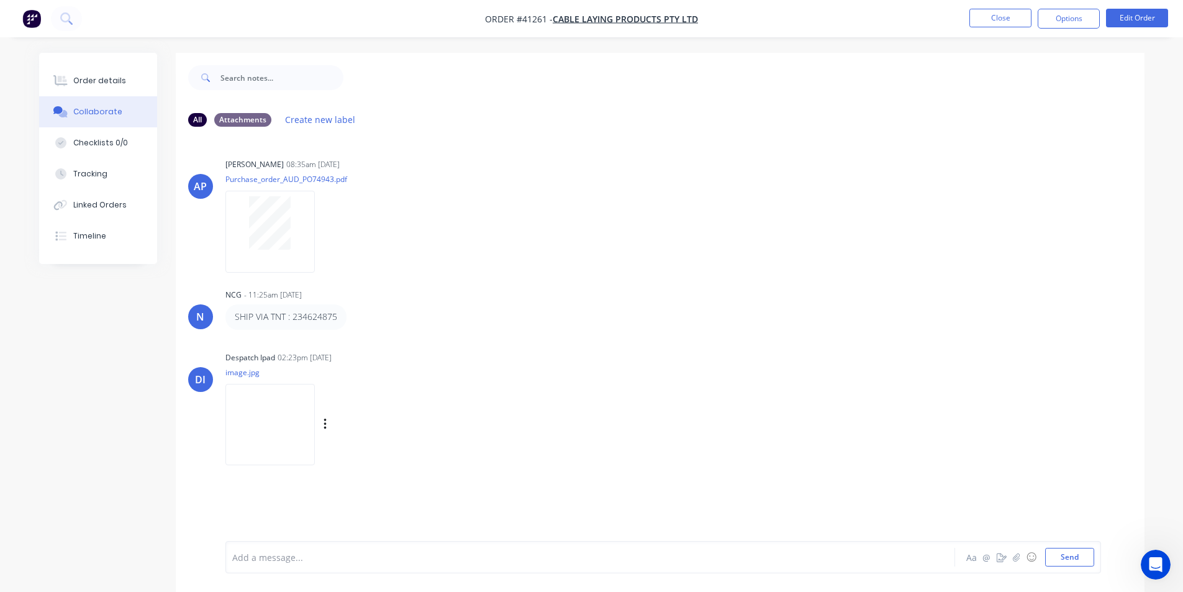
click at [244, 432] on img at bounding box center [269, 424] width 89 height 81
click at [112, 73] on button "Order details" at bounding box center [98, 80] width 118 height 31
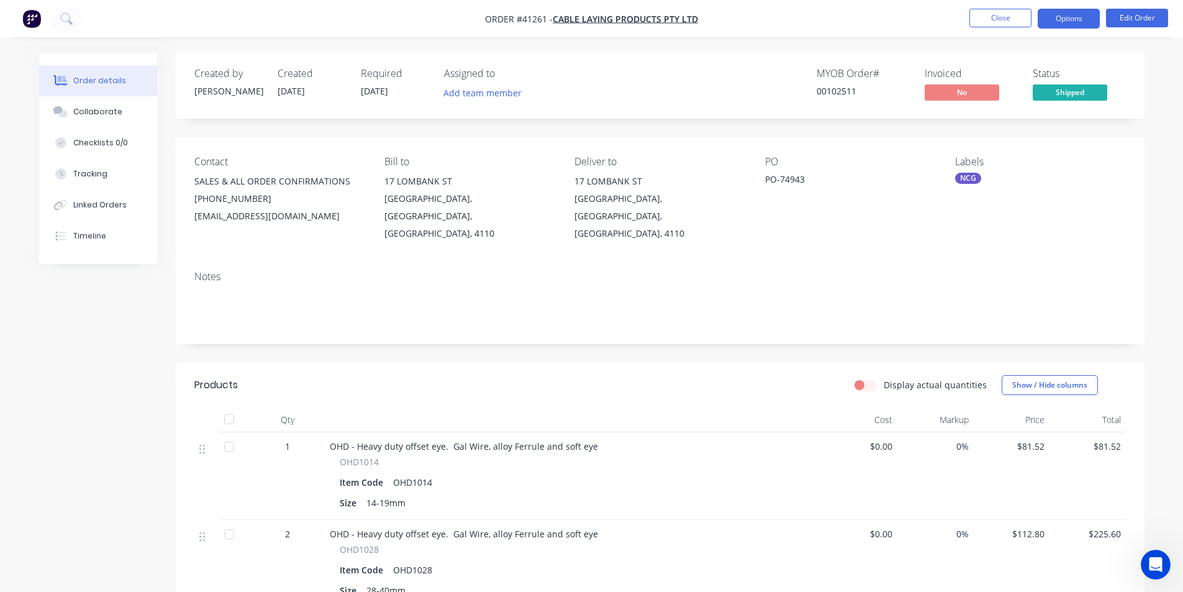
click at [1096, 24] on button "Options" at bounding box center [1069, 19] width 62 height 20
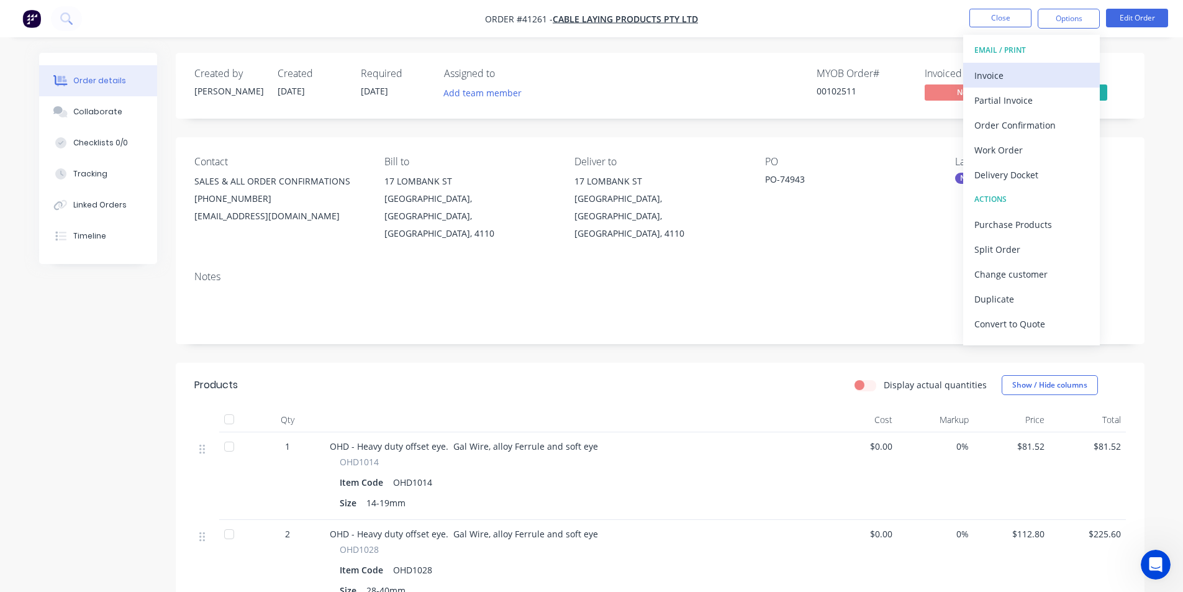
click at [1039, 74] on div "Invoice" at bounding box center [1032, 75] width 114 height 18
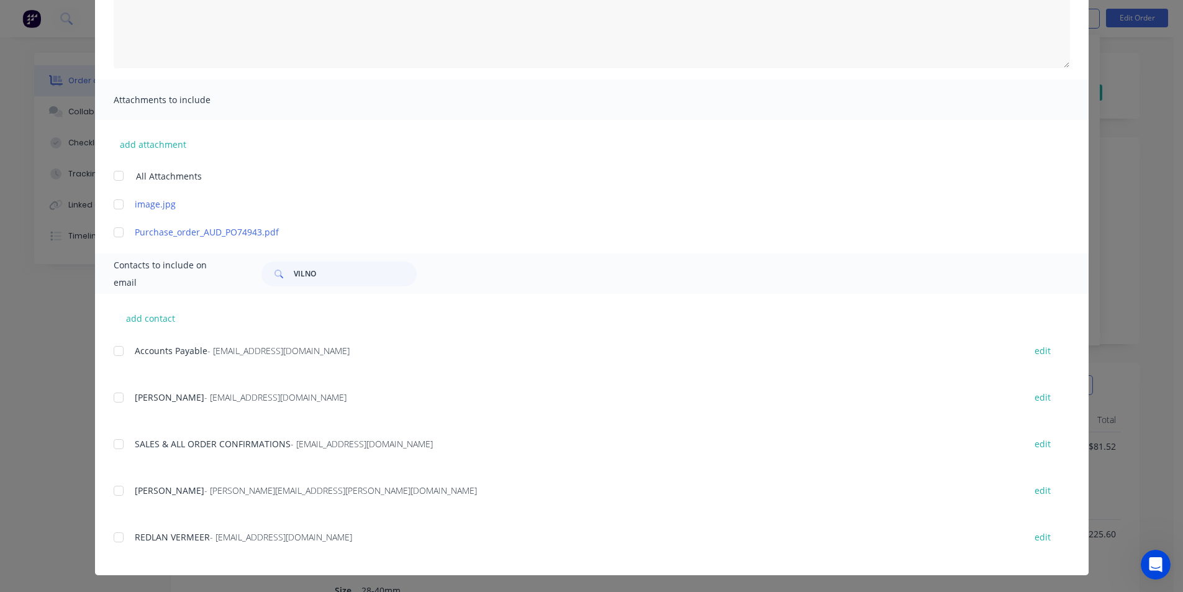
scroll to position [198, 0]
click at [121, 353] on div at bounding box center [118, 350] width 25 height 25
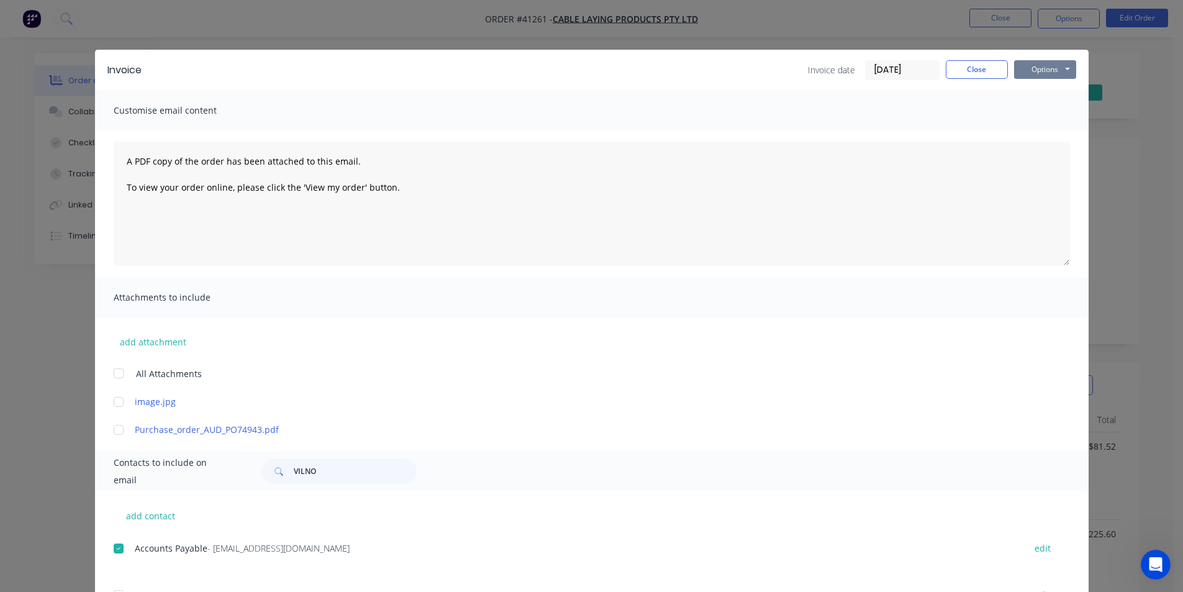
click at [1049, 75] on button "Options" at bounding box center [1045, 69] width 62 height 19
click at [1041, 131] on button "Email" at bounding box center [1054, 132] width 80 height 20
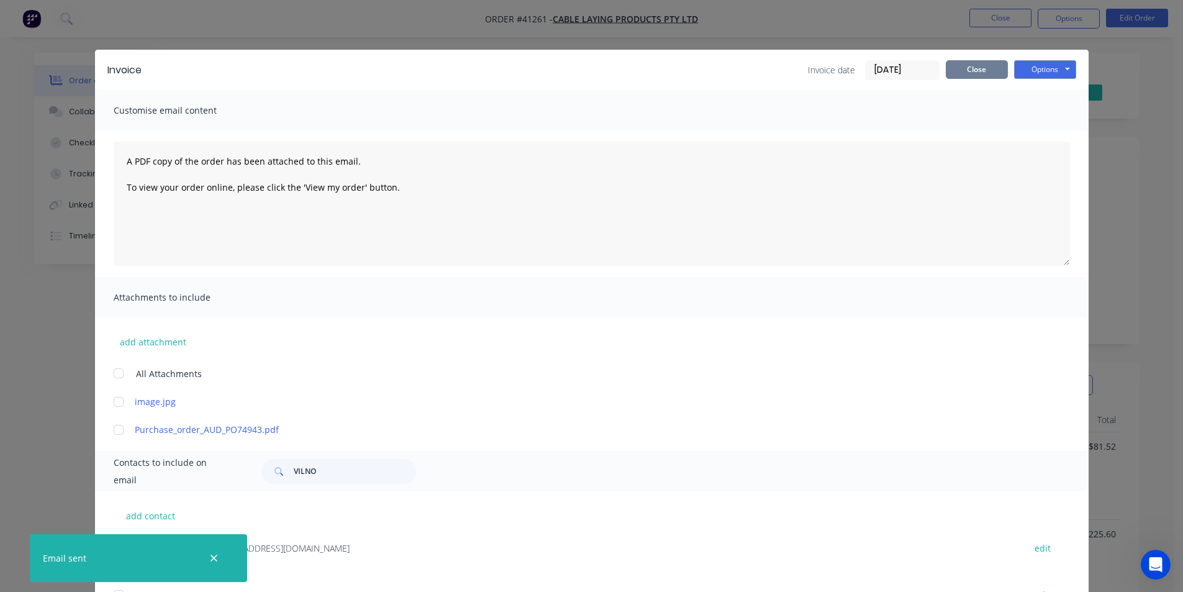
click at [975, 71] on button "Close" at bounding box center [977, 69] width 62 height 19
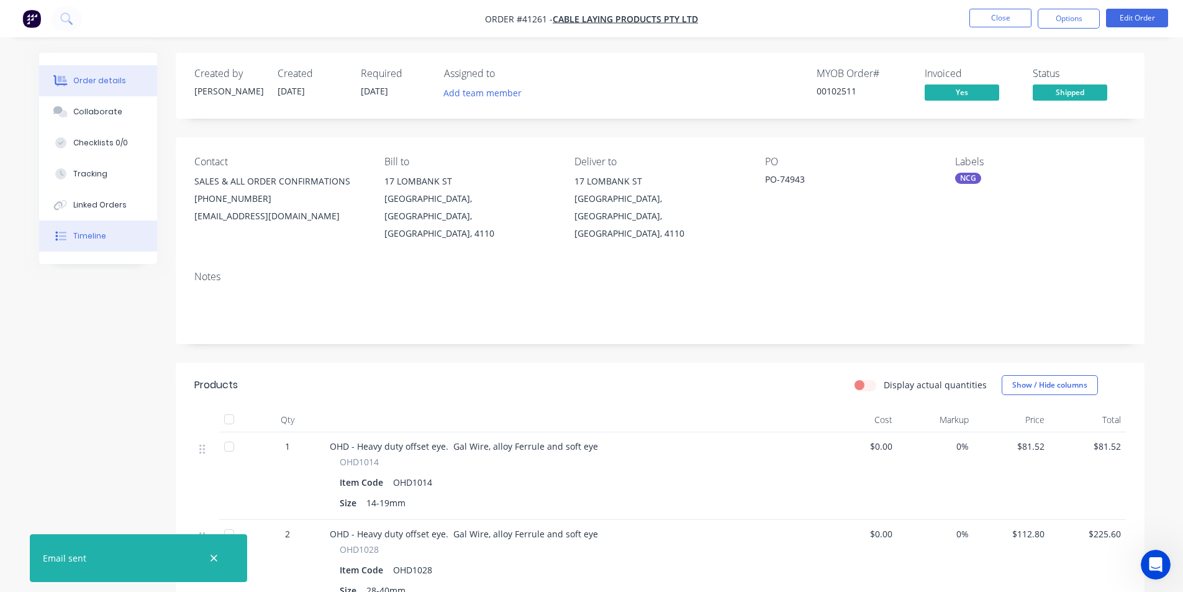
click at [89, 229] on button "Timeline" at bounding box center [98, 236] width 118 height 31
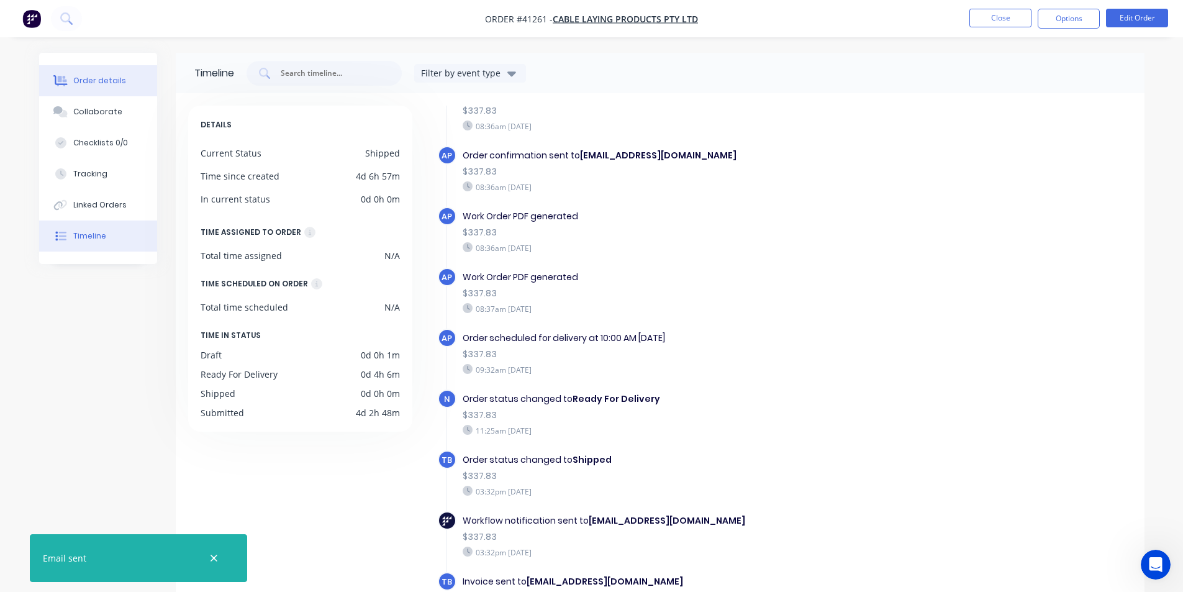
click at [132, 79] on button "Order details" at bounding box center [98, 80] width 118 height 31
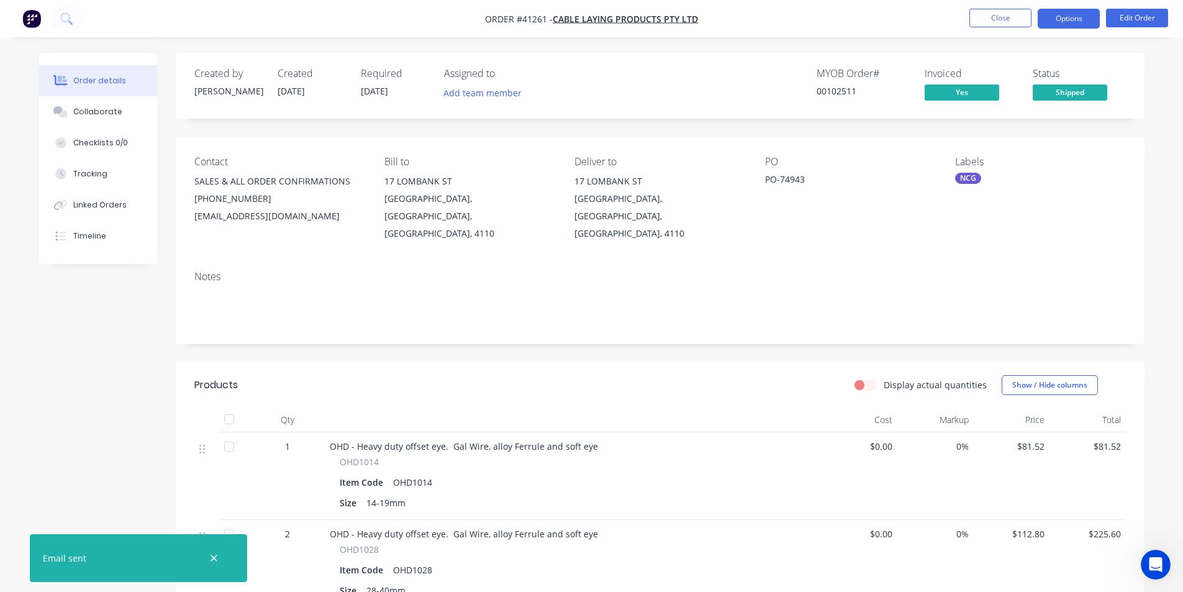
click at [1090, 20] on button "Options" at bounding box center [1069, 19] width 62 height 20
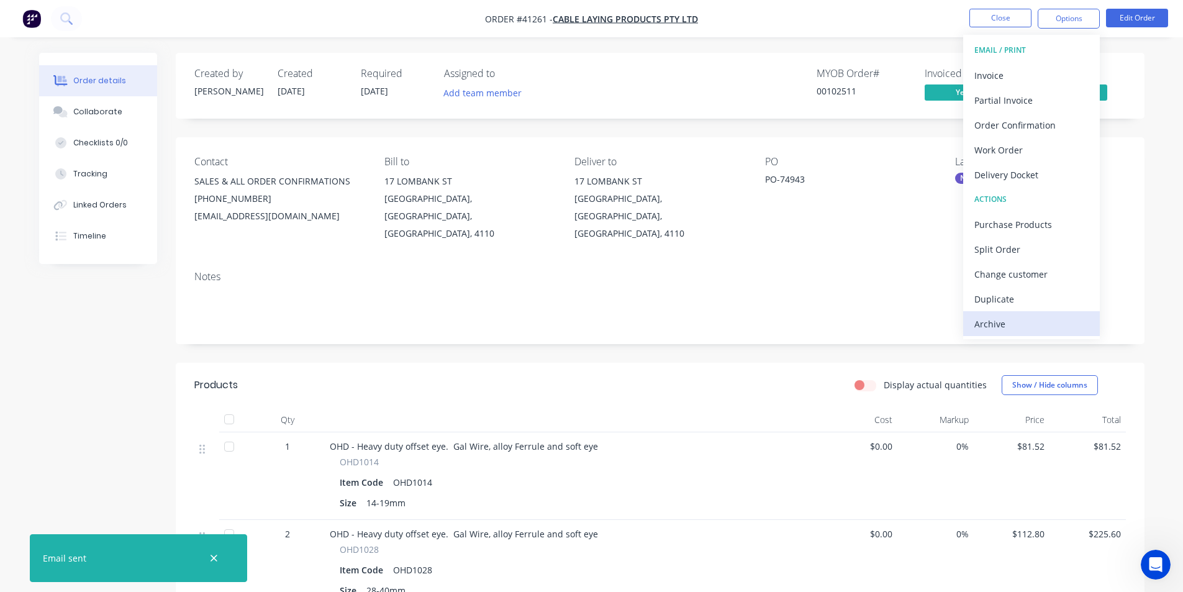
click at [1009, 316] on div "Archive" at bounding box center [1032, 324] width 114 height 18
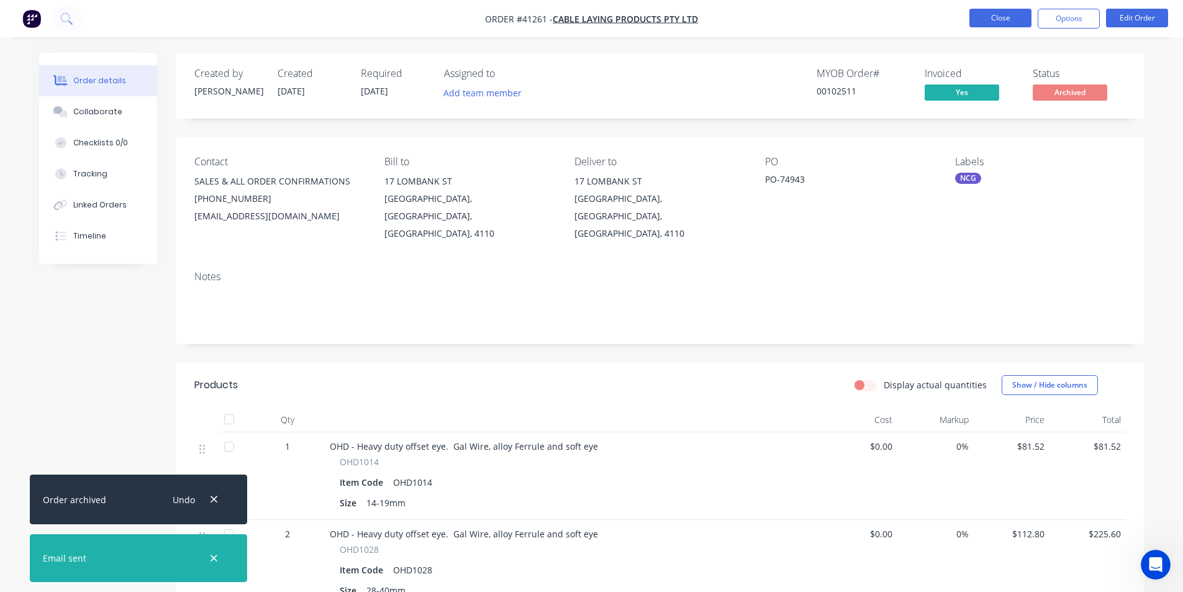
click at [999, 19] on button "Close" at bounding box center [1001, 18] width 62 height 19
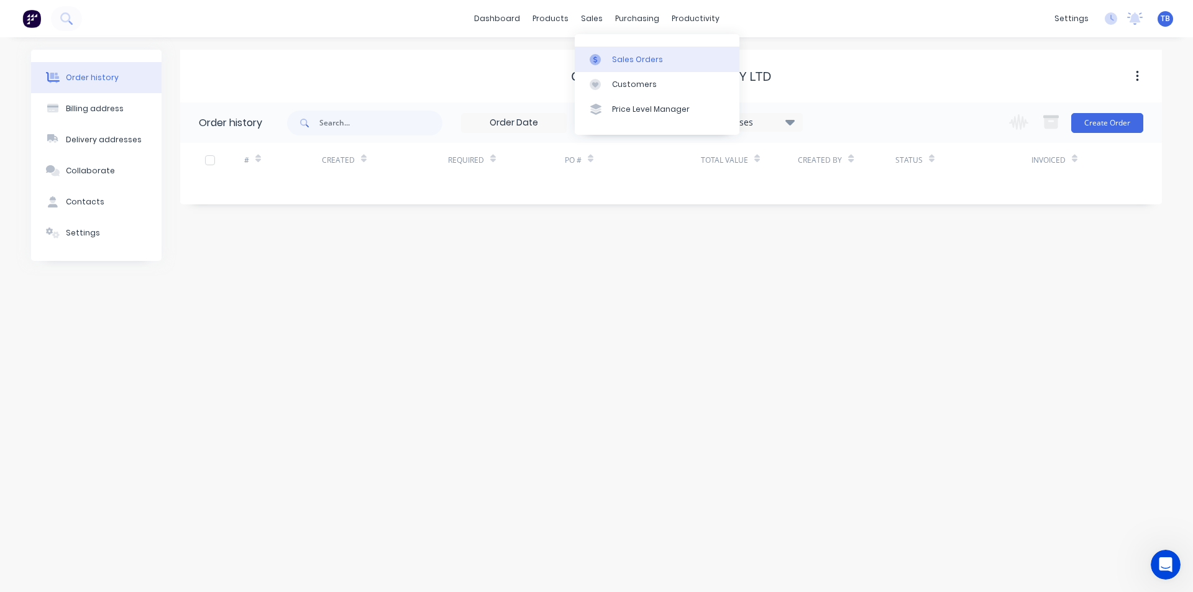
click at [611, 56] on link "Sales Orders" at bounding box center [657, 59] width 165 height 25
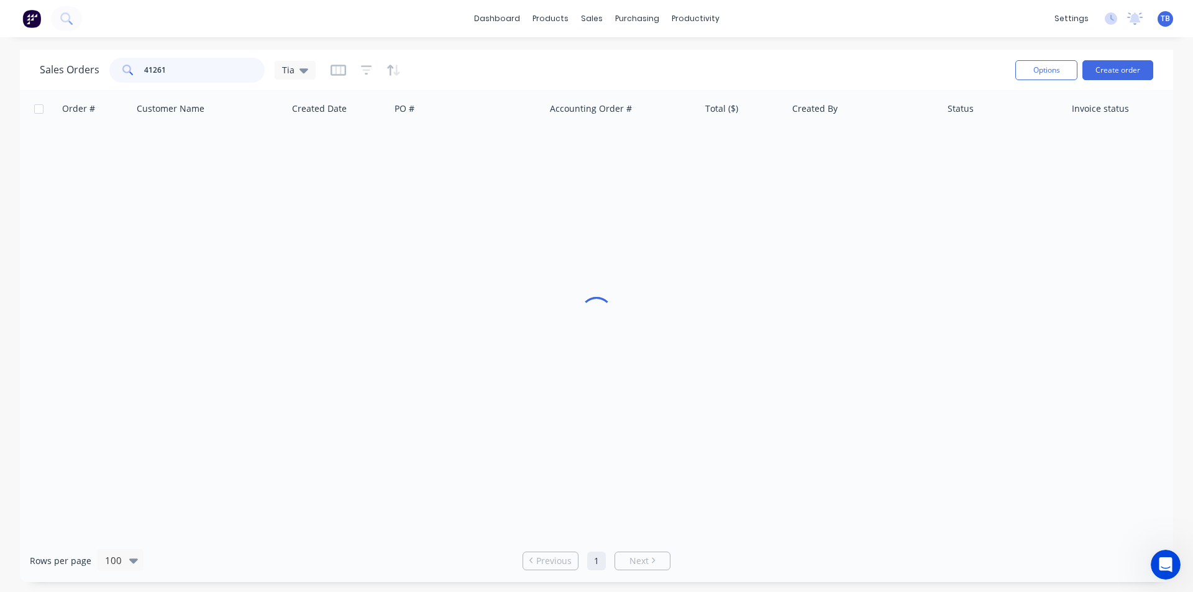
drag, startPoint x: 197, startPoint y: 63, endPoint x: 0, endPoint y: 54, distance: 197.1
click at [0, 54] on div "Sales Orders 41261 Tia Options Create order Order # Customer Name Created Date …" at bounding box center [596, 316] width 1193 height 532
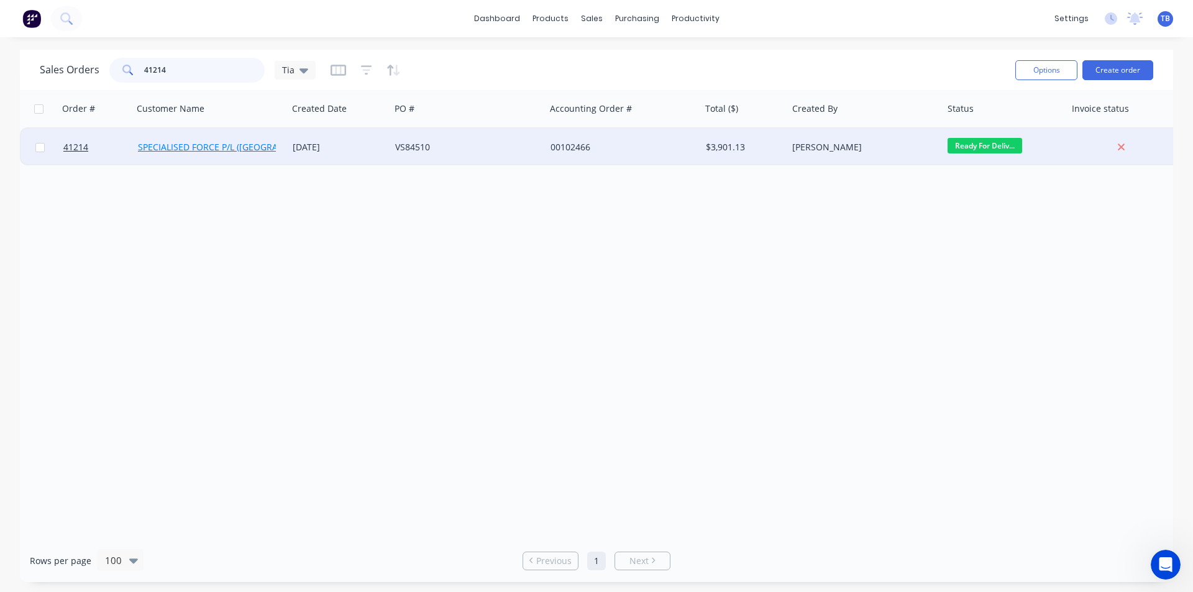
type input "41214"
click at [179, 147] on link "SPECIALISED FORCE P/L ([GEOGRAPHIC_DATA])" at bounding box center [232, 147] width 189 height 12
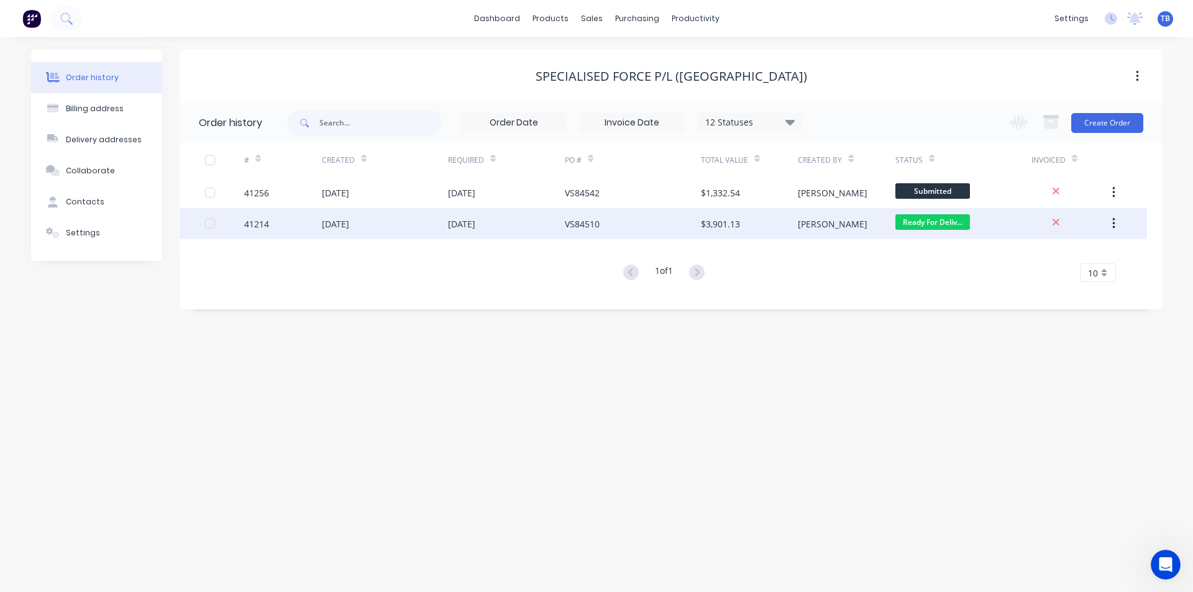
click at [262, 223] on div "41214" at bounding box center [256, 223] width 25 height 13
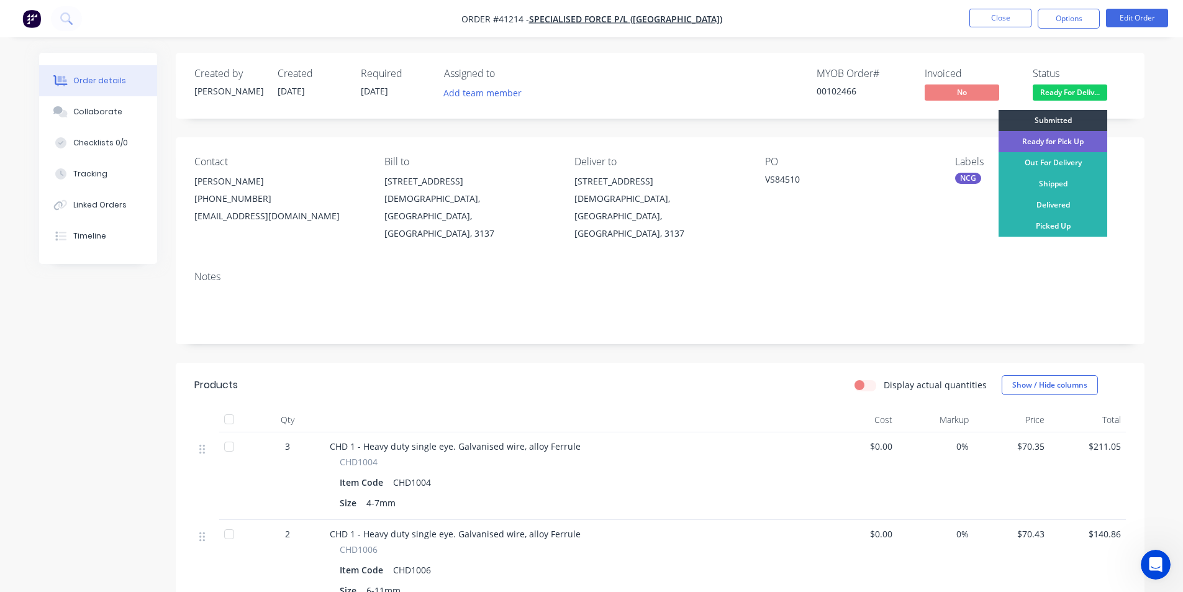
click at [1061, 90] on span "Ready For Deliv..." at bounding box center [1070, 92] width 75 height 16
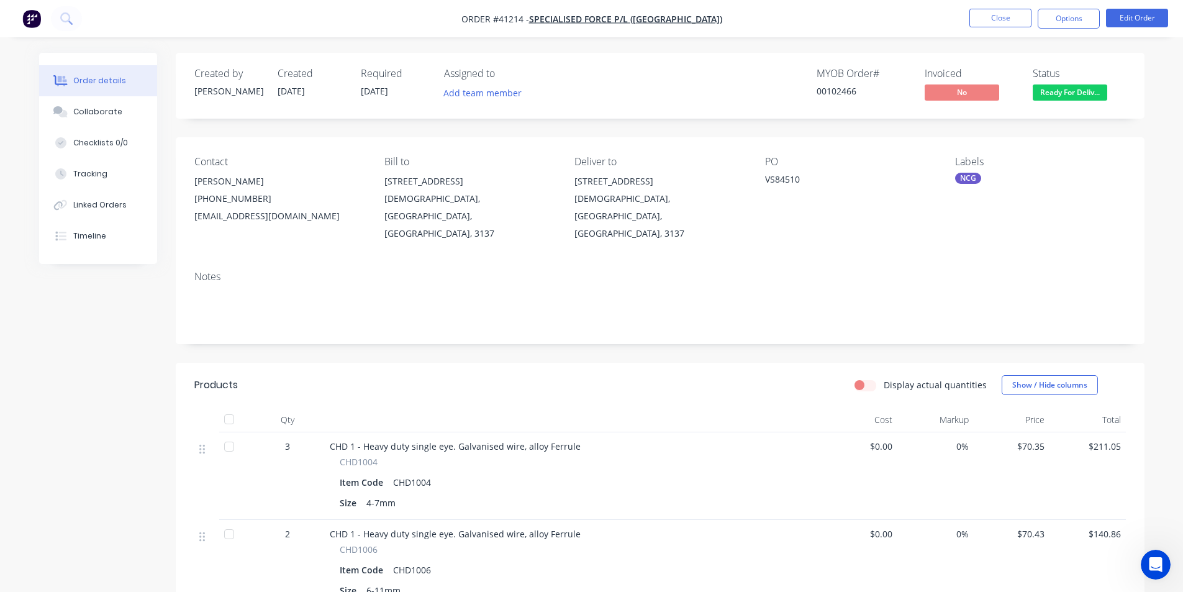
click at [1078, 84] on span "Ready For Deliv..." at bounding box center [1070, 92] width 75 height 16
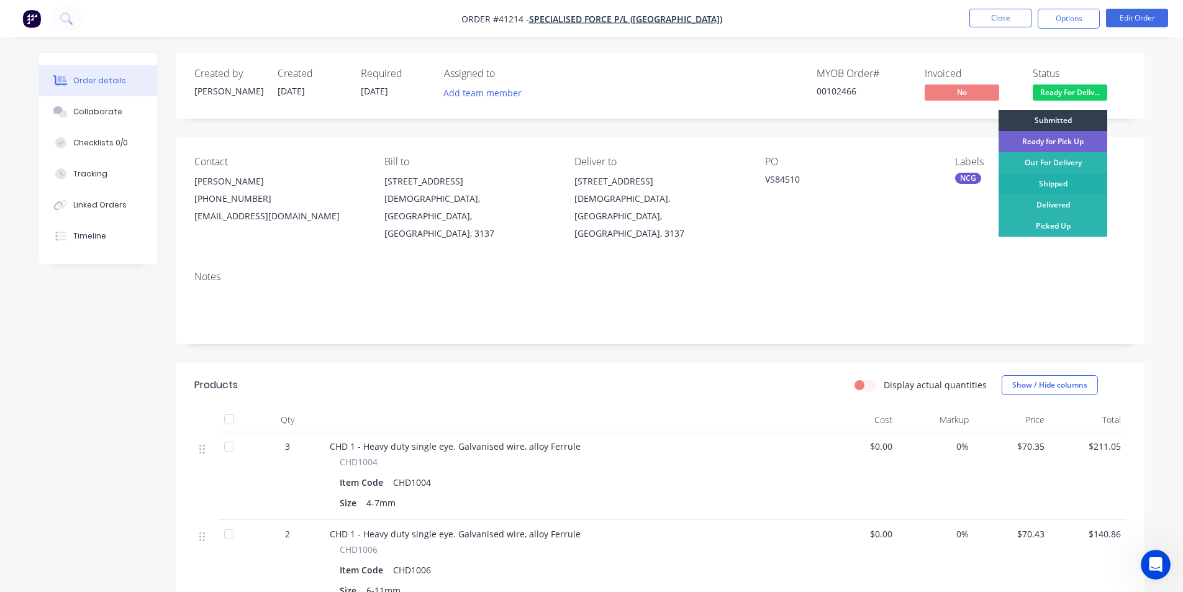
click at [1073, 189] on div "Shipped" at bounding box center [1053, 183] width 109 height 21
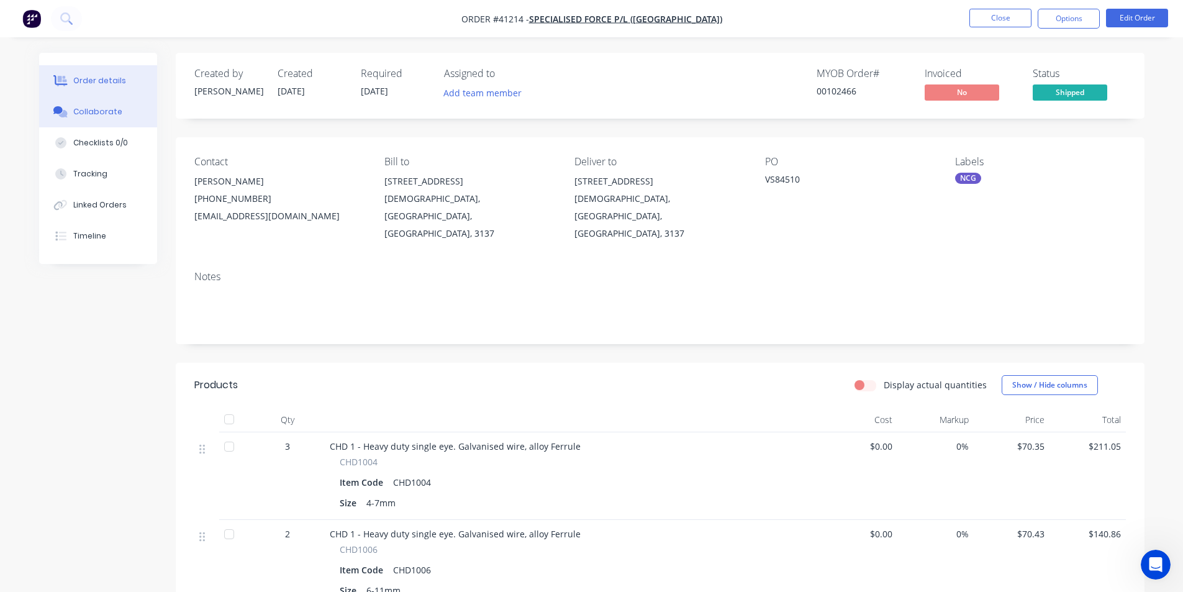
click at [123, 111] on button "Collaborate" at bounding box center [98, 111] width 118 height 31
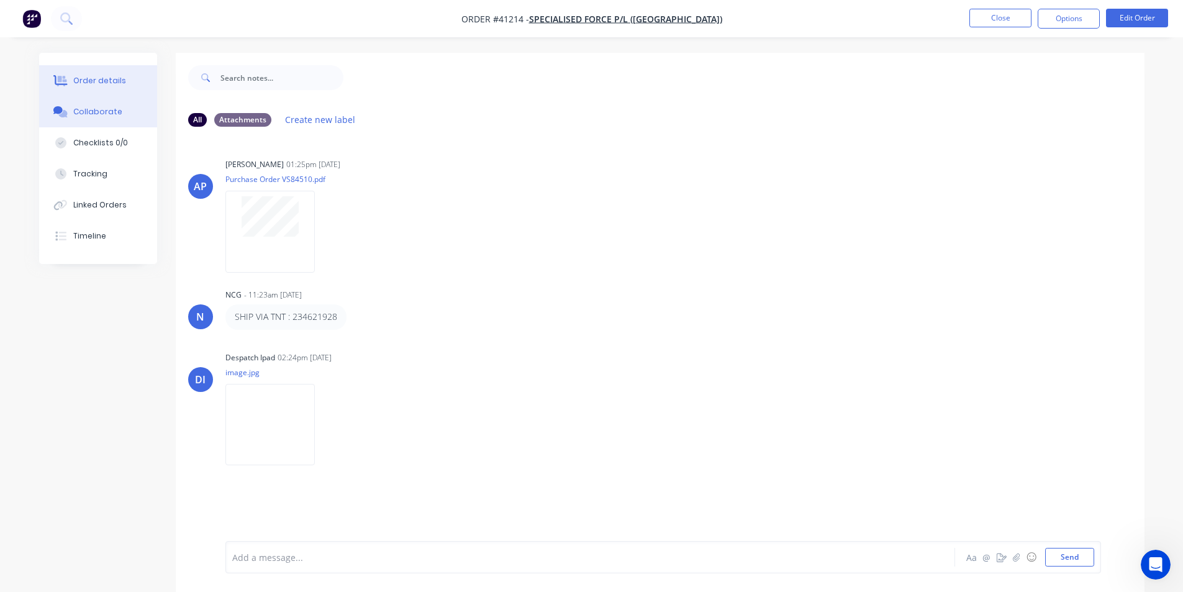
click at [70, 71] on button "Order details" at bounding box center [98, 80] width 118 height 31
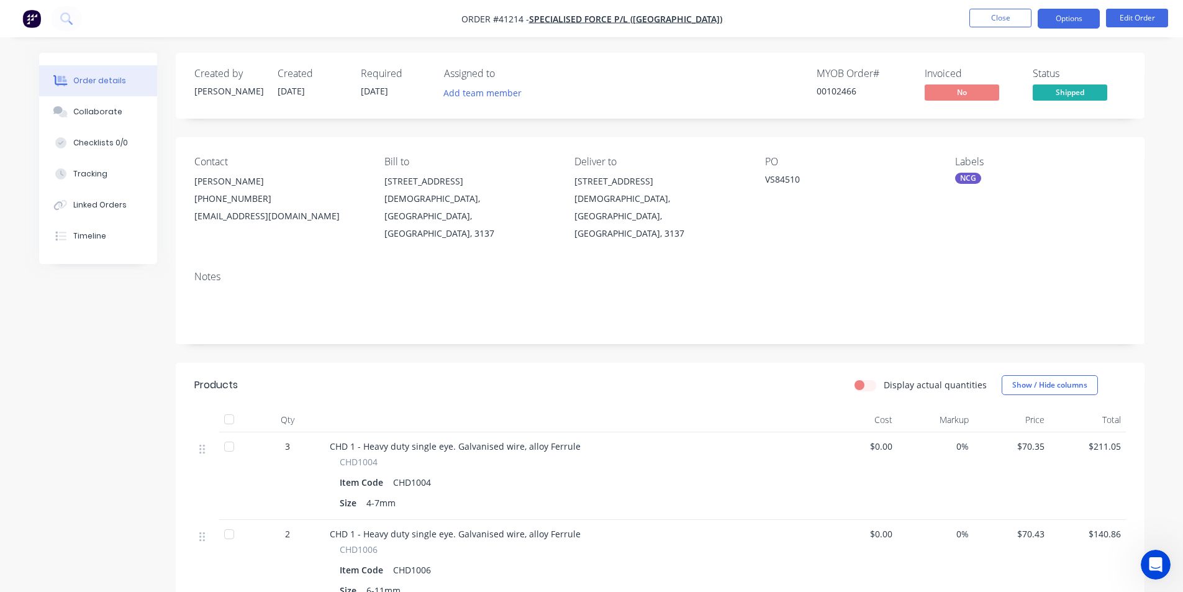
click at [1078, 15] on button "Options" at bounding box center [1069, 19] width 62 height 20
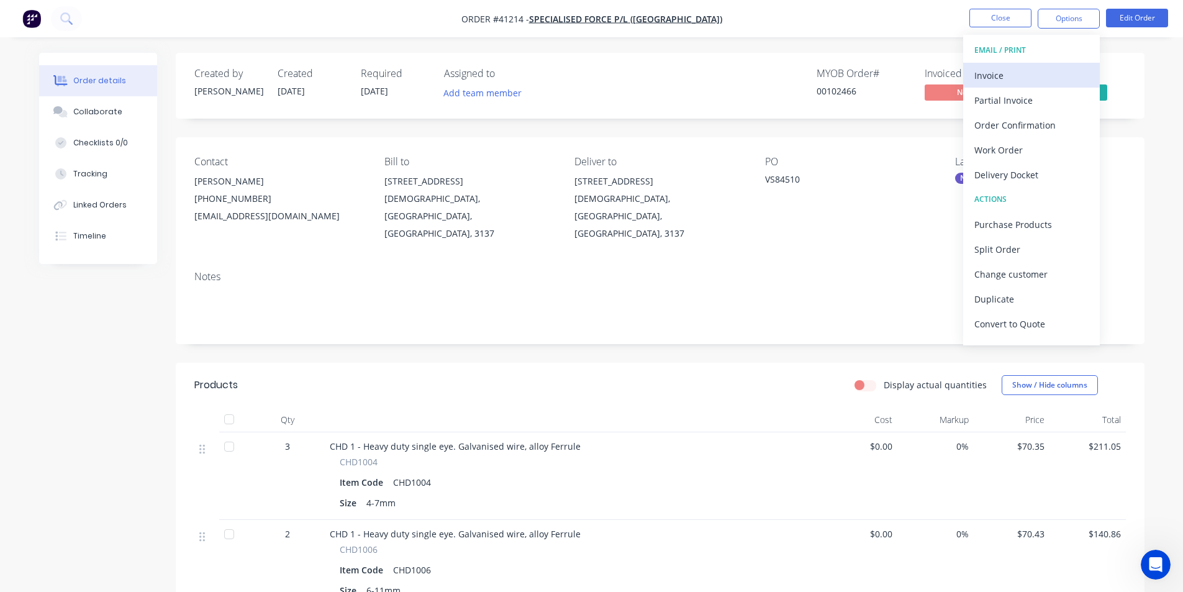
click at [1065, 70] on div "Invoice" at bounding box center [1032, 75] width 114 height 18
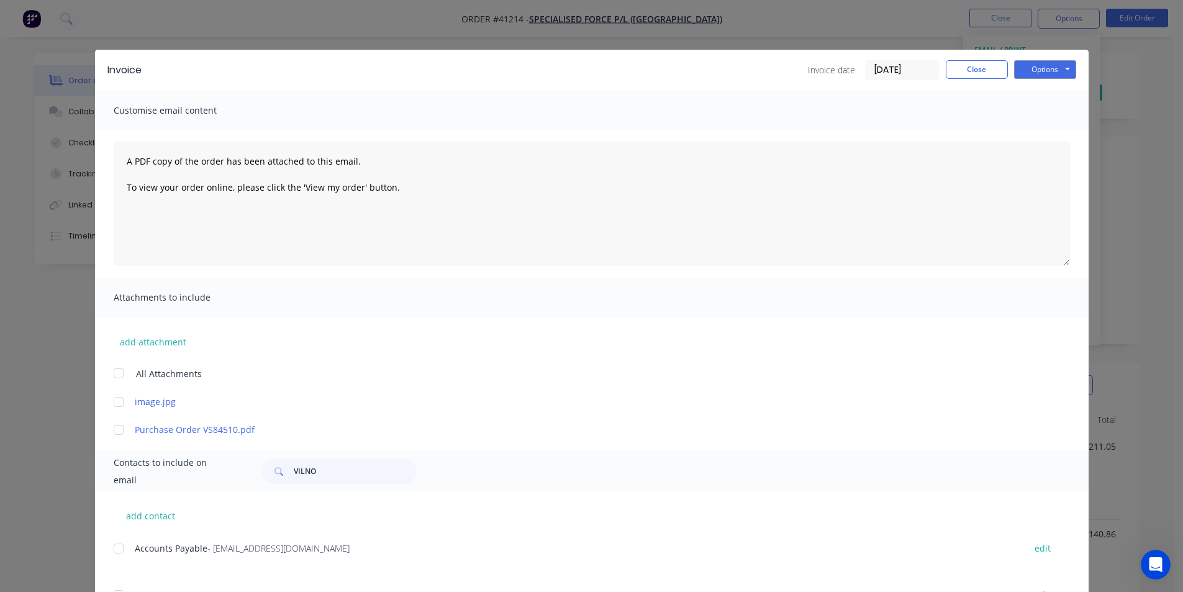
scroll to position [311, 0]
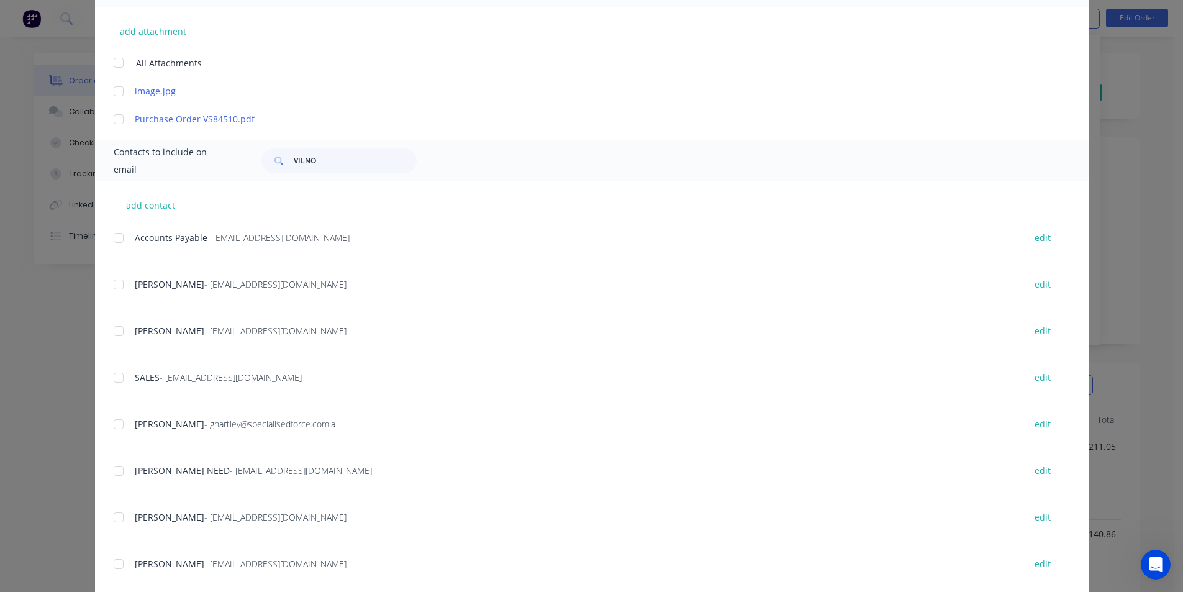
click at [121, 231] on div at bounding box center [118, 237] width 25 height 25
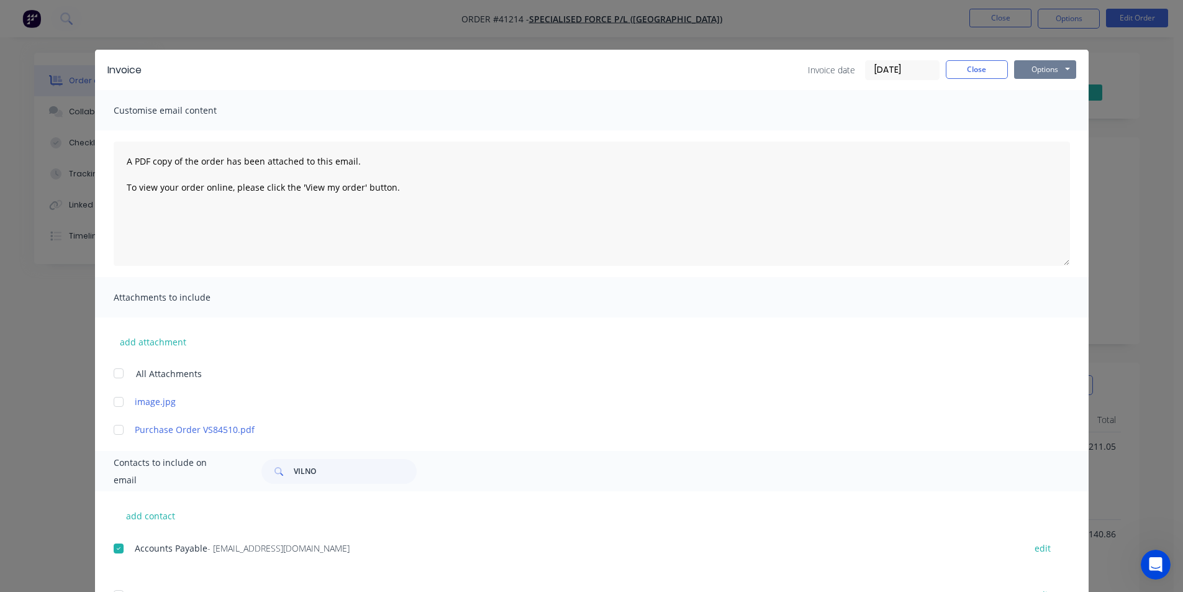
click at [1034, 71] on button "Options" at bounding box center [1045, 69] width 62 height 19
click at [1048, 140] on button "Email" at bounding box center [1054, 132] width 80 height 20
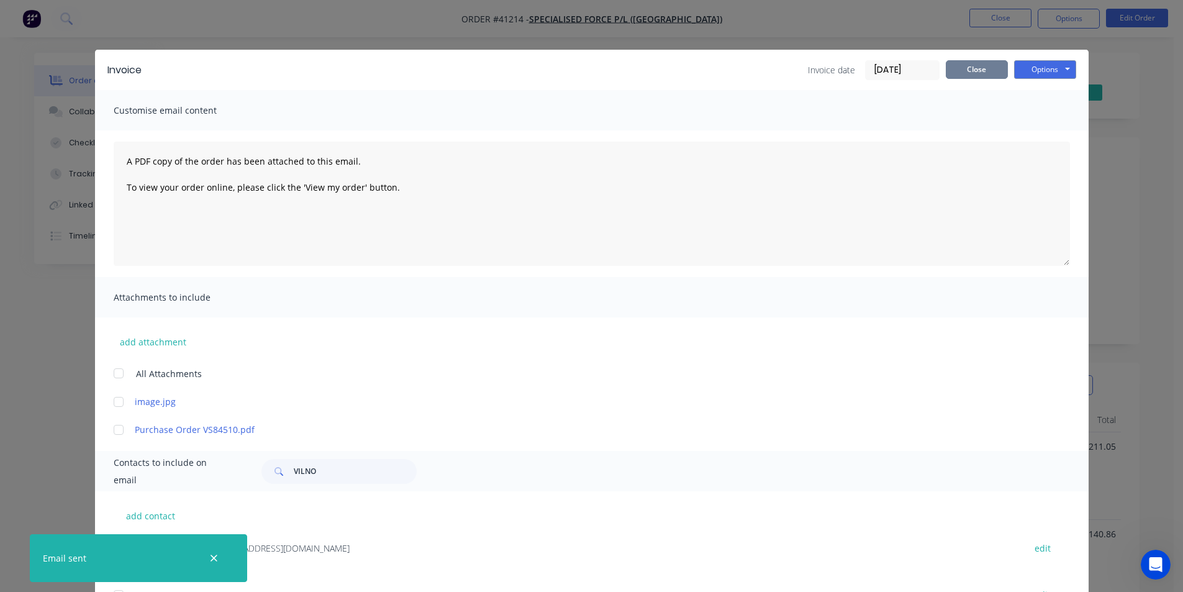
click at [973, 74] on button "Close" at bounding box center [977, 69] width 62 height 19
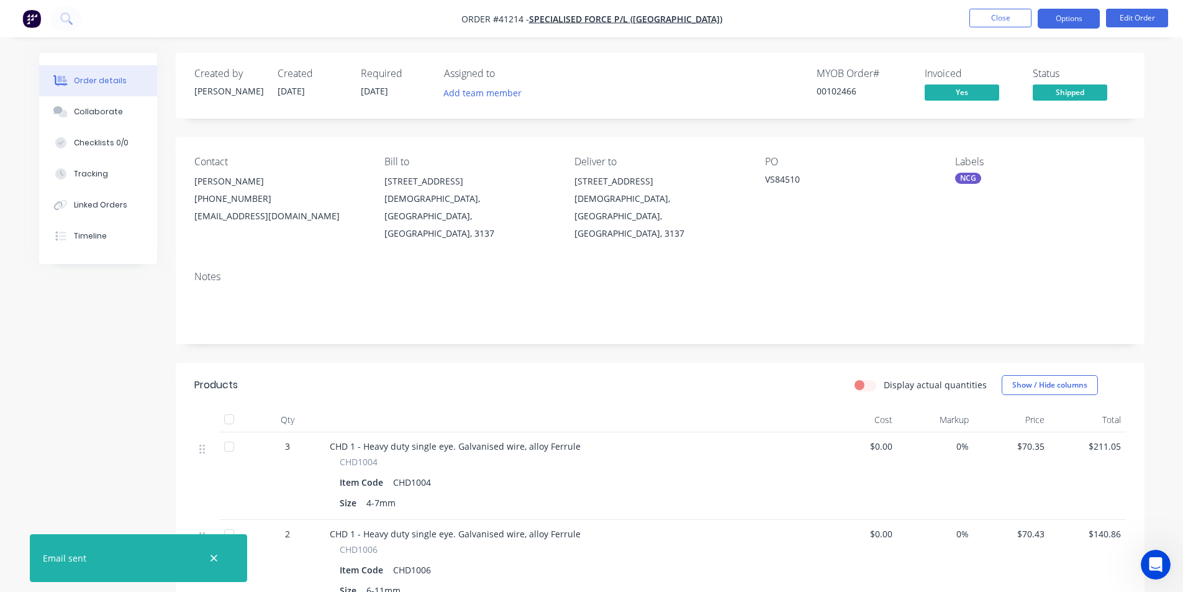
drag, startPoint x: 1049, startPoint y: 17, endPoint x: 1047, endPoint y: 25, distance: 9.0
click at [1049, 16] on button "Options" at bounding box center [1069, 19] width 62 height 20
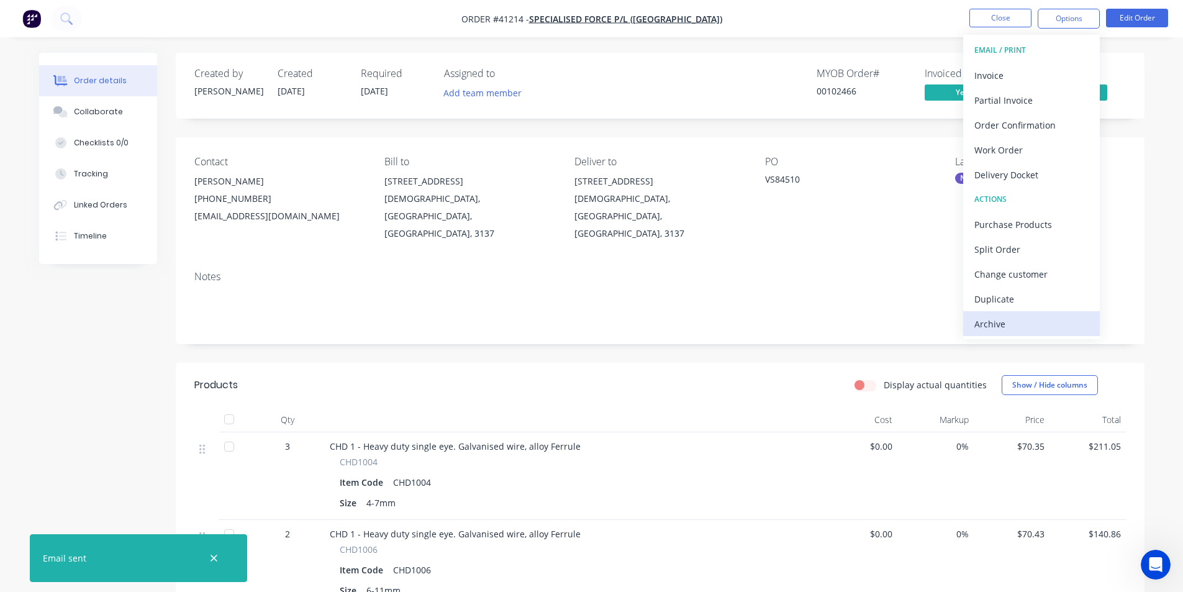
click at [1009, 323] on div "Archive" at bounding box center [1032, 324] width 114 height 18
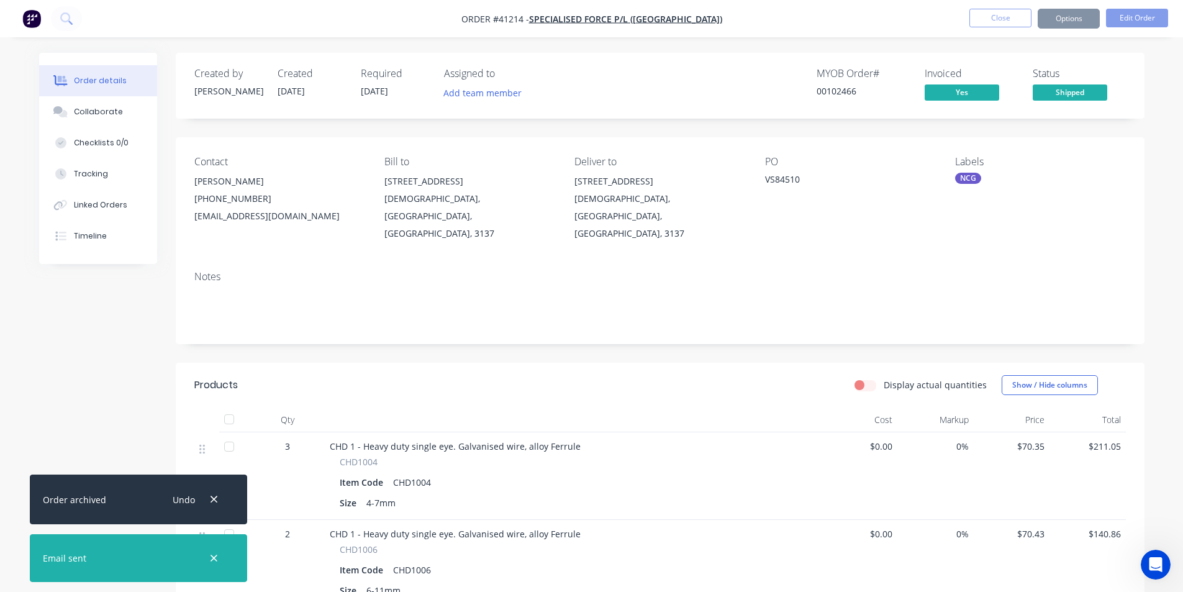
click at [1008, 16] on button "Close" at bounding box center [1001, 18] width 62 height 19
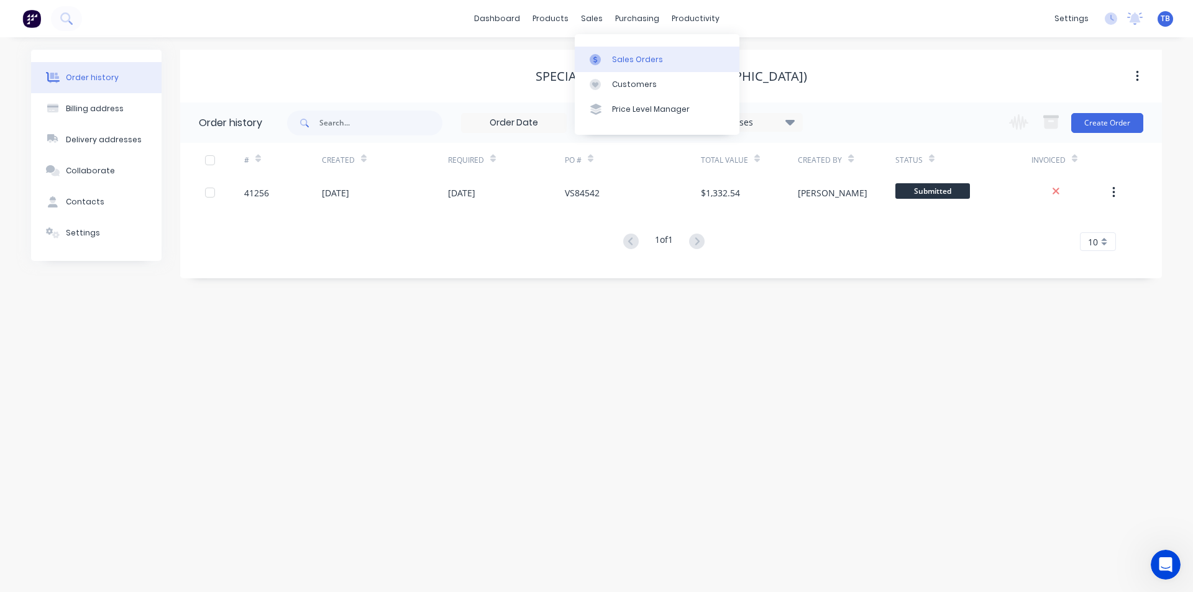
click at [614, 52] on link "Sales Orders" at bounding box center [657, 59] width 165 height 25
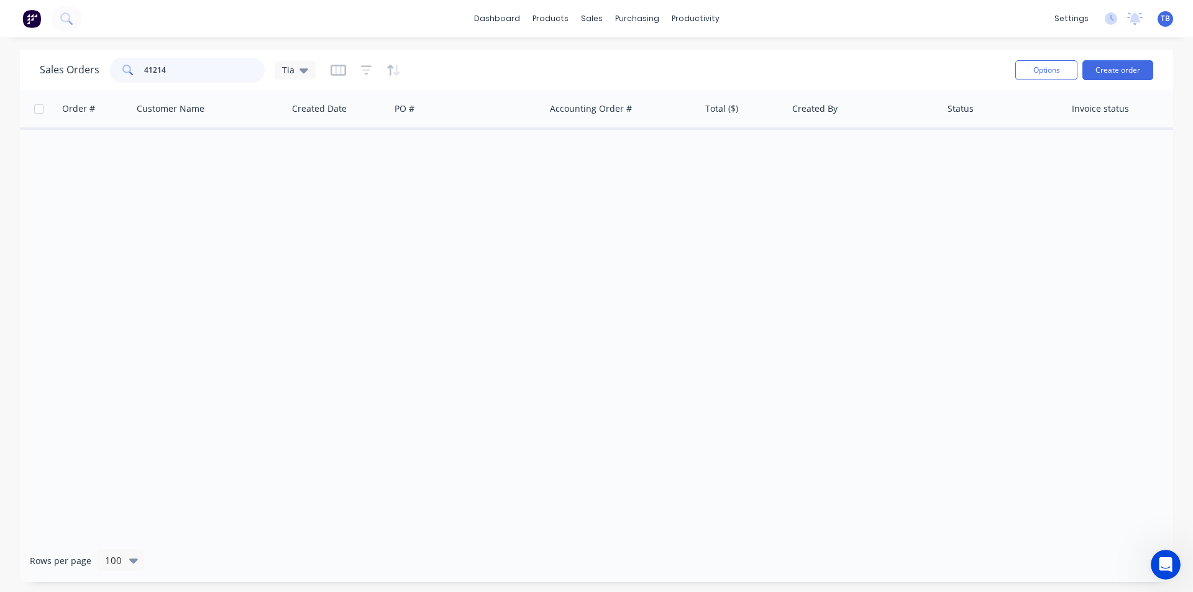
drag, startPoint x: 171, startPoint y: 71, endPoint x: 139, endPoint y: 73, distance: 32.4
click at [139, 73] on div "41214" at bounding box center [186, 70] width 155 height 25
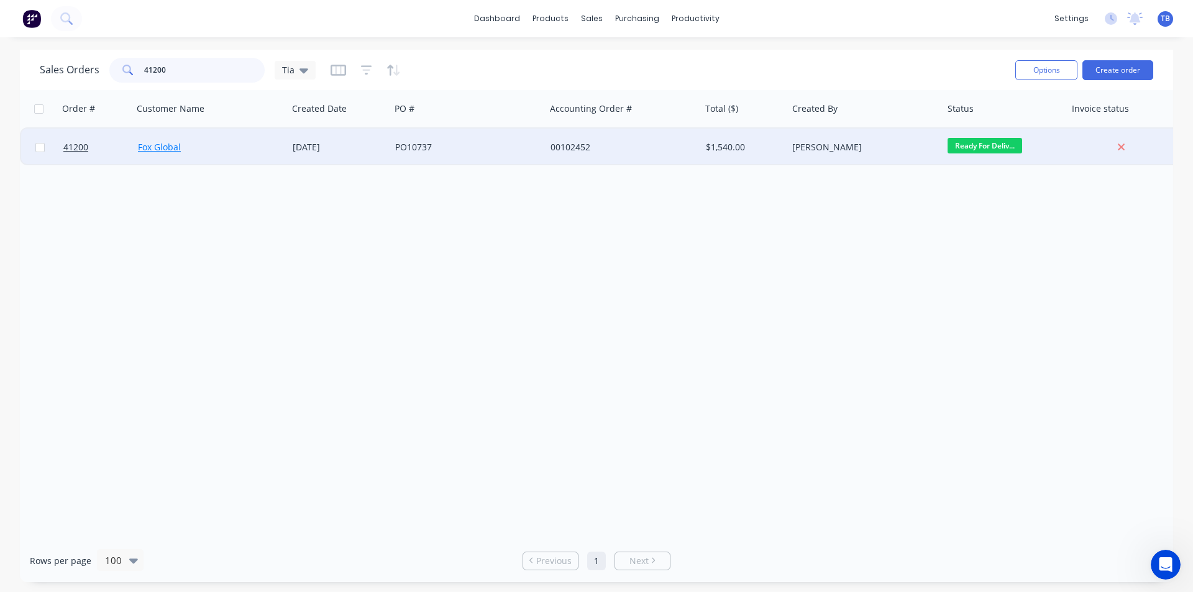
type input "41200"
click at [169, 147] on link "Fox Global" at bounding box center [159, 147] width 43 height 12
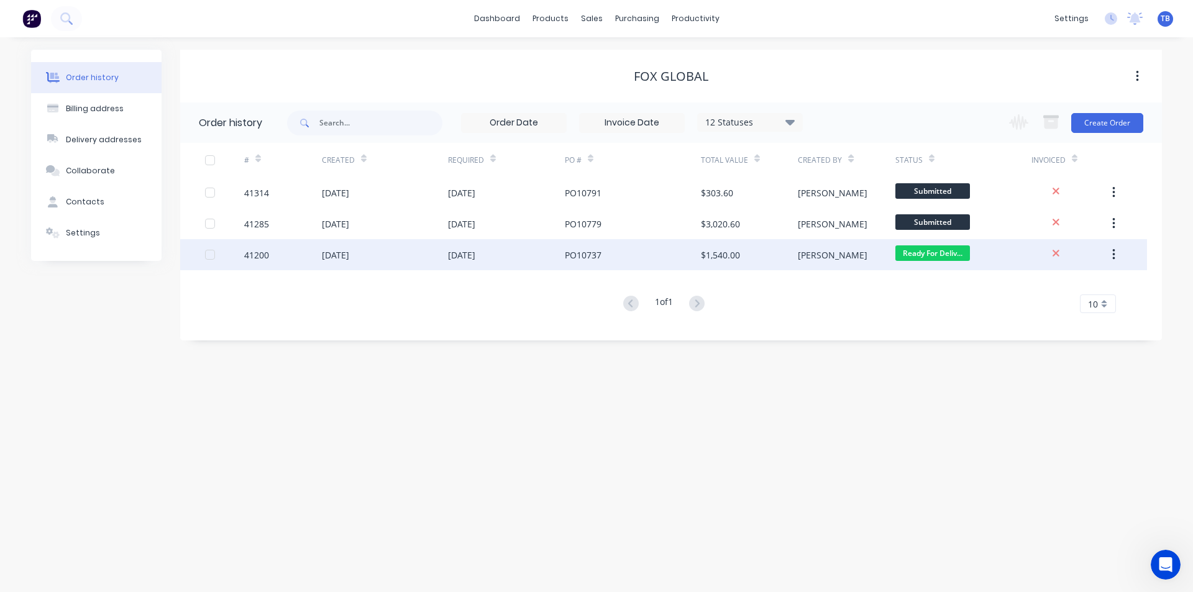
click at [253, 249] on div "41200" at bounding box center [256, 254] width 25 height 13
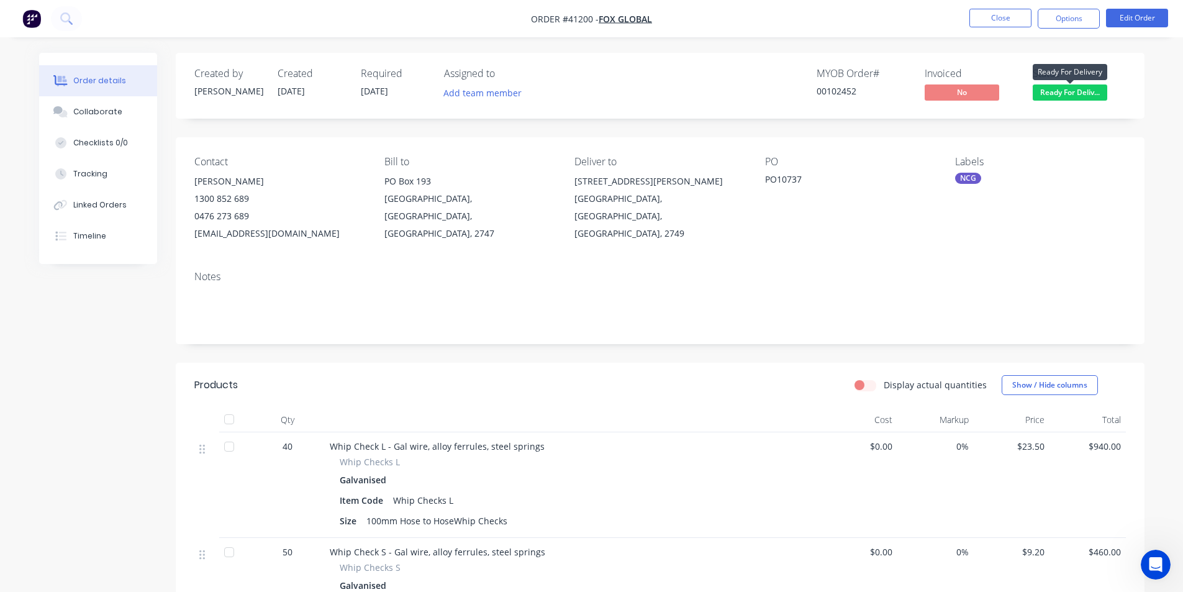
click at [1076, 93] on span "Ready For Deliv..." at bounding box center [1070, 92] width 75 height 16
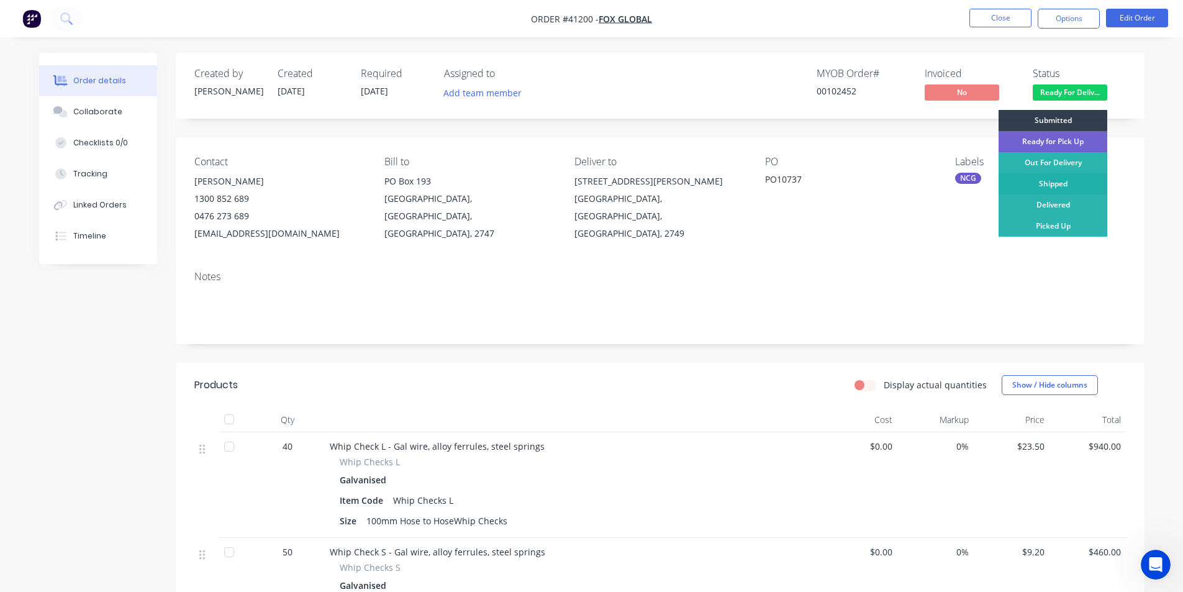
click at [1070, 186] on div "Shipped" at bounding box center [1053, 183] width 109 height 21
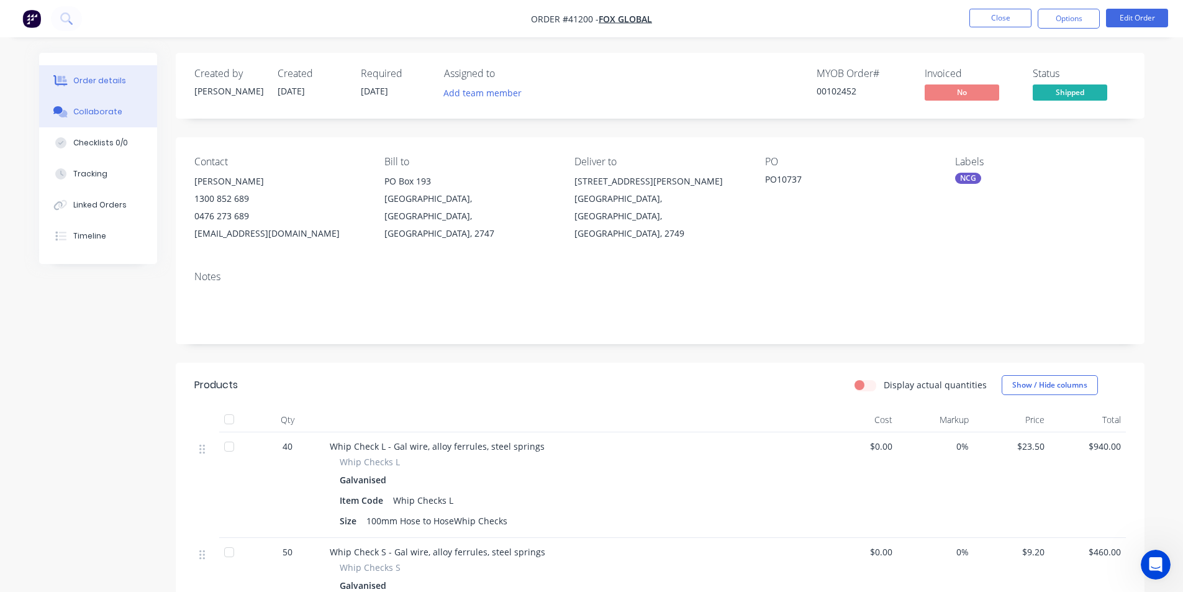
click at [116, 98] on button "Collaborate" at bounding box center [98, 111] width 118 height 31
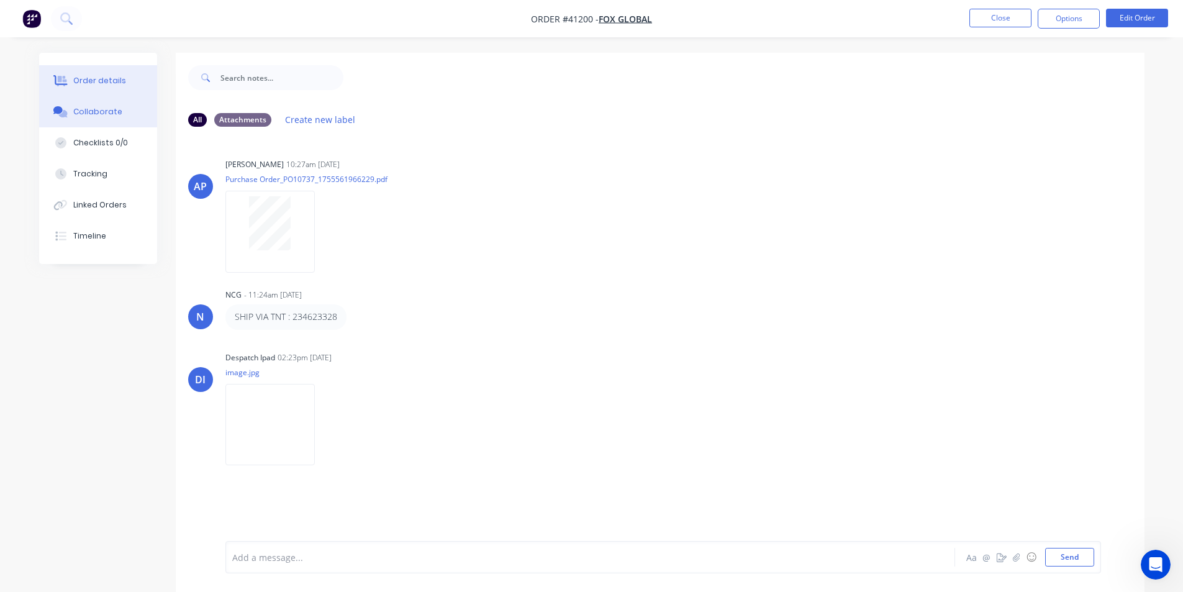
click at [118, 79] on div "Order details" at bounding box center [99, 80] width 53 height 11
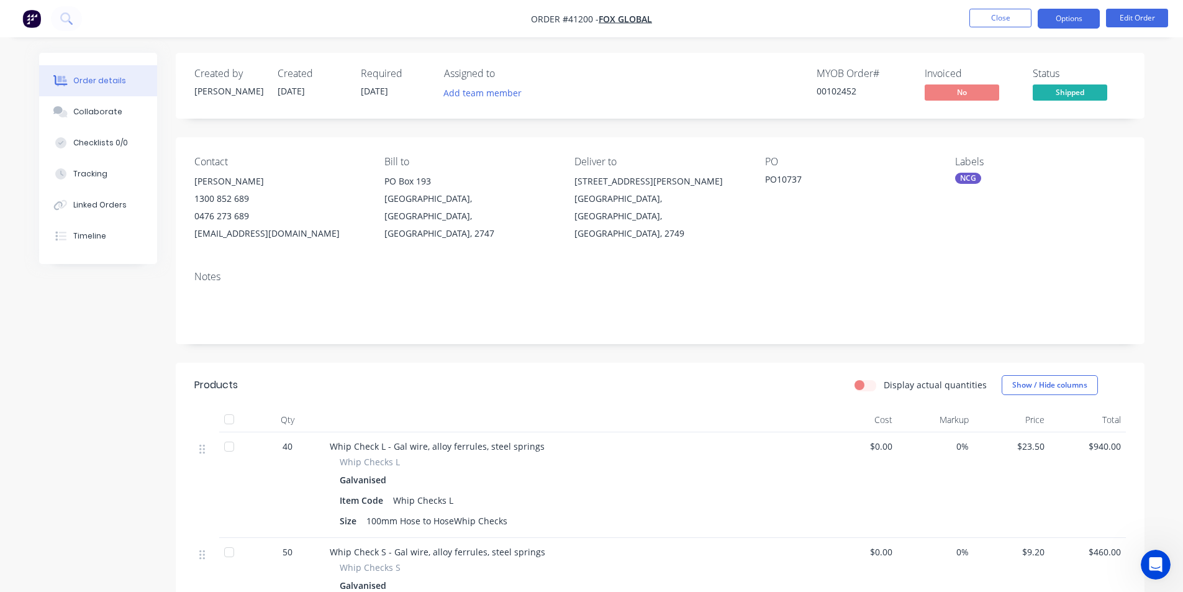
click at [1072, 21] on button "Options" at bounding box center [1069, 19] width 62 height 20
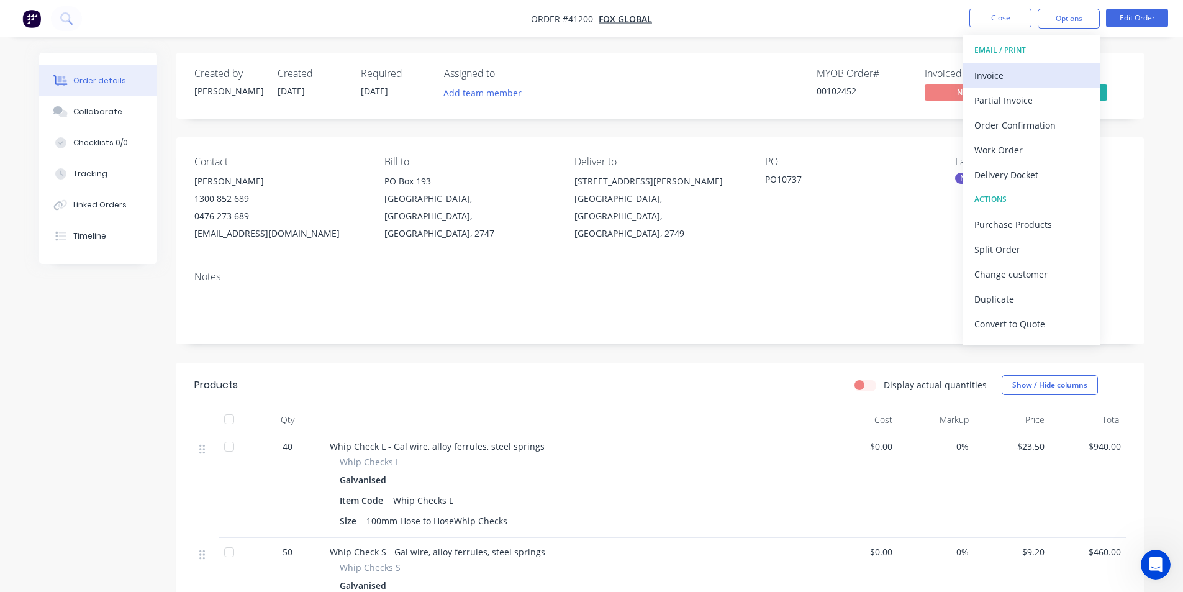
click at [1012, 76] on div "Invoice" at bounding box center [1032, 75] width 114 height 18
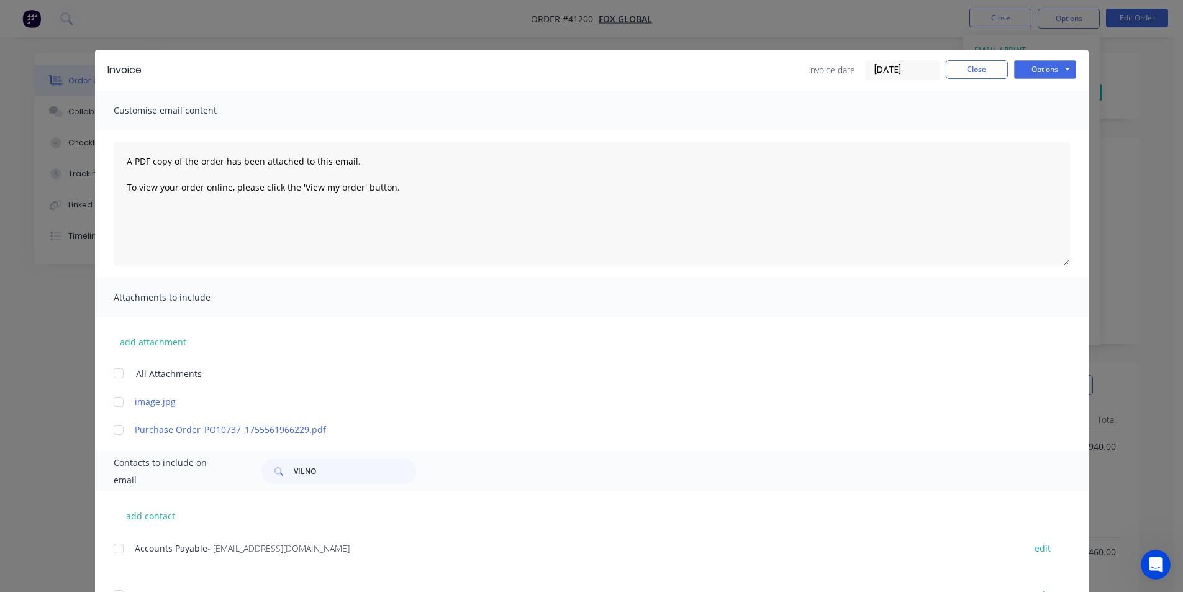
scroll to position [105, 0]
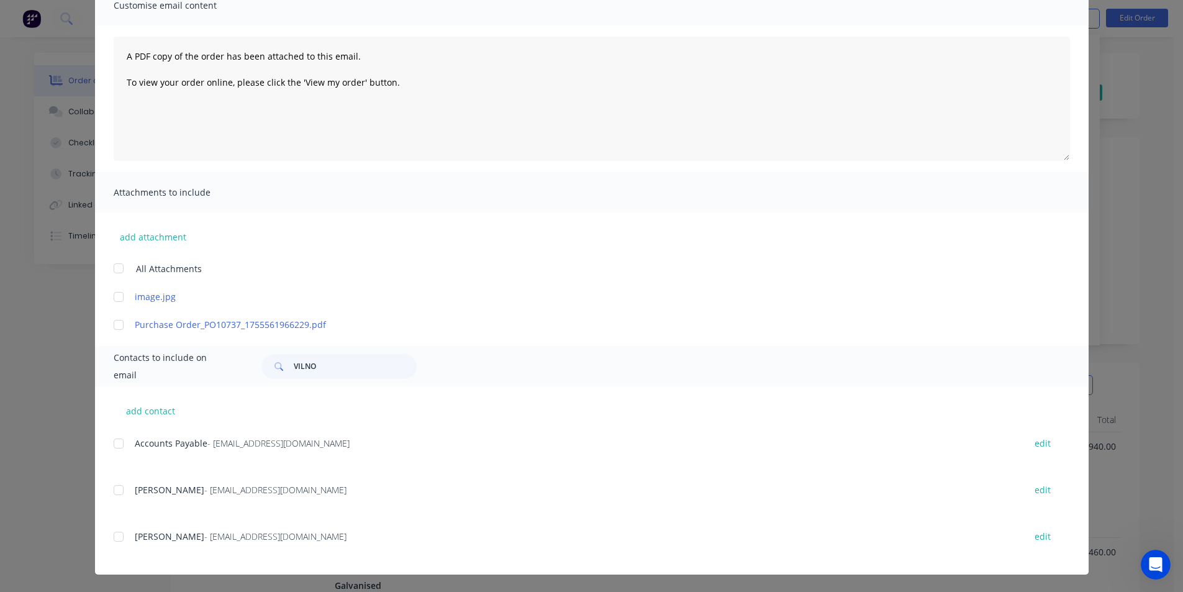
click at [116, 445] on div at bounding box center [118, 443] width 25 height 25
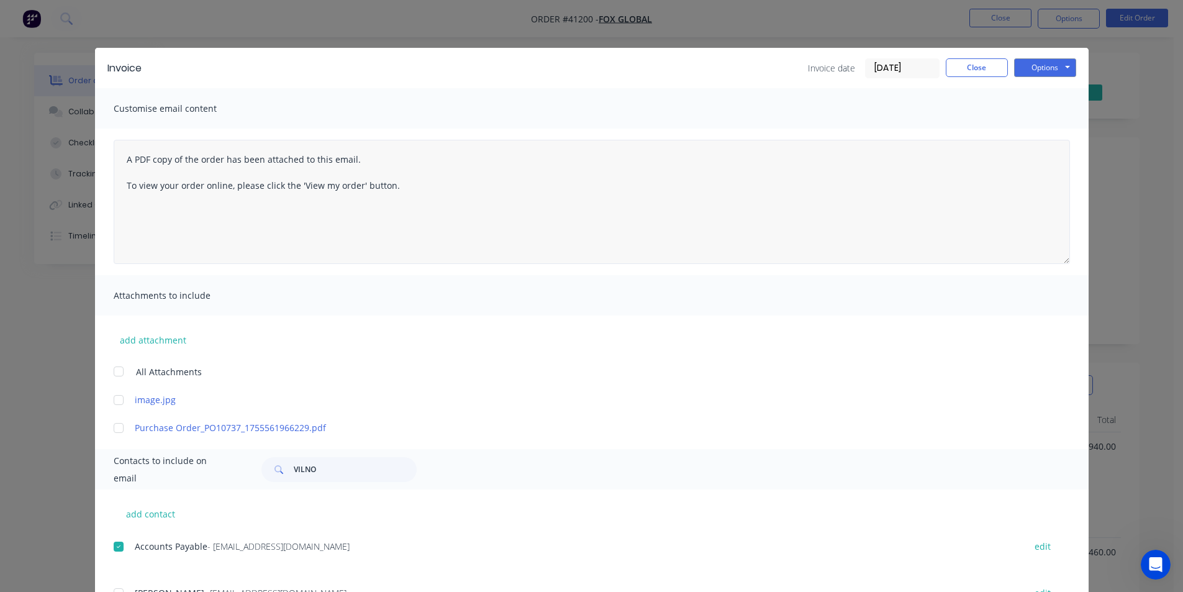
scroll to position [0, 0]
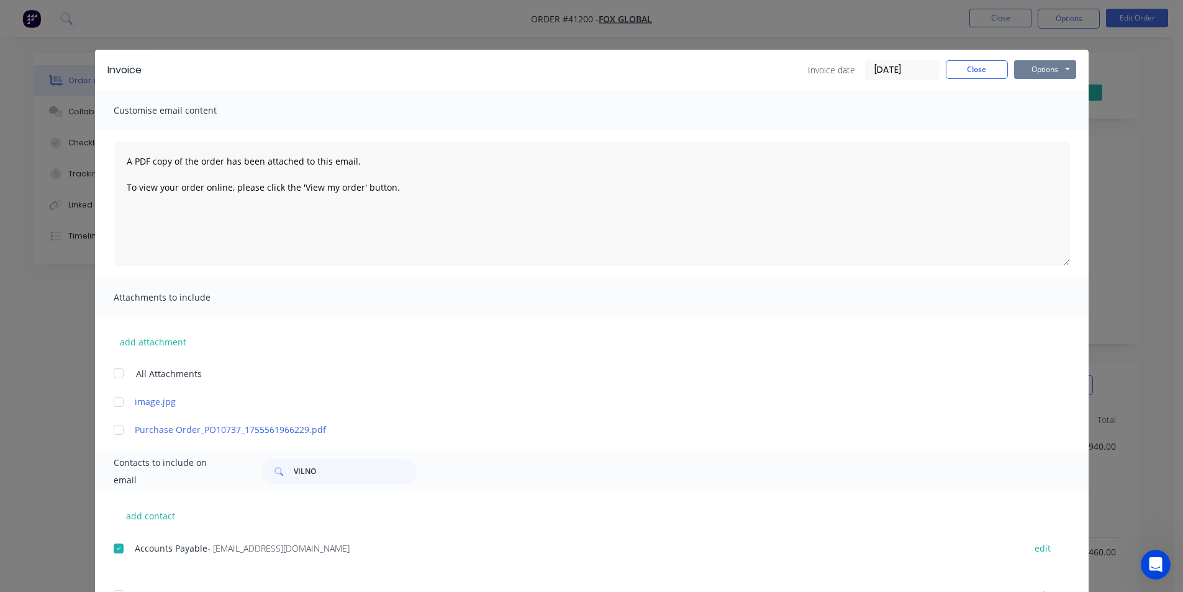
click at [1036, 75] on button "Options" at bounding box center [1045, 69] width 62 height 19
click at [1051, 129] on button "Email" at bounding box center [1054, 132] width 80 height 20
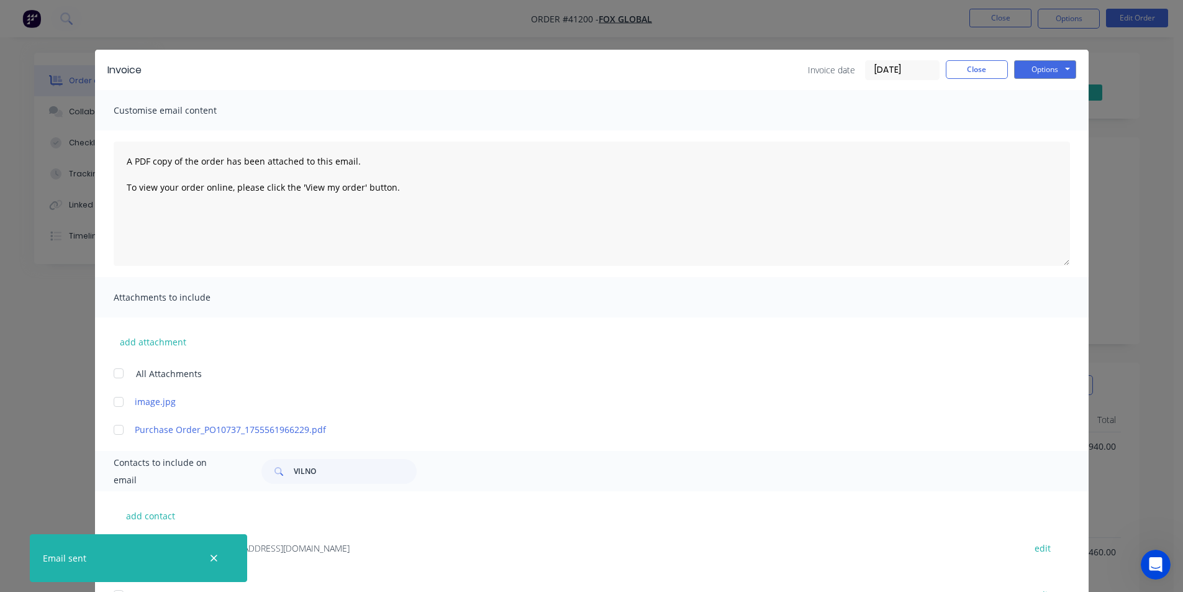
click at [984, 81] on div "Invoice Invoice date [DATE] Close Options Preview Print Email" at bounding box center [592, 70] width 994 height 40
click at [985, 77] on button "Close" at bounding box center [977, 69] width 62 height 19
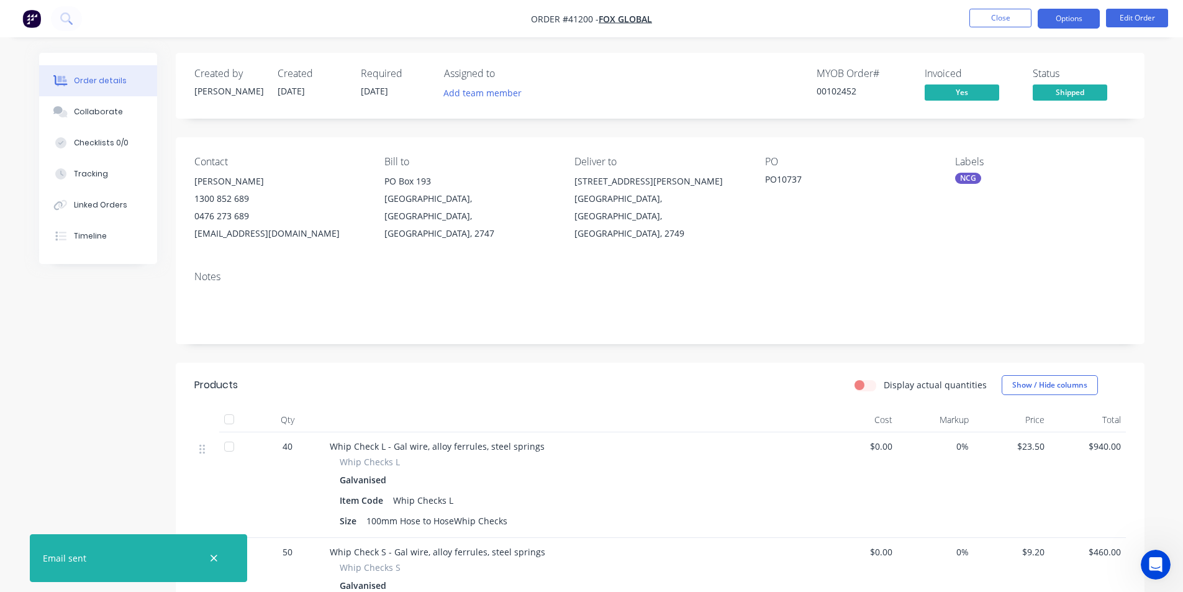
click at [1087, 15] on button "Options" at bounding box center [1069, 19] width 62 height 20
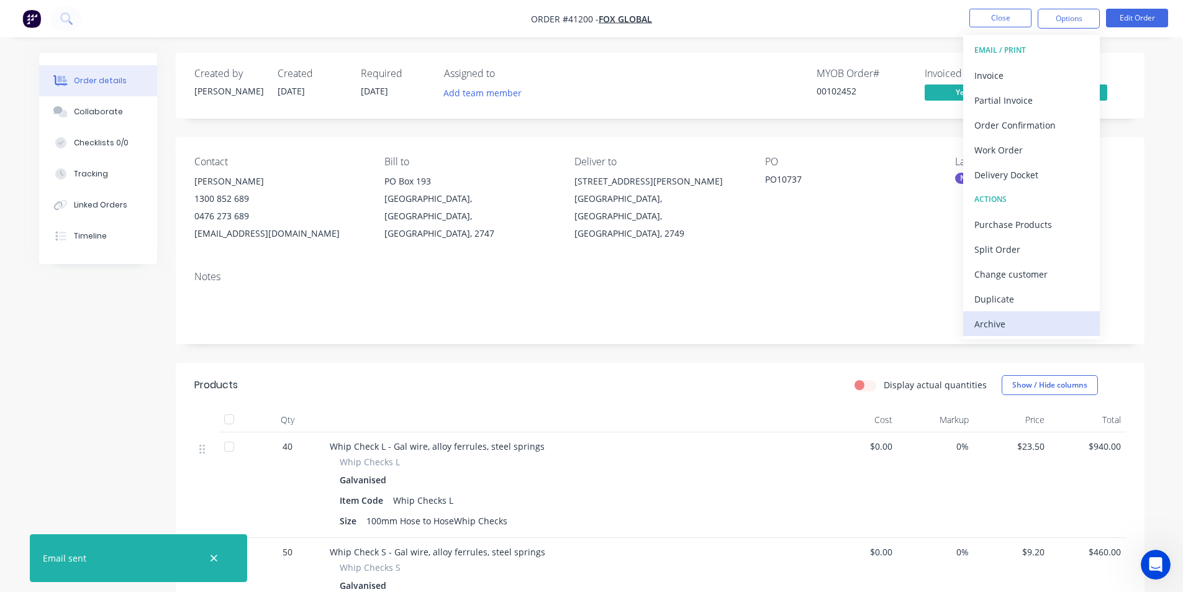
click at [1020, 332] on div "Archive" at bounding box center [1032, 324] width 114 height 18
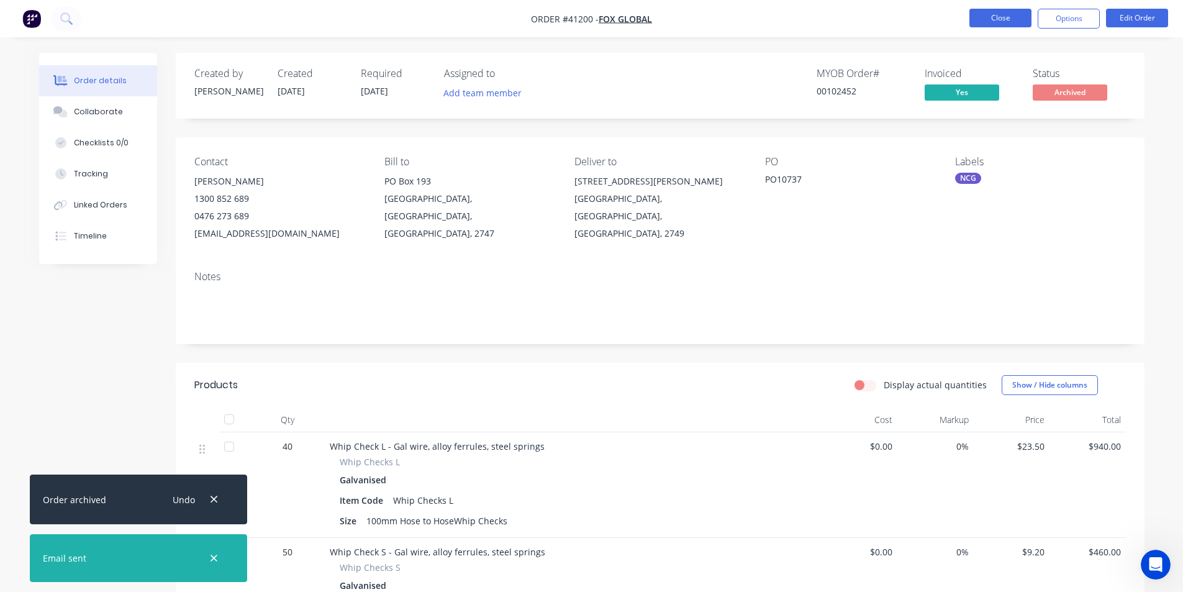
click at [1025, 16] on button "Close" at bounding box center [1001, 18] width 62 height 19
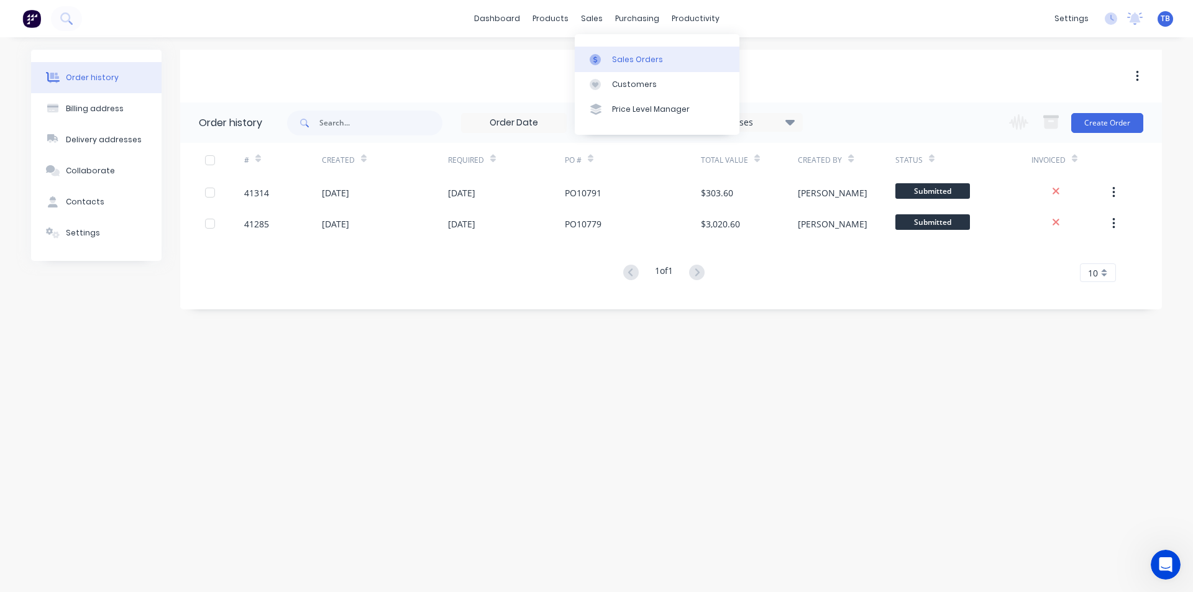
click at [606, 64] on div at bounding box center [599, 59] width 19 height 11
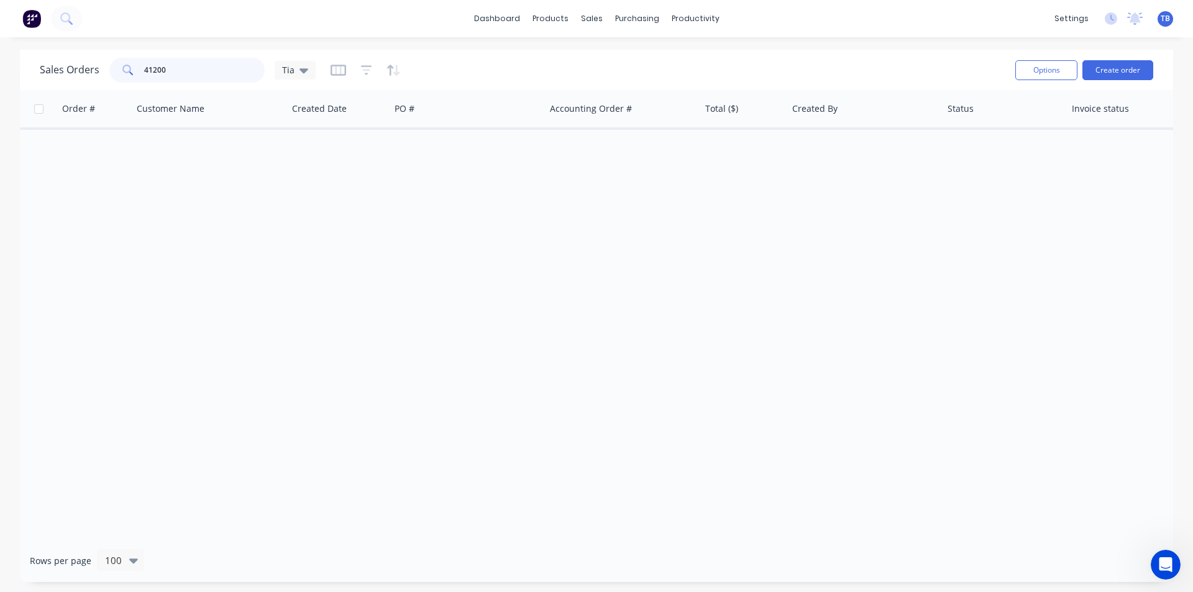
drag, startPoint x: 209, startPoint y: 71, endPoint x: 13, endPoint y: 65, distance: 196.4
click at [13, 65] on div "Sales Orders 41200 Tia Options Create order Order # Customer Name Created Date …" at bounding box center [596, 316] width 1193 height 532
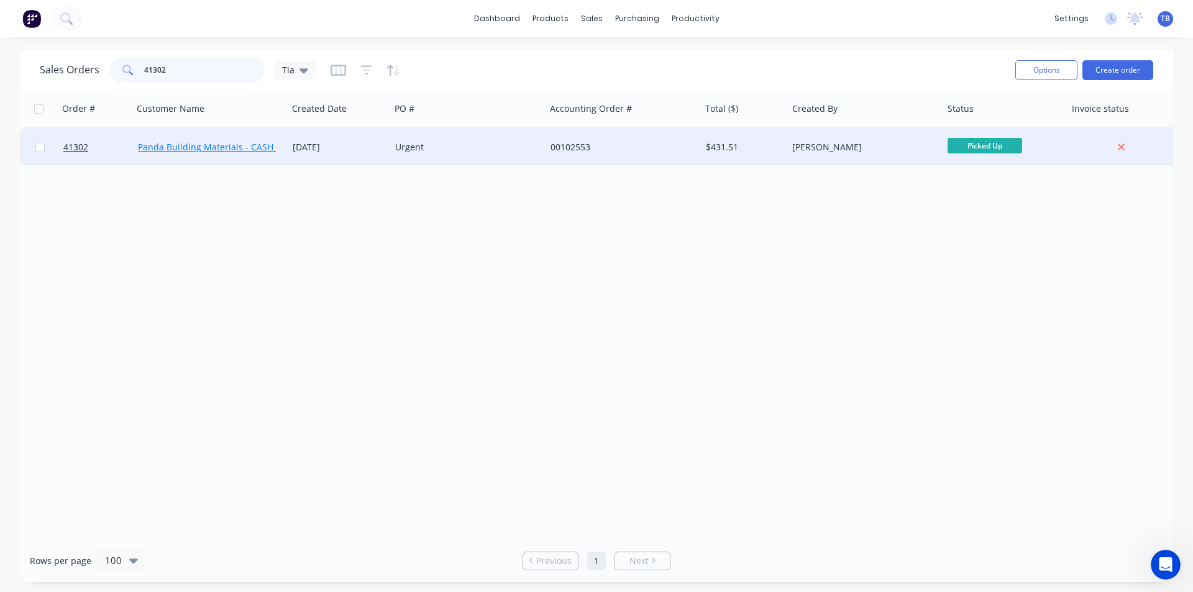
type input "41302"
click at [192, 147] on link "Panda Building Materials - CASH SALE" at bounding box center [217, 147] width 158 height 12
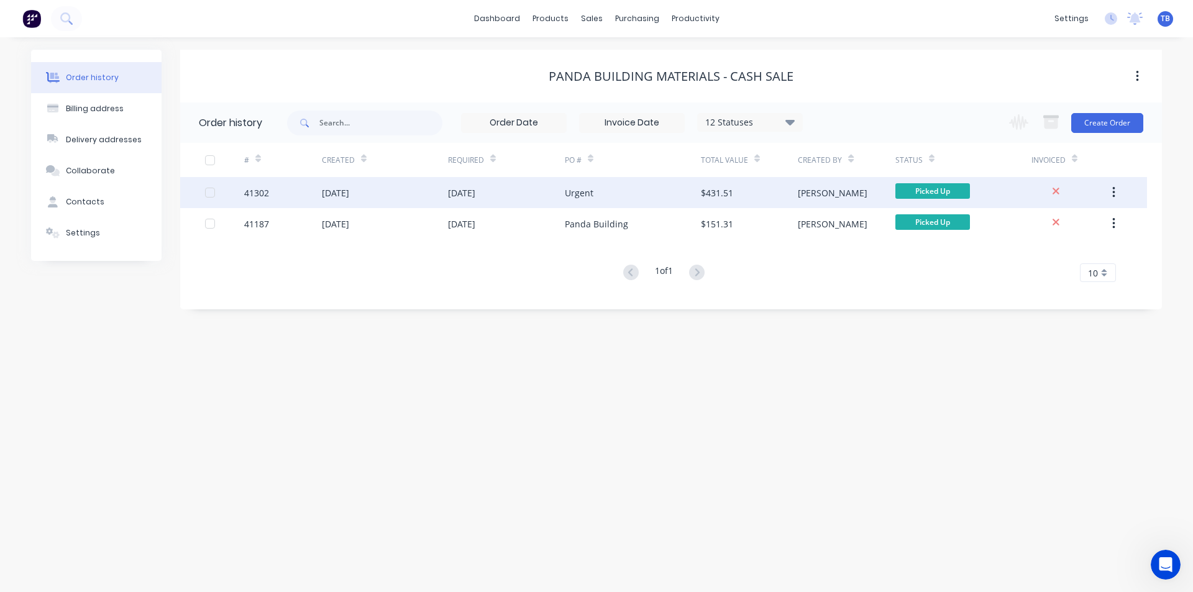
click at [263, 190] on div "41302" at bounding box center [256, 192] width 25 height 13
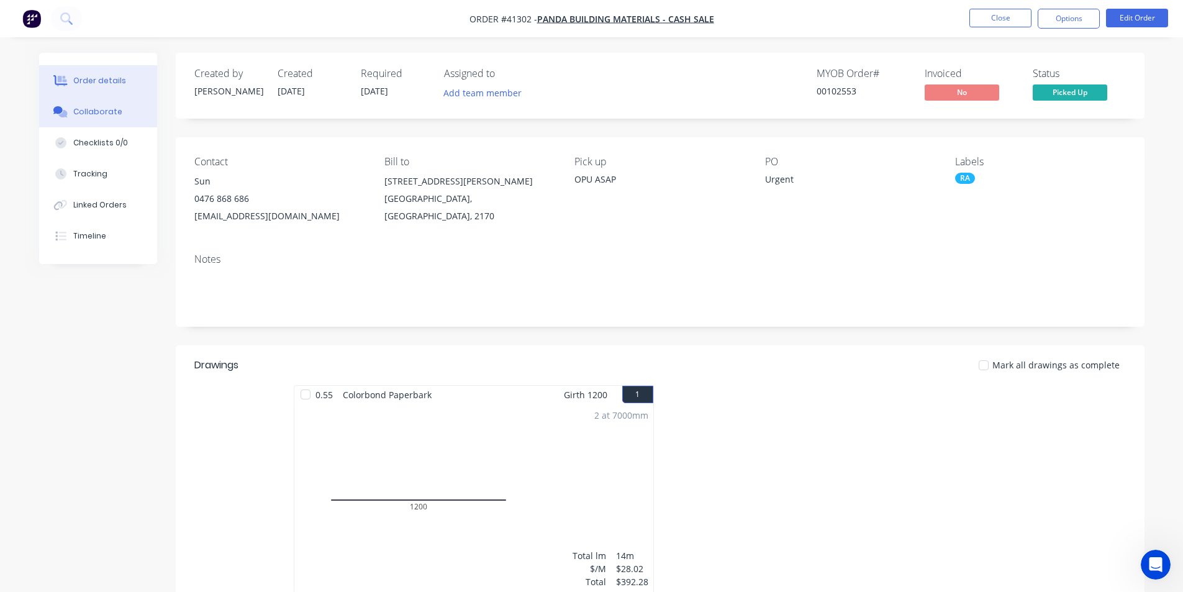
click at [100, 114] on div "Collaborate" at bounding box center [97, 111] width 49 height 11
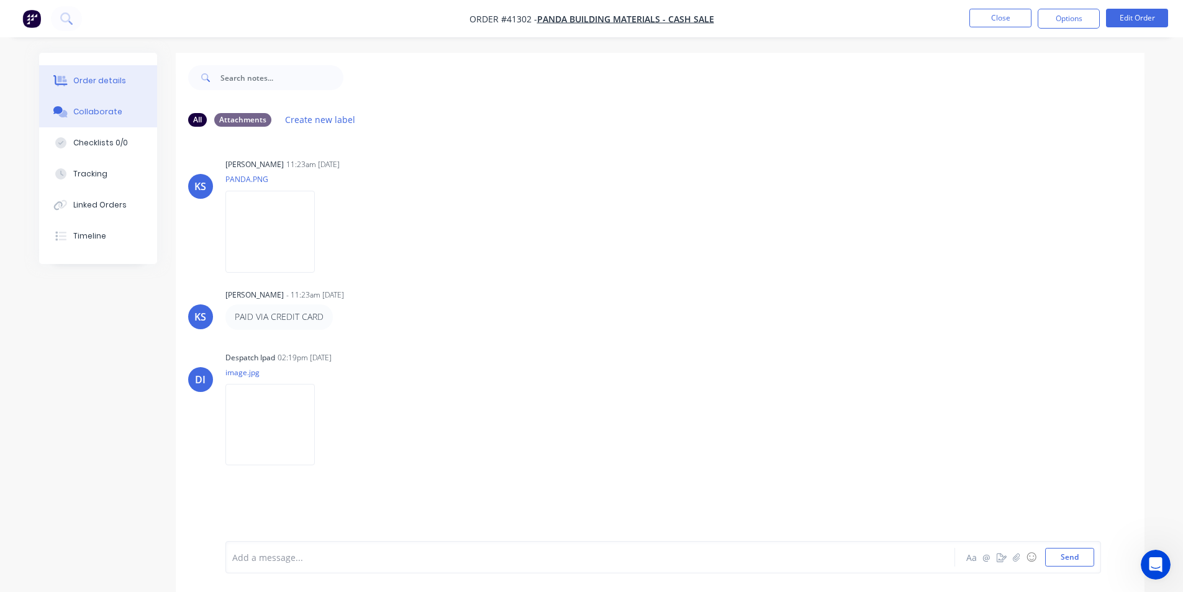
click at [109, 85] on div "Order details" at bounding box center [99, 80] width 53 height 11
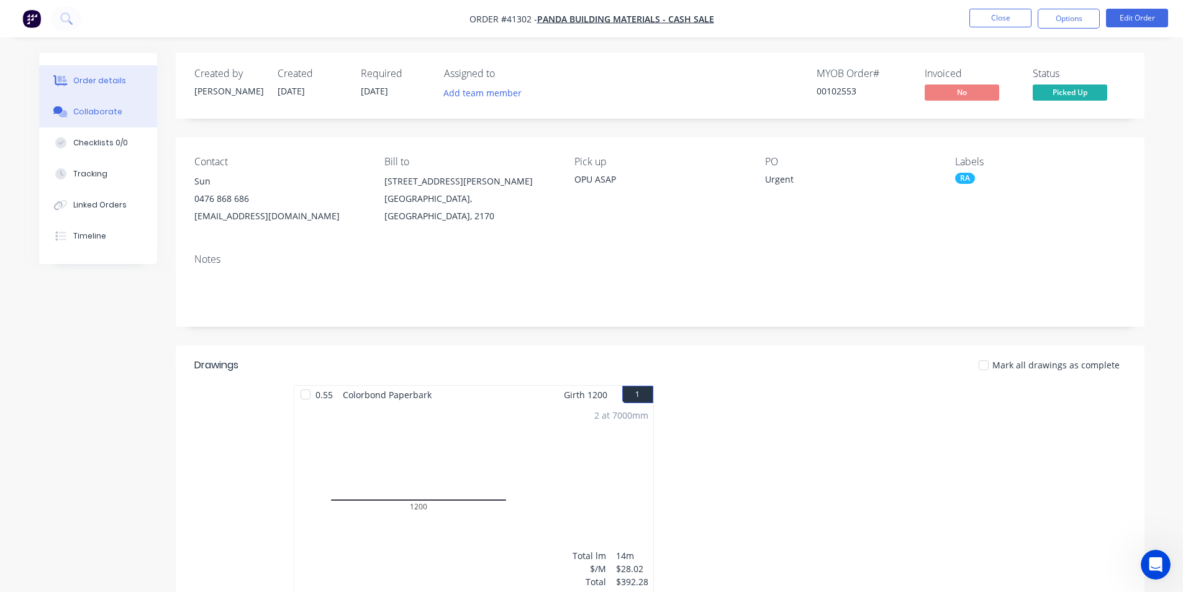
click at [105, 116] on div "Collaborate" at bounding box center [97, 111] width 49 height 11
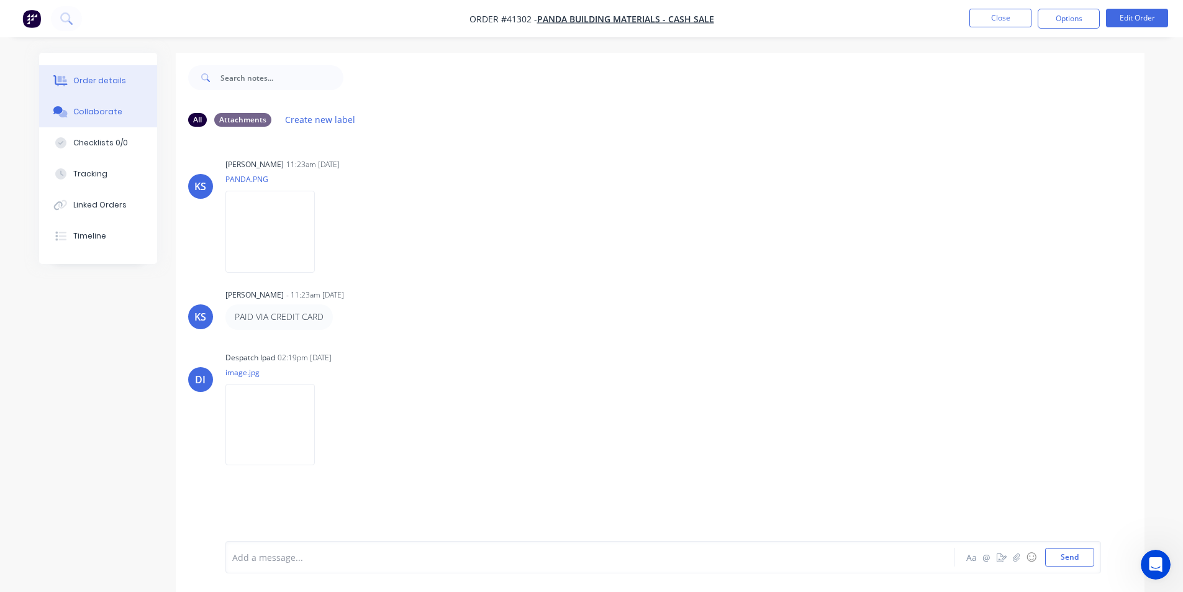
click at [101, 86] on div "Order details" at bounding box center [99, 80] width 53 height 11
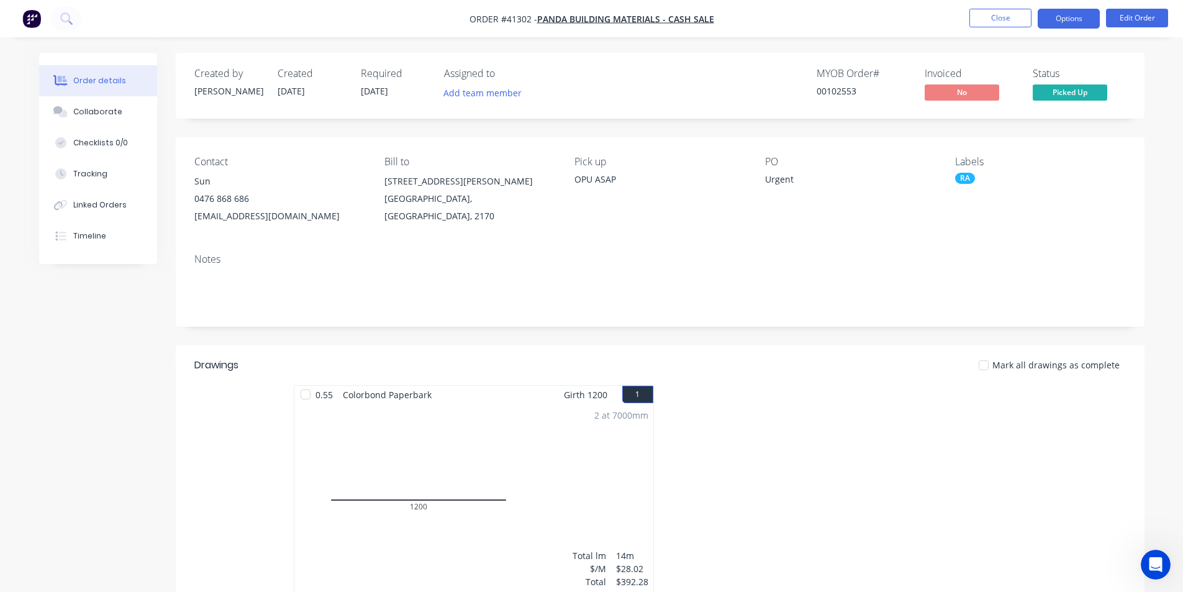
click at [1073, 18] on button "Options" at bounding box center [1069, 19] width 62 height 20
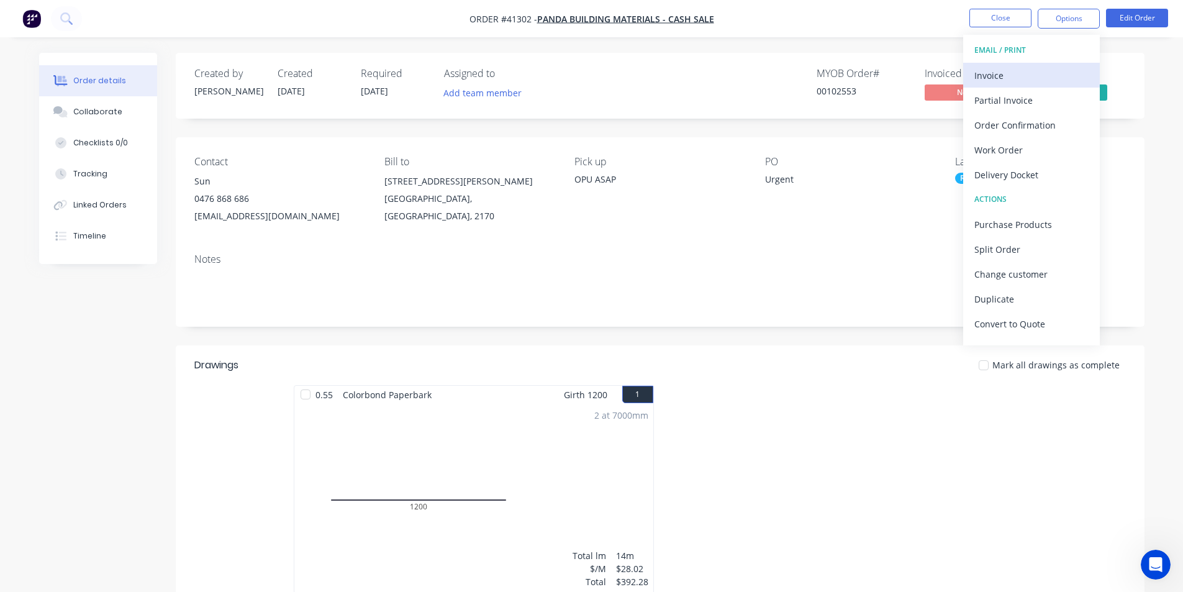
click at [1005, 74] on div "Invoice" at bounding box center [1032, 75] width 114 height 18
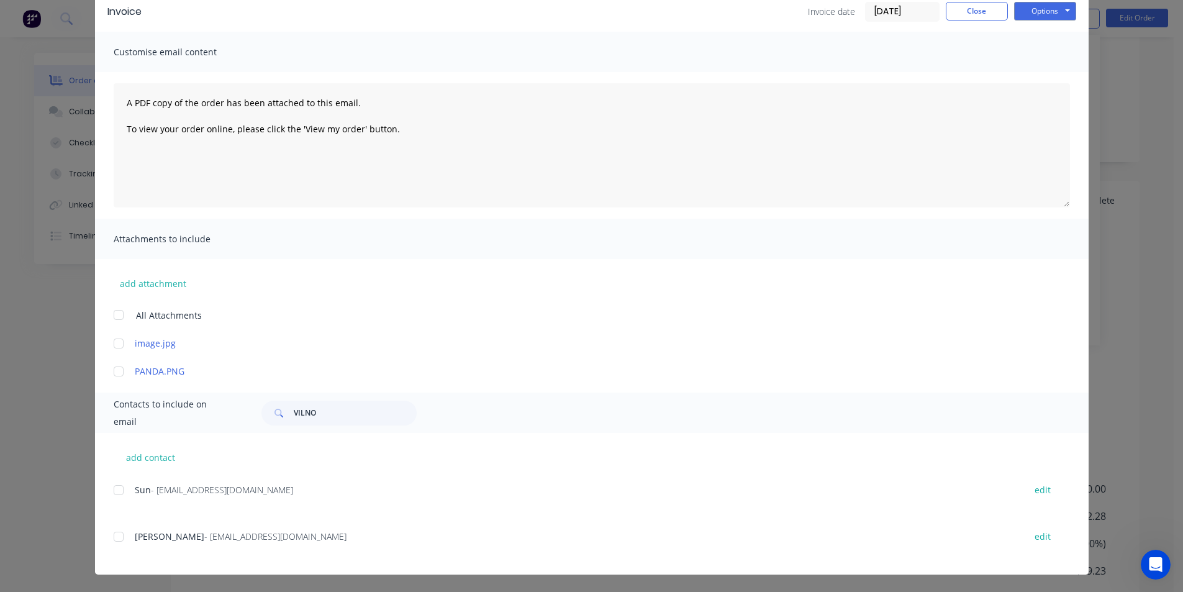
scroll to position [235, 0]
drag, startPoint x: 339, startPoint y: 408, endPoint x: 186, endPoint y: 407, distance: 152.2
click at [186, 407] on div "Contacts to include on email VILNO" at bounding box center [592, 413] width 994 height 40
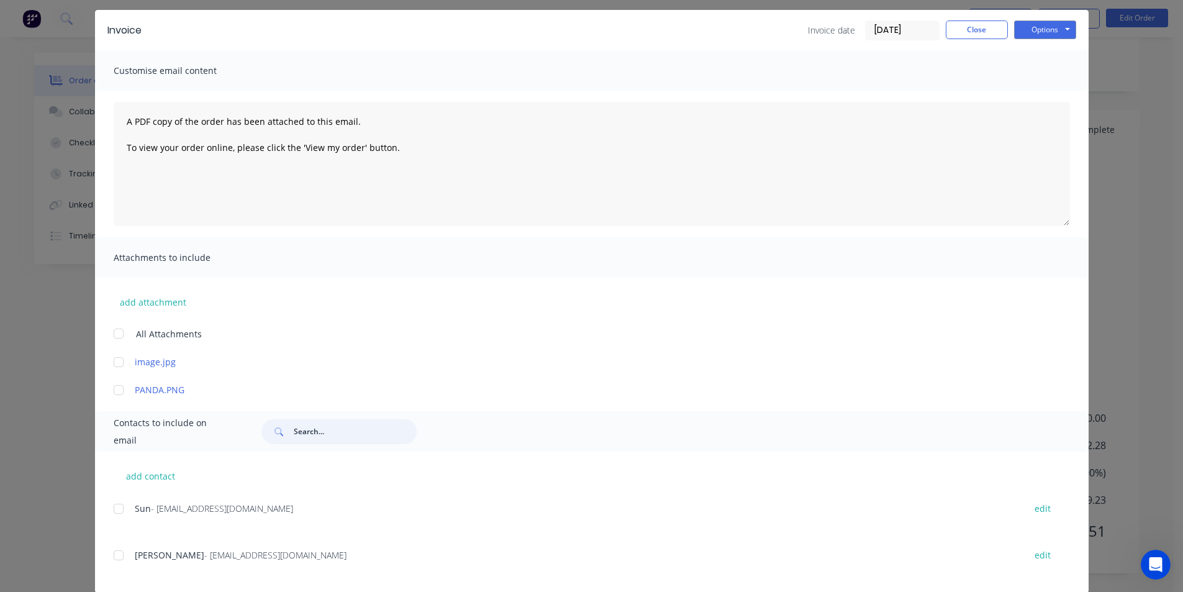
scroll to position [58, 0]
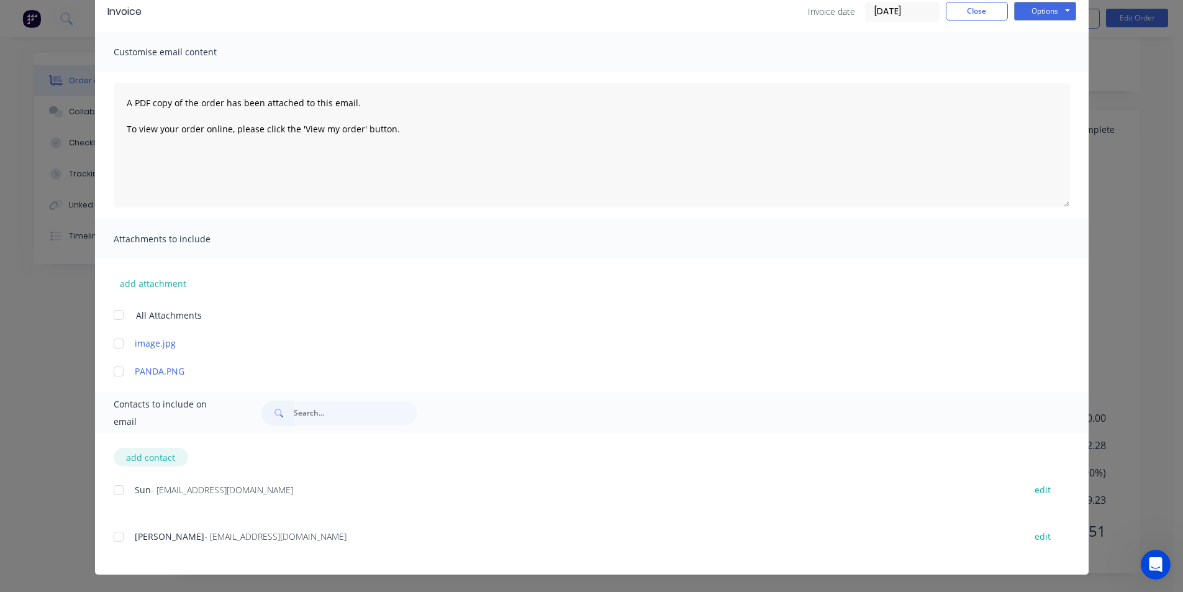
click at [148, 450] on button "add contact" at bounding box center [151, 457] width 75 height 19
select select "AU"
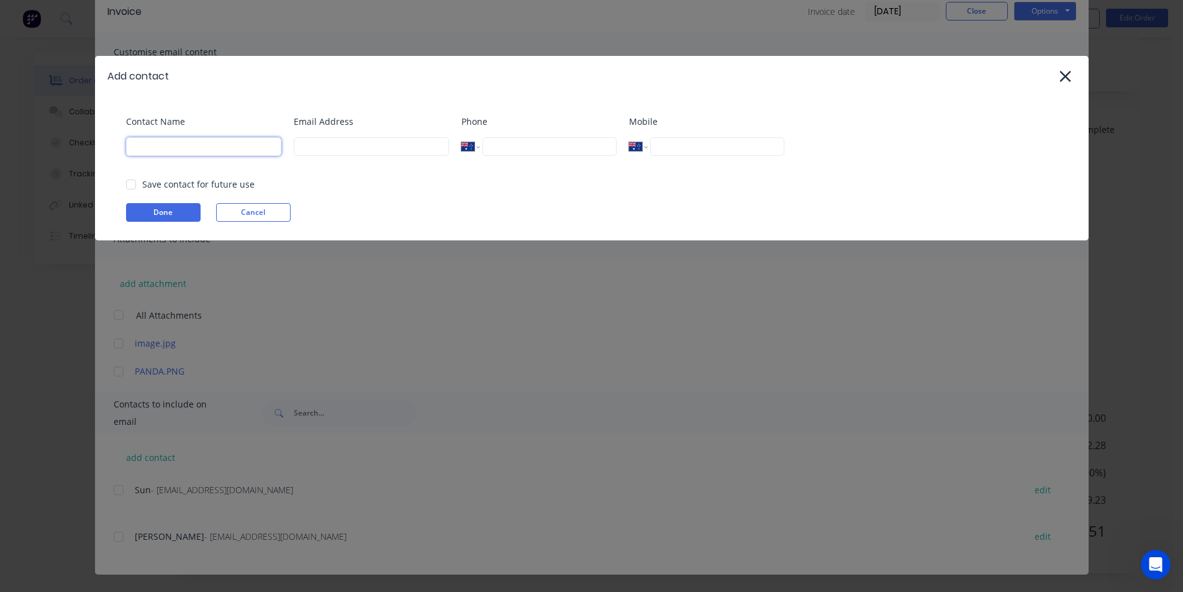
click at [160, 151] on input at bounding box center [203, 146] width 155 height 19
type input "Tia B"
type input "[EMAIL_ADDRESS][DOMAIN_NAME]"
type input "[PHONE_NUMBER]"
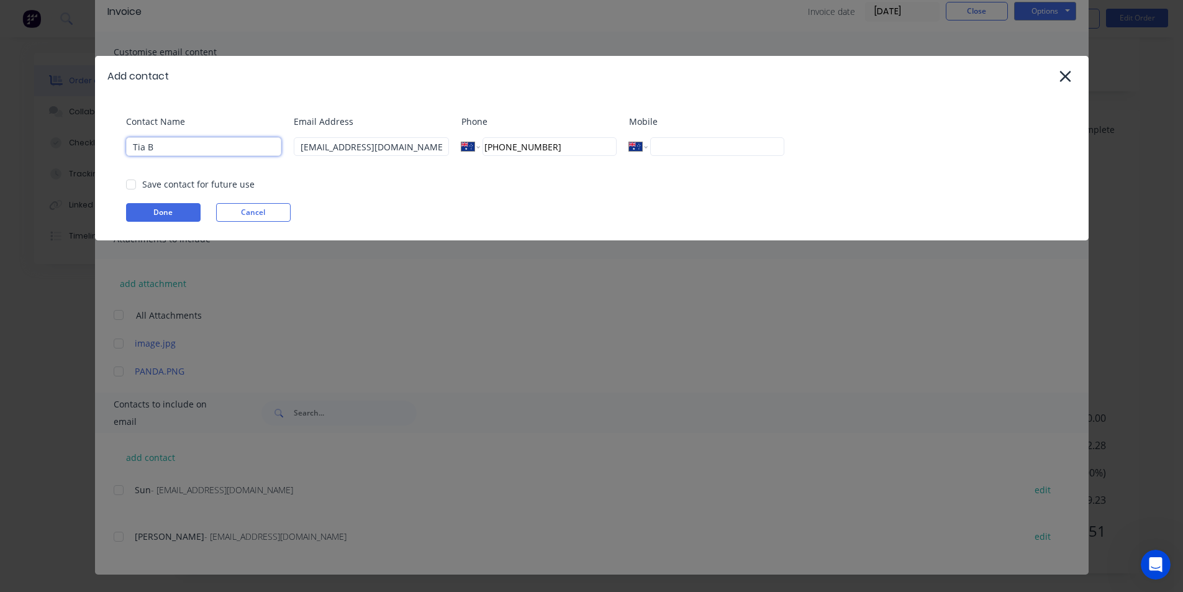
drag, startPoint x: 25, startPoint y: 162, endPoint x: 2, endPoint y: 163, distance: 23.0
click at [2, 162] on div "Add contact Contact Name Tia B Email Address [EMAIL_ADDRESS][DOMAIN_NAME] Phone…" at bounding box center [591, 296] width 1183 height 592
type input "CASH SALE"
click at [171, 222] on div "Contact Name CASH SALE Email Address [EMAIL_ADDRESS][DOMAIN_NAME] Phone Interna…" at bounding box center [592, 168] width 994 height 144
click at [170, 211] on button "Done" at bounding box center [163, 212] width 75 height 19
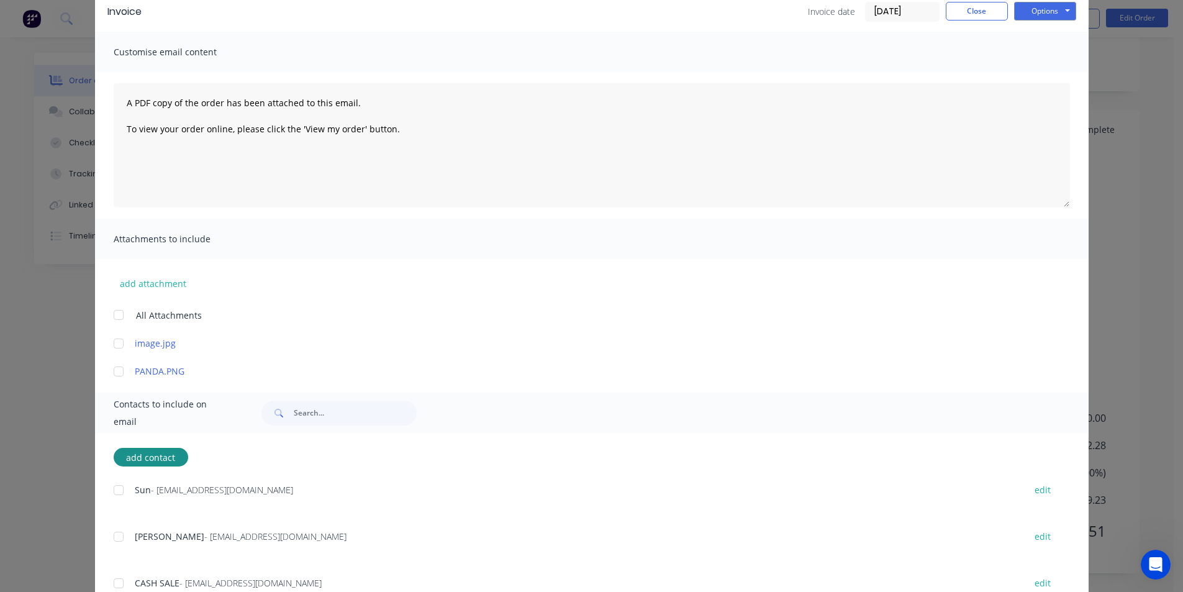
scroll to position [105, 0]
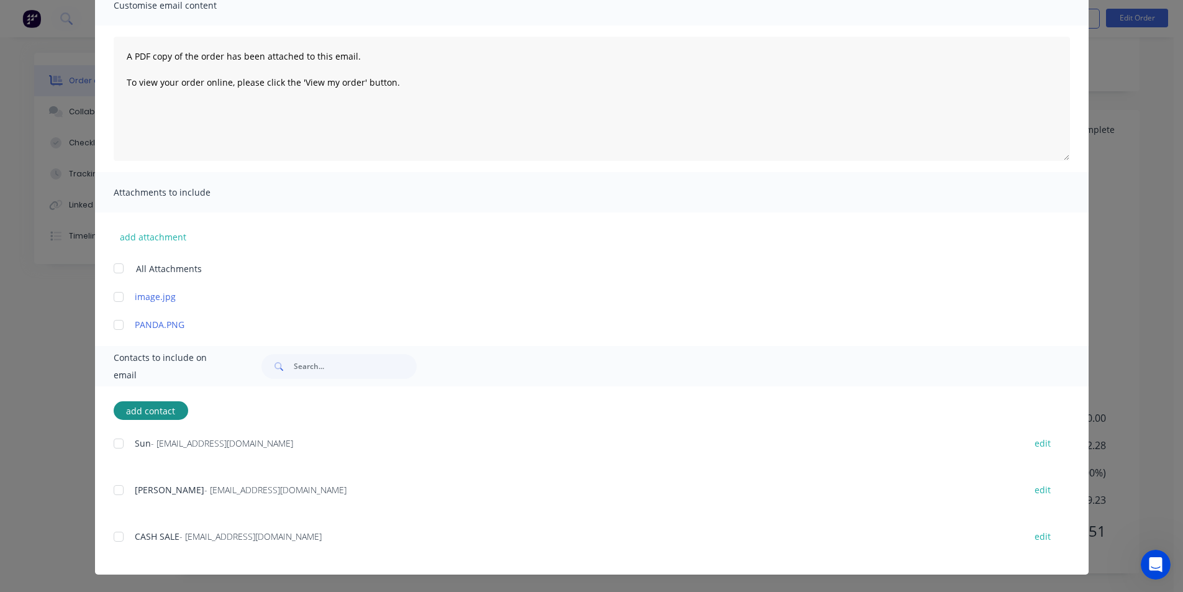
click at [118, 536] on div at bounding box center [118, 536] width 25 height 25
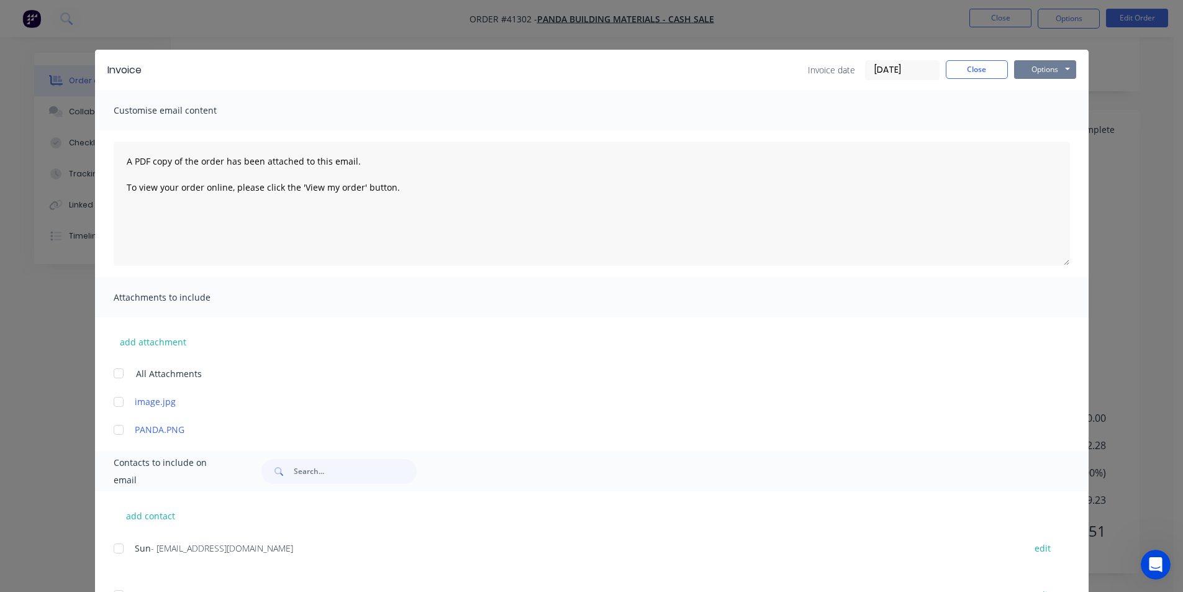
click at [1050, 69] on button "Options" at bounding box center [1045, 69] width 62 height 19
click at [1042, 135] on button "Email" at bounding box center [1054, 132] width 80 height 20
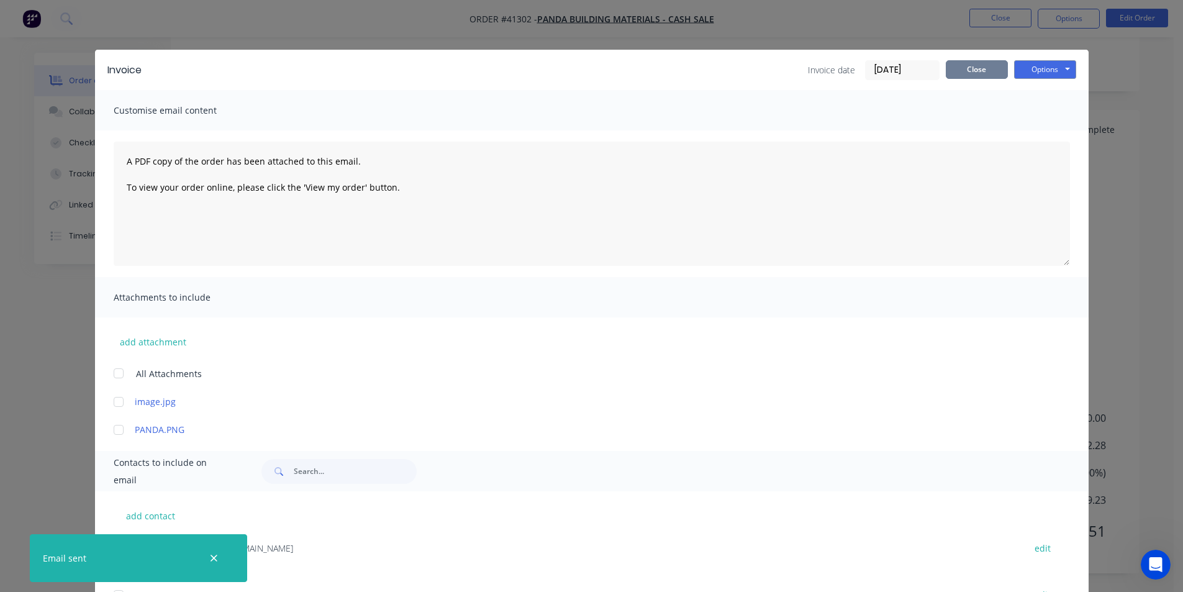
click at [995, 70] on button "Close" at bounding box center [977, 69] width 62 height 19
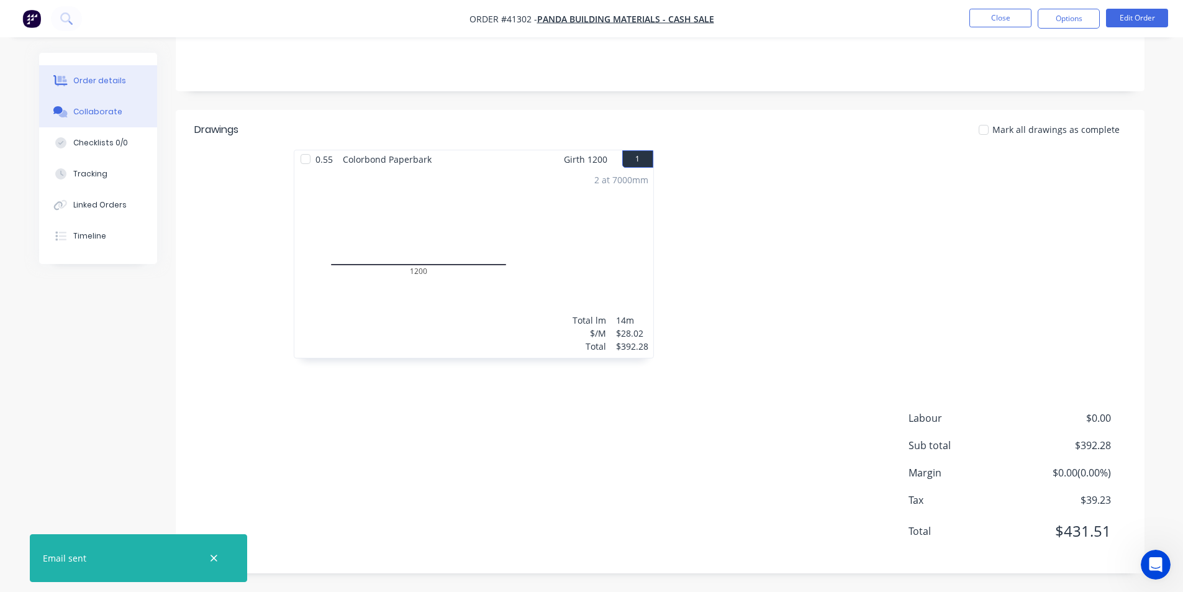
click at [93, 102] on button "Collaborate" at bounding box center [98, 111] width 118 height 31
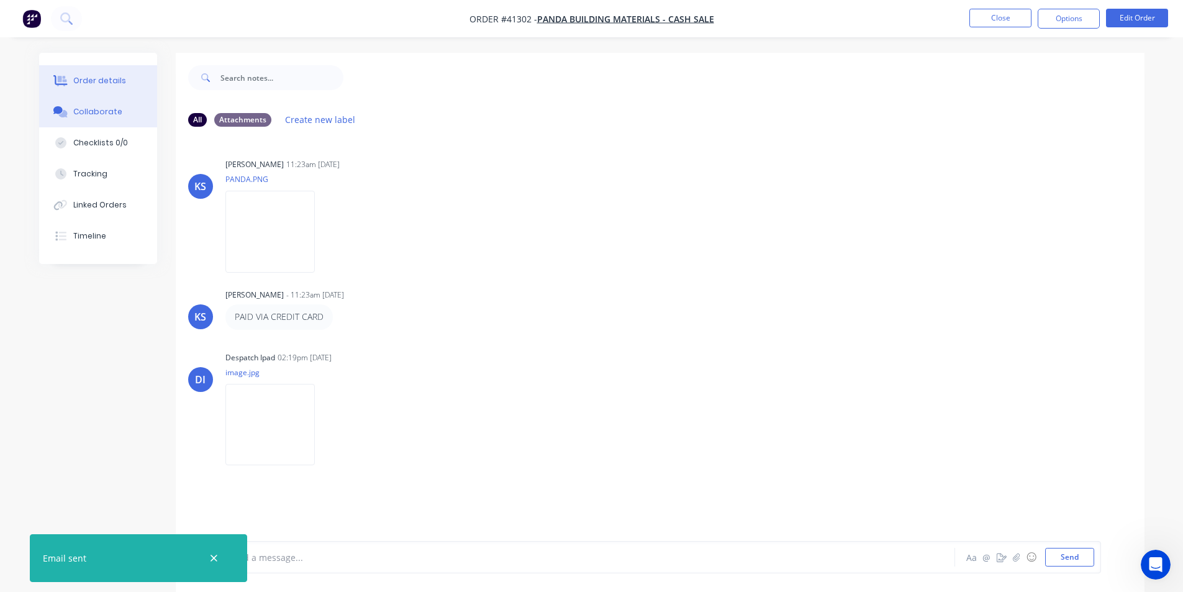
click at [106, 87] on button "Order details" at bounding box center [98, 80] width 118 height 31
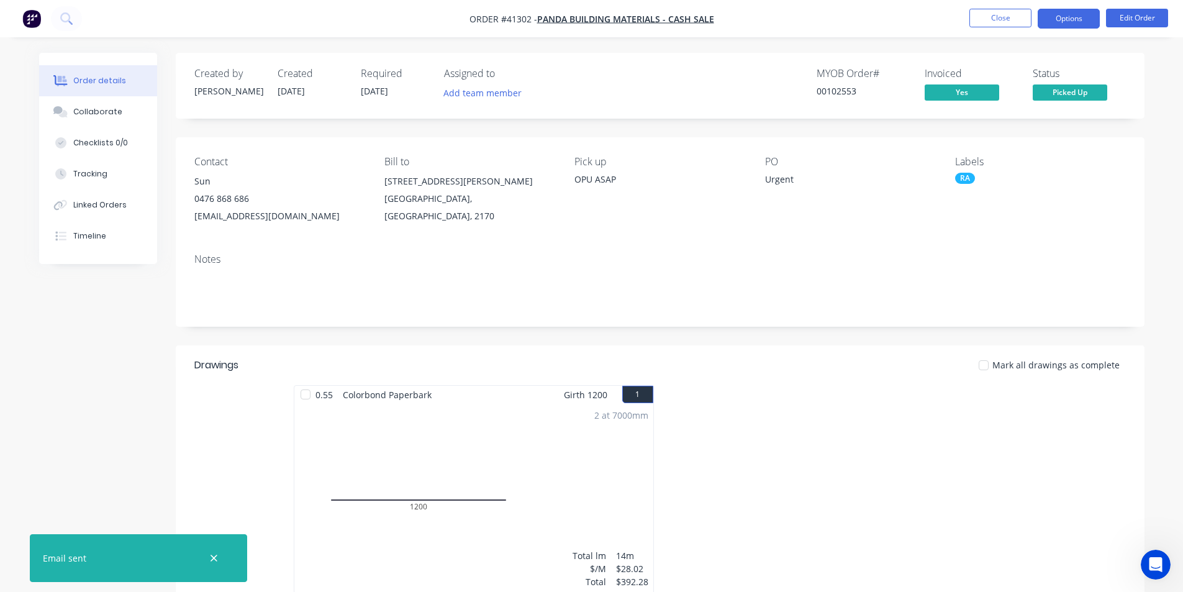
click at [1062, 25] on button "Options" at bounding box center [1069, 19] width 62 height 20
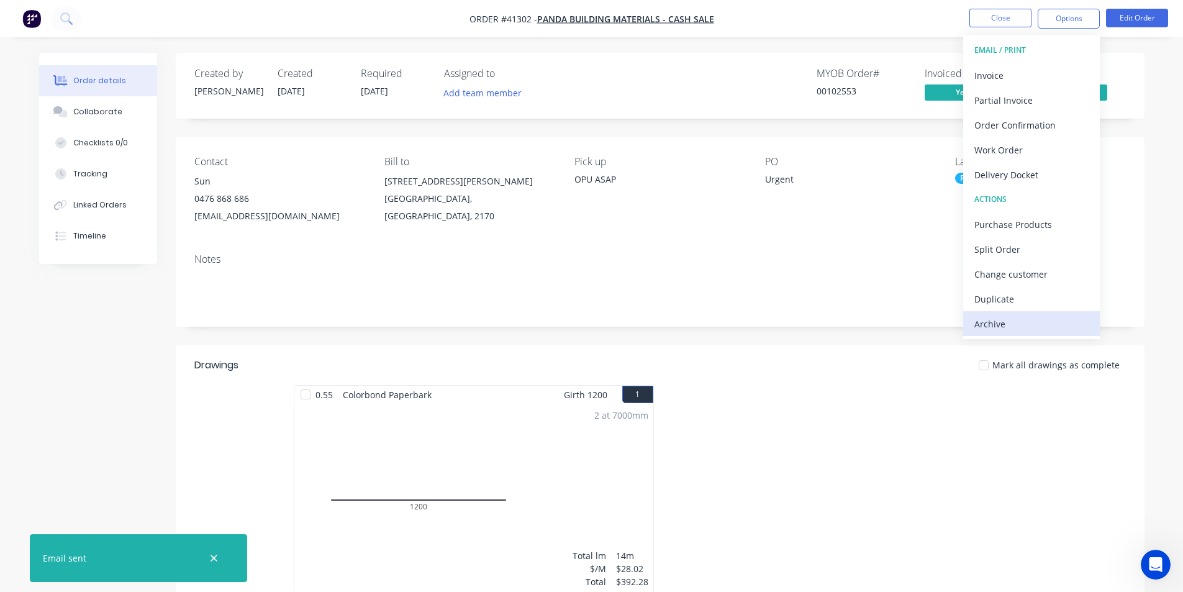
click at [1020, 321] on div "Archive" at bounding box center [1032, 324] width 114 height 18
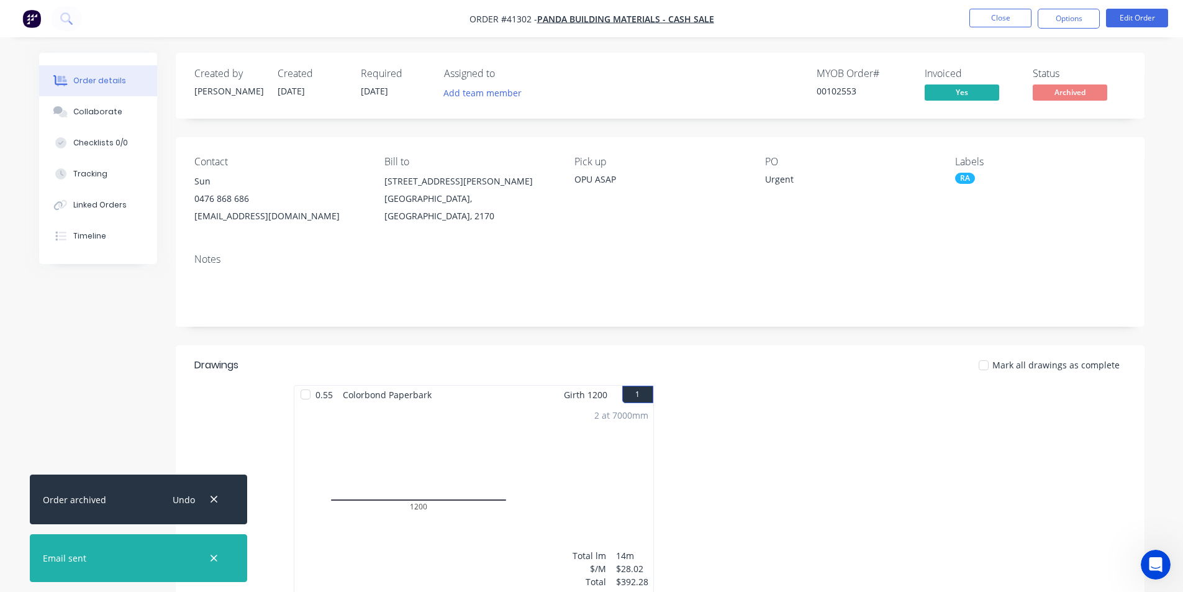
drag, startPoint x: 96, startPoint y: 106, endPoint x: 104, endPoint y: 86, distance: 21.8
click at [97, 106] on div "Collaborate" at bounding box center [97, 111] width 49 height 11
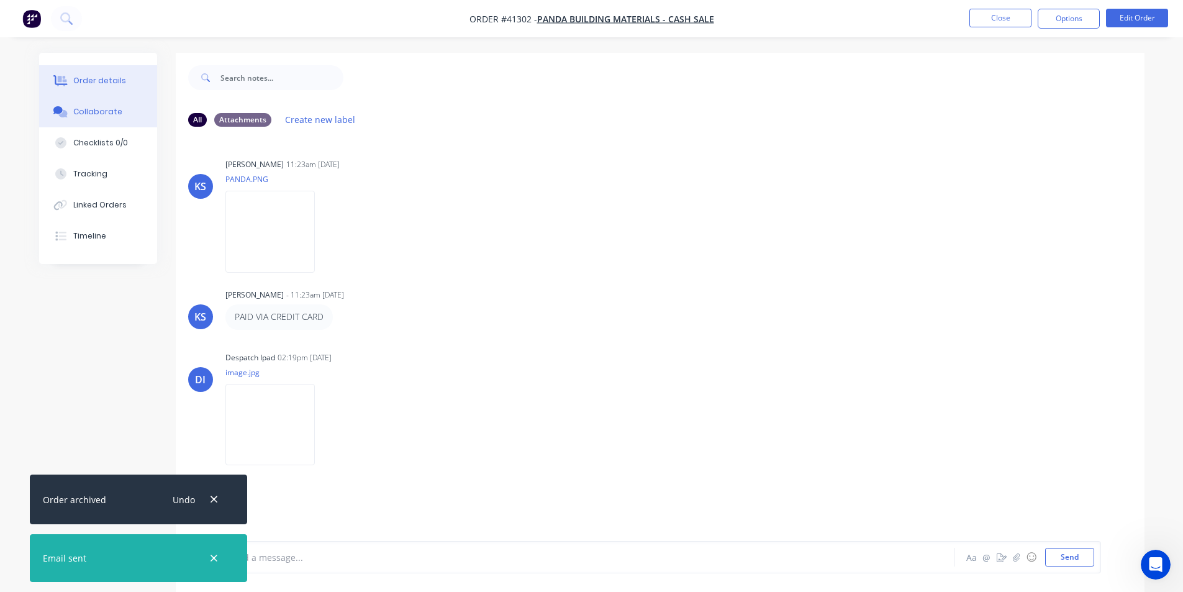
click at [104, 82] on div "Order details" at bounding box center [99, 80] width 53 height 11
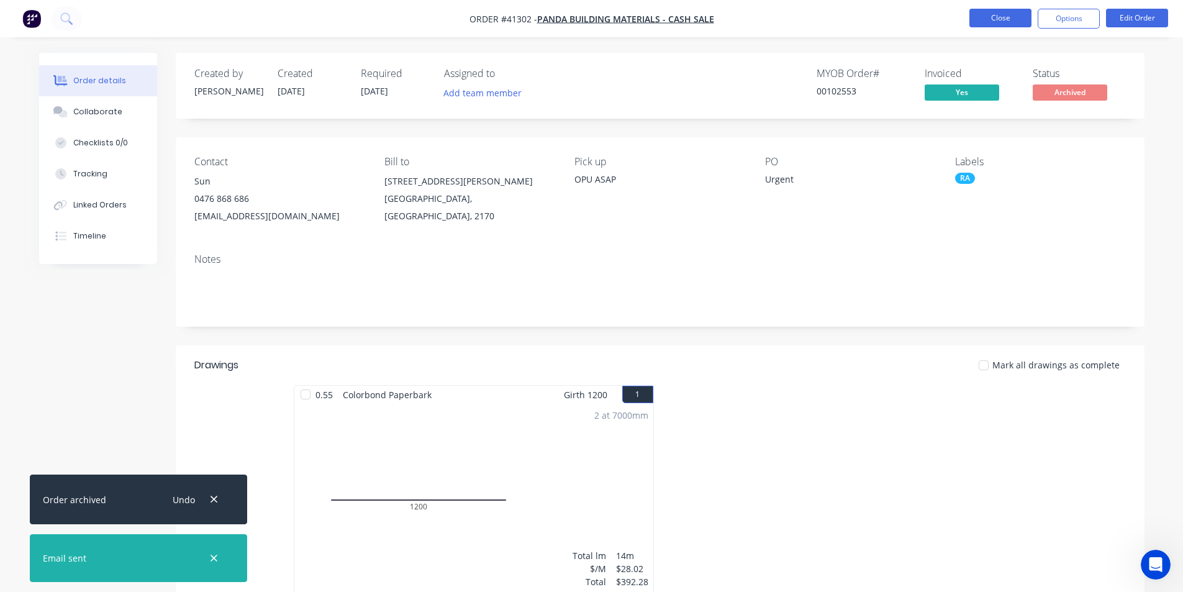
click at [995, 20] on button "Close" at bounding box center [1001, 18] width 62 height 19
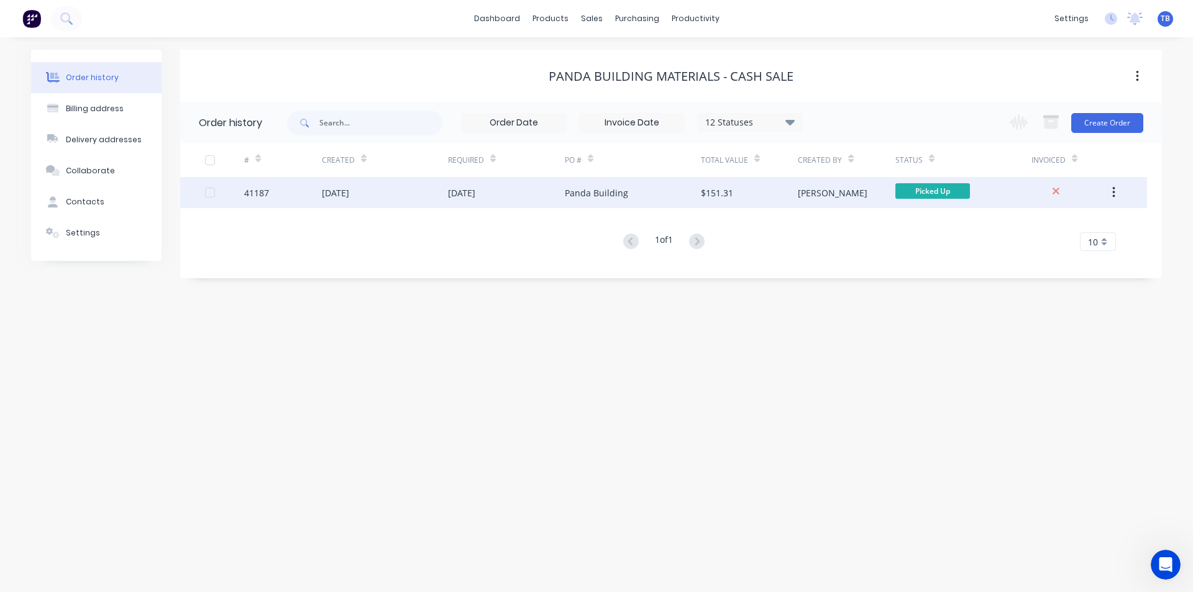
click at [258, 192] on div "41187" at bounding box center [256, 192] width 25 height 13
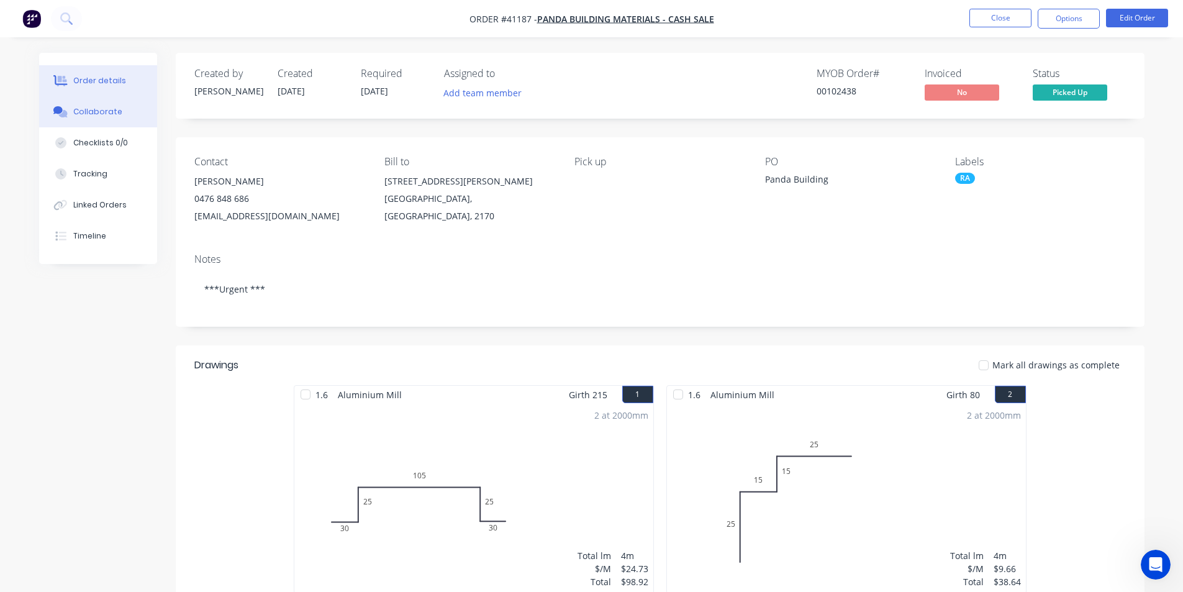
click at [102, 109] on div "Collaborate" at bounding box center [97, 111] width 49 height 11
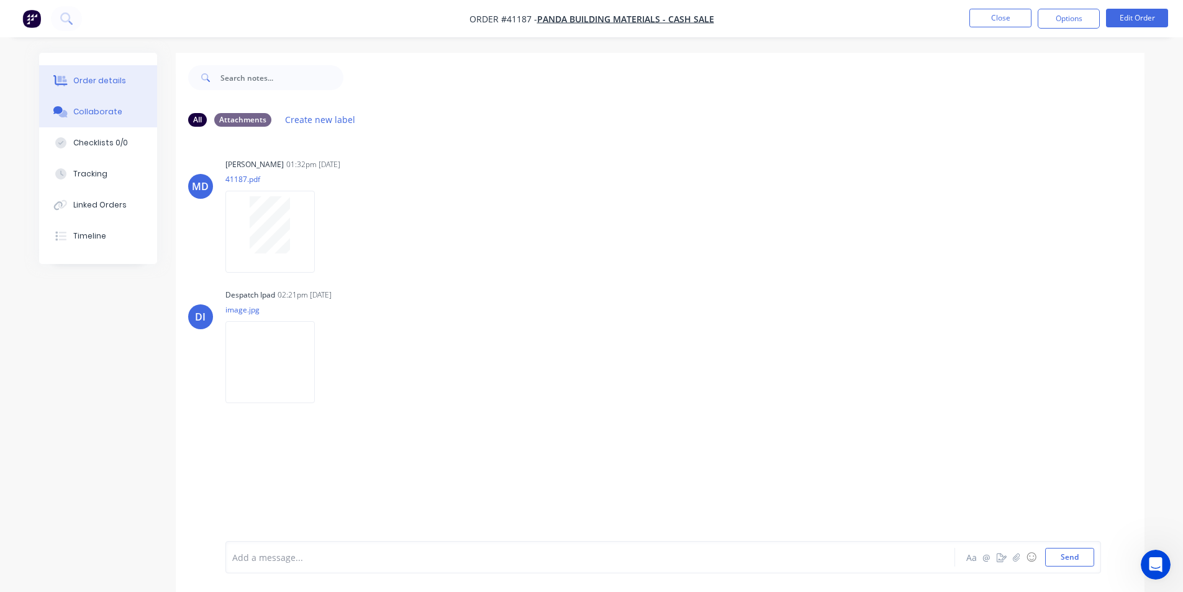
click at [102, 82] on div "Order details" at bounding box center [99, 80] width 53 height 11
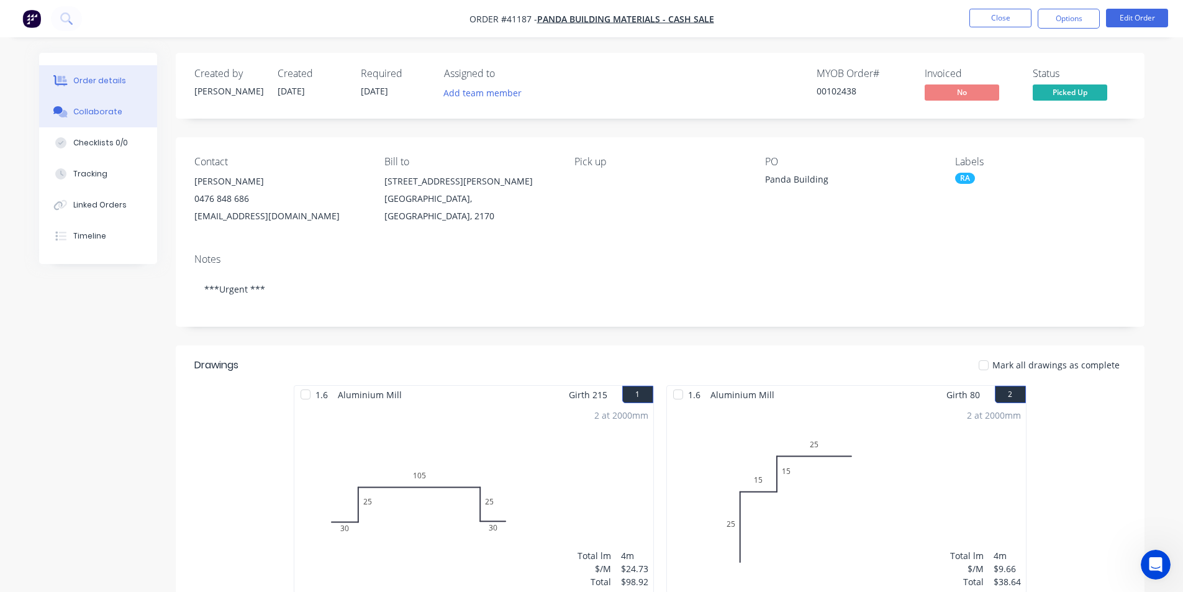
click at [111, 109] on div "Collaborate" at bounding box center [97, 111] width 49 height 11
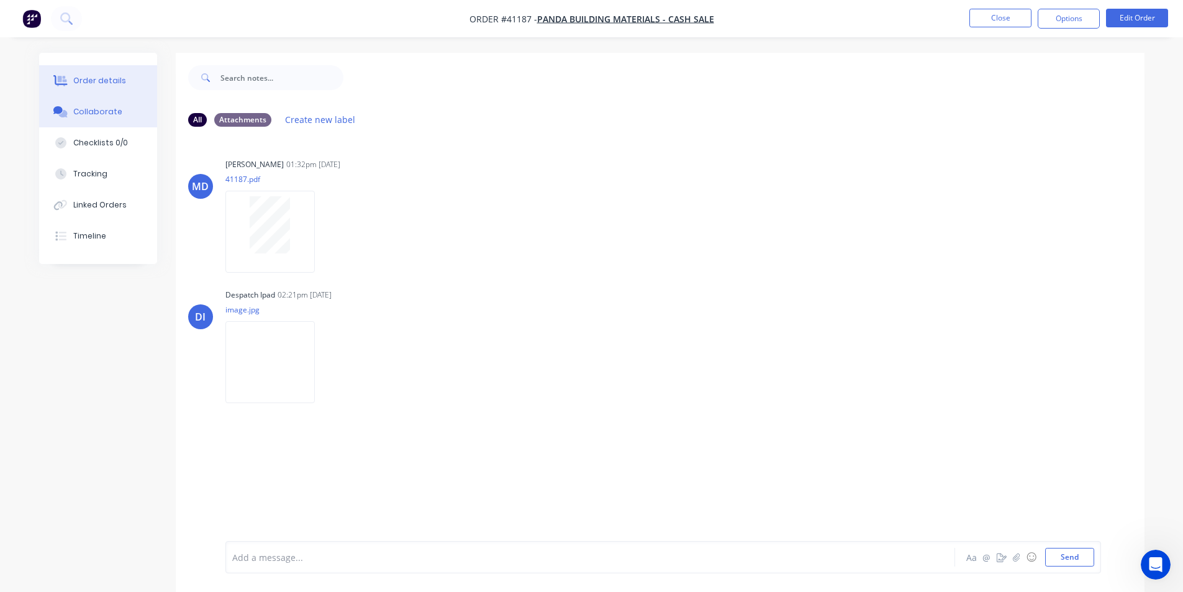
click at [114, 84] on div "Order details" at bounding box center [99, 80] width 53 height 11
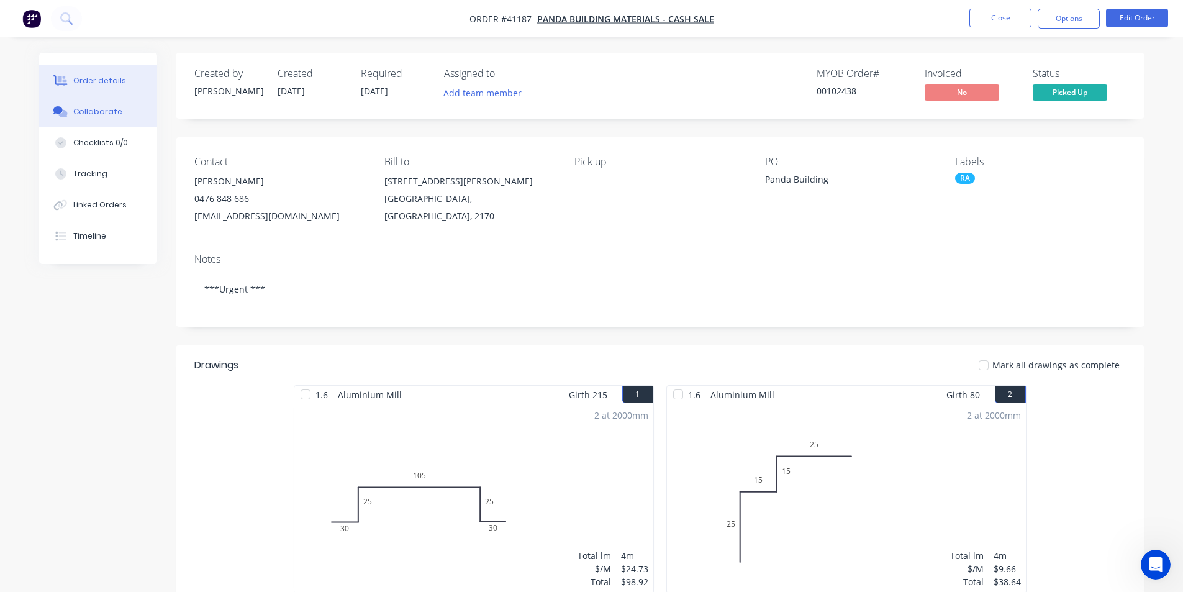
click at [84, 120] on button "Collaborate" at bounding box center [98, 111] width 118 height 31
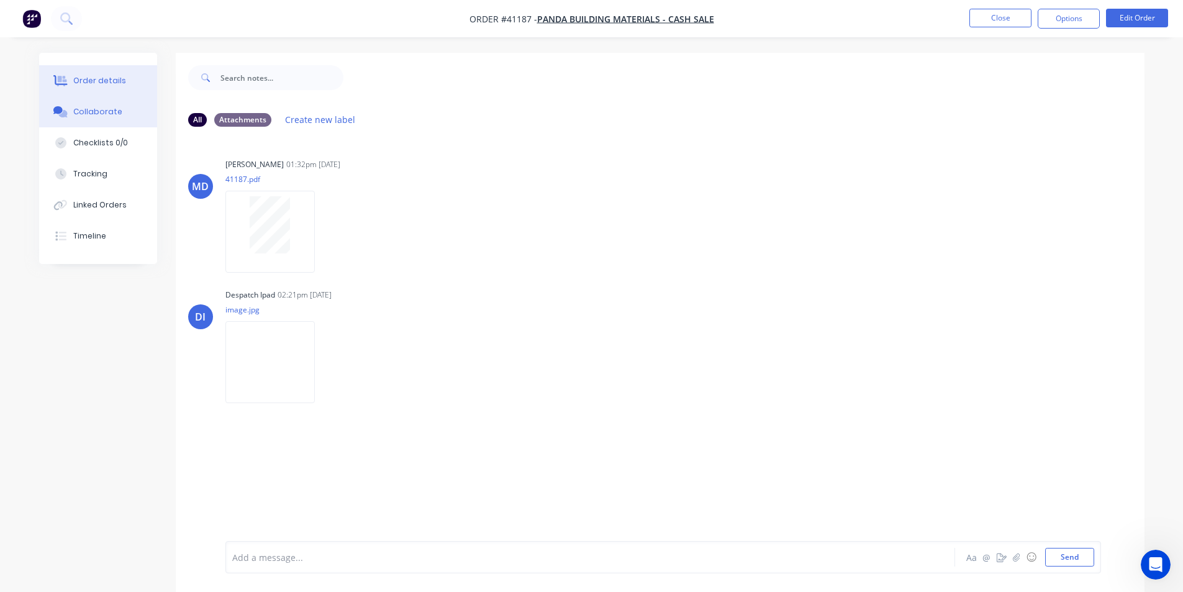
click at [101, 70] on button "Order details" at bounding box center [98, 80] width 118 height 31
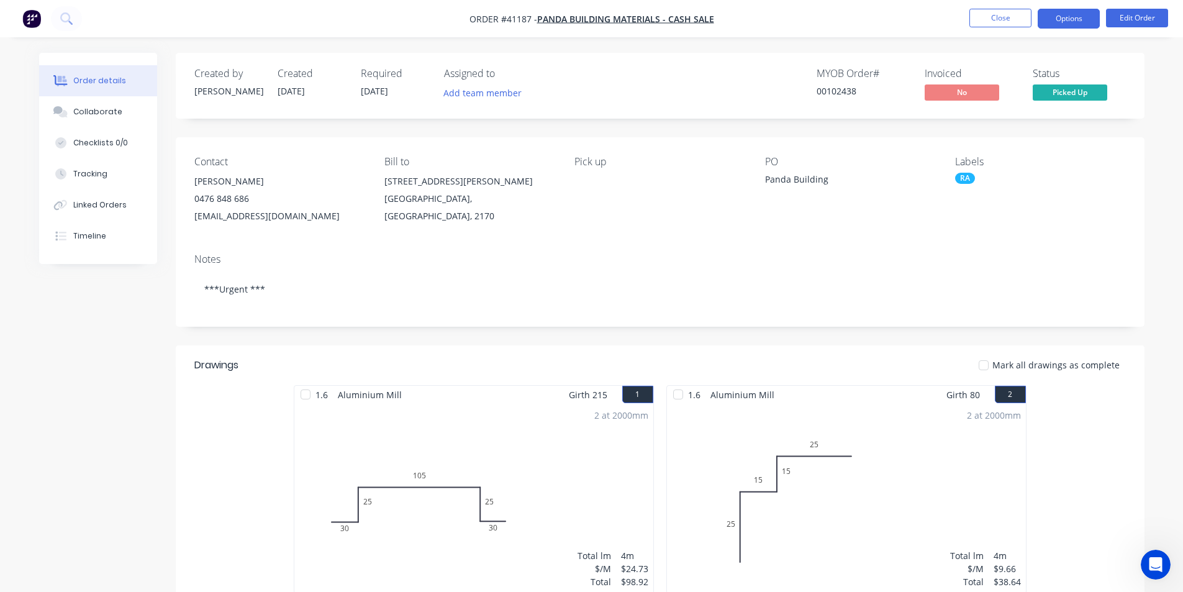
click at [1057, 20] on button "Options" at bounding box center [1069, 19] width 62 height 20
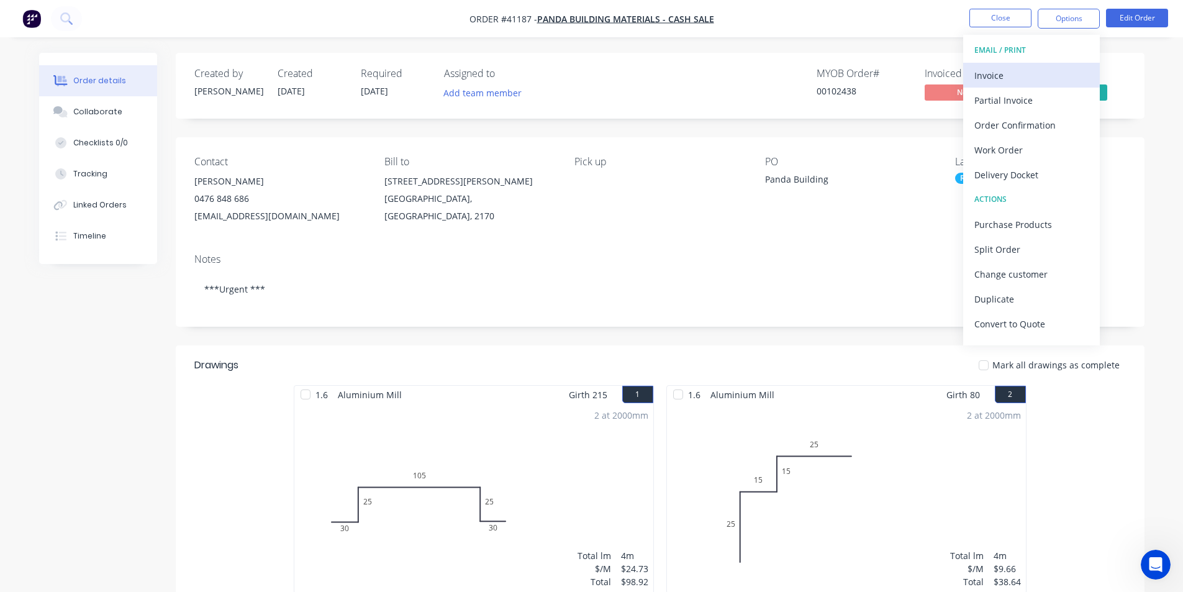
click at [1037, 70] on div "Invoice" at bounding box center [1032, 75] width 114 height 18
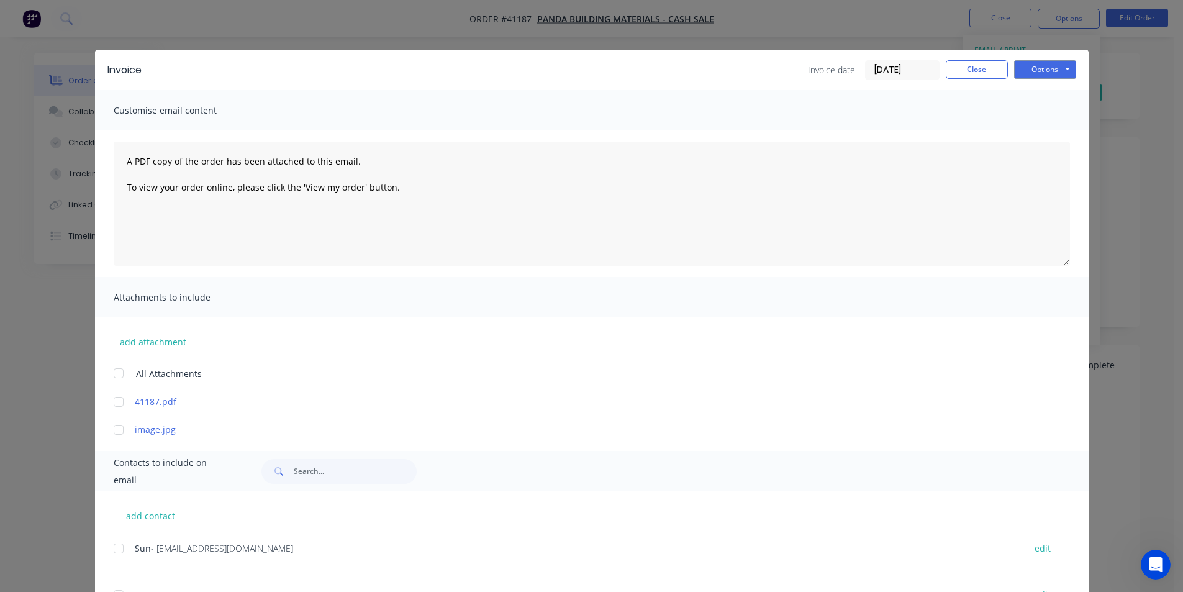
scroll to position [58, 0]
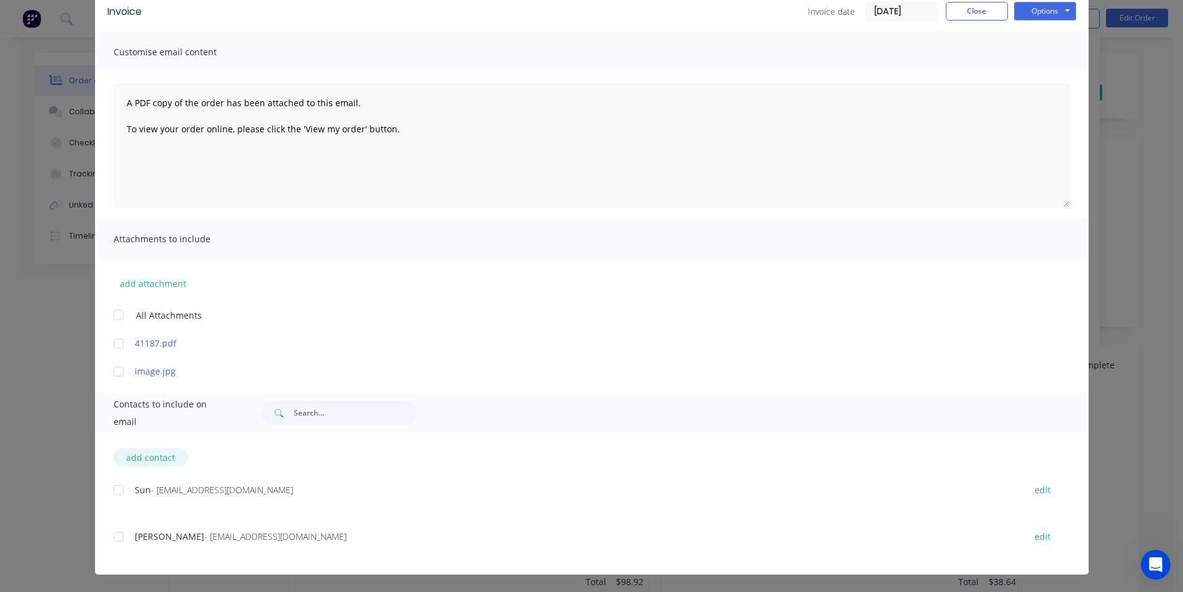
click at [124, 458] on button "add contact" at bounding box center [151, 457] width 75 height 19
select select "AU"
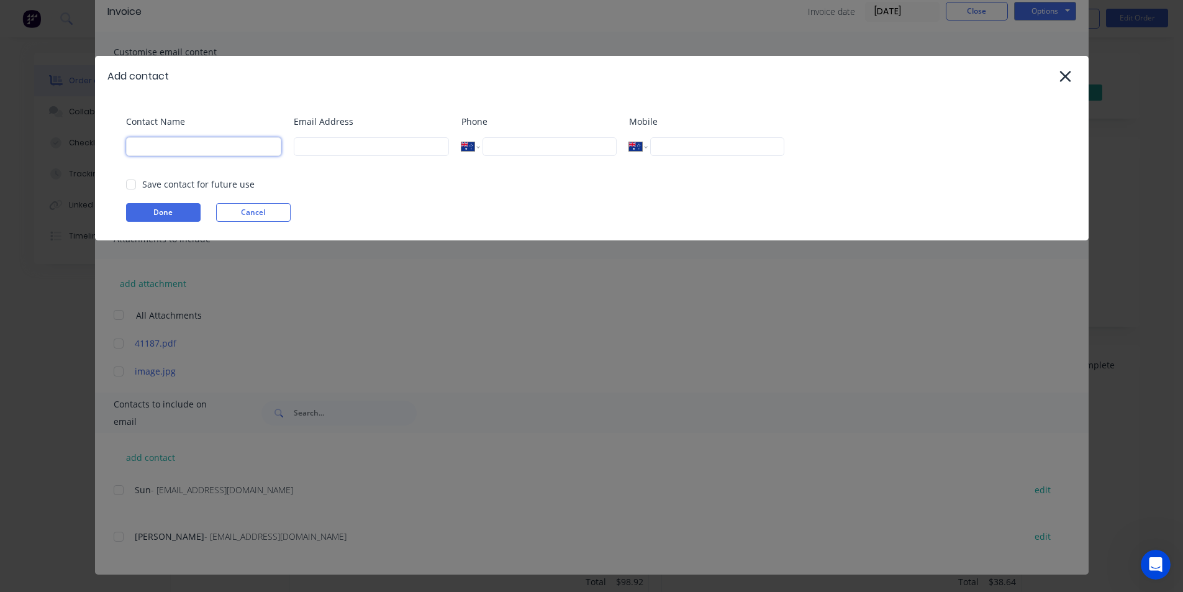
click at [230, 146] on input at bounding box center [203, 146] width 155 height 19
type input "Tia B"
type input "[EMAIL_ADDRESS][DOMAIN_NAME]"
type input "[PHONE_NUMBER]"
drag, startPoint x: 168, startPoint y: 152, endPoint x: 98, endPoint y: 164, distance: 71.3
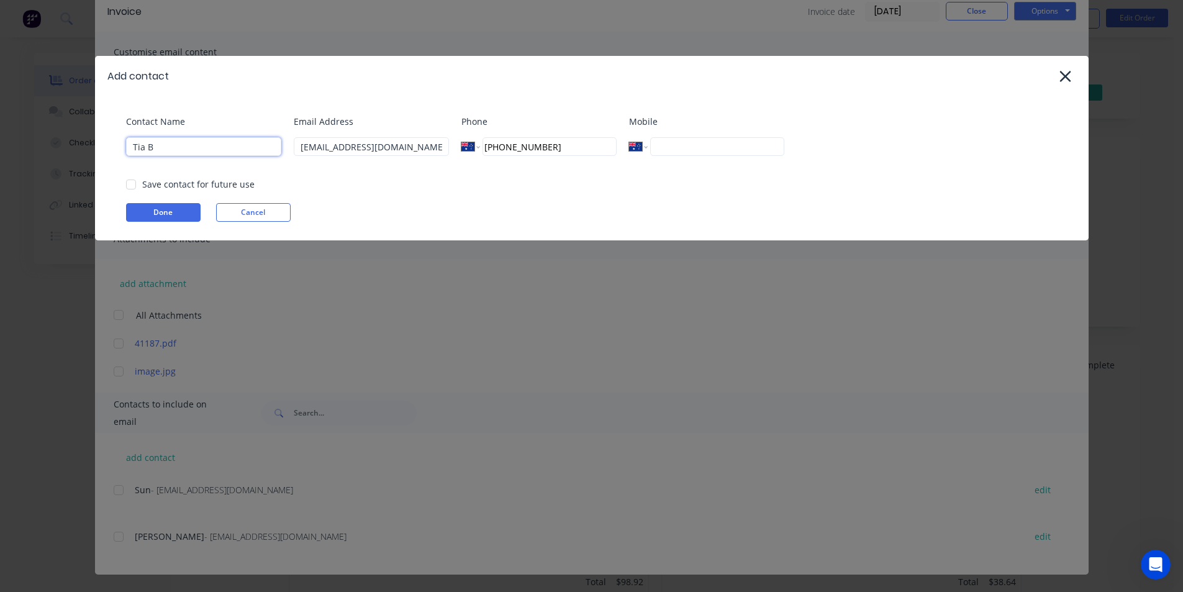
click at [98, 164] on div "Contact Name Tia B Email Address [EMAIL_ADDRESS][DOMAIN_NAME] Phone Internation…" at bounding box center [592, 168] width 994 height 144
type input "Cash Sale"
click at [147, 211] on button "Done" at bounding box center [163, 212] width 75 height 19
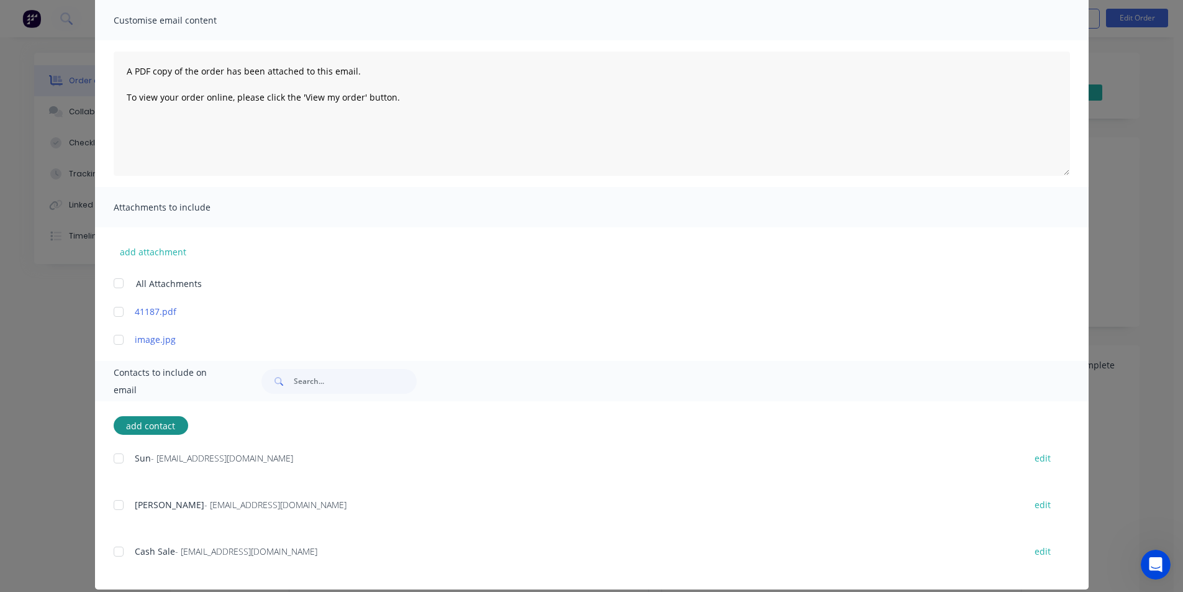
scroll to position [105, 0]
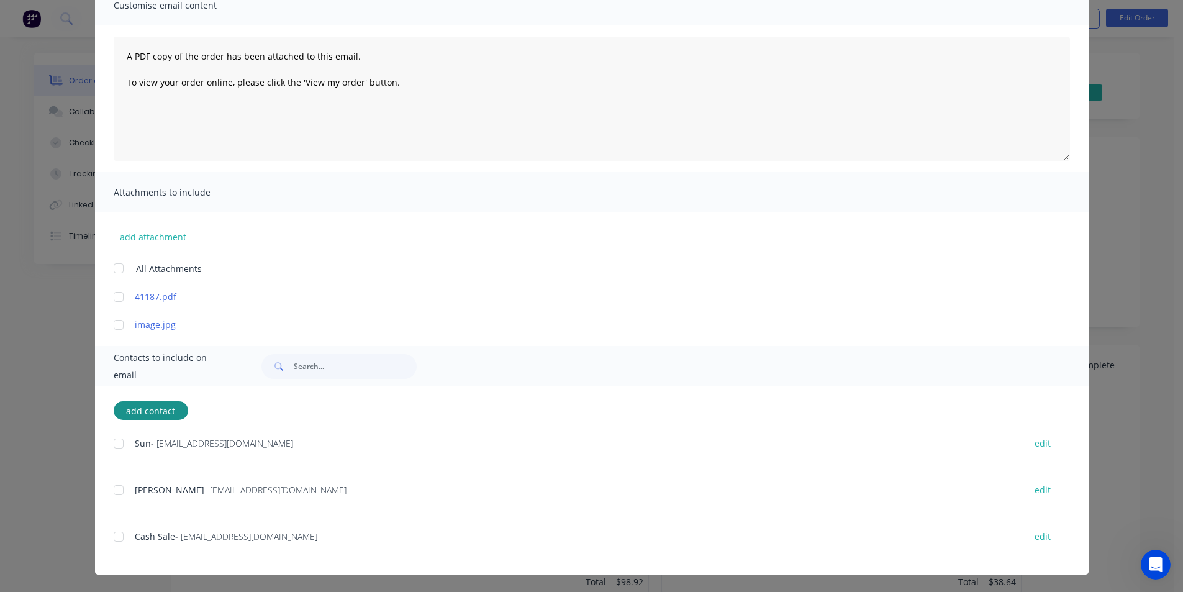
click at [121, 536] on div at bounding box center [118, 536] width 25 height 25
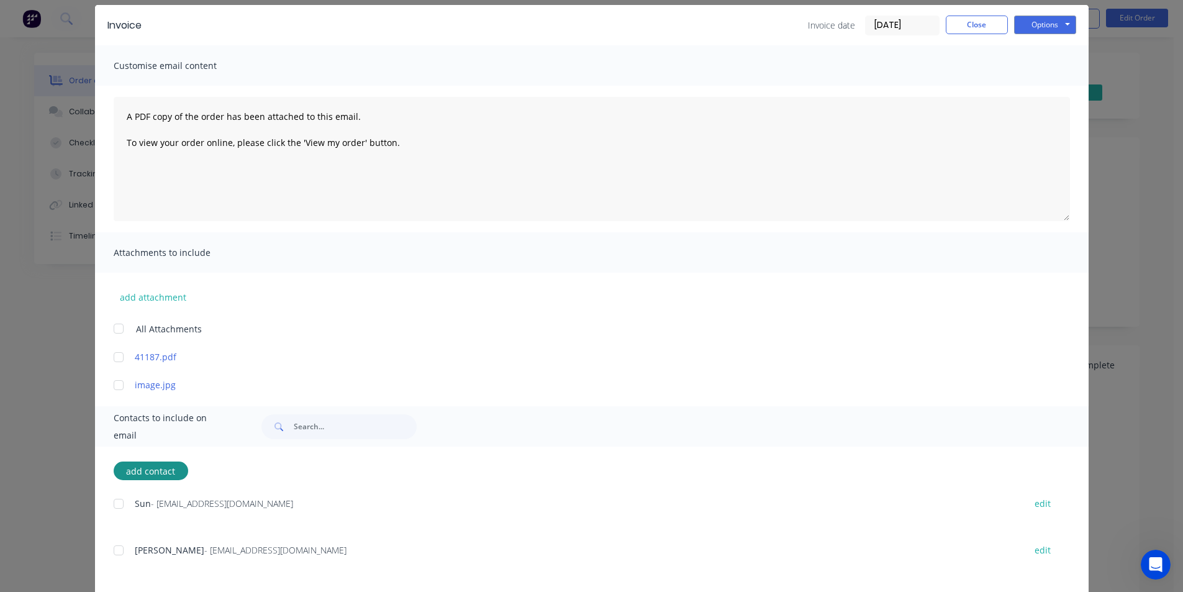
scroll to position [0, 0]
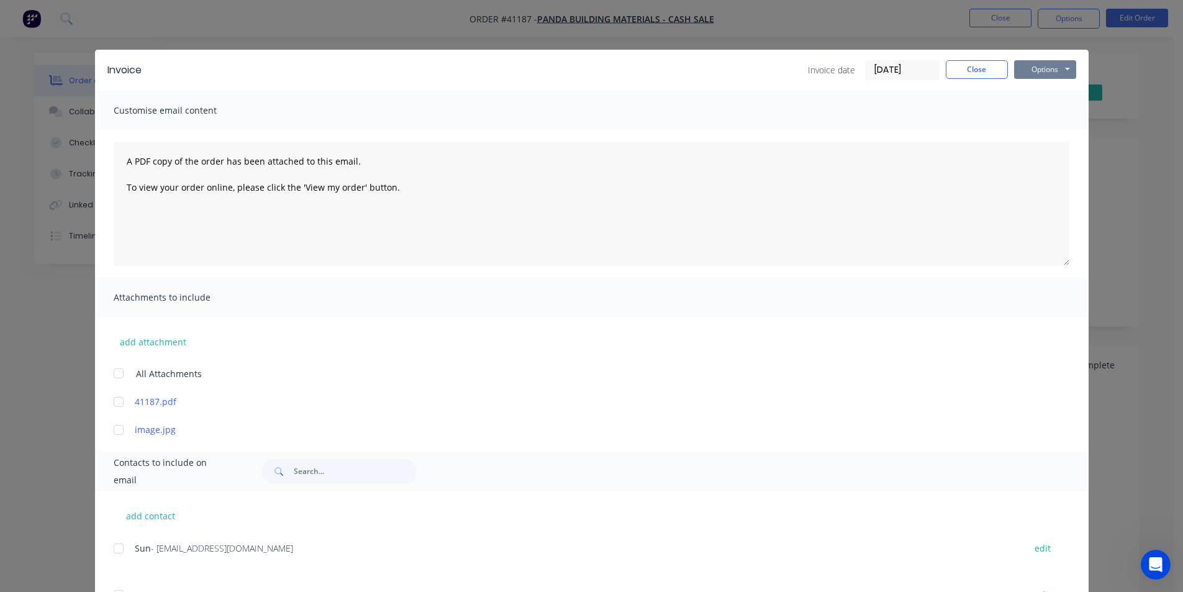
click at [1039, 67] on button "Options" at bounding box center [1045, 69] width 62 height 19
click at [1048, 135] on button "Email" at bounding box center [1054, 132] width 80 height 20
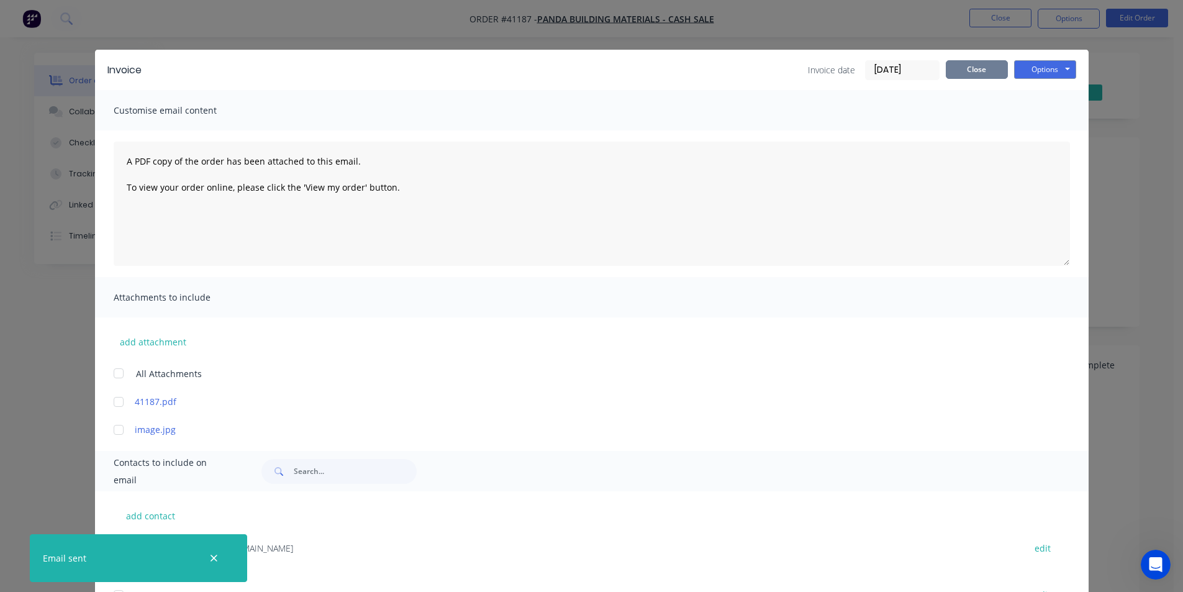
click at [952, 75] on button "Close" at bounding box center [977, 69] width 62 height 19
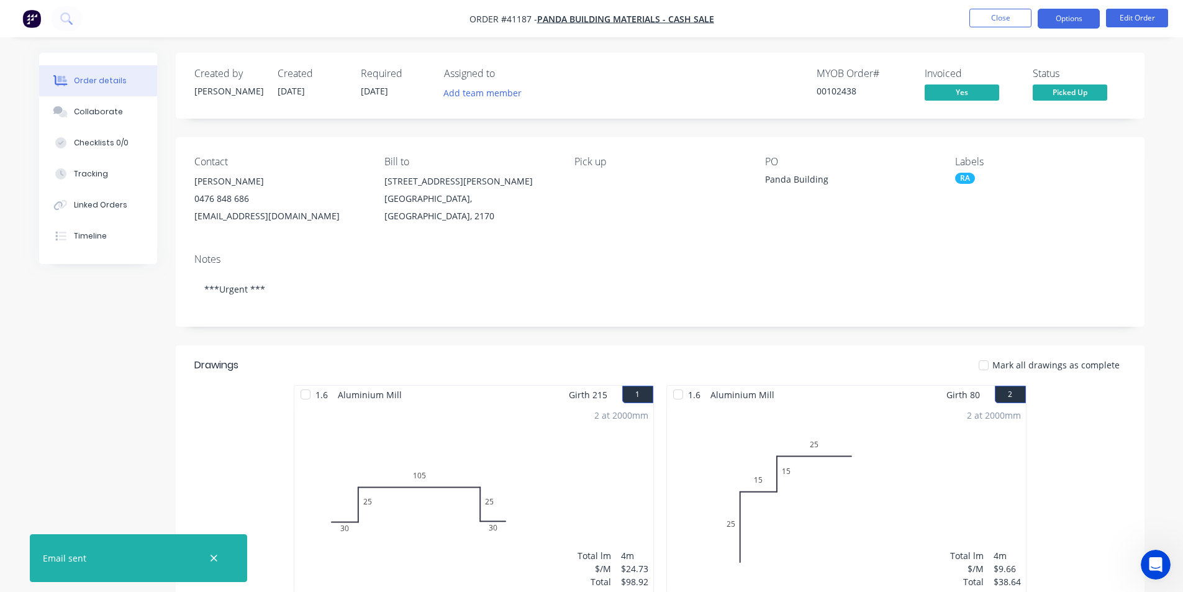
click at [1071, 14] on button "Options" at bounding box center [1069, 19] width 62 height 20
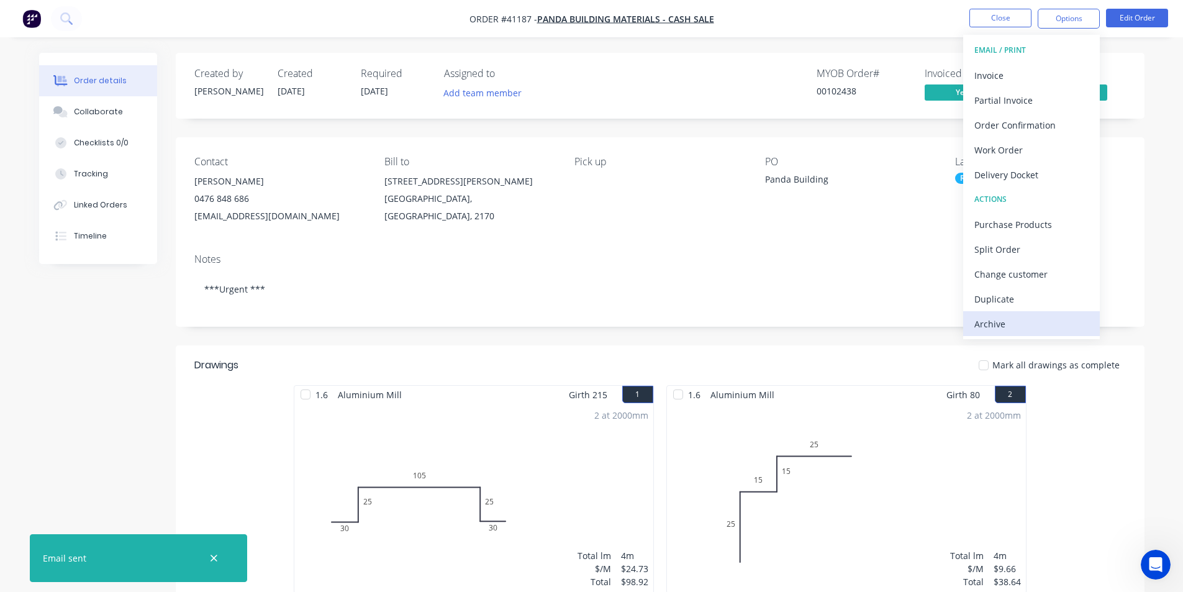
click at [1030, 319] on div "Archive" at bounding box center [1032, 324] width 114 height 18
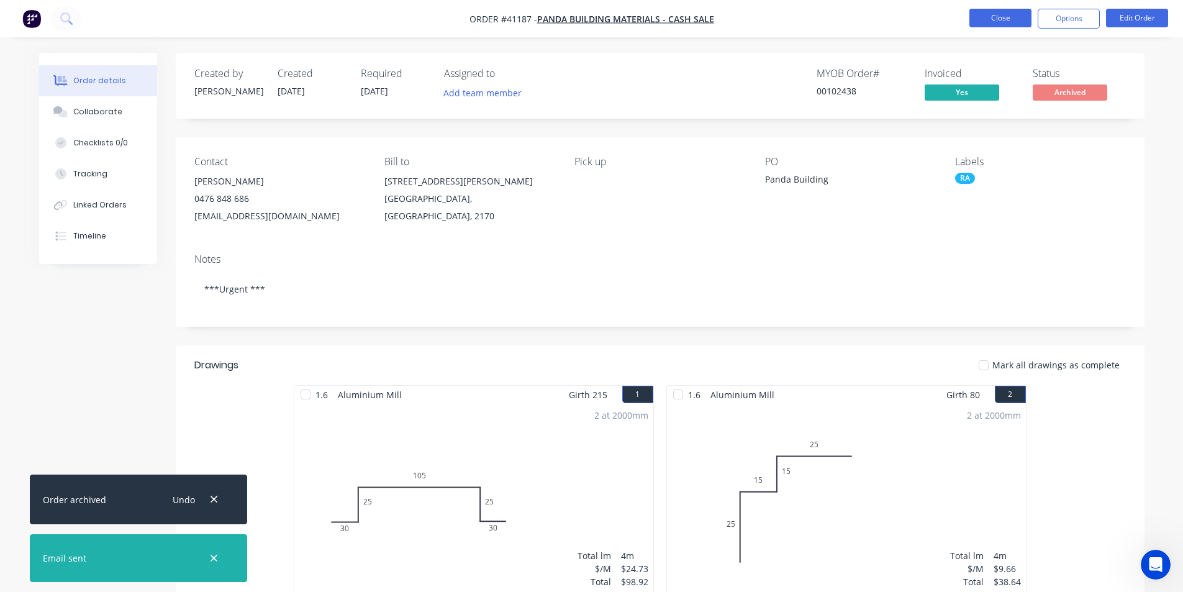
click at [1005, 19] on button "Close" at bounding box center [1001, 18] width 62 height 19
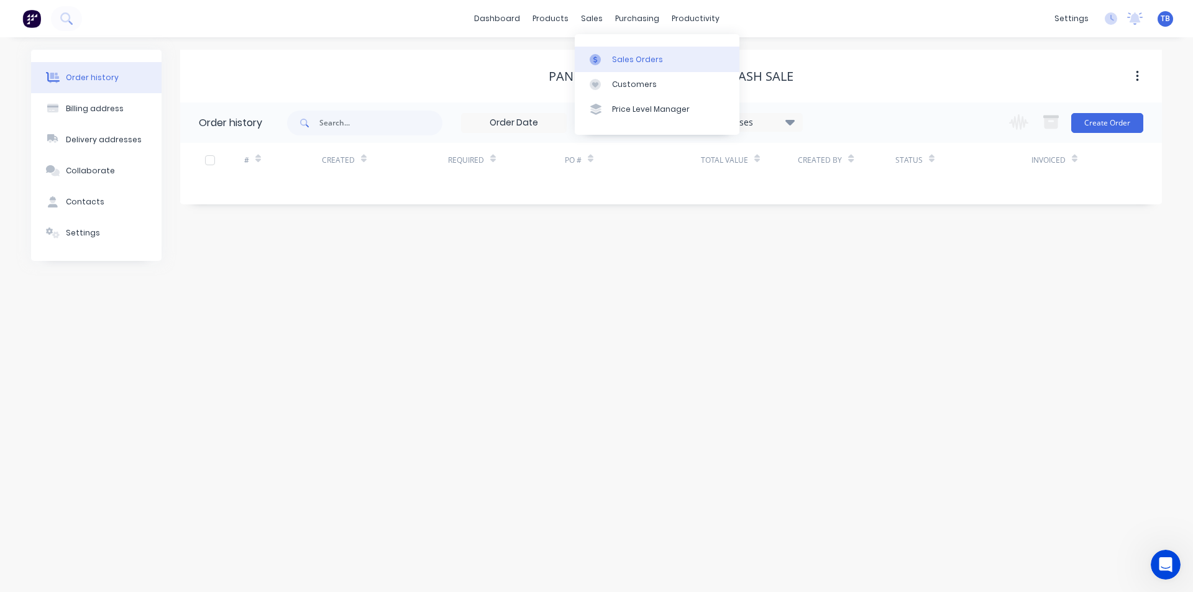
click at [619, 53] on link "Sales Orders" at bounding box center [657, 59] width 165 height 25
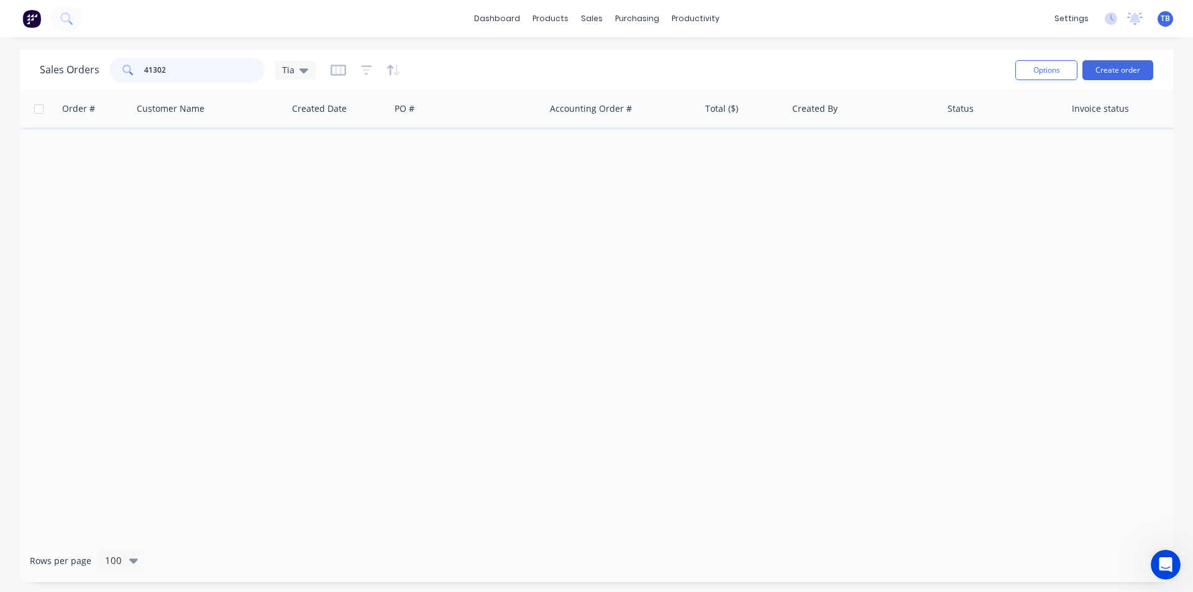
drag, startPoint x: 227, startPoint y: 80, endPoint x: 30, endPoint y: 82, distance: 196.9
click at [30, 82] on div "Sales Orders 41302 Tia Options Create order" at bounding box center [596, 70] width 1153 height 40
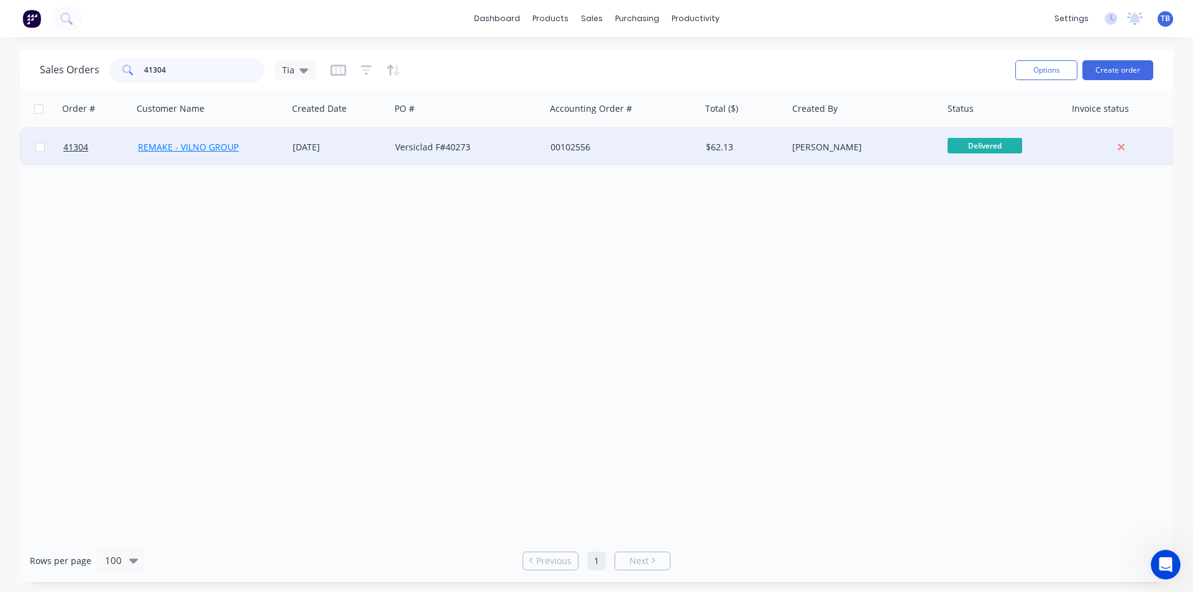
type input "41304"
click at [168, 145] on link "REMAKE - VILNO GROUP" at bounding box center [188, 147] width 101 height 12
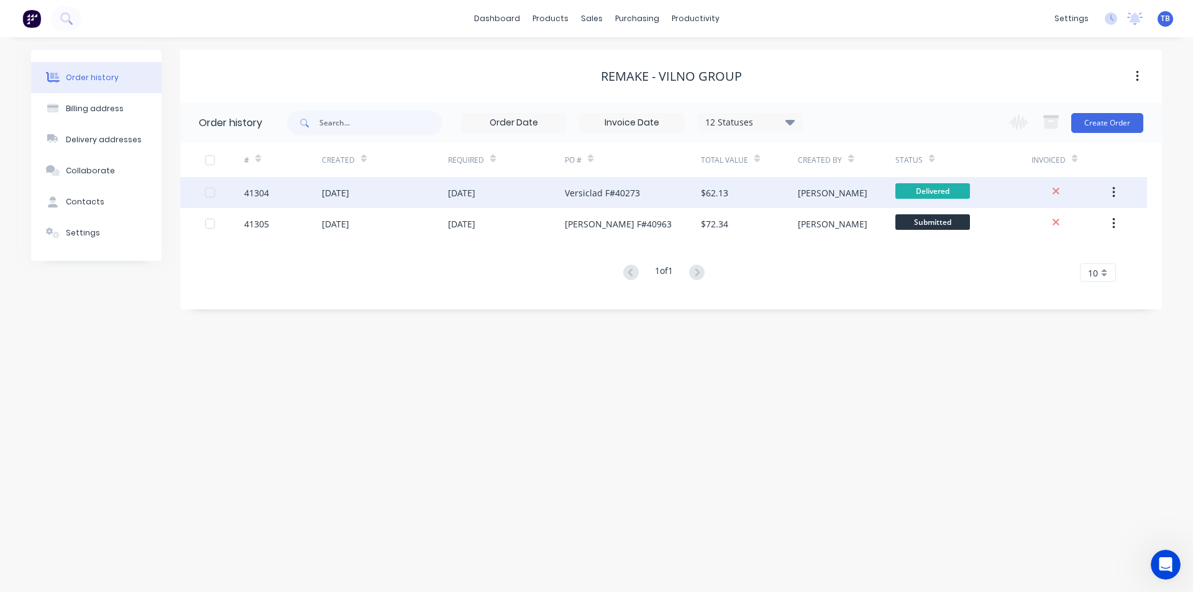
click at [249, 199] on div "41304" at bounding box center [283, 192] width 78 height 31
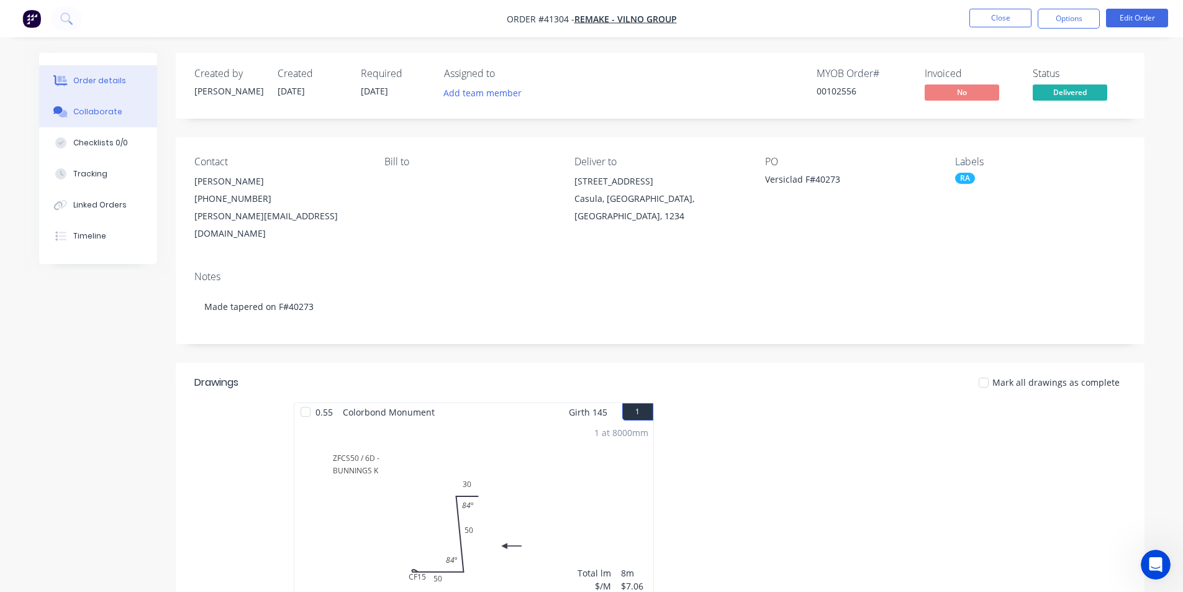
click at [65, 106] on button "Collaborate" at bounding box center [98, 111] width 118 height 31
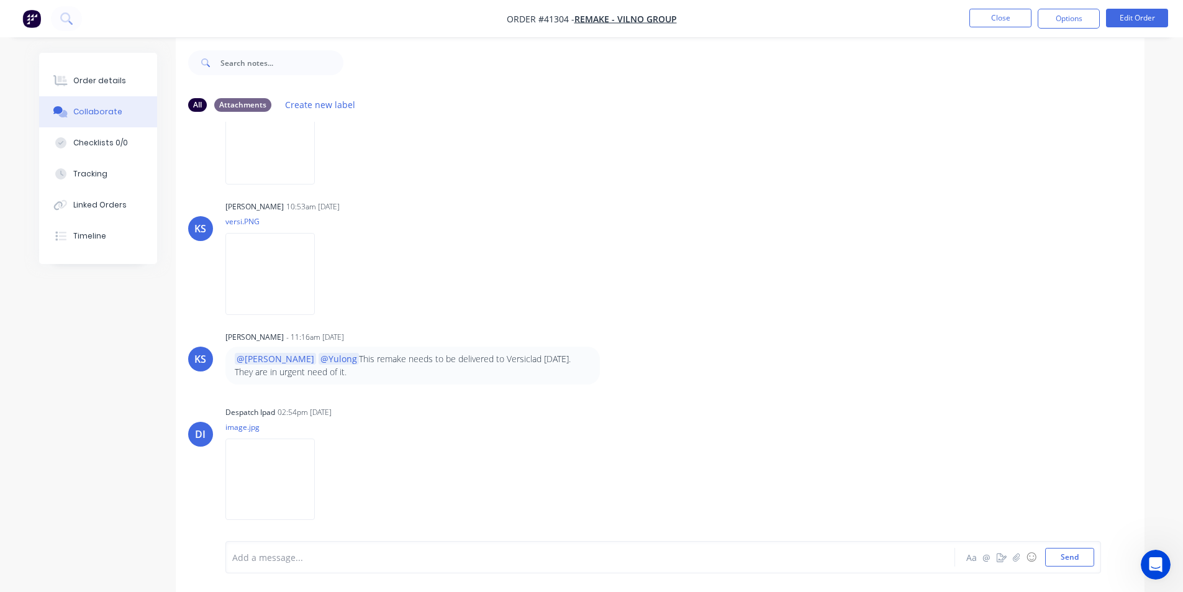
scroll to position [19, 0]
click at [277, 271] on img at bounding box center [269, 269] width 89 height 81
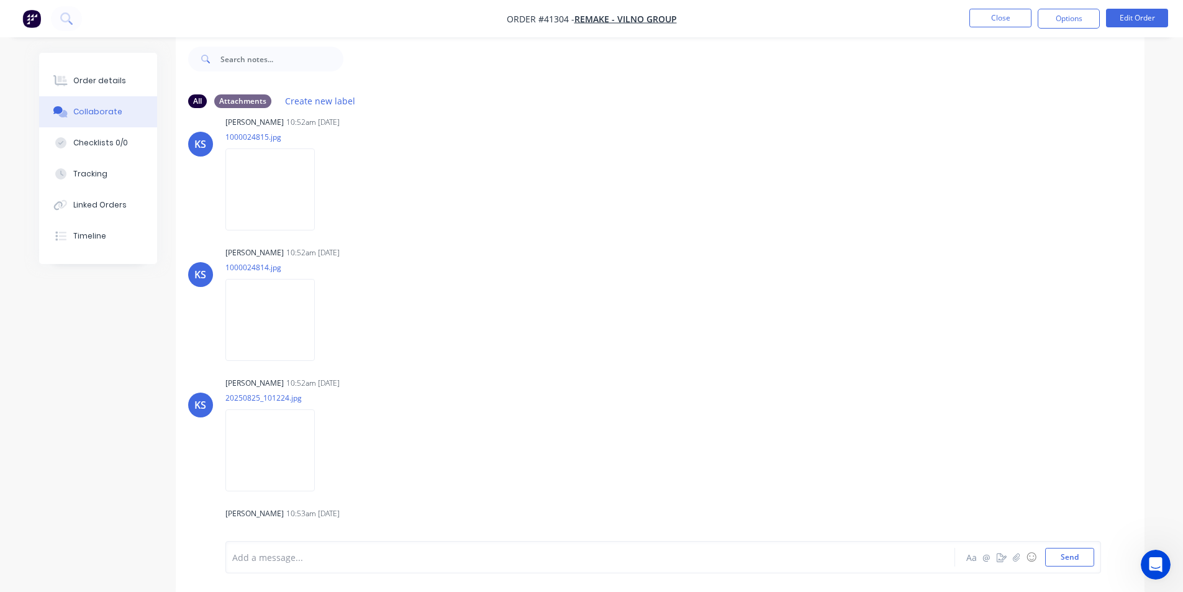
scroll to position [0, 0]
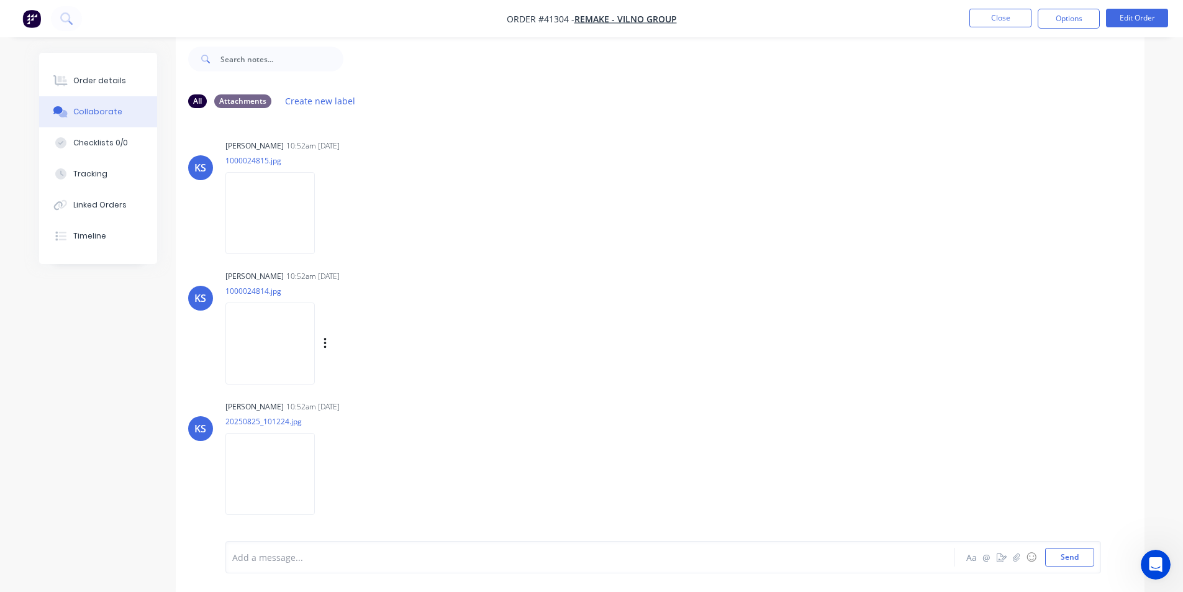
click at [271, 322] on img at bounding box center [269, 343] width 89 height 81
click at [278, 332] on img at bounding box center [269, 343] width 89 height 81
click at [261, 210] on img at bounding box center [269, 212] width 89 height 81
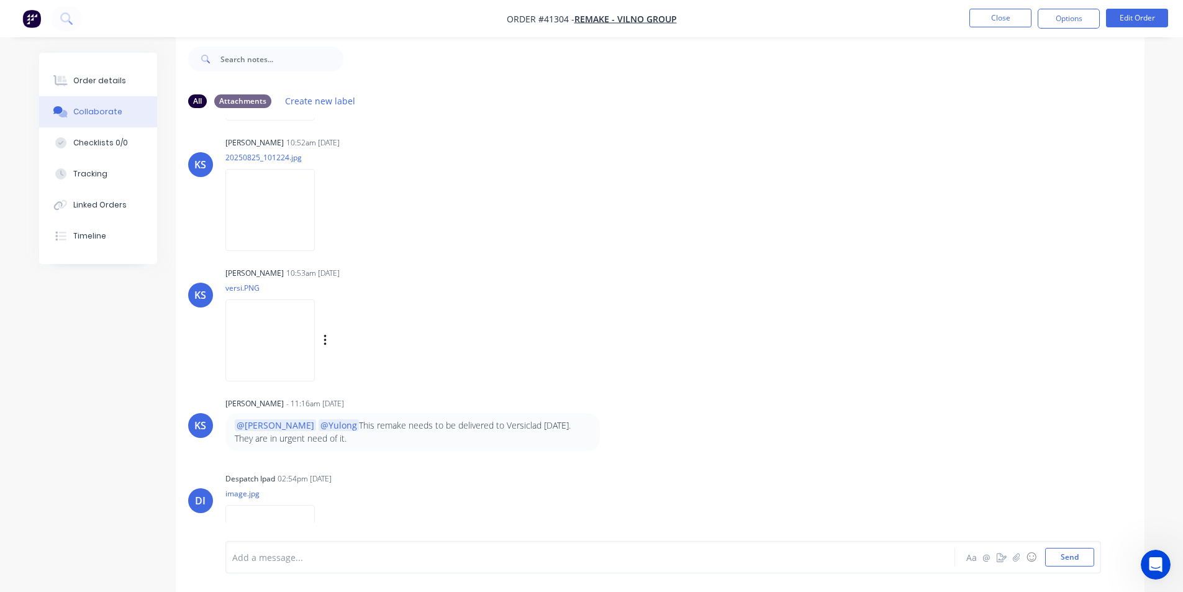
scroll to position [334, 0]
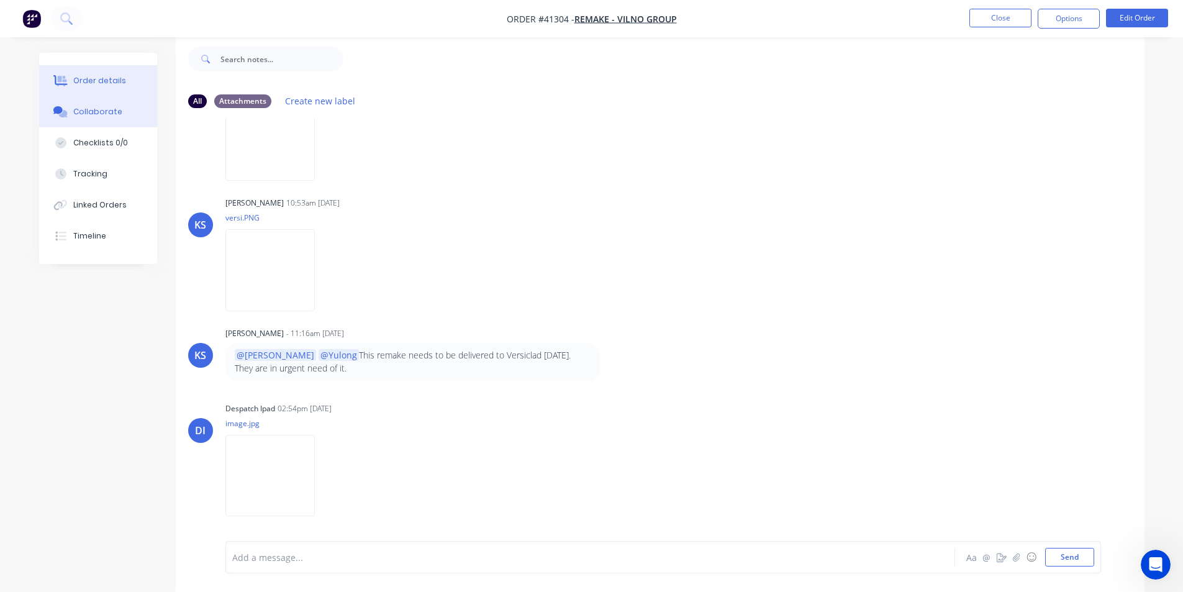
click at [112, 76] on div "Order details" at bounding box center [99, 80] width 53 height 11
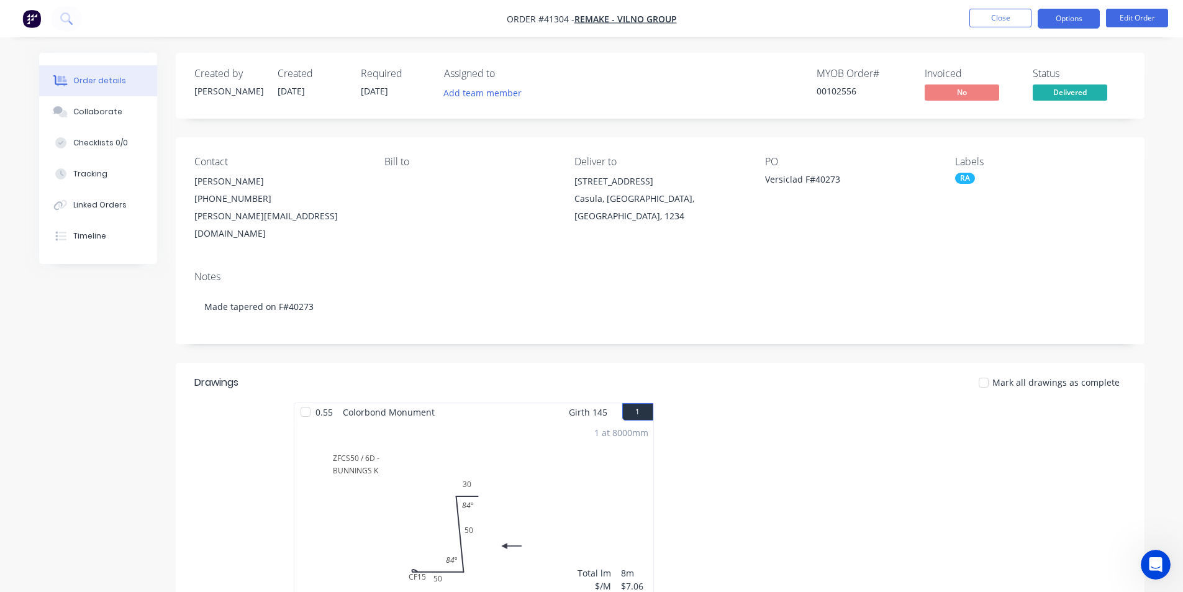
click at [1086, 18] on button "Options" at bounding box center [1069, 19] width 62 height 20
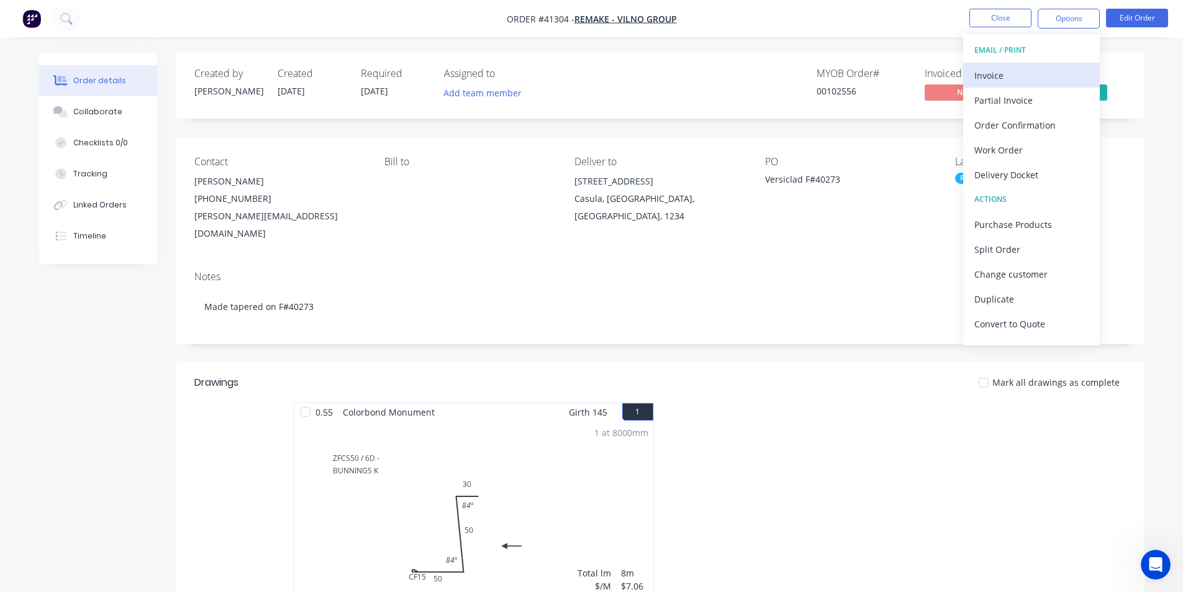
click at [1049, 67] on div "Invoice" at bounding box center [1032, 75] width 114 height 18
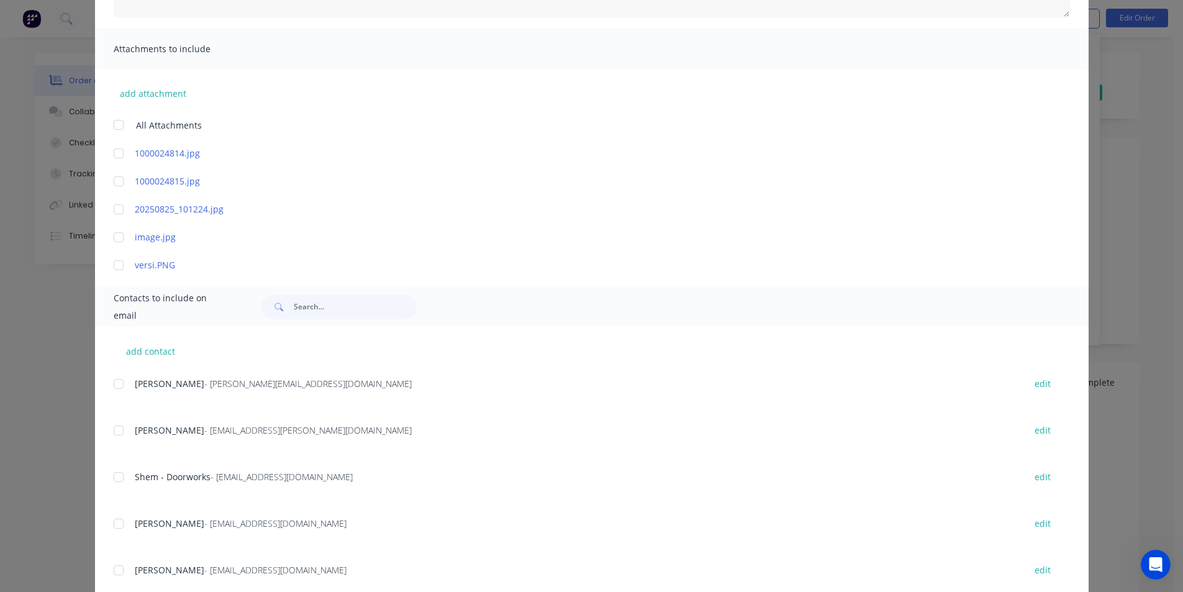
scroll to position [345, 0]
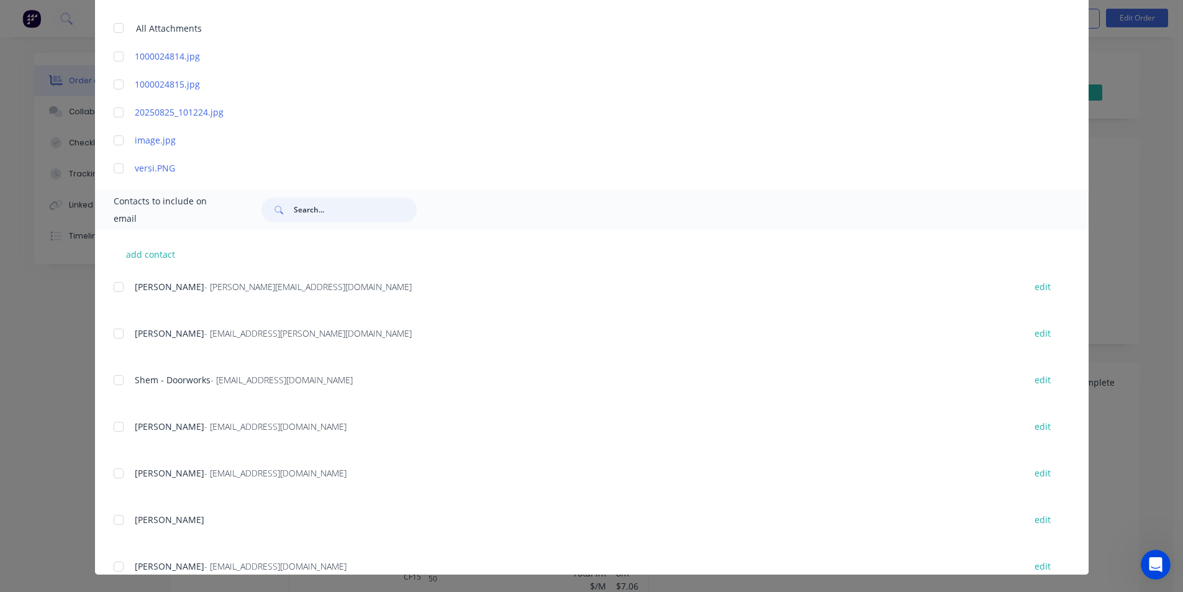
click at [329, 206] on input "text" at bounding box center [355, 210] width 123 height 25
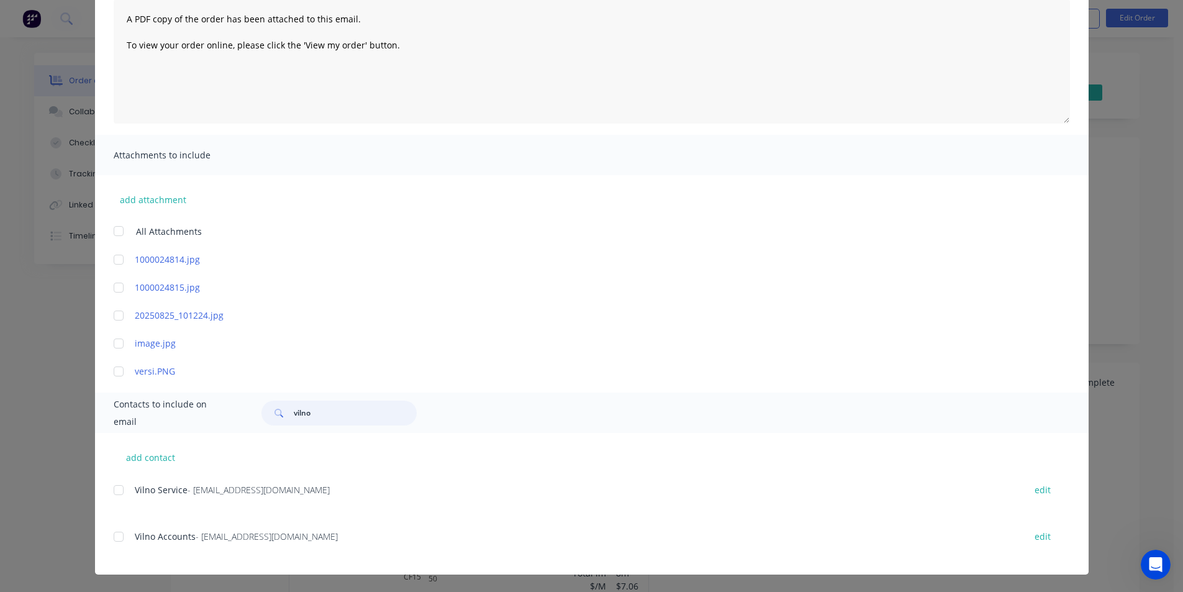
click at [110, 538] on div at bounding box center [118, 536] width 25 height 25
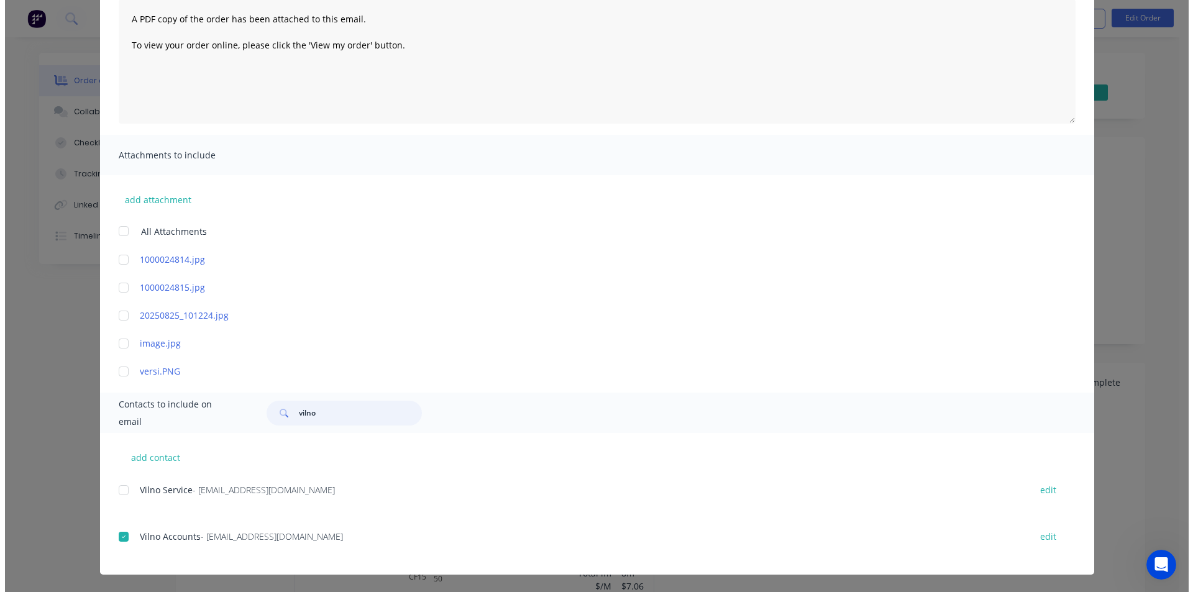
scroll to position [0, 0]
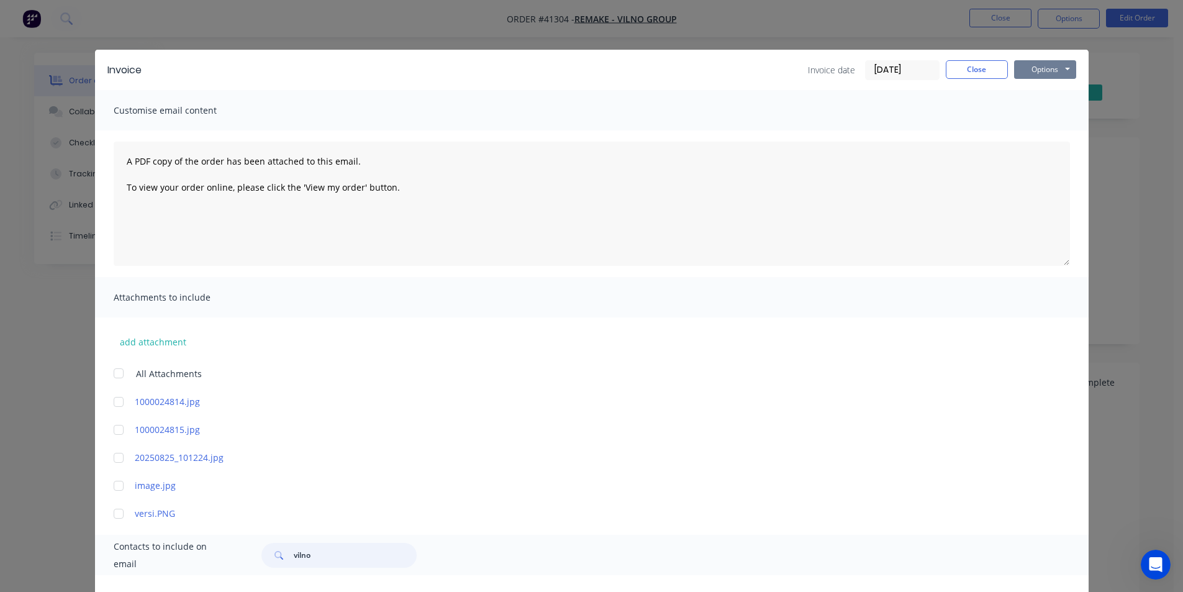
type input "vilno"
click at [1060, 70] on button "Options" at bounding box center [1045, 69] width 62 height 19
click at [1045, 130] on button "Email" at bounding box center [1054, 132] width 80 height 20
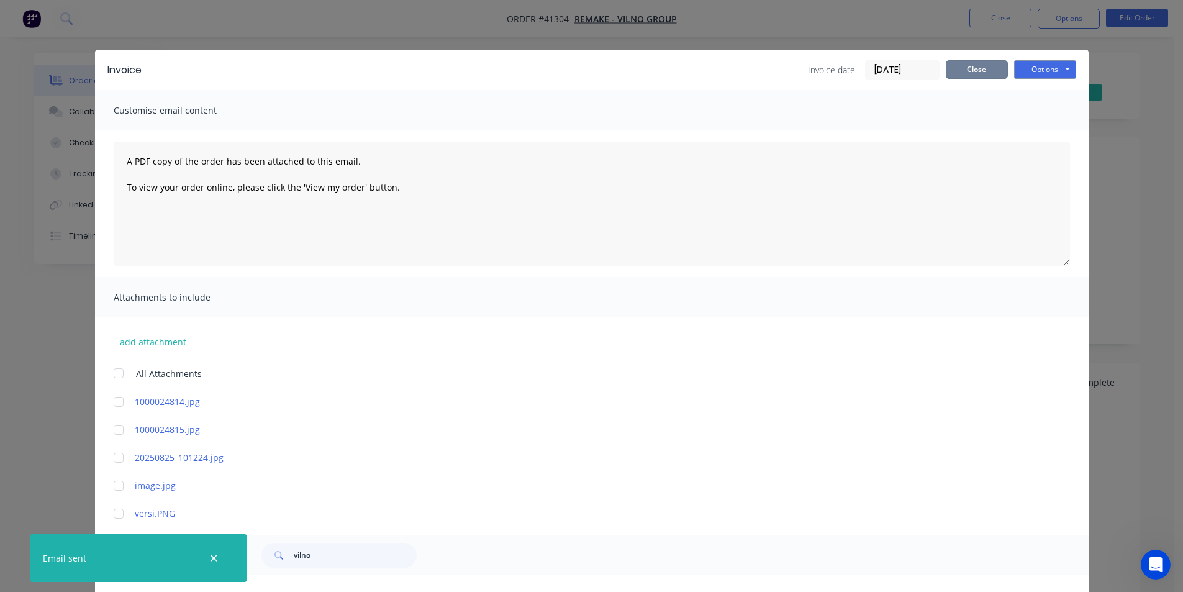
click at [969, 75] on button "Close" at bounding box center [977, 69] width 62 height 19
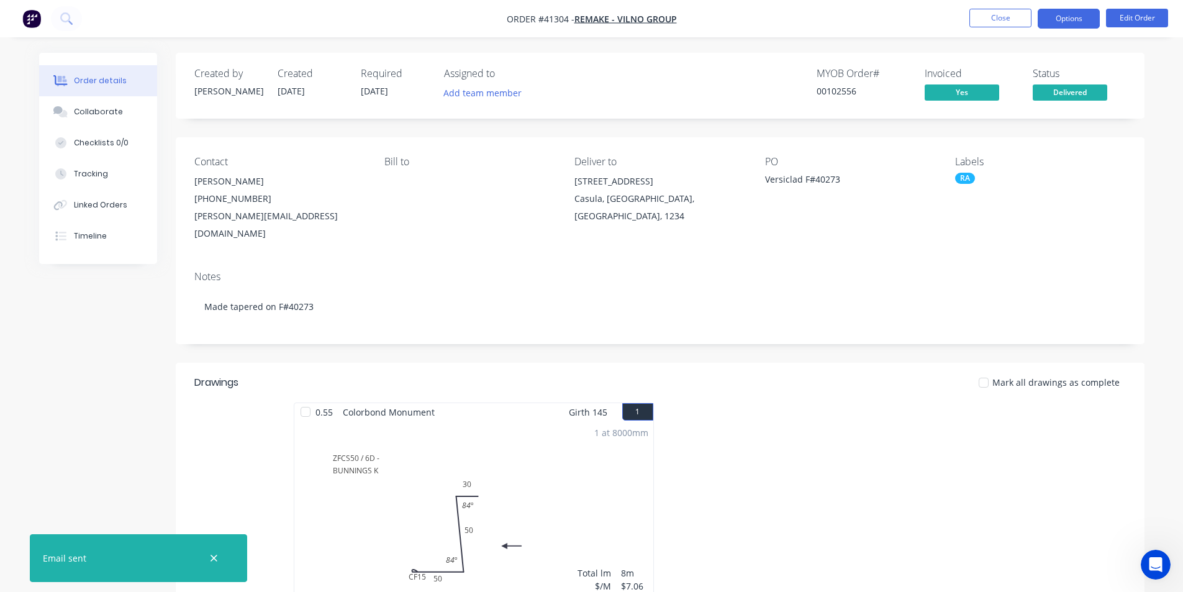
click at [1058, 11] on button "Options" at bounding box center [1069, 19] width 62 height 20
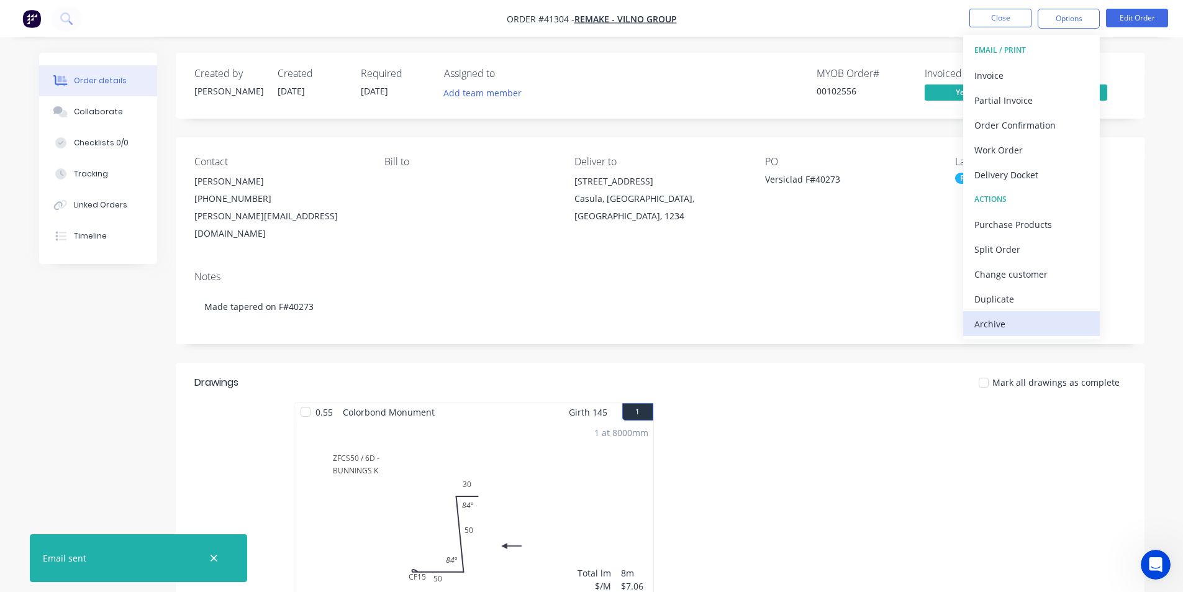
click at [1027, 330] on div "Archive" at bounding box center [1032, 324] width 114 height 18
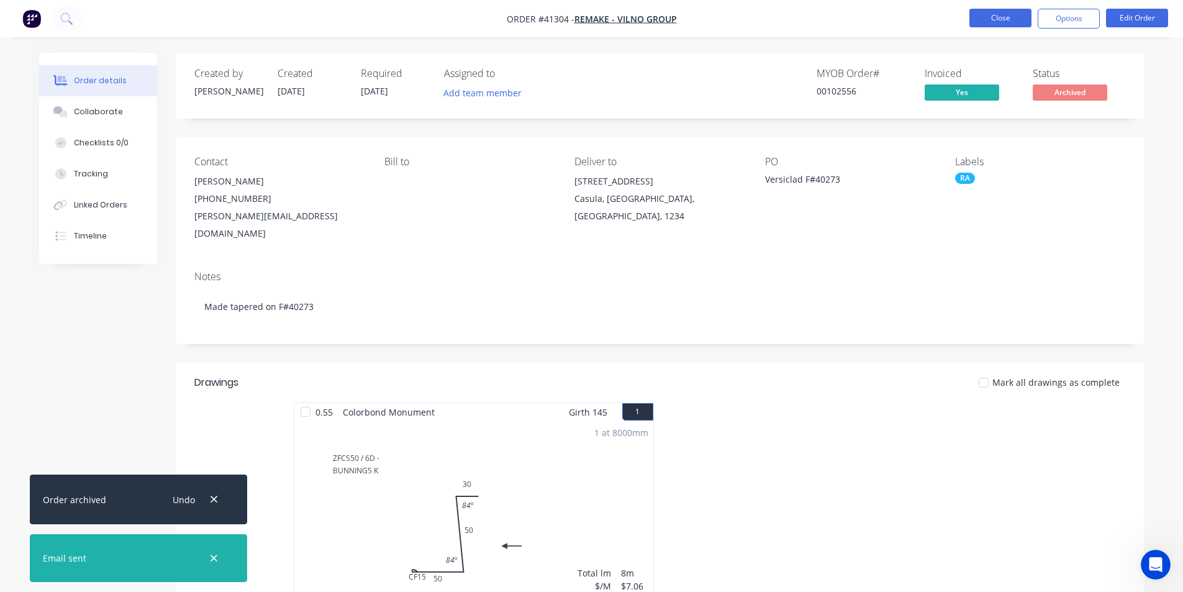
click at [1007, 21] on button "Close" at bounding box center [1001, 18] width 62 height 19
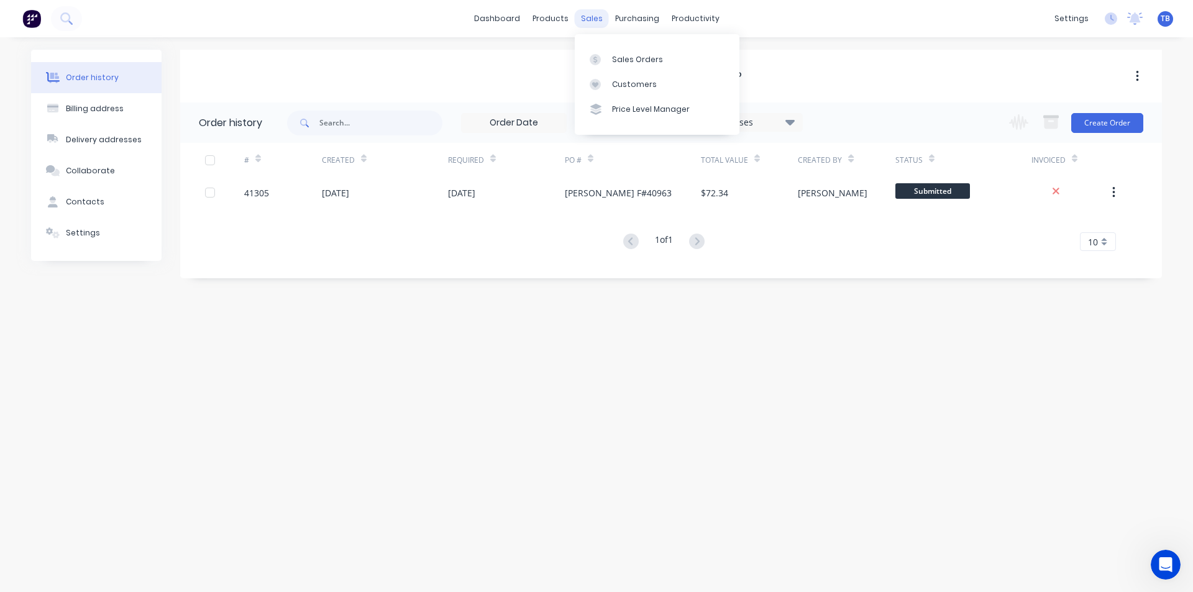
click at [588, 22] on div "sales" at bounding box center [592, 18] width 34 height 19
click at [617, 60] on div "Sales Orders" at bounding box center [637, 59] width 51 height 11
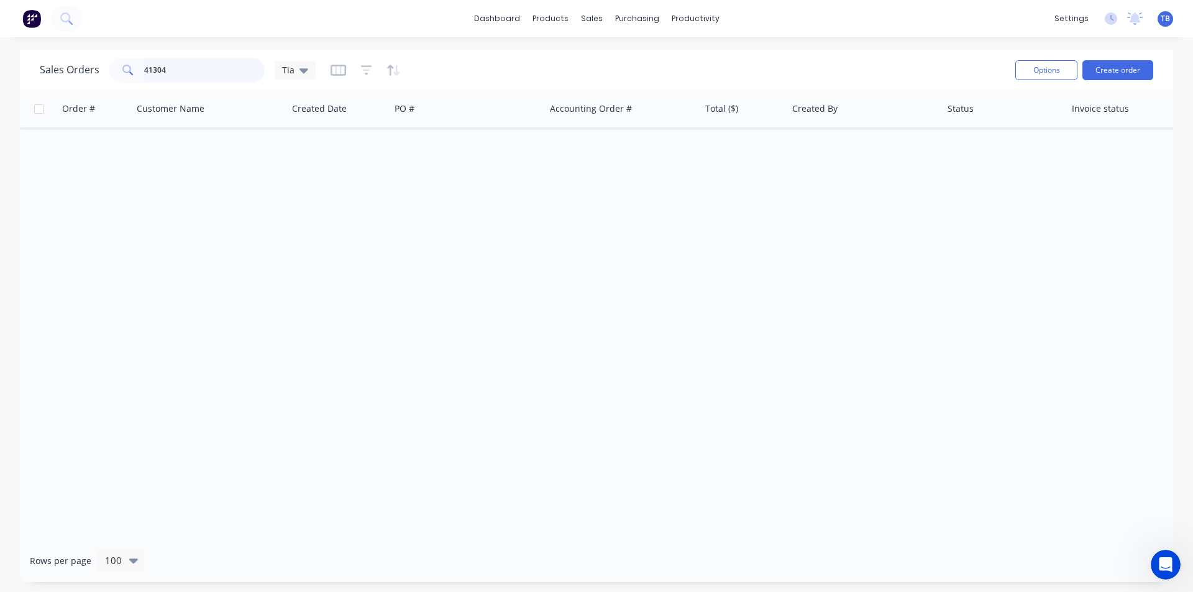
drag, startPoint x: 155, startPoint y: 68, endPoint x: 36, endPoint y: 68, distance: 118.6
click at [37, 68] on div "Sales Orders 41304 Tia Options Create order" at bounding box center [596, 70] width 1153 height 40
type input "41304"
click at [304, 73] on icon at bounding box center [303, 70] width 9 height 14
click at [319, 223] on button "Archived jobs" at bounding box center [349, 226] width 142 height 14
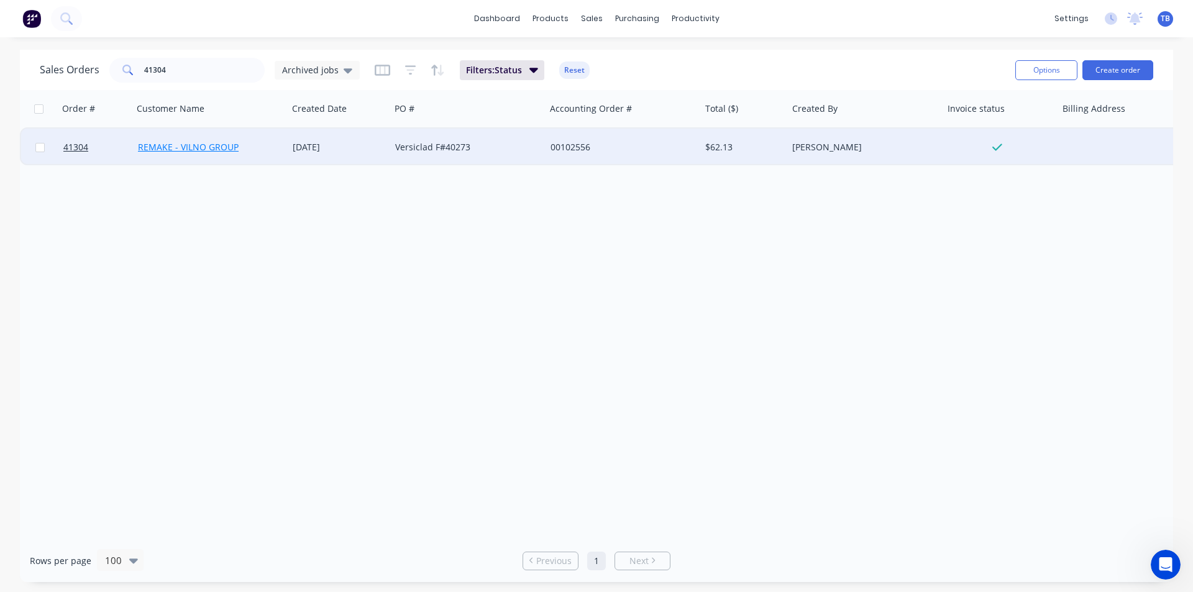
click at [186, 150] on link "REMAKE - VILNO GROUP" at bounding box center [188, 147] width 101 height 12
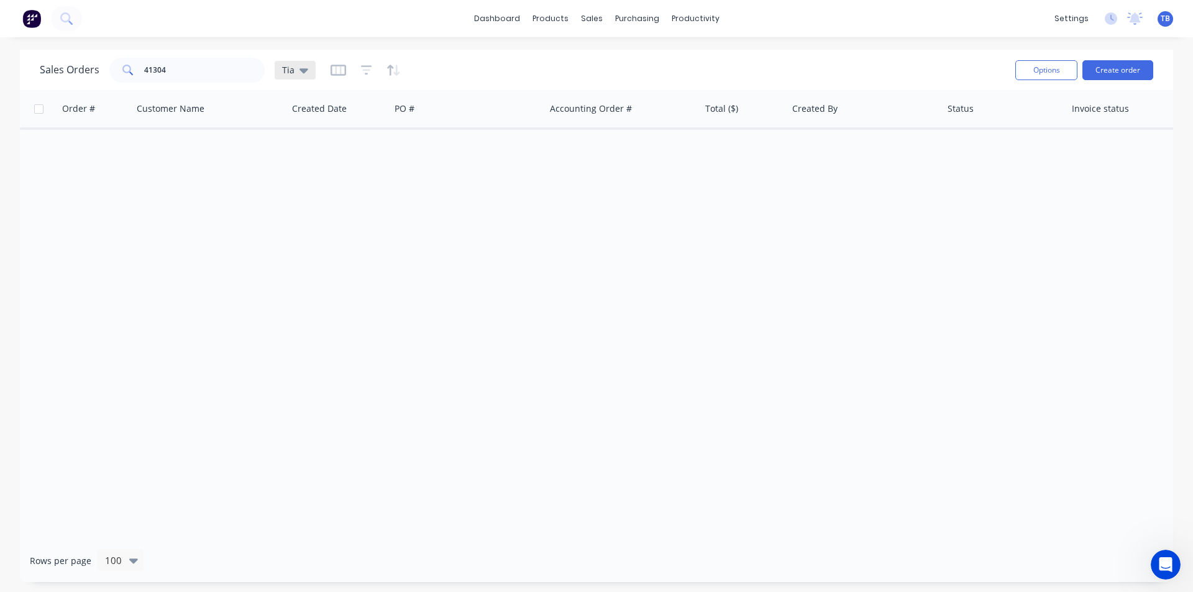
click at [303, 68] on icon at bounding box center [303, 70] width 9 height 5
click at [317, 221] on button "Archived jobs" at bounding box center [349, 226] width 142 height 14
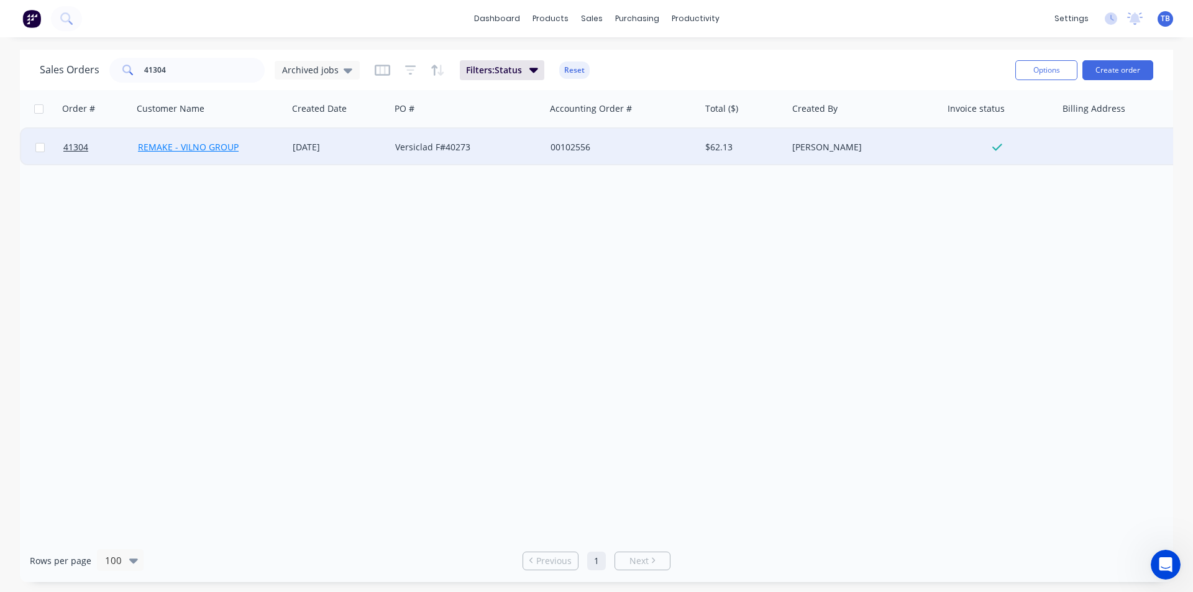
click at [163, 142] on link "REMAKE - VILNO GROUP" at bounding box center [188, 147] width 101 height 12
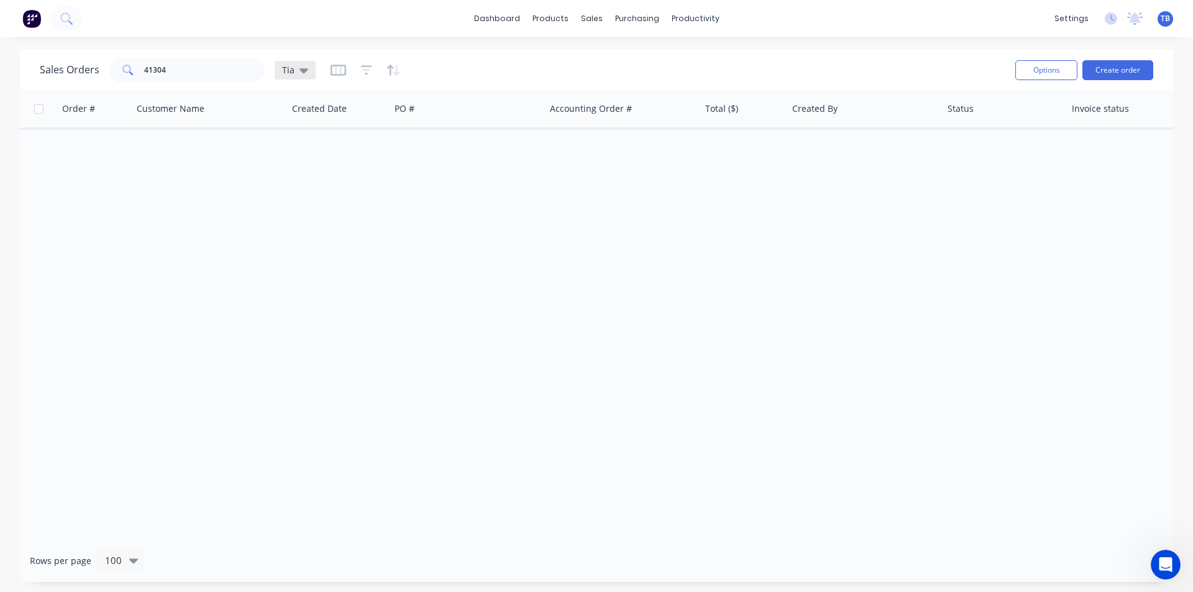
click at [300, 70] on icon at bounding box center [303, 70] width 9 height 5
click at [333, 225] on button "Archived jobs" at bounding box center [349, 226] width 142 height 14
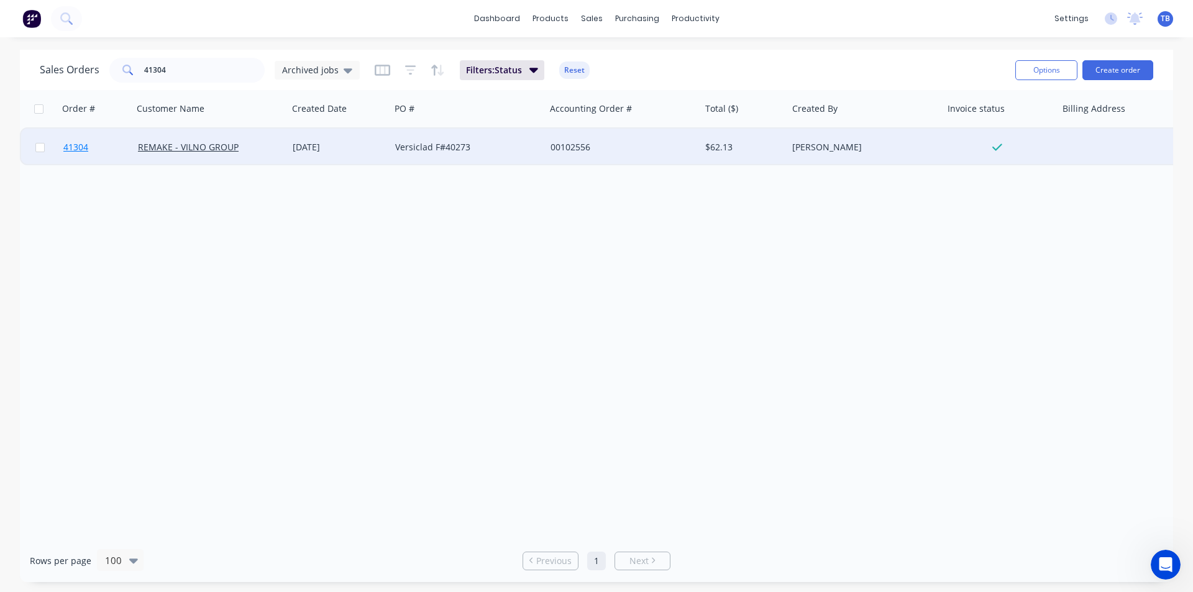
click at [68, 145] on span "41304" at bounding box center [75, 147] width 25 height 12
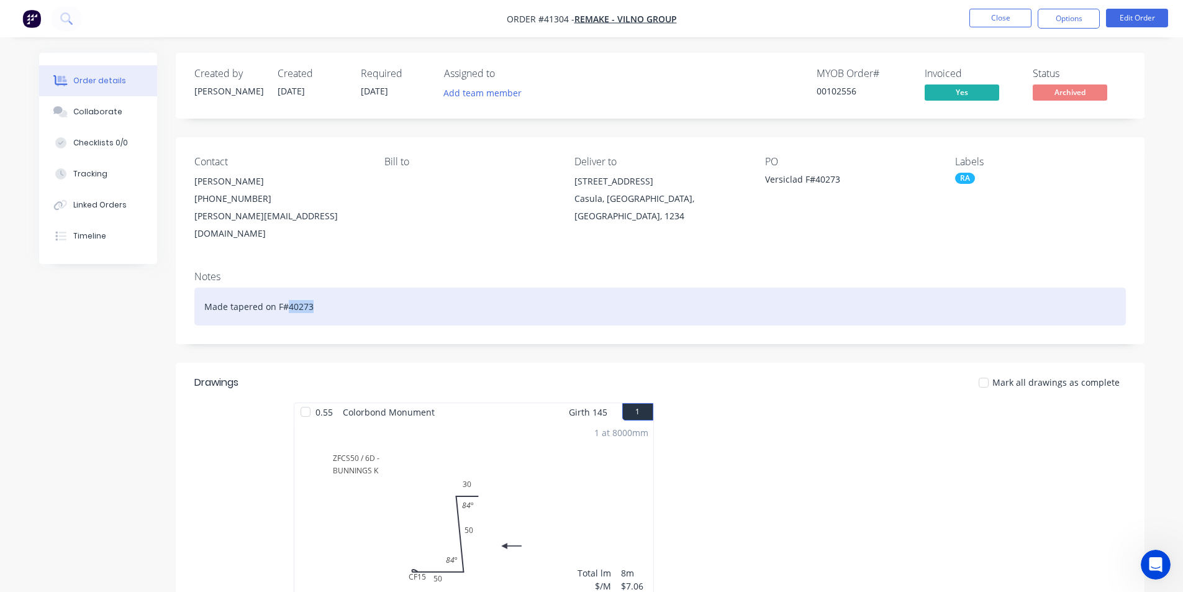
drag, startPoint x: 312, startPoint y: 287, endPoint x: 285, endPoint y: 301, distance: 30.6
click at [285, 301] on div "Made tapered on F#40273" at bounding box center [660, 307] width 932 height 38
copy div "40273"
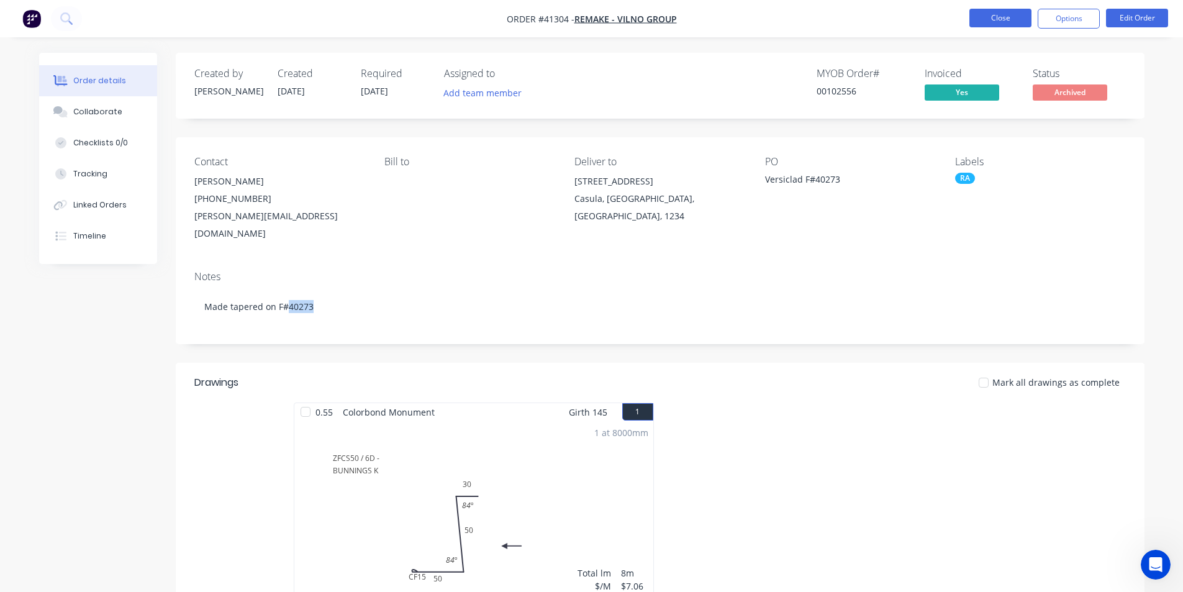
click at [1008, 21] on button "Close" at bounding box center [1001, 18] width 62 height 19
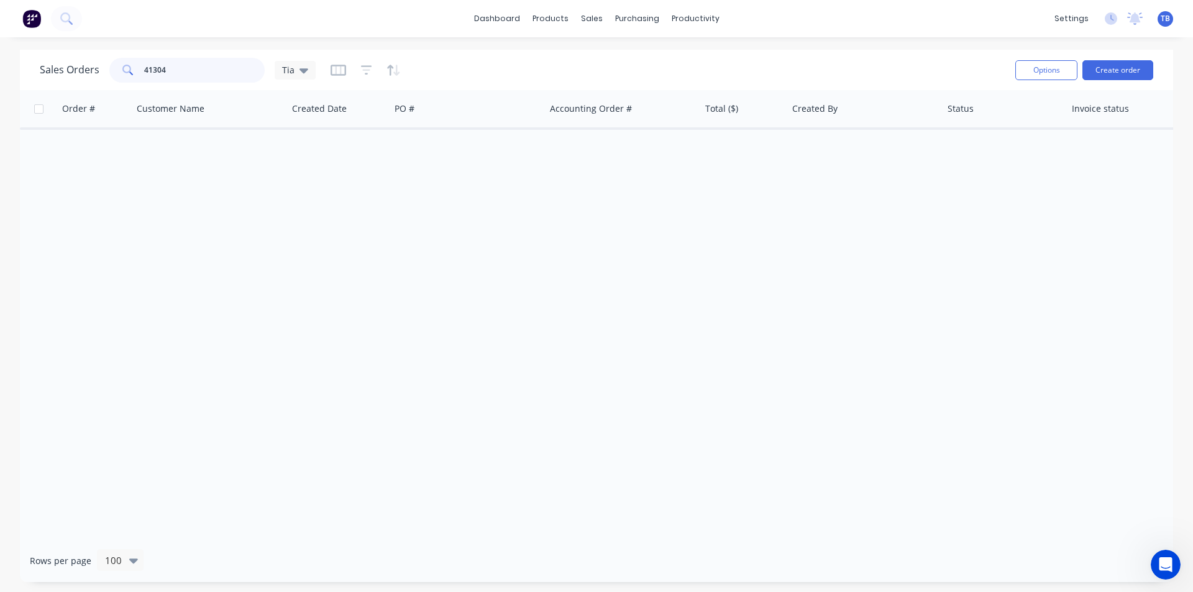
drag, startPoint x: 234, startPoint y: 65, endPoint x: 0, endPoint y: 86, distance: 235.2
click at [0, 86] on div "Sales Orders 41304 Tia Options Create order Order # Customer Name Created Date …" at bounding box center [596, 316] width 1193 height 532
paste input "0273"
type input "40273"
click at [305, 69] on icon at bounding box center [303, 70] width 9 height 5
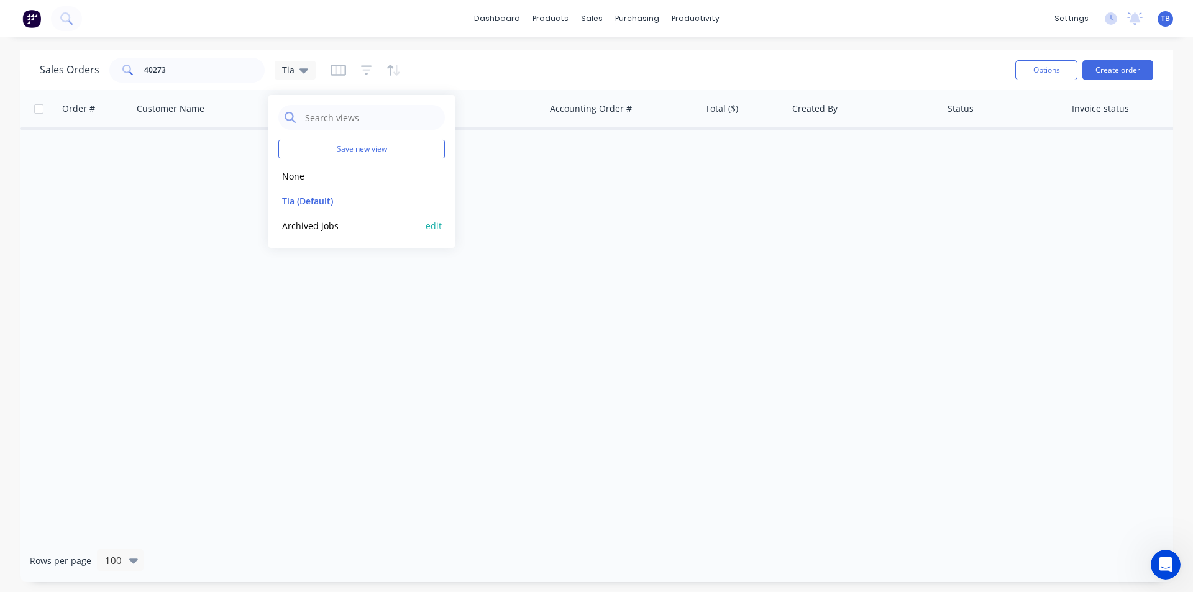
click at [335, 221] on button "Archived jobs" at bounding box center [349, 226] width 142 height 14
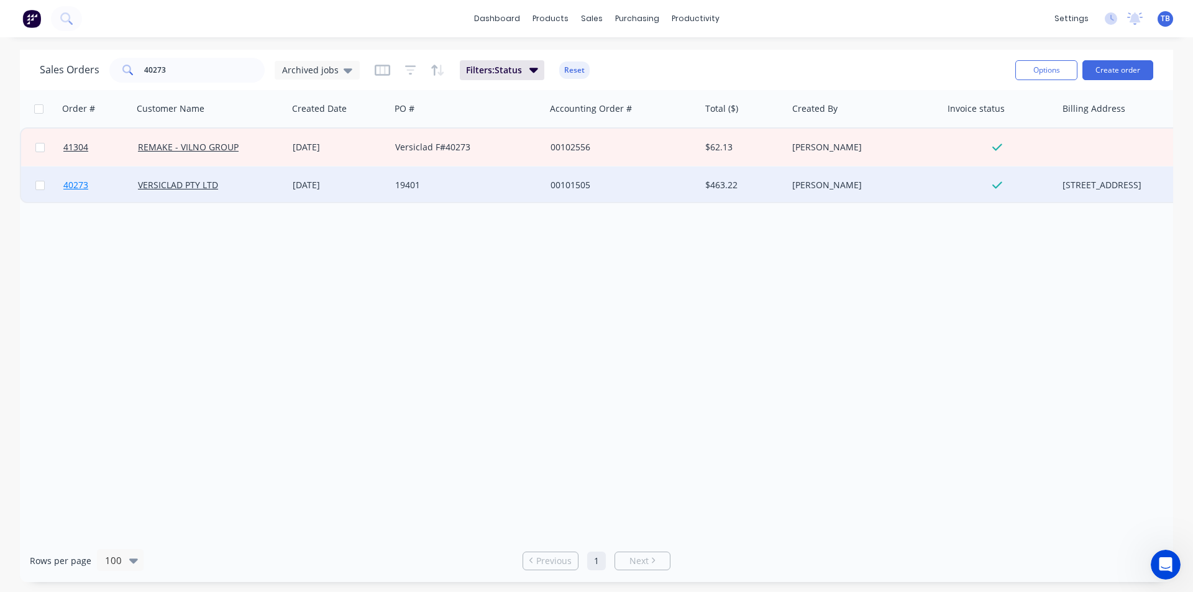
click at [69, 189] on span "40273" at bounding box center [75, 185] width 25 height 12
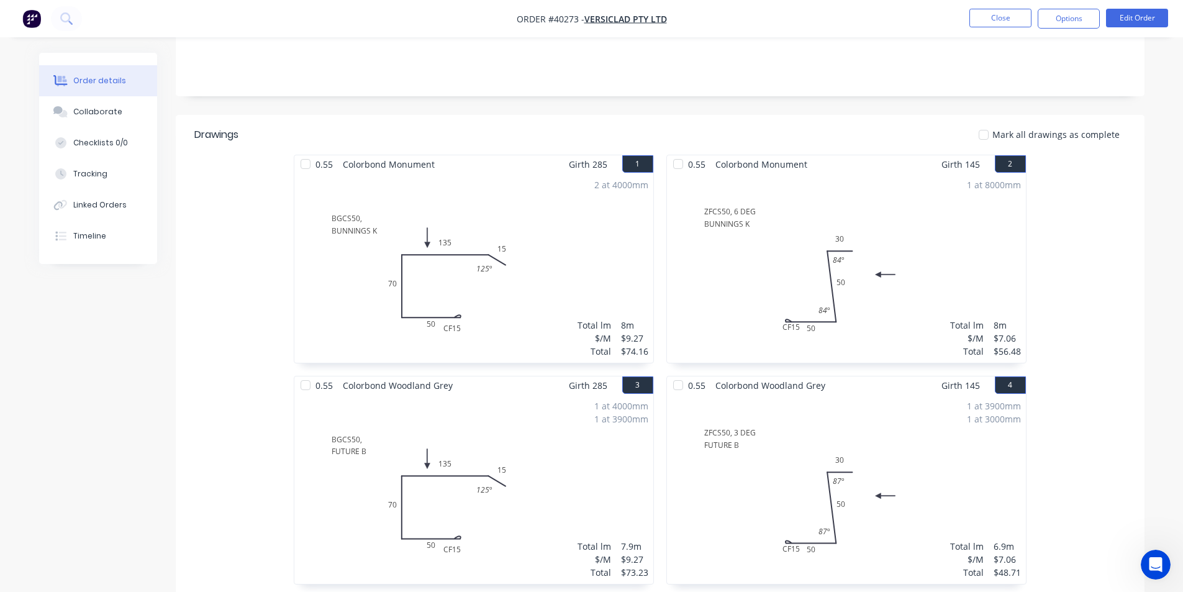
scroll to position [248, 0]
click at [118, 112] on button "Collaborate" at bounding box center [98, 111] width 118 height 31
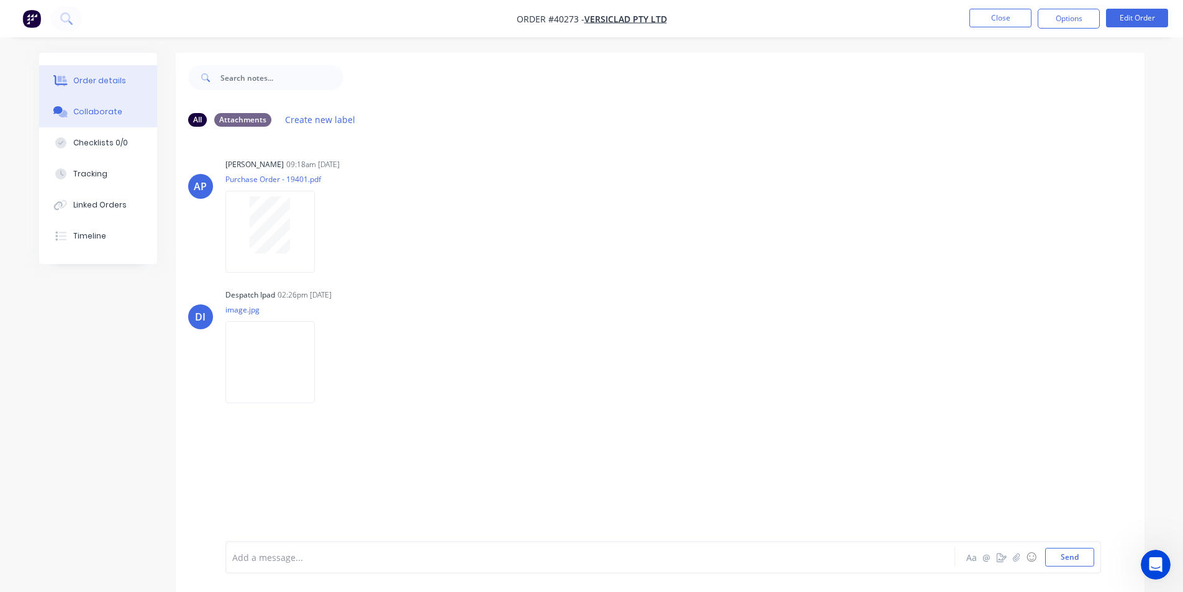
click at [89, 73] on button "Order details" at bounding box center [98, 80] width 118 height 31
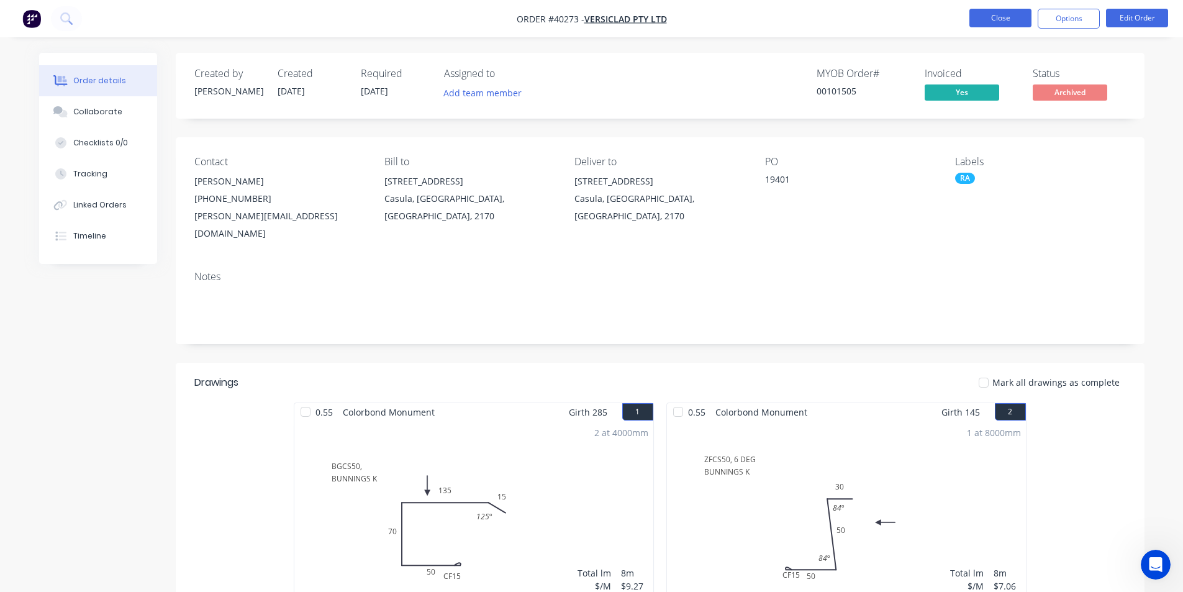
click at [1007, 11] on button "Close" at bounding box center [1001, 18] width 62 height 19
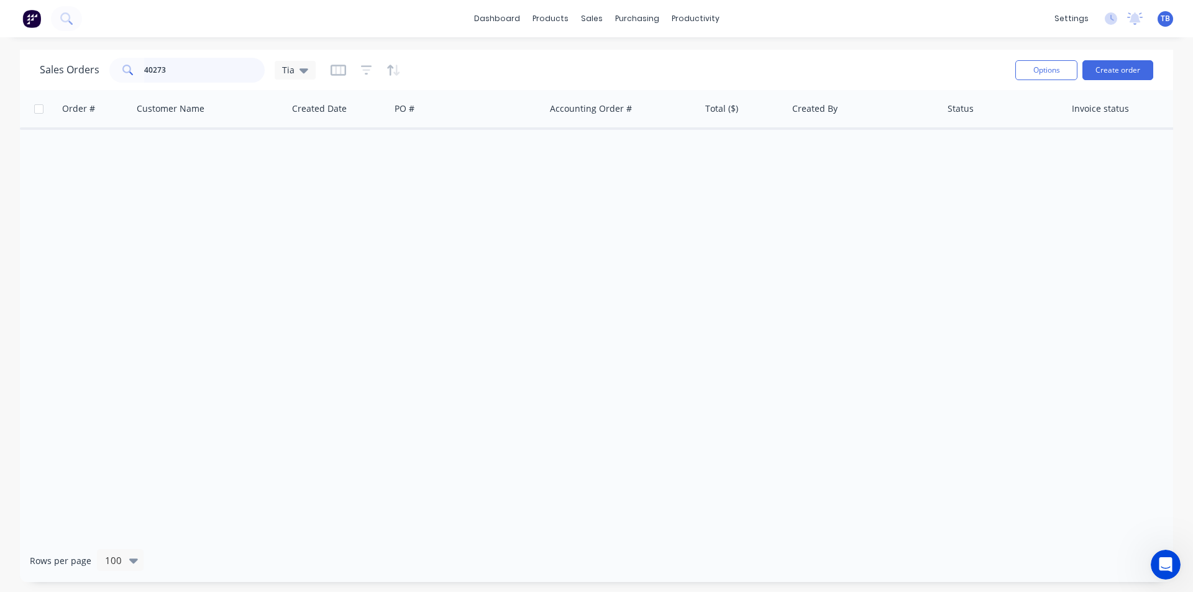
drag, startPoint x: 194, startPoint y: 74, endPoint x: 58, endPoint y: 81, distance: 136.2
click at [58, 81] on div "Sales Orders 40273 Tia" at bounding box center [178, 70] width 276 height 25
